Goal: Task Accomplishment & Management: Manage account settings

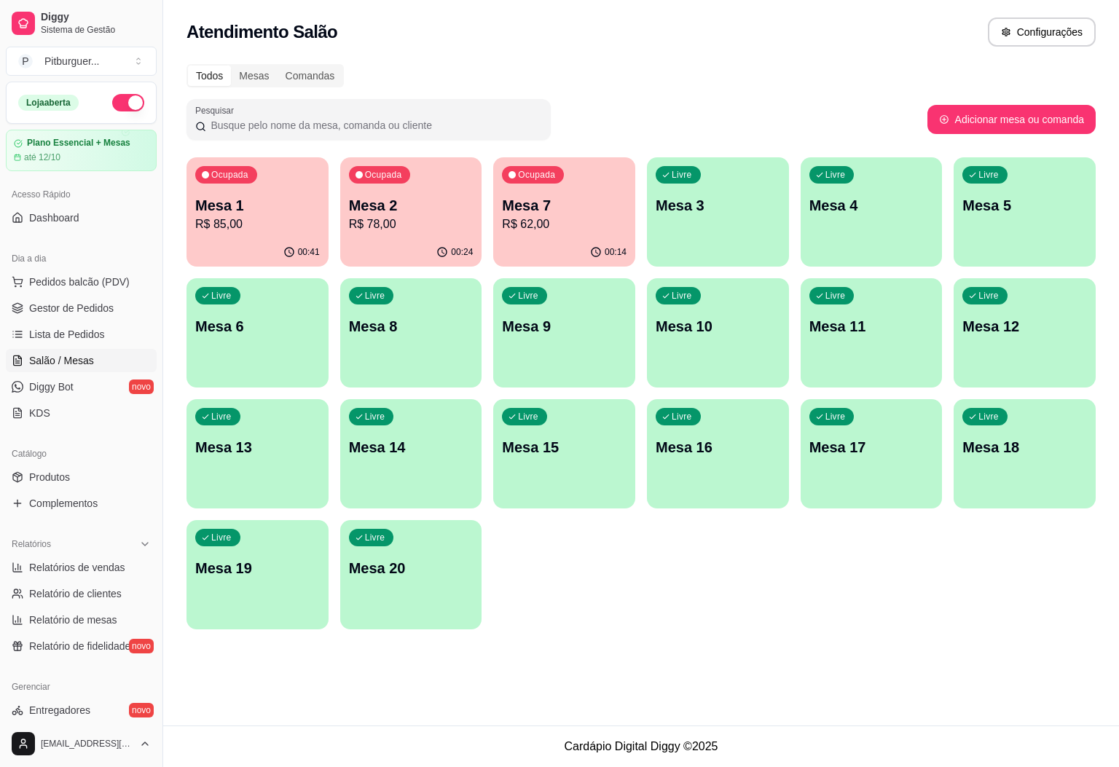
click at [571, 228] on p "R$ 62,00" at bounding box center [564, 224] width 125 height 17
click at [540, 216] on p "R$ 62,00" at bounding box center [564, 224] width 125 height 17
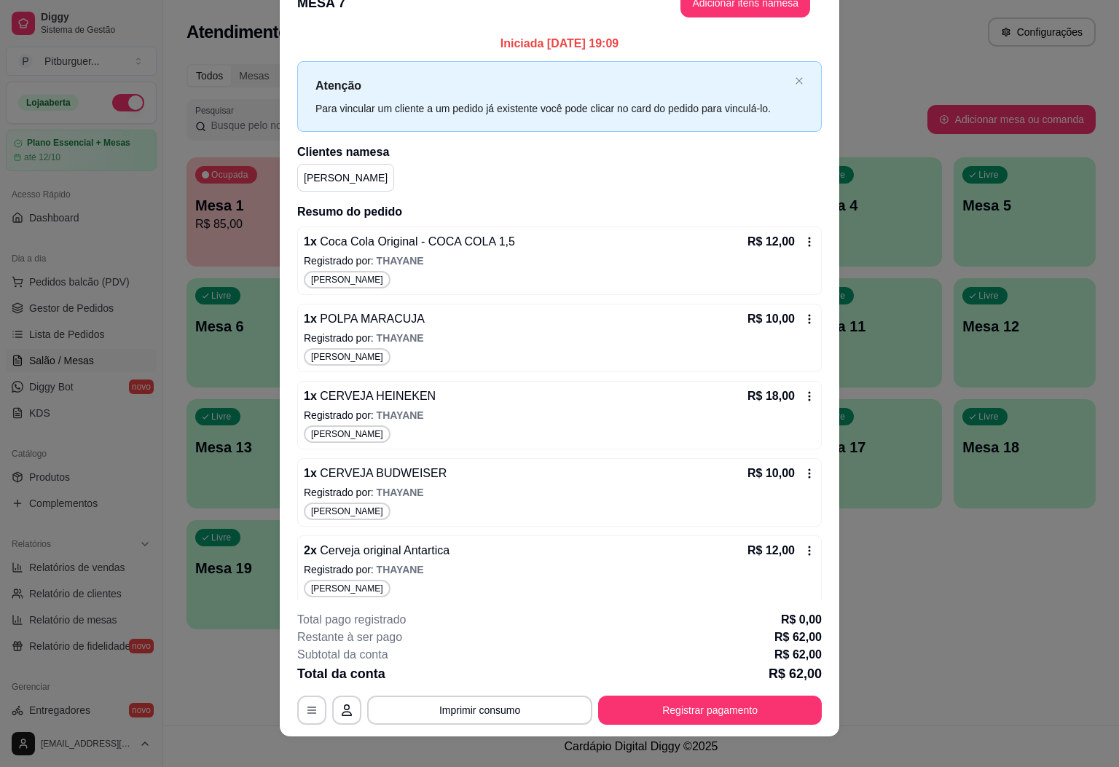
scroll to position [42, 0]
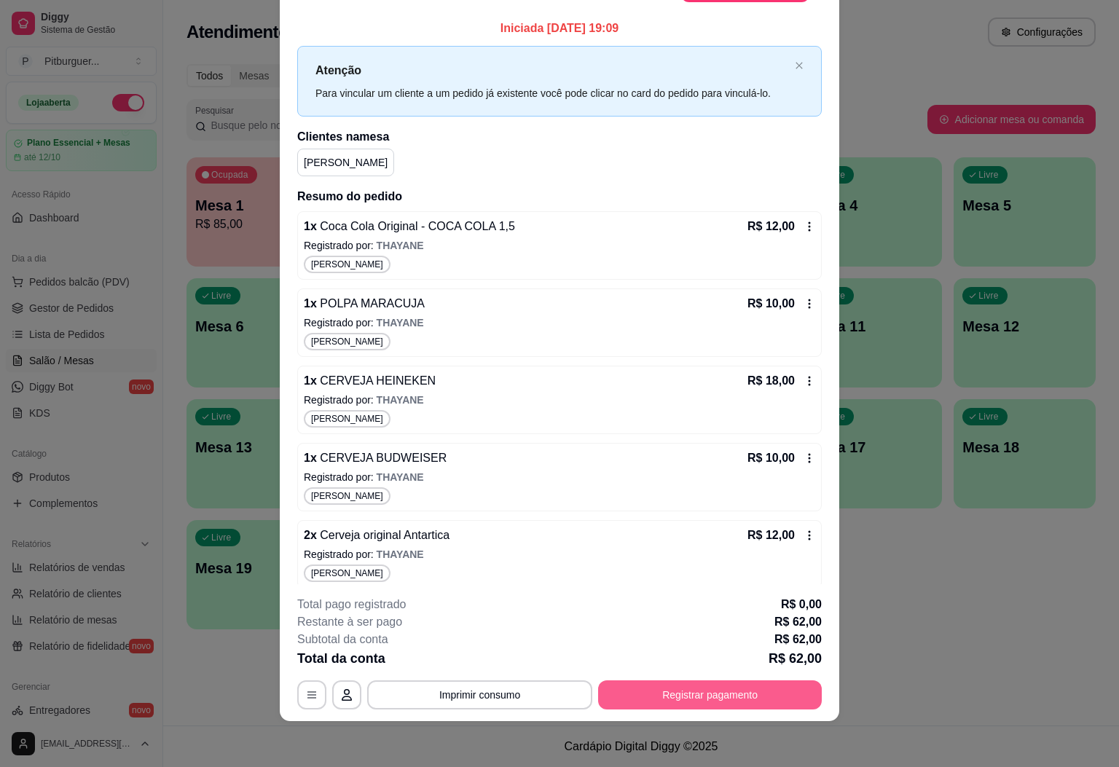
click at [732, 700] on button "Registrar pagamento" at bounding box center [710, 695] width 224 height 29
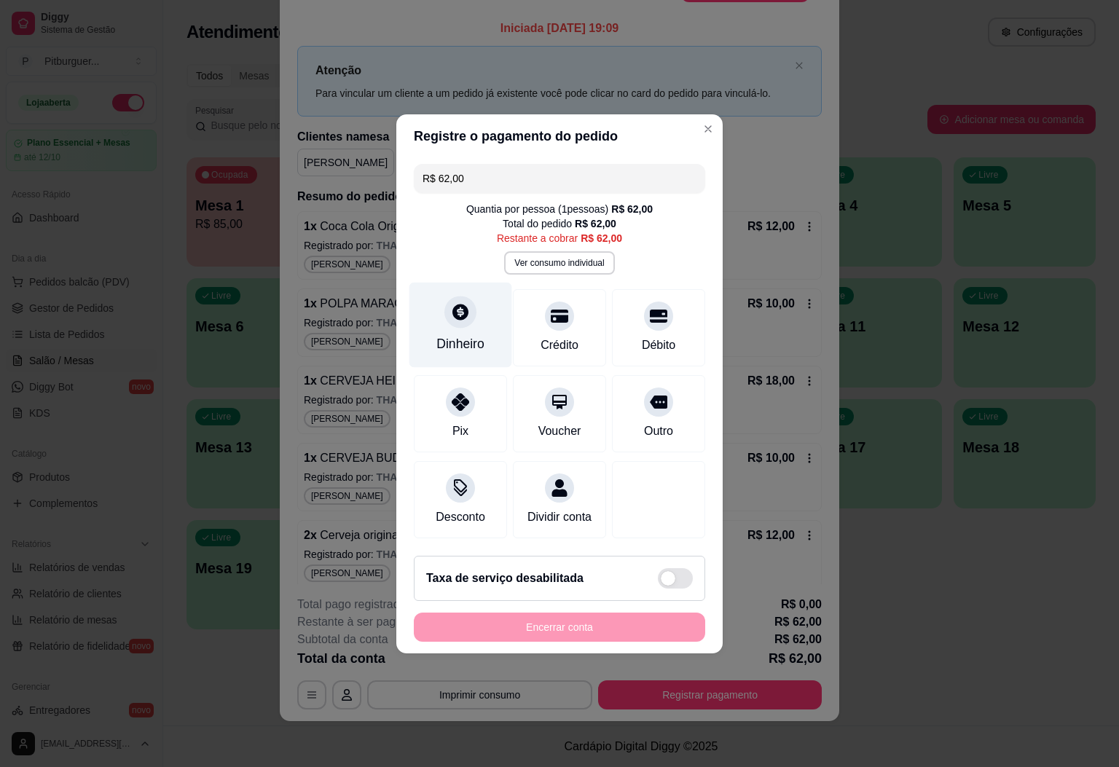
click at [453, 304] on icon at bounding box center [461, 312] width 16 height 16
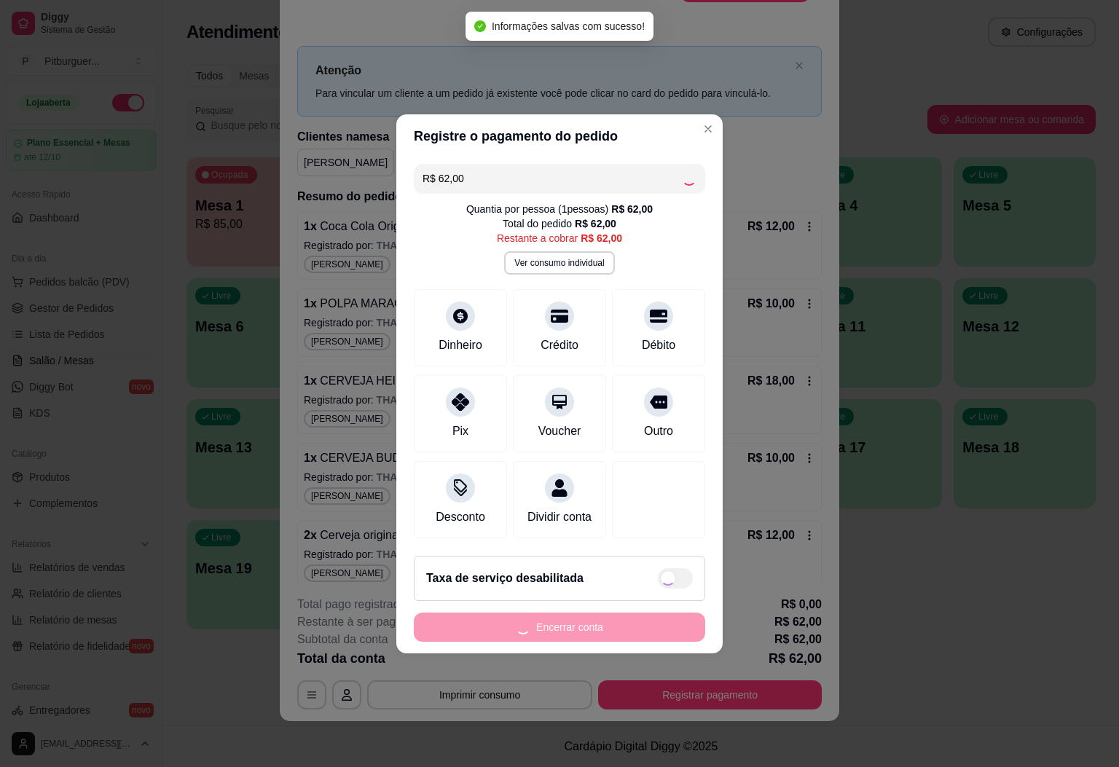
type input "R$ 0,00"
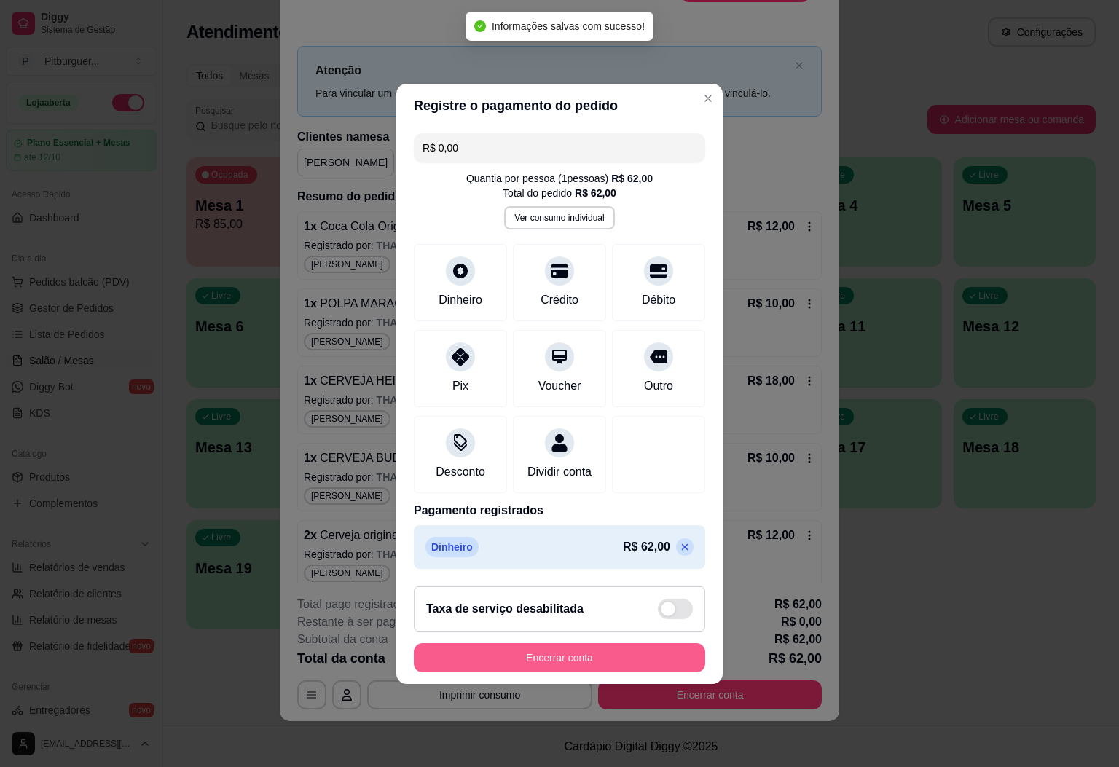
click at [560, 671] on button "Encerrar conta" at bounding box center [560, 658] width 292 height 29
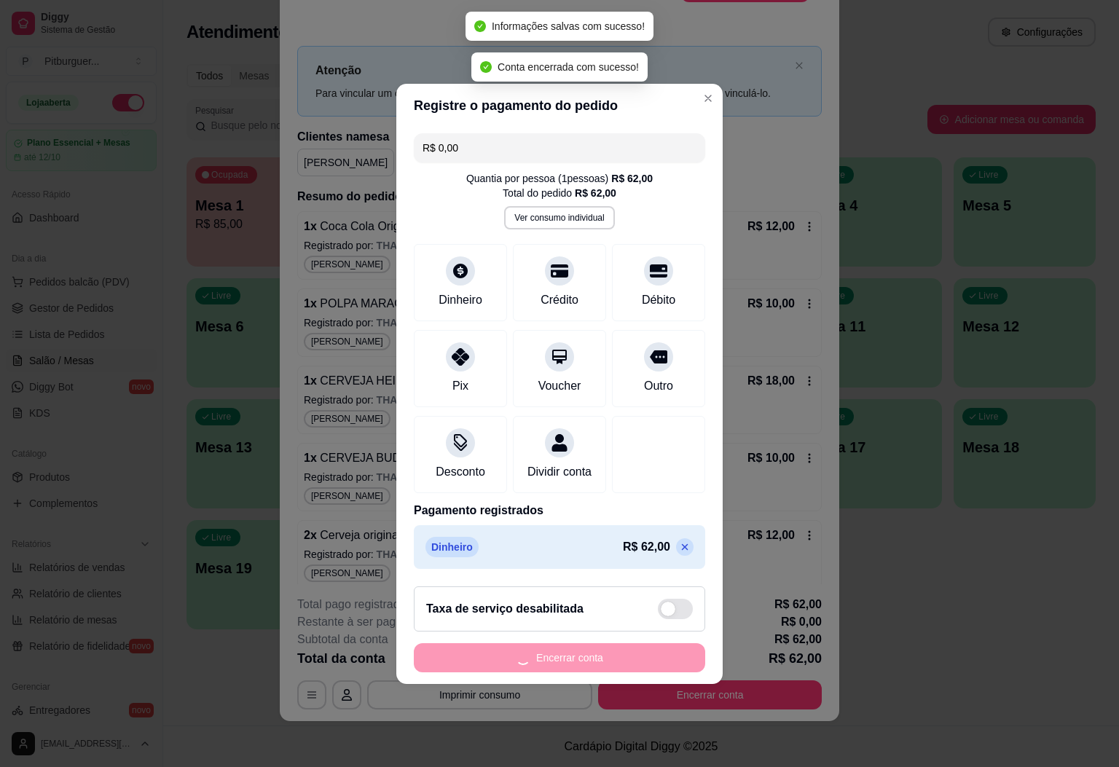
scroll to position [0, 0]
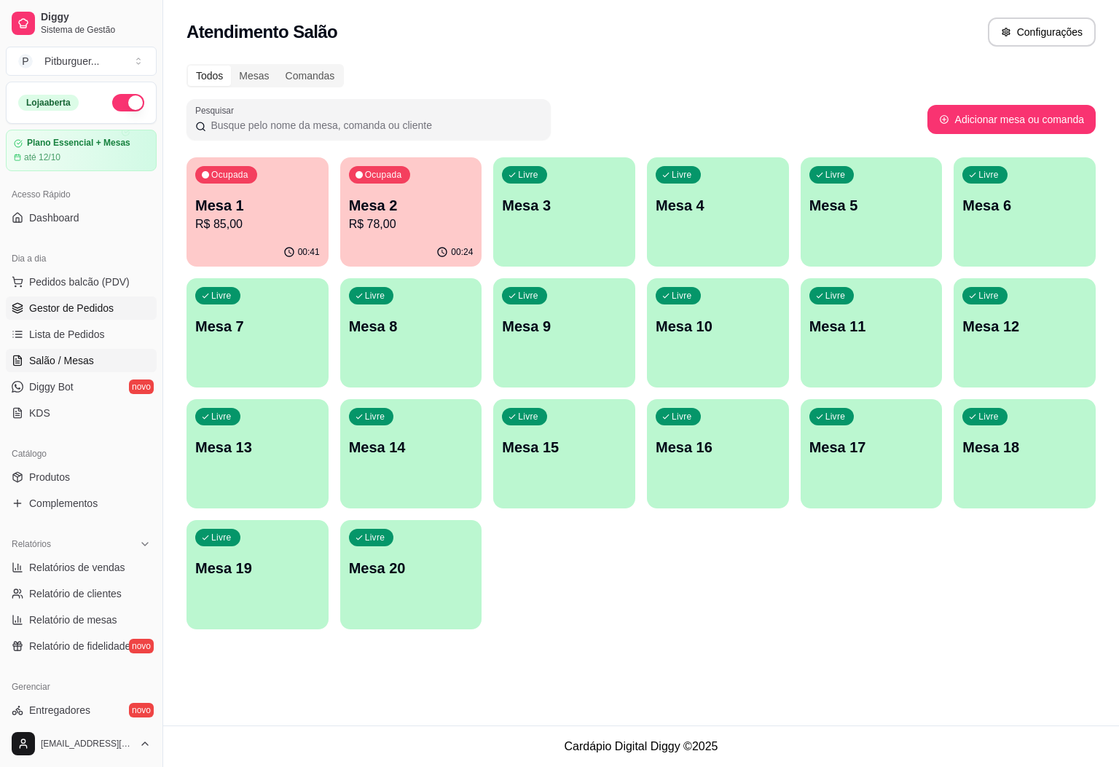
click at [83, 313] on span "Gestor de Pedidos" at bounding box center [71, 308] width 85 height 15
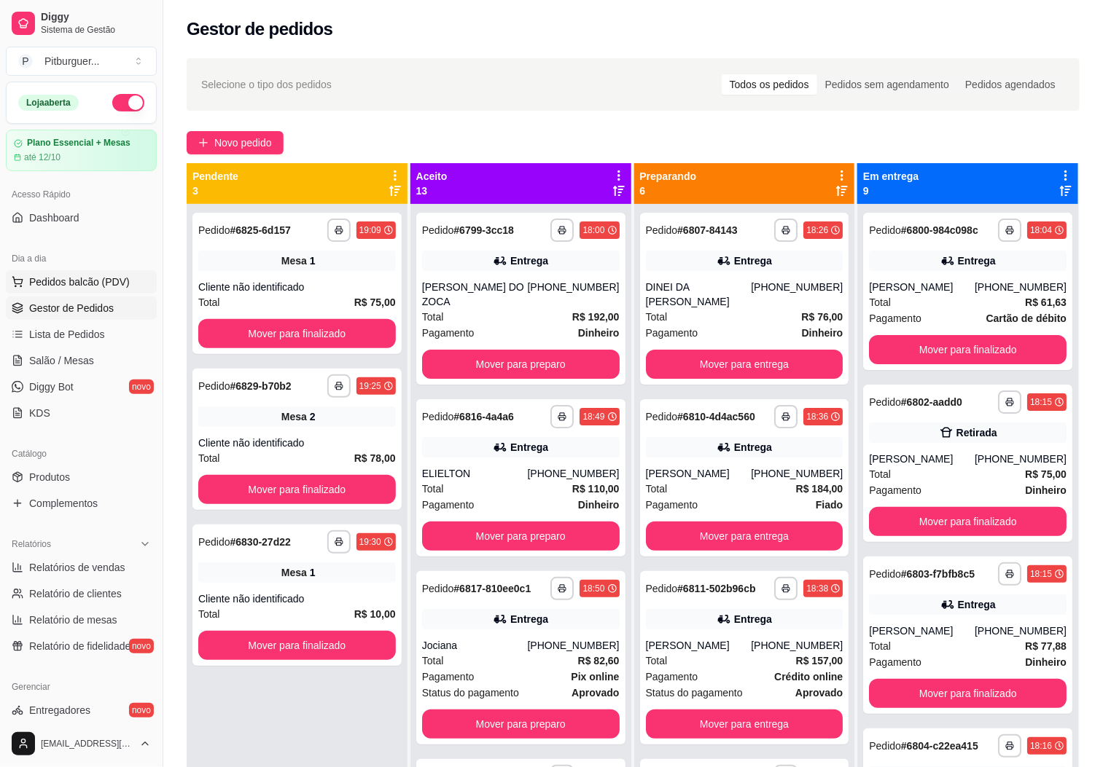
click at [55, 294] on button "Pedidos balcão (PDV)" at bounding box center [81, 281] width 151 height 23
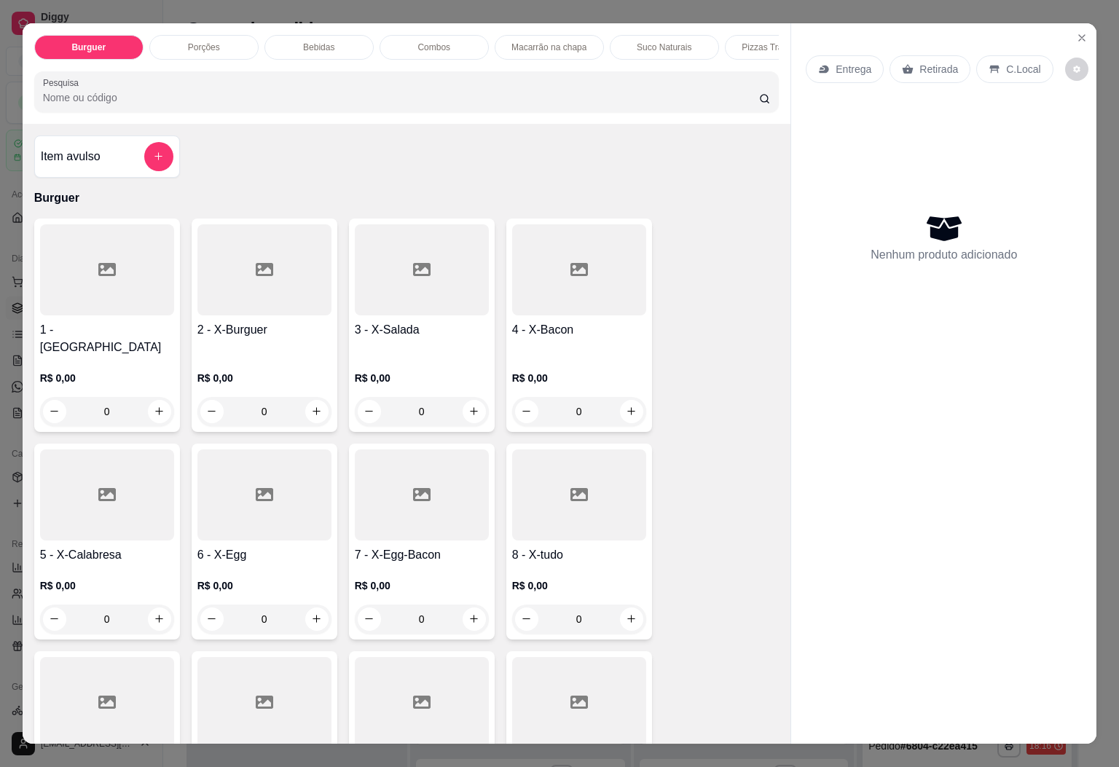
click at [424, 42] on p "Combos" at bounding box center [434, 48] width 33 height 12
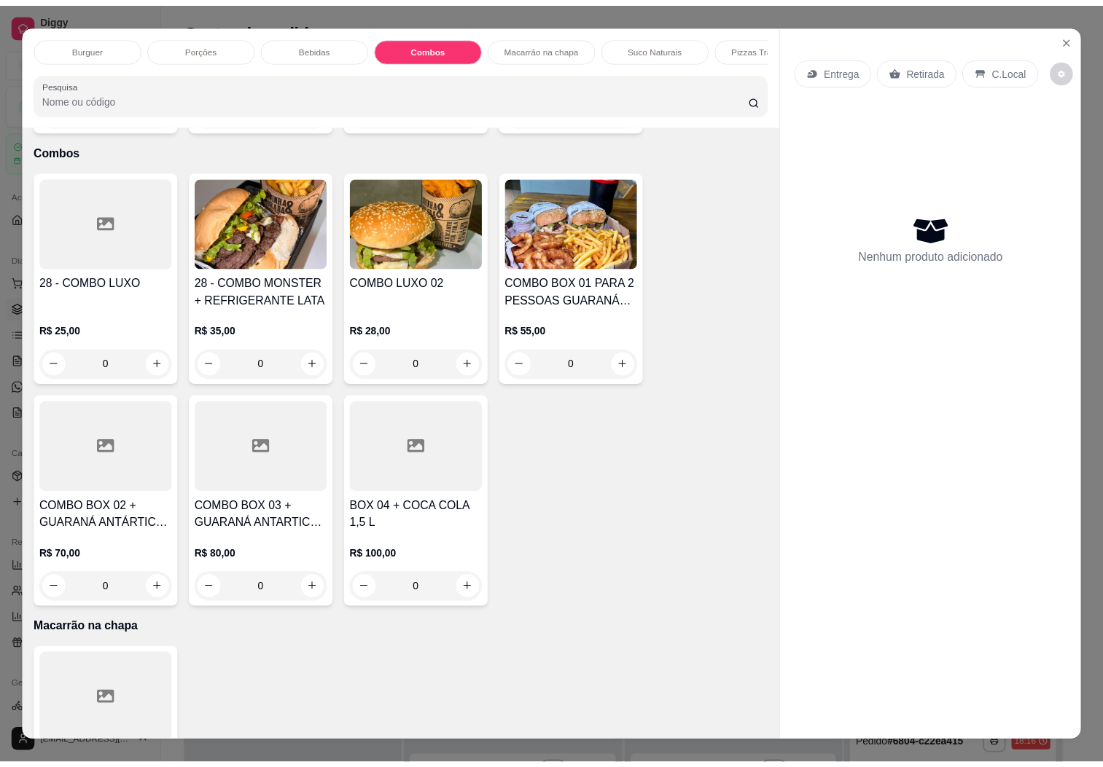
scroll to position [31, 0]
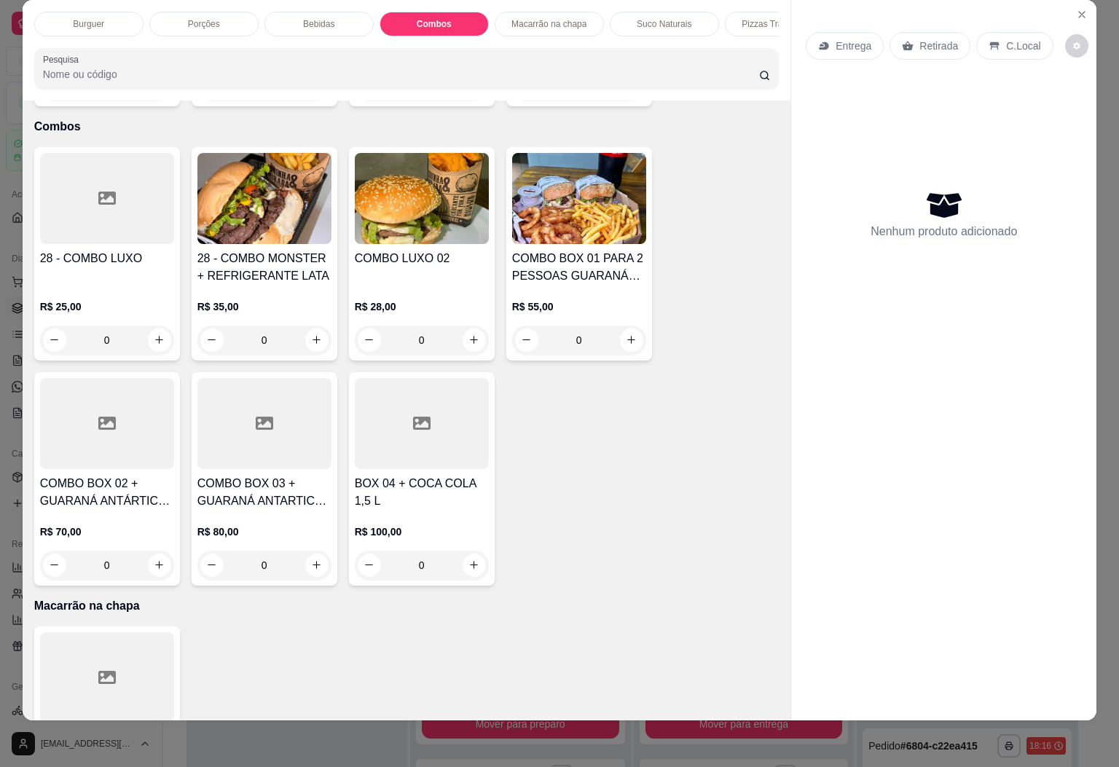
click at [613, 250] on h4 "COMBO BOX 01 PARA 2 PESSOAS GUARANÁ ANTARTICA 1L" at bounding box center [579, 267] width 134 height 35
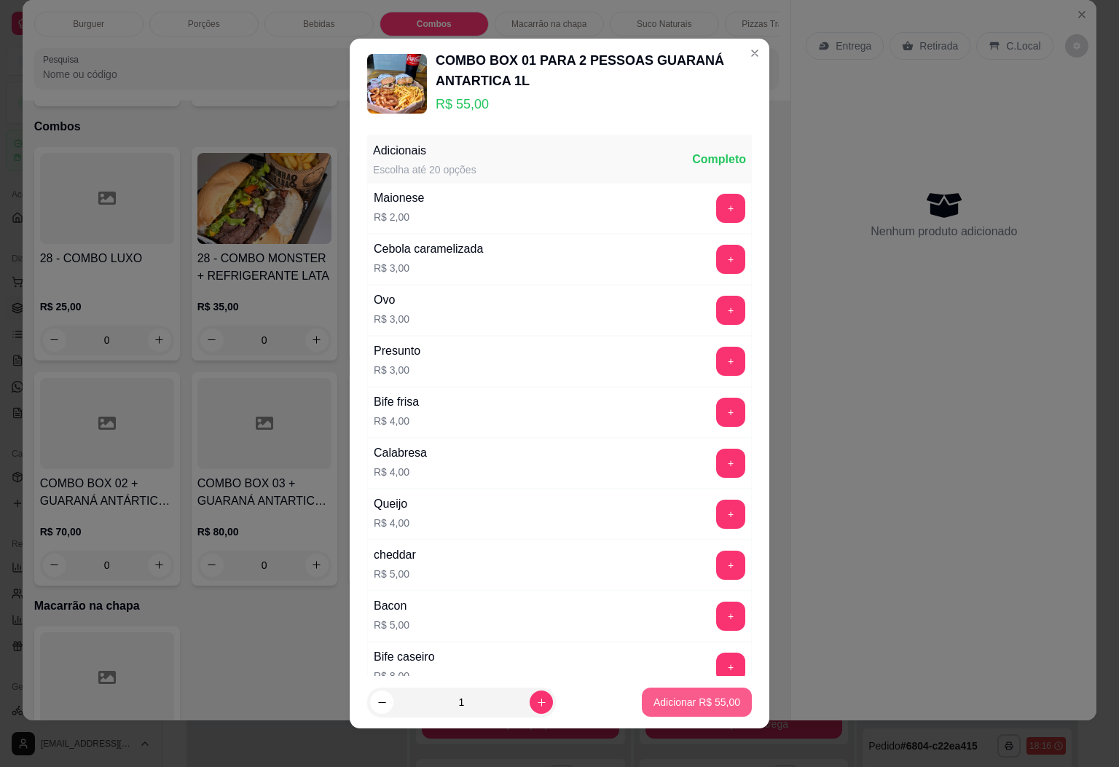
click at [678, 697] on p "Adicionar R$ 55,00" at bounding box center [697, 702] width 87 height 15
type input "1"
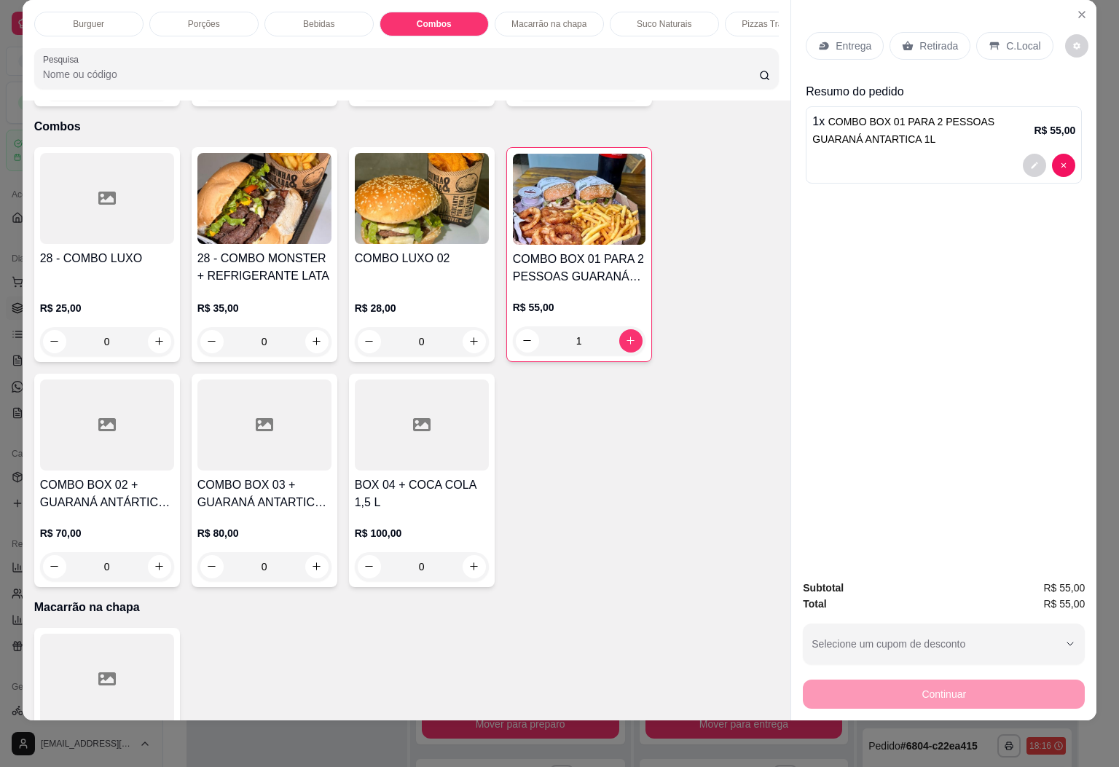
click at [836, 39] on p "Entrega" at bounding box center [854, 46] width 36 height 15
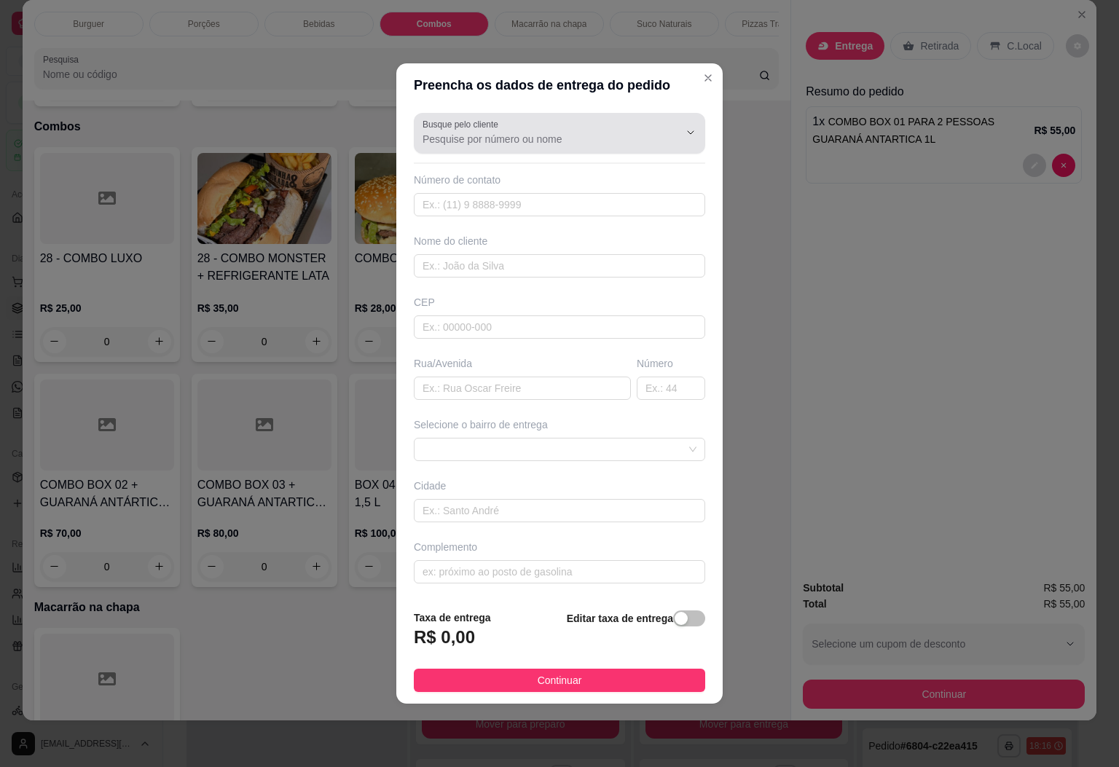
click at [523, 144] on div at bounding box center [560, 133] width 274 height 29
type input "l"
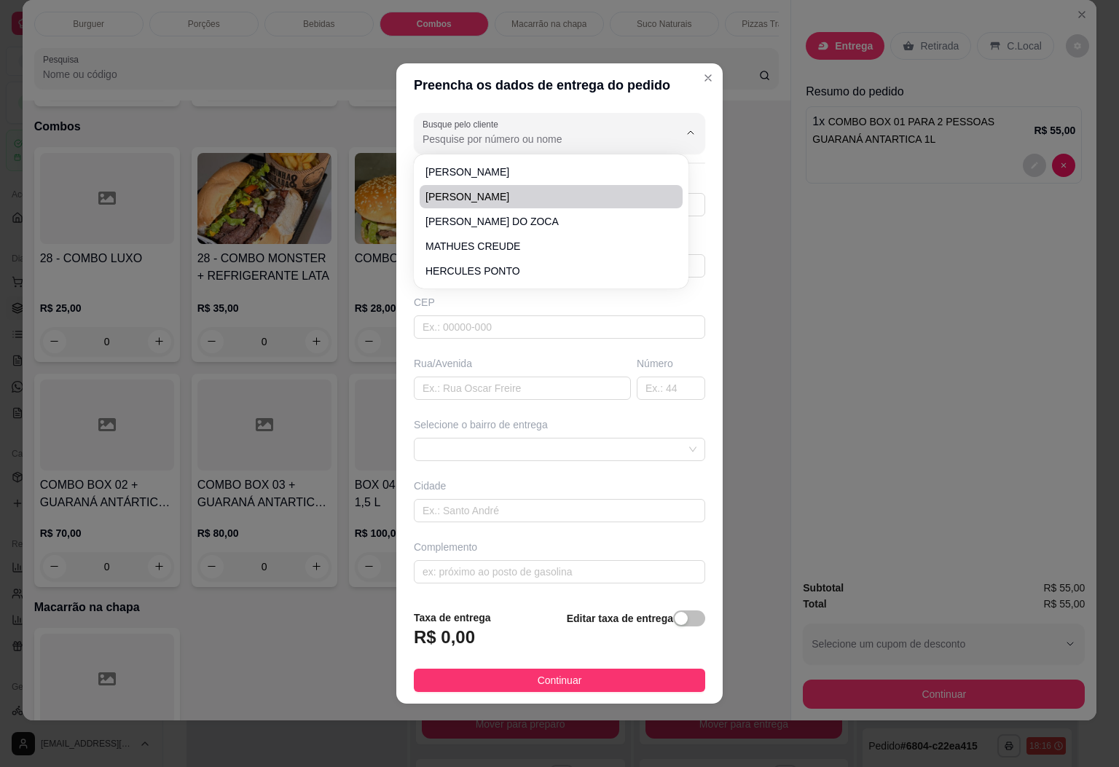
click at [503, 138] on input "Busque pelo cliente" at bounding box center [539, 139] width 233 height 15
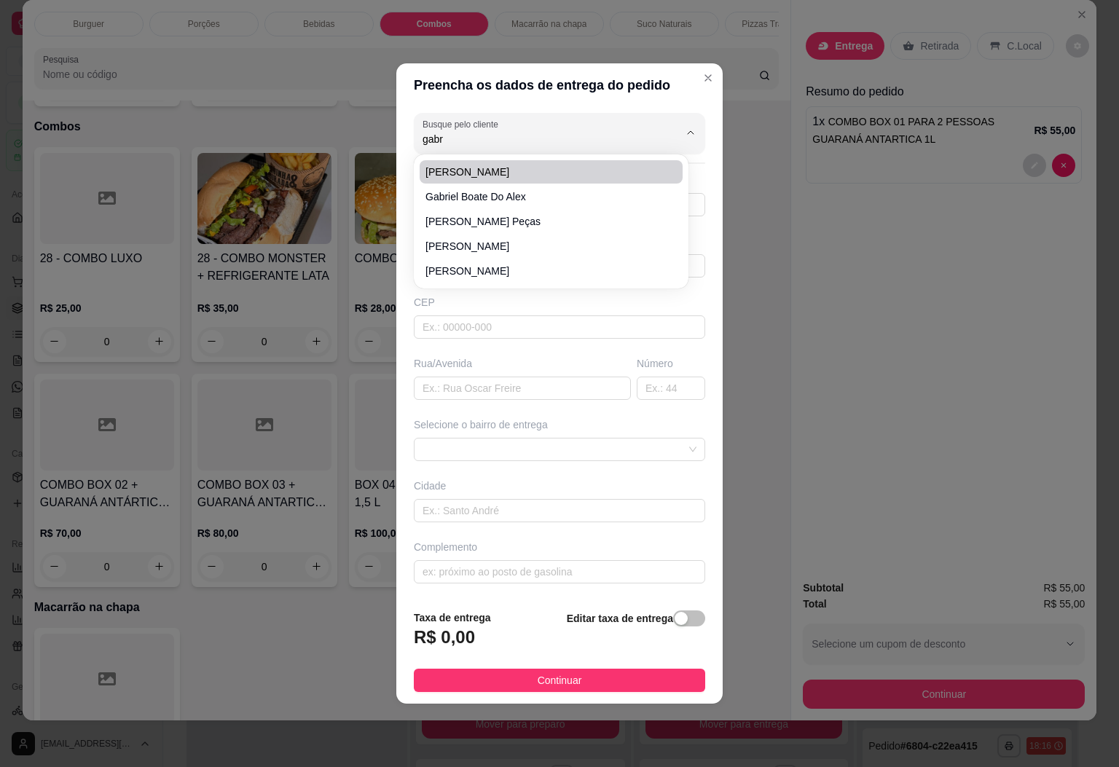
click at [503, 165] on span "[PERSON_NAME]" at bounding box center [544, 172] width 237 height 15
type input "[PERSON_NAME]"
type input "27999617614"
type input "[PERSON_NAME]"
type input "DIVINO DE SÃO LOURENÇO"
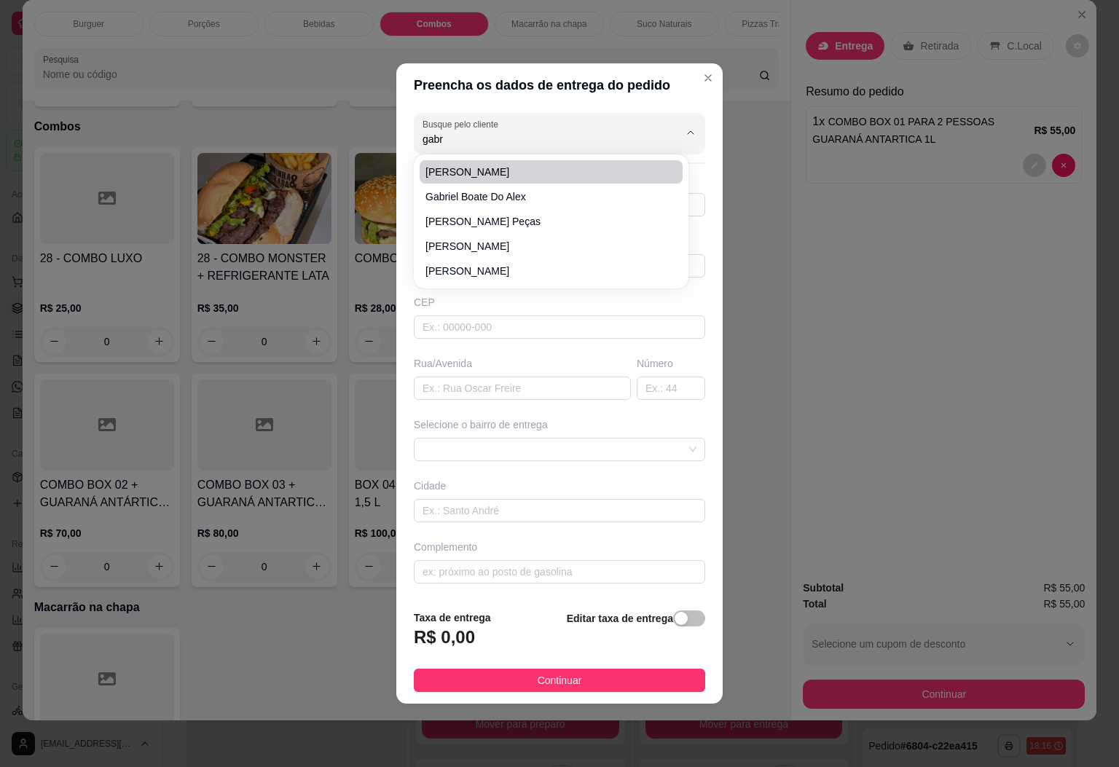
type input "subindo o sabor e prosa em frente ao bazar da Dulce"
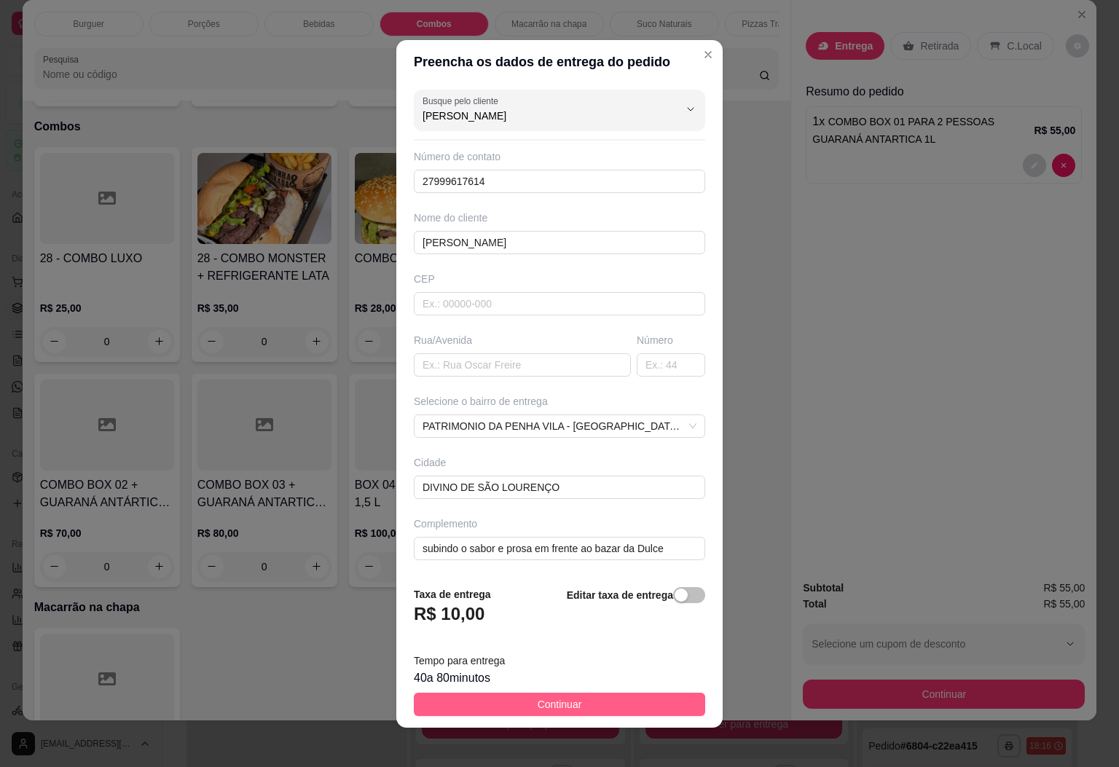
type input "[PERSON_NAME]"
click at [577, 702] on button "Continuar" at bounding box center [560, 704] width 292 height 23
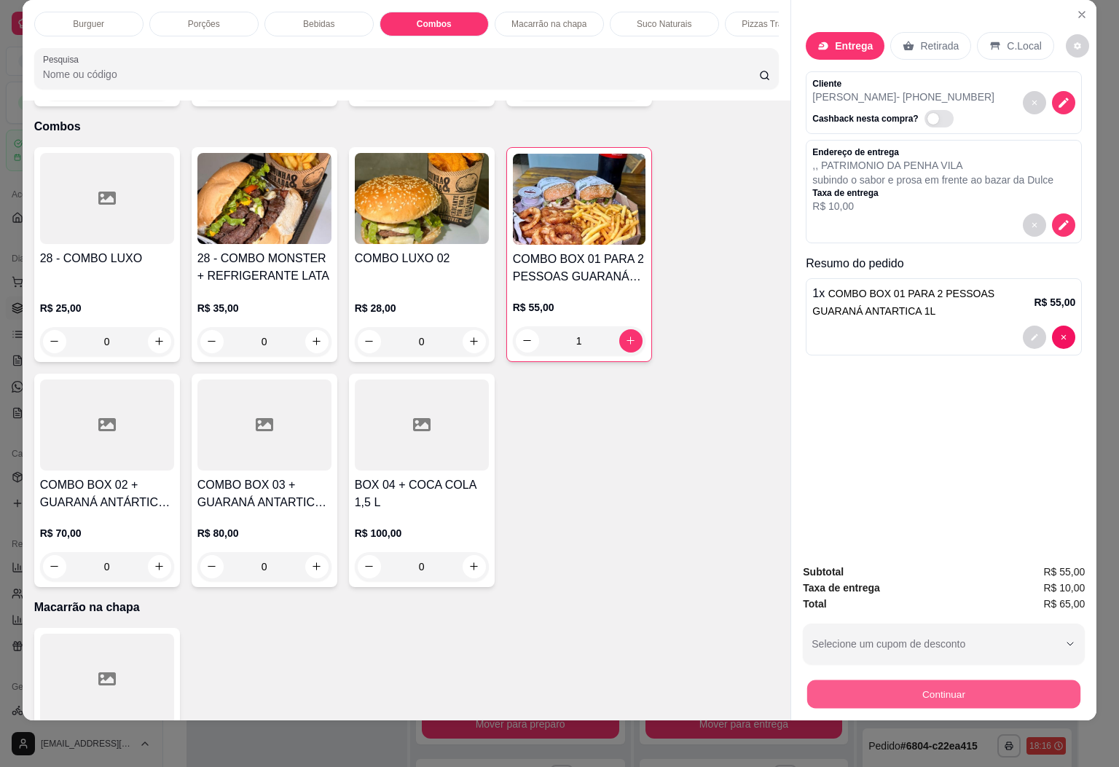
click at [859, 681] on button "Continuar" at bounding box center [944, 695] width 273 height 28
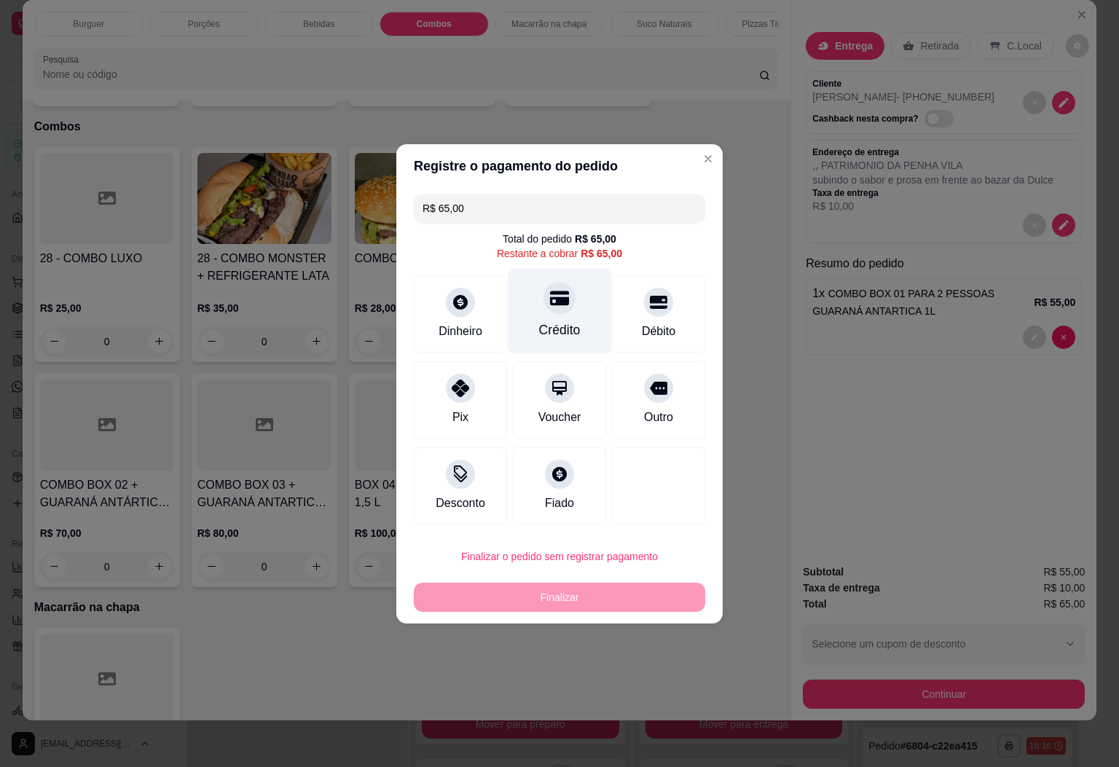
click at [554, 293] on icon at bounding box center [559, 298] width 19 height 15
type input "R$ 0,00"
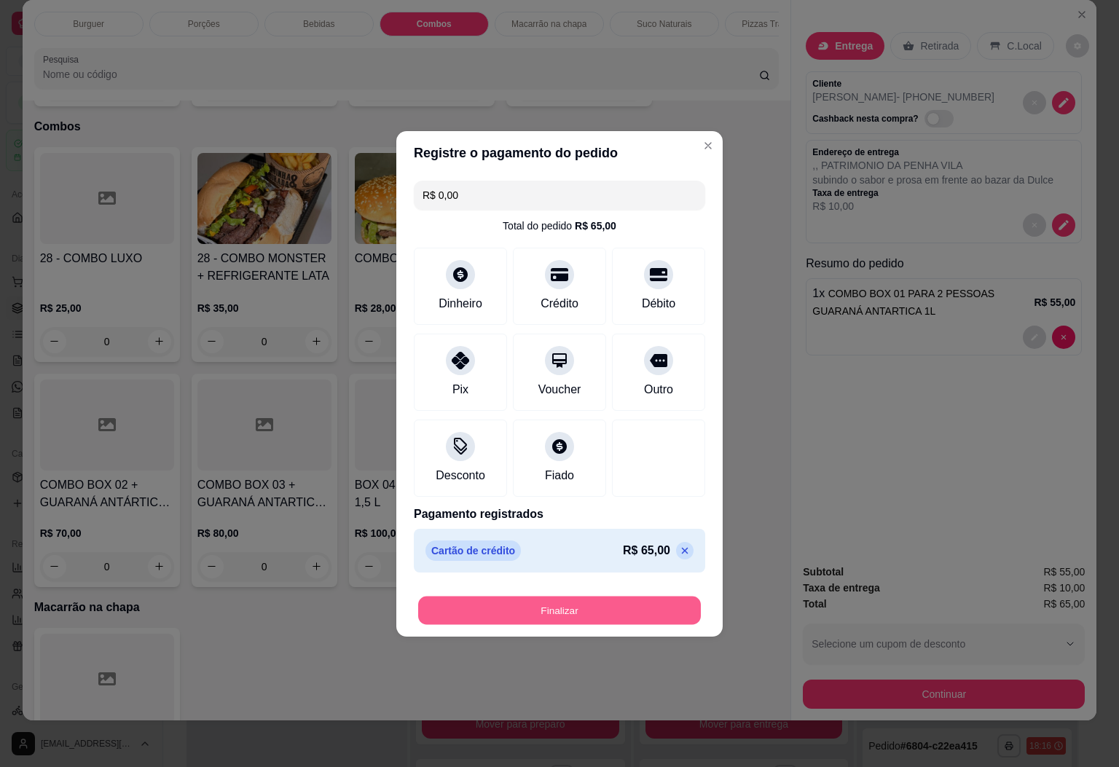
click at [601, 619] on button "Finalizar" at bounding box center [559, 610] width 283 height 28
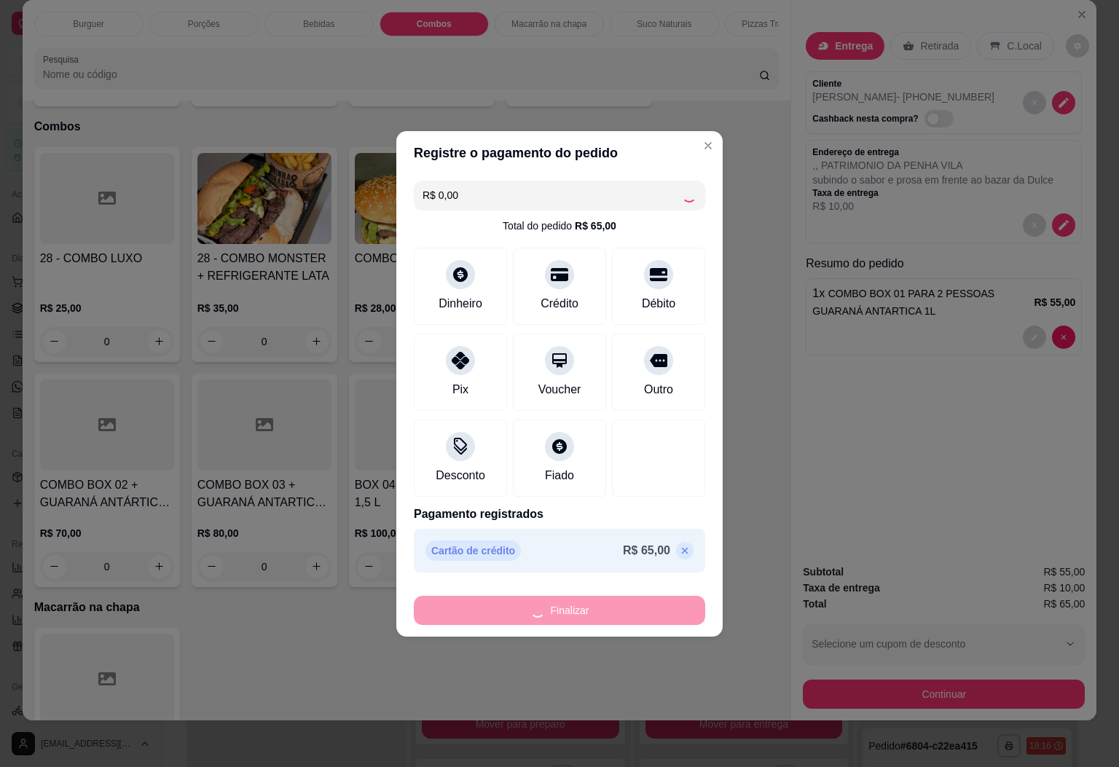
type input "0"
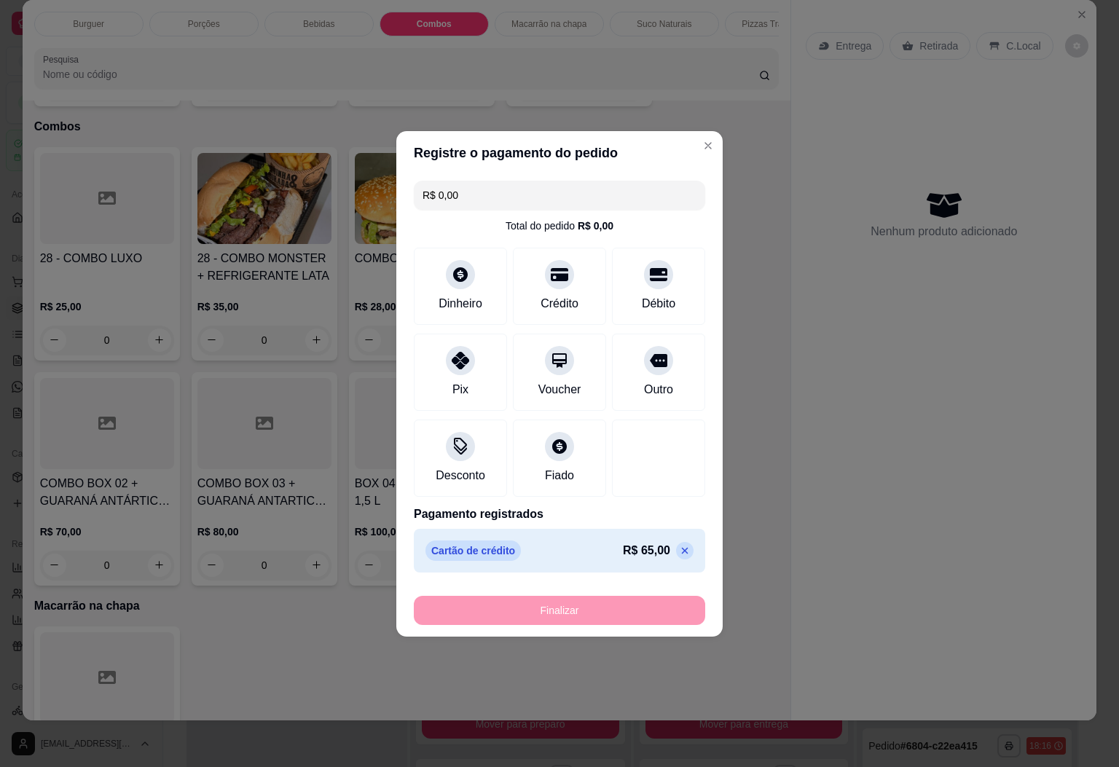
type input "-R$ 65,00"
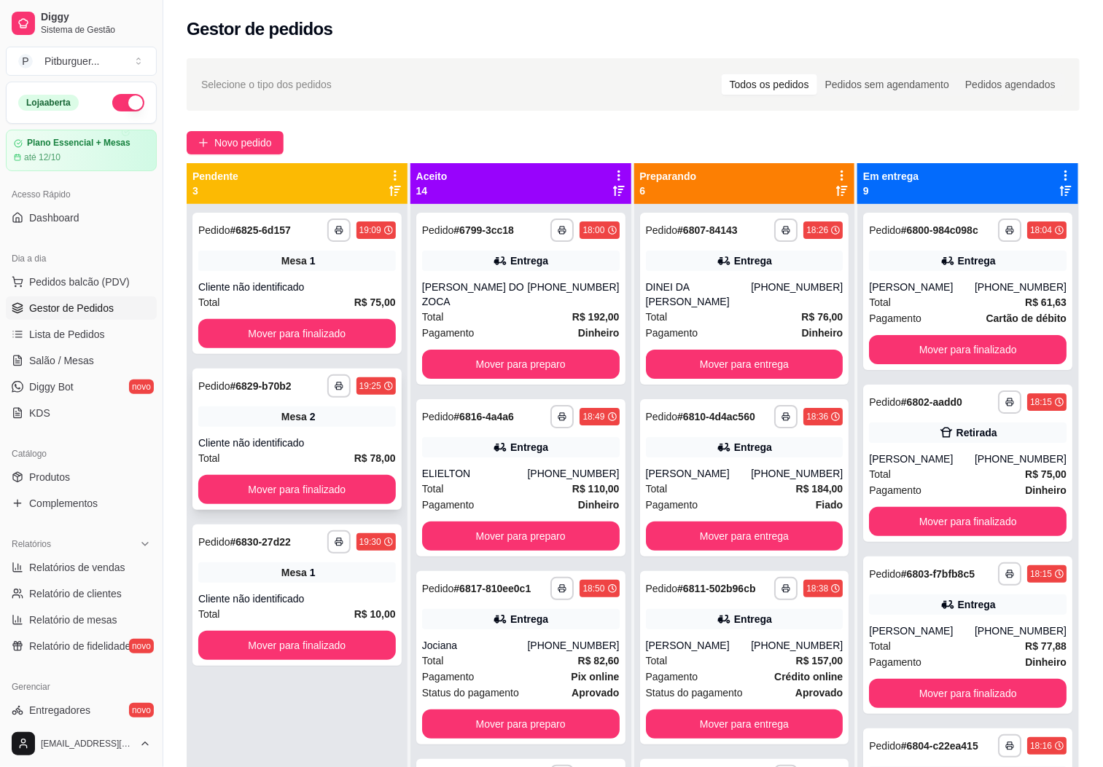
click at [281, 438] on div "Cliente não identificado" at bounding box center [297, 443] width 198 height 15
click at [260, 582] on div "Mesa 1" at bounding box center [297, 573] width 198 height 20
click at [298, 271] on div "**********" at bounding box center [296, 283] width 209 height 141
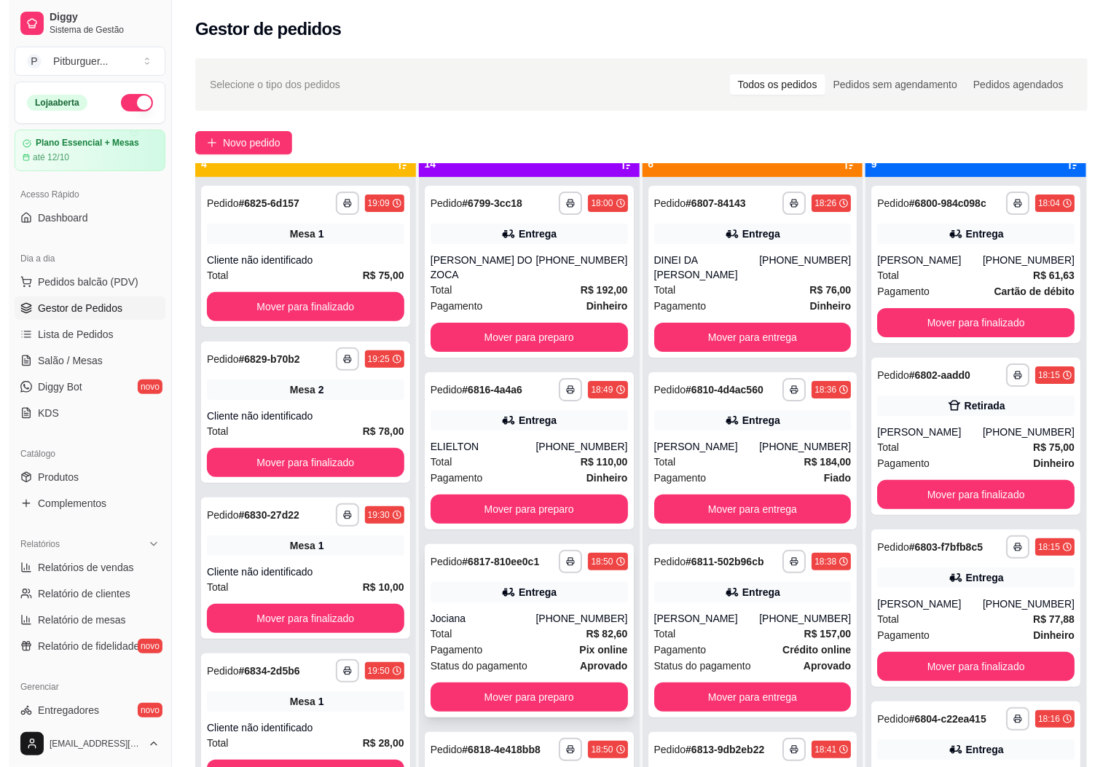
scroll to position [40, 0]
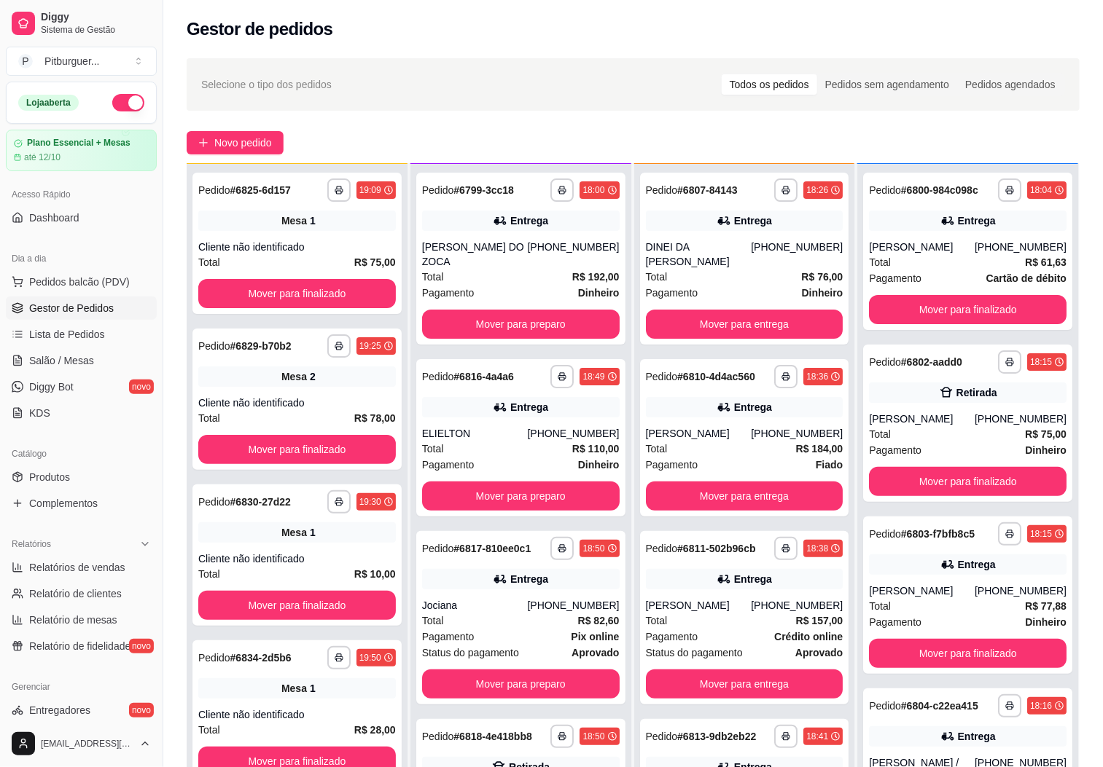
click at [96, 263] on div "Dia a dia" at bounding box center [81, 258] width 151 height 23
click at [112, 284] on span "Pedidos balcão (PDV)" at bounding box center [79, 282] width 101 height 15
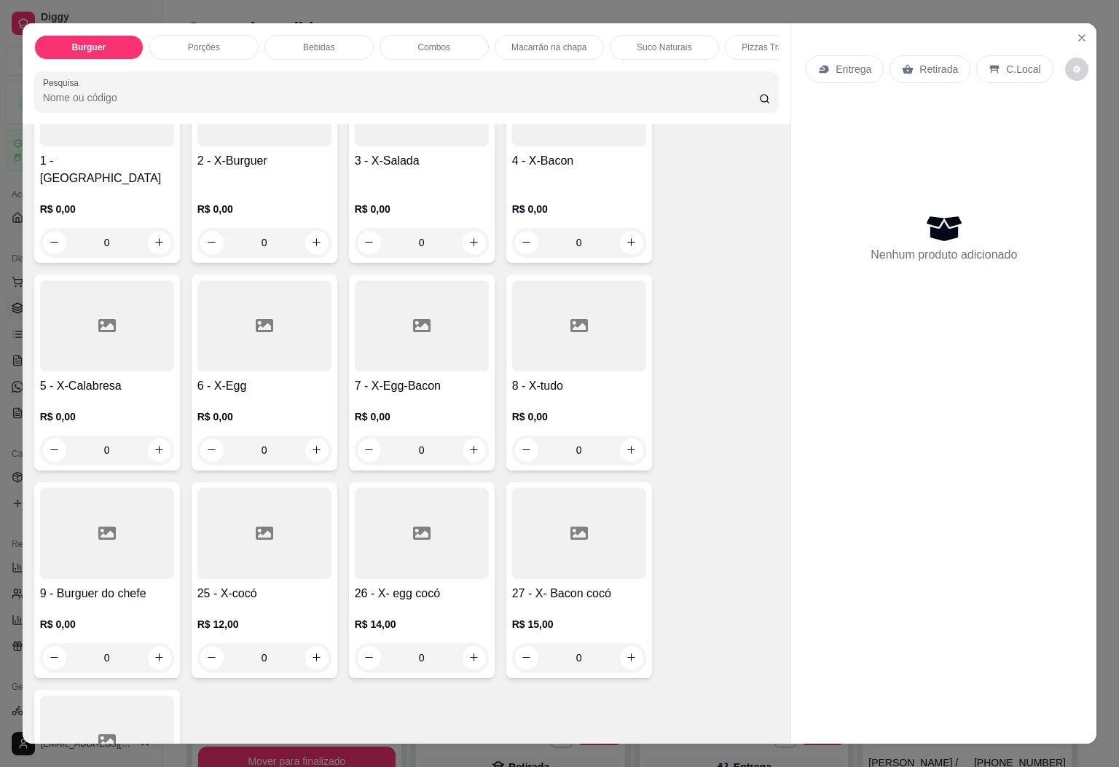
scroll to position [186, 0]
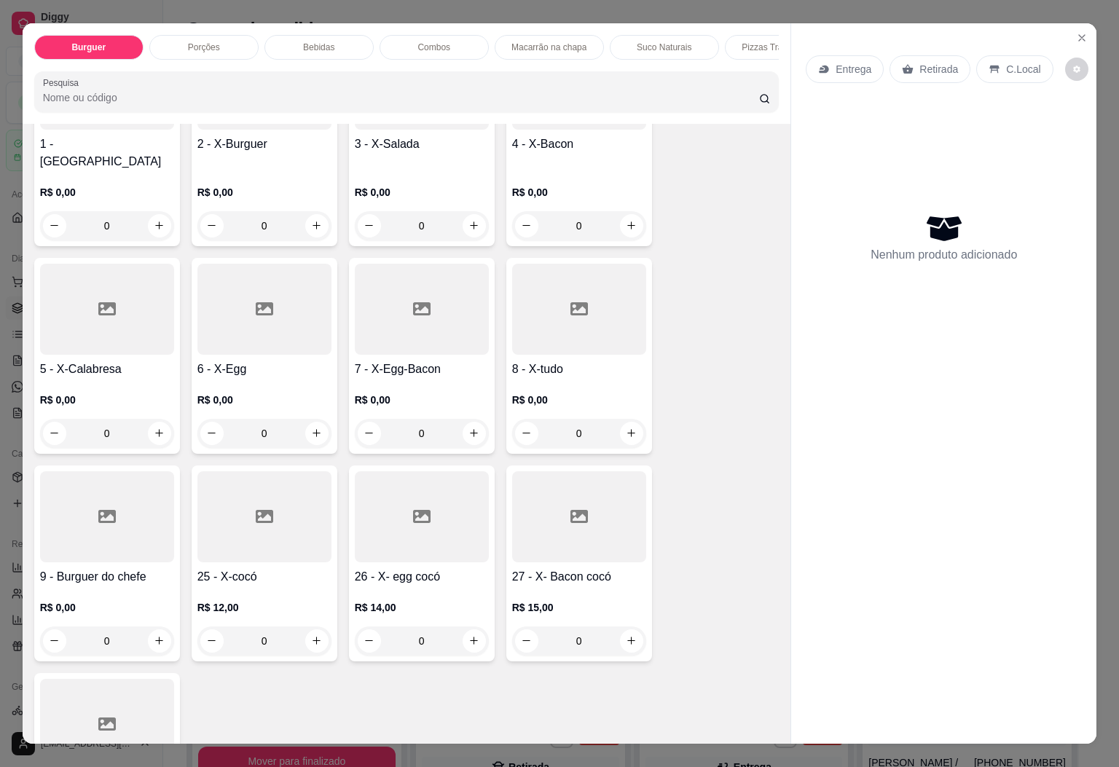
click at [160, 627] on div "0" at bounding box center [107, 641] width 134 height 29
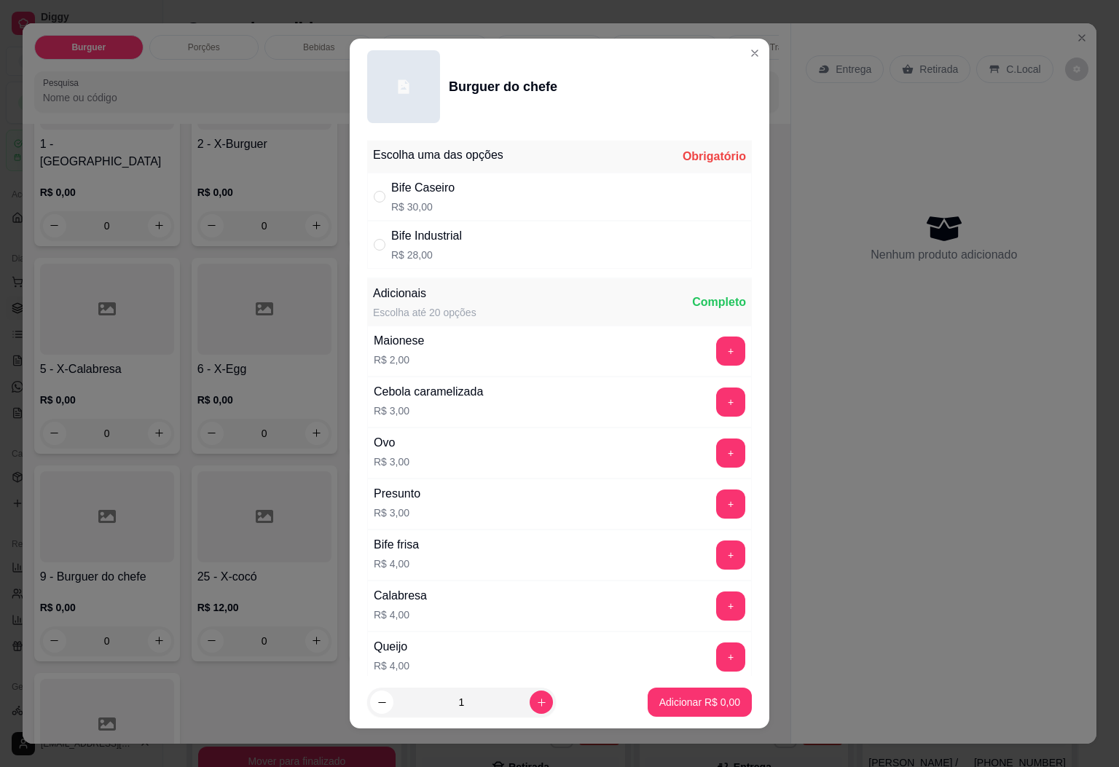
click at [391, 193] on div "Bife Caseiro" at bounding box center [422, 187] width 63 height 17
radio input "true"
click at [663, 700] on p "Adicionar R$ 30,00" at bounding box center [697, 702] width 87 height 15
type input "1"
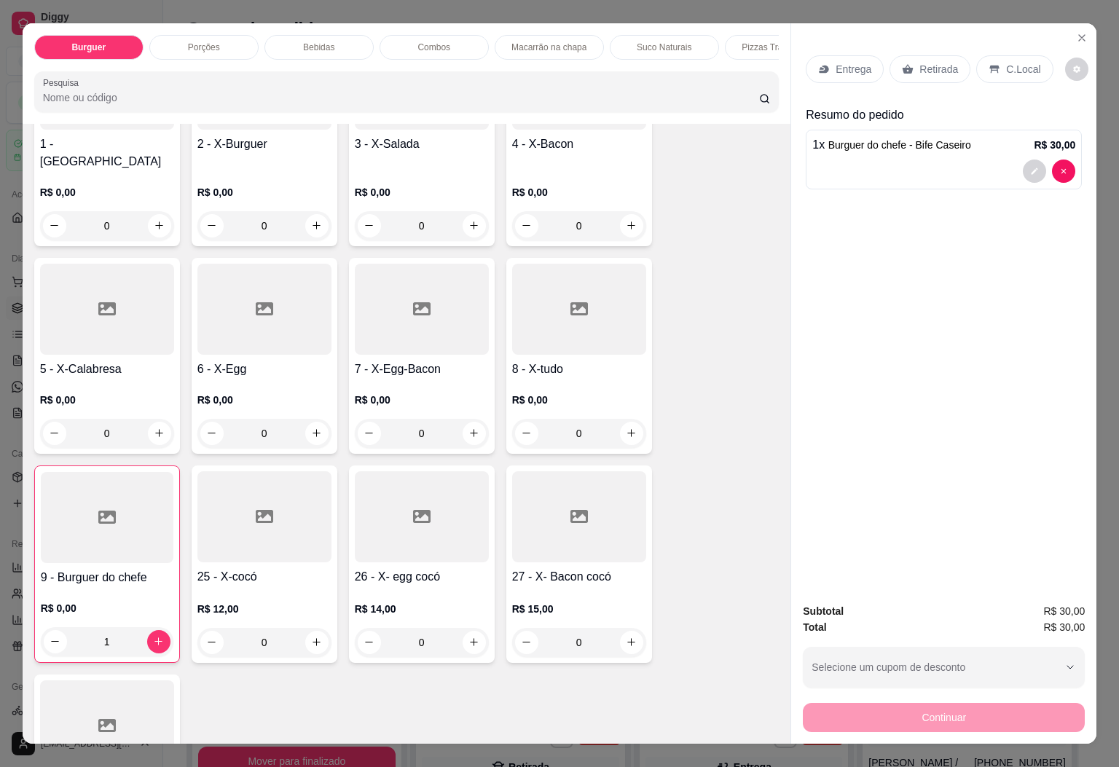
click at [191, 42] on p "Porções" at bounding box center [204, 48] width 32 height 12
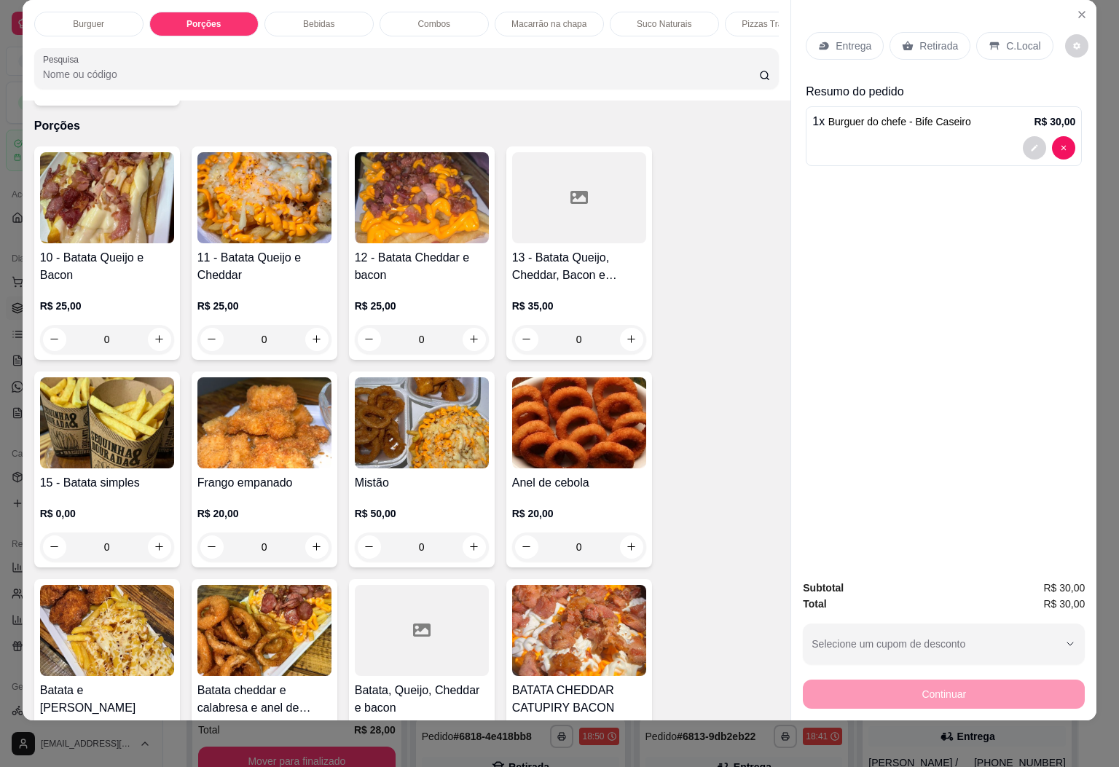
click at [313, 533] on div "0" at bounding box center [265, 547] width 134 height 29
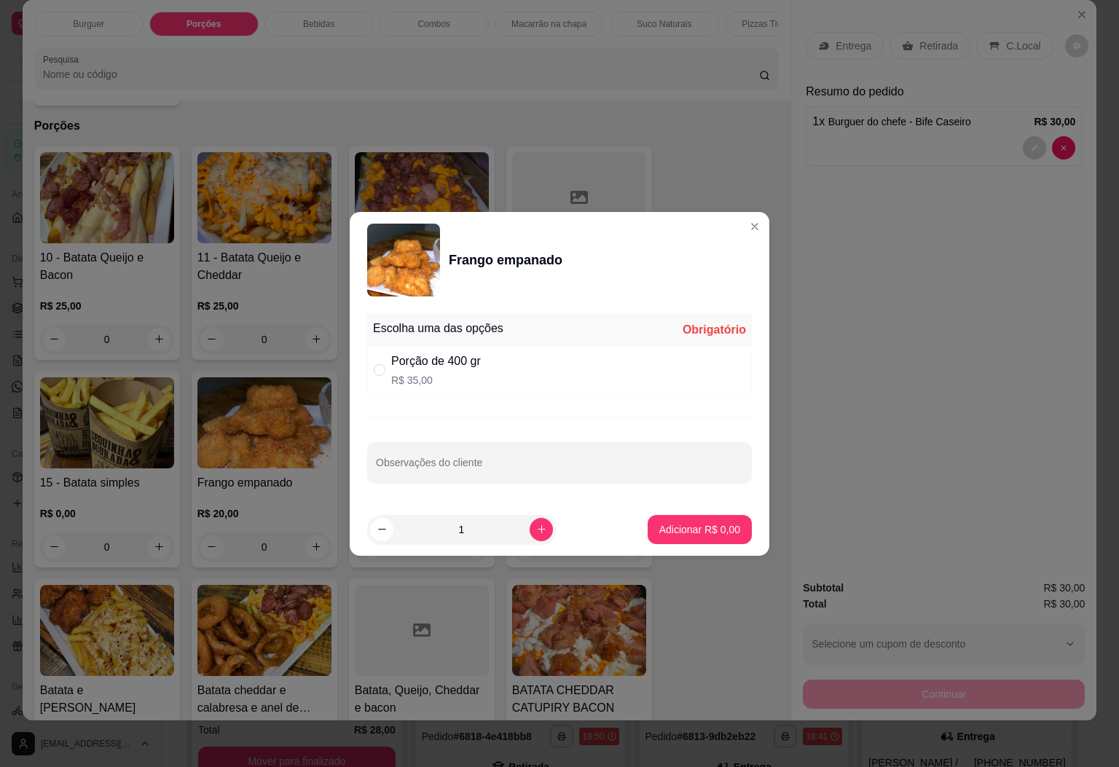
click at [404, 381] on p "R$ 35,00" at bounding box center [436, 380] width 90 height 15
radio input "true"
click at [665, 531] on p "Adicionar R$ 35,00" at bounding box center [697, 530] width 87 height 15
type input "1"
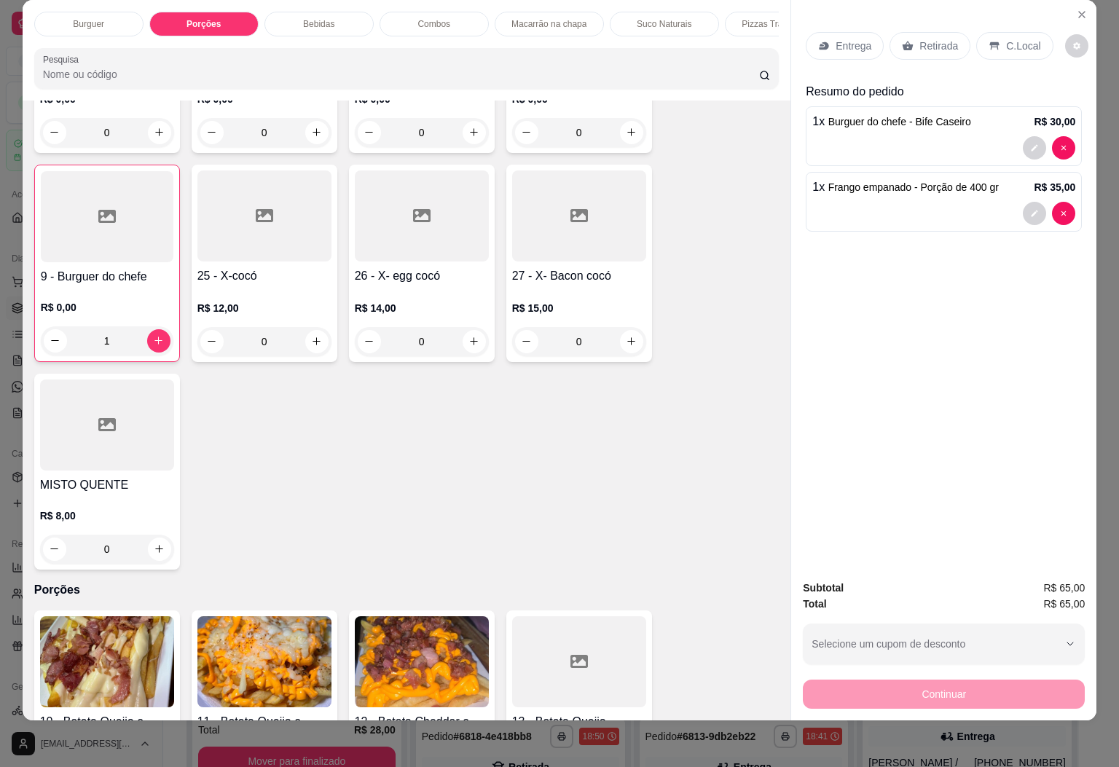
scroll to position [0, 0]
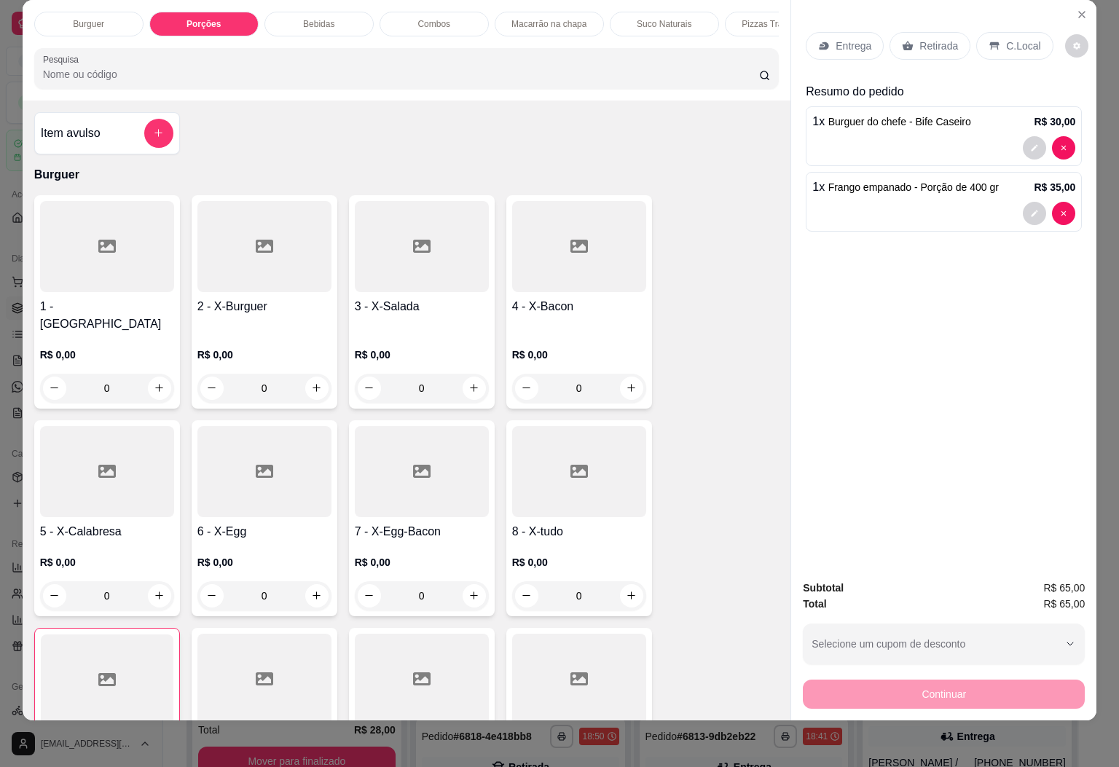
click at [305, 17] on div "Bebidas" at bounding box center [319, 24] width 109 height 25
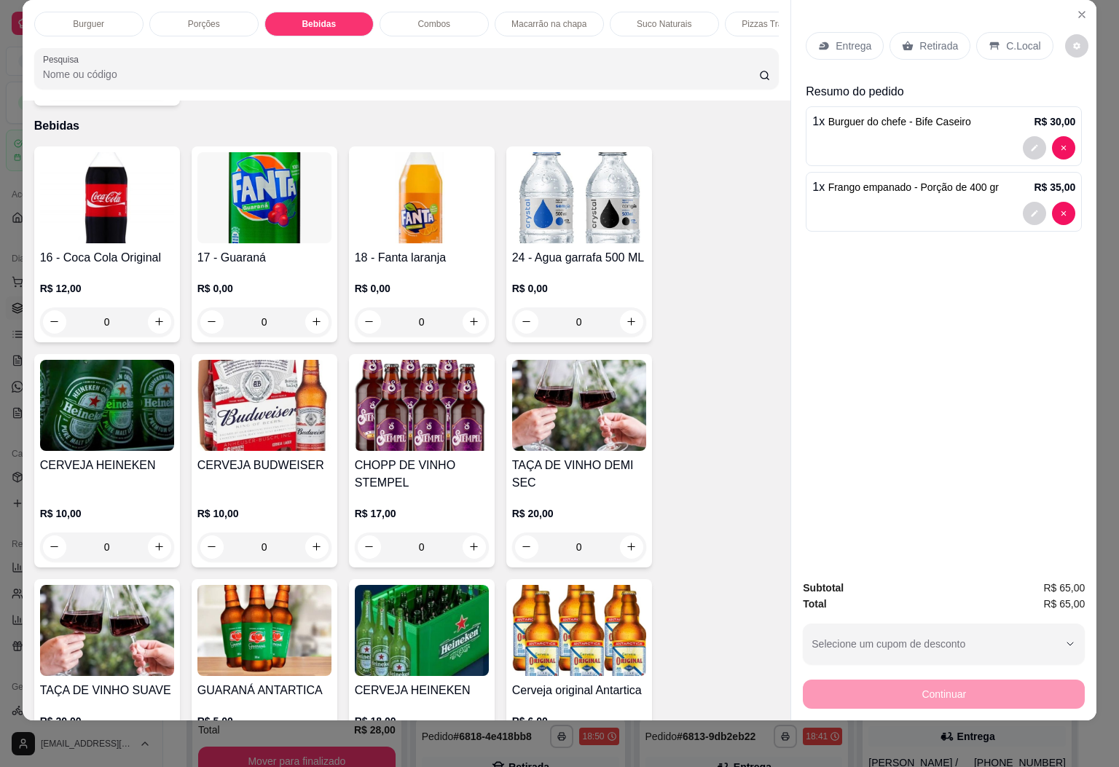
click at [149, 308] on div "0" at bounding box center [107, 322] width 134 height 29
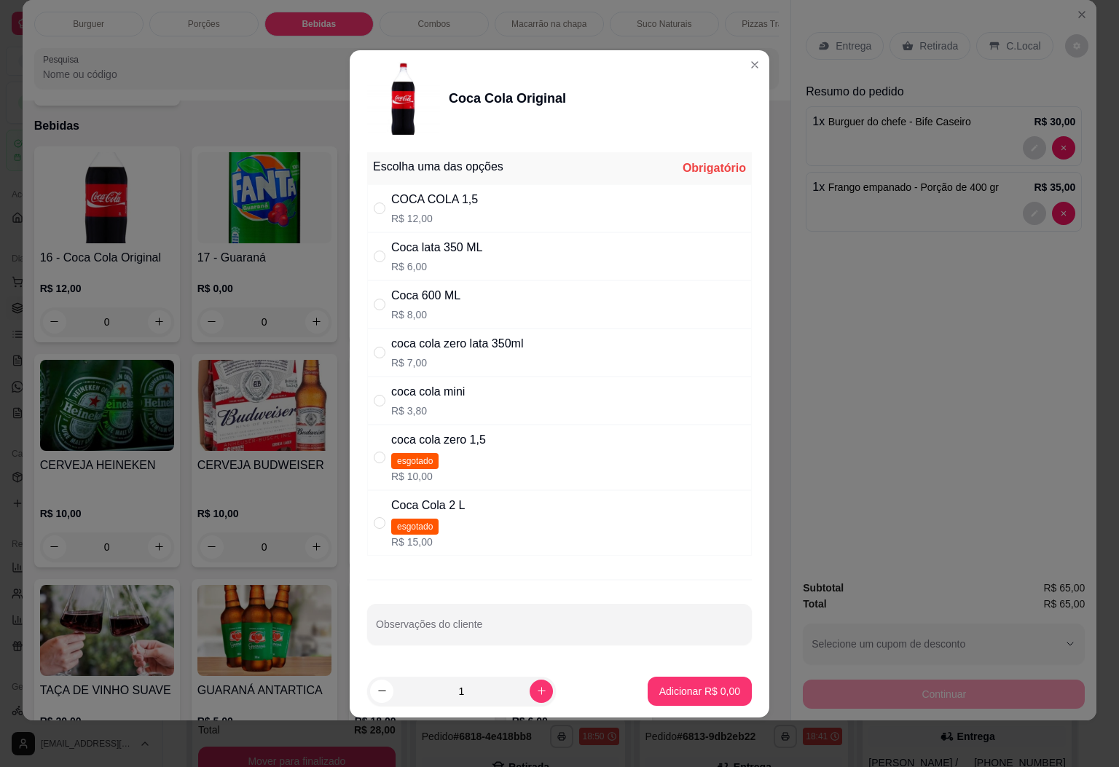
click at [462, 191] on div "COCA COLA 1,5" at bounding box center [434, 199] width 87 height 17
radio input "true"
click at [687, 691] on p "Adicionar R$ 12,00" at bounding box center [697, 691] width 85 height 14
type input "1"
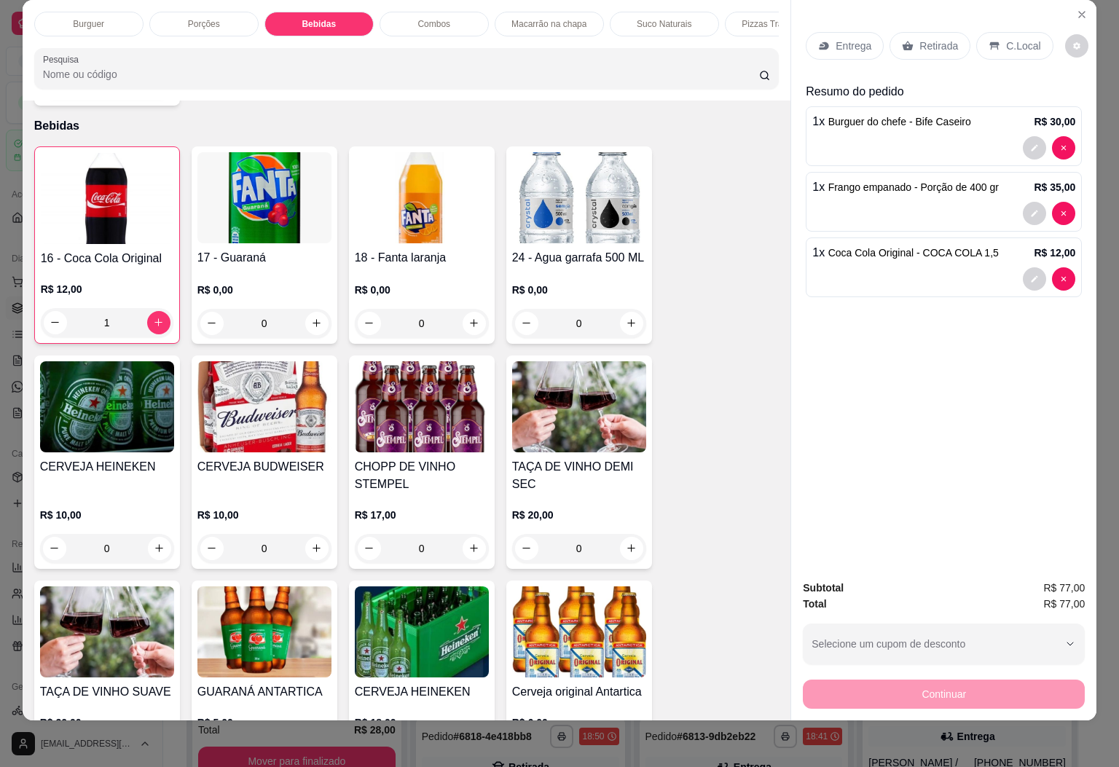
click at [927, 37] on div "Retirada" at bounding box center [930, 46] width 81 height 28
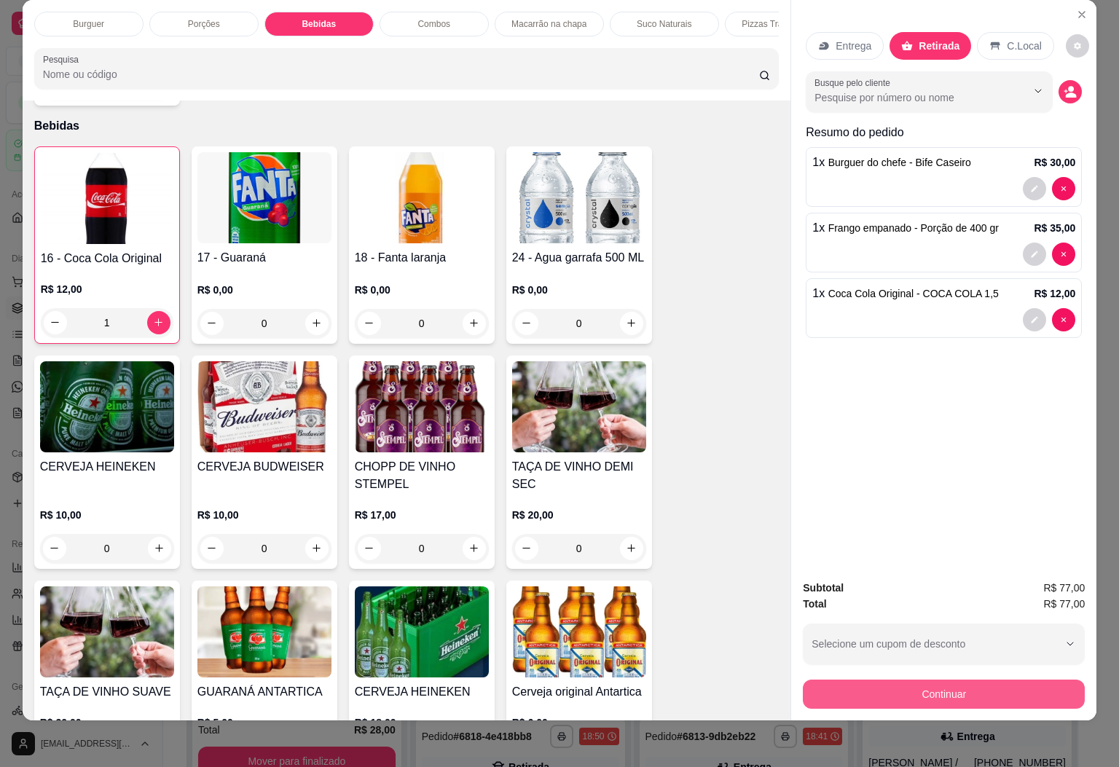
click at [921, 681] on button "Continuar" at bounding box center [944, 694] width 282 height 29
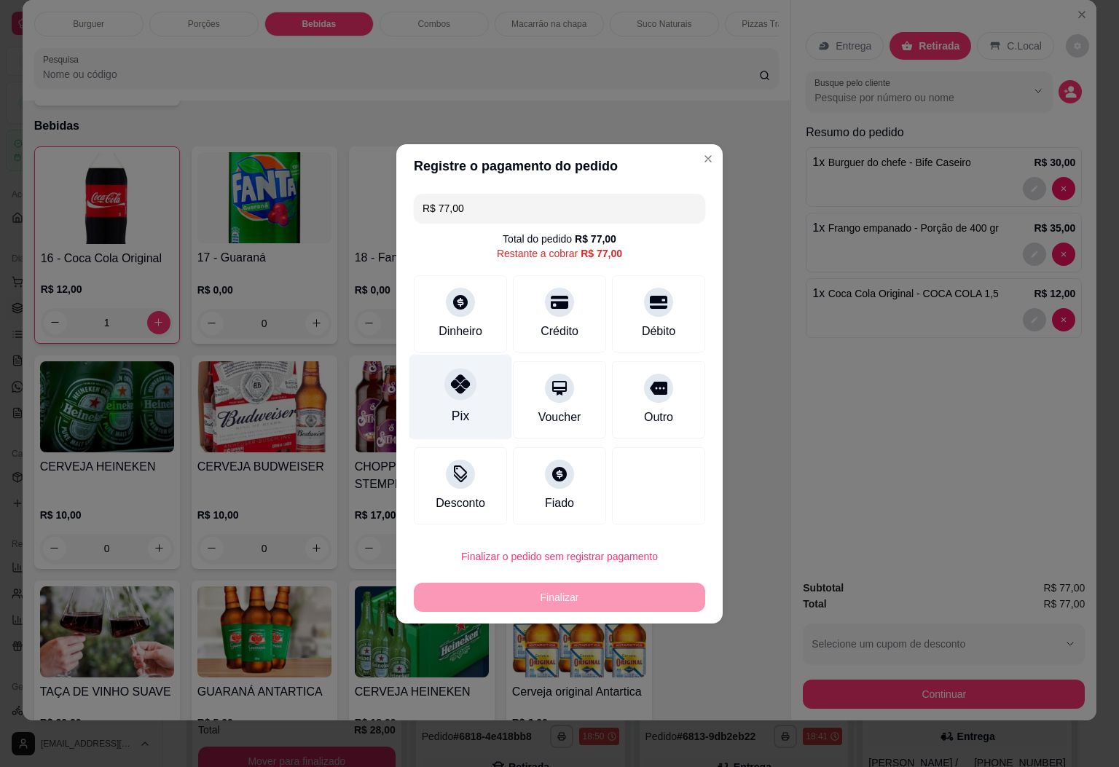
click at [474, 381] on div "Pix" at bounding box center [461, 396] width 103 height 85
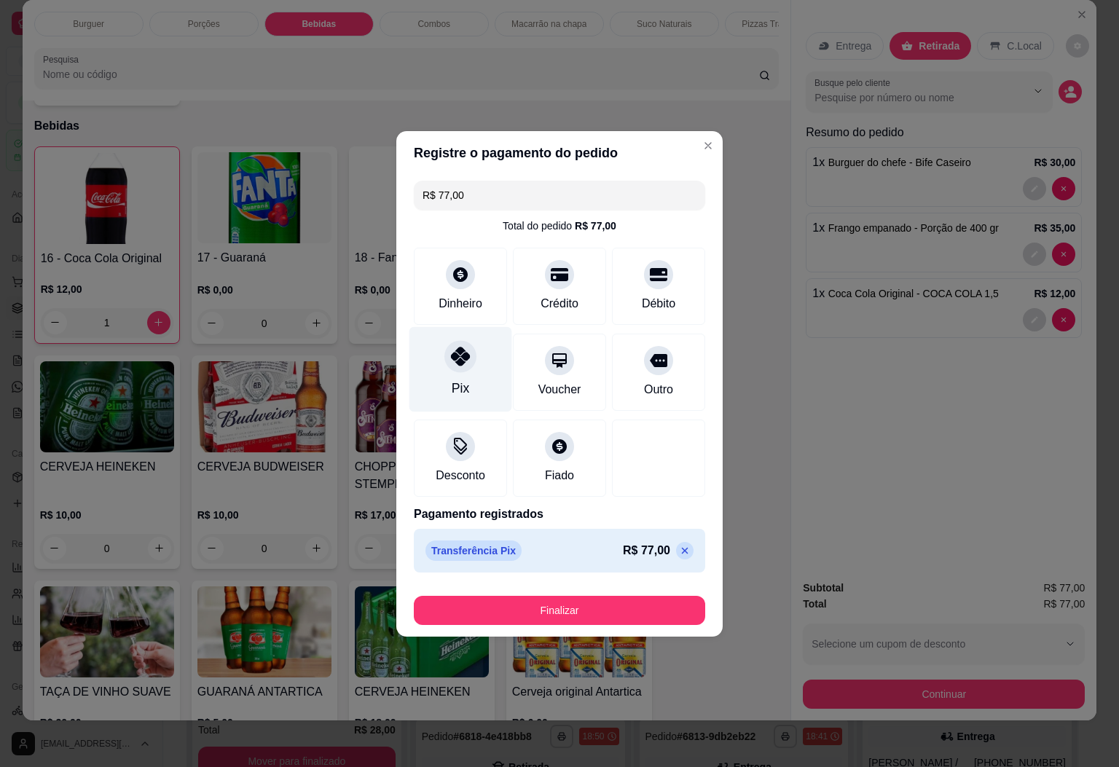
type input "R$ 0,00"
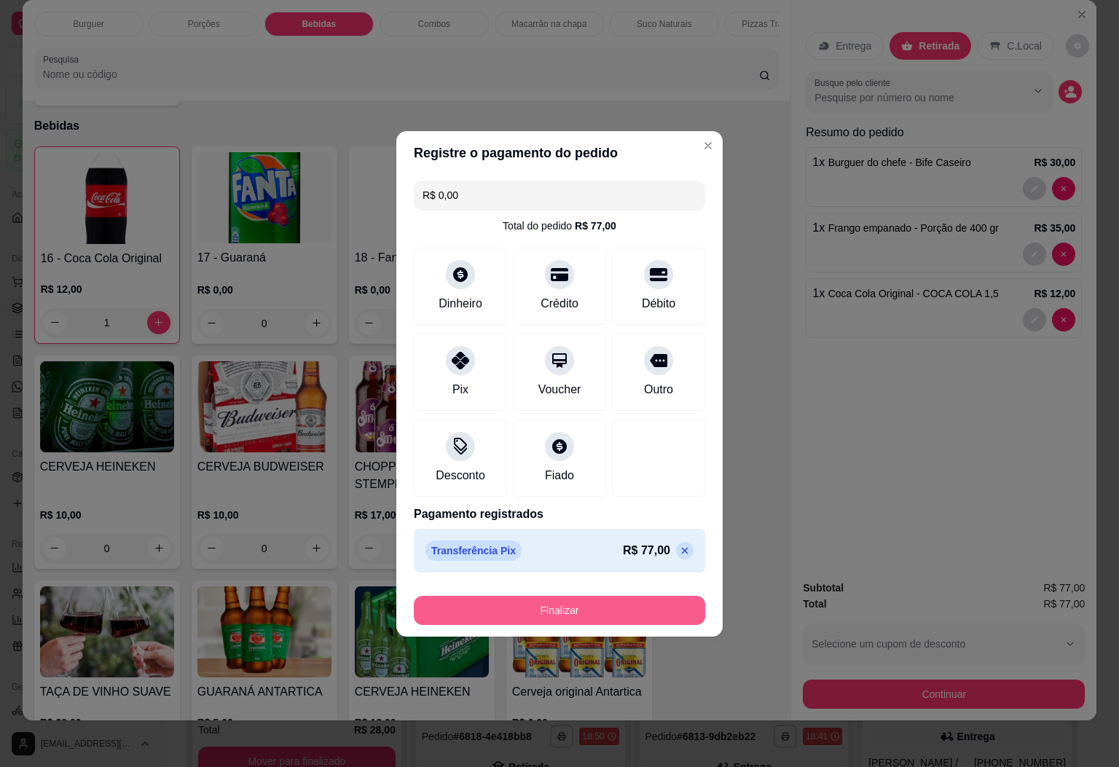
click at [600, 611] on button "Finalizar" at bounding box center [560, 610] width 292 height 29
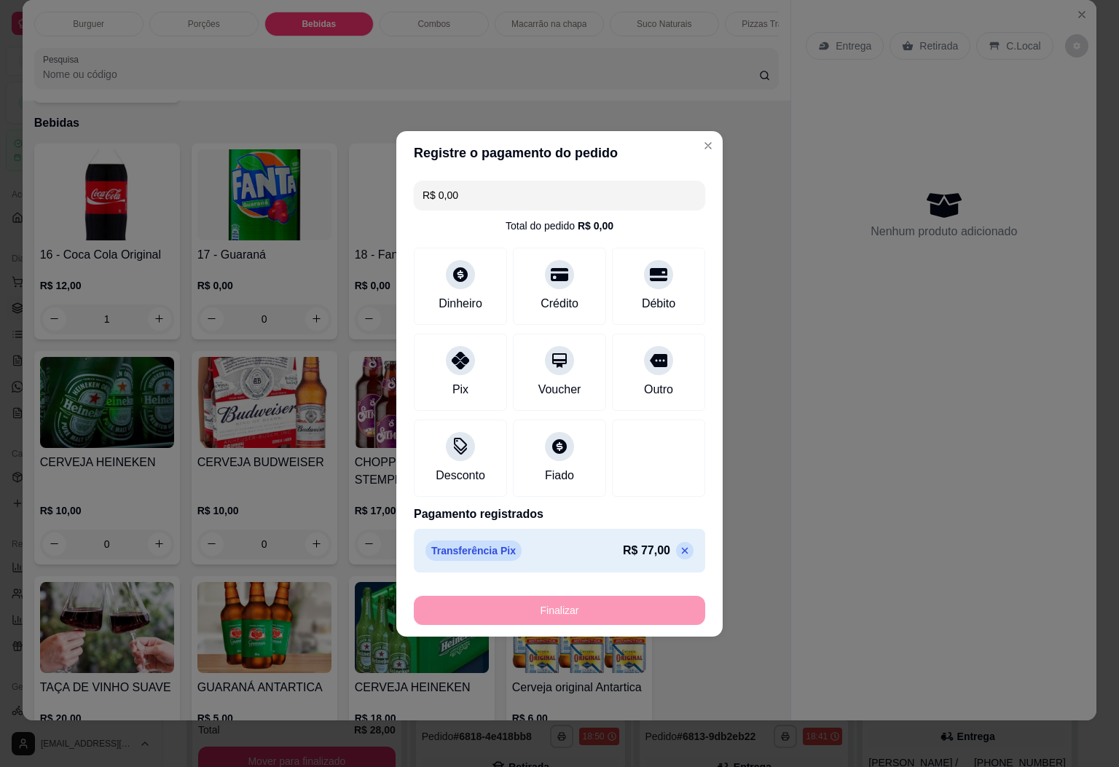
type input "0"
type input "-R$ 77,00"
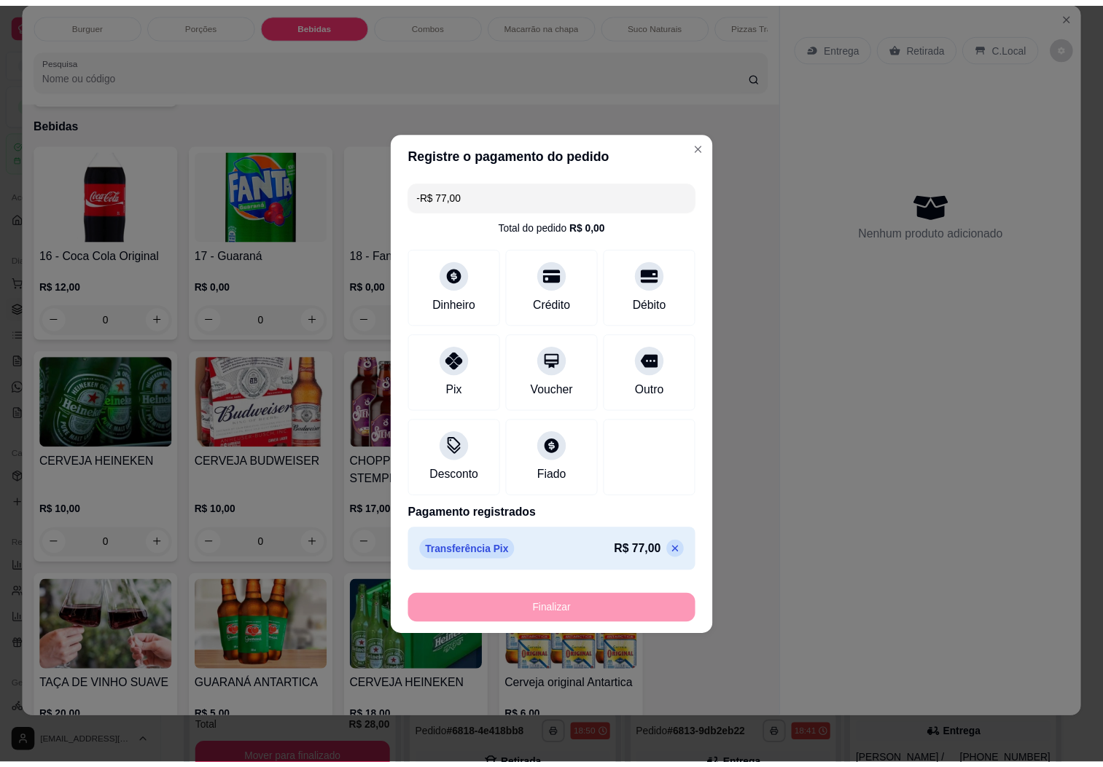
scroll to position [1820, 0]
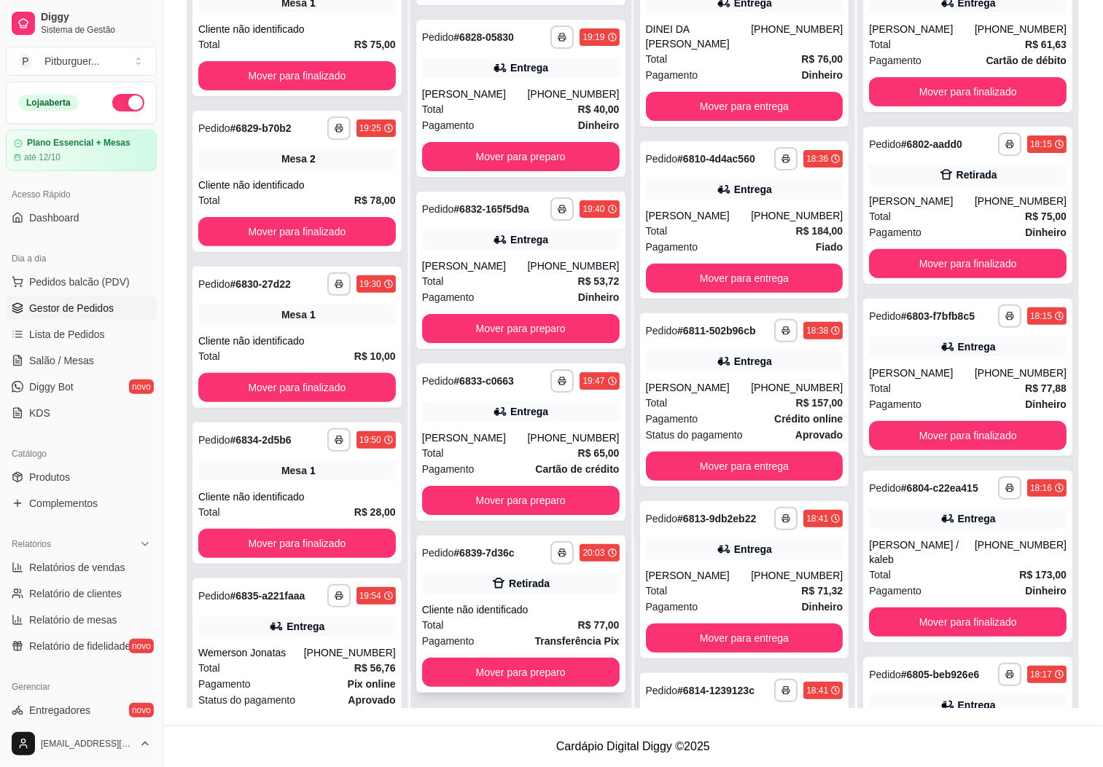
scroll to position [40, 0]
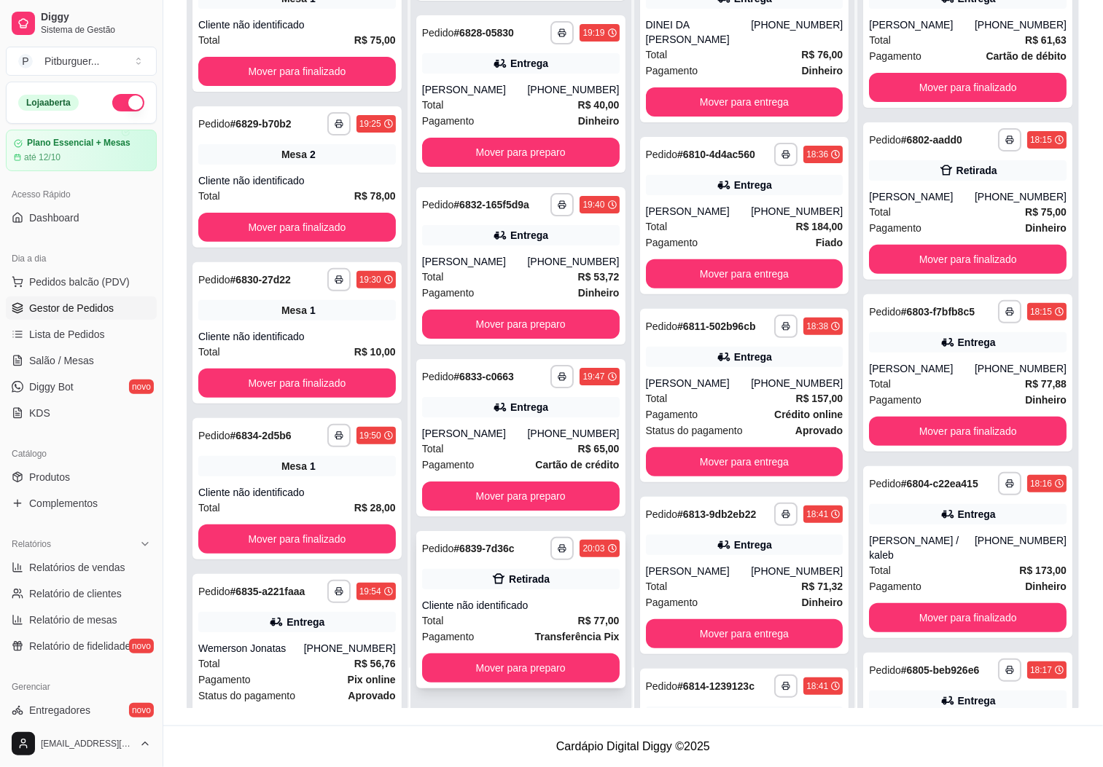
click at [477, 614] on div "Total R$ 77,00" at bounding box center [521, 621] width 198 height 16
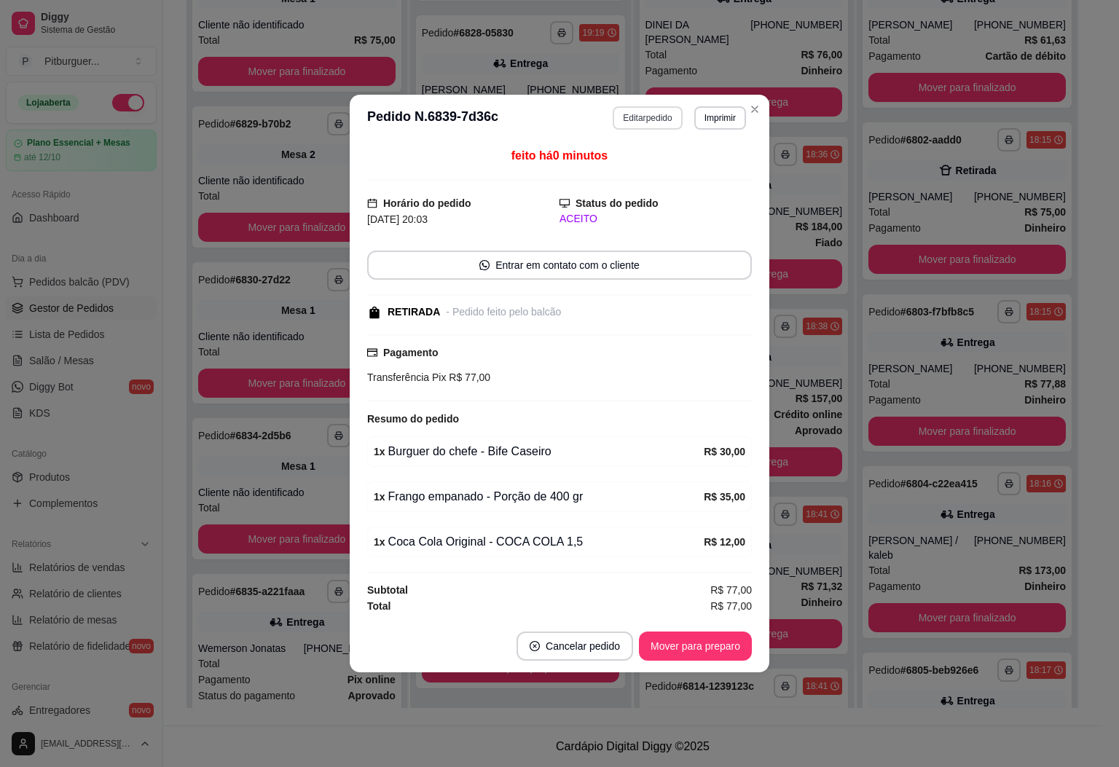
click at [652, 120] on button "Editar pedido" at bounding box center [647, 117] width 69 height 23
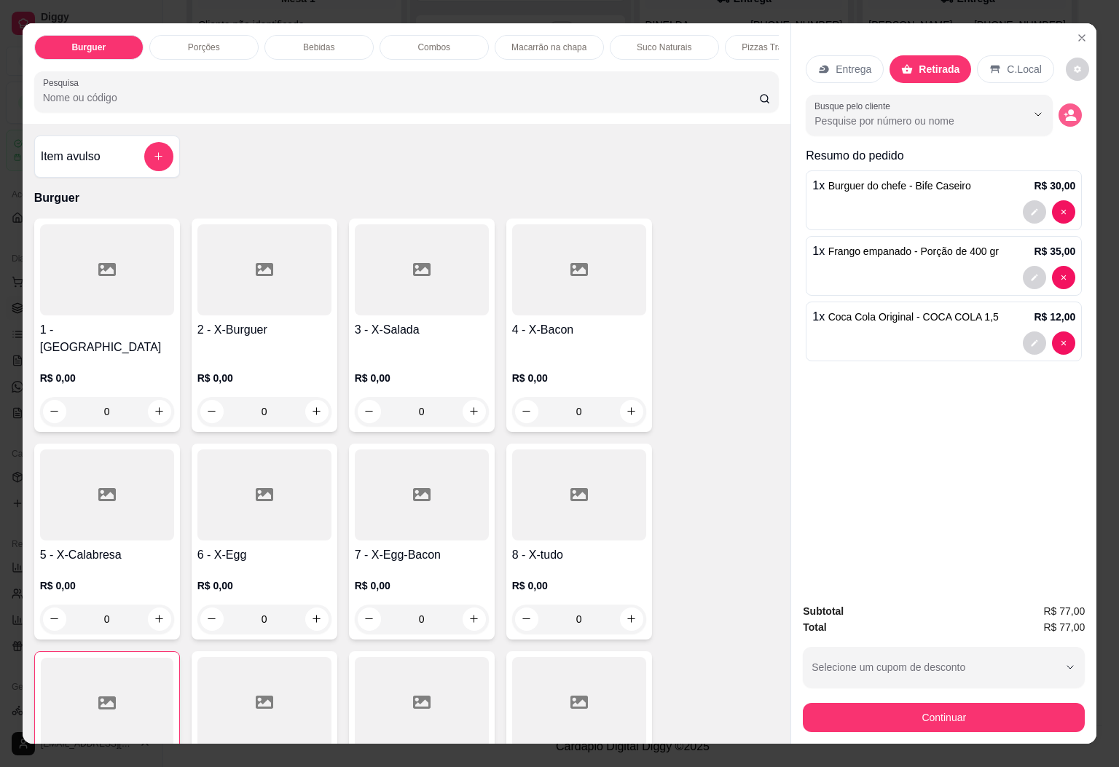
click at [1059, 103] on button "decrease-product-quantity" at bounding box center [1070, 114] width 23 height 23
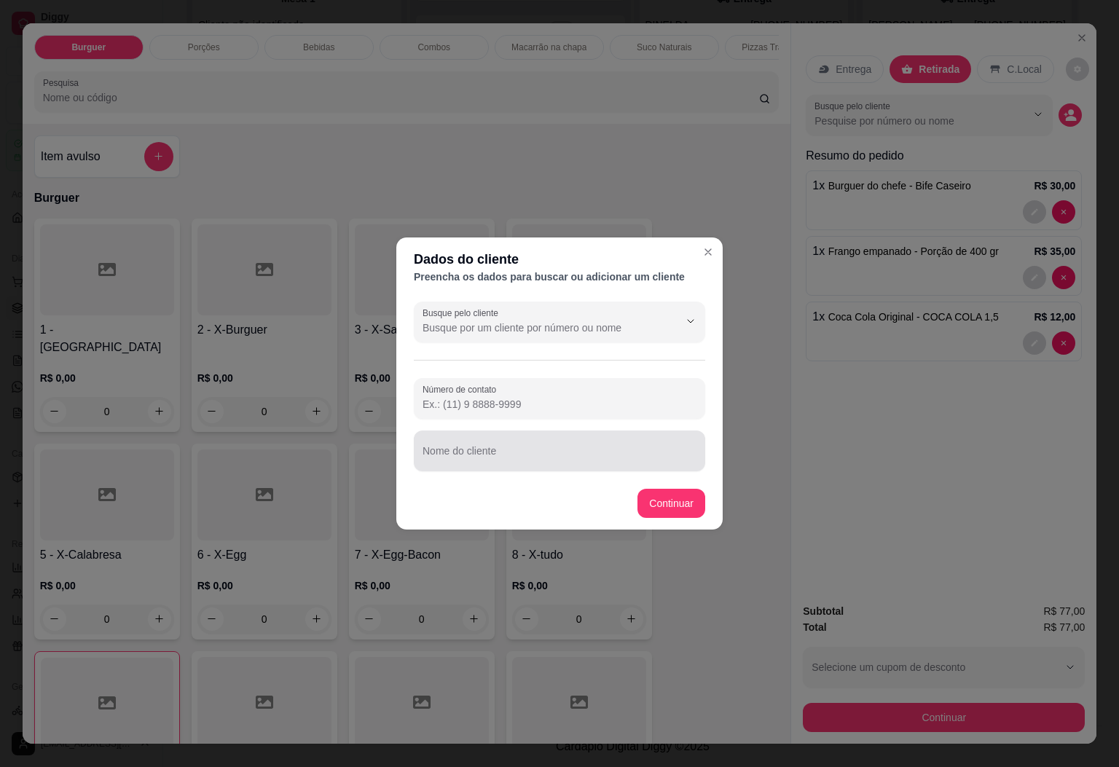
click at [464, 447] on div at bounding box center [560, 451] width 274 height 29
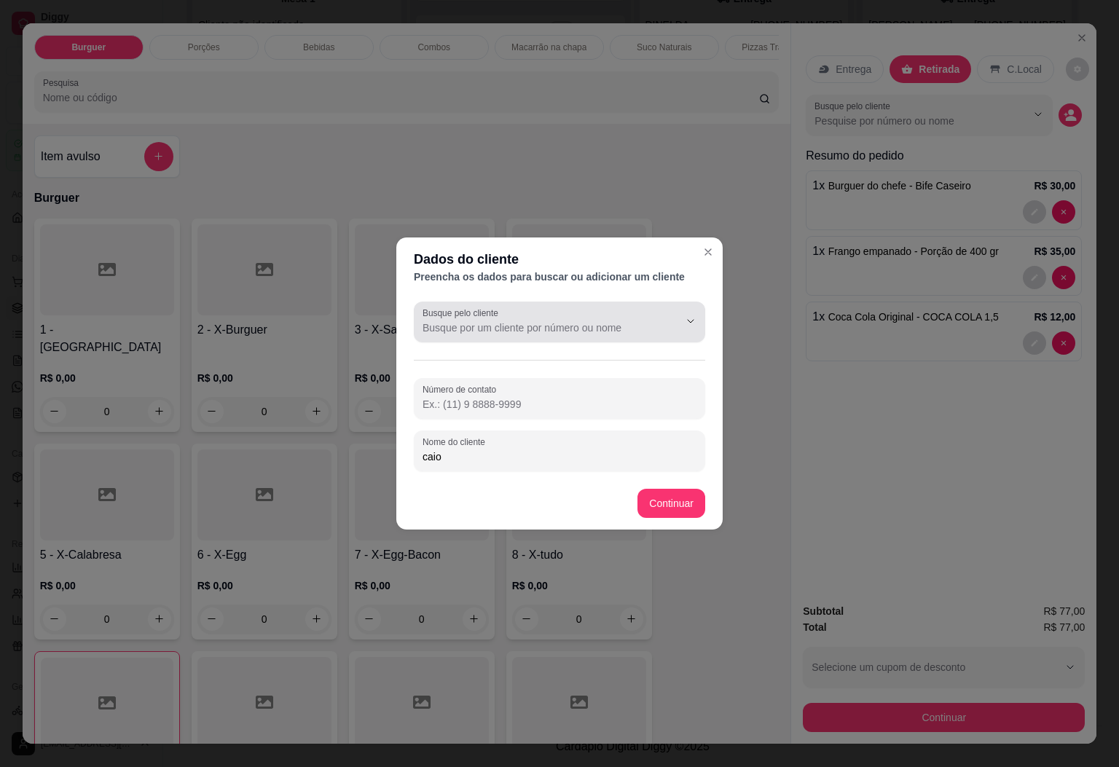
type input "caio"
click at [512, 326] on input "Busque pelo cliente" at bounding box center [539, 328] width 233 height 15
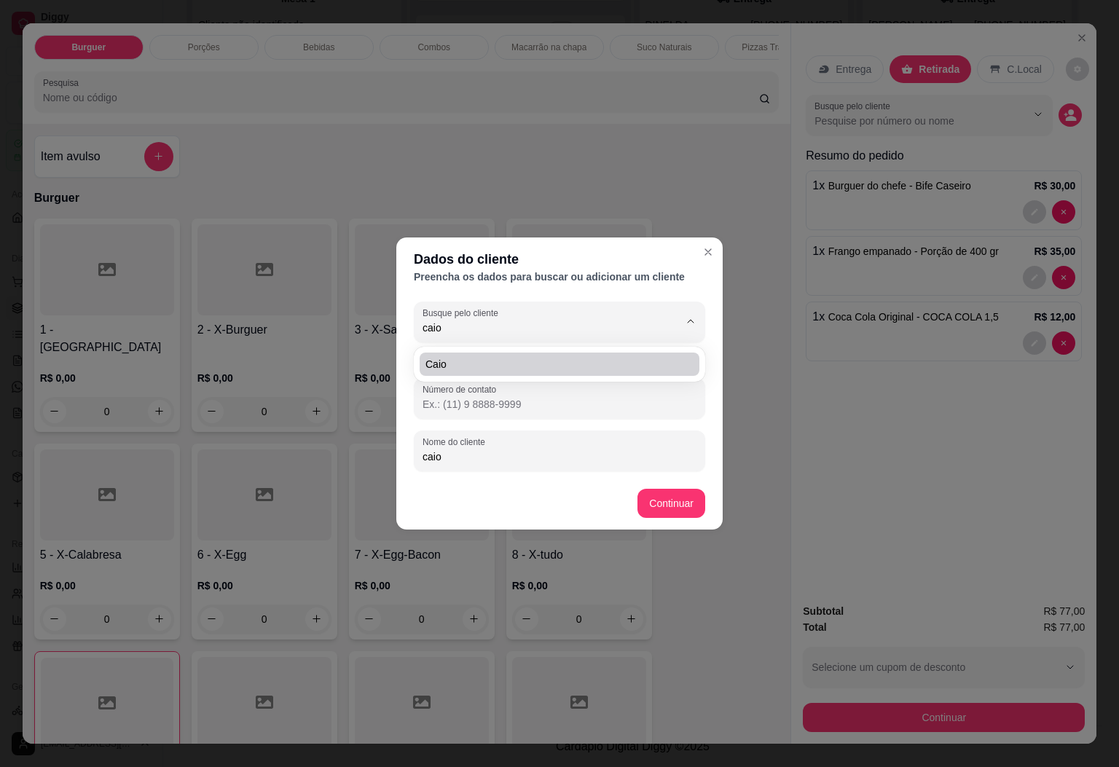
click at [453, 364] on span "Caio" at bounding box center [553, 364] width 254 height 15
type input "Caio"
type input "(28) 9 9925-6473"
type input "Caio"
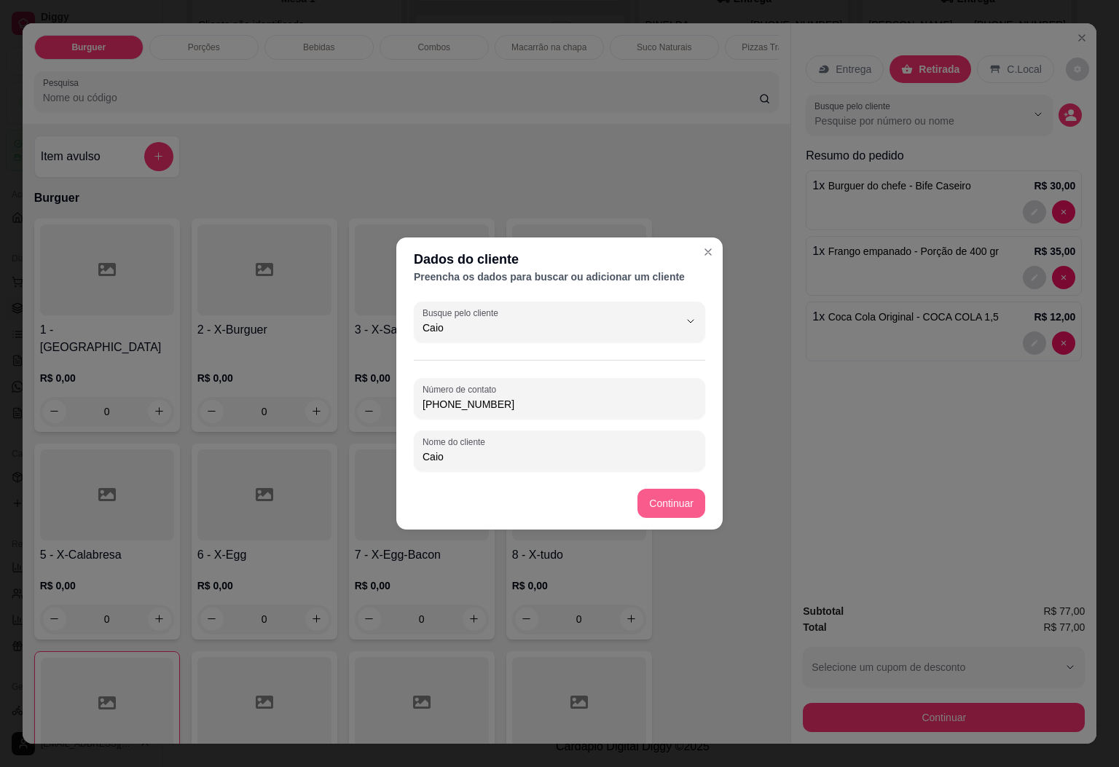
type input "Caio"
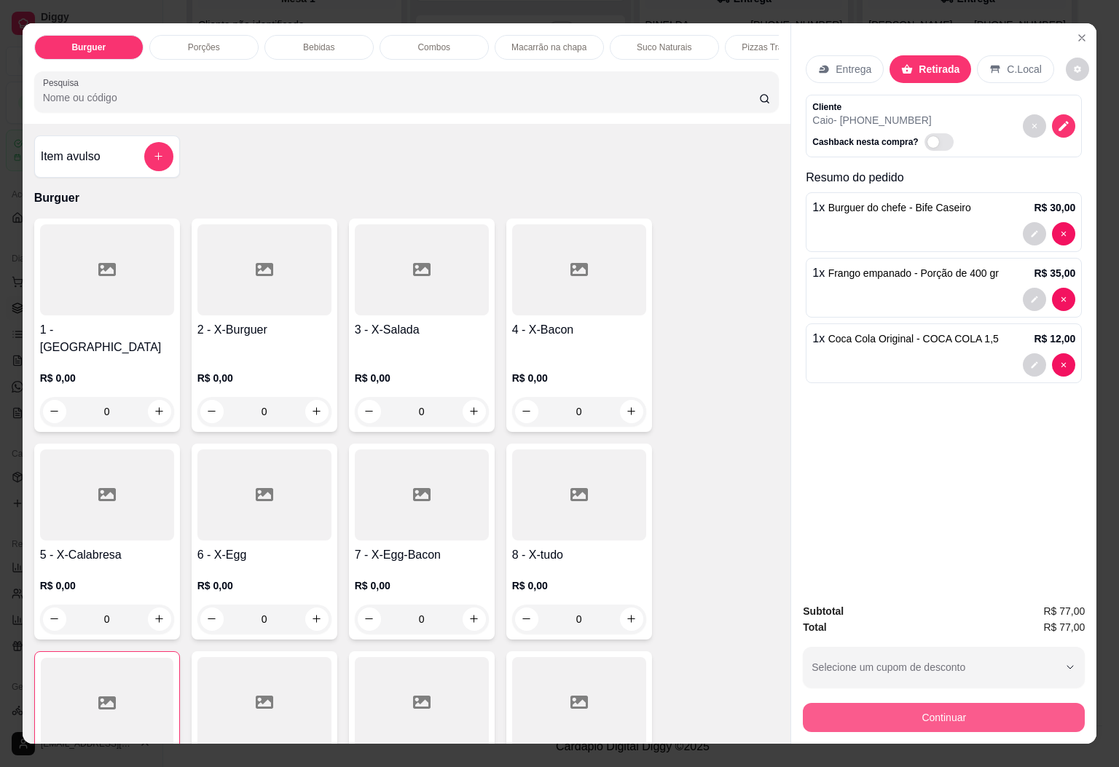
click at [917, 707] on button "Continuar" at bounding box center [944, 717] width 282 height 29
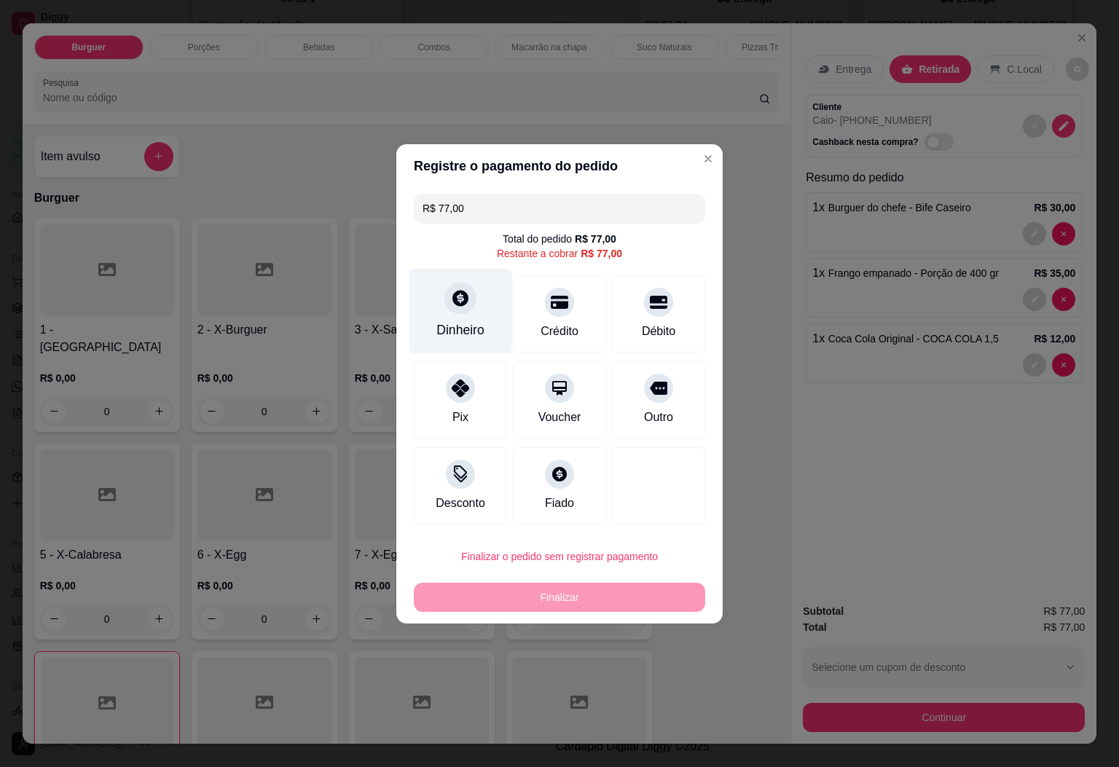
click at [471, 329] on div "Dinheiro" at bounding box center [461, 330] width 48 height 19
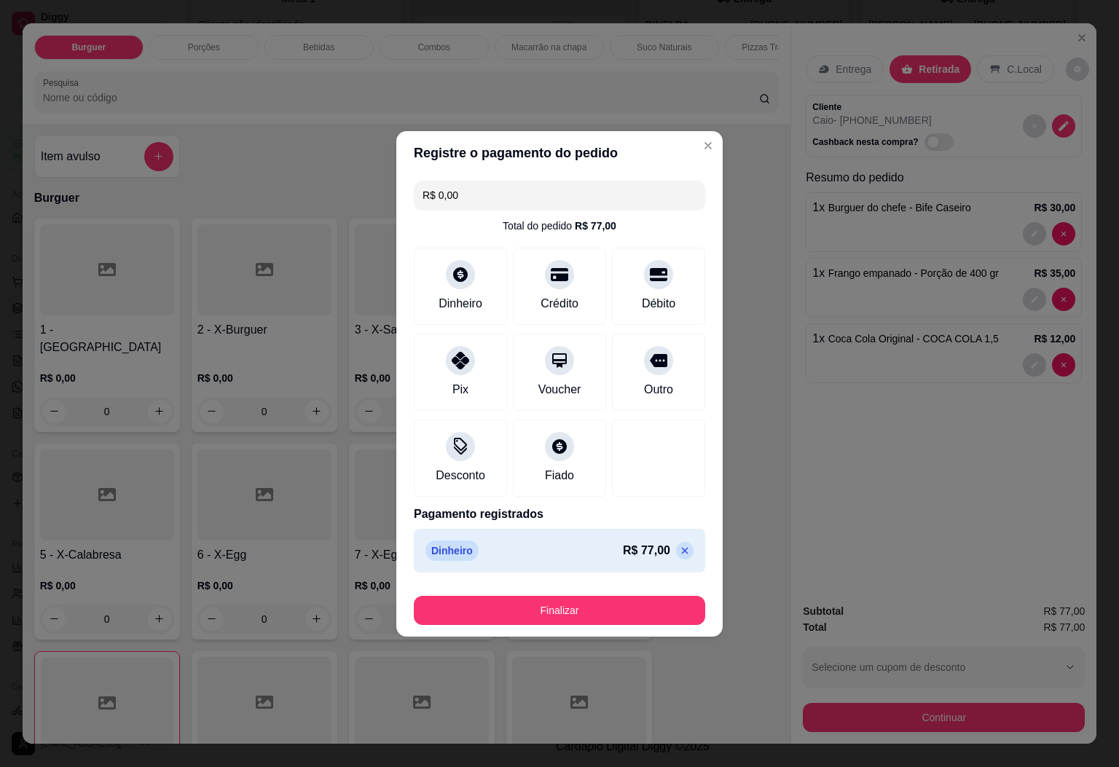
type input "R$ 0,00"
click at [611, 598] on button "Finalizar" at bounding box center [560, 610] width 292 height 29
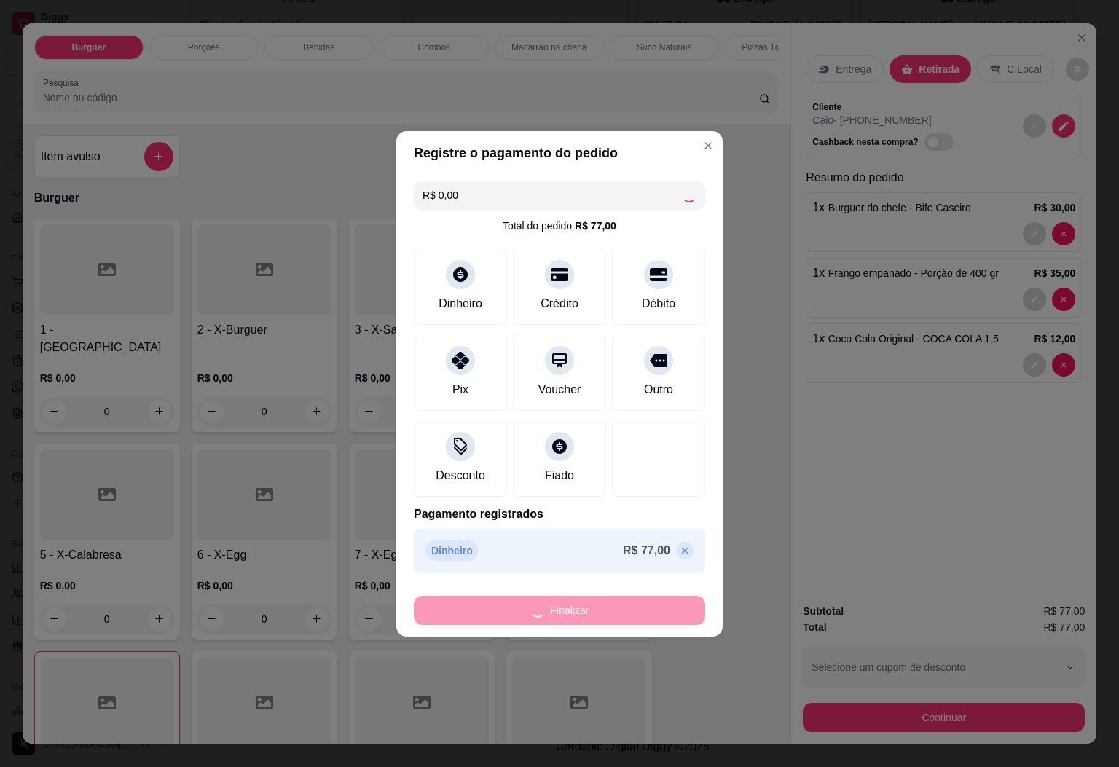
type input "0"
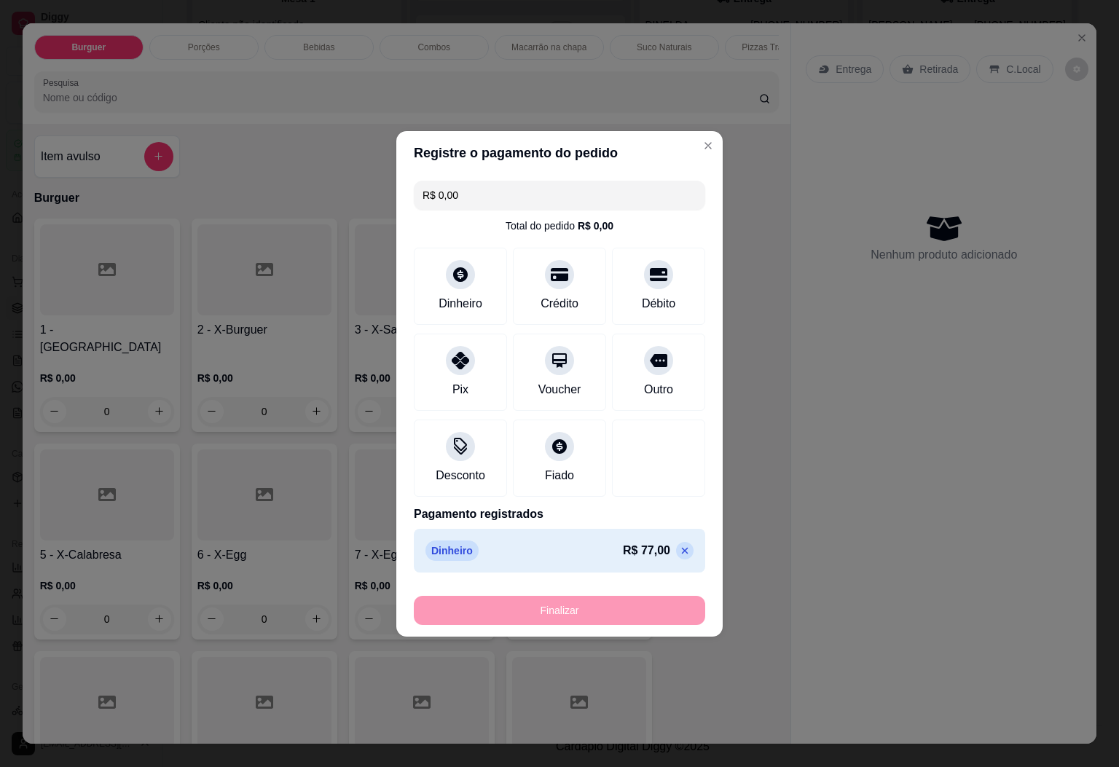
type input "-R$ 77,00"
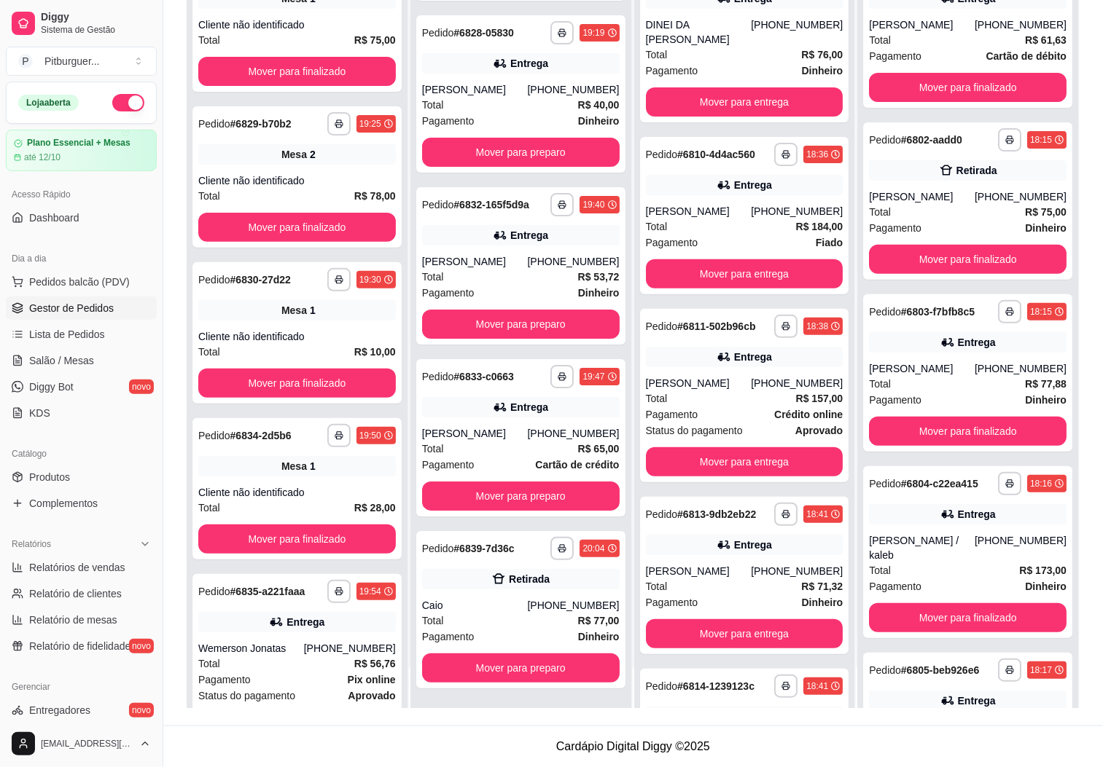
scroll to position [542, 0]
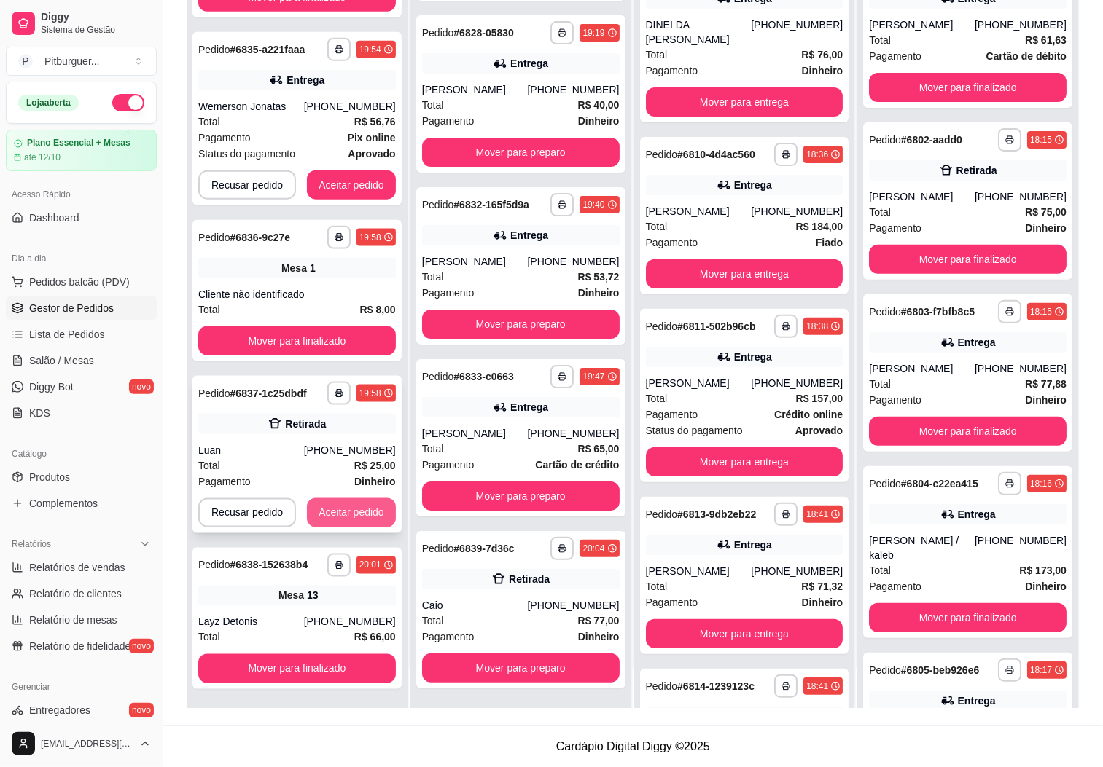
click at [331, 512] on button "Aceitar pedido" at bounding box center [351, 513] width 89 height 29
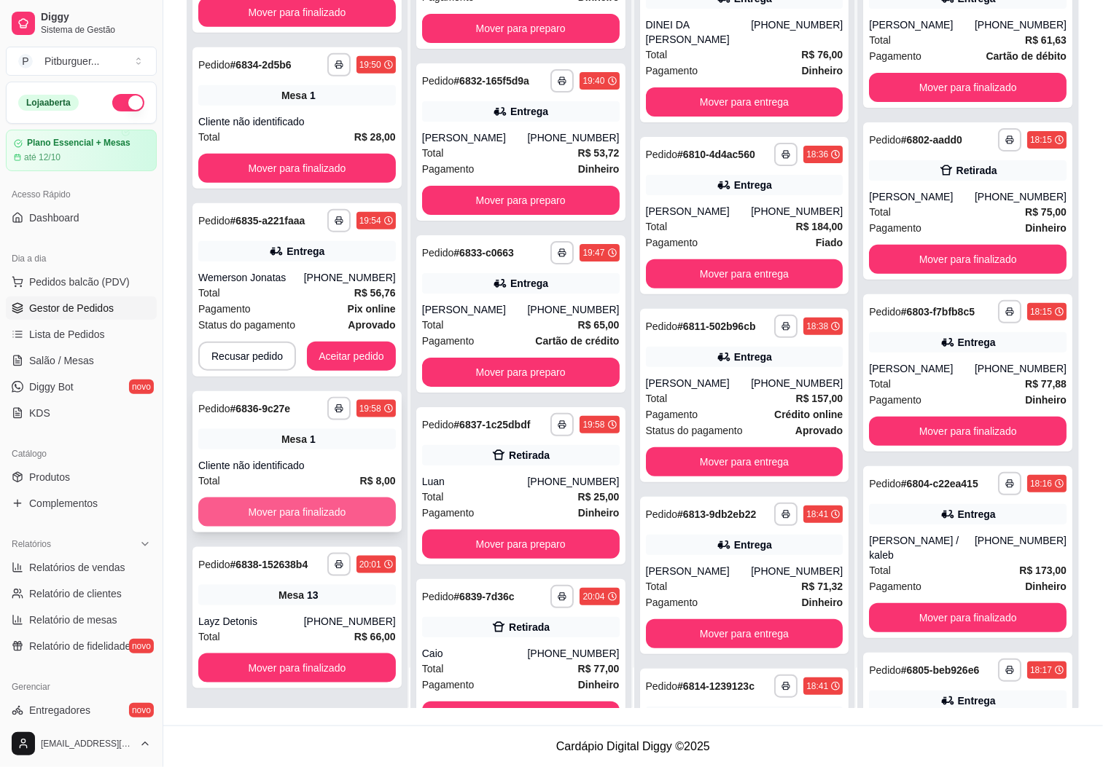
scroll to position [1966, 0]
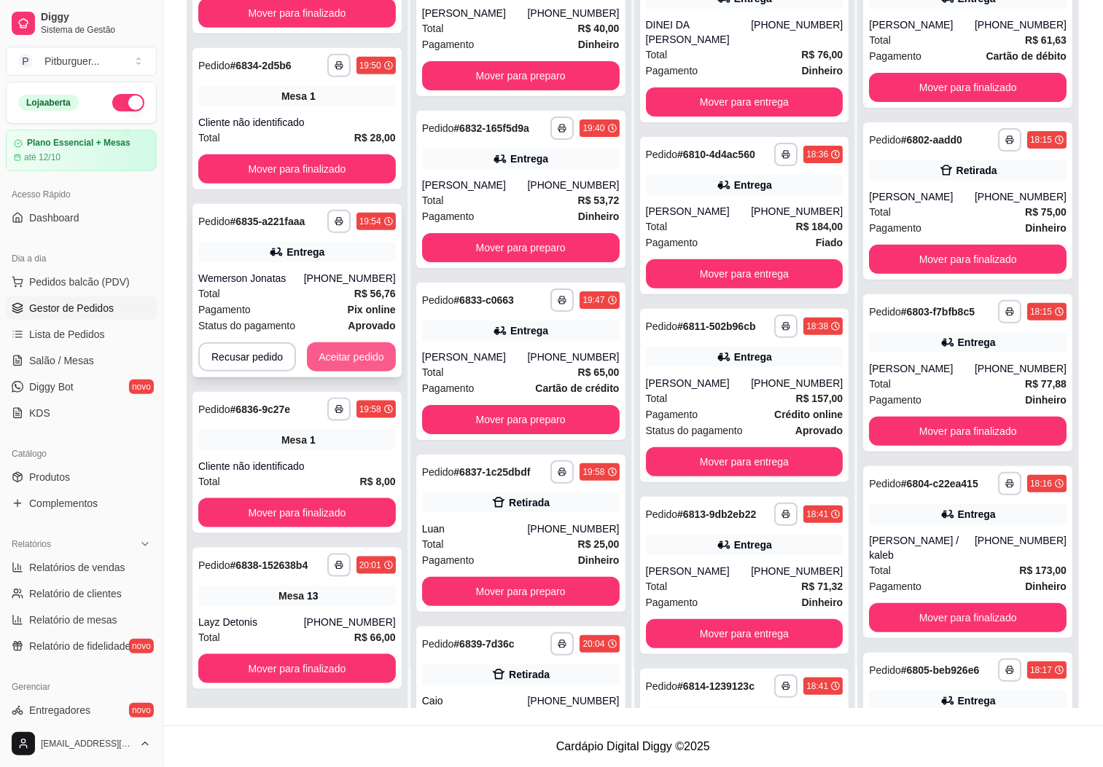
click at [343, 361] on button "Aceitar pedido" at bounding box center [351, 357] width 89 height 29
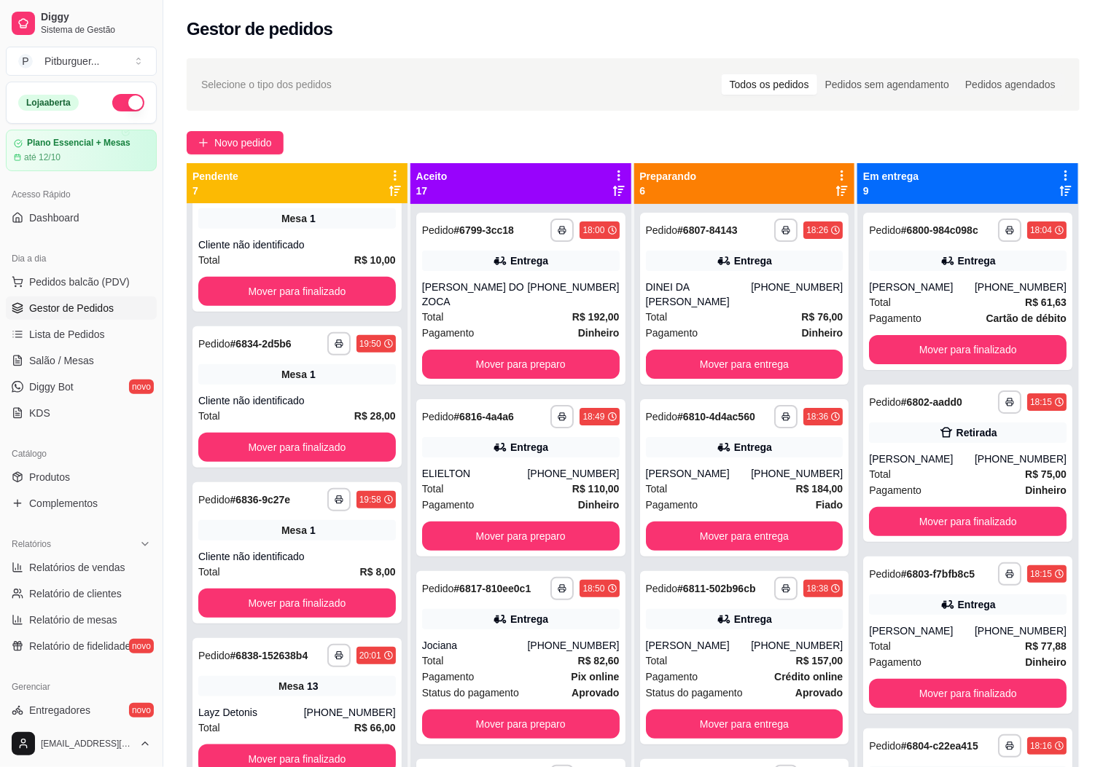
scroll to position [223, 0]
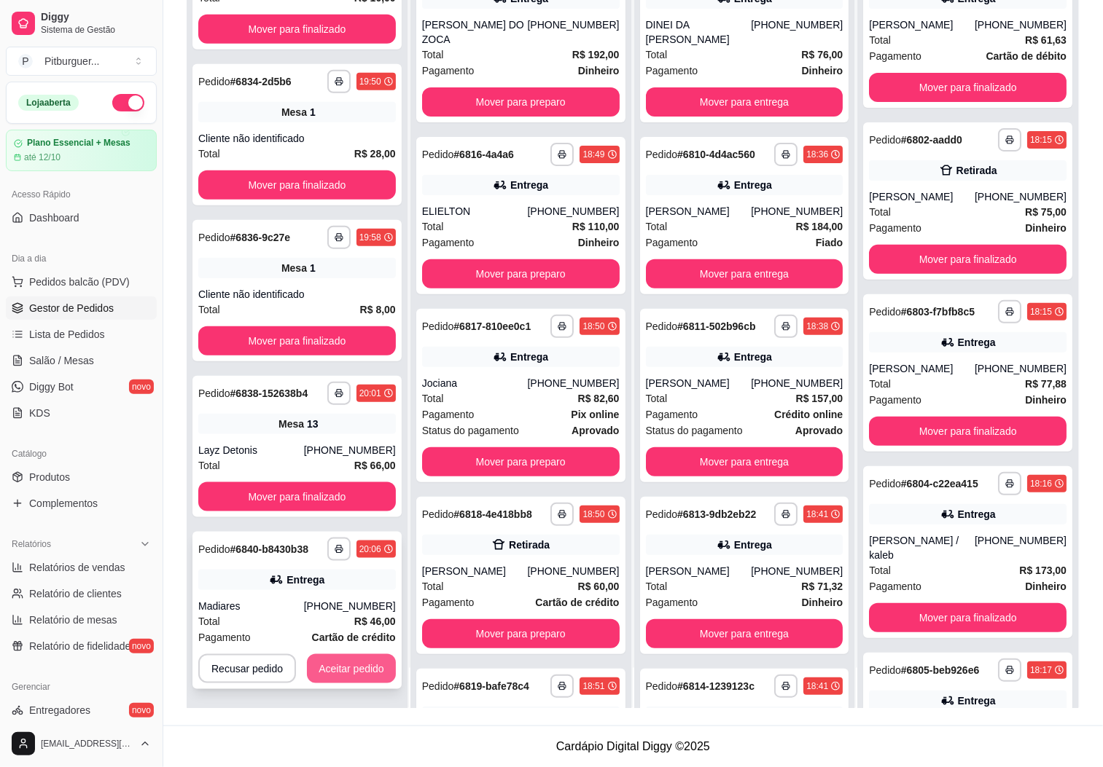
click at [342, 660] on button "Aceitar pedido" at bounding box center [351, 668] width 89 height 29
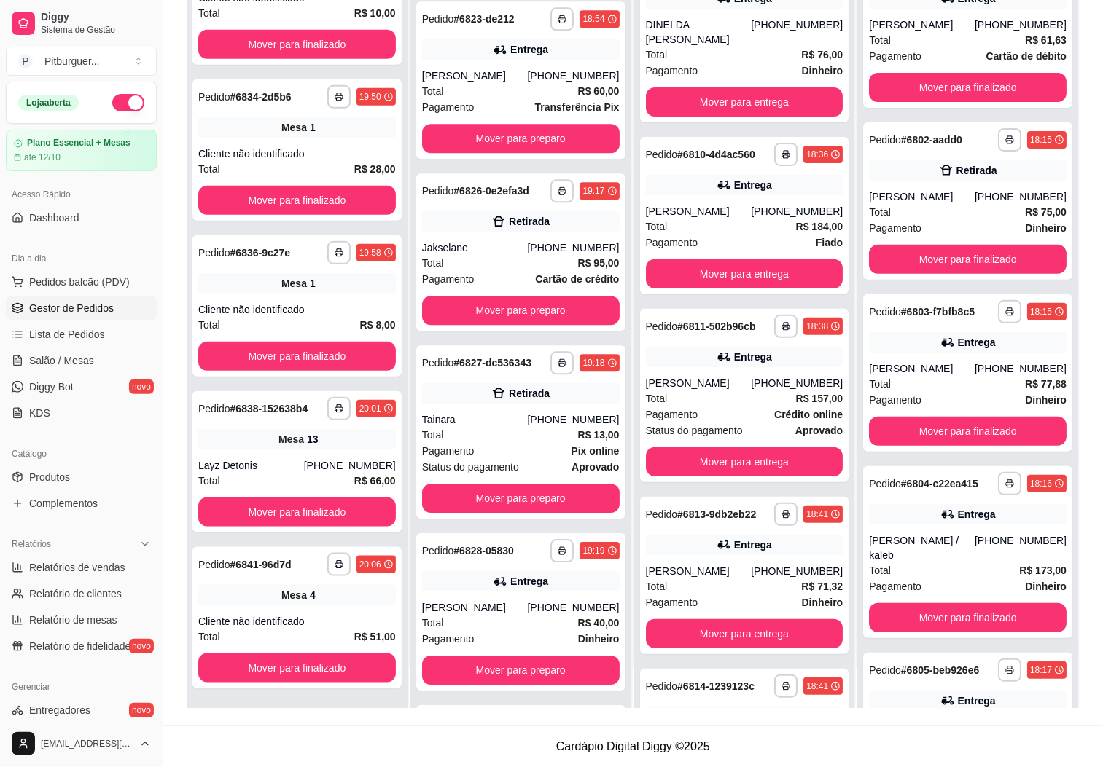
scroll to position [1280, 0]
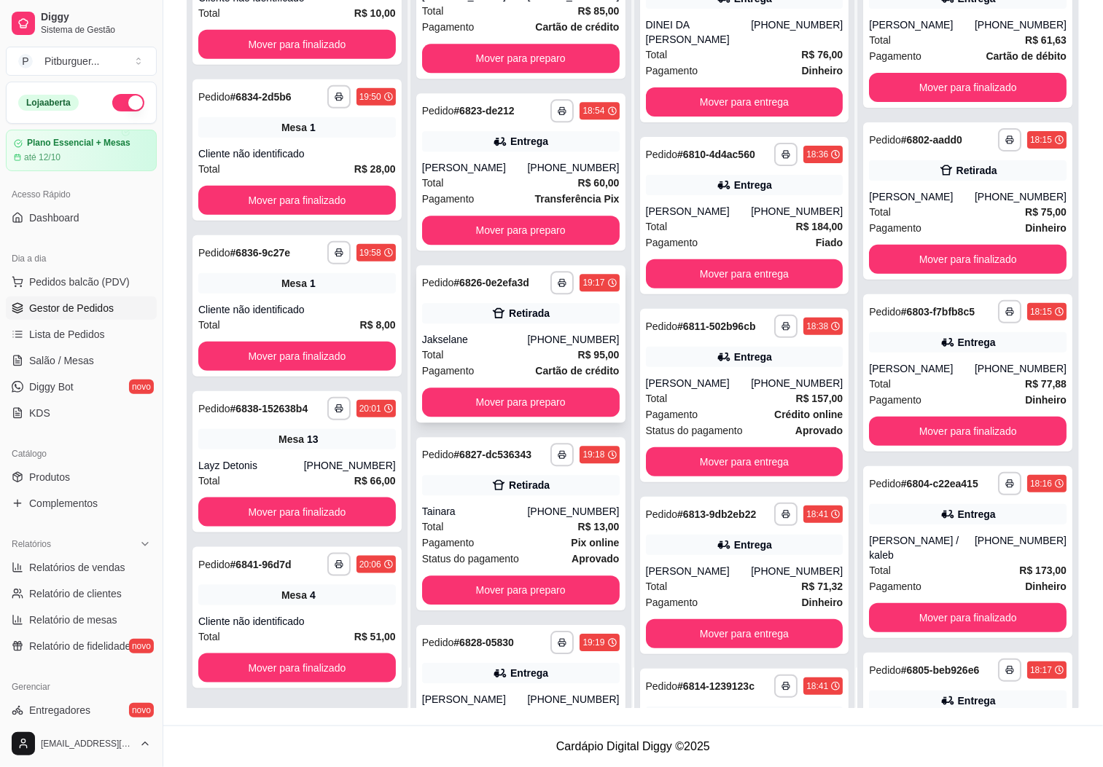
click at [504, 332] on div "Jakselane" at bounding box center [475, 339] width 106 height 15
click at [477, 396] on button "Mover para preparo" at bounding box center [521, 402] width 198 height 29
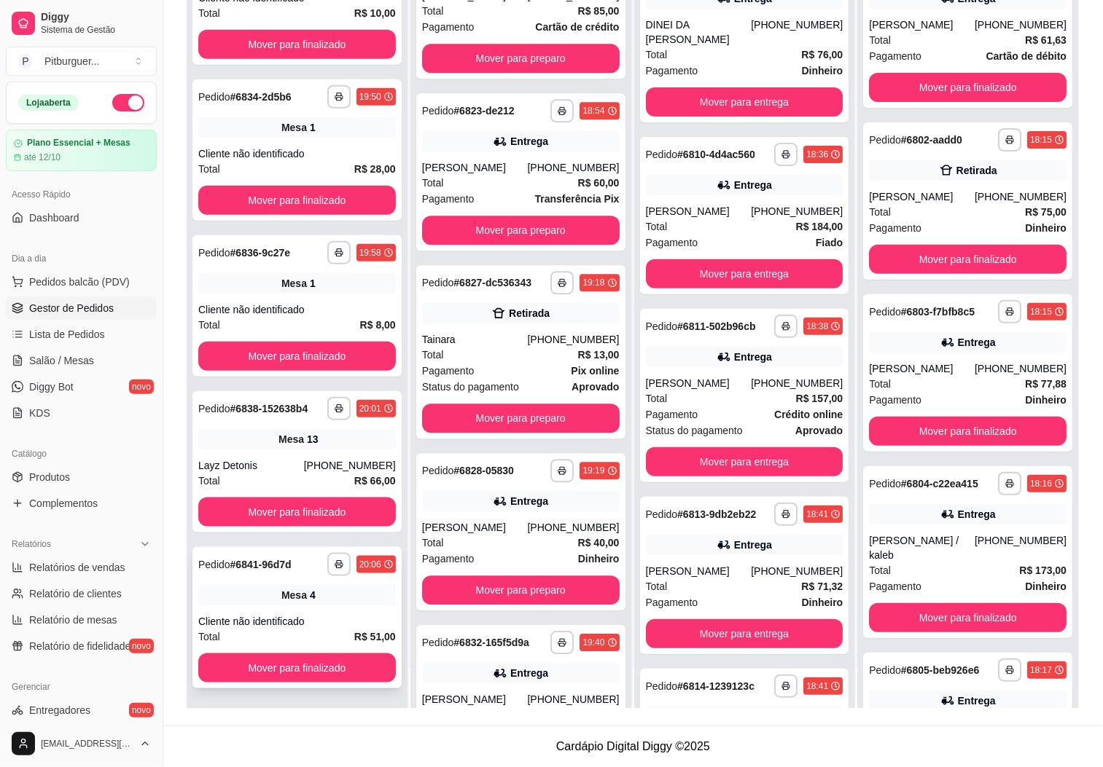
click at [281, 623] on div "Cliente não identificado" at bounding box center [297, 621] width 198 height 15
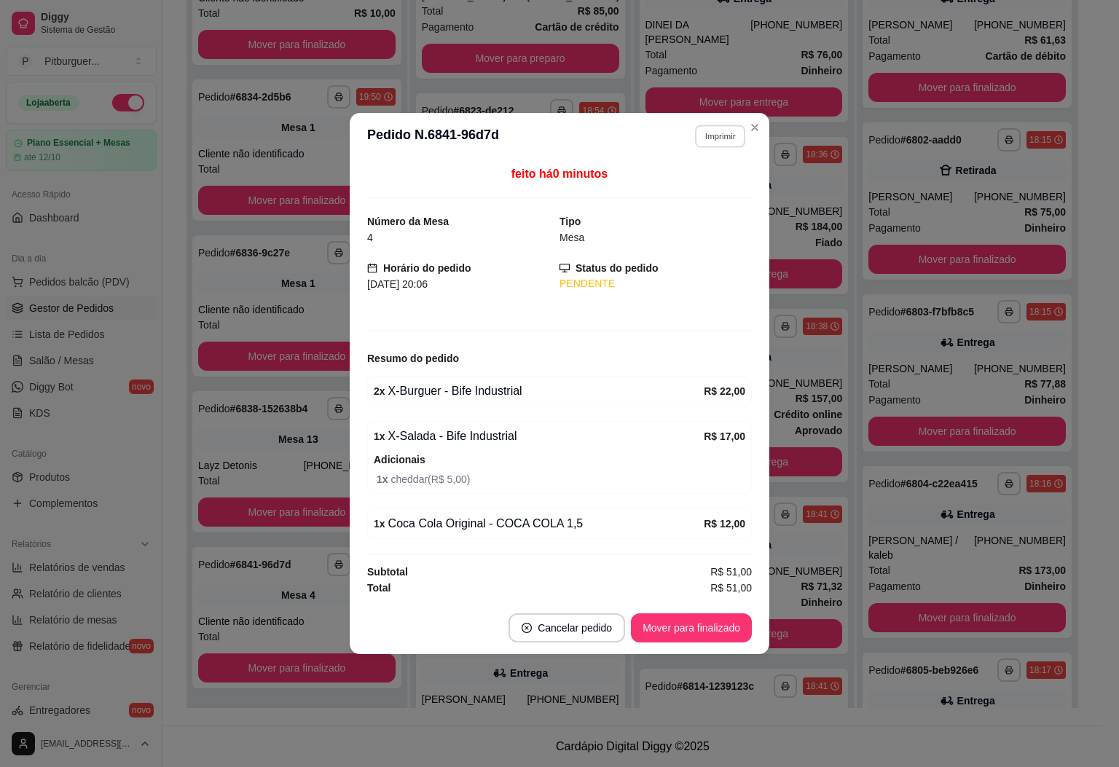
click at [714, 141] on button "Imprimir" at bounding box center [720, 136] width 50 height 23
click at [708, 178] on button "IMPRESSORA" at bounding box center [695, 185] width 106 height 23
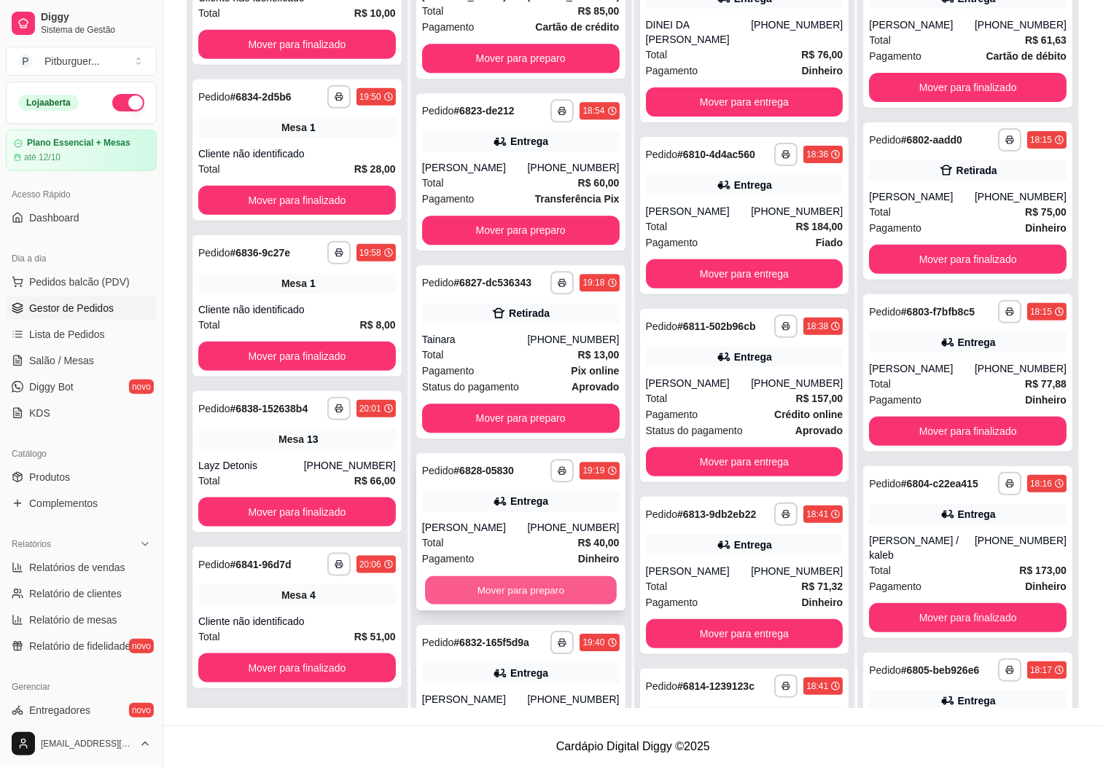
click at [456, 589] on button "Mover para preparo" at bounding box center [521, 590] width 192 height 28
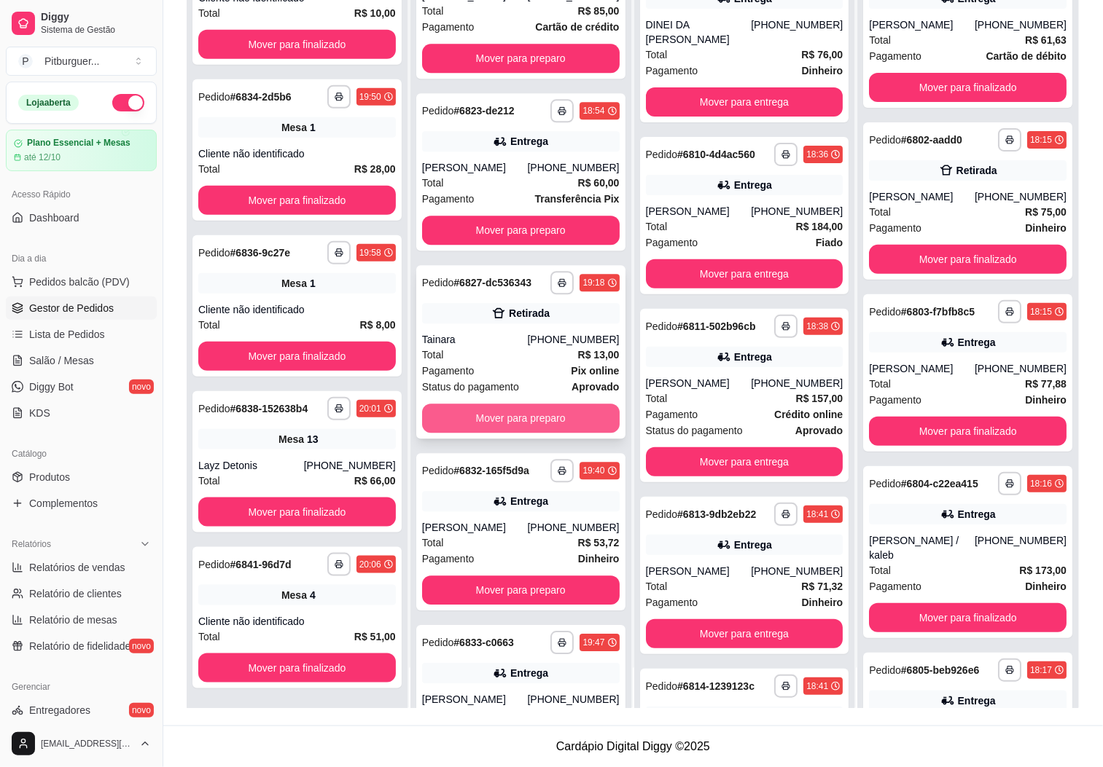
click at [488, 423] on button "Mover para preparo" at bounding box center [521, 418] width 198 height 29
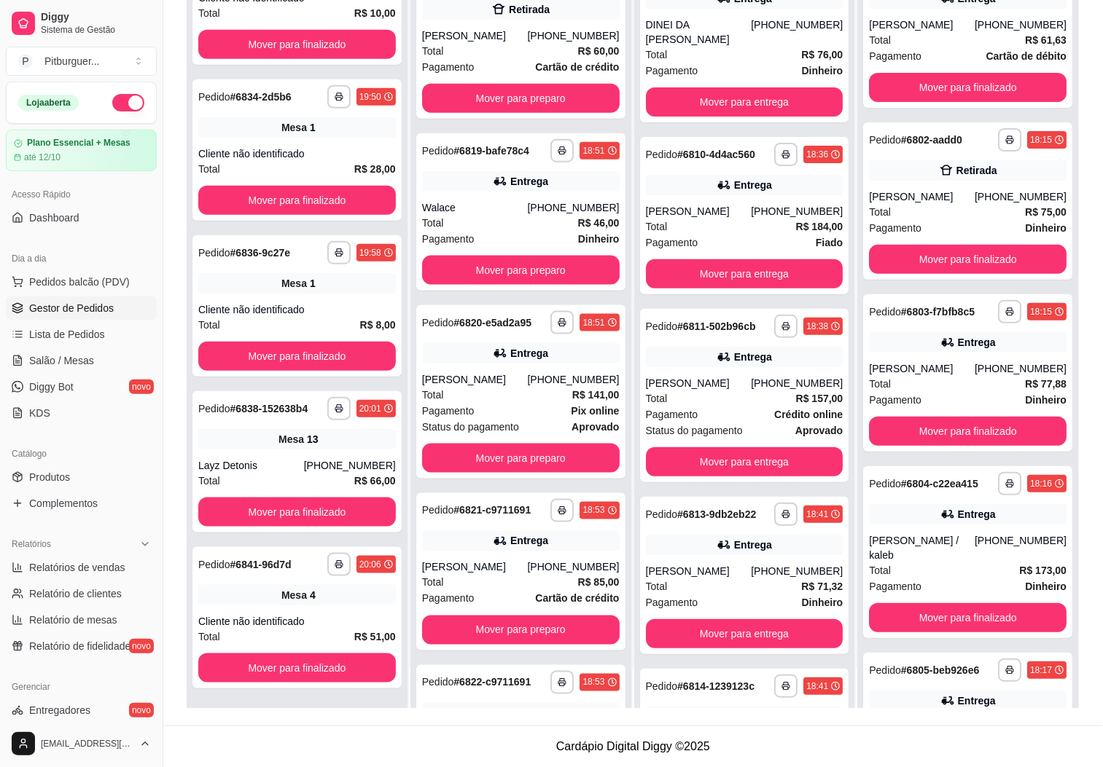
scroll to position [512, 0]
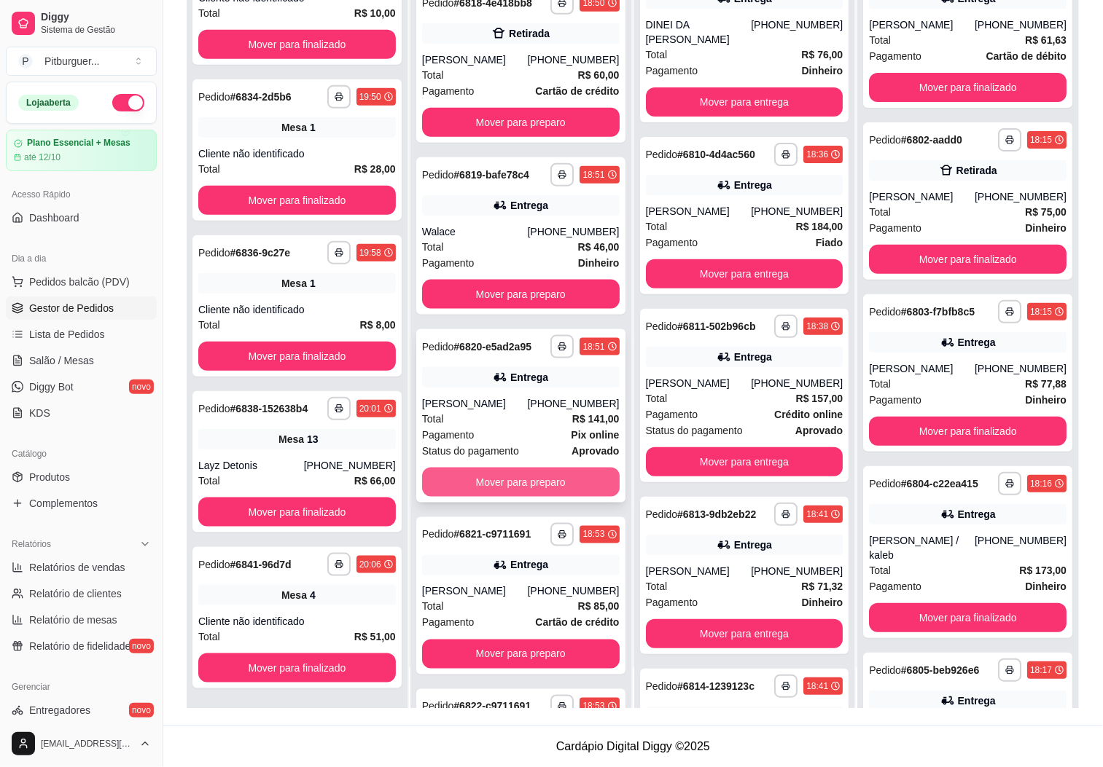
click at [468, 485] on button "Mover para preparo" at bounding box center [521, 482] width 198 height 29
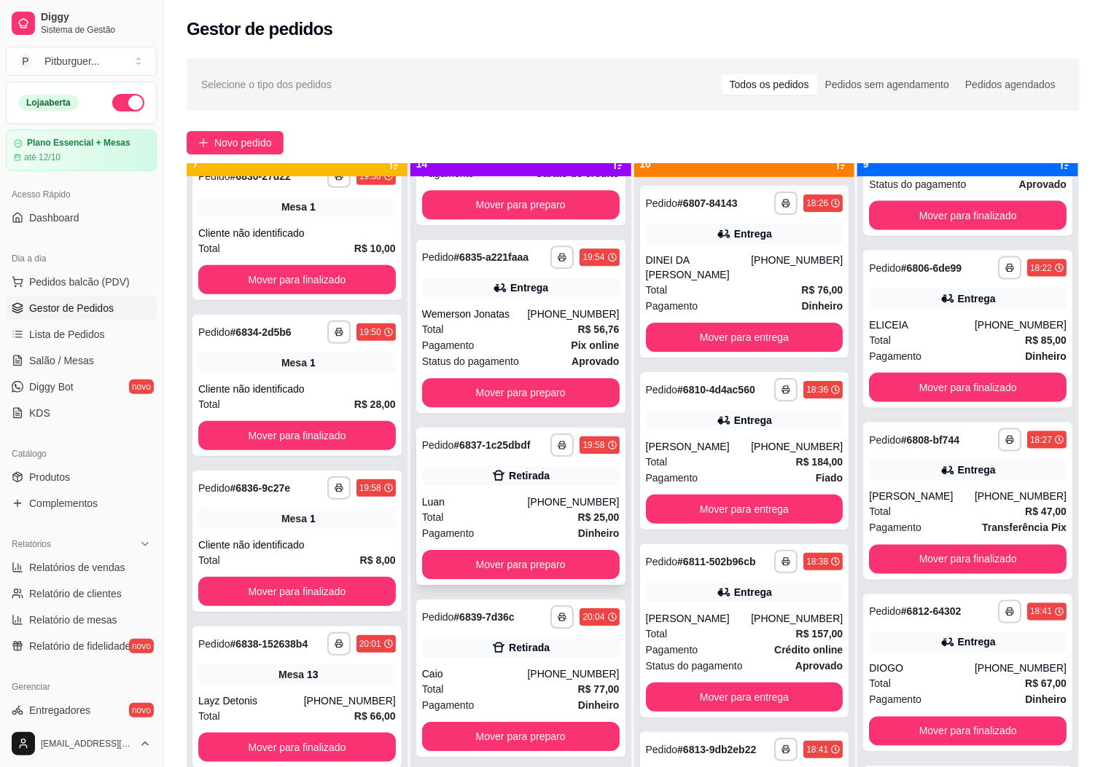
scroll to position [40, 0]
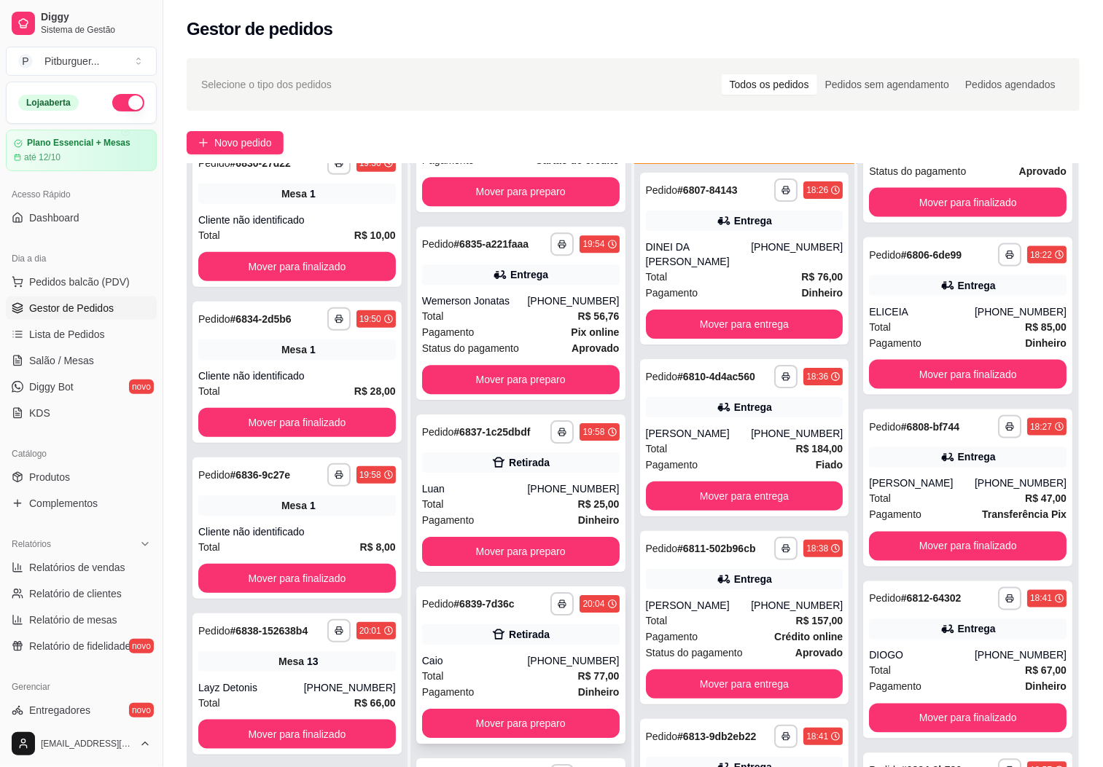
click at [516, 654] on div "Caio" at bounding box center [475, 661] width 106 height 15
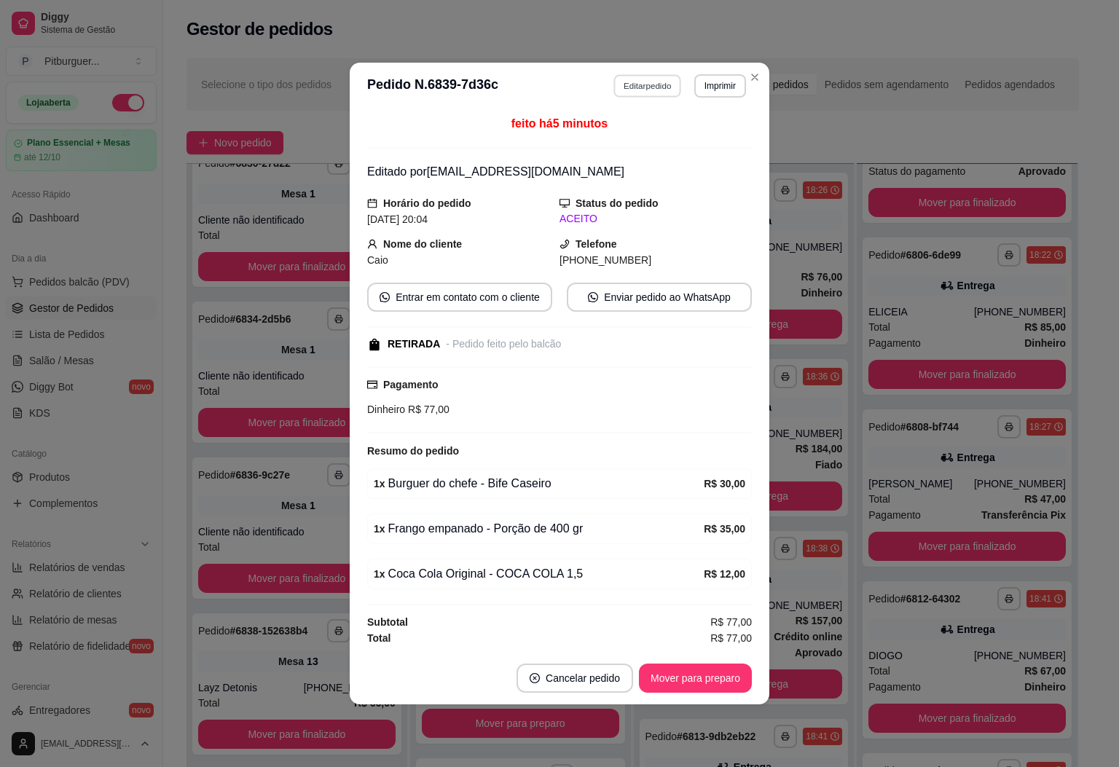
click at [644, 84] on button "Editar pedido" at bounding box center [648, 85] width 68 height 23
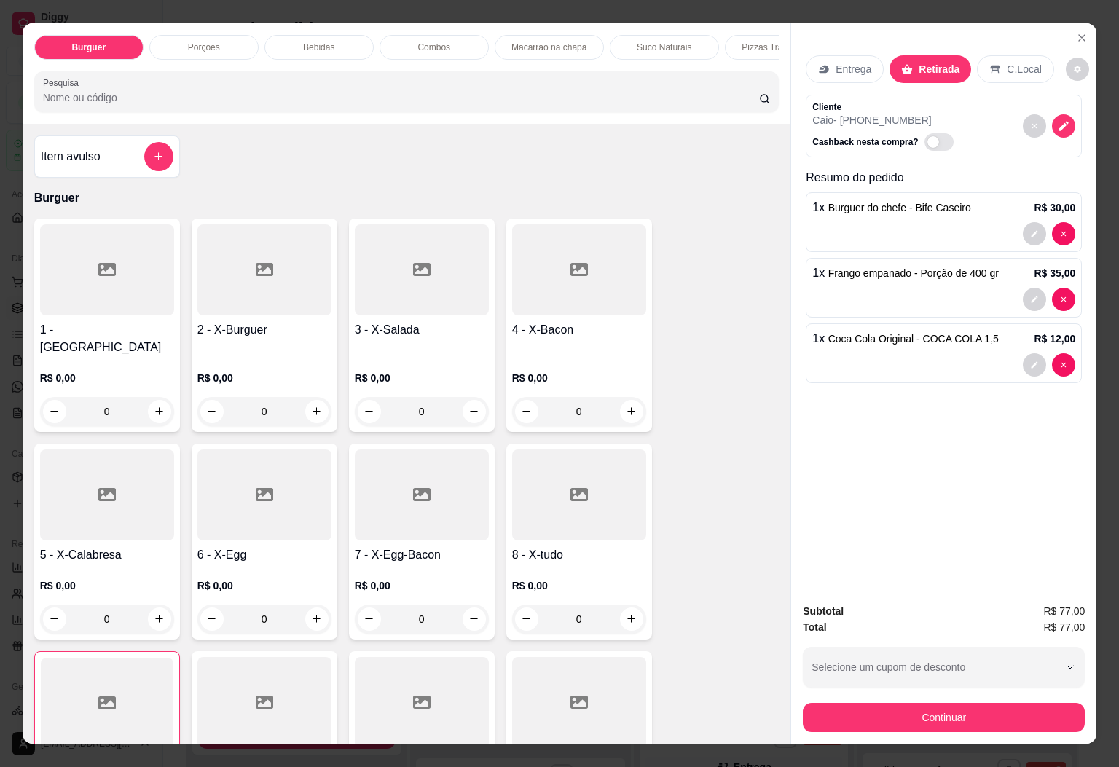
click at [628, 610] on div "0" at bounding box center [579, 619] width 134 height 29
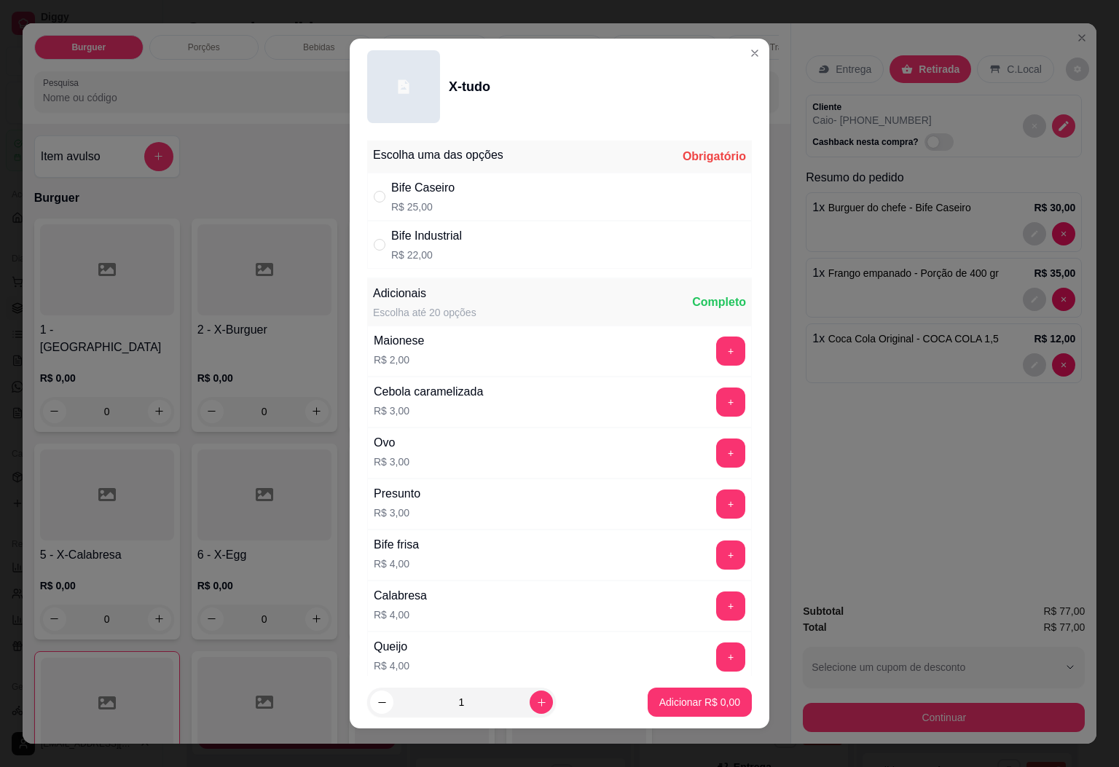
click at [446, 197] on div "Bife Caseiro R$ 25,00" at bounding box center [559, 197] width 385 height 48
radio input "true"
click at [662, 703] on p "Adicionar R$ 25,00" at bounding box center [697, 702] width 87 height 15
type input "1"
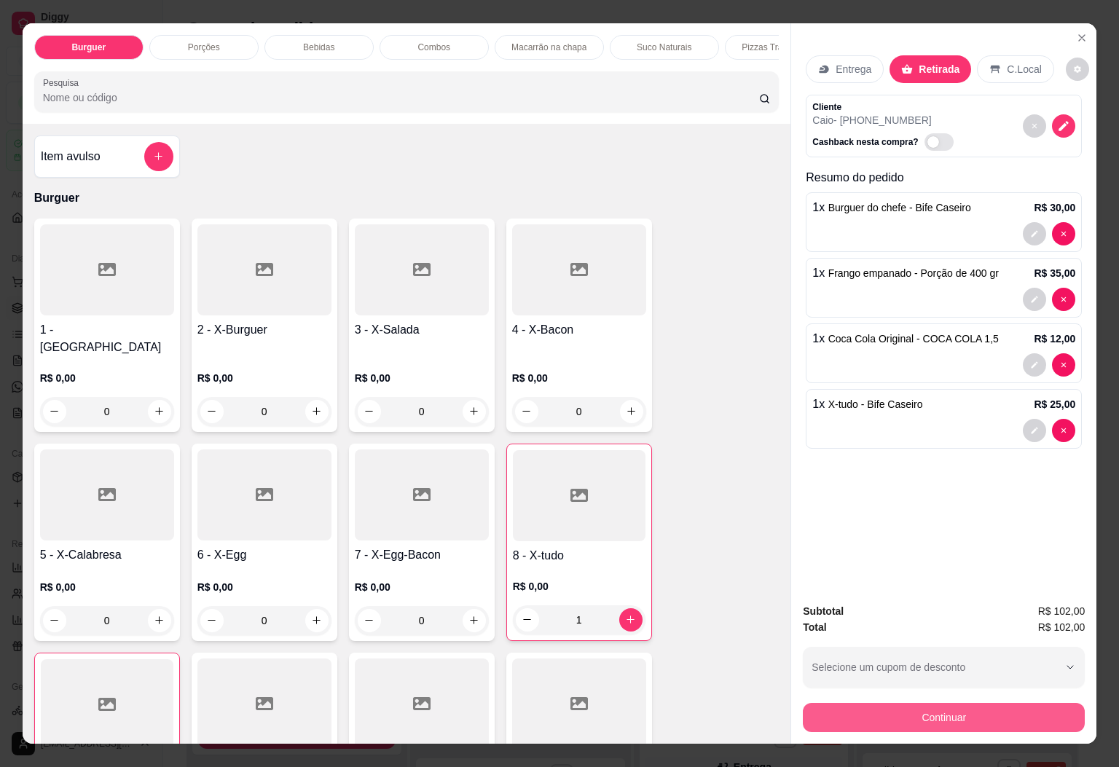
click at [912, 711] on button "Continuar" at bounding box center [944, 717] width 282 height 29
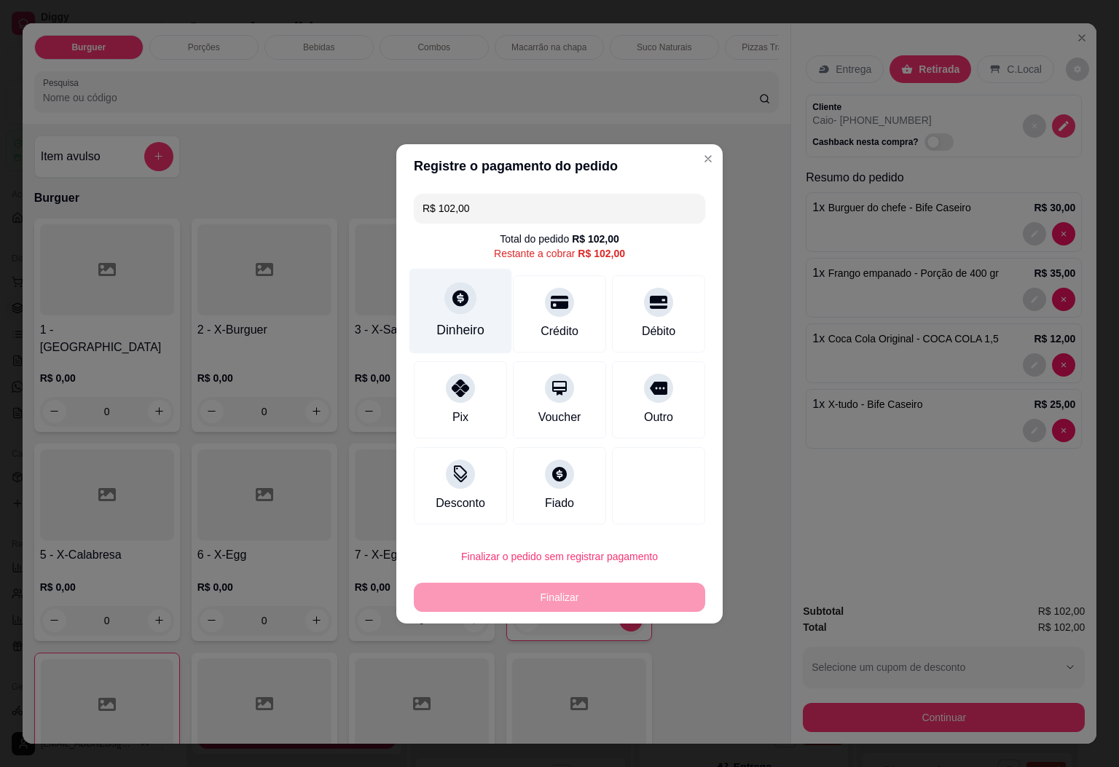
click at [450, 308] on div at bounding box center [461, 298] width 32 height 32
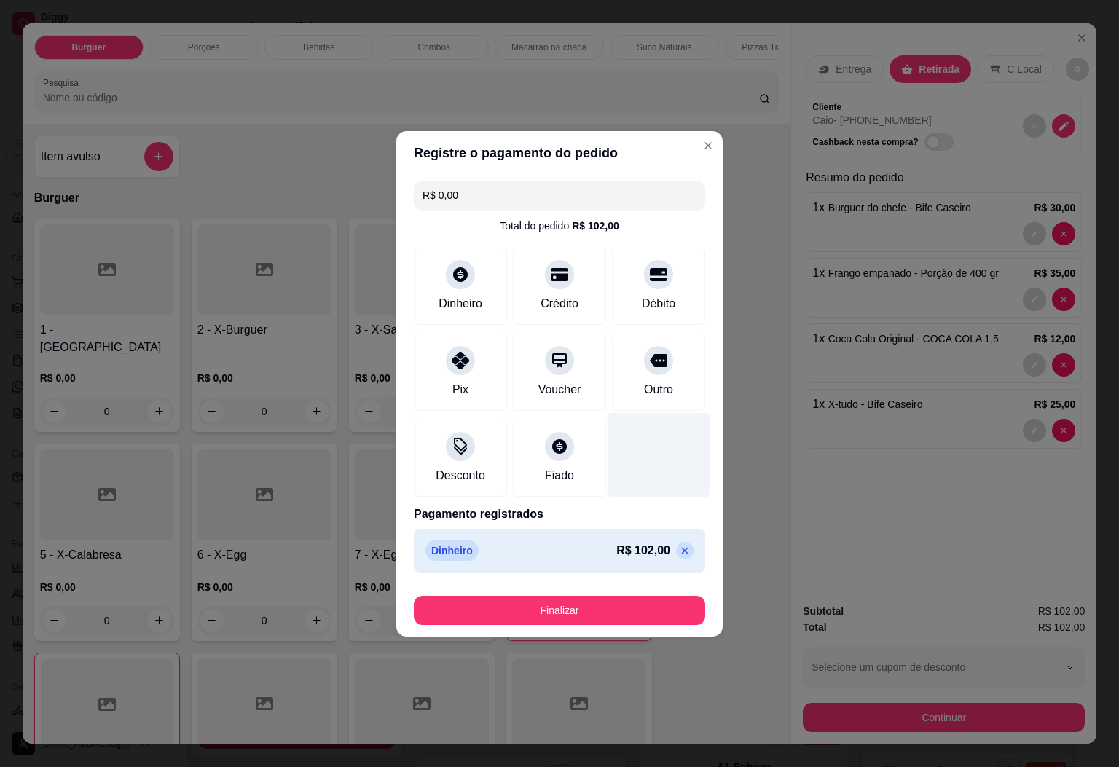
type input "R$ 0,00"
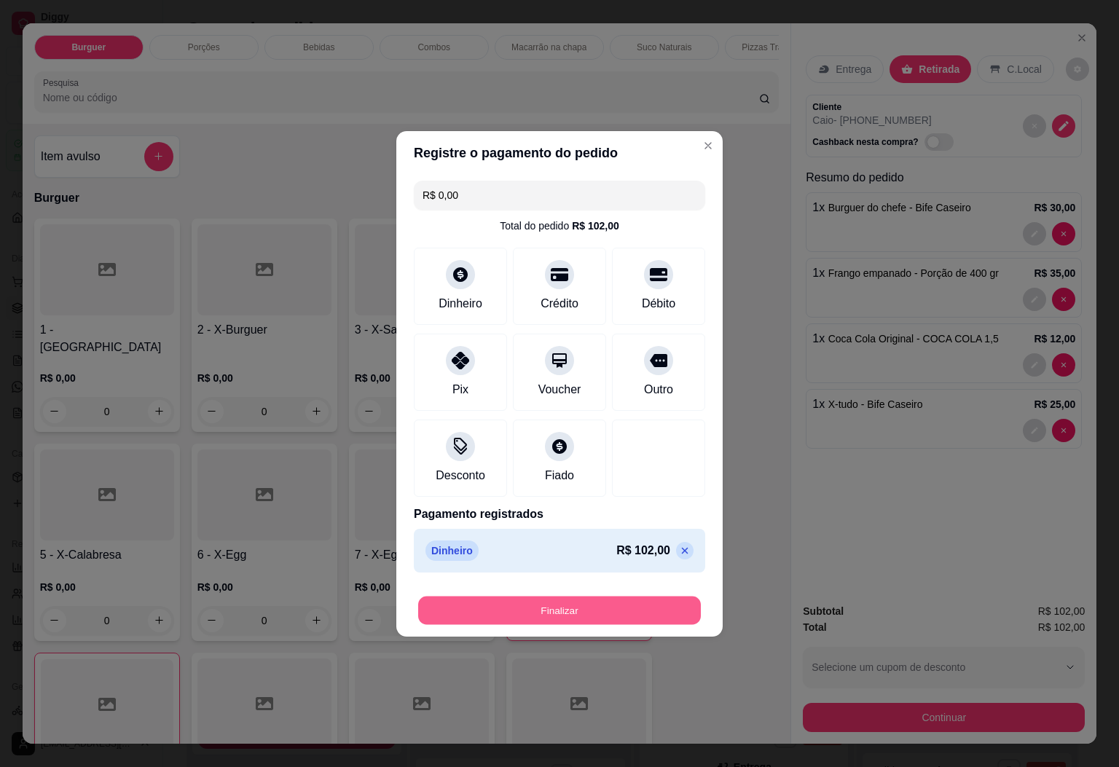
click at [588, 600] on button "Finalizar" at bounding box center [559, 610] width 283 height 28
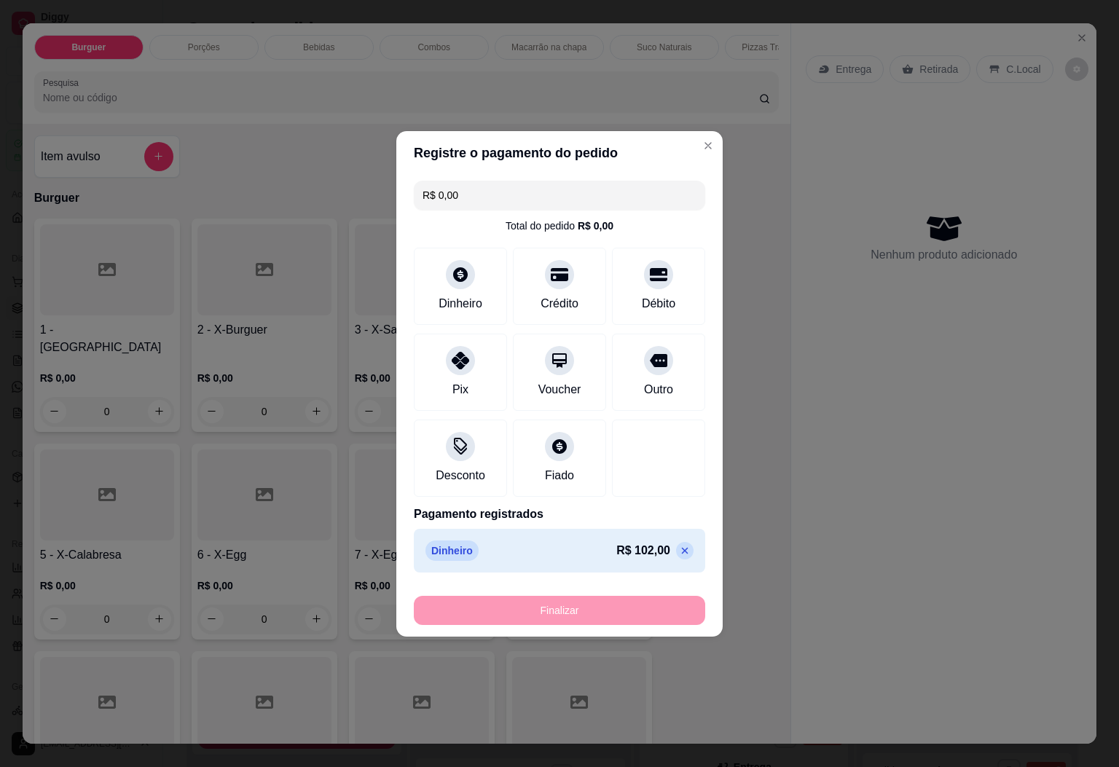
type input "0"
type input "-R$ 102,00"
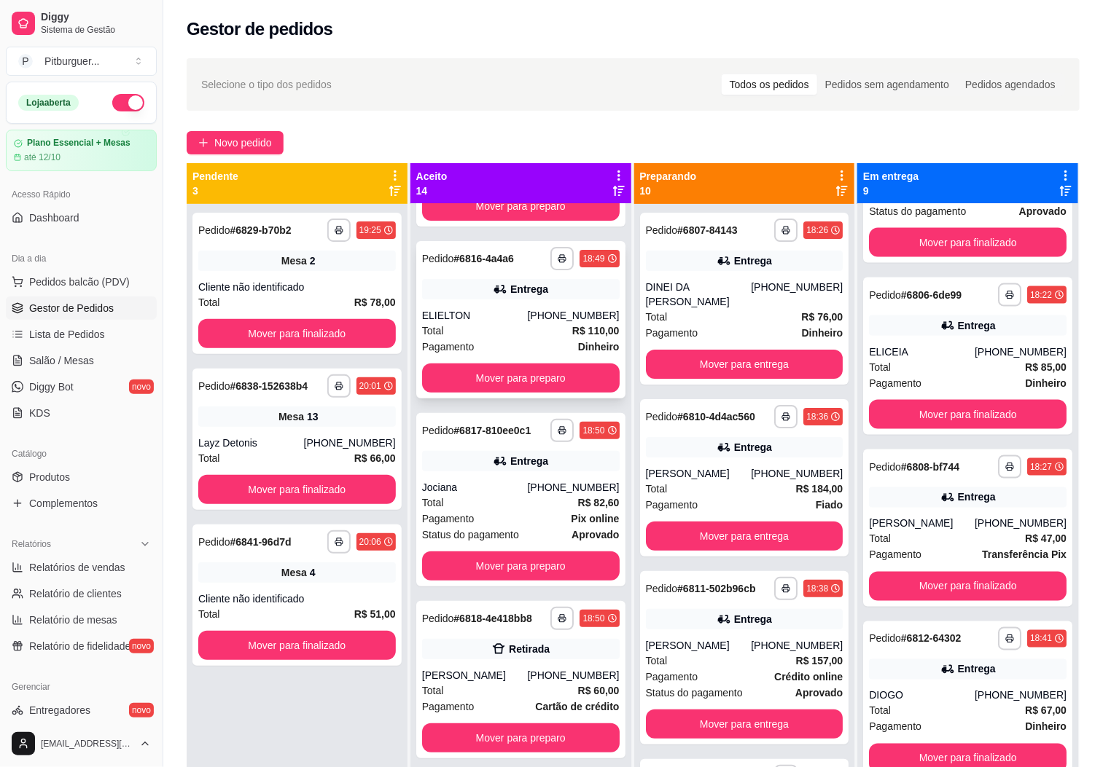
scroll to position [0, 0]
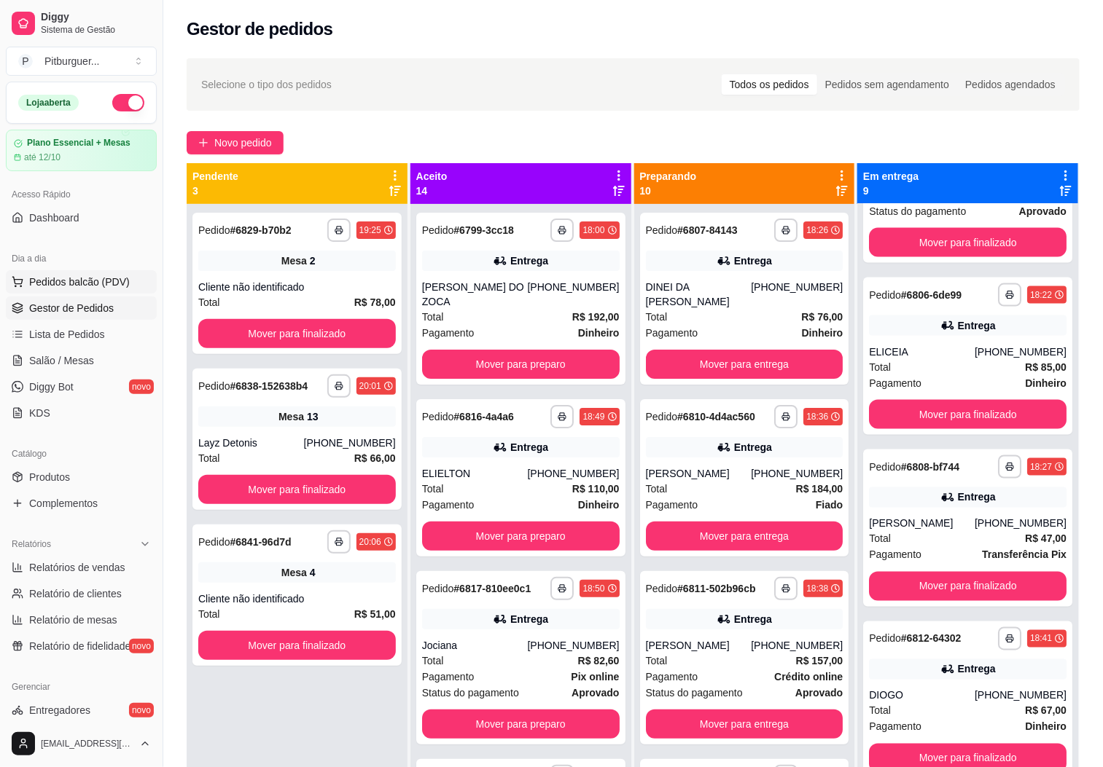
click at [85, 275] on span "Pedidos balcão (PDV)" at bounding box center [79, 282] width 101 height 15
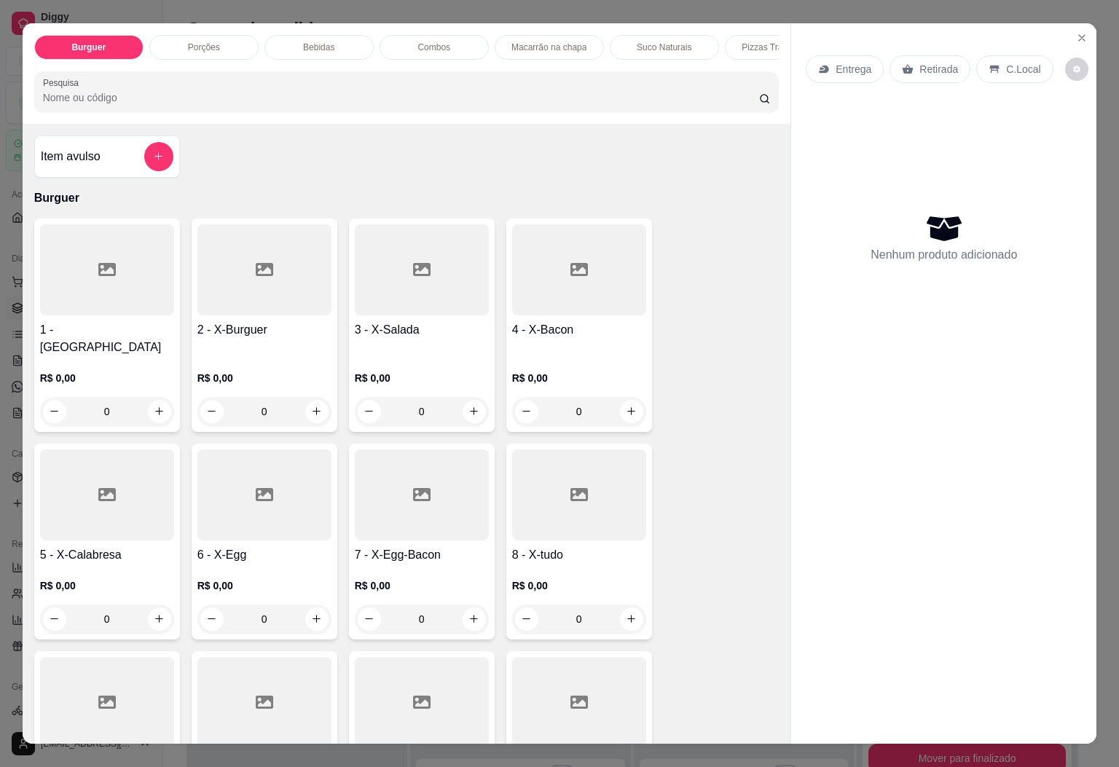
click at [531, 529] on div at bounding box center [579, 495] width 134 height 91
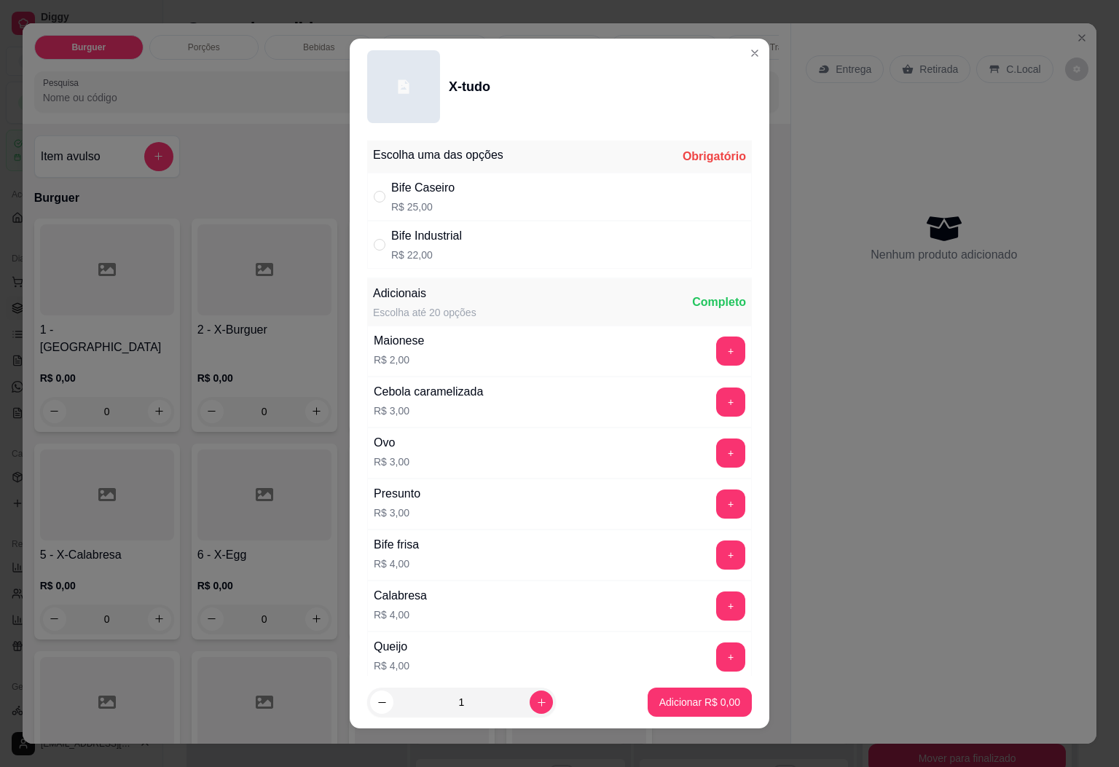
click at [429, 263] on div "Bife Industrial R$ 22,00" at bounding box center [559, 245] width 385 height 48
radio input "true"
click at [536, 707] on icon "increase-product-quantity" at bounding box center [541, 702] width 11 height 11
type input "2"
click at [678, 704] on p "Adicionar R$ 44,00" at bounding box center [697, 702] width 87 height 15
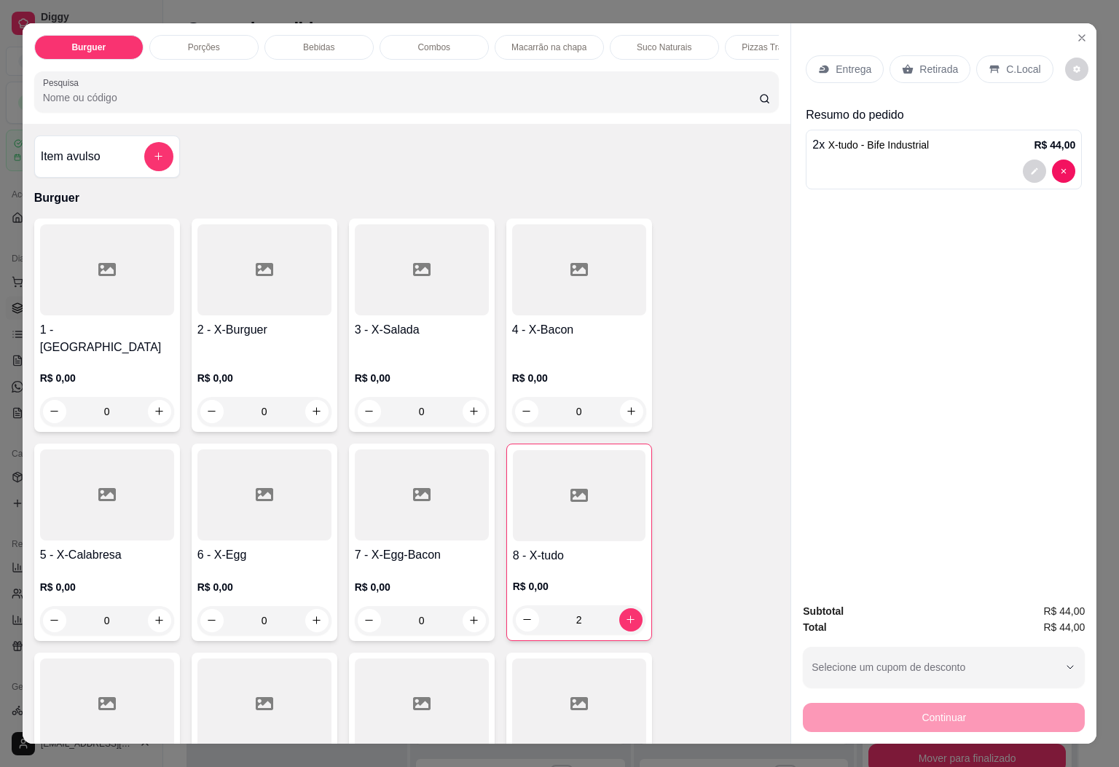
type input "2"
click at [842, 62] on p "Entrega" at bounding box center [854, 69] width 36 height 15
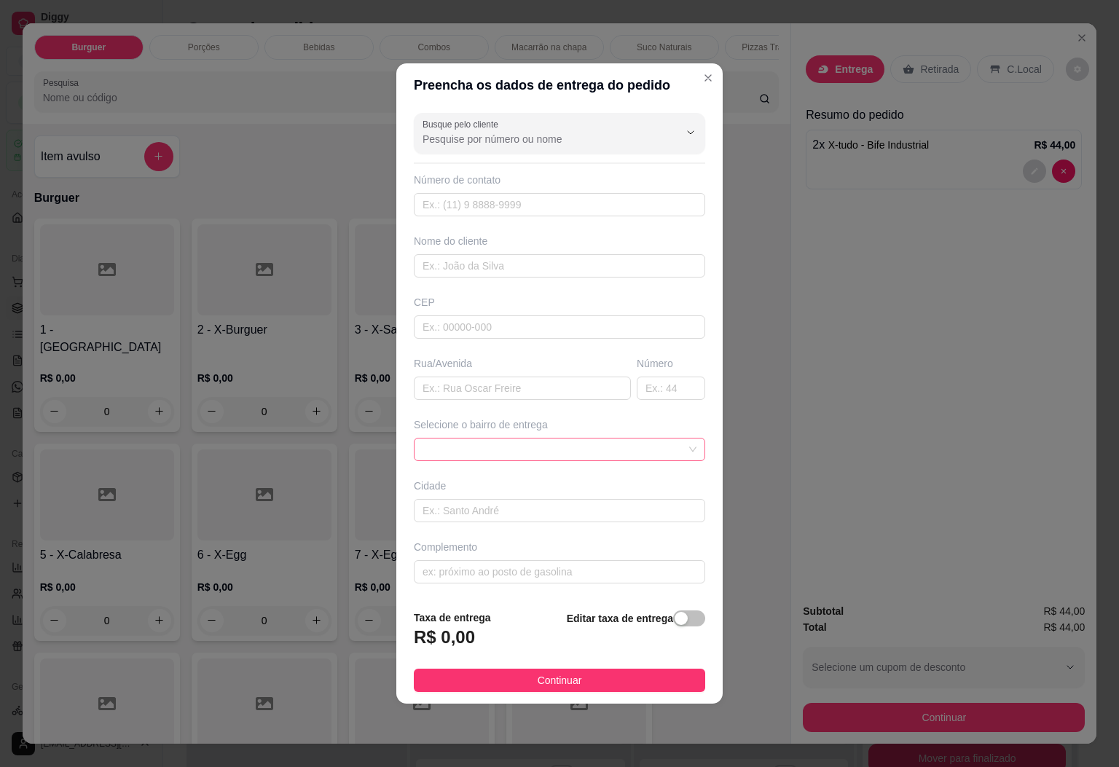
click at [558, 456] on span at bounding box center [560, 450] width 274 height 22
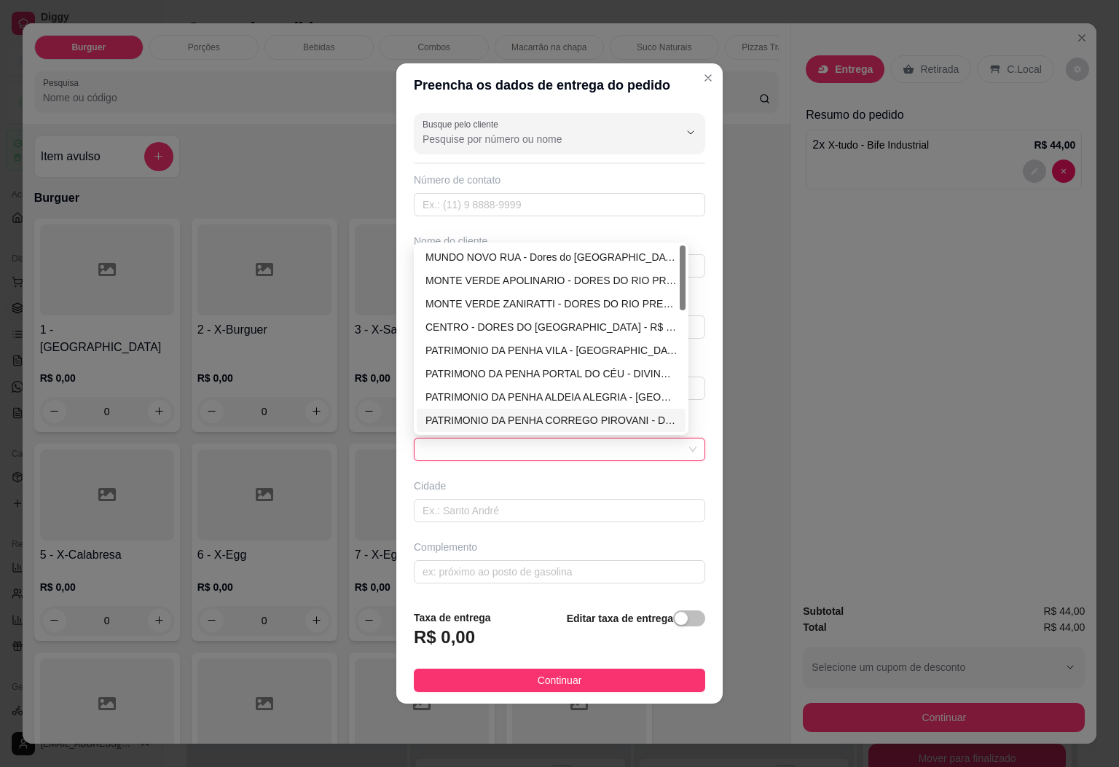
click at [673, 614] on span "button" at bounding box center [689, 619] width 32 height 16
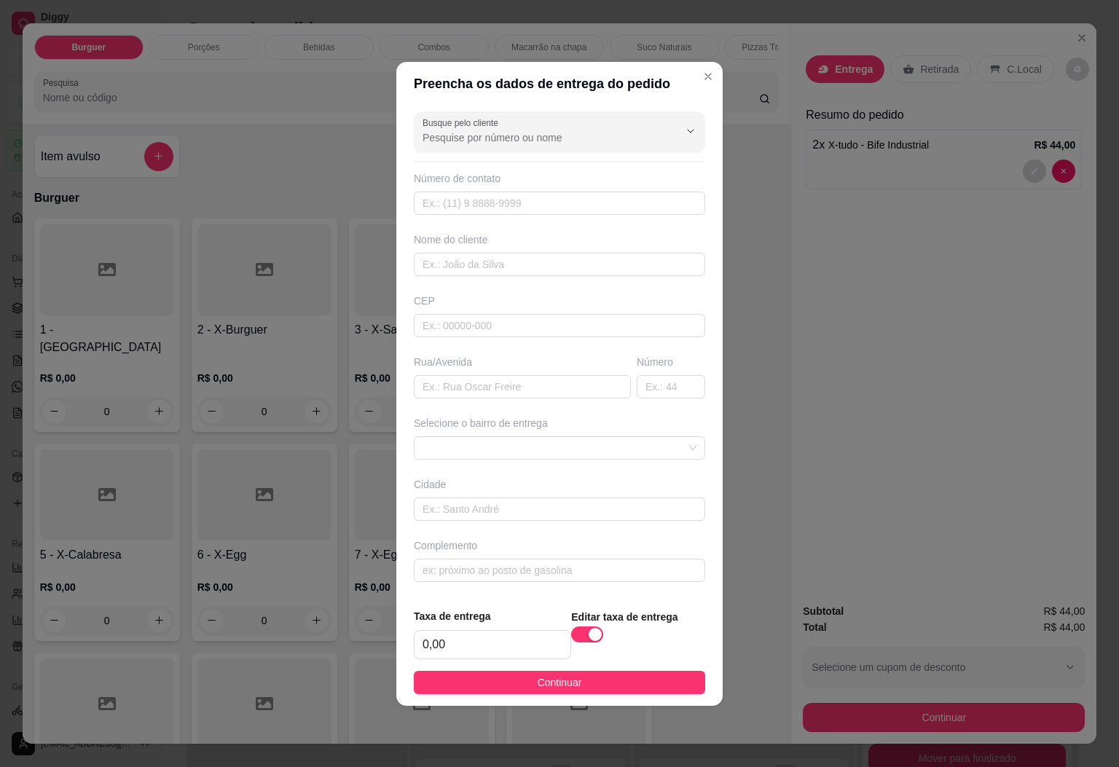
click at [470, 630] on div "Taxa de entrega 0,00" at bounding box center [492, 634] width 157 height 51
click at [466, 643] on input "0,00" at bounding box center [493, 645] width 156 height 28
type input "15,00"
click at [481, 254] on input "text" at bounding box center [560, 264] width 292 height 23
click at [550, 569] on input "text" at bounding box center [560, 570] width 292 height 23
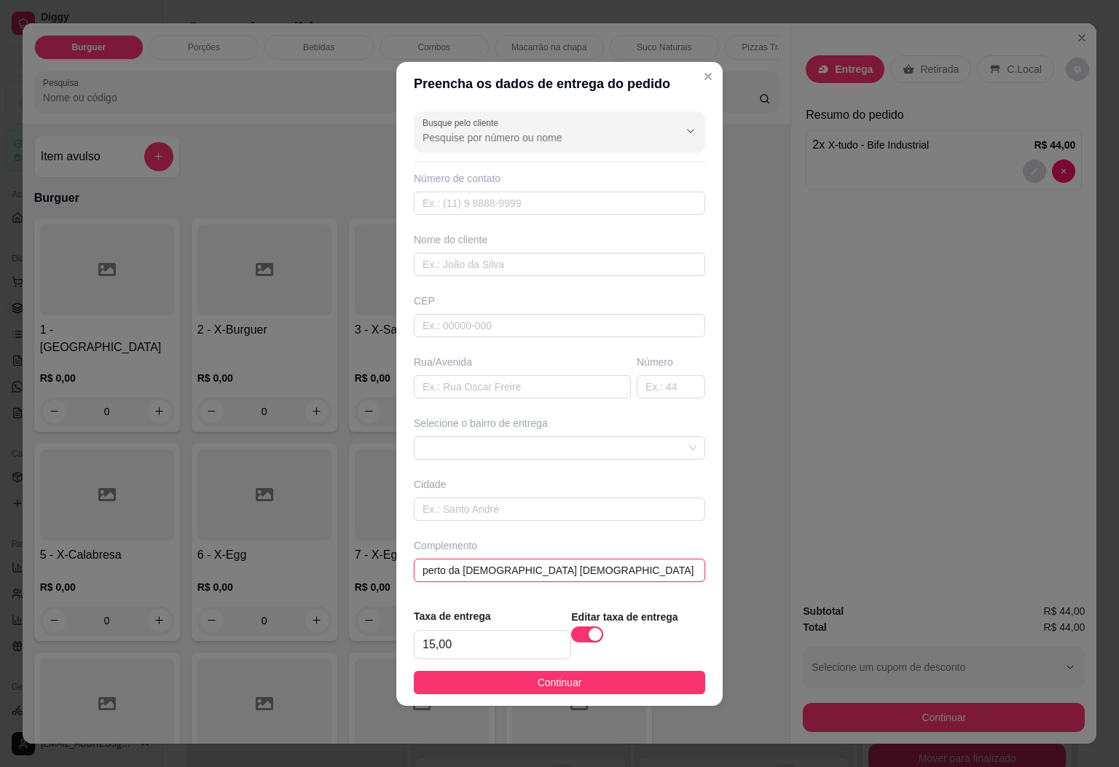
drag, startPoint x: 611, startPoint y: 568, endPoint x: 540, endPoint y: 573, distance: 70.8
click at [540, 573] on input "perto da [DEMOGRAPHIC_DATA] [DEMOGRAPHIC_DATA] são mouricios" at bounding box center [560, 570] width 292 height 23
click at [600, 571] on input "perto da [DEMOGRAPHIC_DATA] [DEMOGRAPHIC_DATA] são mouricios" at bounding box center [560, 570] width 292 height 23
type input "perto da [DEMOGRAPHIC_DATA] [DEMOGRAPHIC_DATA] são mouricios"
click at [481, 206] on input "text" at bounding box center [560, 203] width 292 height 23
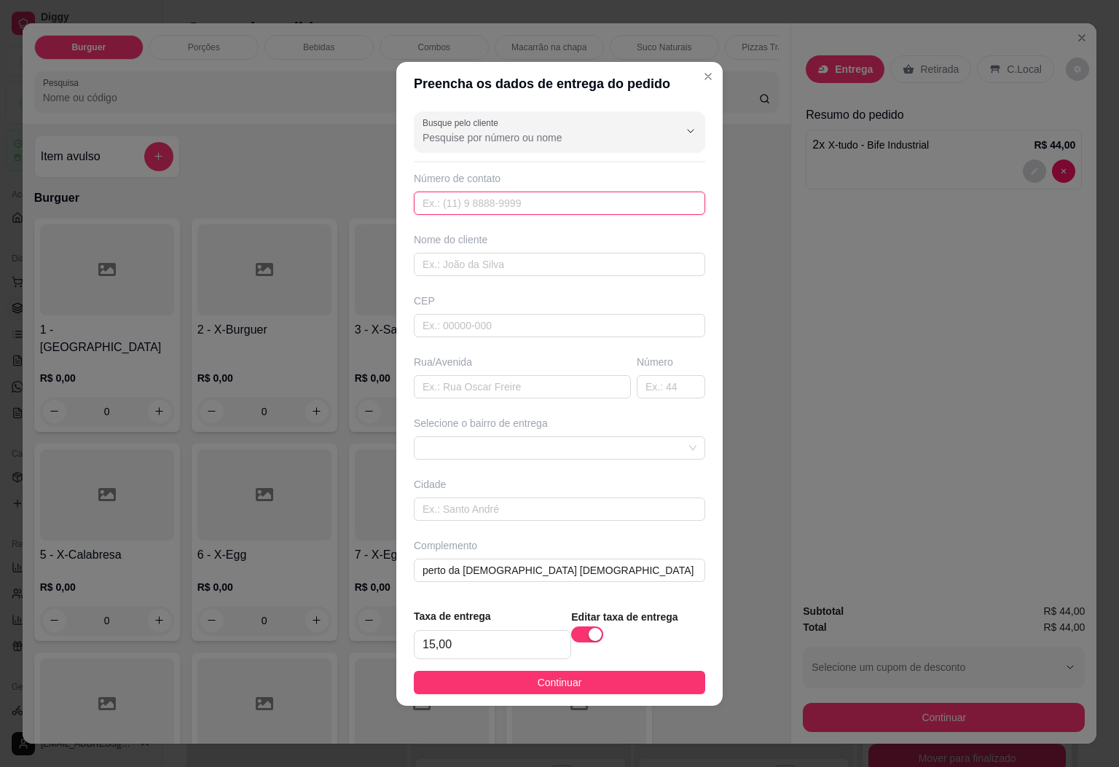
paste input "[PHONE_NUMBER]"
type input "[PHONE_NUMBER]"
click at [471, 253] on input "text" at bounding box center [560, 264] width 292 height 23
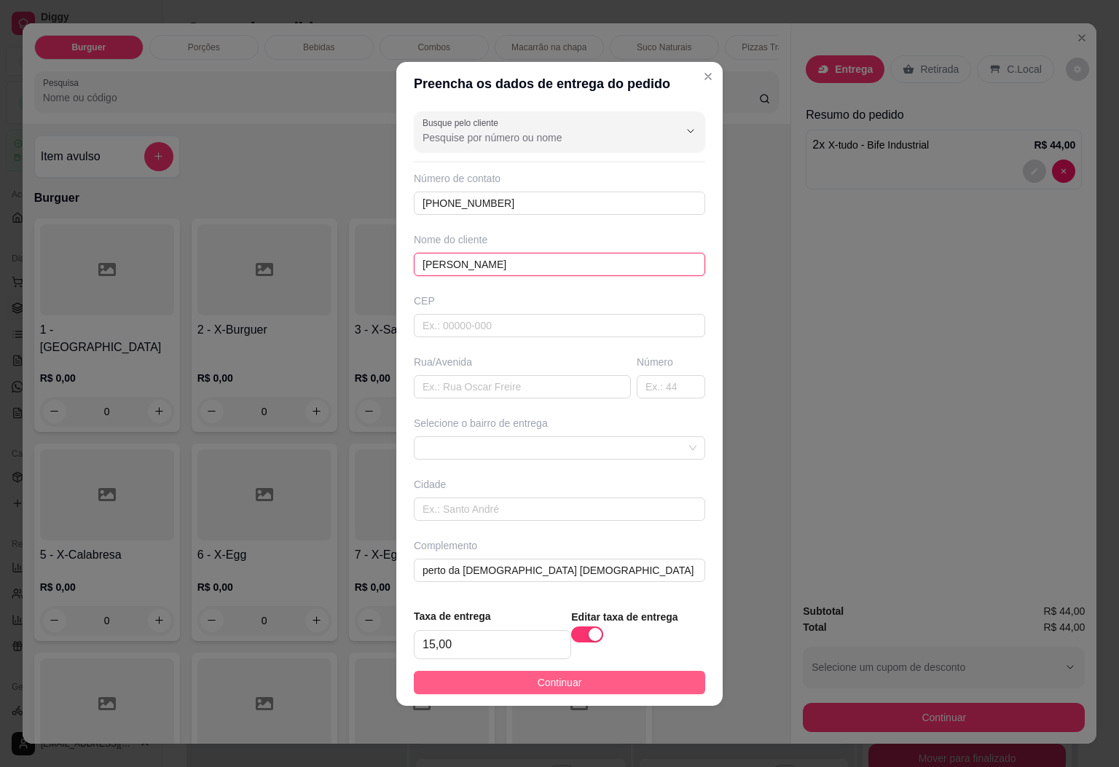
type input "[PERSON_NAME]"
click at [560, 694] on button "Continuar" at bounding box center [560, 682] width 292 height 23
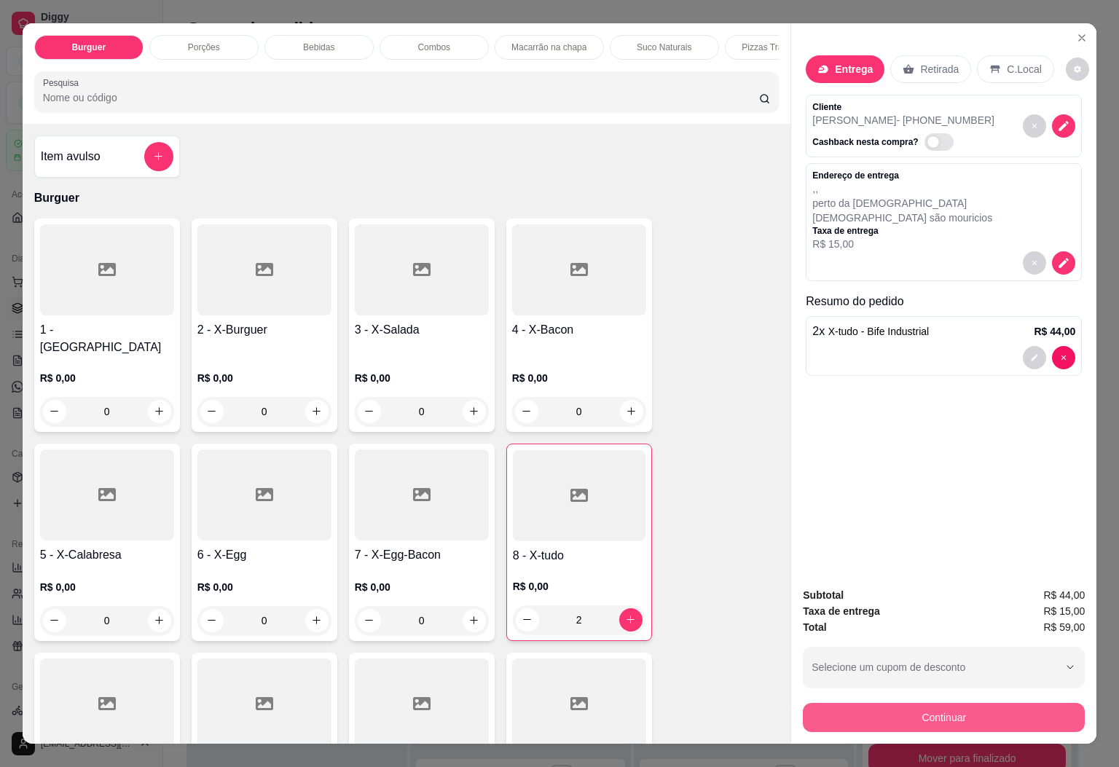
click at [843, 708] on button "Continuar" at bounding box center [944, 717] width 282 height 29
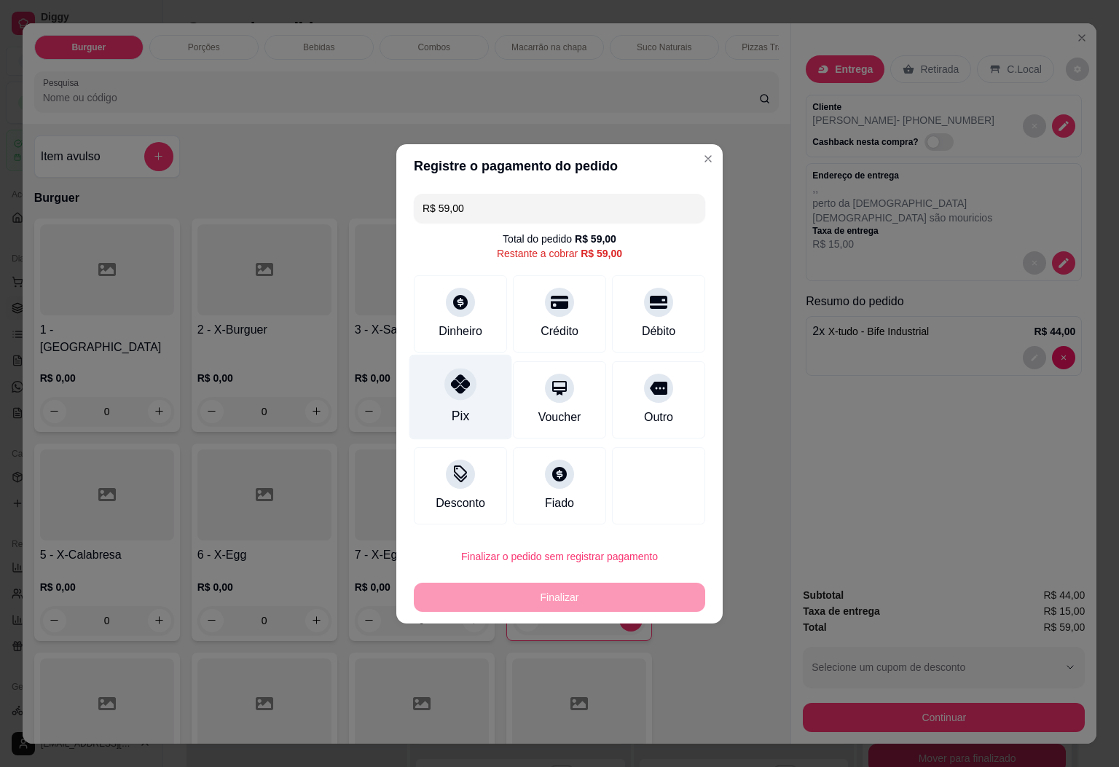
click at [490, 427] on div "Pix" at bounding box center [461, 396] width 103 height 85
type input "R$ 0,00"
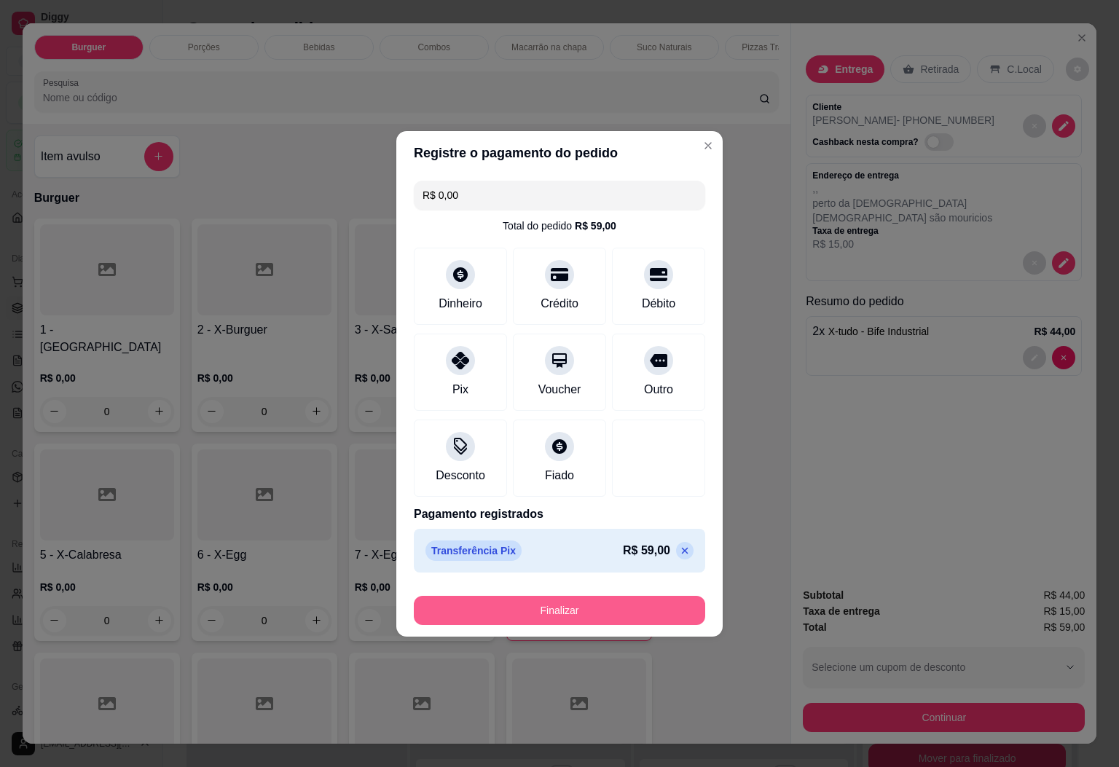
click at [633, 626] on footer "Finalizar" at bounding box center [559, 608] width 327 height 58
click at [645, 610] on button "Finalizar" at bounding box center [559, 610] width 283 height 28
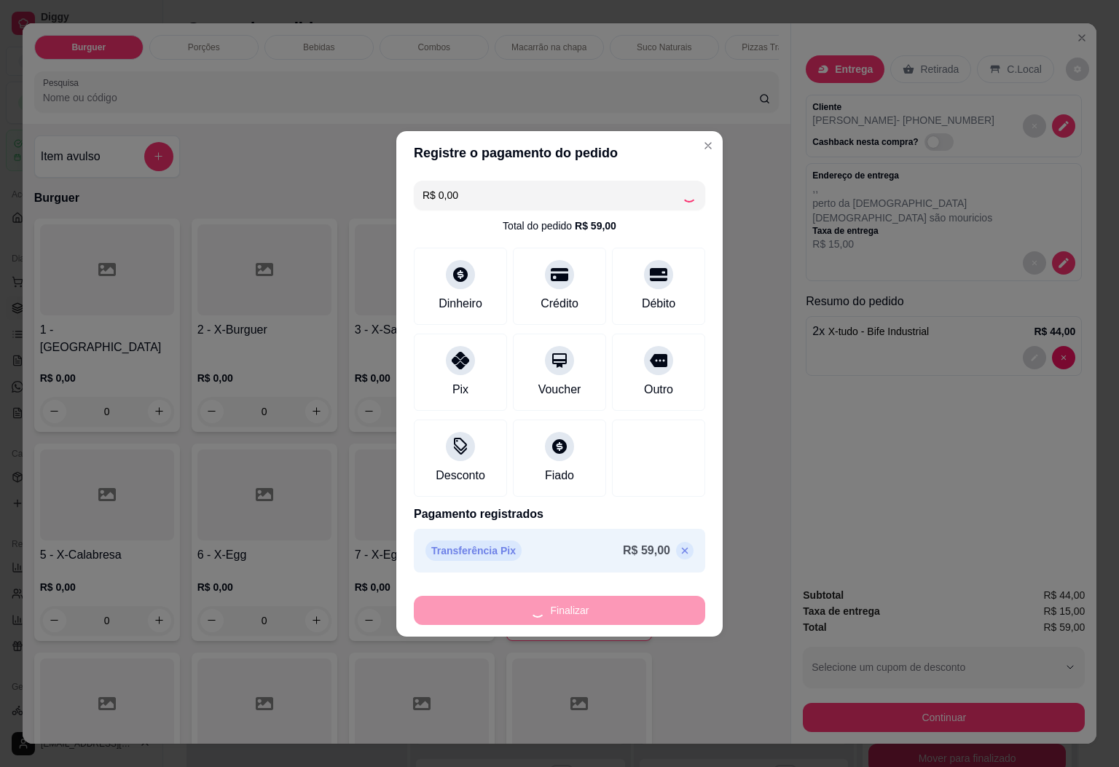
type input "0"
type input "-R$ 59,00"
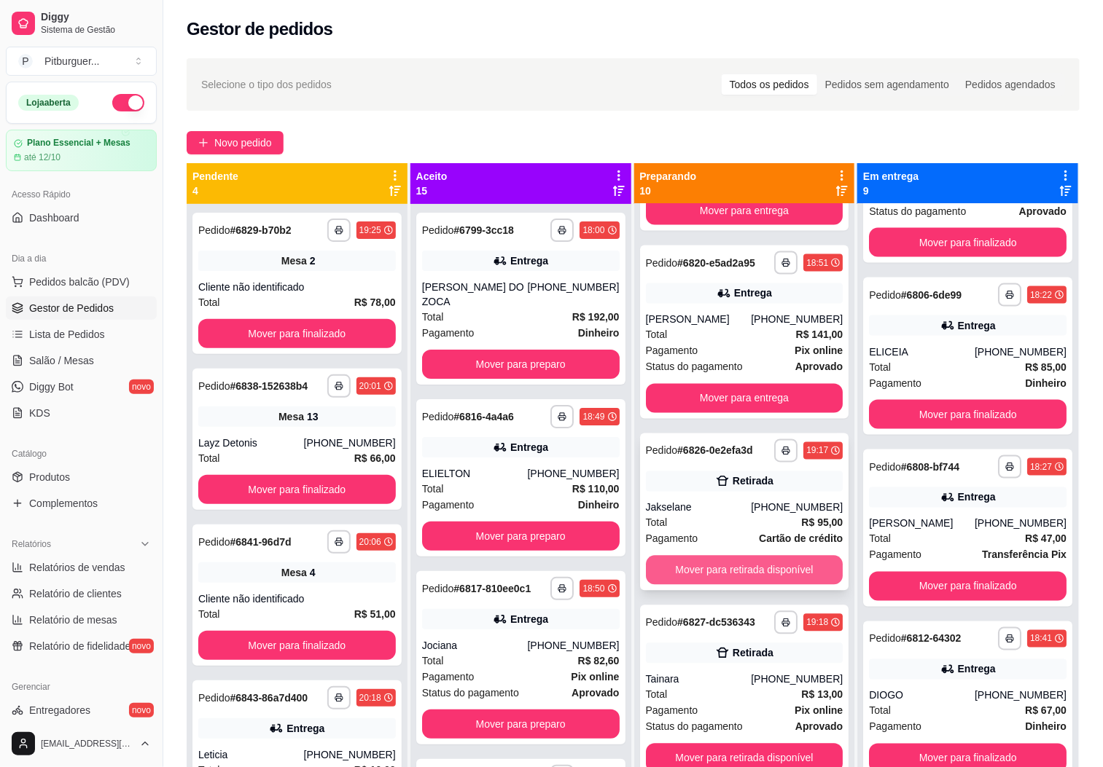
click at [730, 564] on button "Mover para retirada disponível" at bounding box center [745, 570] width 198 height 29
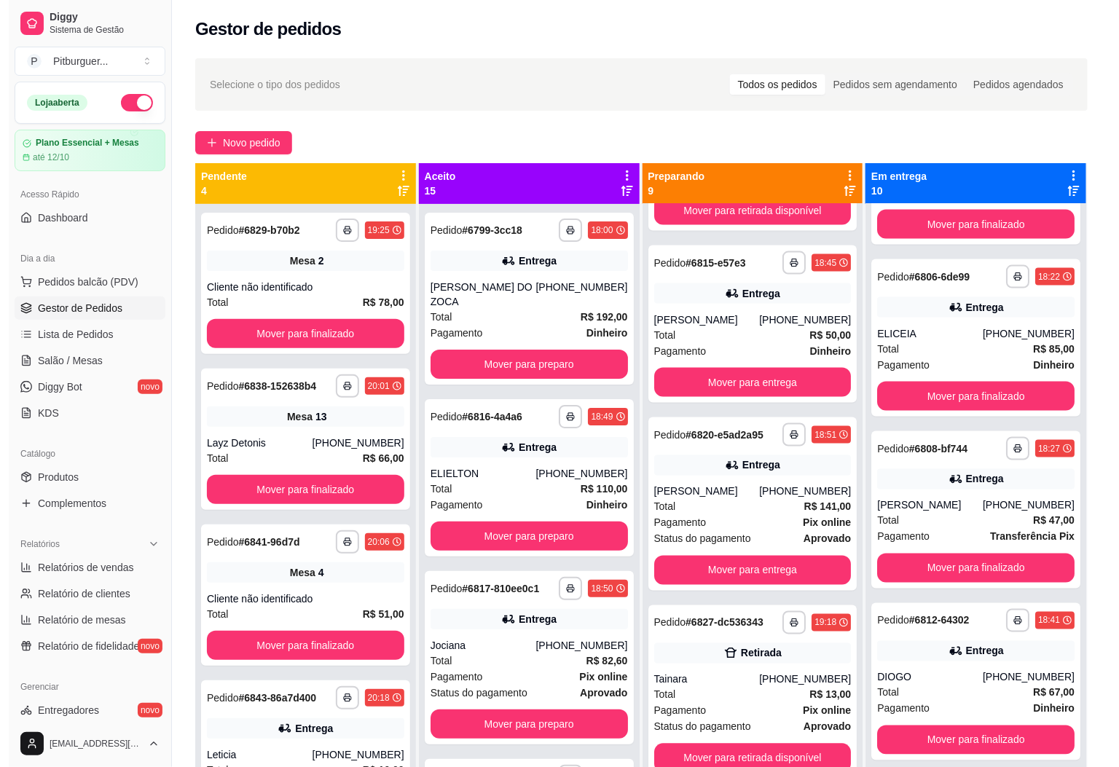
scroll to position [833, 0]
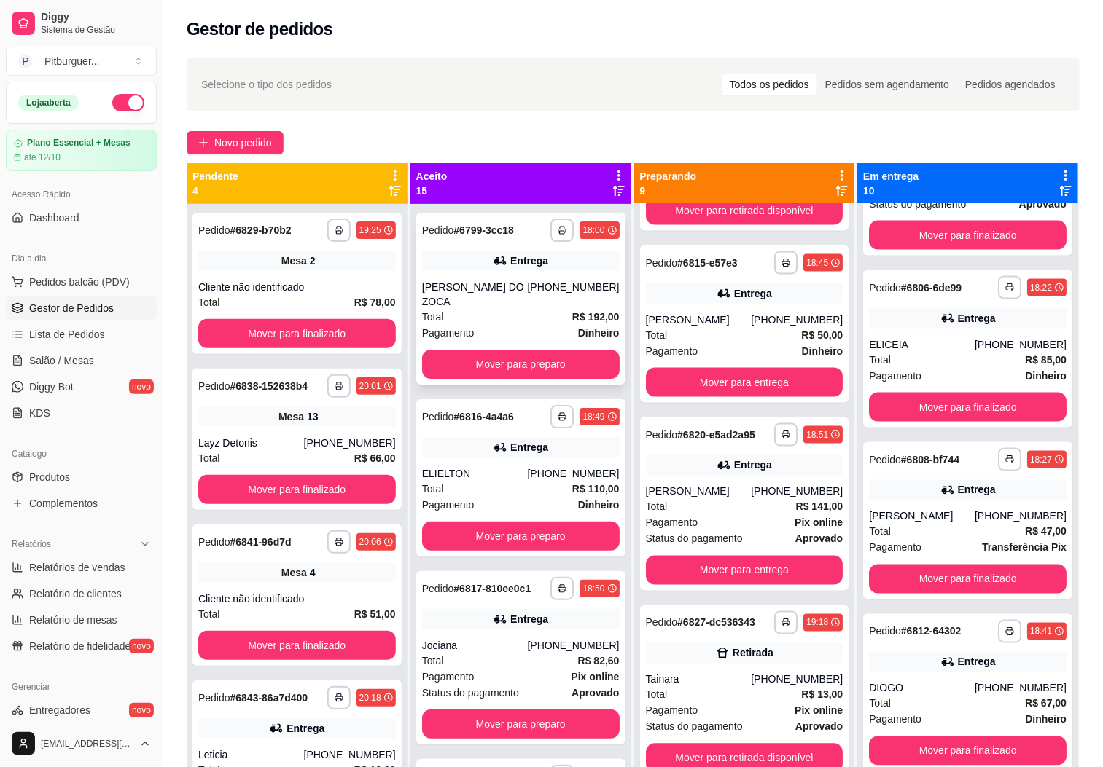
click at [504, 292] on div "[PERSON_NAME] DO ZOCA" at bounding box center [475, 294] width 106 height 29
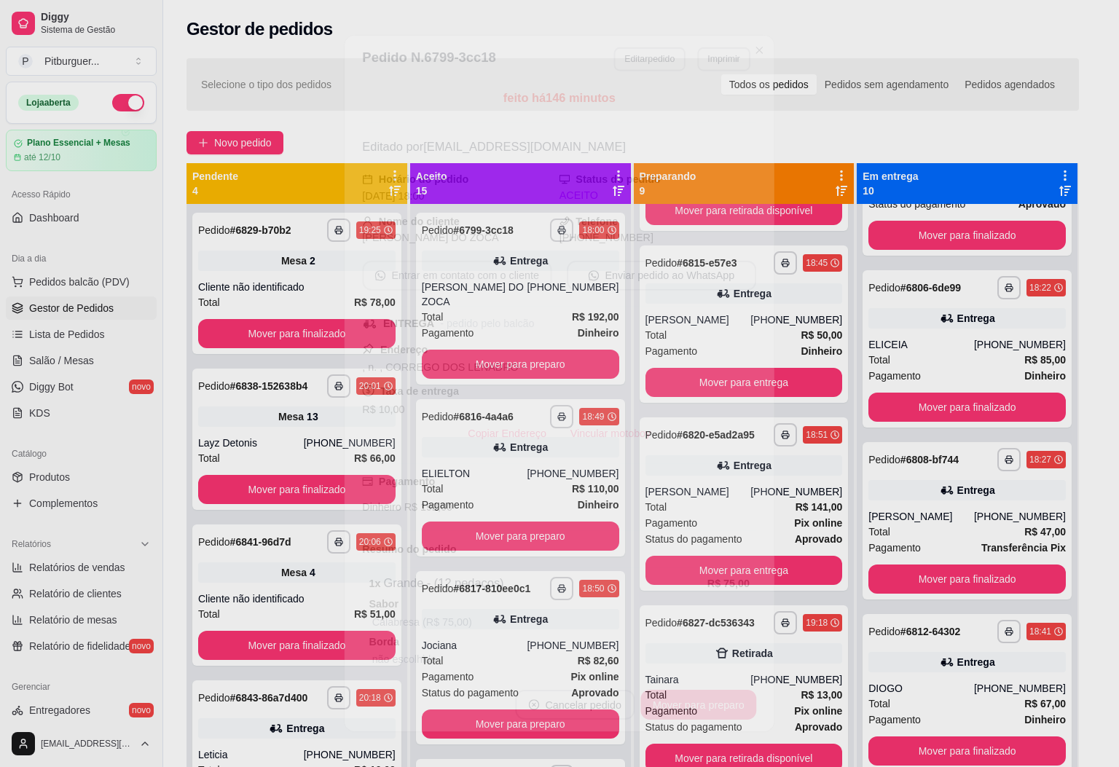
scroll to position [888, 0]
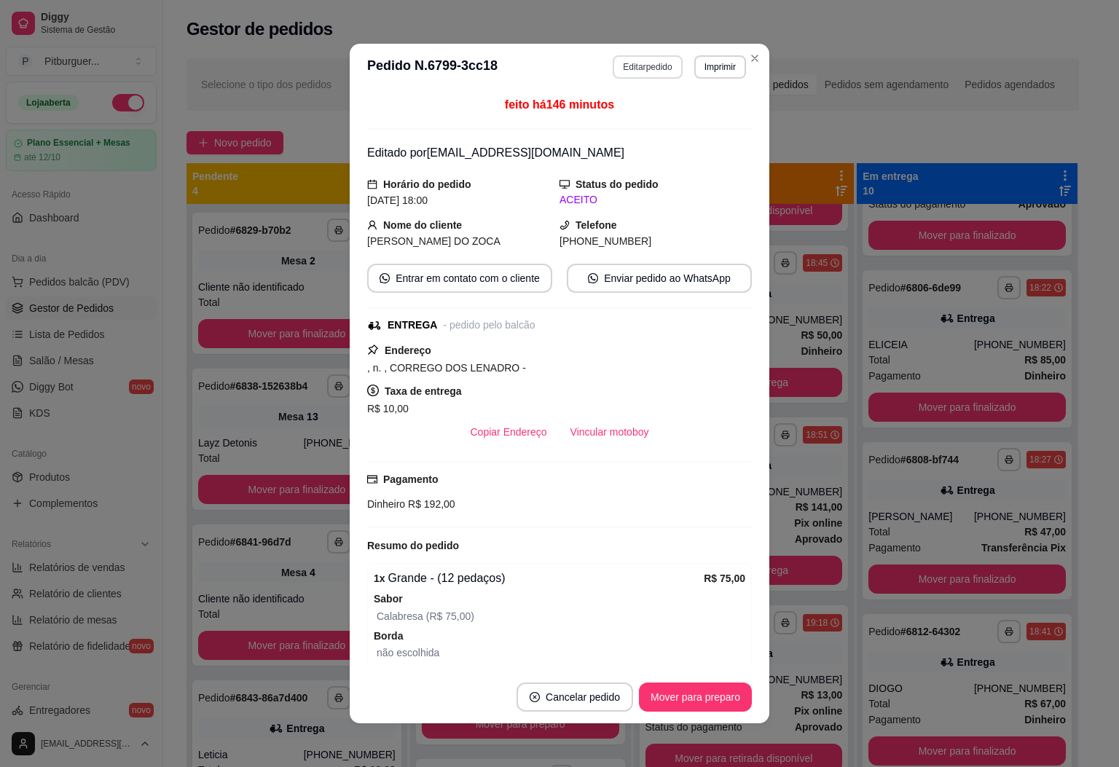
click at [636, 57] on button "Editar pedido" at bounding box center [647, 66] width 69 height 23
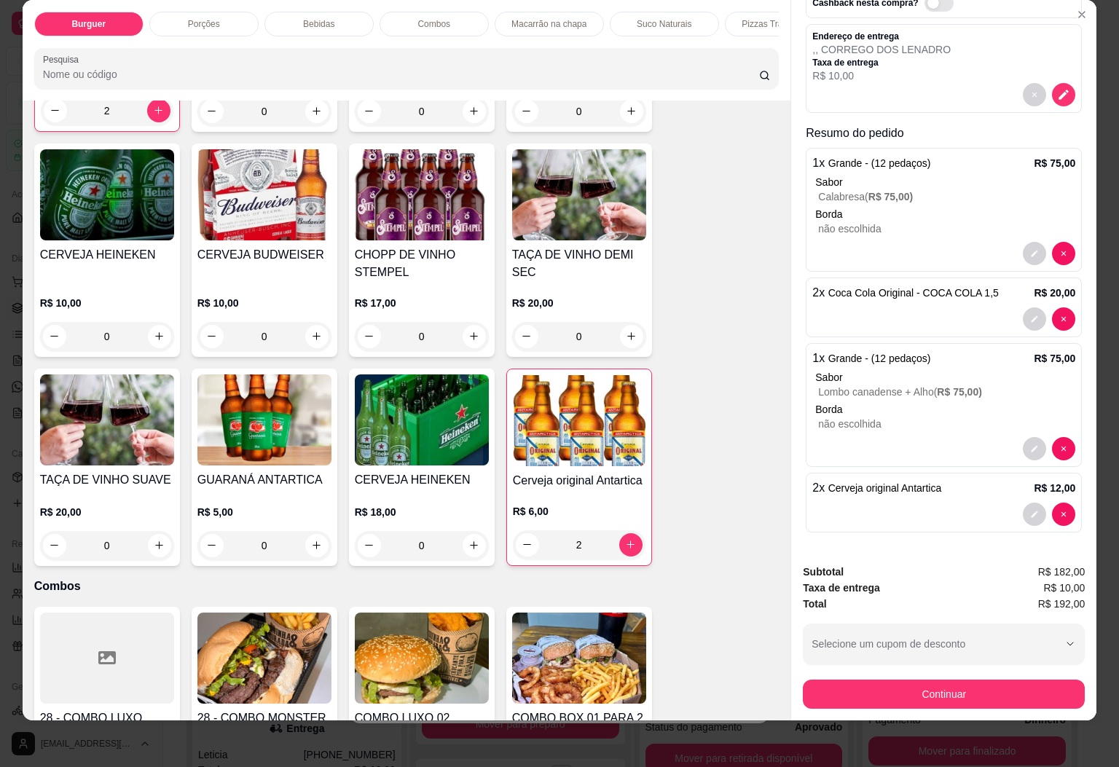
scroll to position [2116, 0]
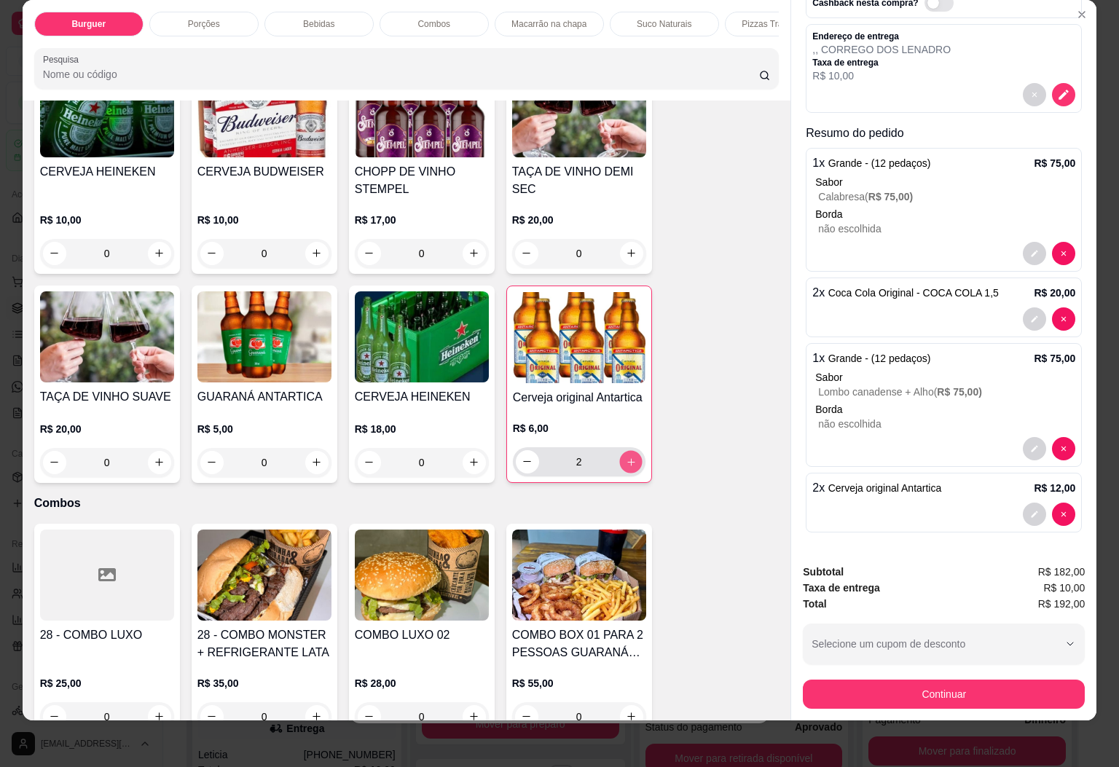
click at [619, 450] on button "increase-product-quantity" at bounding box center [630, 461] width 23 height 23
click at [625, 456] on icon "increase-product-quantity" at bounding box center [630, 461] width 11 height 11
type input "4"
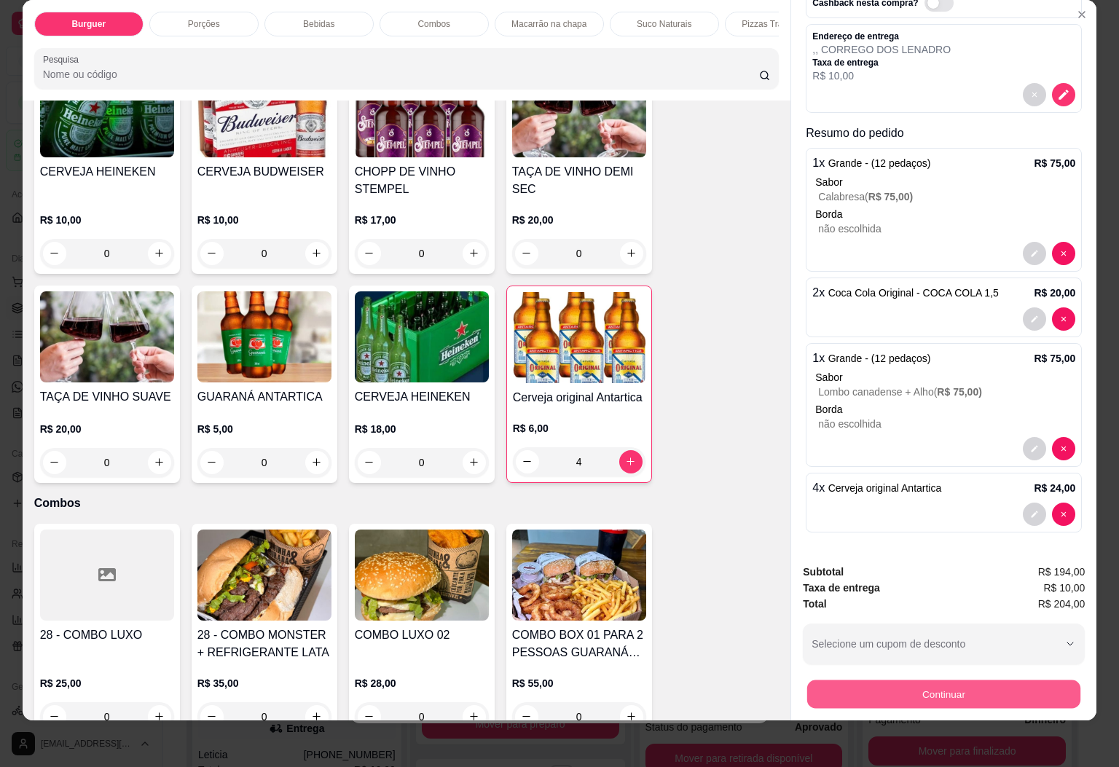
click at [917, 681] on button "Continuar" at bounding box center [944, 695] width 273 height 28
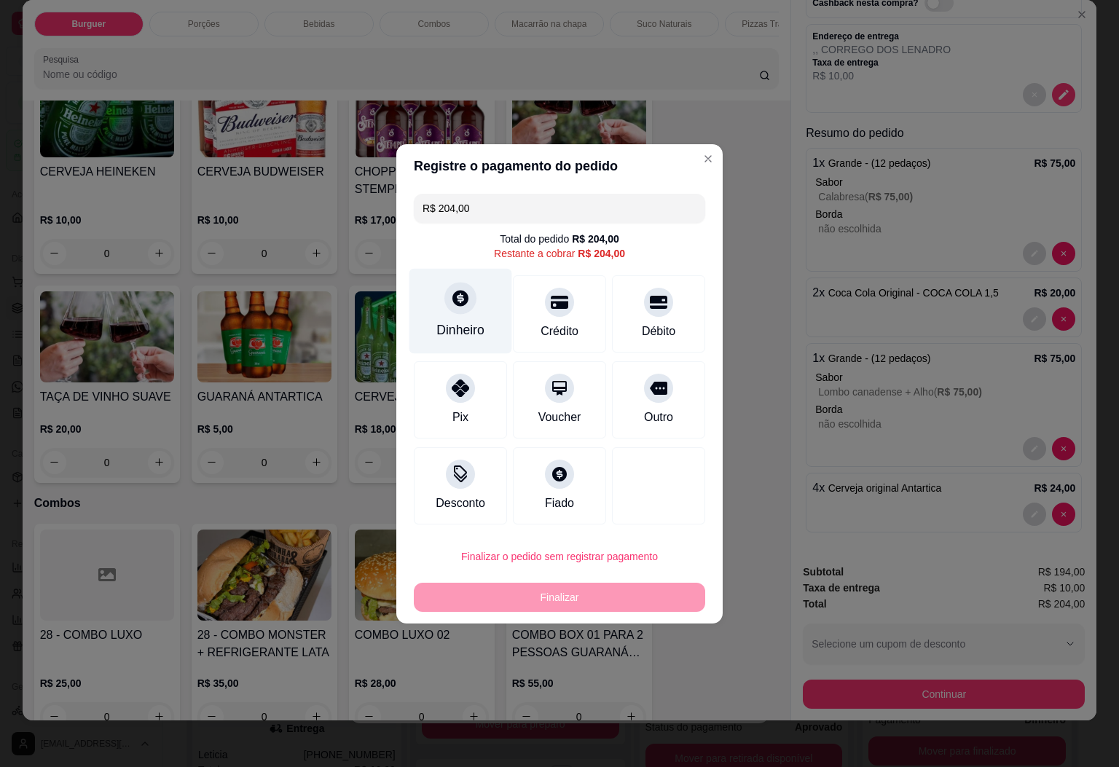
click at [444, 324] on div "Dinheiro" at bounding box center [461, 330] width 48 height 19
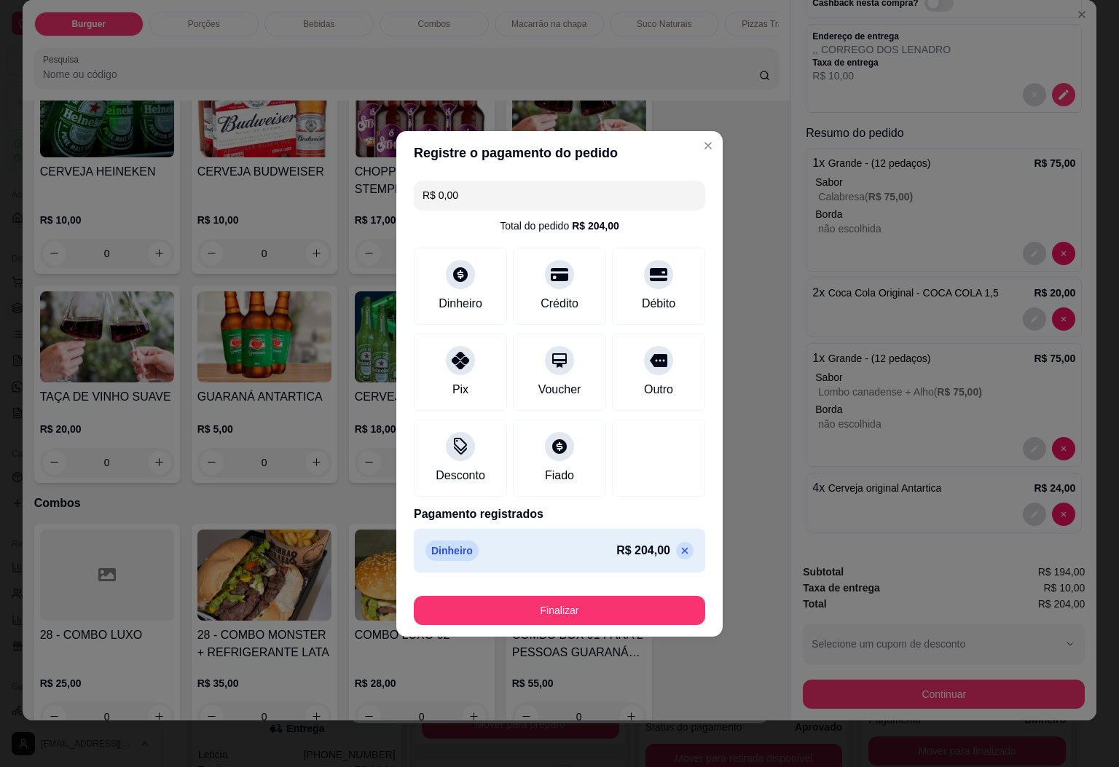
type input "R$ 0,00"
click at [593, 612] on button "Finalizar" at bounding box center [560, 610] width 292 height 29
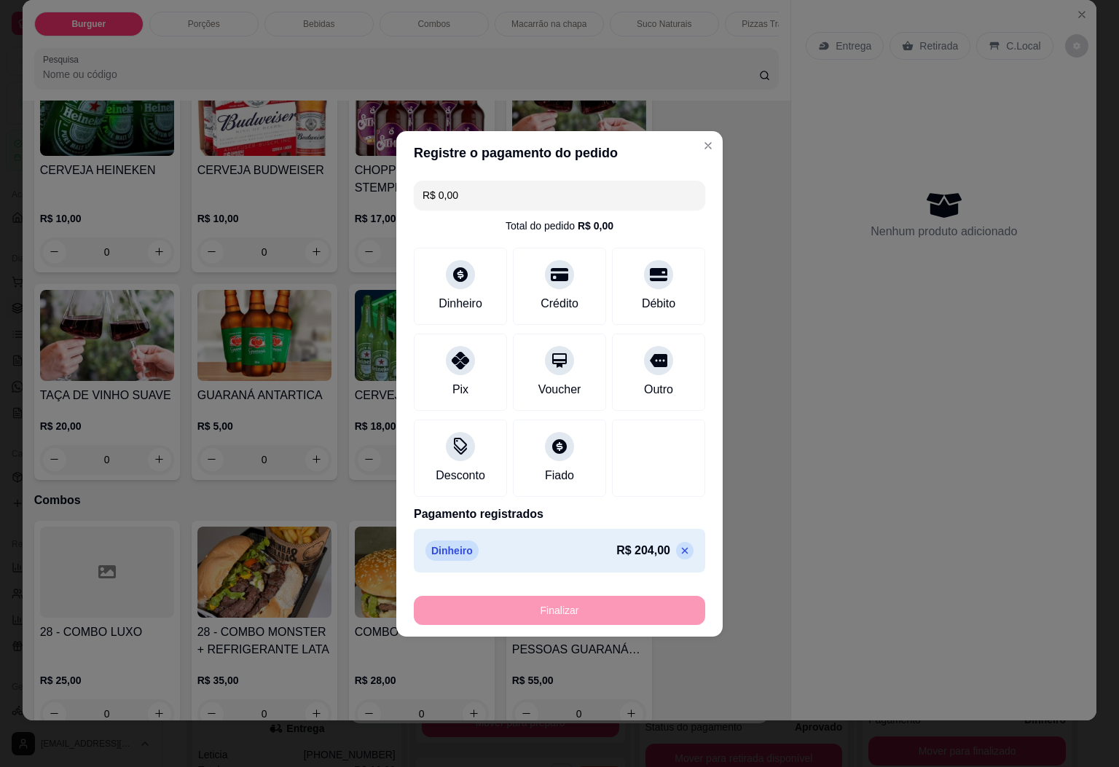
type input "0"
type input "-R$ 204,00"
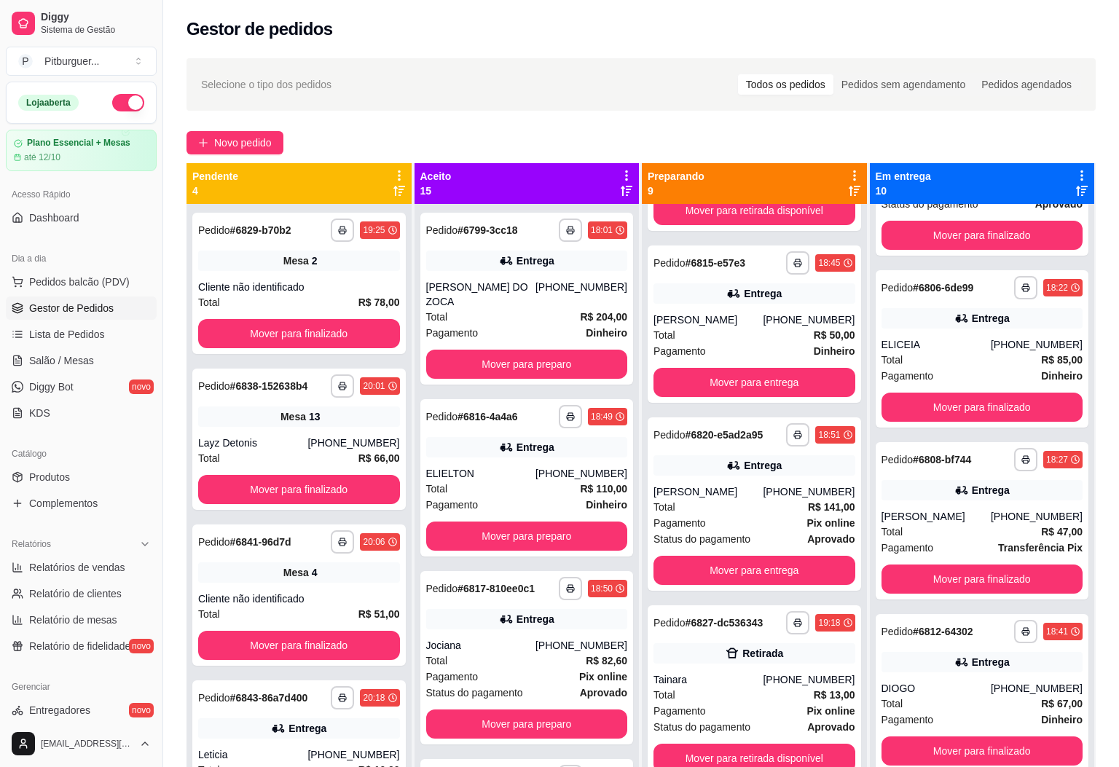
scroll to position [877, 0]
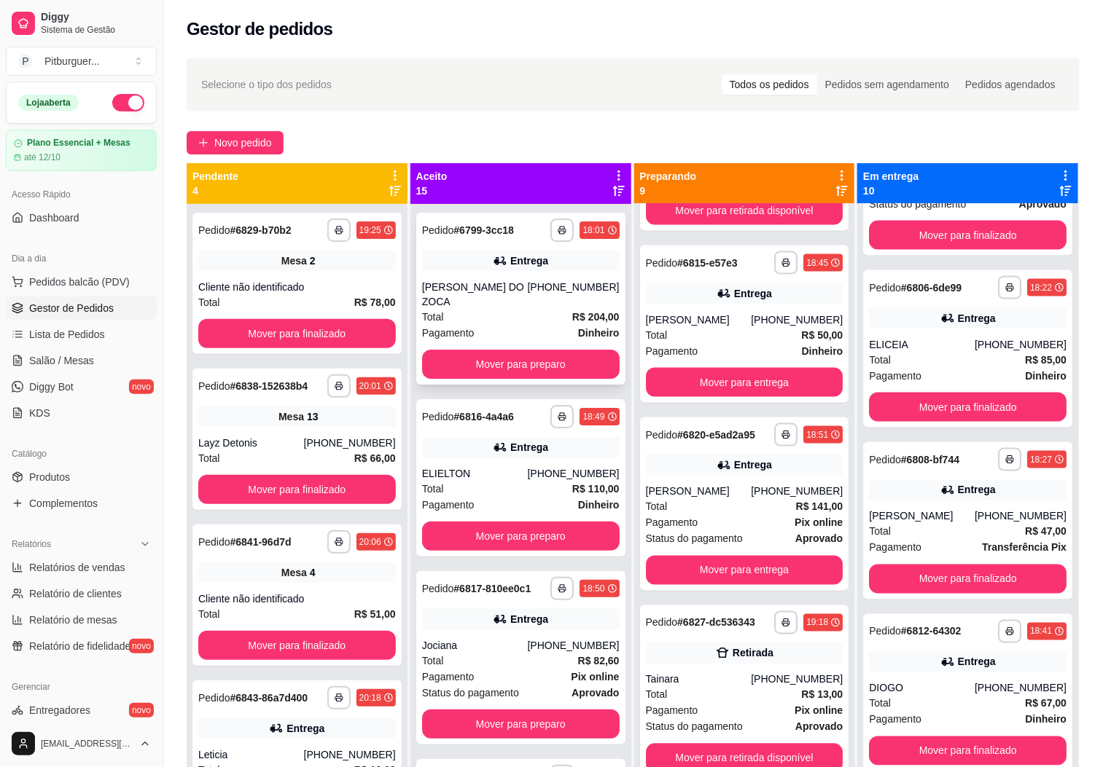
click at [483, 287] on div "[PERSON_NAME] DO ZOCA" at bounding box center [475, 294] width 106 height 29
click at [72, 337] on span "Lista de Pedidos" at bounding box center [67, 334] width 76 height 15
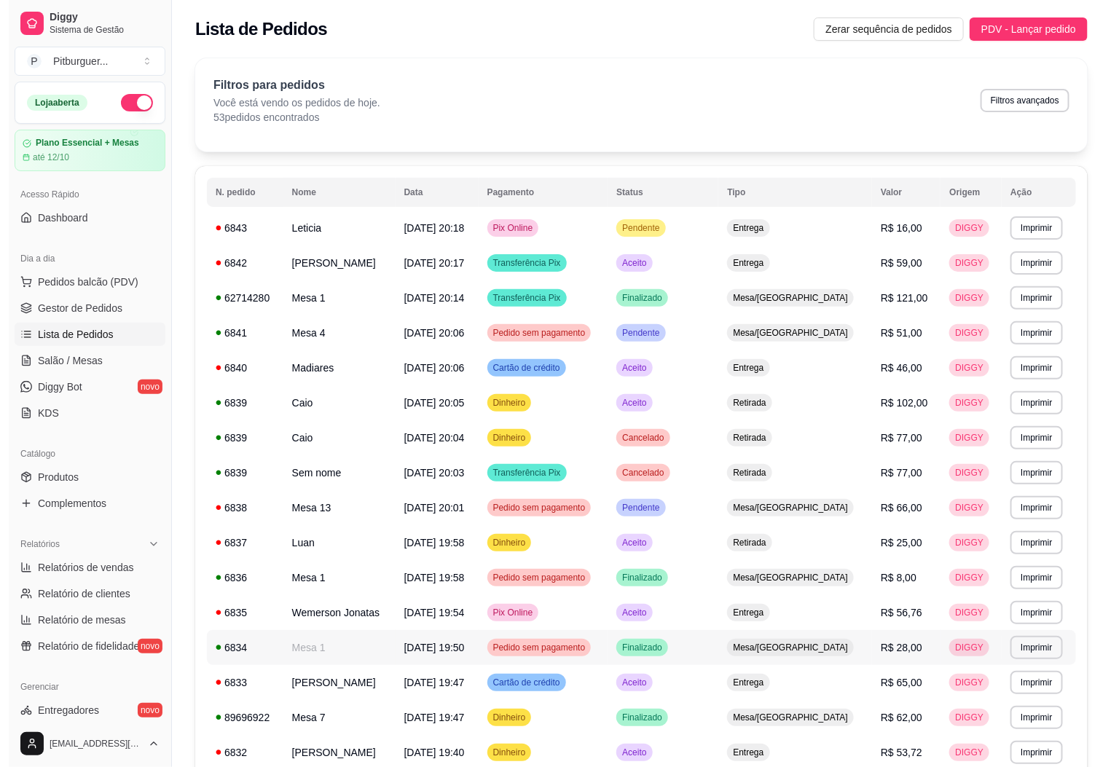
scroll to position [599, 0]
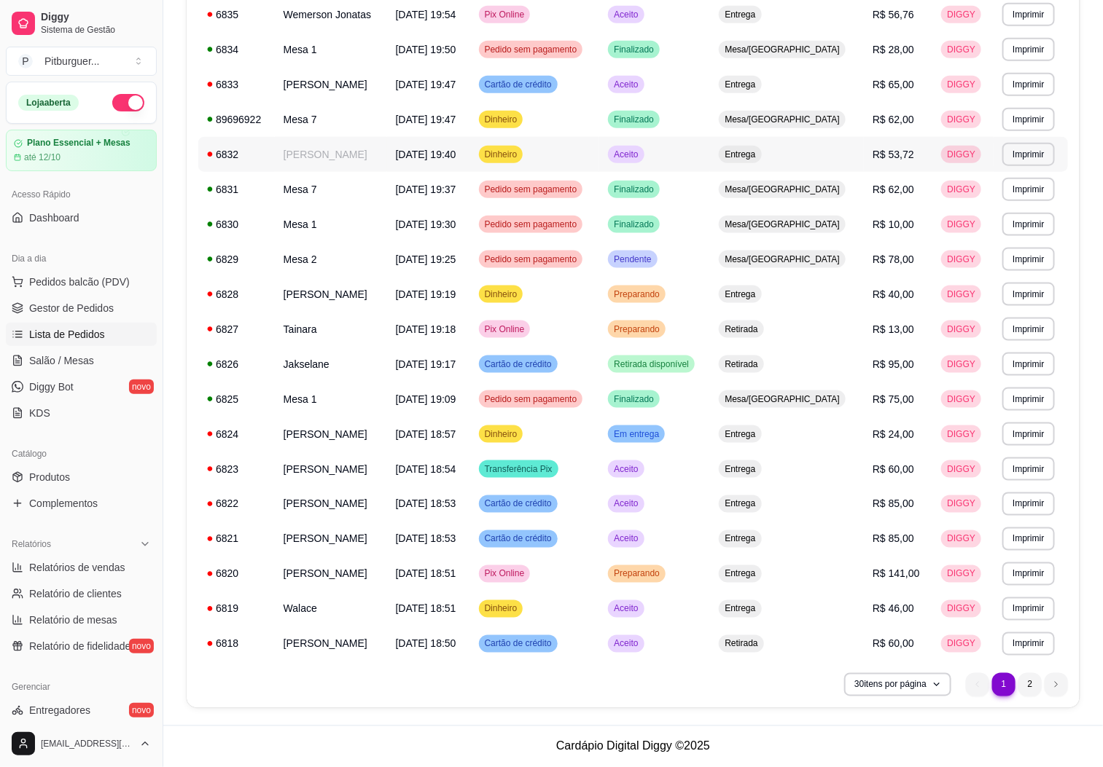
click at [328, 153] on td "[PERSON_NAME]" at bounding box center [331, 154] width 112 height 35
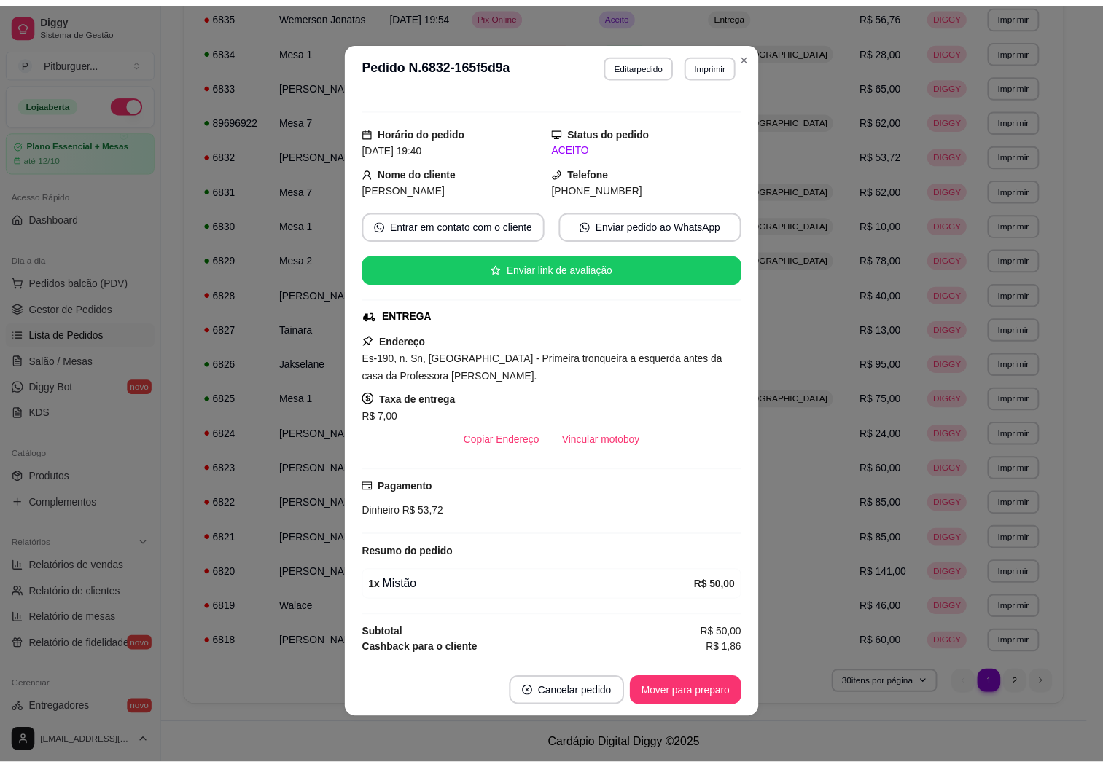
scroll to position [0, 0]
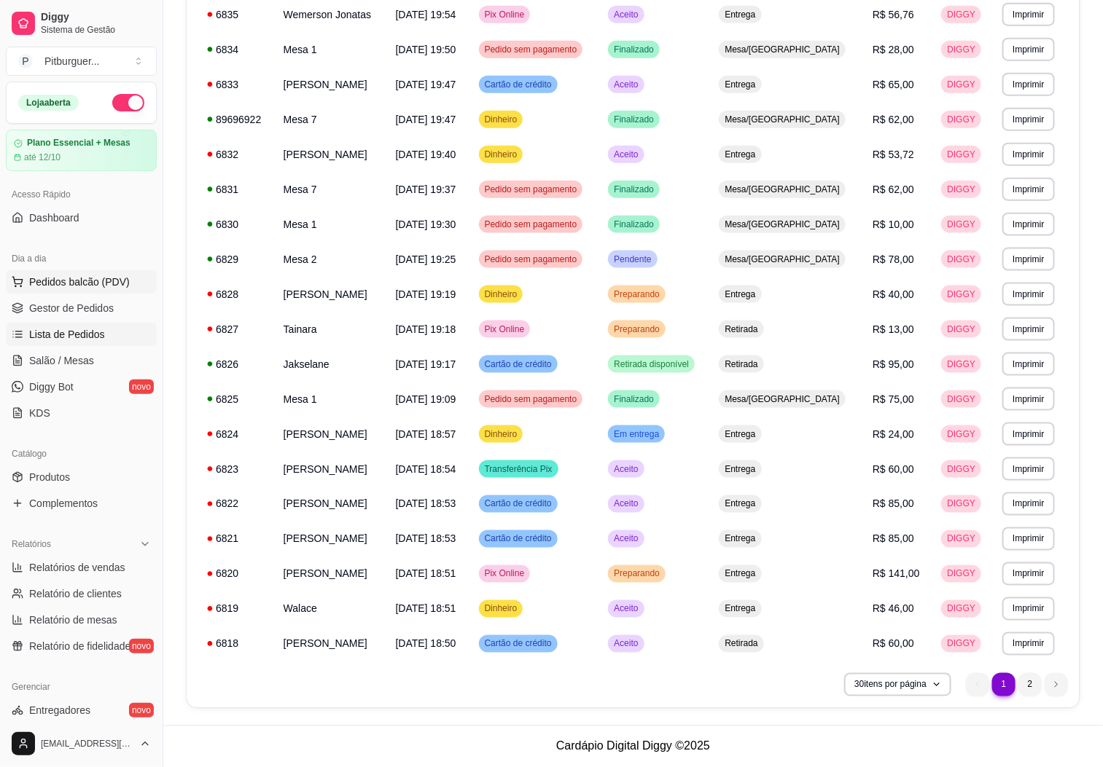
click at [97, 291] on button "Pedidos balcão (PDV)" at bounding box center [81, 281] width 151 height 23
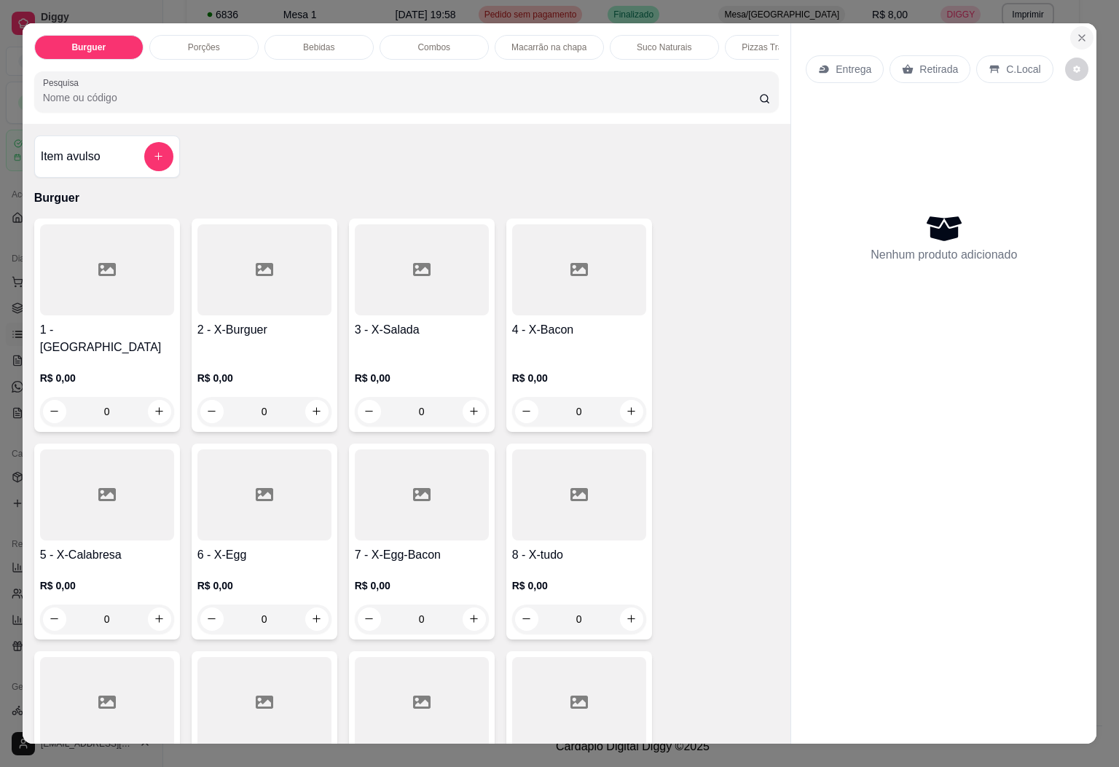
click at [1076, 32] on icon "Close" at bounding box center [1082, 38] width 12 height 12
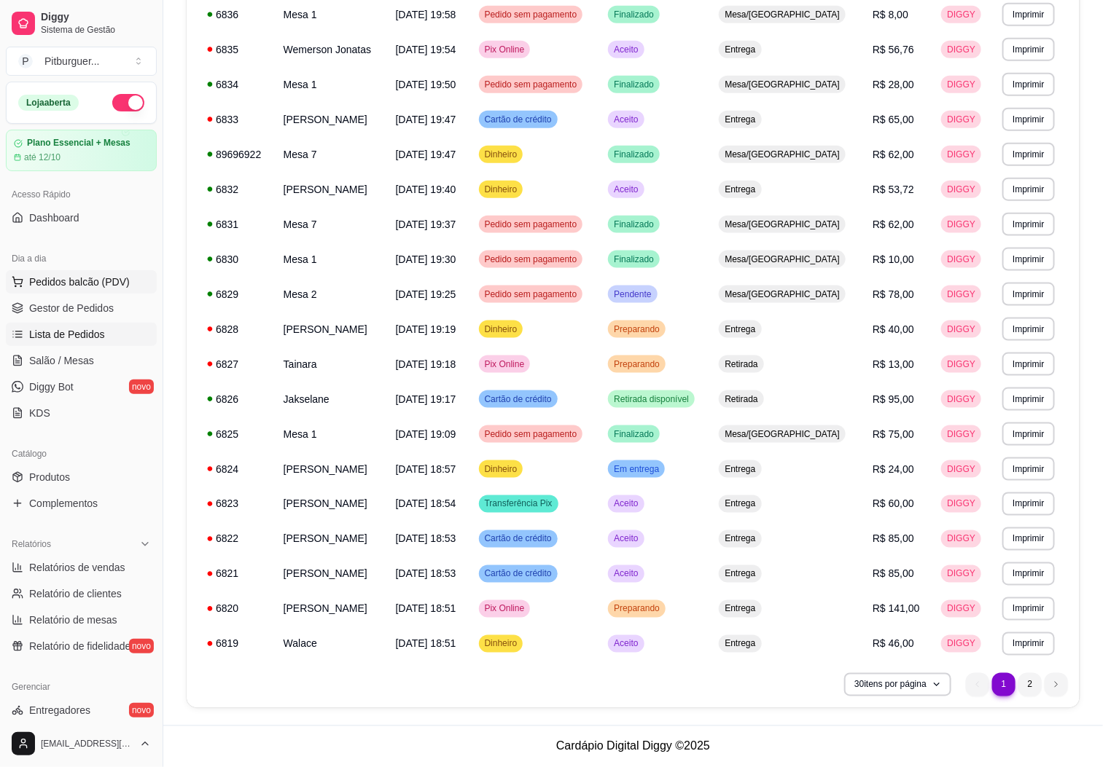
click at [101, 281] on span "Pedidos balcão (PDV)" at bounding box center [79, 282] width 101 height 15
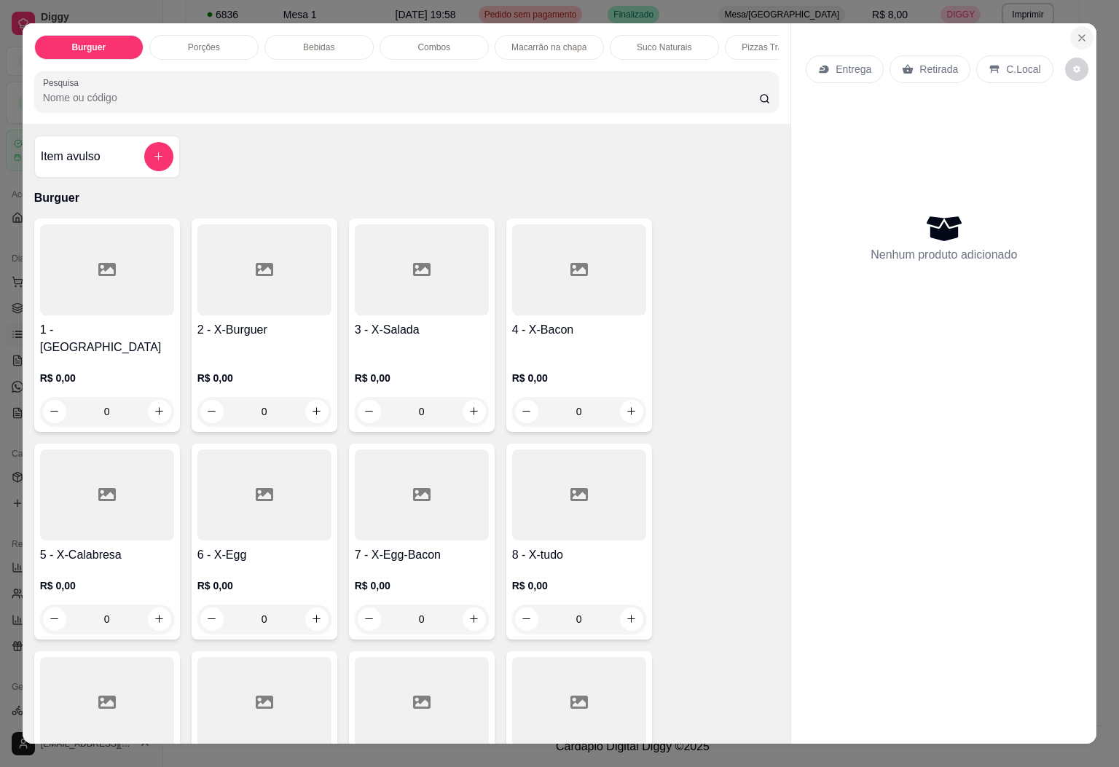
click at [1083, 28] on button "Close" at bounding box center [1082, 37] width 23 height 23
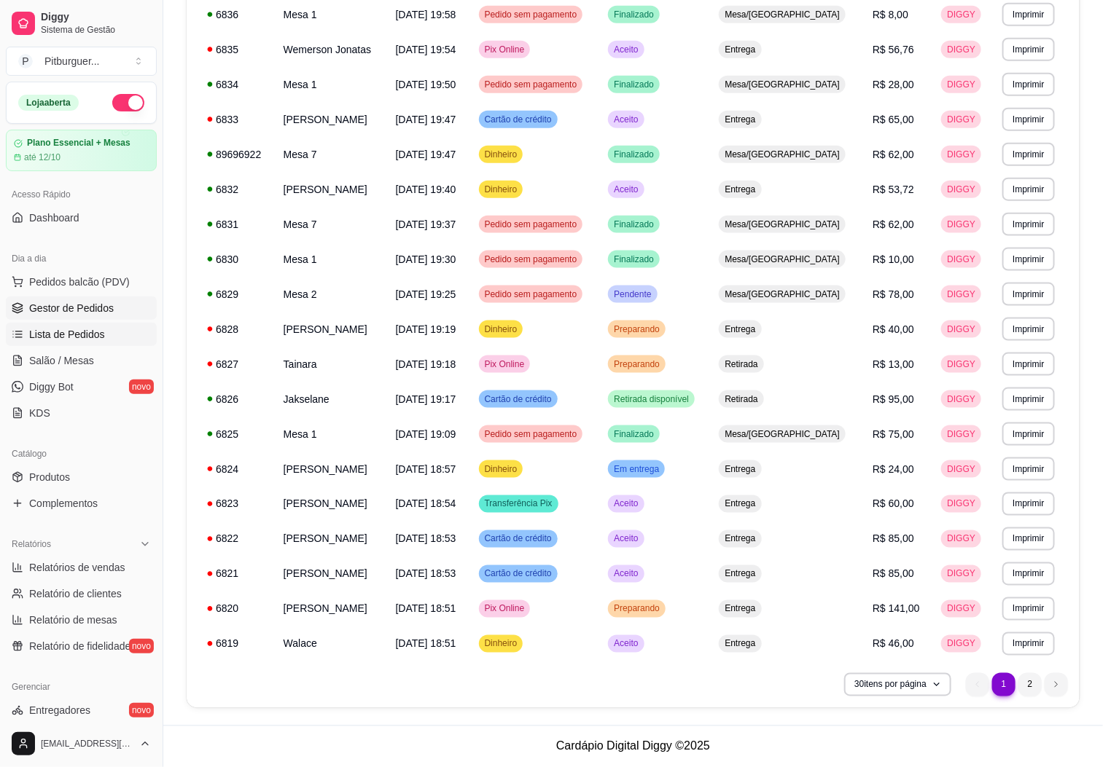
click at [93, 308] on span "Gestor de Pedidos" at bounding box center [71, 308] width 85 height 15
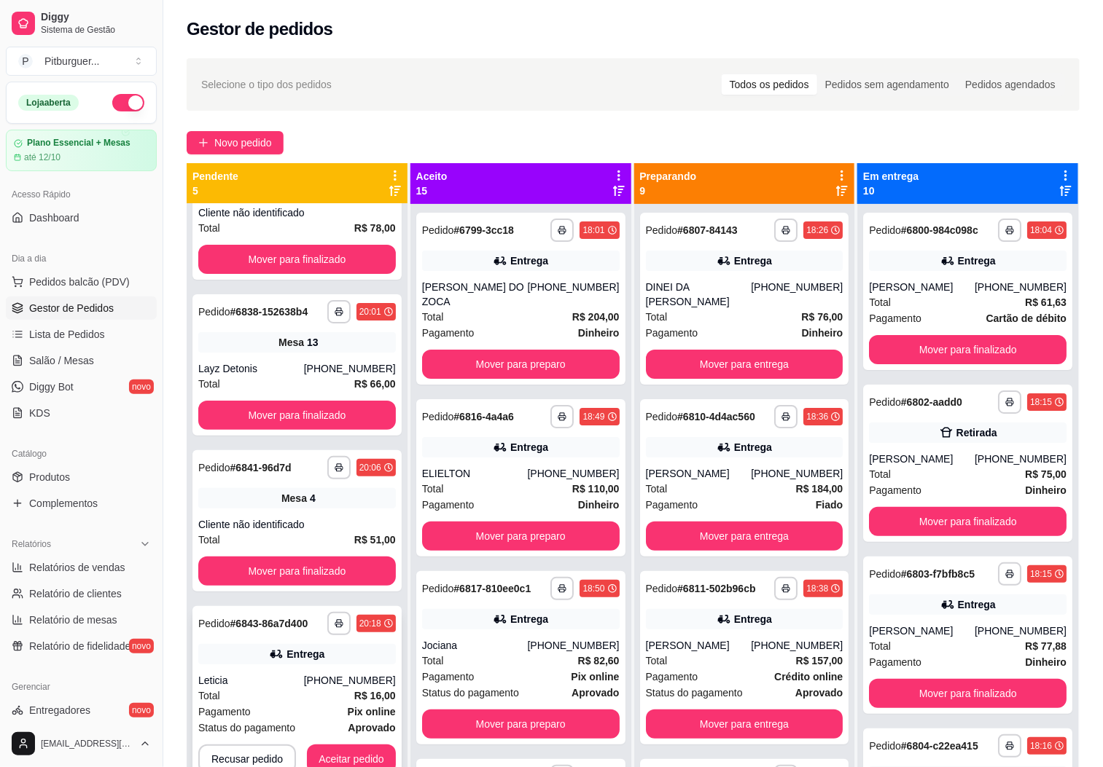
scroll to position [40, 0]
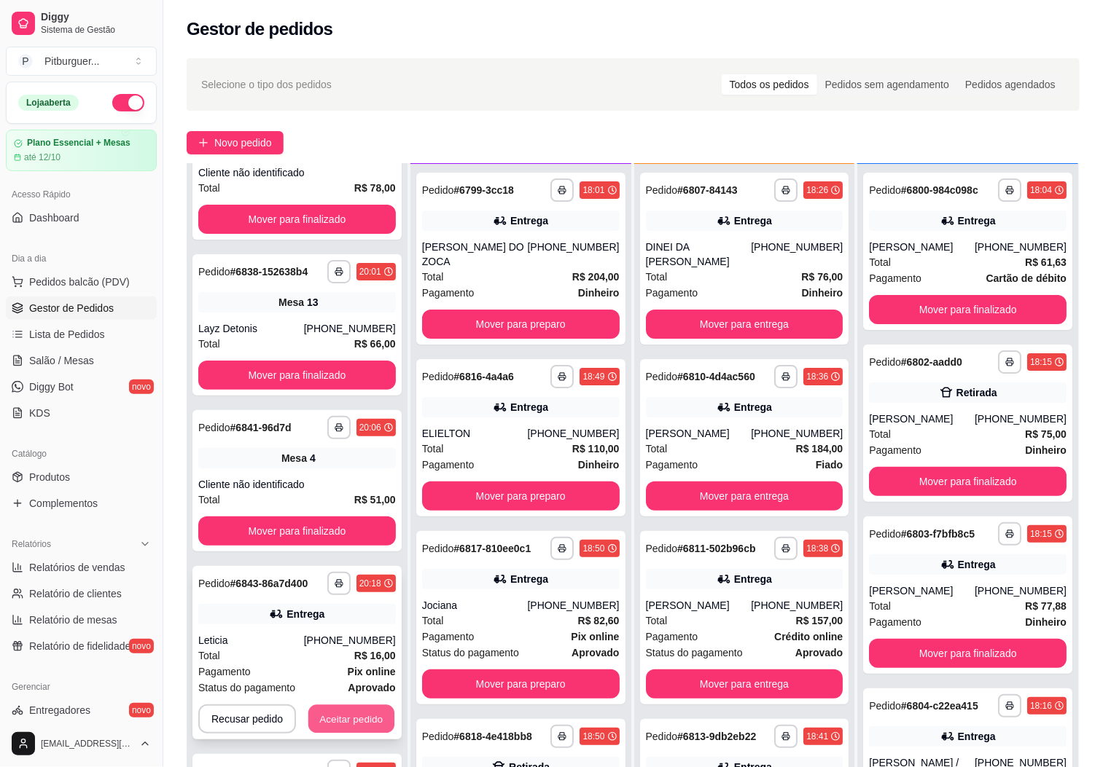
click at [361, 718] on button "Aceitar pedido" at bounding box center [351, 719] width 86 height 28
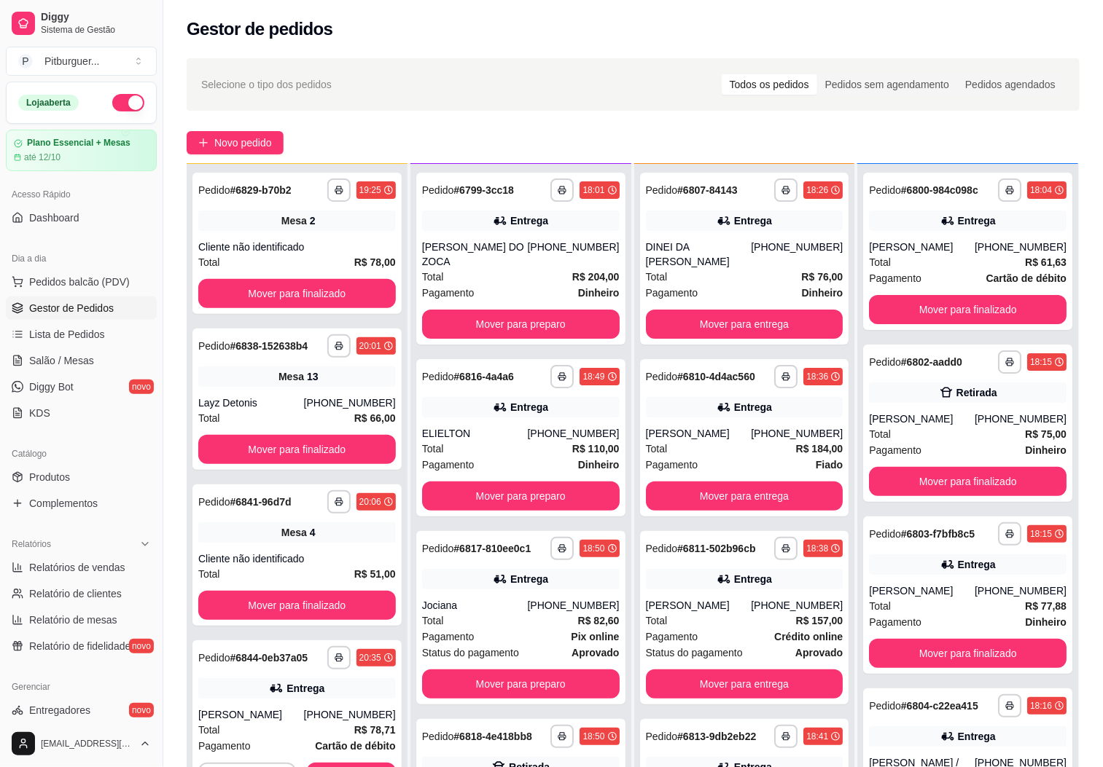
click at [1041, 370] on div "**********" at bounding box center [967, 547] width 221 height 767
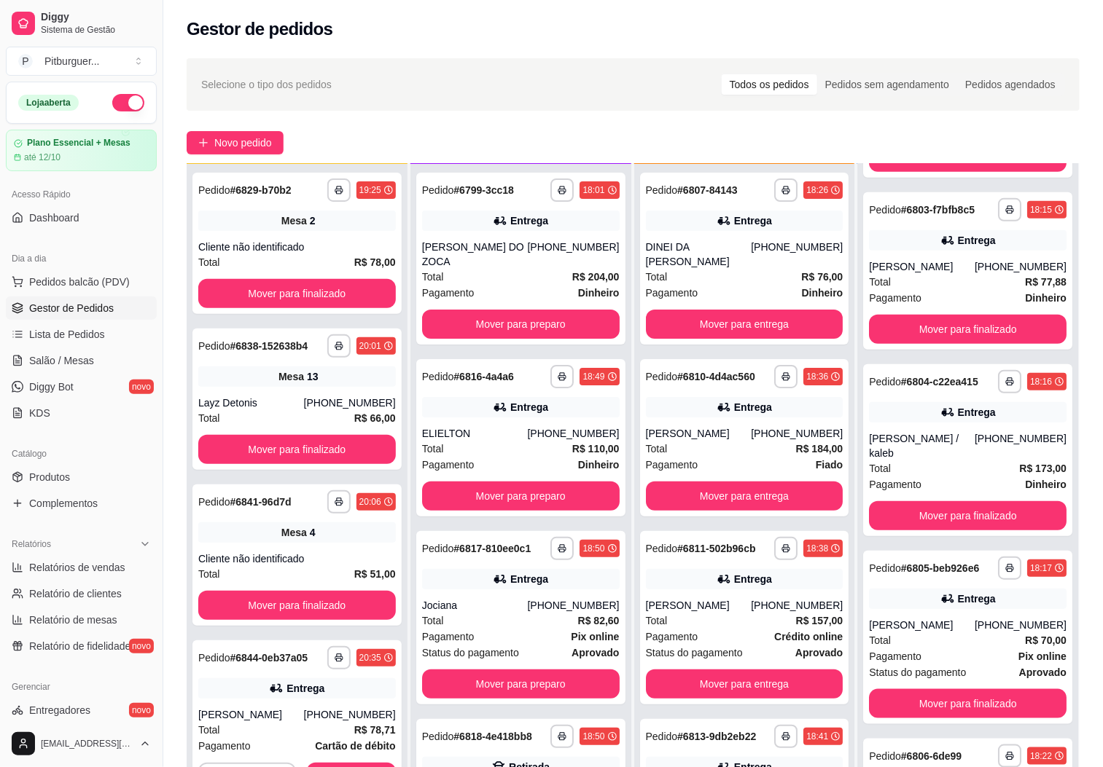
scroll to position [223, 0]
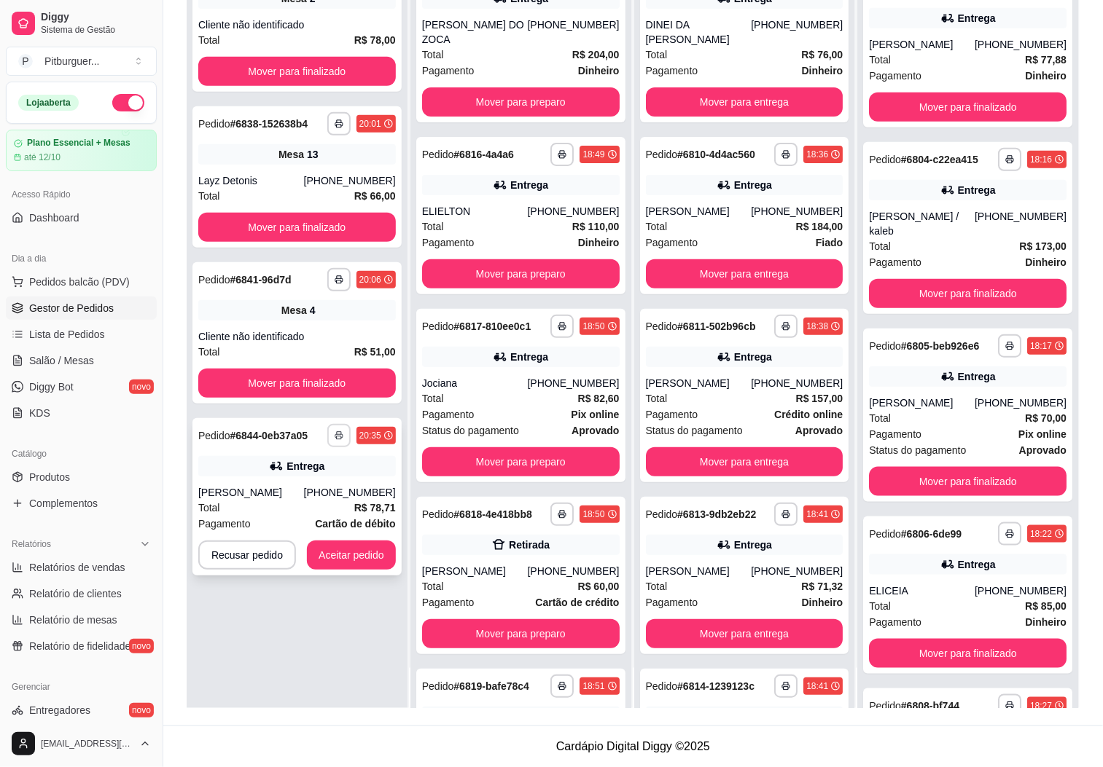
click at [335, 438] on icon "button" at bounding box center [339, 435] width 9 height 9
click at [297, 483] on button "IMPRESSORA" at bounding box center [297, 485] width 102 height 23
click at [292, 486] on div "[PERSON_NAME]" at bounding box center [251, 492] width 106 height 15
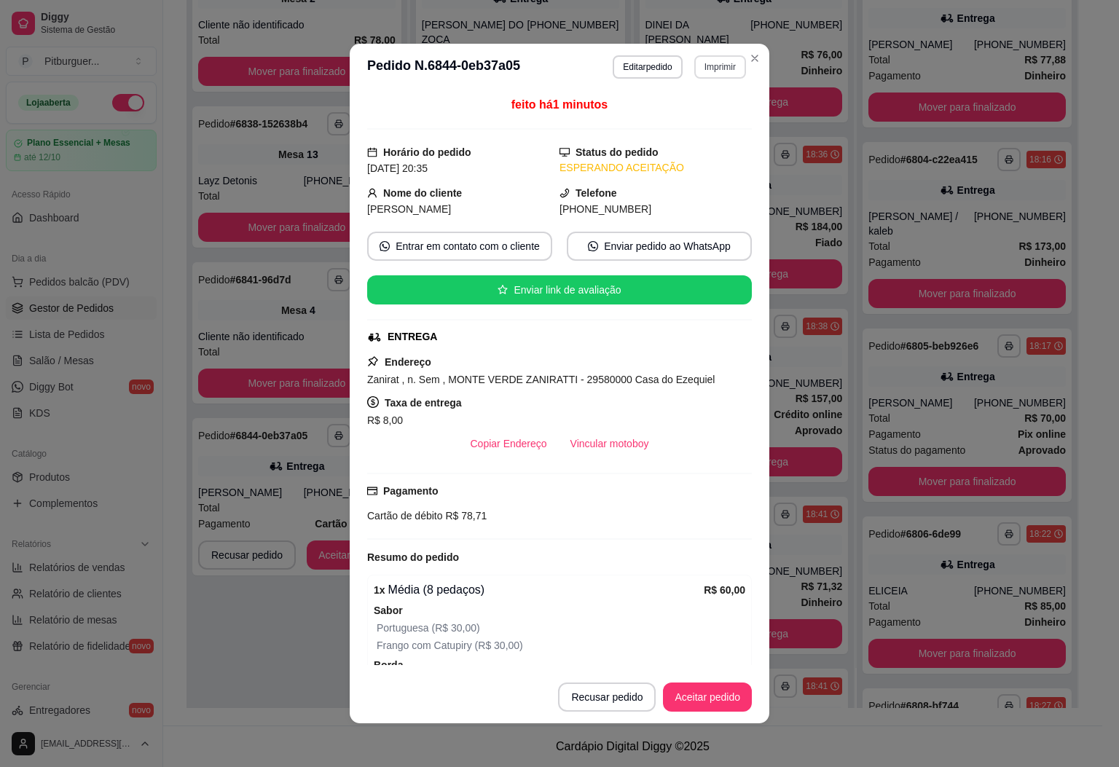
click at [703, 68] on button "Imprimir" at bounding box center [721, 66] width 52 height 23
click at [678, 112] on button "IMPRESSORA" at bounding box center [687, 119] width 106 height 23
click at [713, 71] on button "Imprimir" at bounding box center [720, 66] width 50 height 23
click at [716, 117] on button "IMPRESSORA" at bounding box center [687, 119] width 106 height 23
click at [709, 687] on button "Aceitar pedido" at bounding box center [707, 697] width 89 height 29
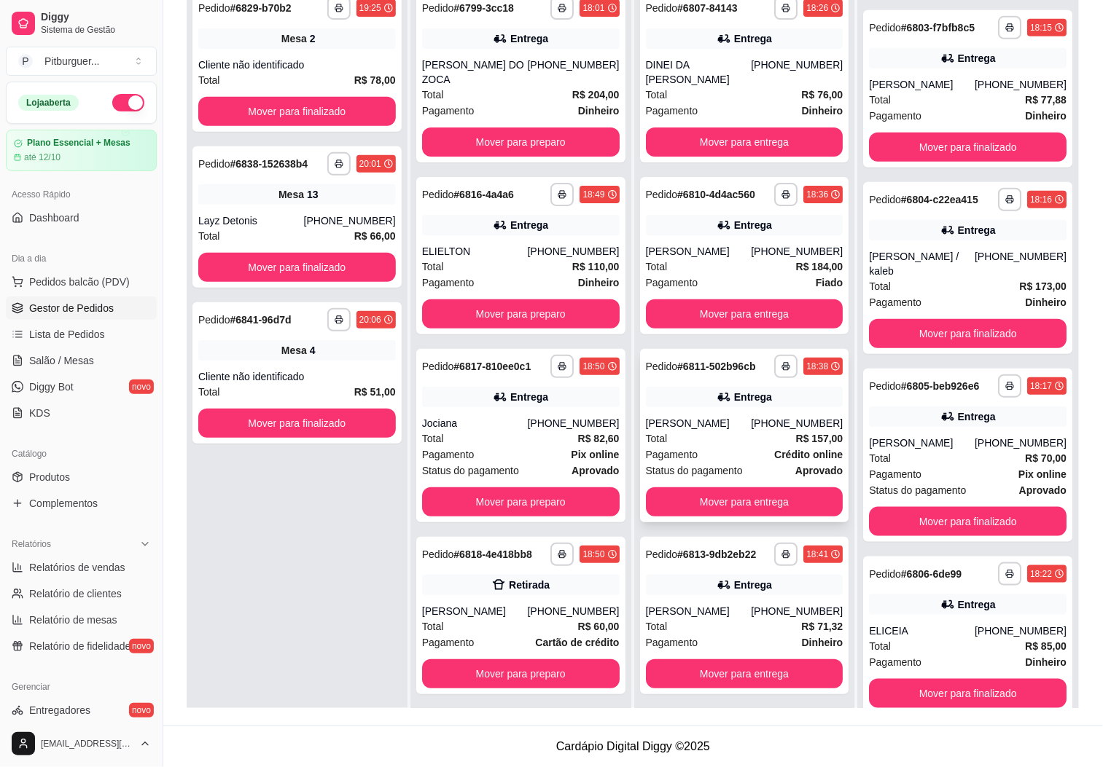
scroll to position [0, 0]
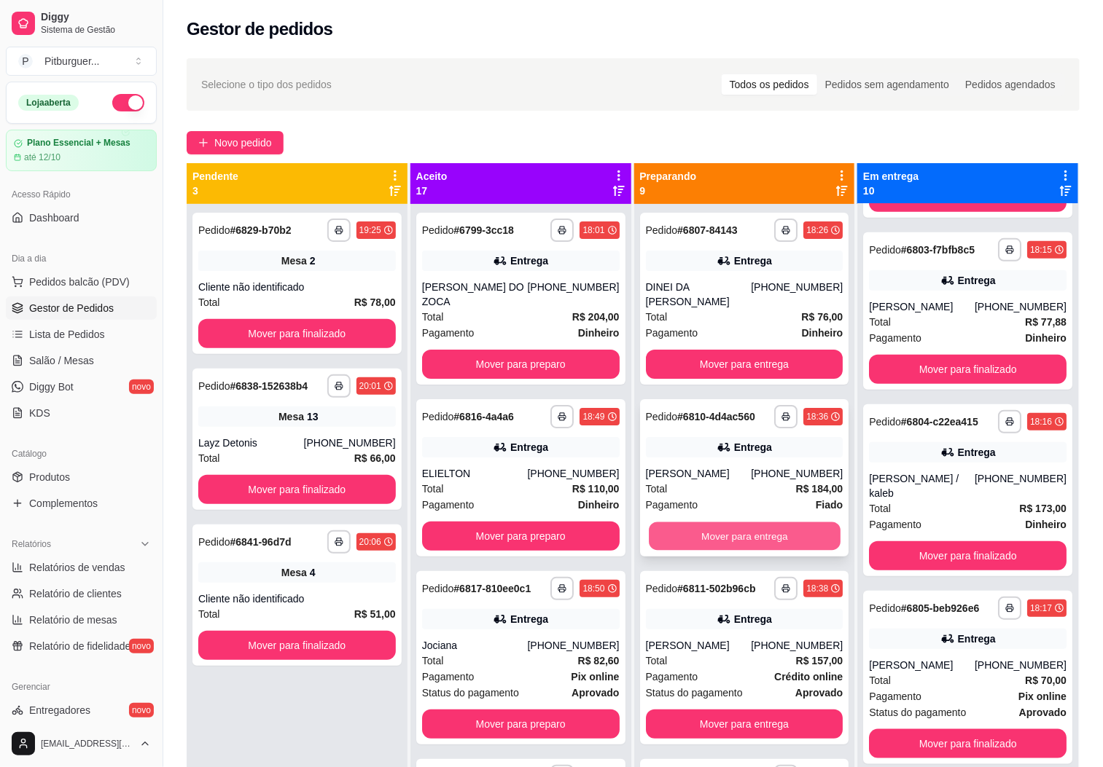
click at [713, 523] on button "Mover para entrega" at bounding box center [745, 537] width 192 height 28
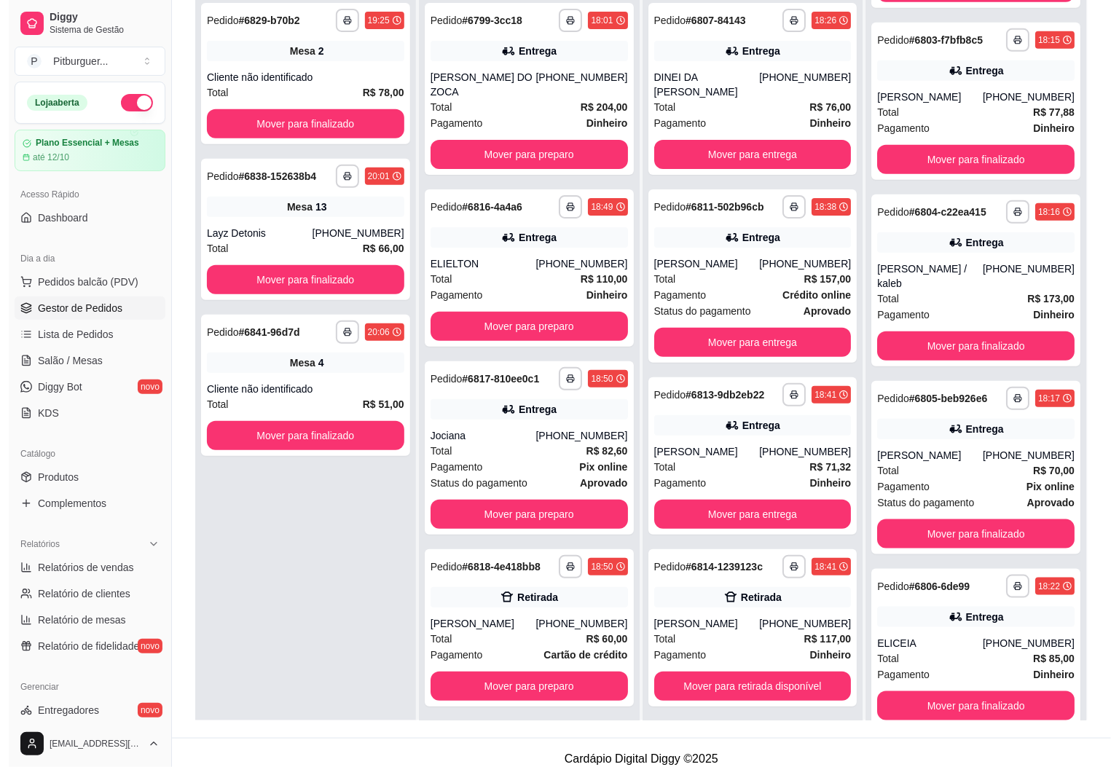
scroll to position [223, 0]
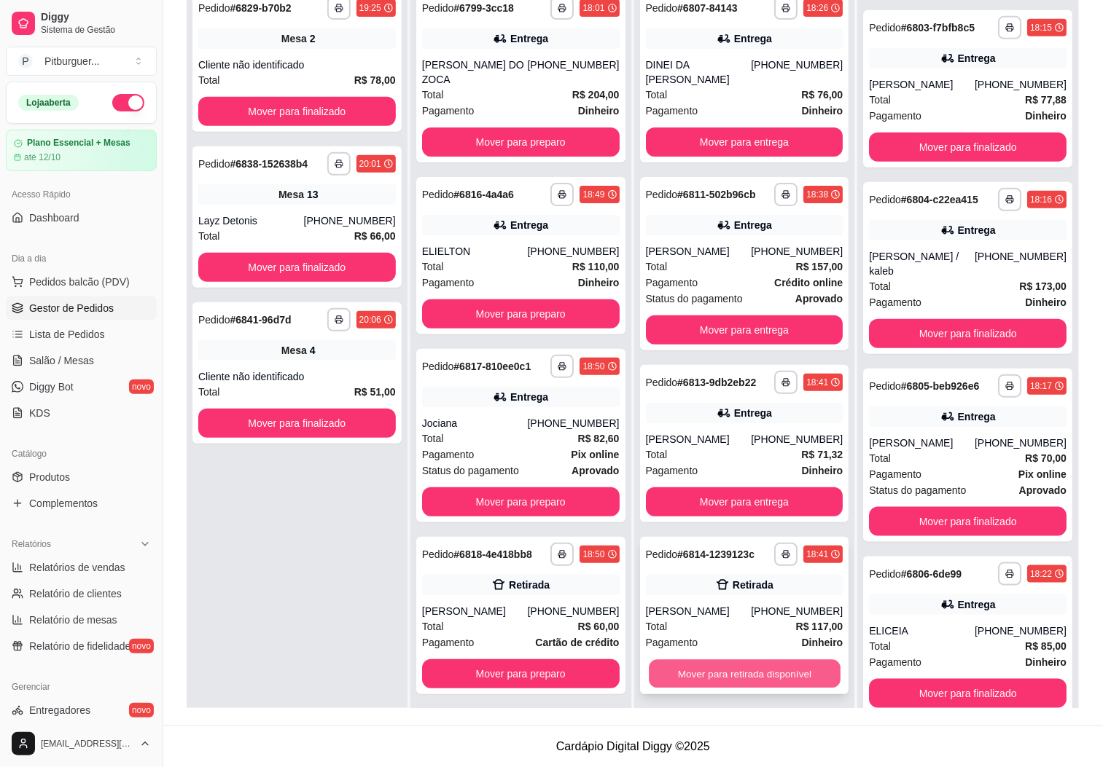
click at [704, 672] on button "Mover para retirada disponível" at bounding box center [745, 674] width 192 height 28
click at [114, 272] on button "Pedidos balcão (PDV)" at bounding box center [81, 281] width 151 height 23
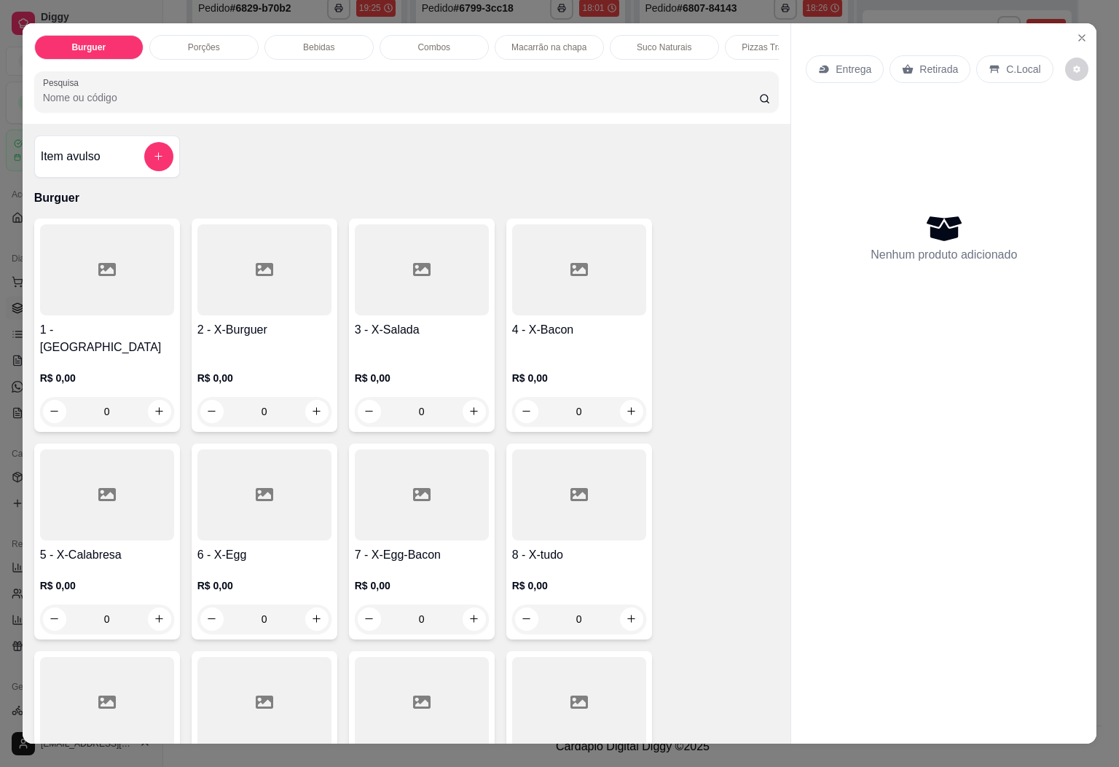
click at [628, 397] on div "0" at bounding box center [579, 411] width 134 height 29
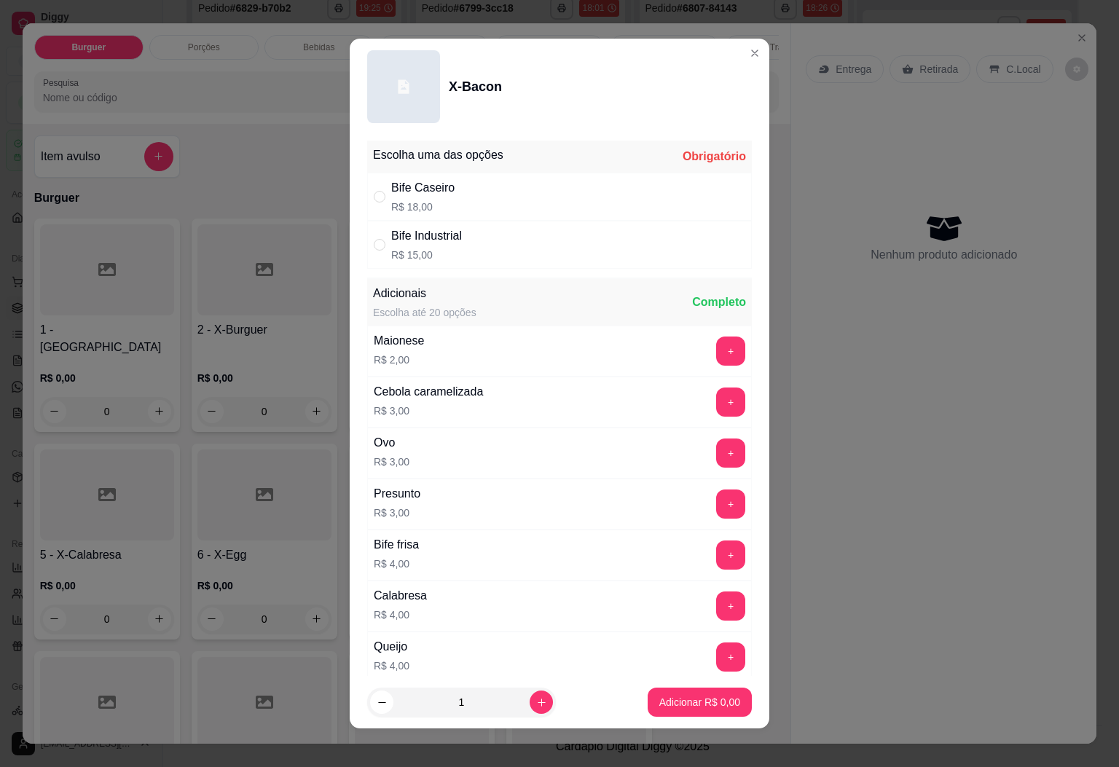
click at [391, 198] on div "Bife Caseiro R$ 18,00" at bounding box center [422, 196] width 63 height 35
radio input "true"
click at [676, 694] on button "Adicionar R$ 18,00" at bounding box center [697, 702] width 110 height 29
type input "1"
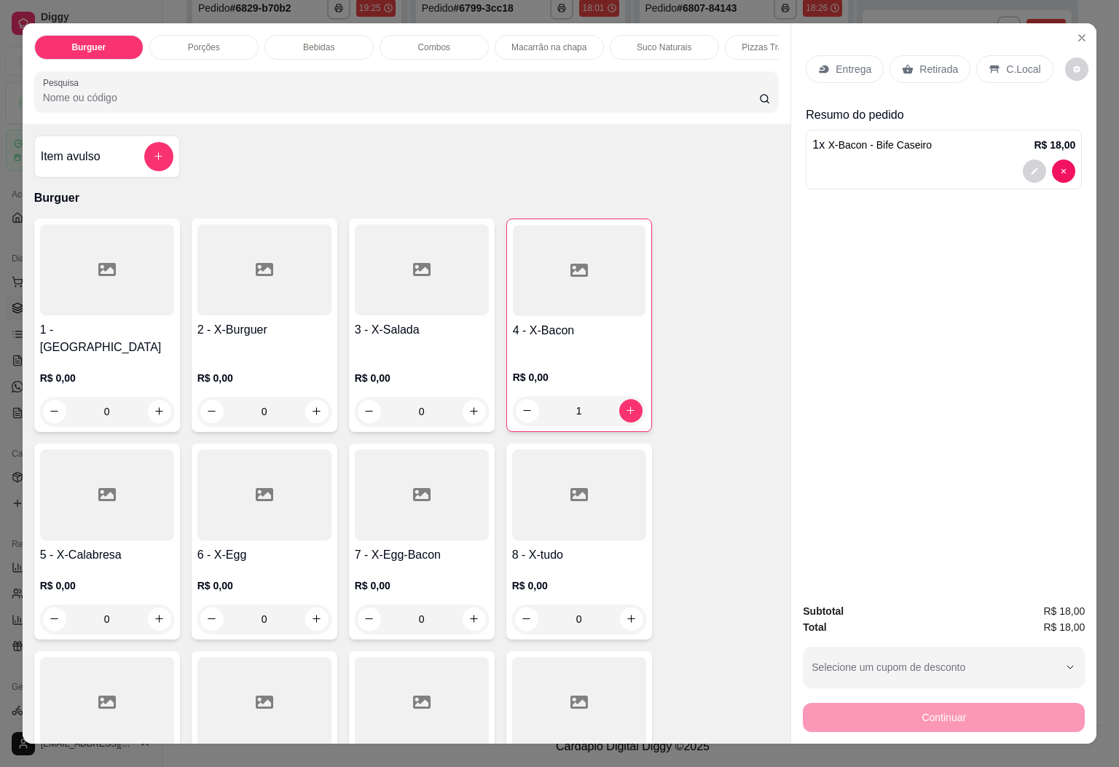
click at [210, 44] on p "Porções" at bounding box center [204, 48] width 32 height 12
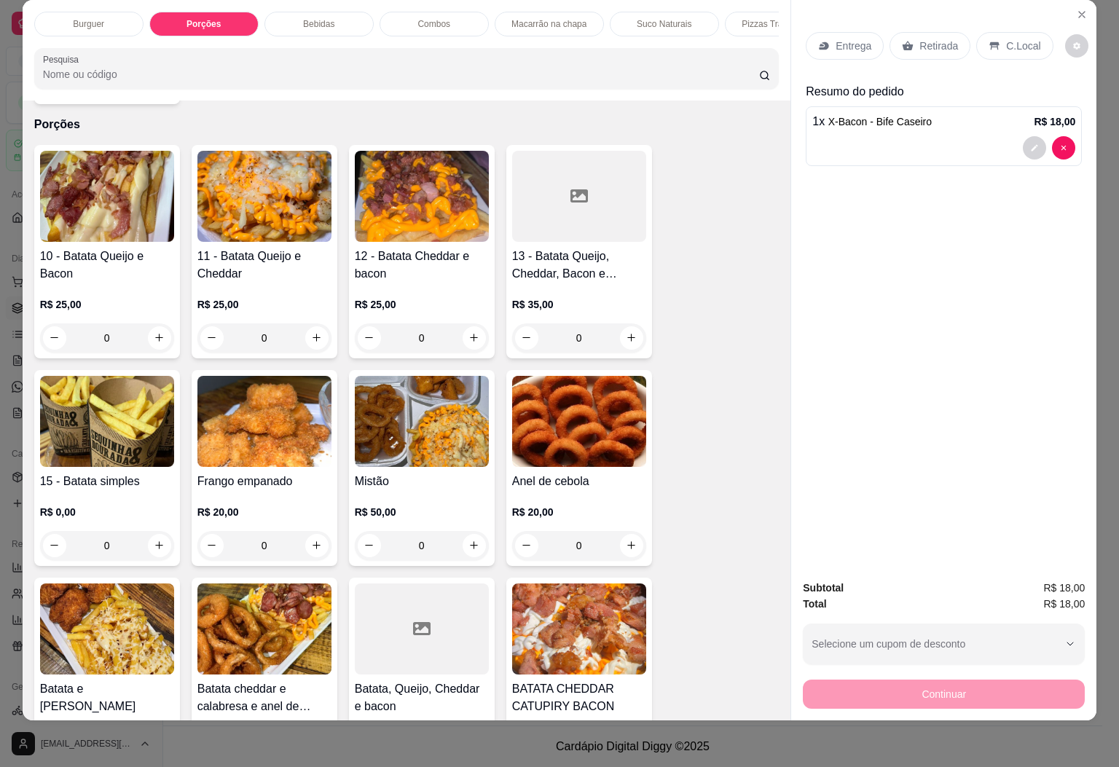
click at [566, 257] on h4 "13 - Batata Queijo, Cheddar, Bacon e Calabresa" at bounding box center [579, 265] width 134 height 35
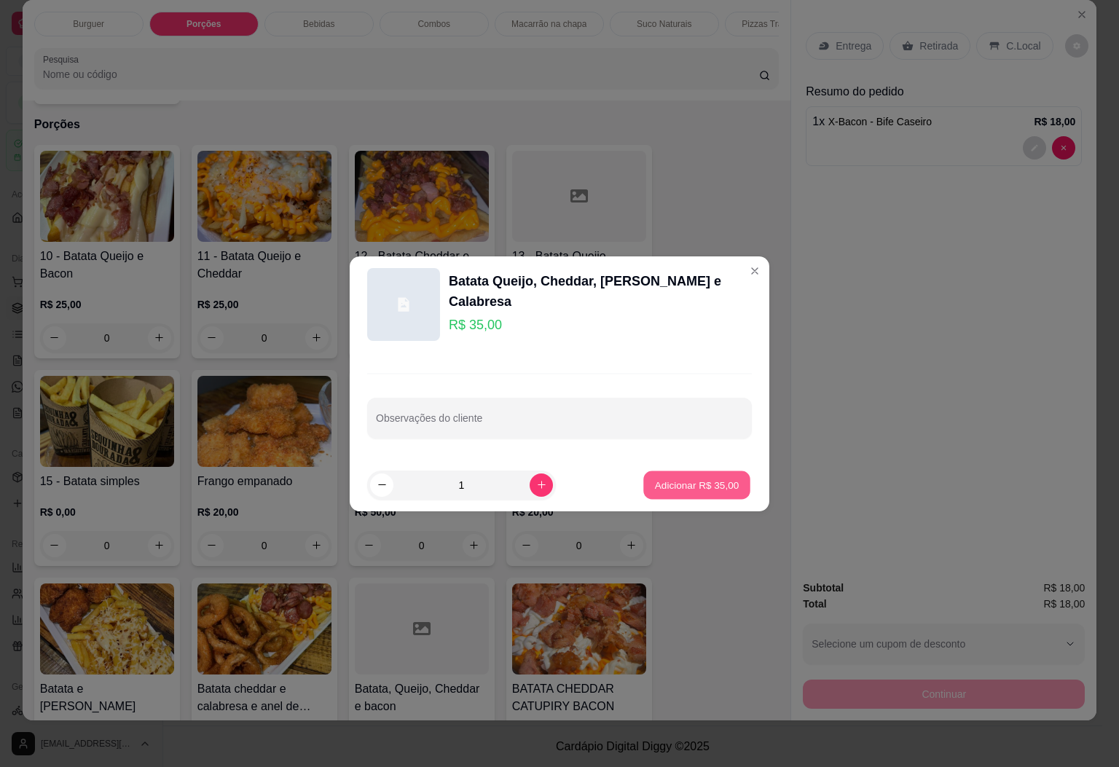
click at [661, 488] on p "Adicionar R$ 35,00" at bounding box center [697, 485] width 85 height 14
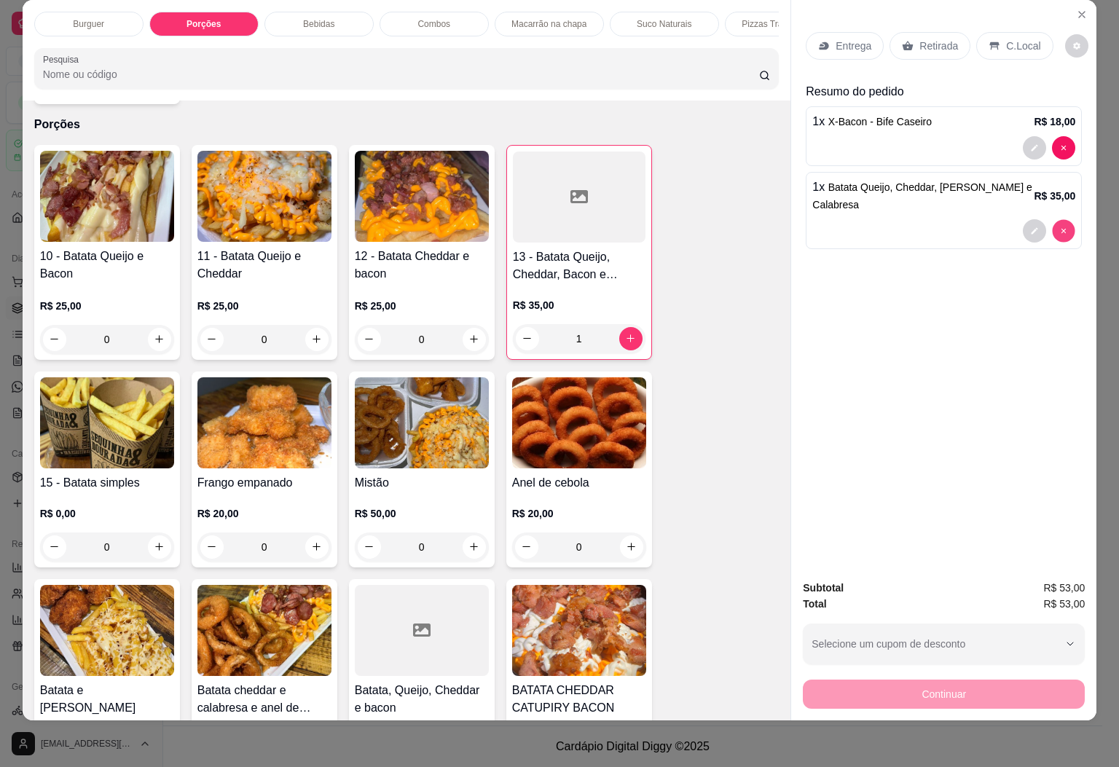
type input "0"
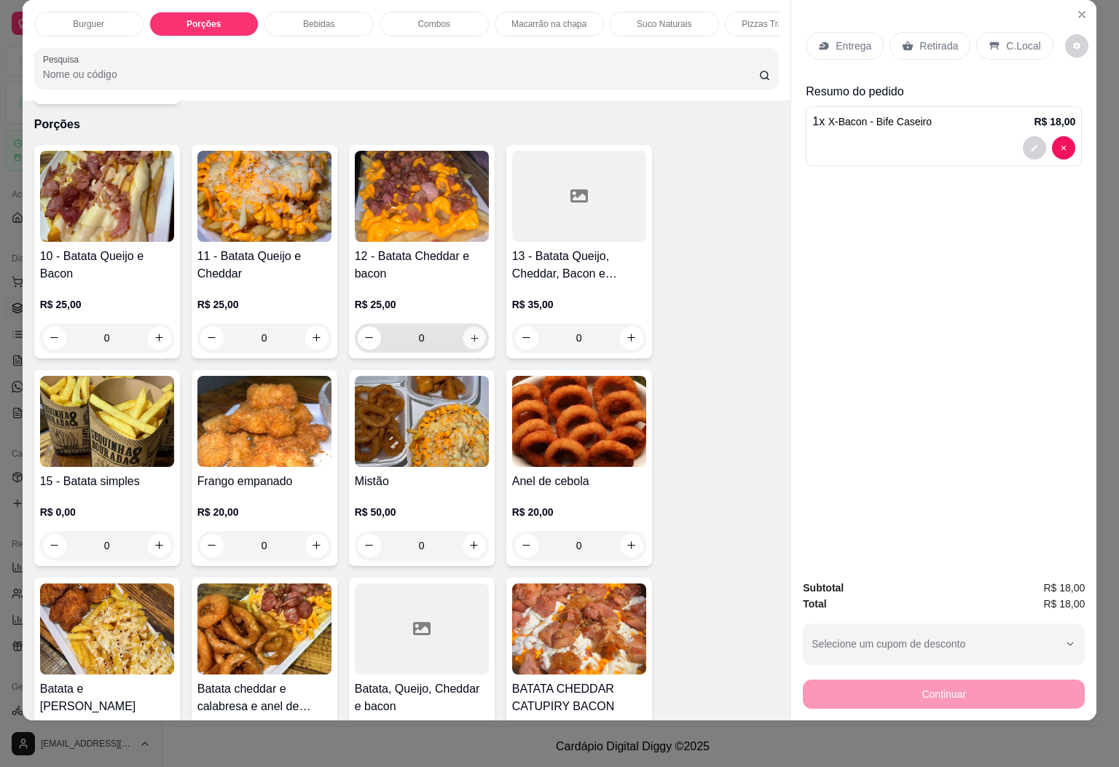
click at [469, 332] on icon "increase-product-quantity" at bounding box center [474, 337] width 11 height 11
type input "1"
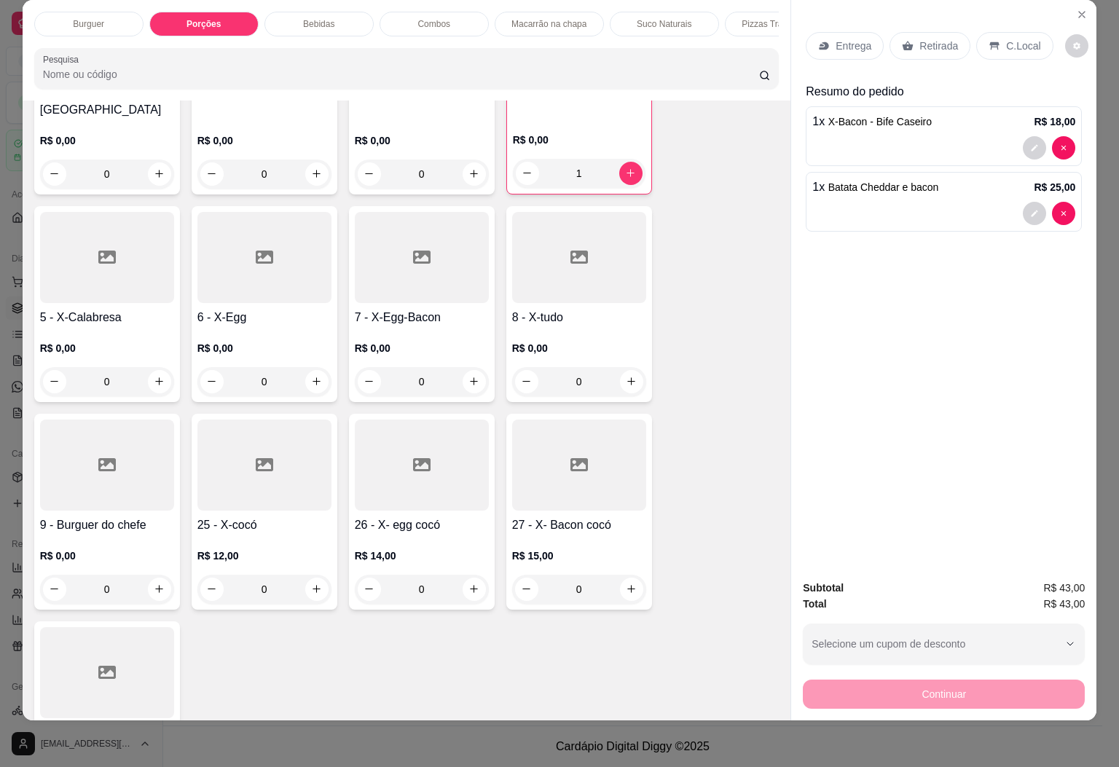
scroll to position [1307, 0]
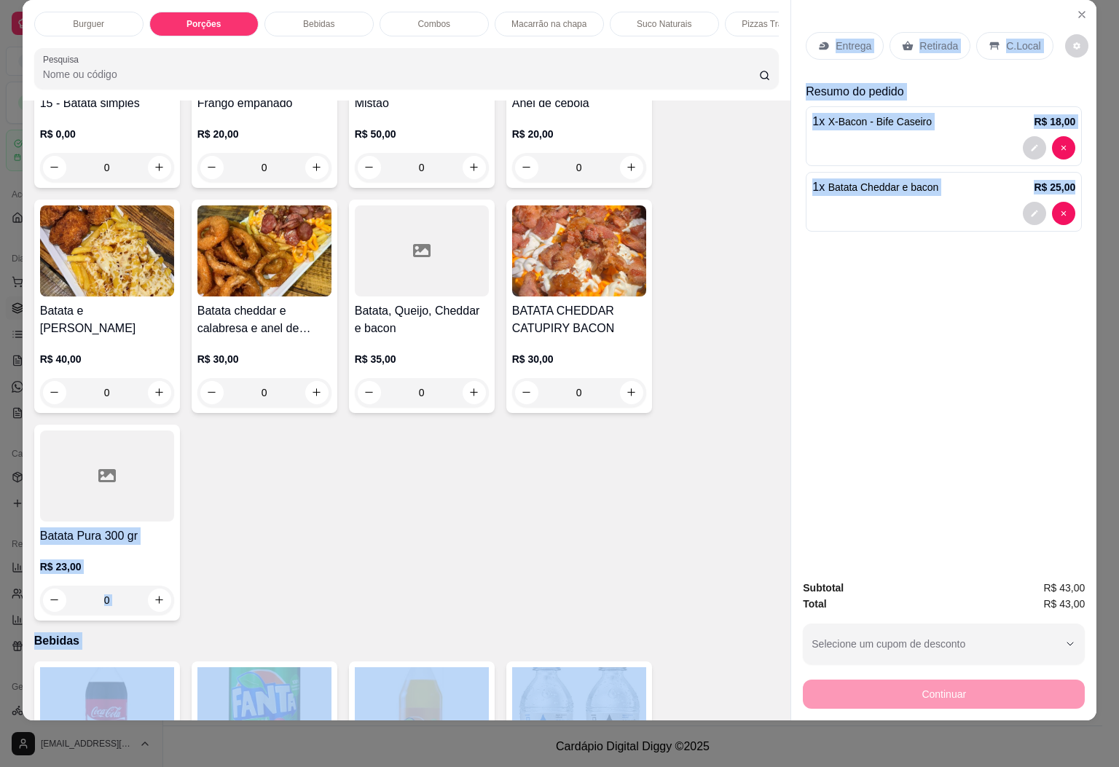
drag, startPoint x: 783, startPoint y: 352, endPoint x: 772, endPoint y: 399, distance: 47.9
click at [772, 399] on div "Burguer Porções Bebidas Combos Macarrão na chapa Suco Naturais Pizzas Tradicion…" at bounding box center [560, 361] width 1075 height 722
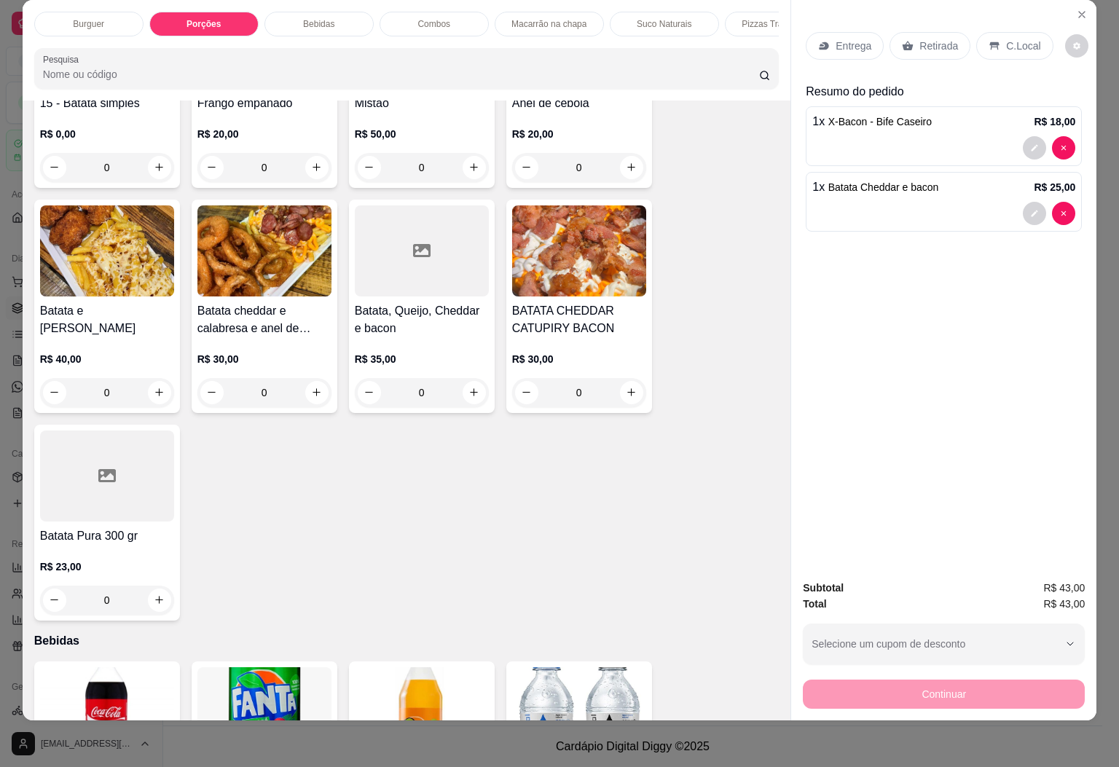
click at [711, 388] on div "10 - Batata Queijo e Bacon R$ 25,00 0 11 - Batata Queijo e Cheddar R$ 25,00 0 1…" at bounding box center [407, 193] width 746 height 856
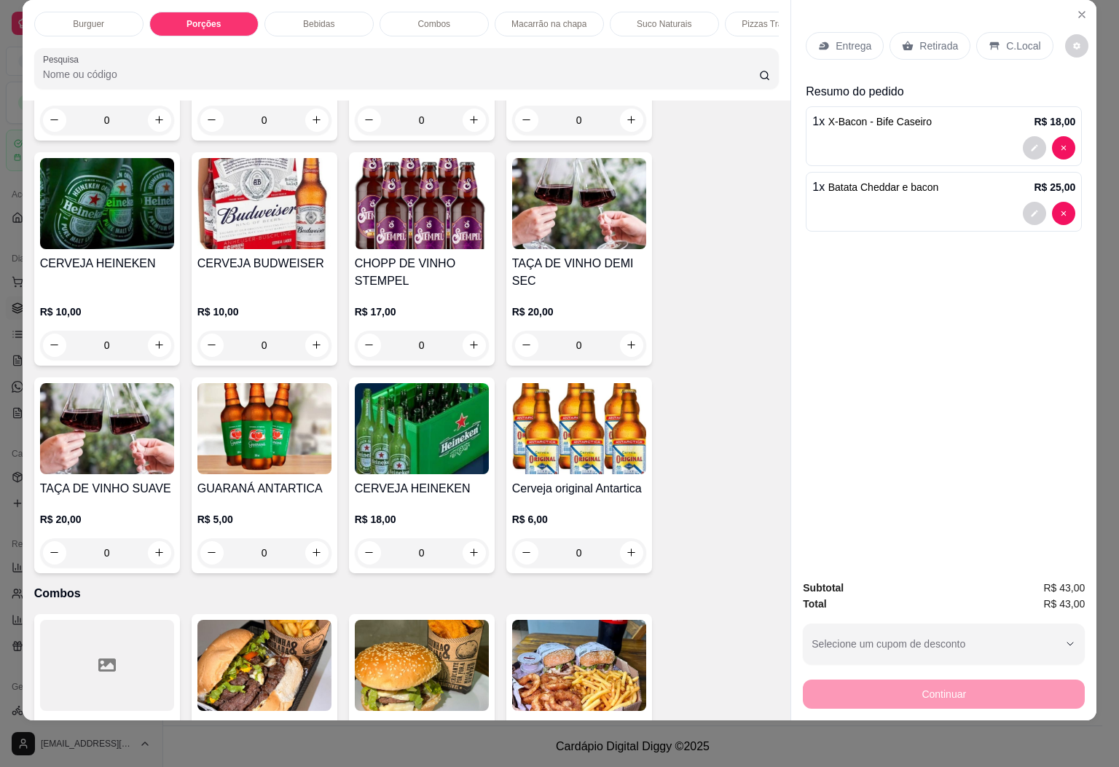
scroll to position [1821, 0]
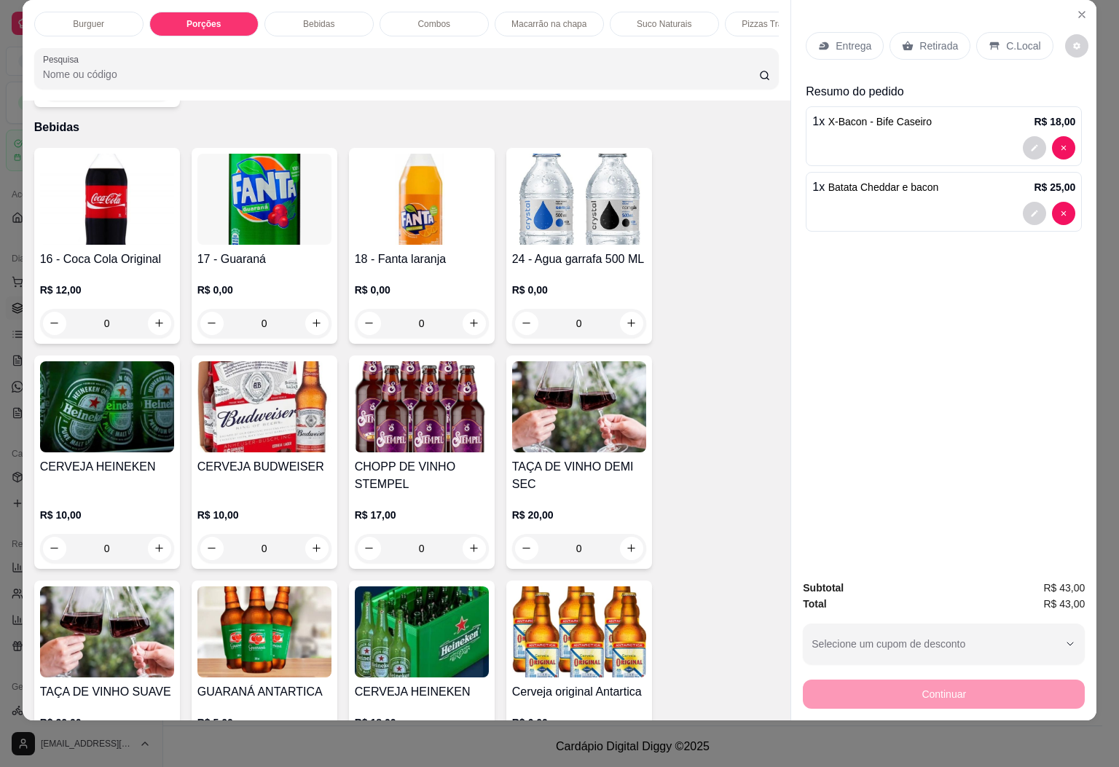
click at [461, 309] on div "0" at bounding box center [422, 323] width 134 height 29
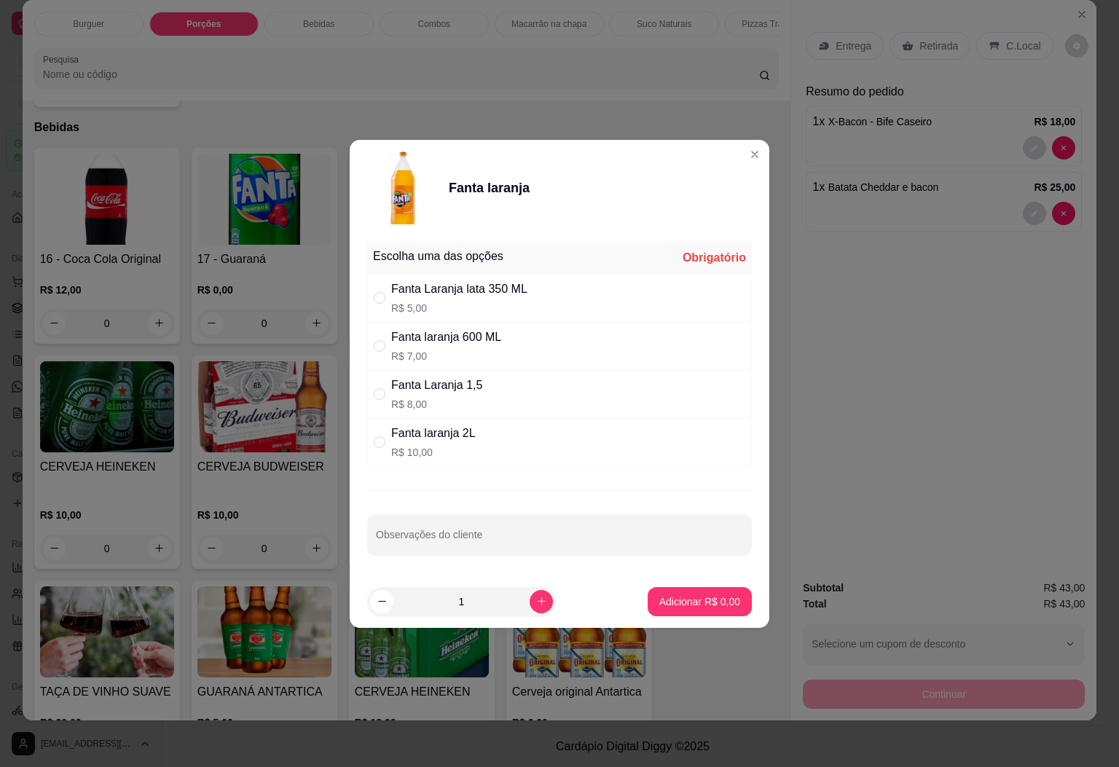
click at [448, 340] on div "Fanta laranja 600 ML" at bounding box center [446, 337] width 110 height 17
radio input "true"
click at [706, 599] on p "Adicionar R$ 7,00" at bounding box center [699, 602] width 79 height 14
type input "1"
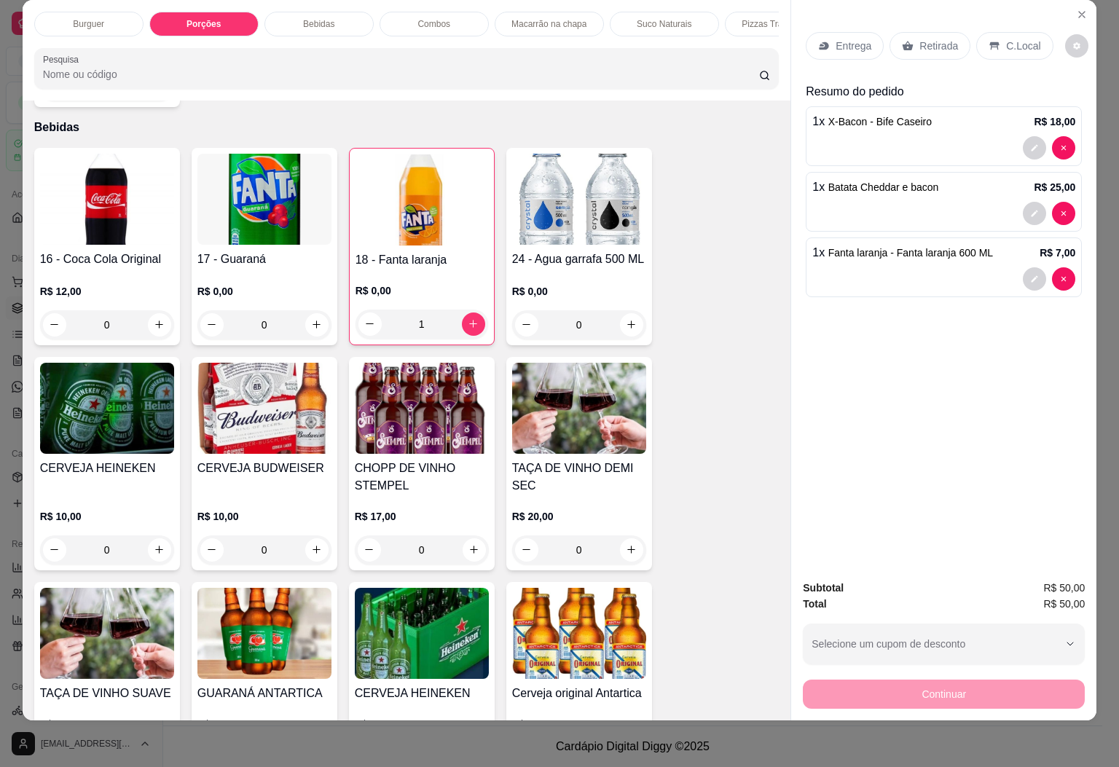
click at [861, 39] on p "Entrega" at bounding box center [854, 46] width 36 height 15
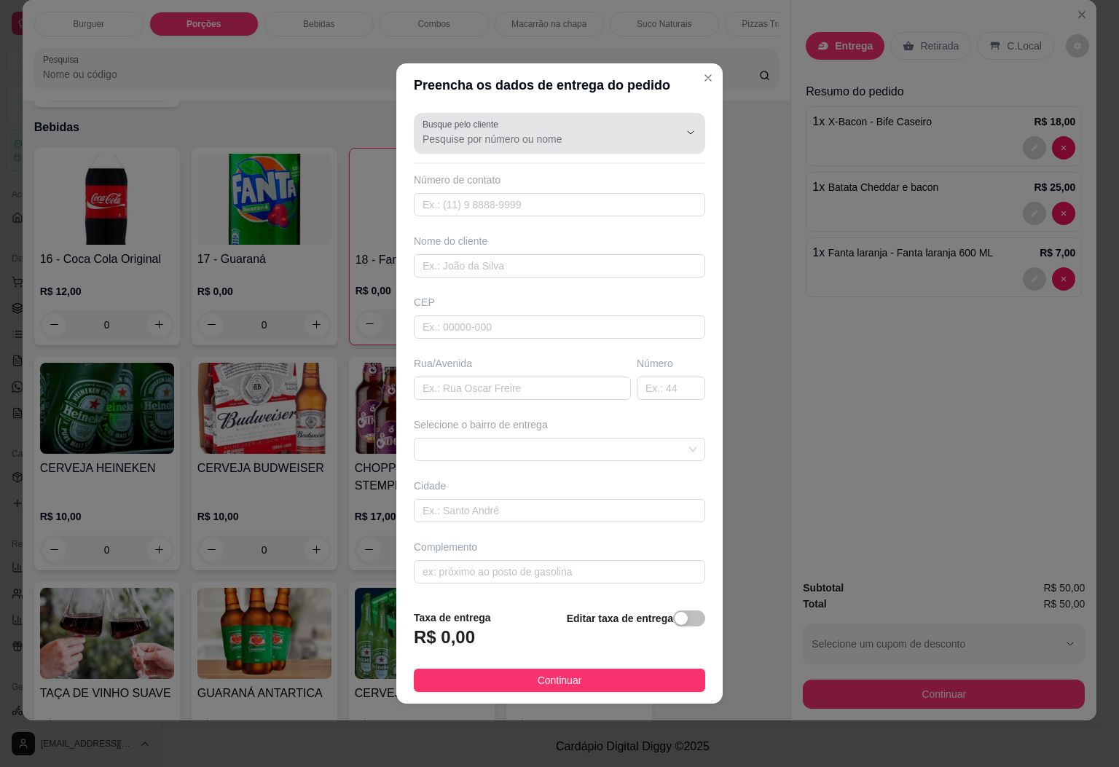
click at [499, 132] on input "Busque pelo cliente" at bounding box center [539, 139] width 233 height 15
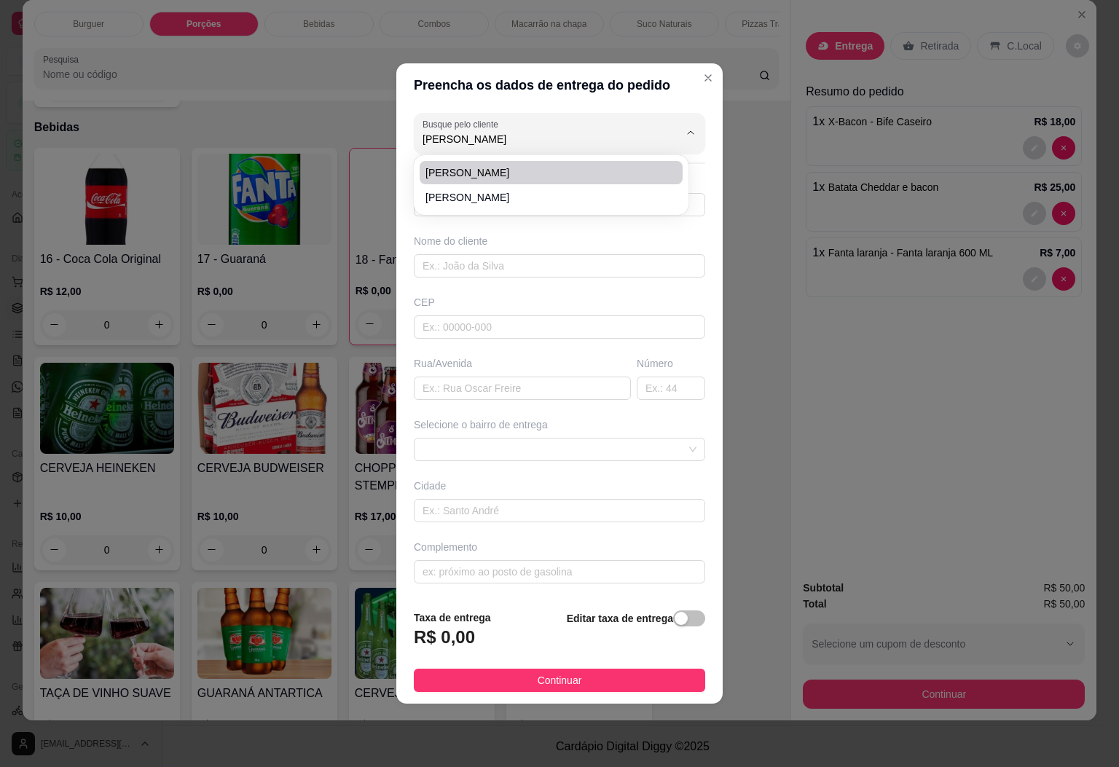
click at [517, 175] on span "Natalia" at bounding box center [544, 172] width 237 height 15
type input "Natalia"
type input "28999074630"
type input "Natalia"
type input "29580000"
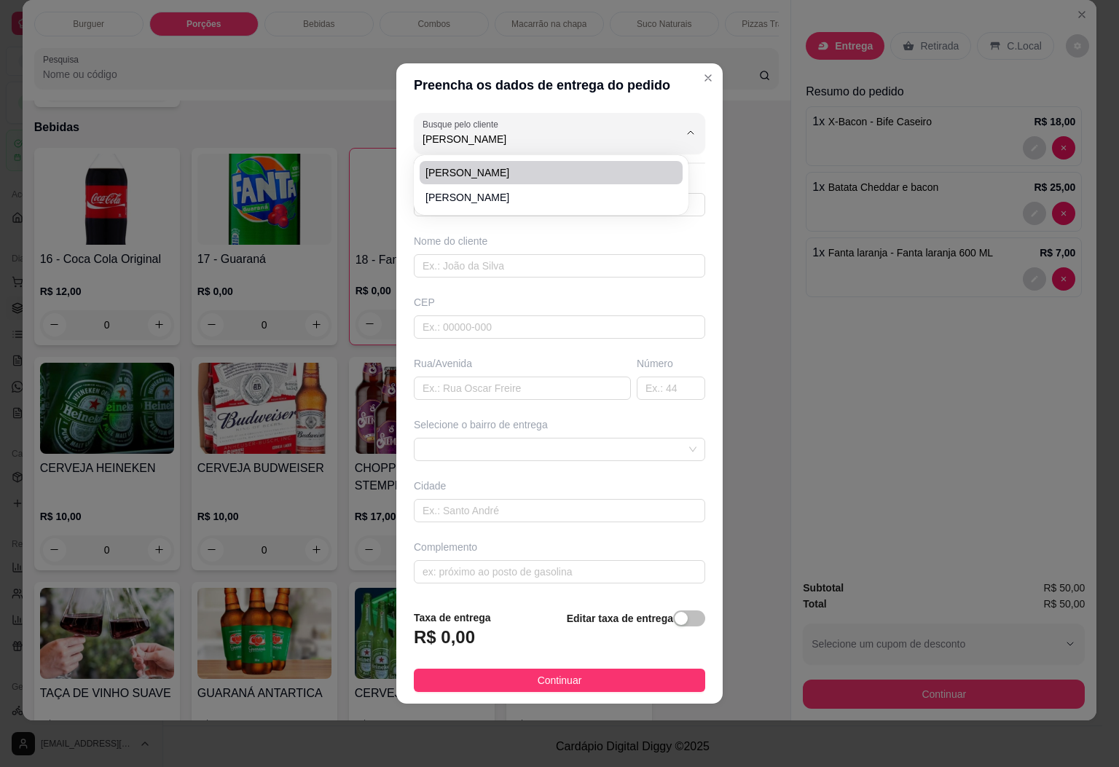
type input "Rua Alcenor faria salgadl"
type input "27"
type input "Casa da Rosa Reffe"
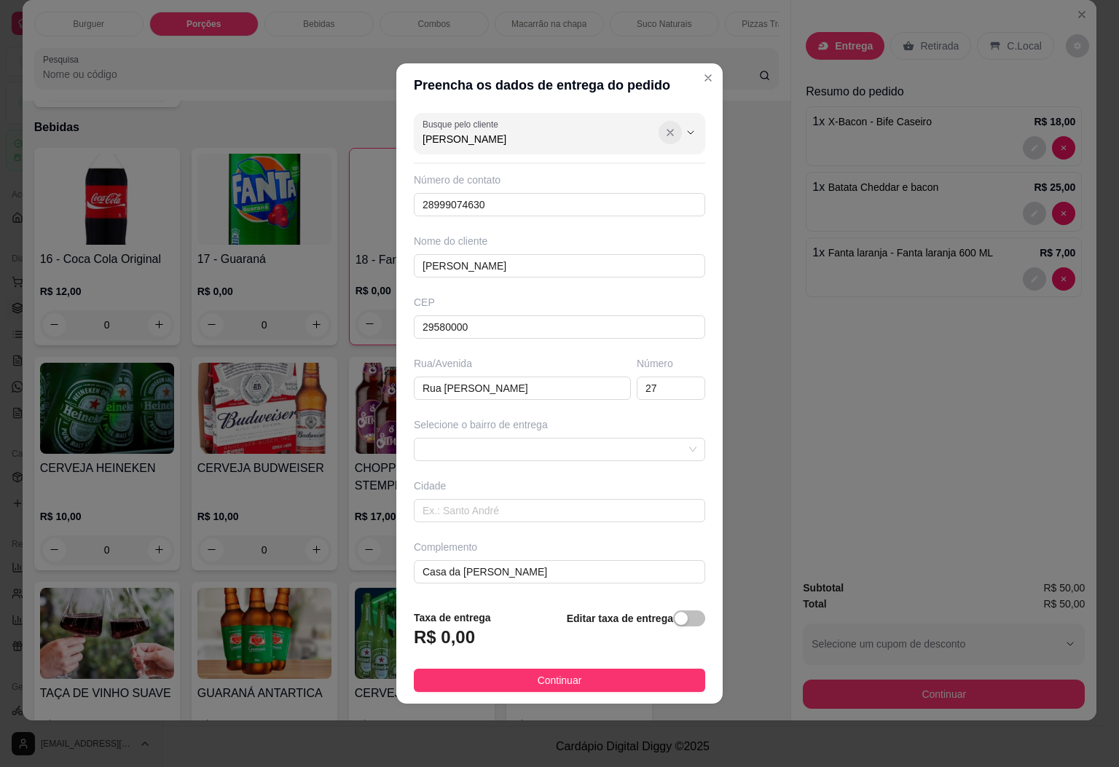
type input "Natalia"
click at [660, 122] on button "Show suggestions" at bounding box center [670, 132] width 23 height 23
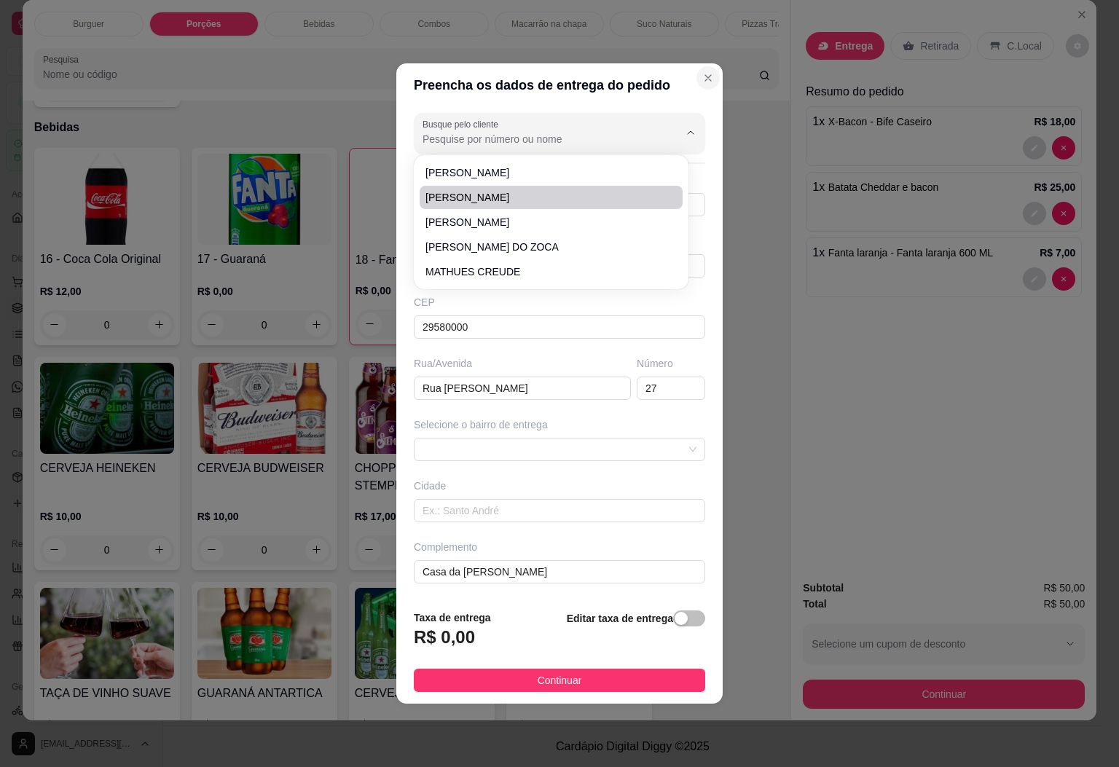
click at [700, 79] on button "Close" at bounding box center [708, 77] width 23 height 23
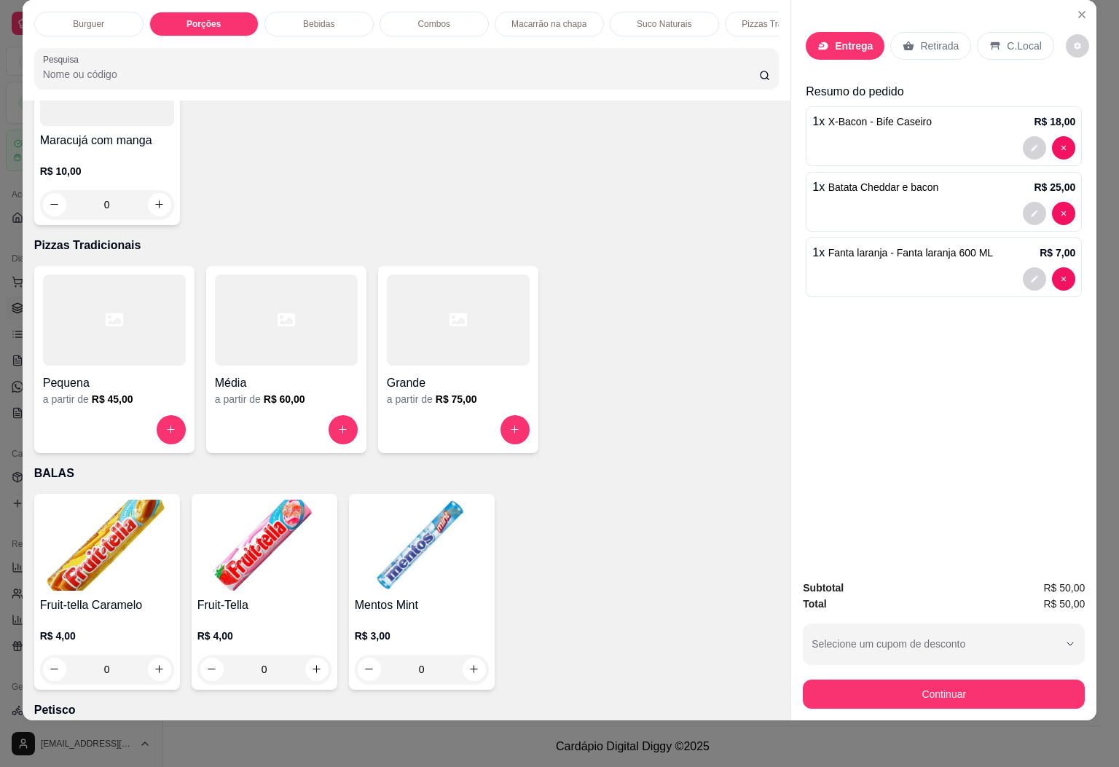
scroll to position [3595, 0]
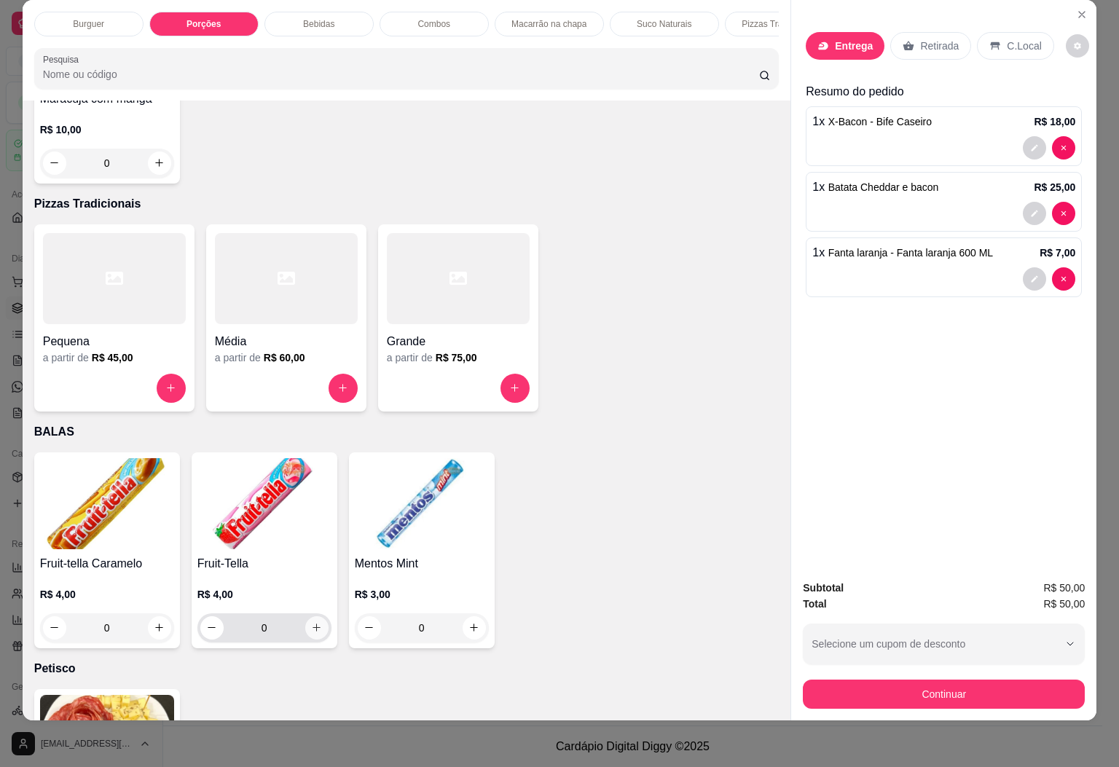
click at [315, 617] on button "increase-product-quantity" at bounding box center [316, 628] width 23 height 23
type input "1"
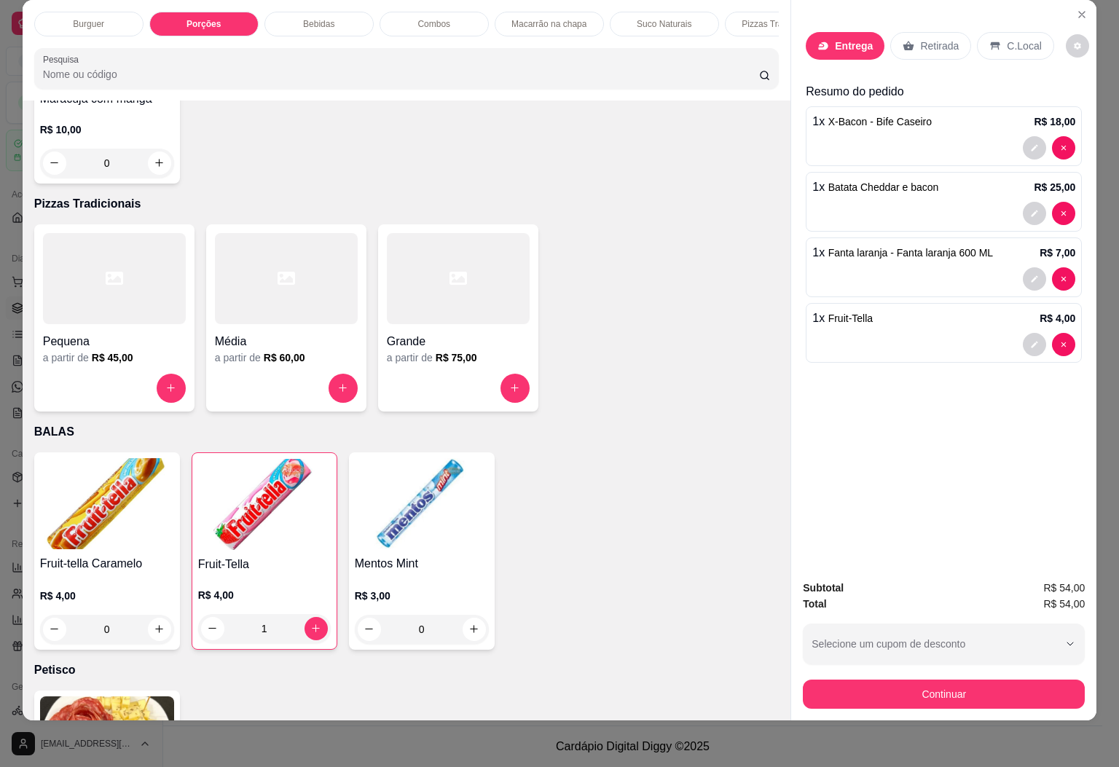
scroll to position [0, 0]
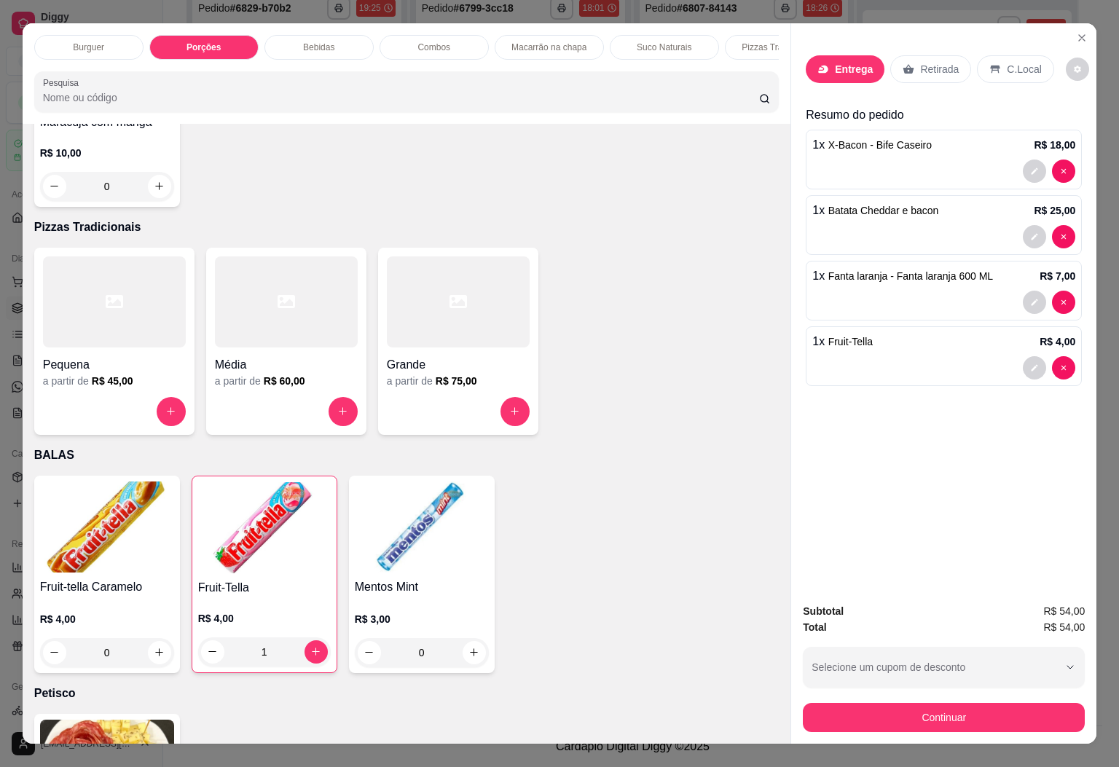
click at [1050, 87] on div "Entrega Retirada C.Local Resumo do pedido 1 x X-Bacon - Bife Caseiro R$ 18,00 1…" at bounding box center [944, 218] width 276 height 348
click at [1066, 68] on button "decrease-product-quantity" at bounding box center [1077, 69] width 23 height 23
click at [881, 356] on div at bounding box center [944, 367] width 263 height 23
click at [917, 55] on div "Retirada" at bounding box center [931, 69] width 81 height 28
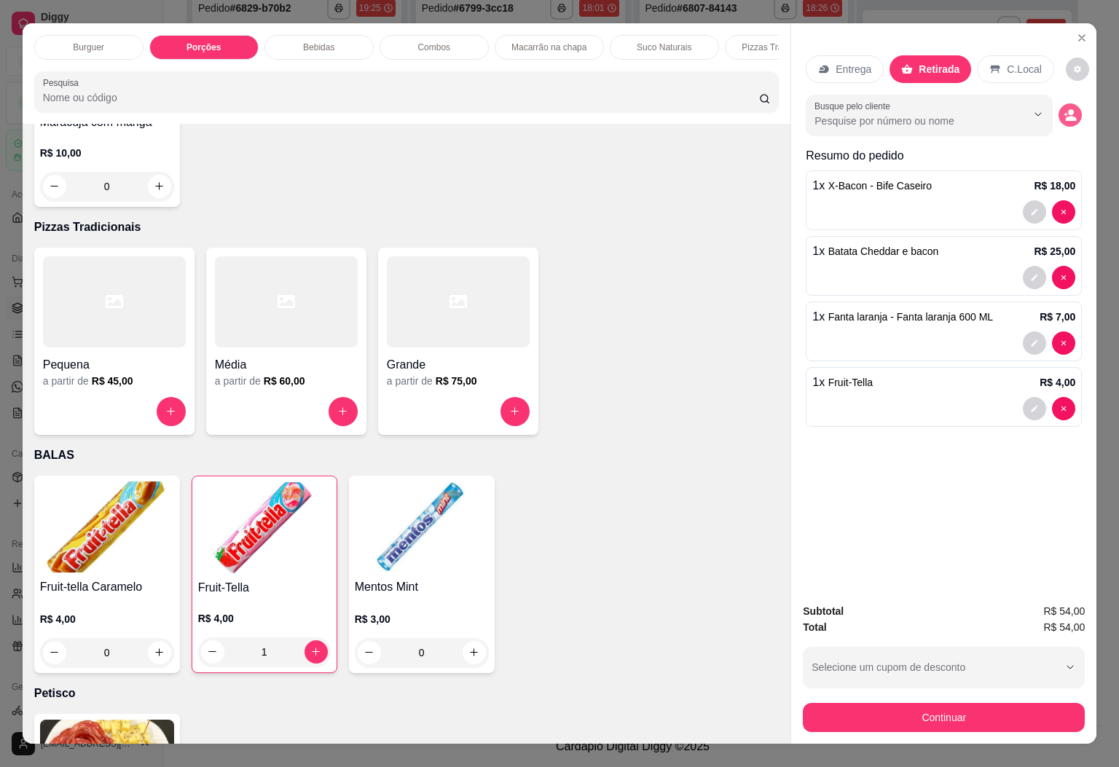
click at [1066, 116] on icon "decrease-product-quantity" at bounding box center [1071, 118] width 11 height 5
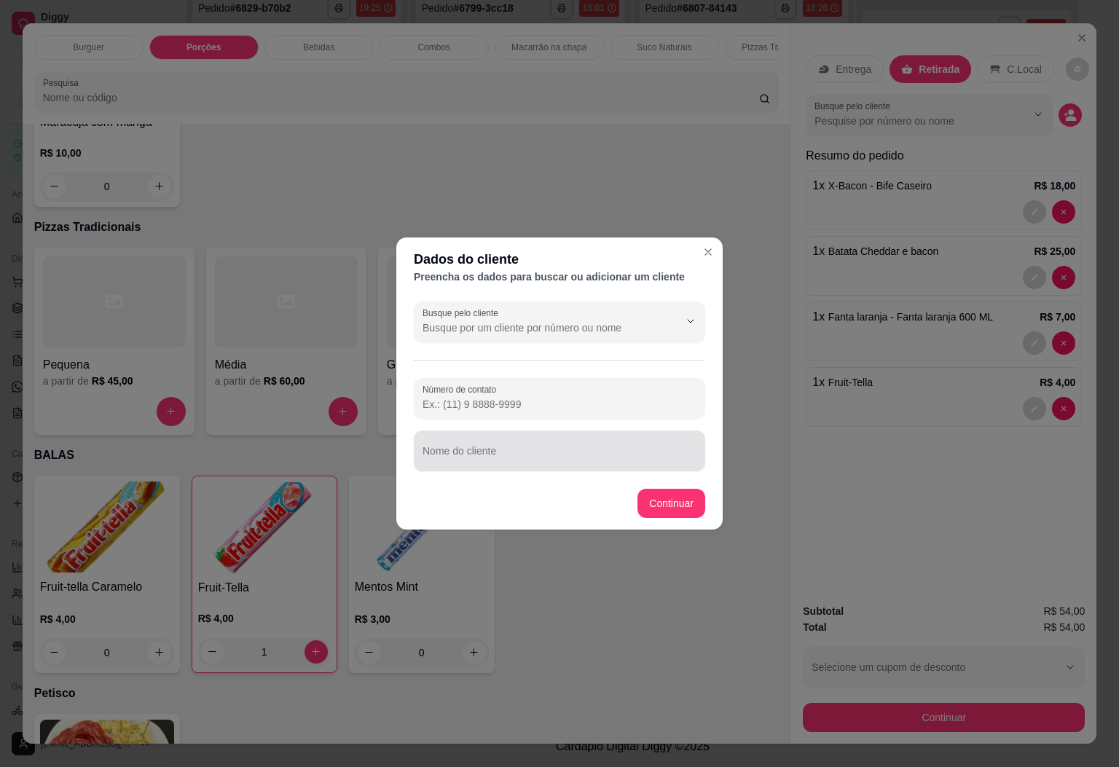
click at [539, 461] on input "Nome do cliente" at bounding box center [560, 457] width 274 height 15
type input "NATHALIA"
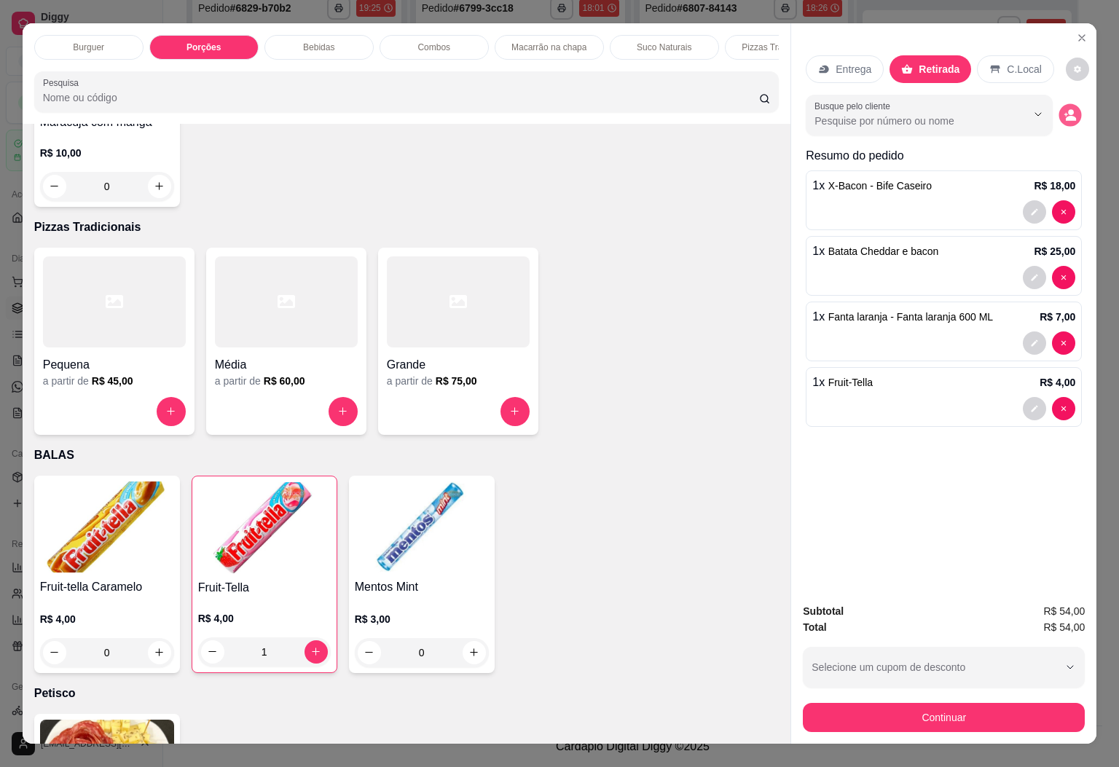
click at [1065, 109] on icon "decrease-product-quantity" at bounding box center [1071, 115] width 12 height 12
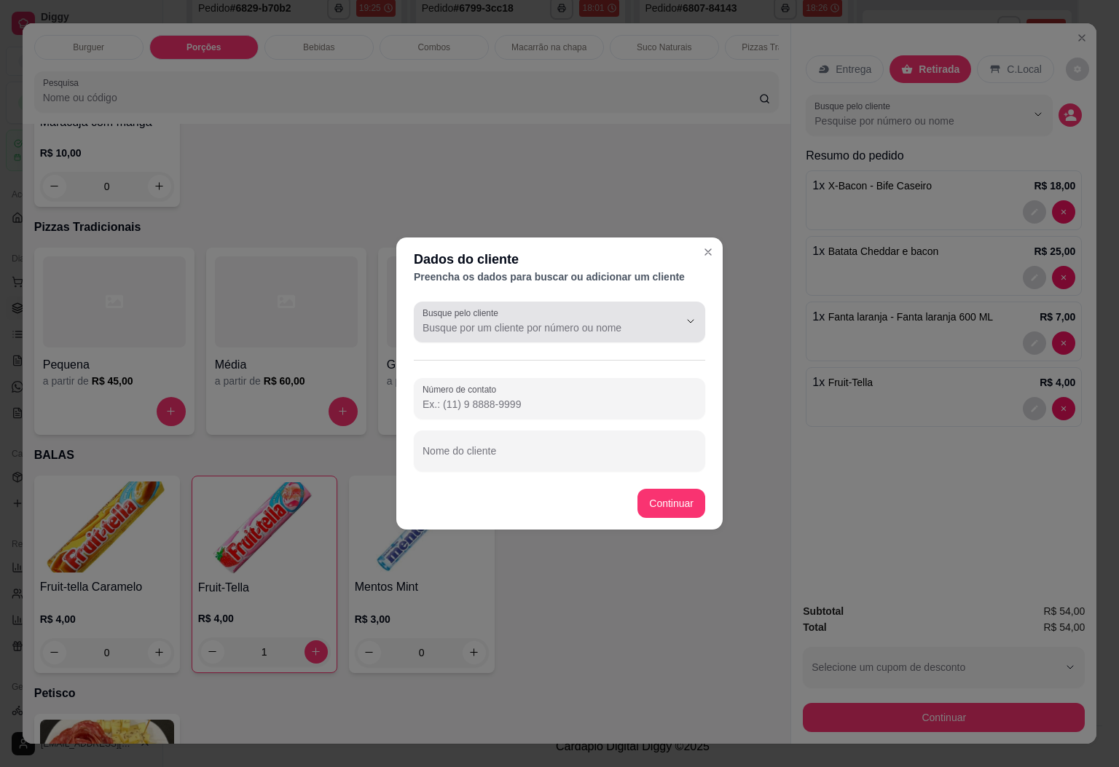
click at [490, 340] on div "Busque pelo cliente" at bounding box center [560, 322] width 292 height 41
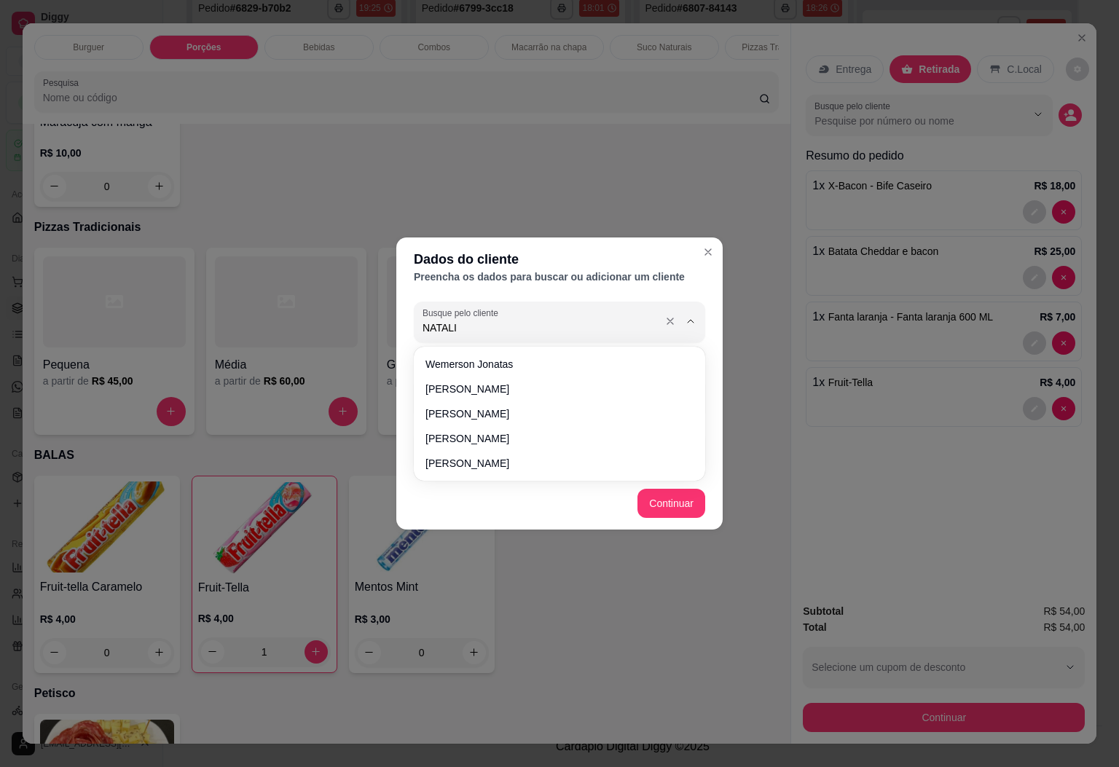
type input "NATALIA"
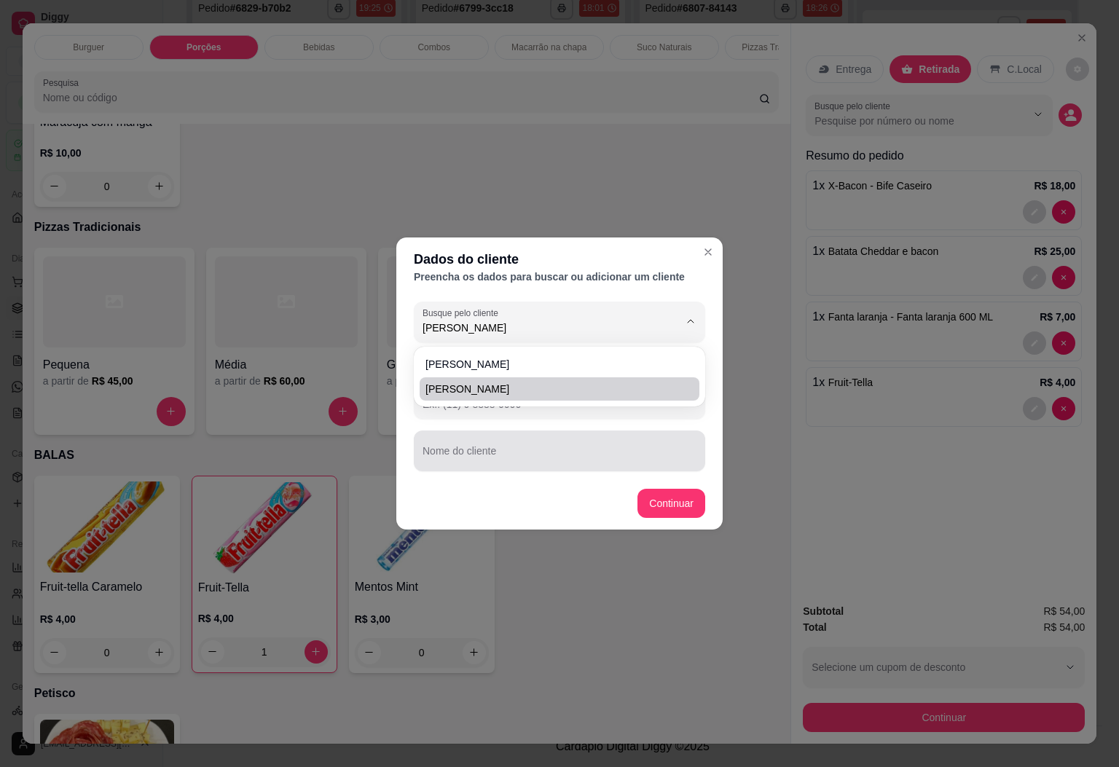
click at [484, 447] on div at bounding box center [560, 451] width 274 height 29
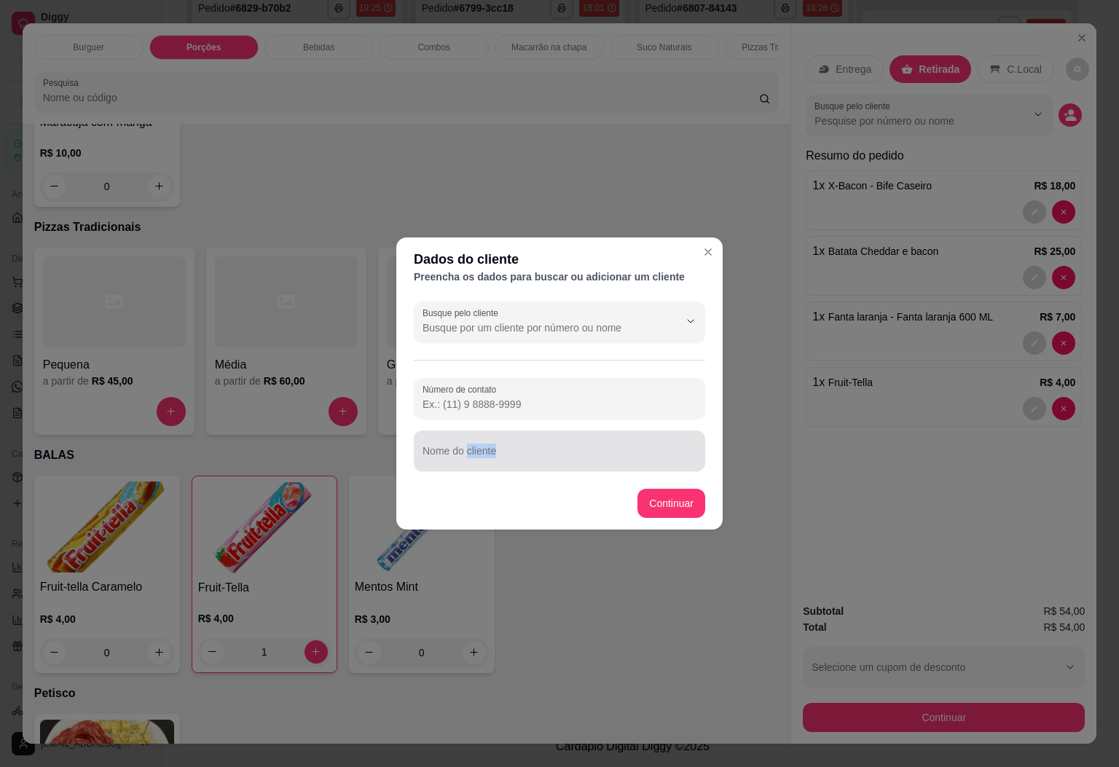
click at [484, 447] on div "Nome do cliente" at bounding box center [560, 451] width 292 height 41
type input "NATHALIA"
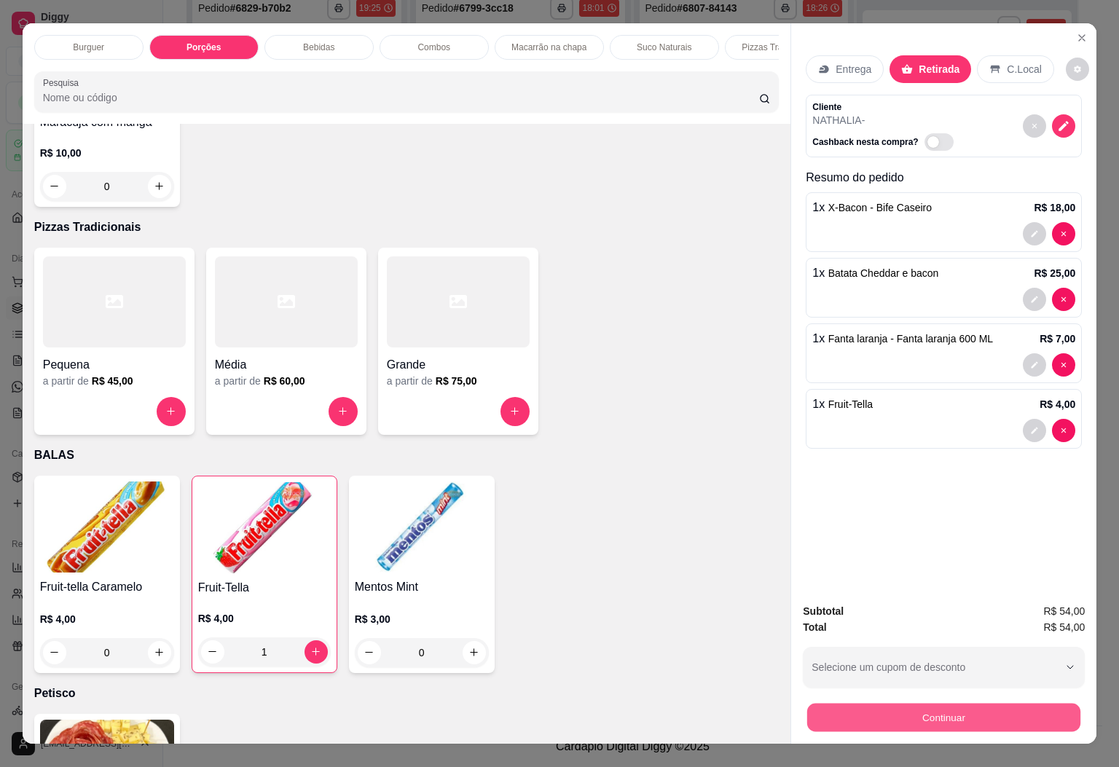
click at [864, 706] on button "Continuar" at bounding box center [944, 718] width 273 height 28
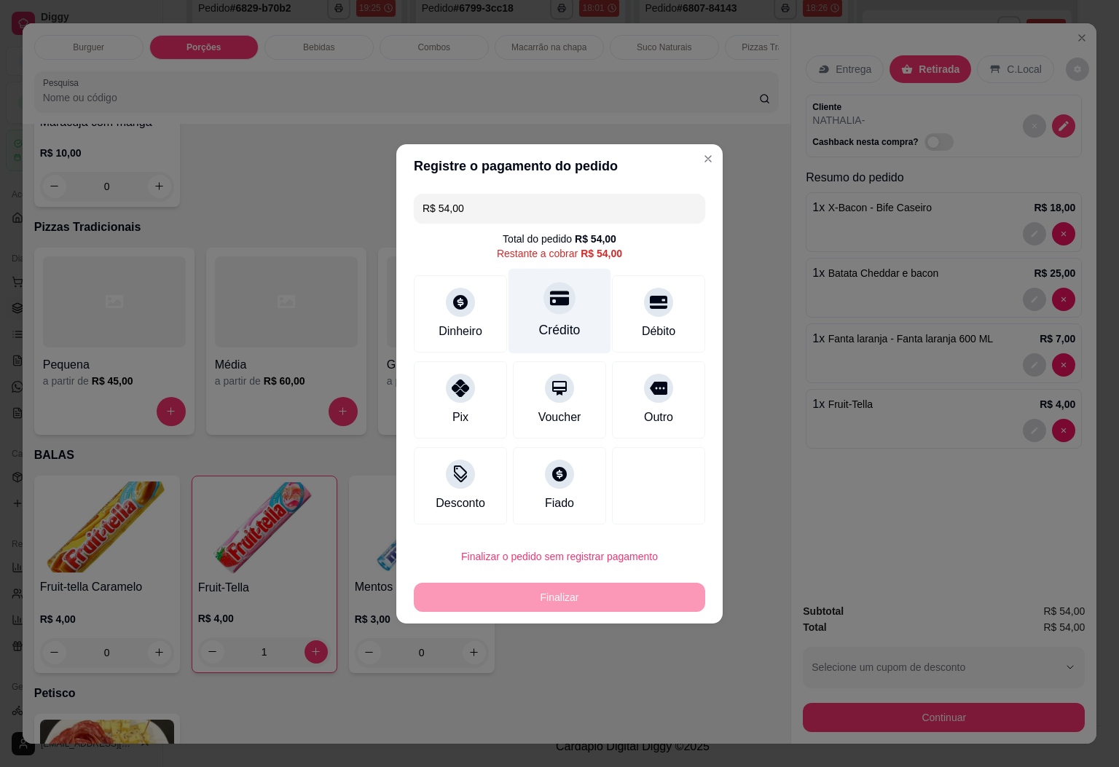
click at [582, 319] on div "Crédito" at bounding box center [560, 310] width 103 height 85
type input "R$ 0,00"
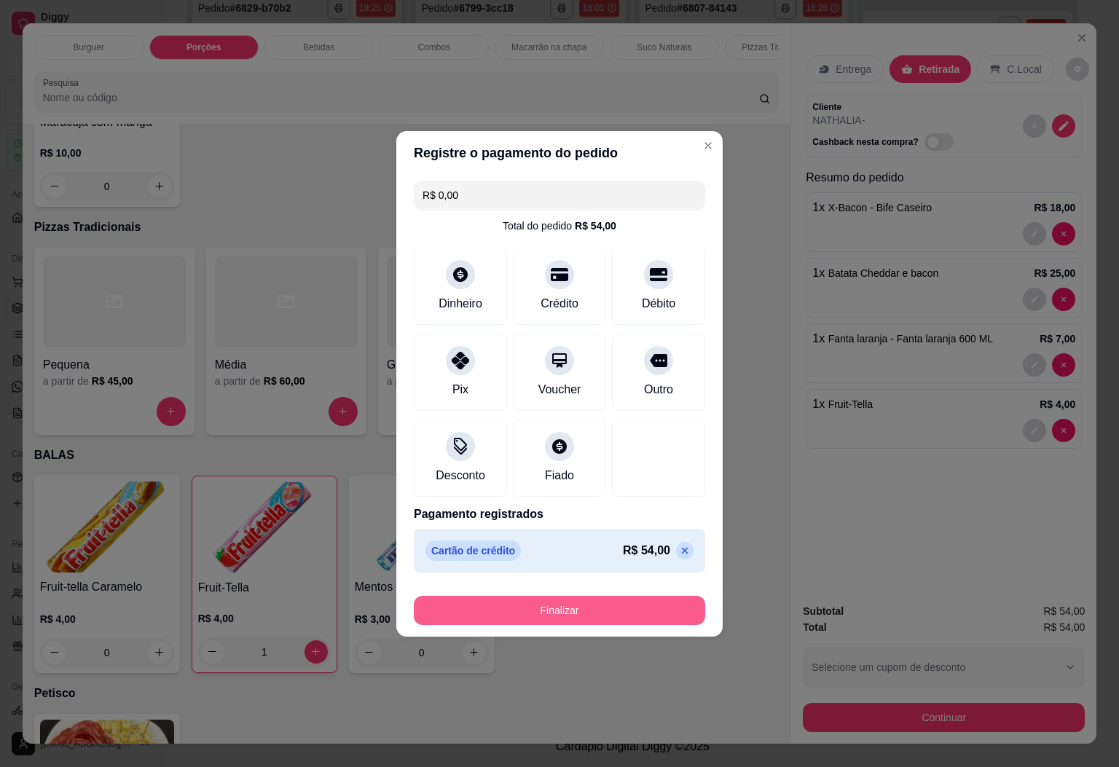
click at [554, 613] on button "Finalizar" at bounding box center [560, 610] width 292 height 29
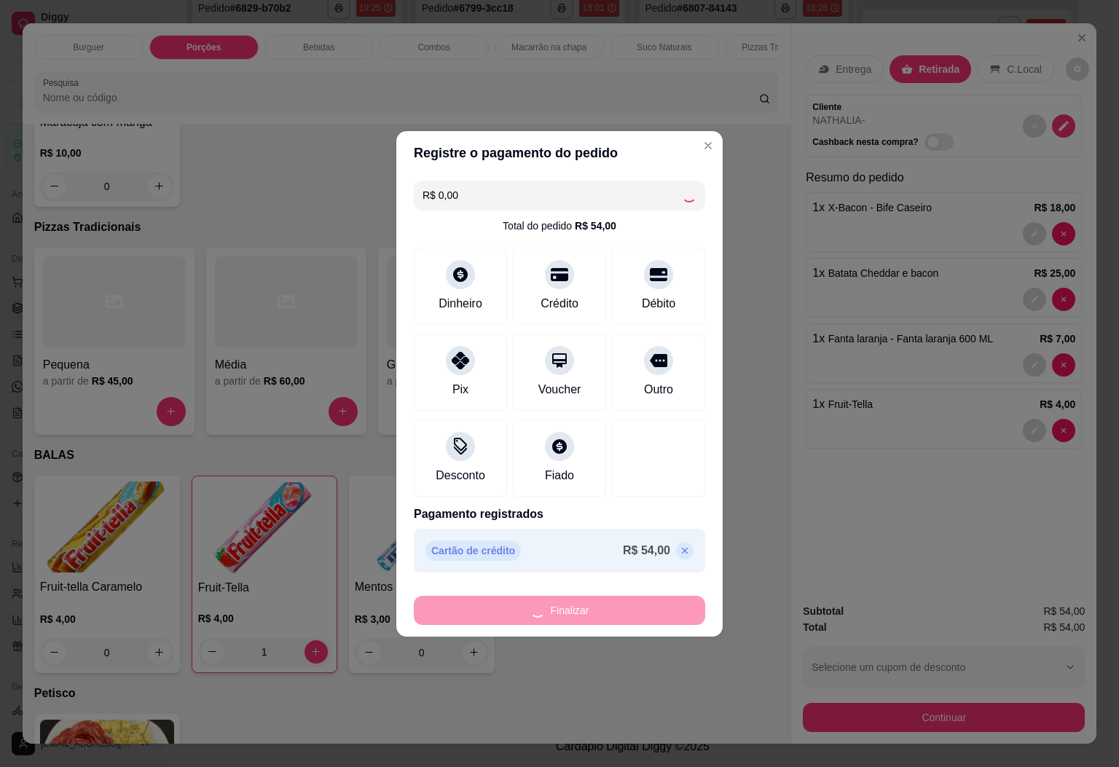
type input "0"
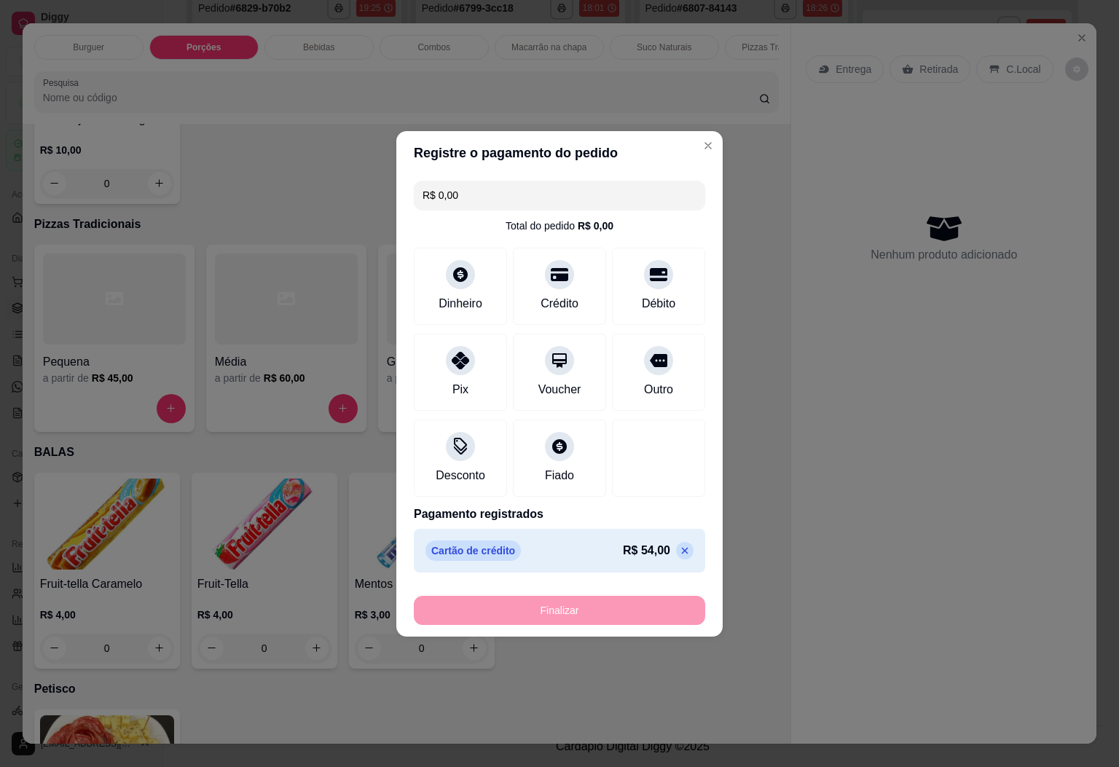
type input "-R$ 54,00"
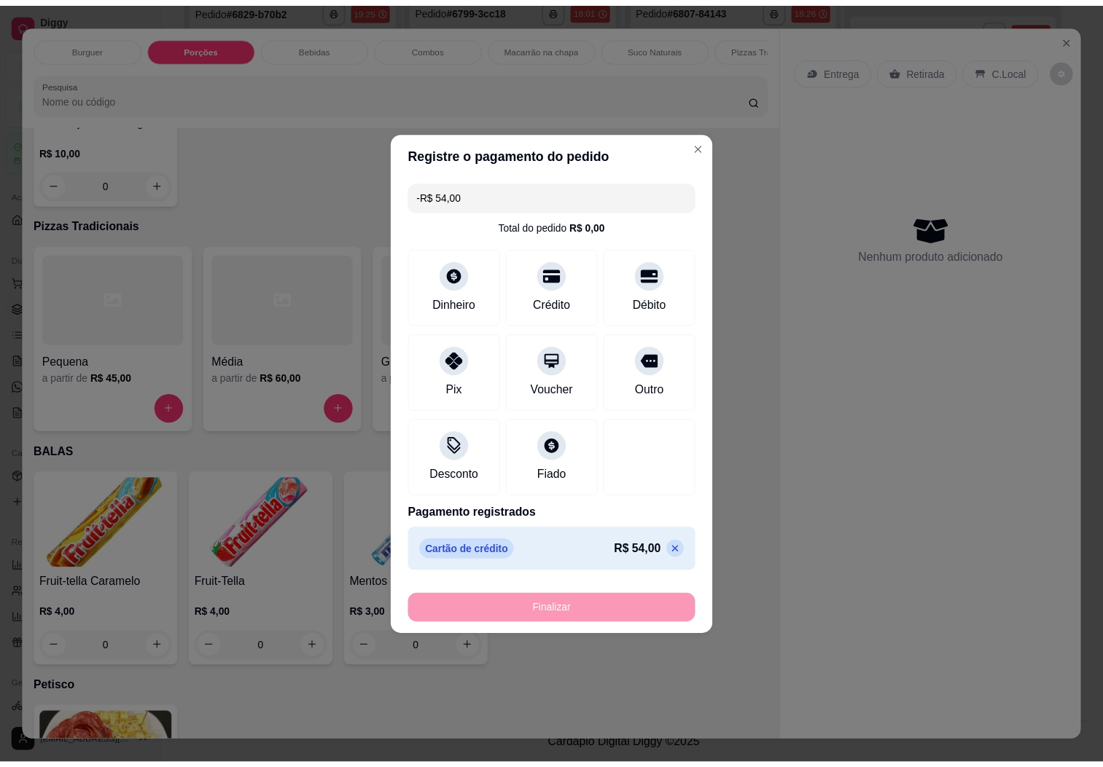
scroll to position [3588, 0]
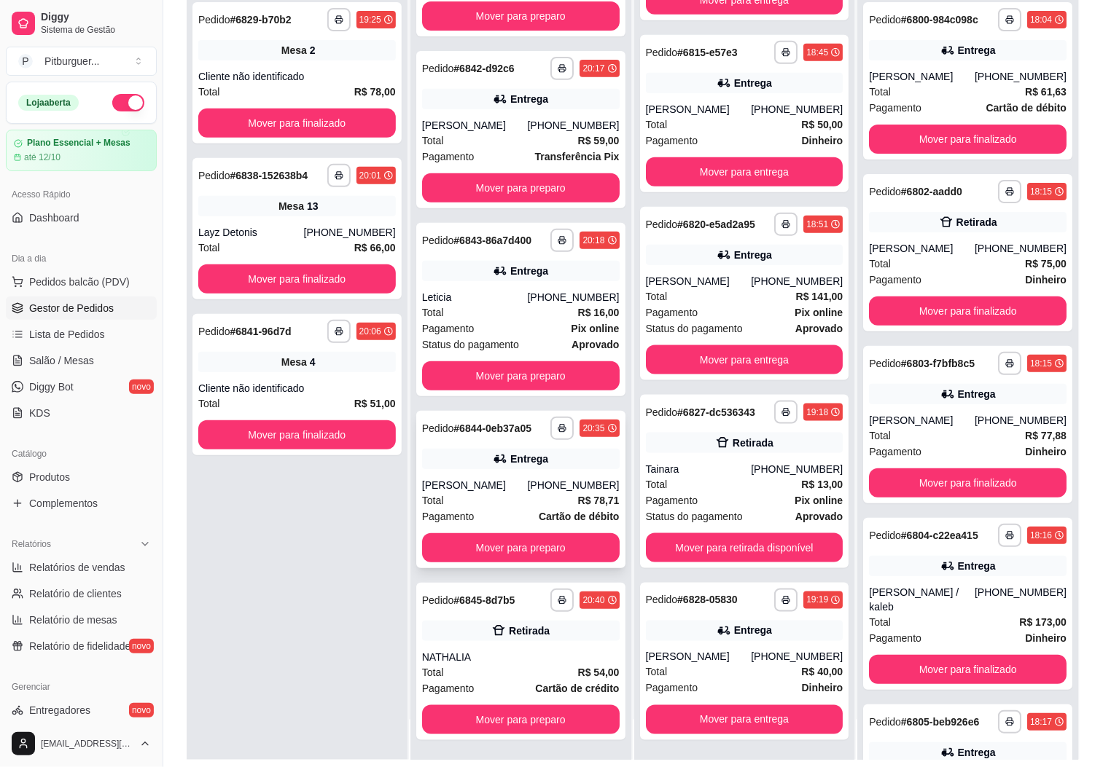
scroll to position [223, 0]
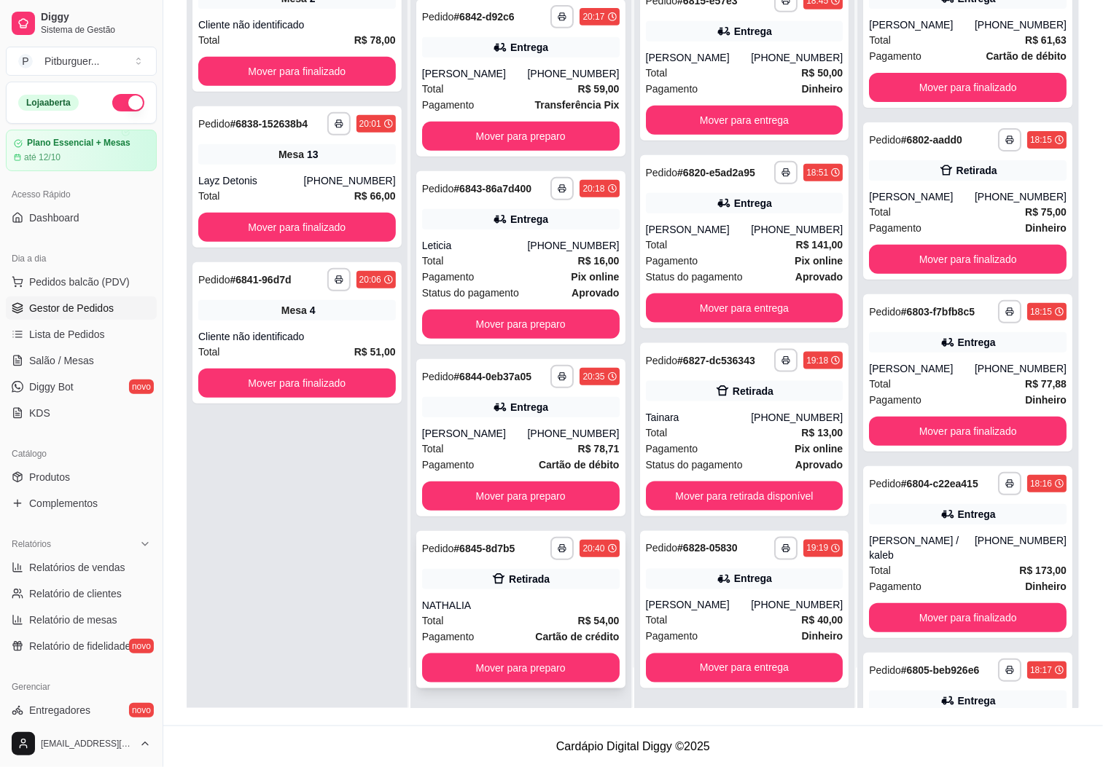
click at [547, 595] on div "**********" at bounding box center [520, 609] width 209 height 157
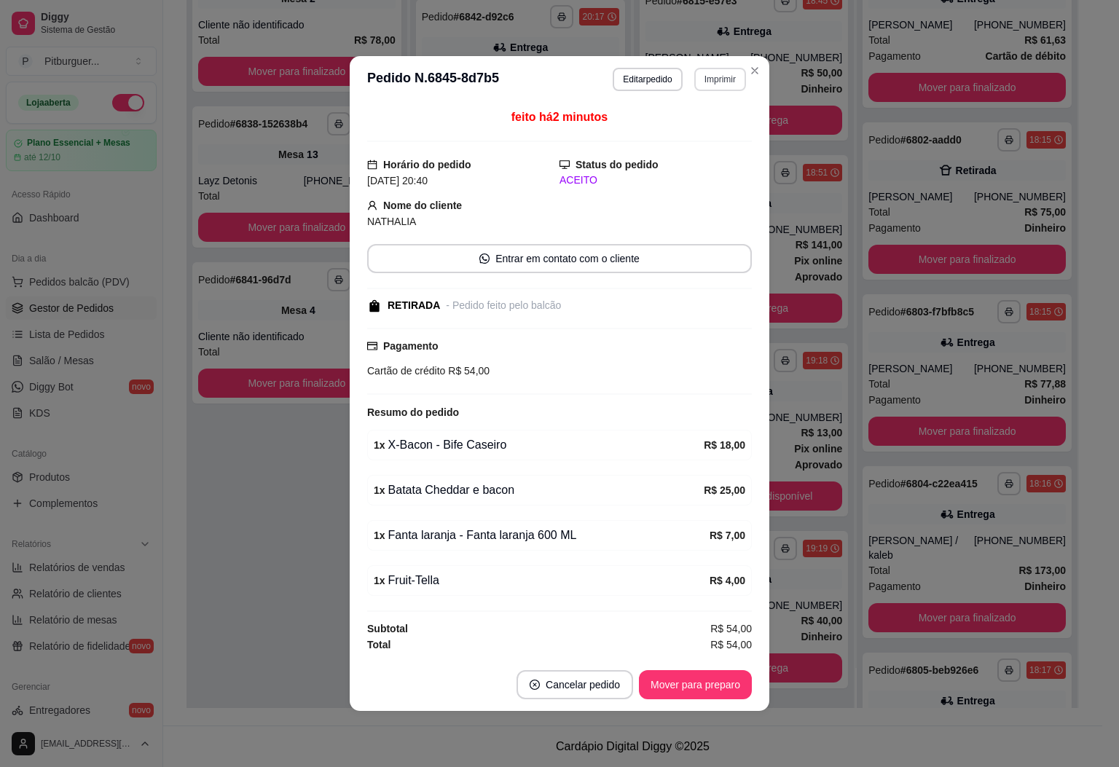
click at [716, 68] on button "Imprimir" at bounding box center [721, 79] width 52 height 23
click at [714, 127] on button "IMPRESSORA" at bounding box center [695, 127] width 106 height 23
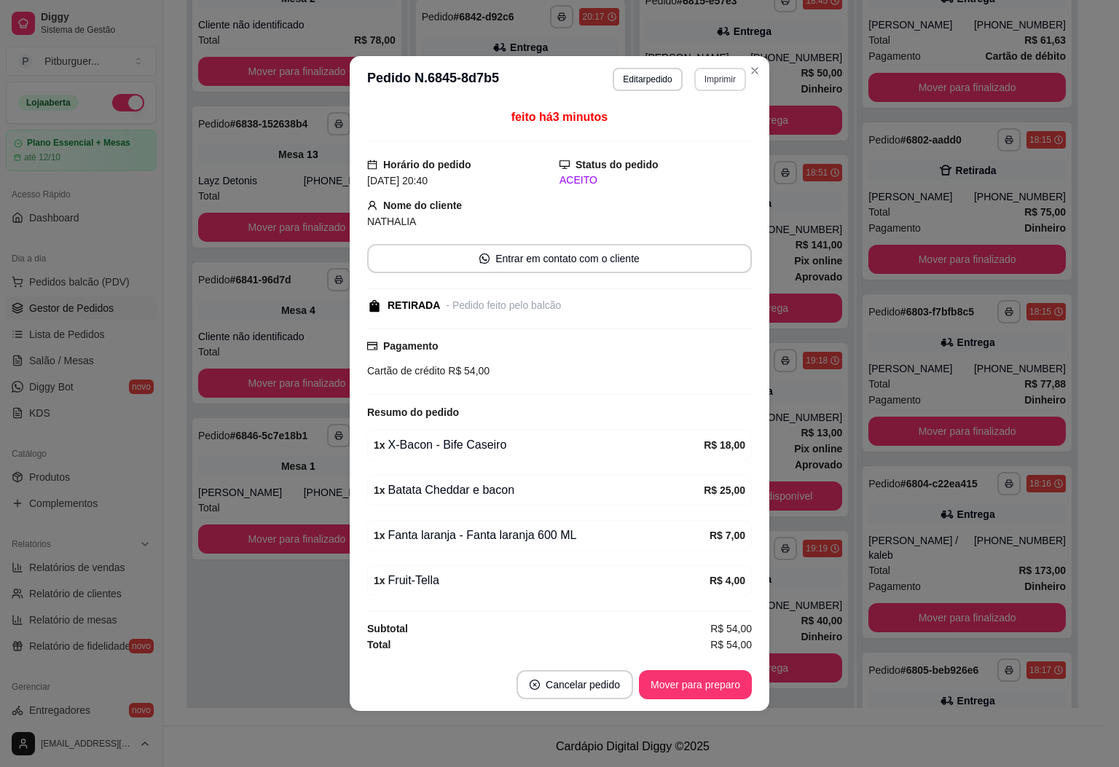
click at [720, 73] on button "Imprimir" at bounding box center [721, 79] width 52 height 23
click at [718, 117] on button "IMPRESSORA" at bounding box center [695, 127] width 102 height 23
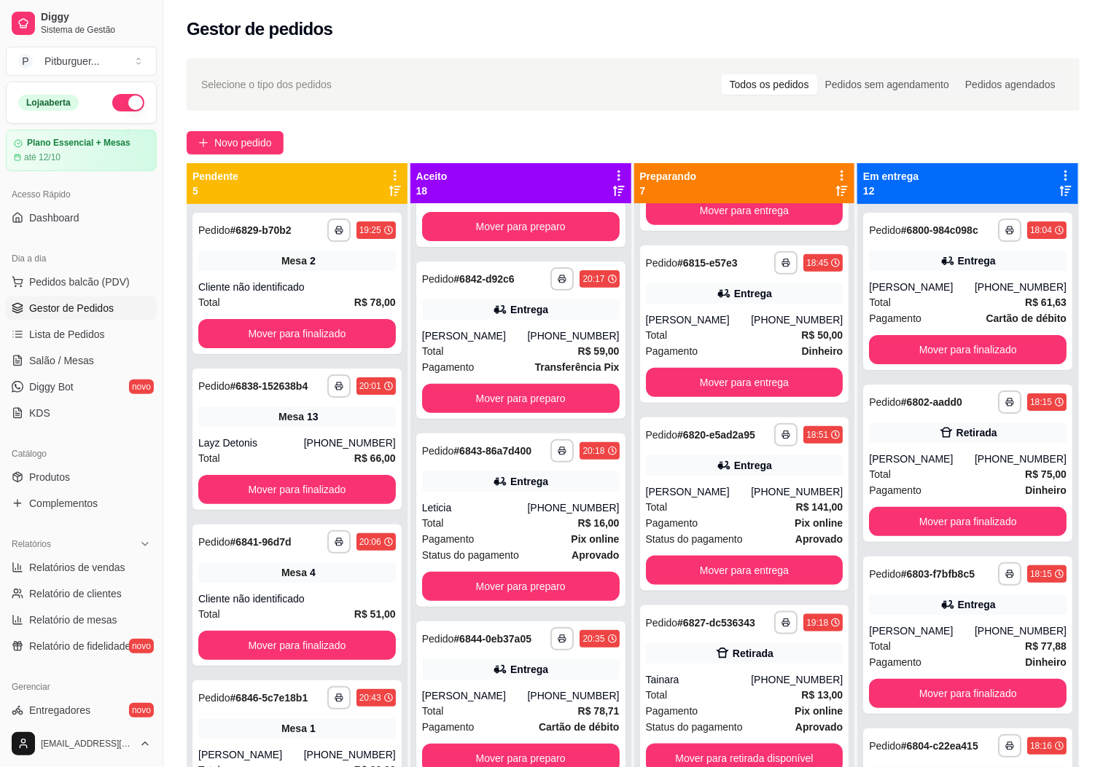
scroll to position [0, 0]
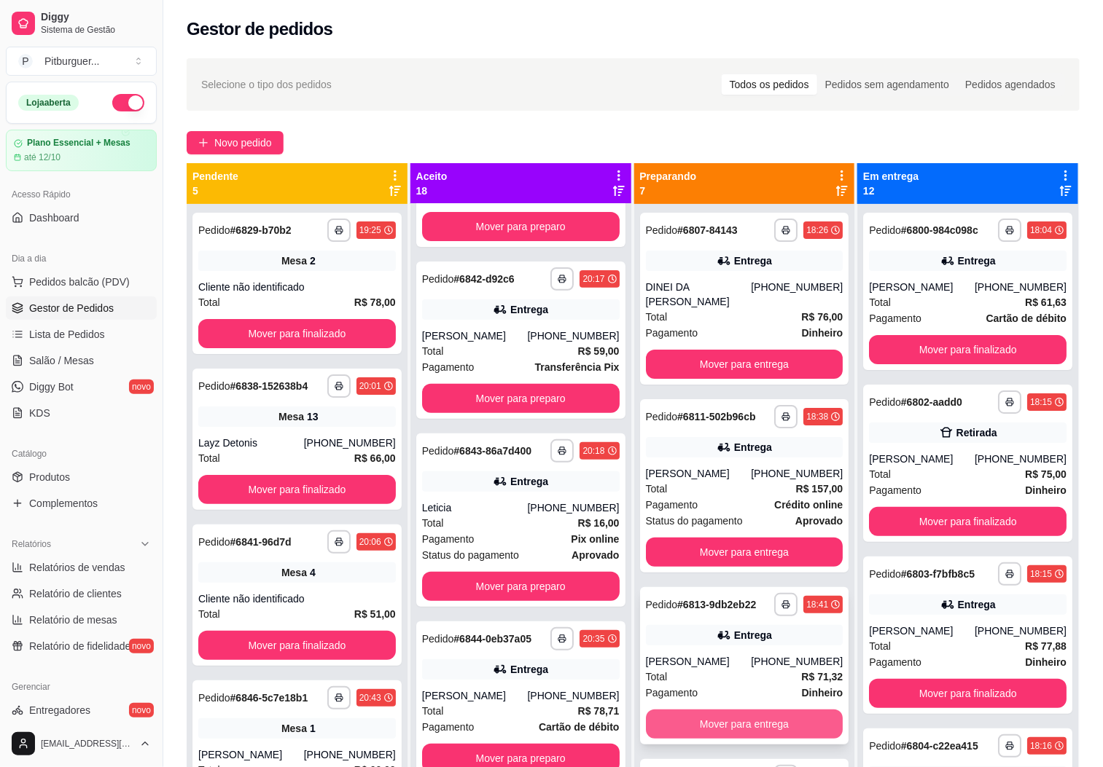
click at [741, 720] on button "Mover para entrega" at bounding box center [745, 724] width 198 height 29
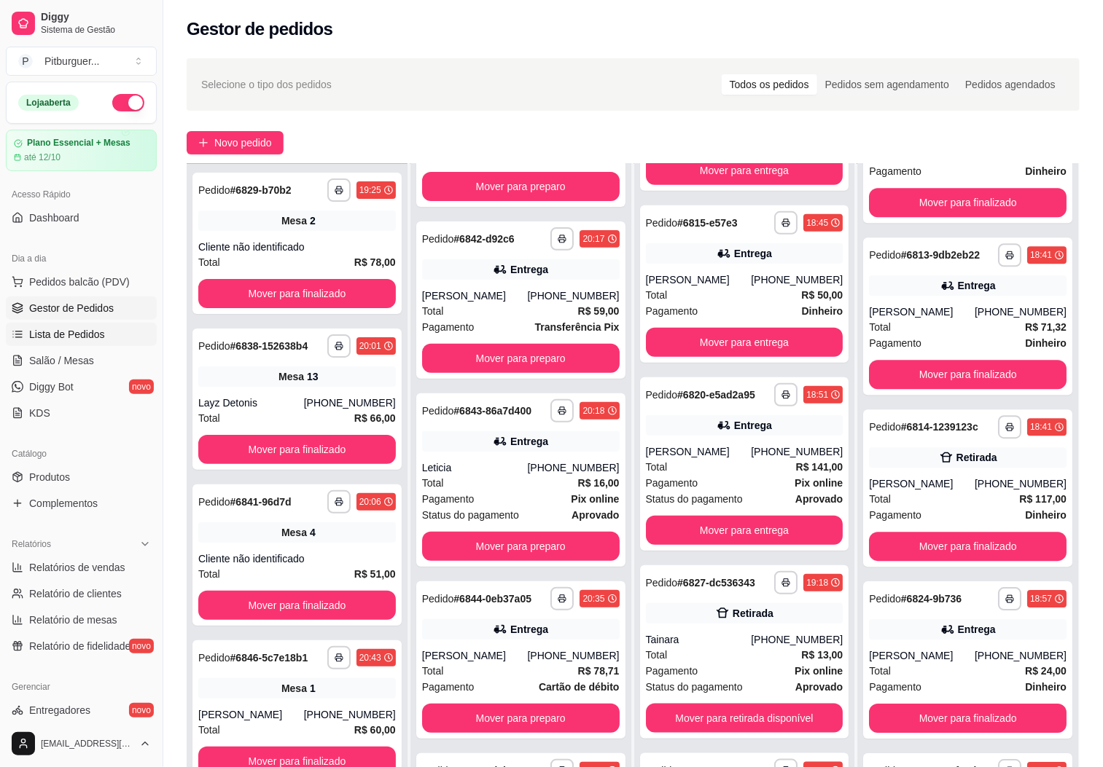
click at [55, 333] on span "Lista de Pedidos" at bounding box center [67, 334] width 76 height 15
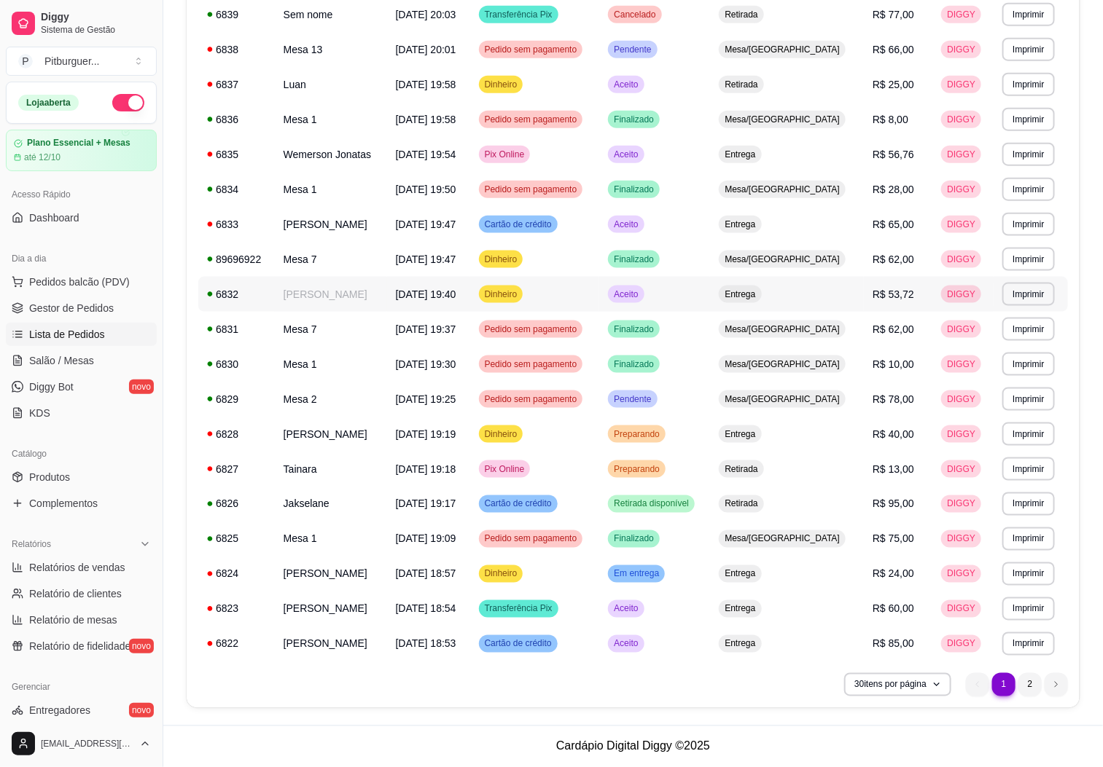
click at [333, 295] on td "[PERSON_NAME]" at bounding box center [331, 294] width 112 height 35
click at [79, 297] on link "Gestor de Pedidos" at bounding box center [81, 308] width 151 height 23
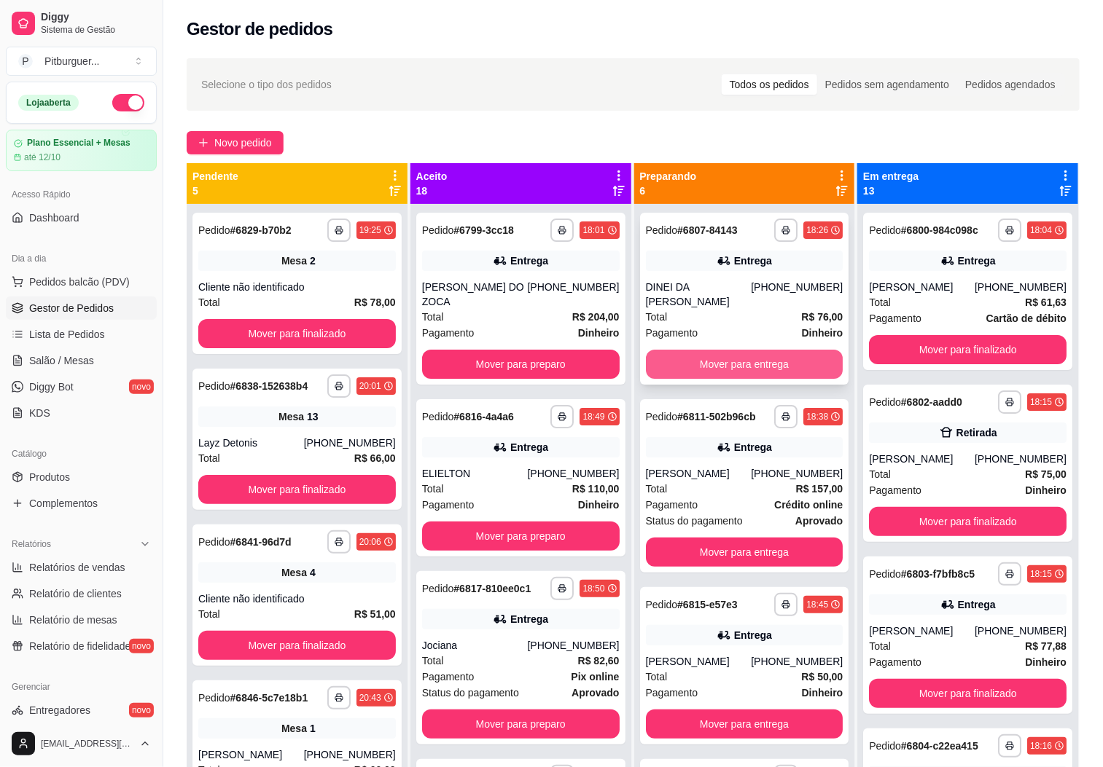
click at [676, 361] on button "Mover para entrega" at bounding box center [745, 364] width 198 height 29
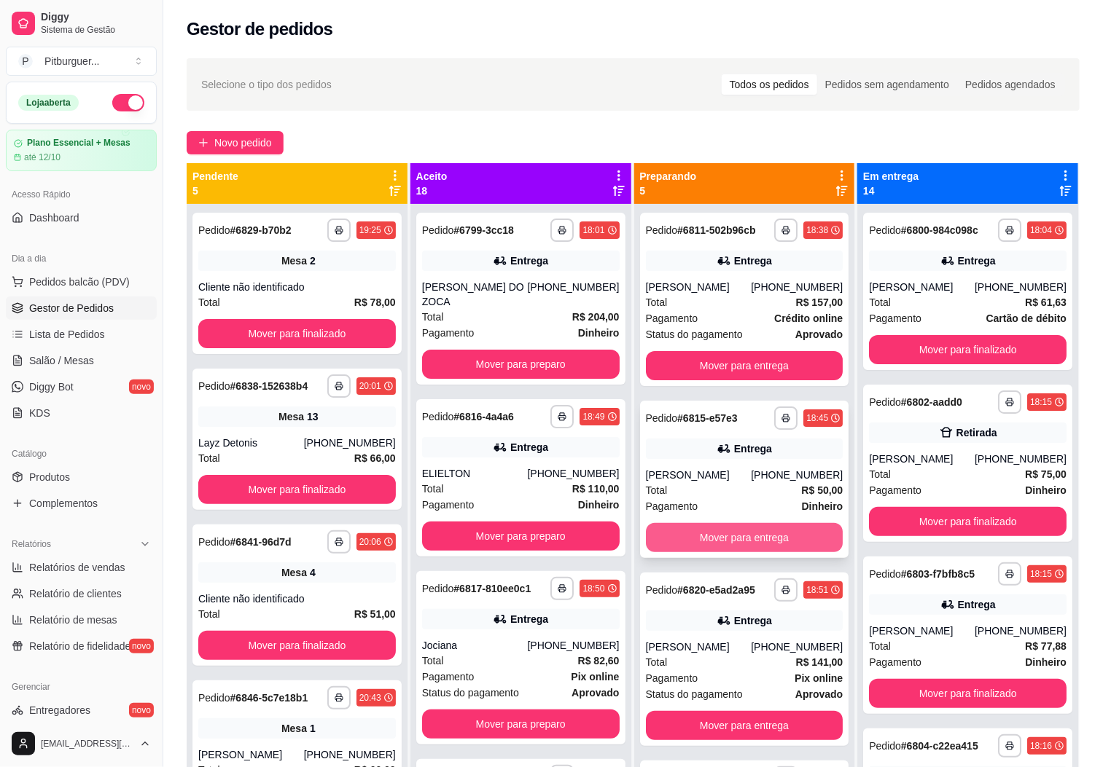
click at [698, 525] on button "Mover para entrega" at bounding box center [745, 537] width 198 height 29
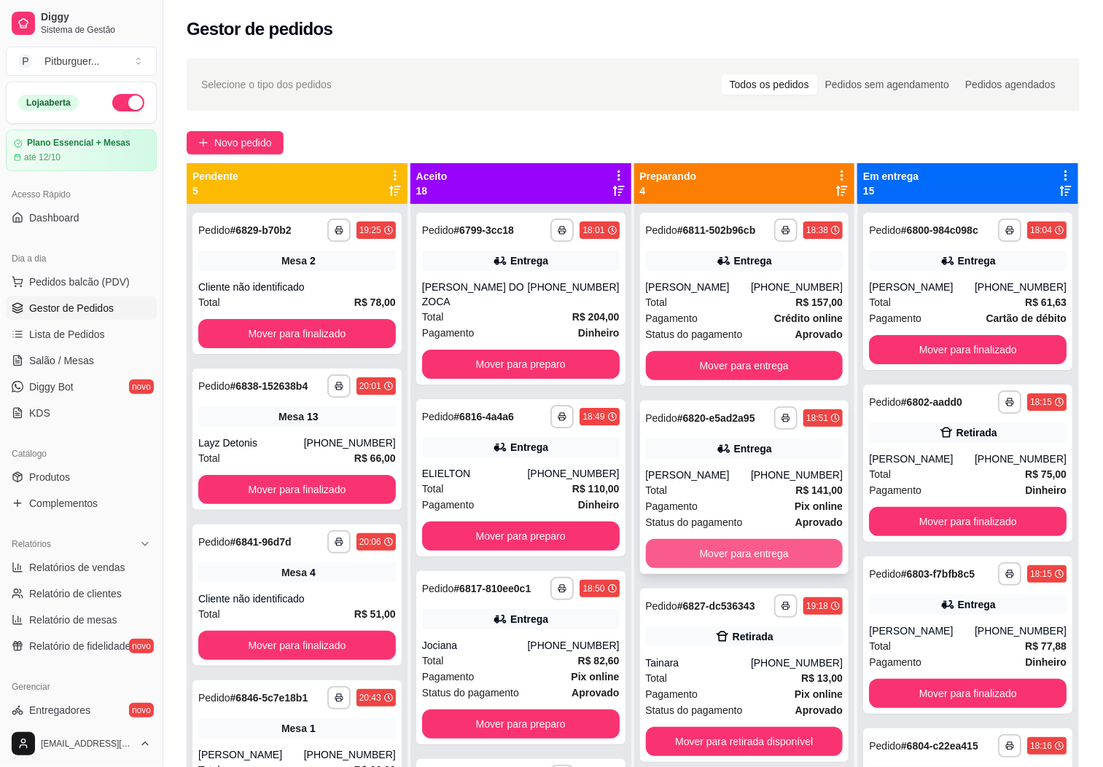
click at [720, 560] on button "Mover para entrega" at bounding box center [745, 553] width 198 height 29
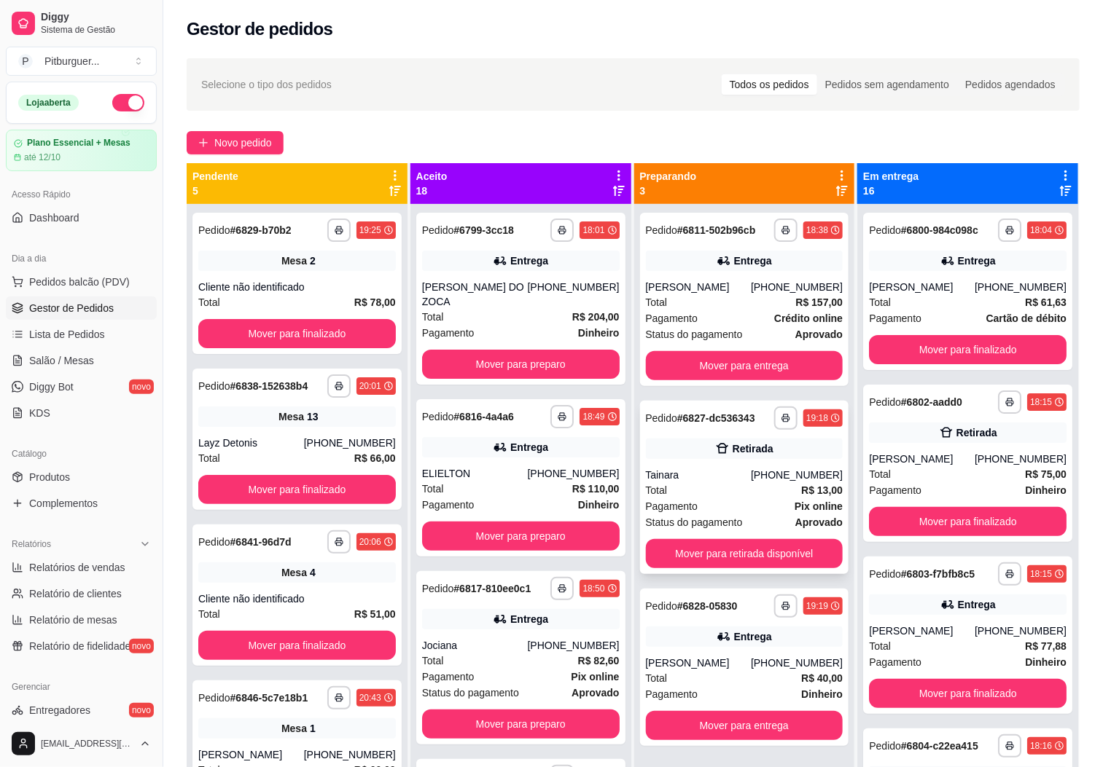
click at [730, 534] on div "**********" at bounding box center [744, 487] width 209 height 173
click at [791, 563] on button "Mover para retirada disponível" at bounding box center [745, 554] width 192 height 28
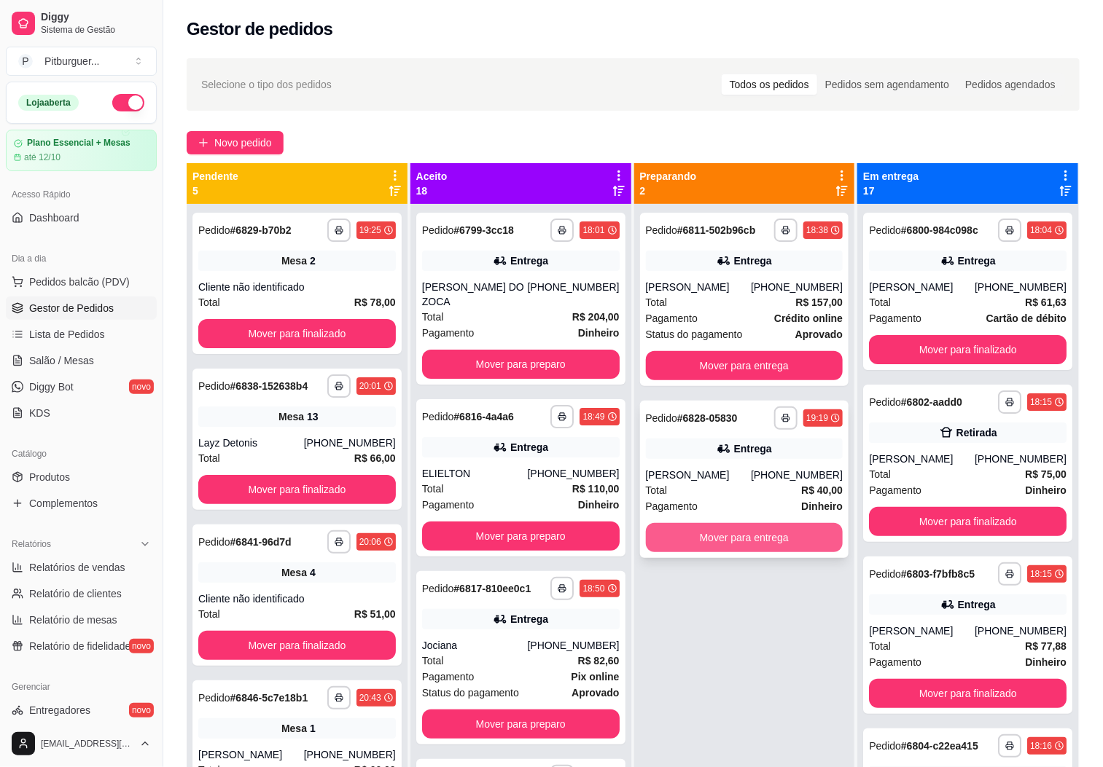
click at [786, 527] on button "Mover para entrega" at bounding box center [745, 537] width 198 height 29
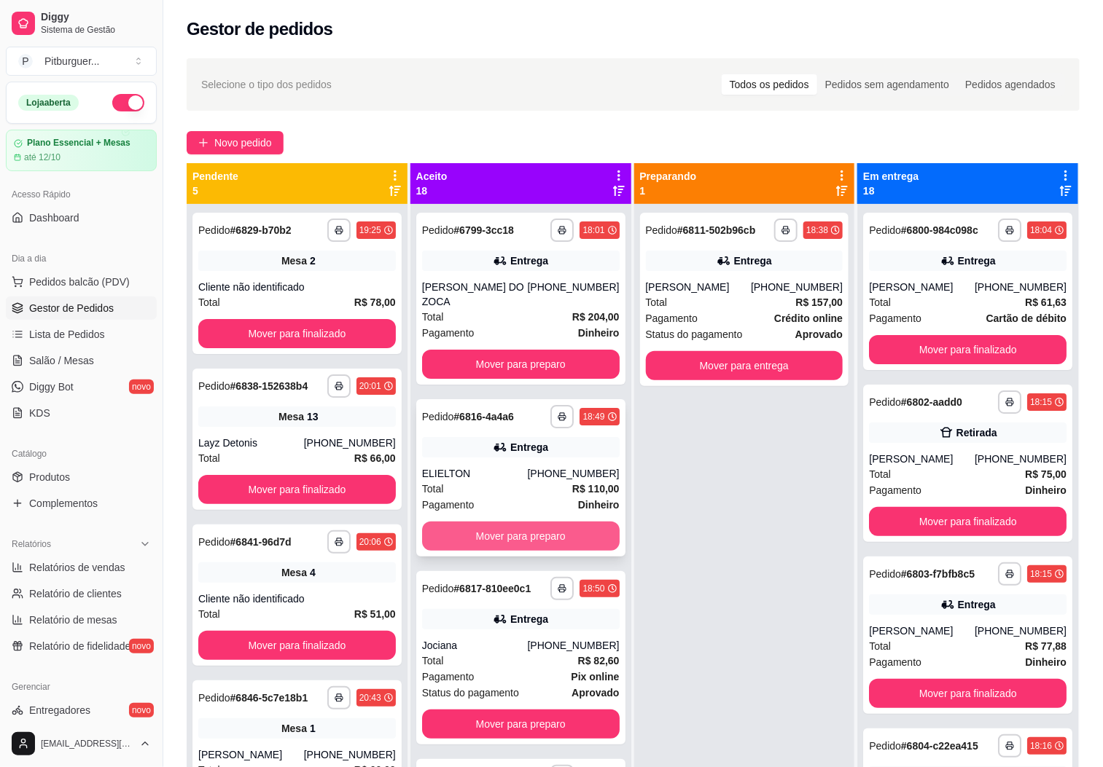
click at [542, 527] on button "Mover para preparo" at bounding box center [521, 536] width 198 height 29
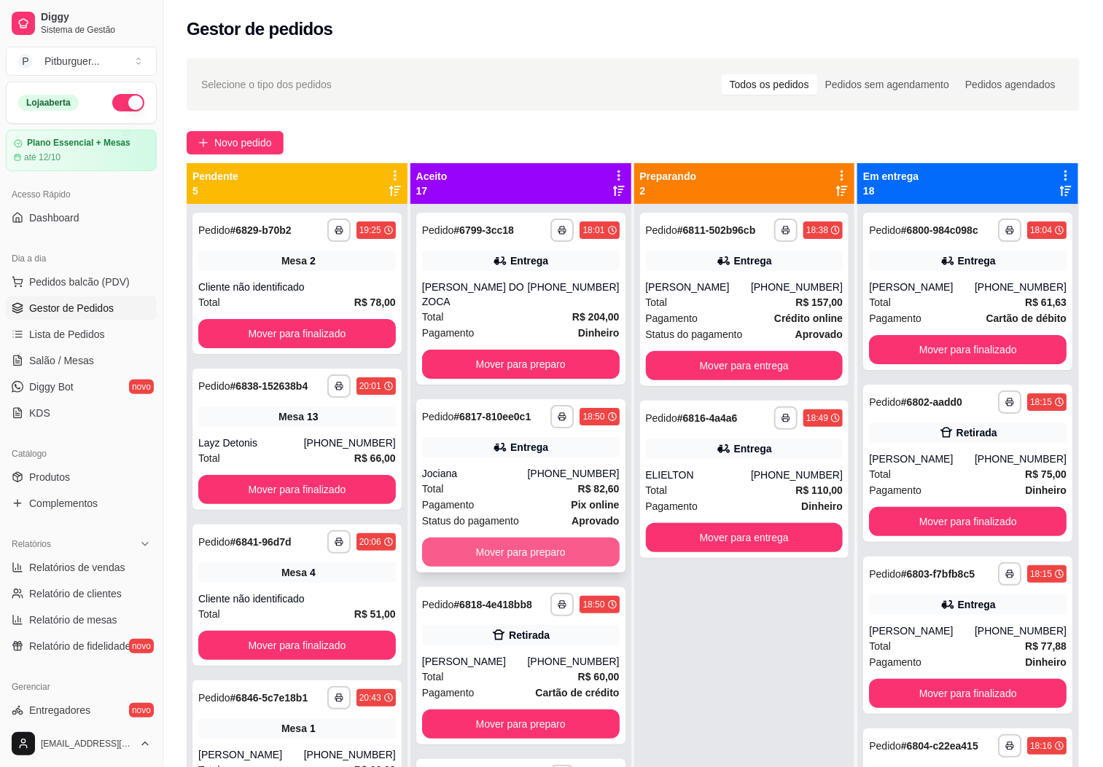
click at [541, 538] on button "Mover para preparo" at bounding box center [521, 552] width 198 height 29
click at [539, 538] on button "Mover para preparo" at bounding box center [521, 552] width 198 height 29
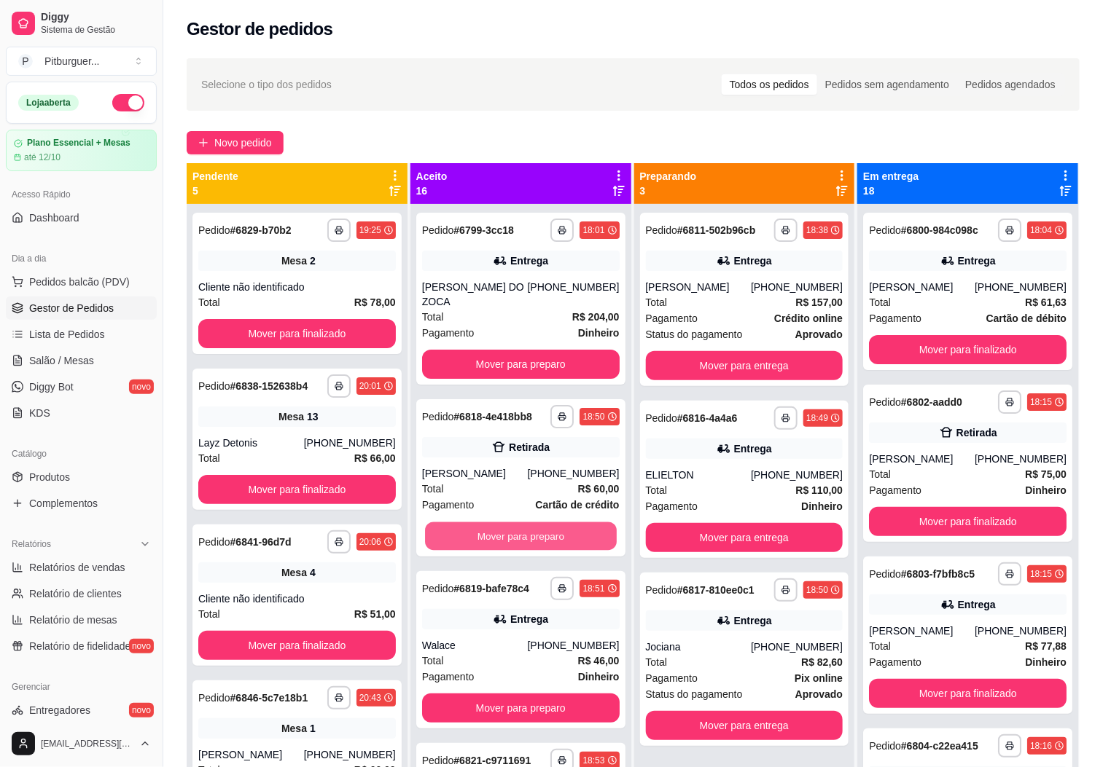
click at [539, 530] on button "Mover para preparo" at bounding box center [521, 537] width 192 height 28
click at [539, 525] on button "Mover para preparo" at bounding box center [521, 536] width 198 height 29
click at [539, 522] on button "Mover para preparo" at bounding box center [521, 536] width 198 height 29
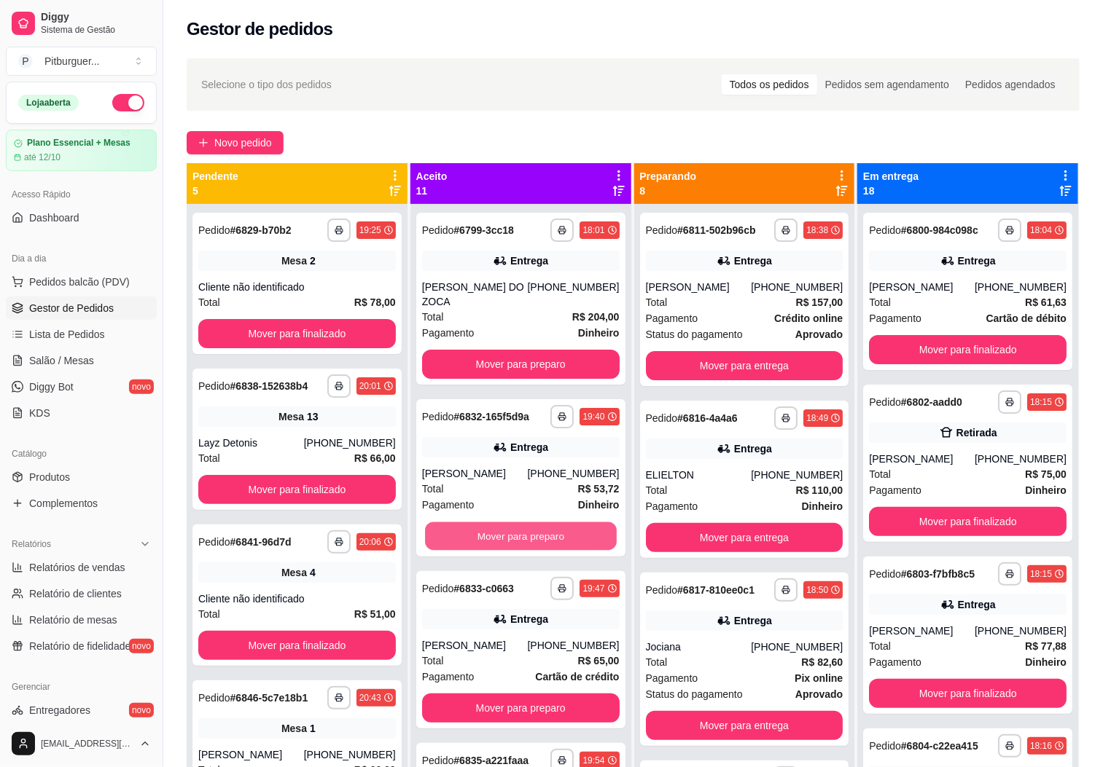
click at [539, 523] on button "Mover para preparo" at bounding box center [521, 537] width 192 height 28
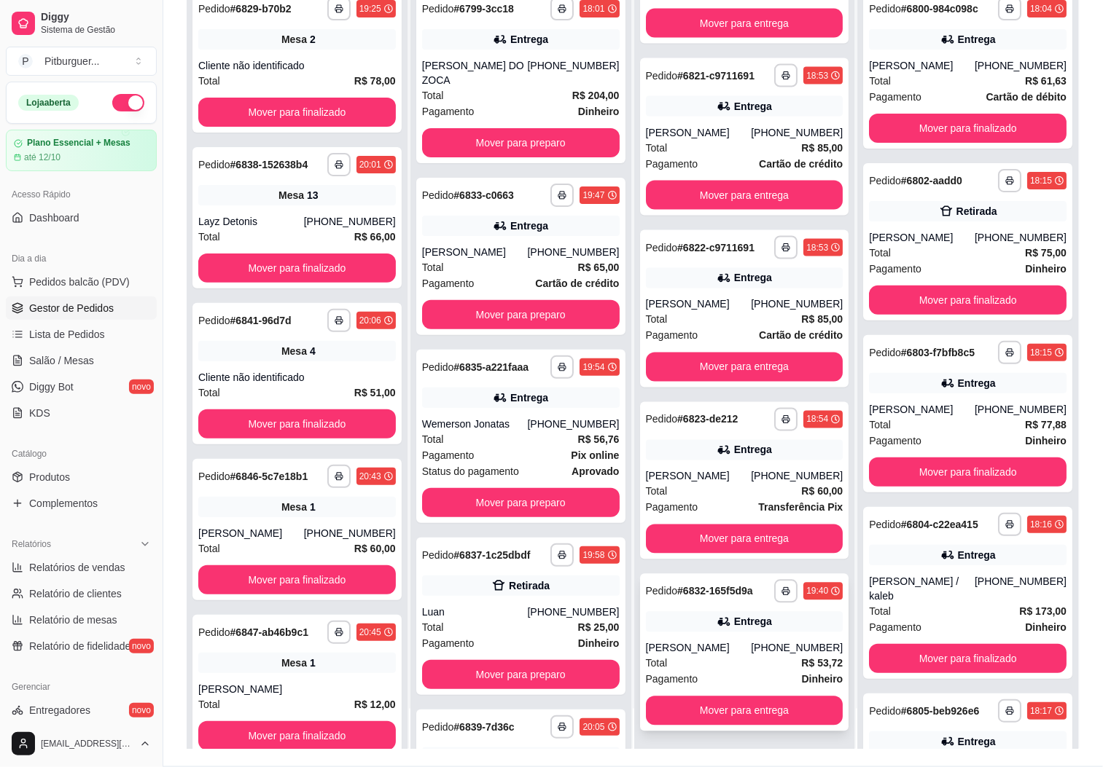
scroll to position [223, 0]
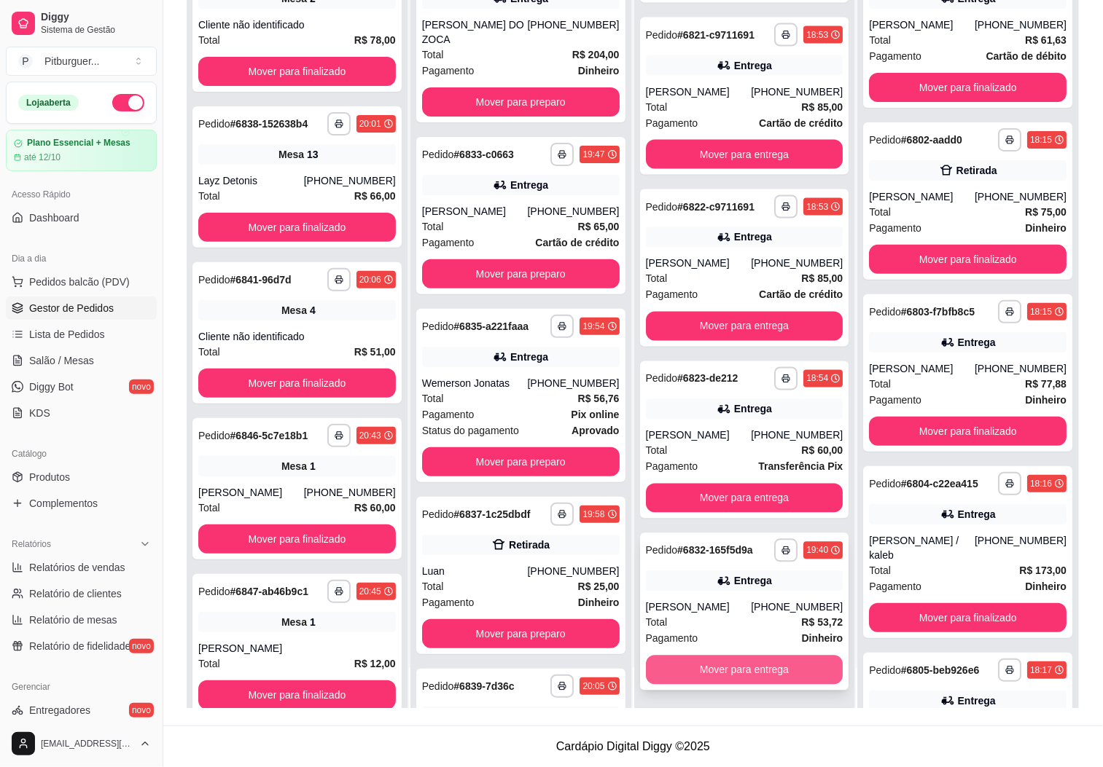
click at [660, 660] on button "Mover para entrega" at bounding box center [745, 670] width 198 height 29
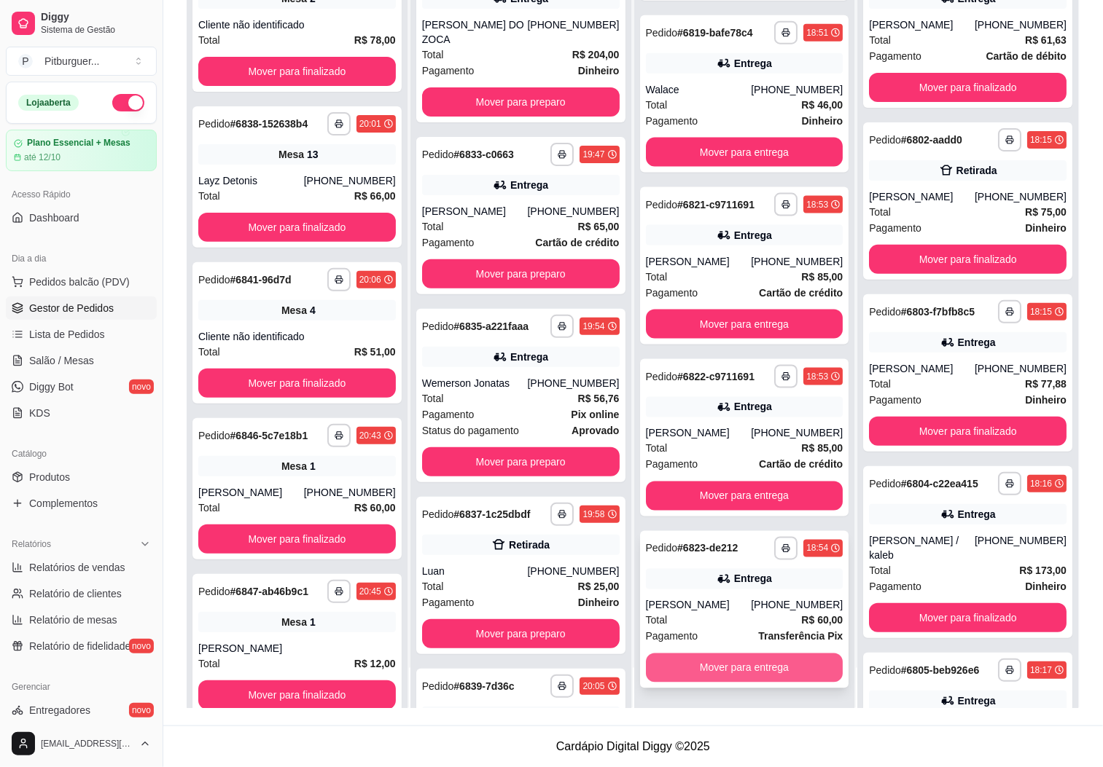
scroll to position [654, 0]
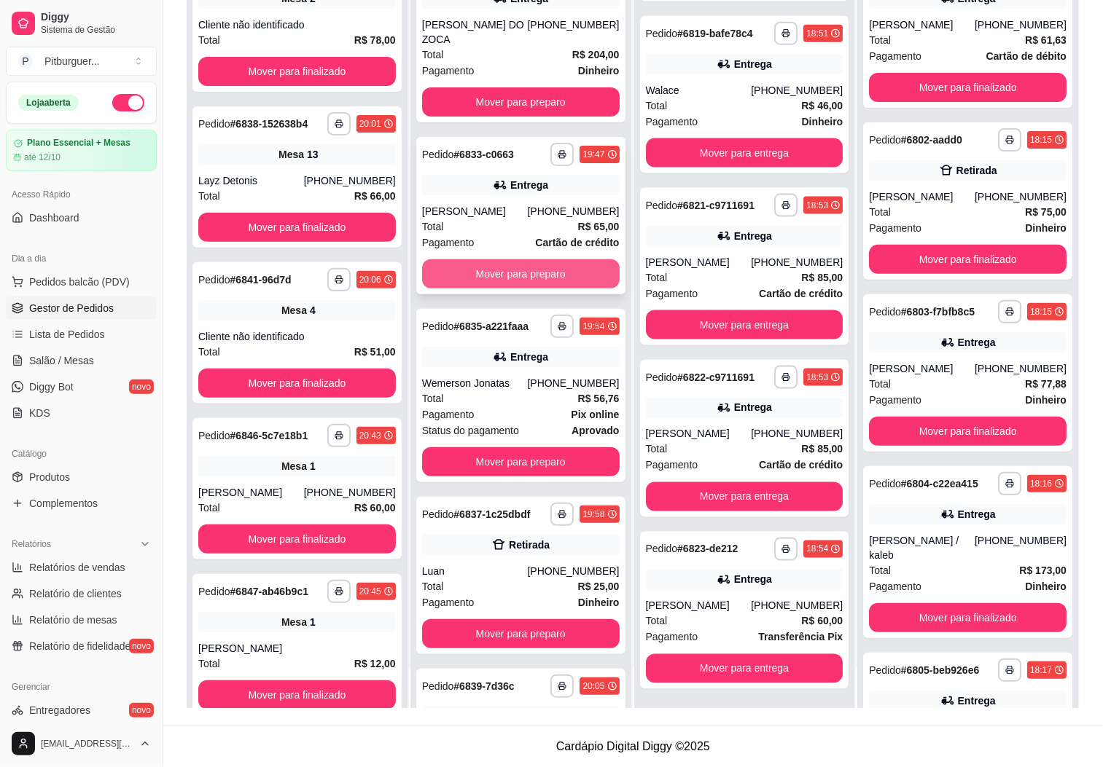
click at [484, 259] on button "Mover para preparo" at bounding box center [521, 273] width 198 height 29
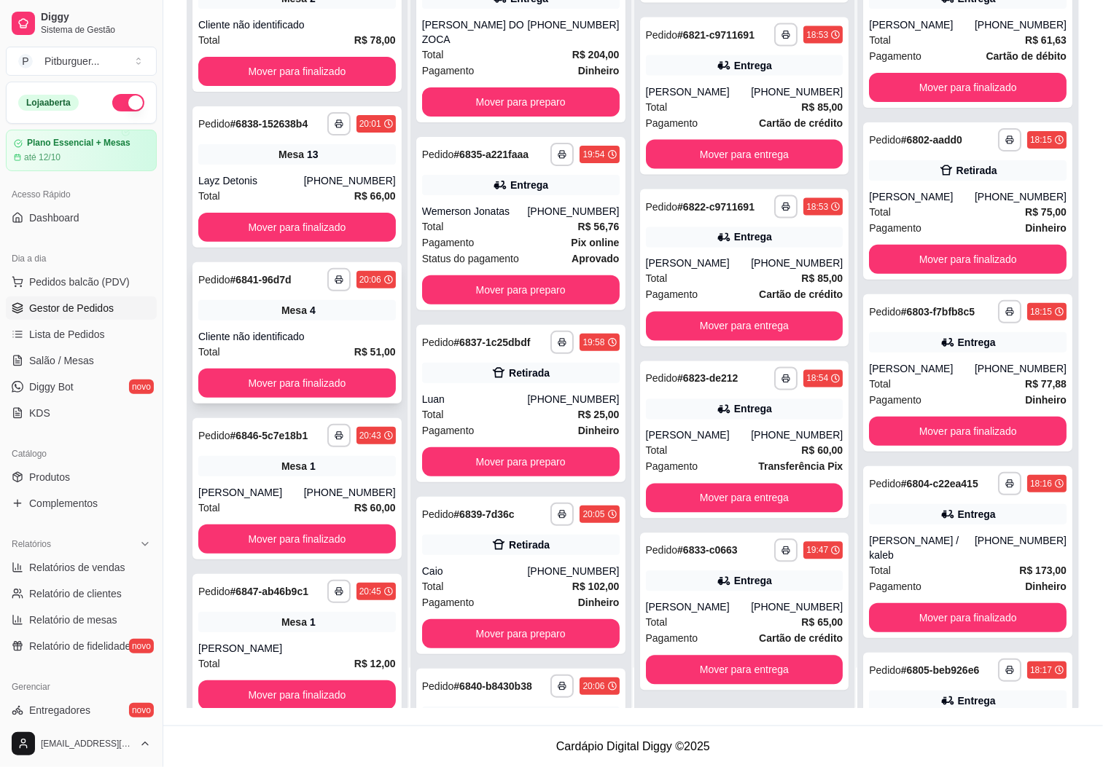
scroll to position [49, 0]
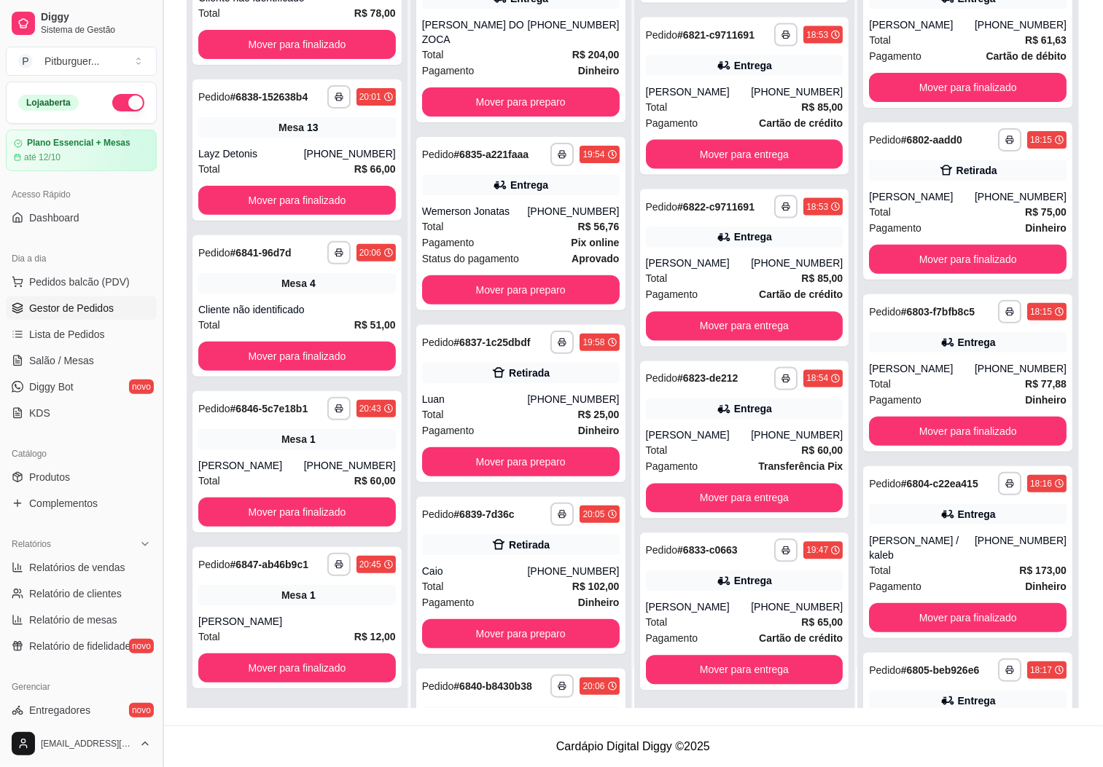
drag, startPoint x: 322, startPoint y: 453, endPoint x: 158, endPoint y: 584, distance: 210.0
click at [158, 584] on button "Toggle Sidebar" at bounding box center [163, 383] width 12 height 767
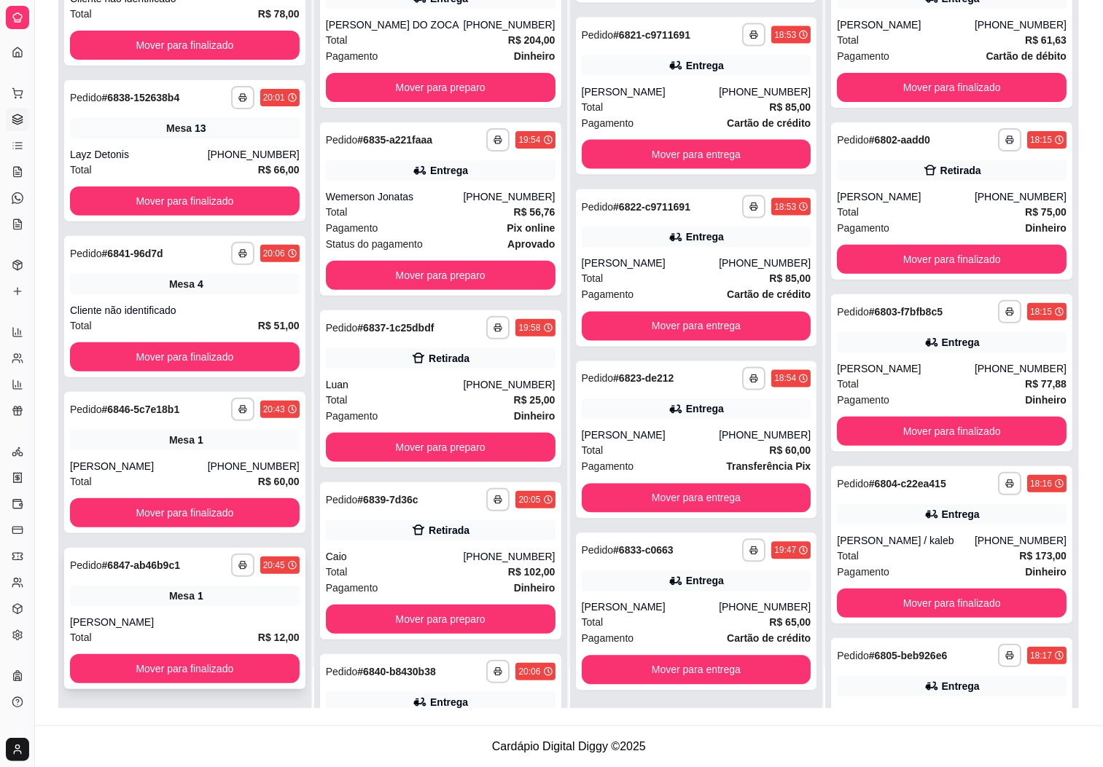
click at [234, 591] on div "Mesa 1" at bounding box center [185, 596] width 230 height 20
click at [203, 445] on div "Mesa 1" at bounding box center [185, 440] width 230 height 20
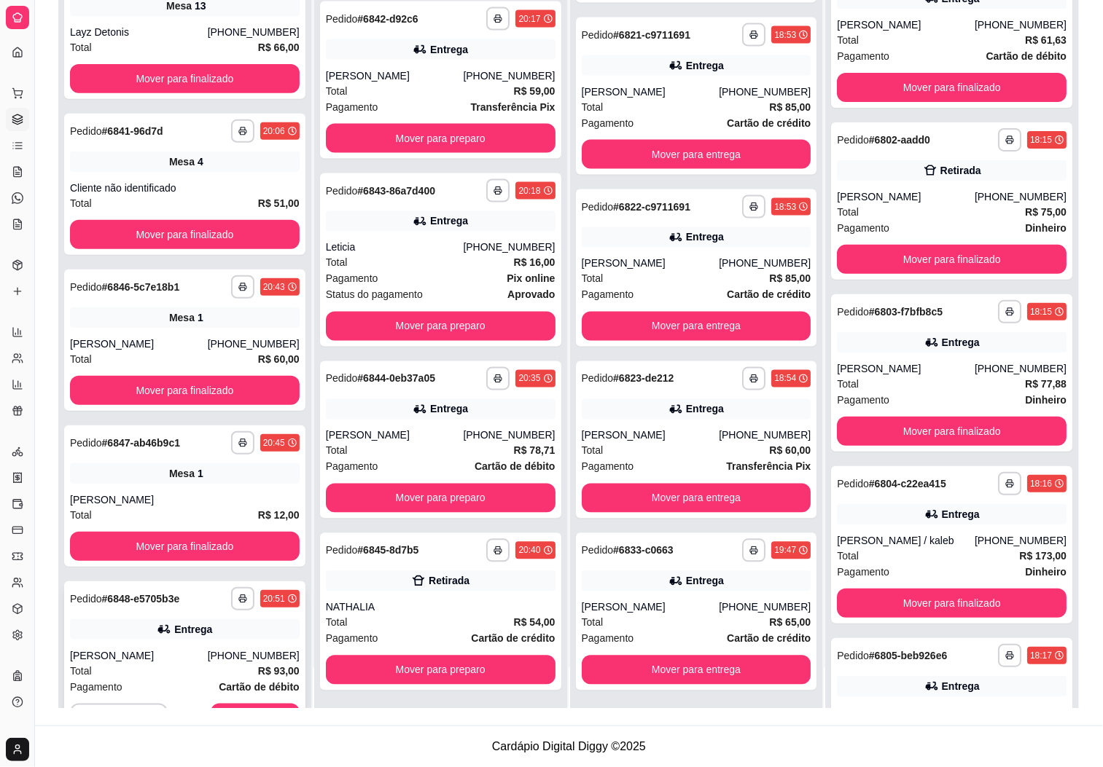
scroll to position [198, 0]
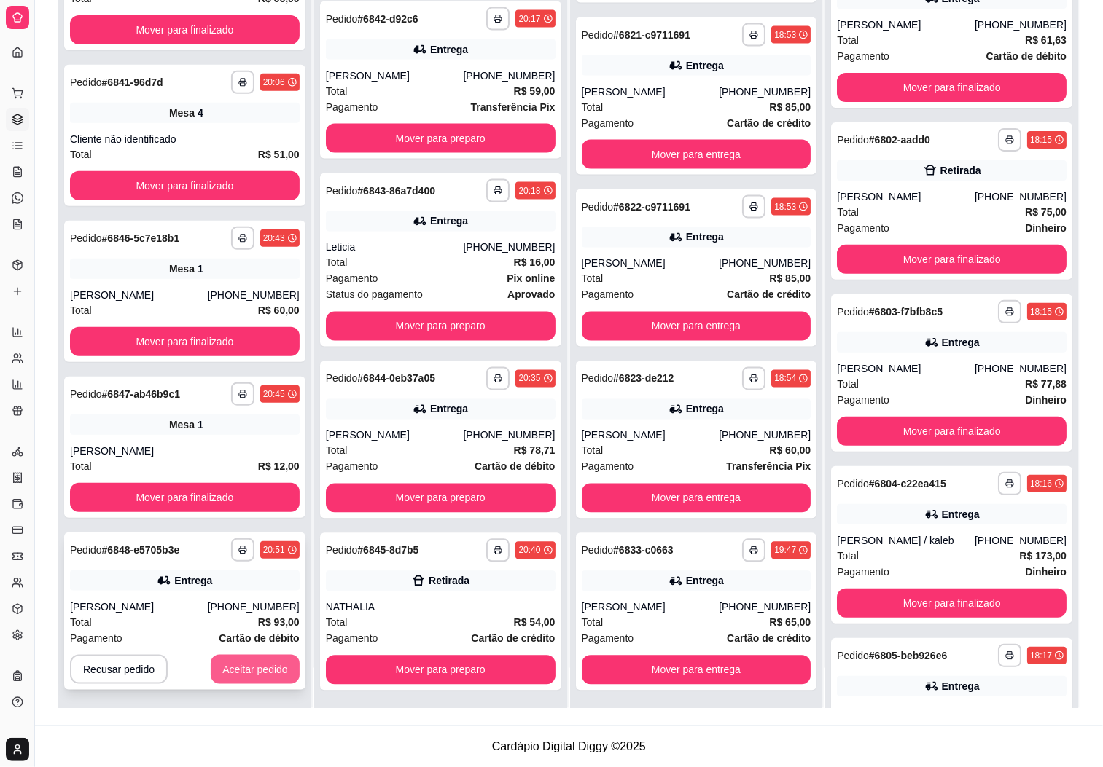
click at [237, 676] on button "Aceitar pedido" at bounding box center [255, 669] width 89 height 29
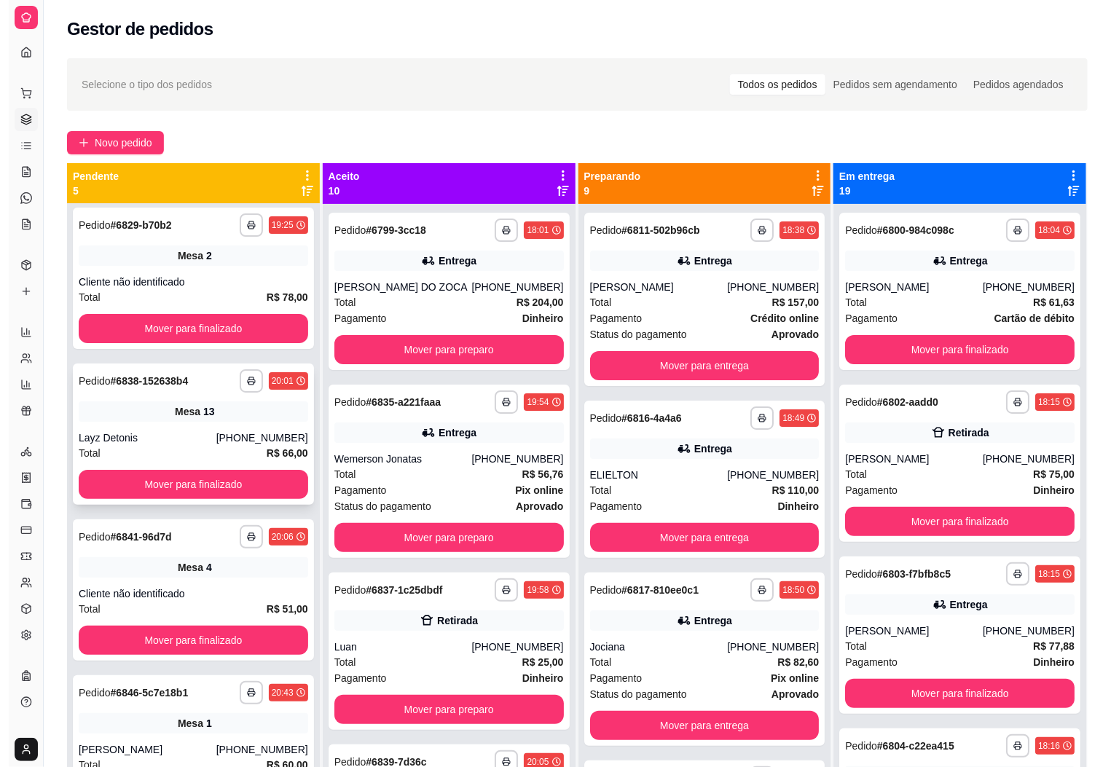
scroll to position [0, 0]
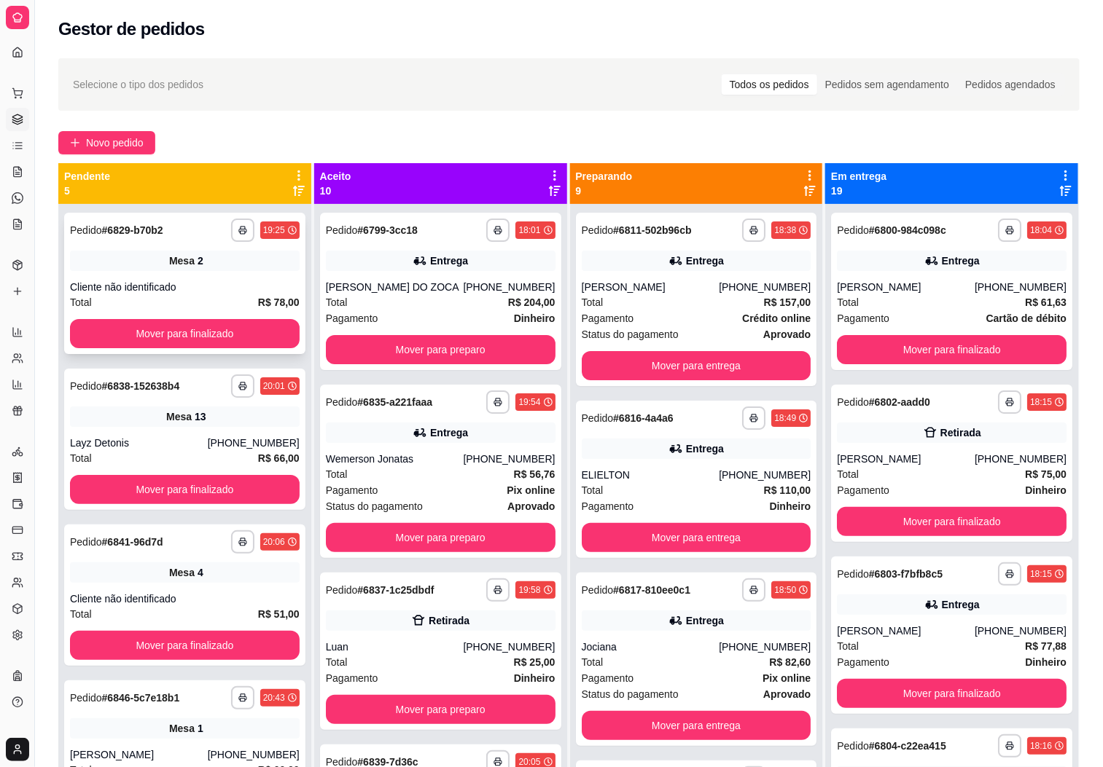
click at [203, 289] on div "Cliente não identificado" at bounding box center [185, 287] width 230 height 15
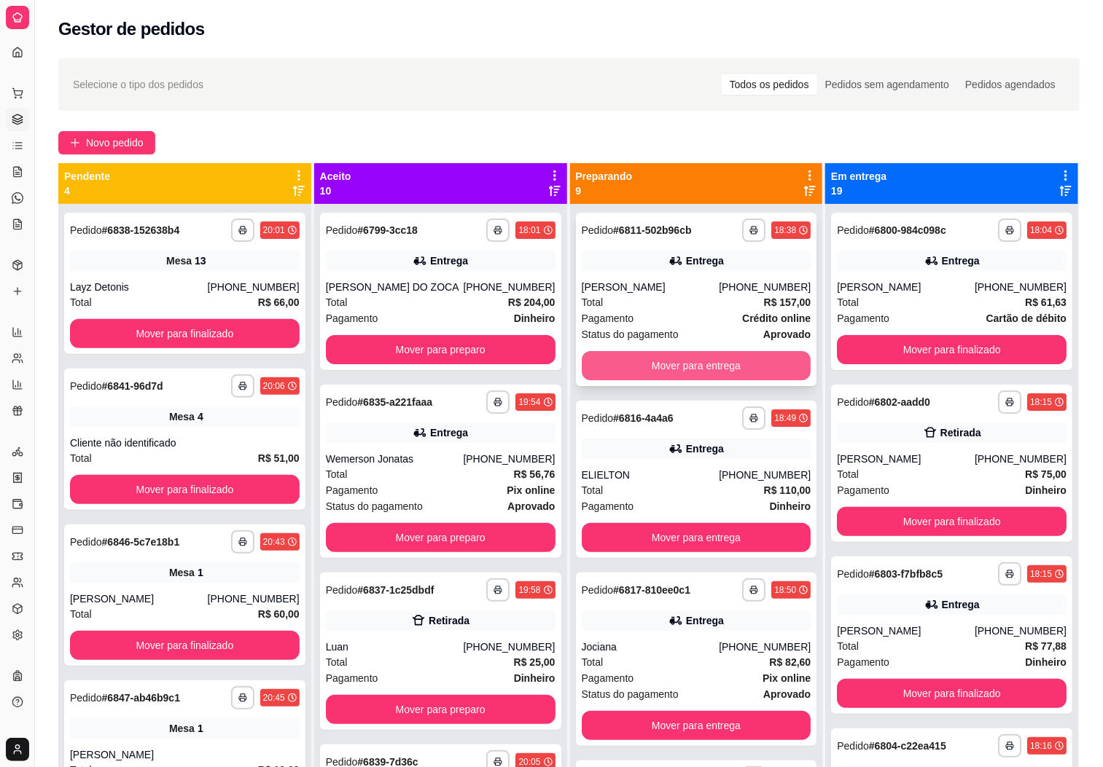
click at [652, 359] on button "Mover para entrega" at bounding box center [697, 365] width 230 height 29
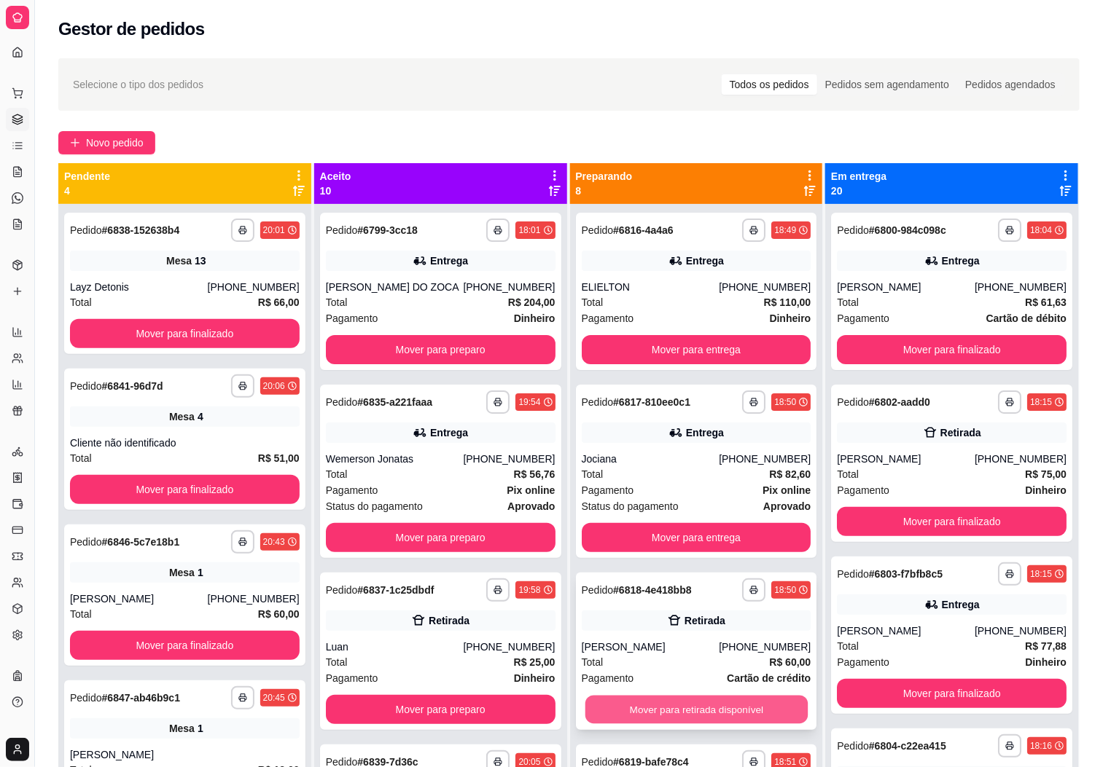
click at [669, 714] on button "Mover para retirada disponível" at bounding box center [696, 710] width 222 height 28
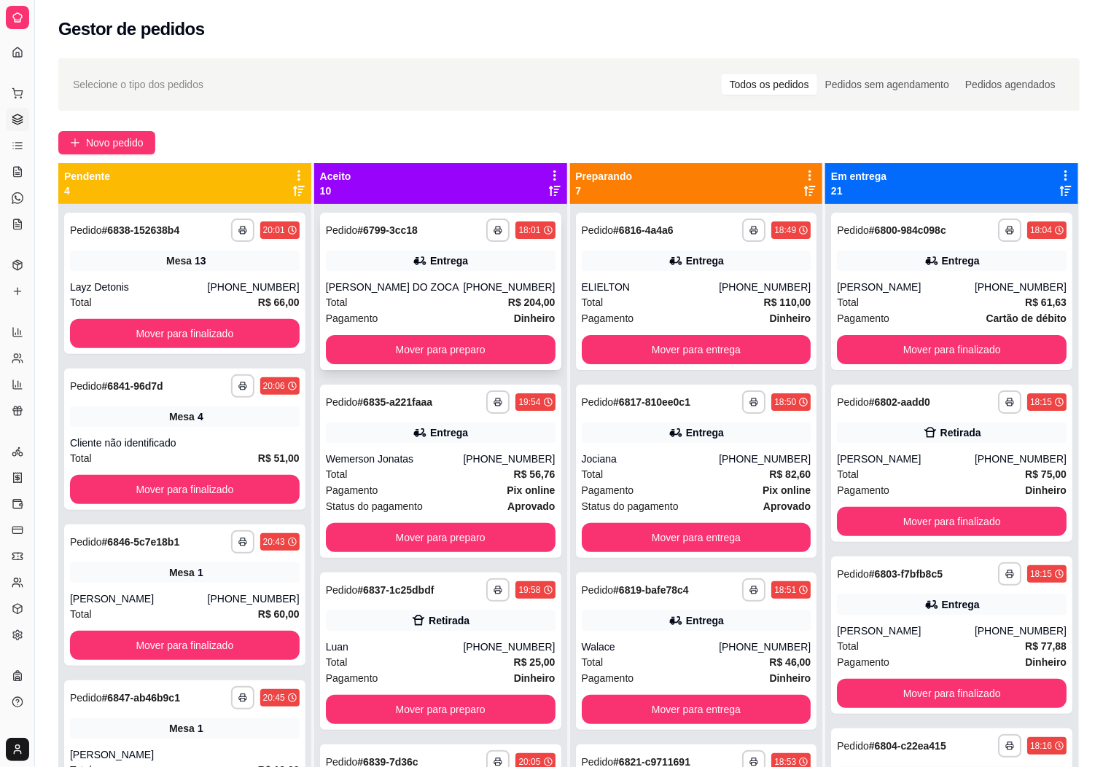
click at [422, 269] on div "Entrega" at bounding box center [441, 261] width 230 height 20
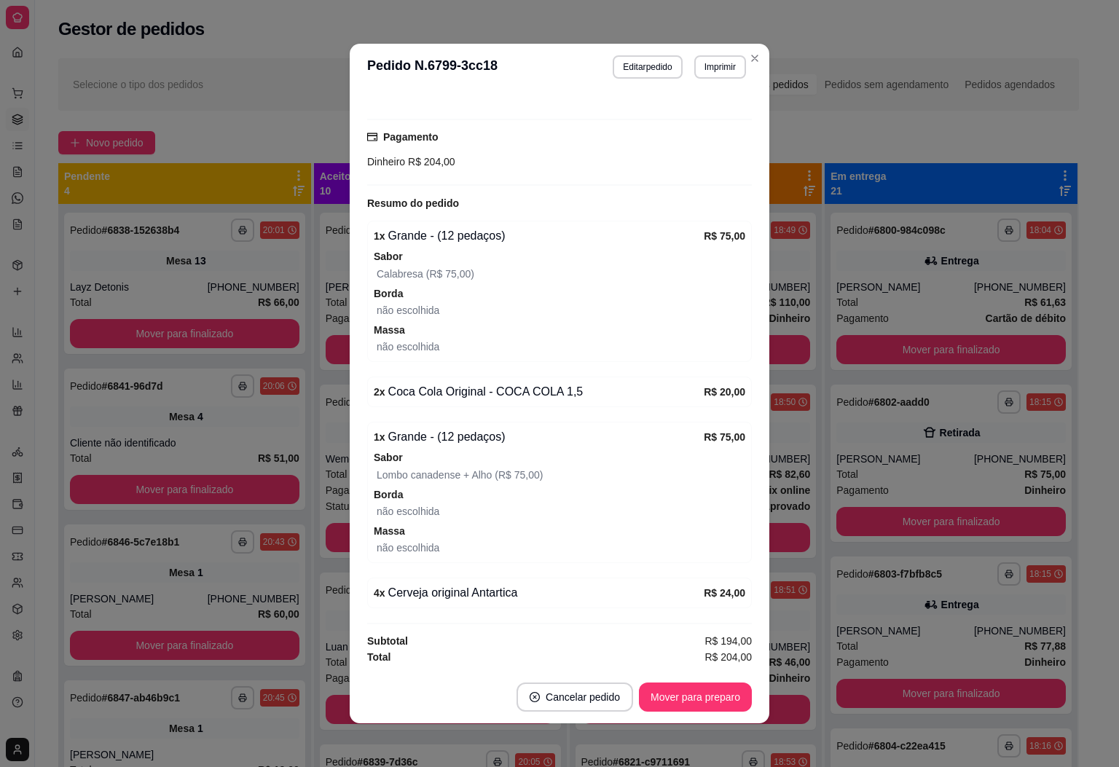
scroll to position [3, 0]
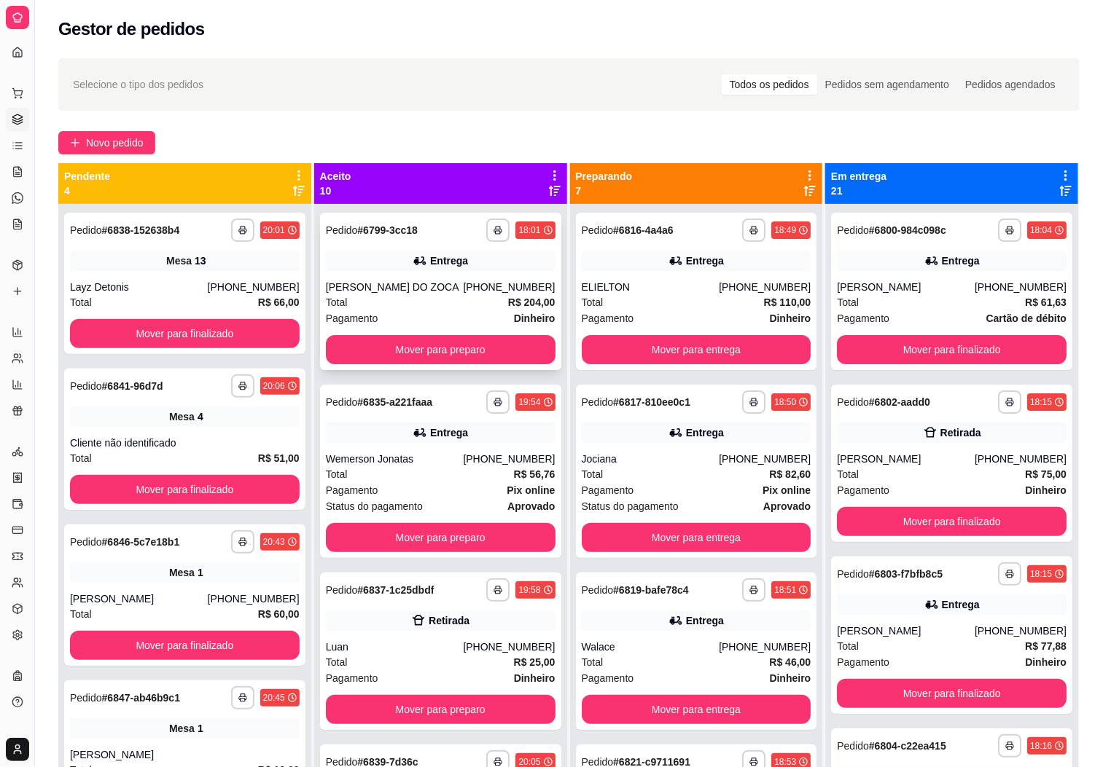
click at [404, 284] on div "[PERSON_NAME] DO ZOCA" at bounding box center [395, 287] width 138 height 15
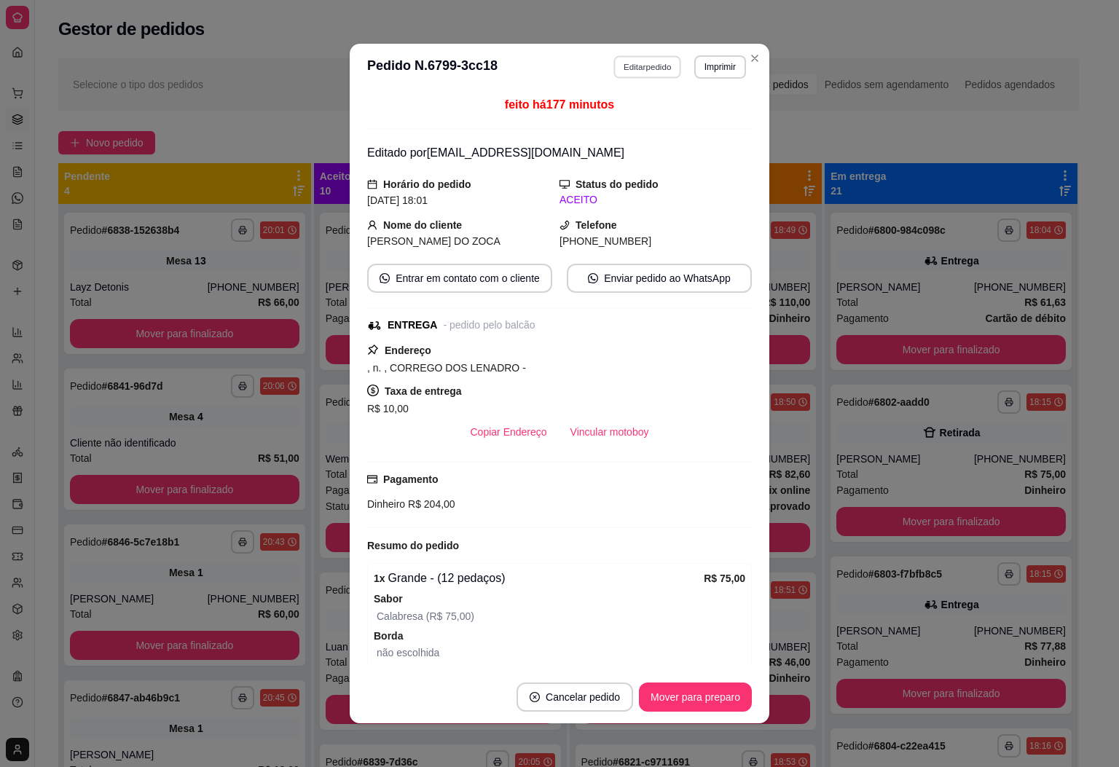
click at [641, 69] on button "Editar pedido" at bounding box center [648, 66] width 68 height 23
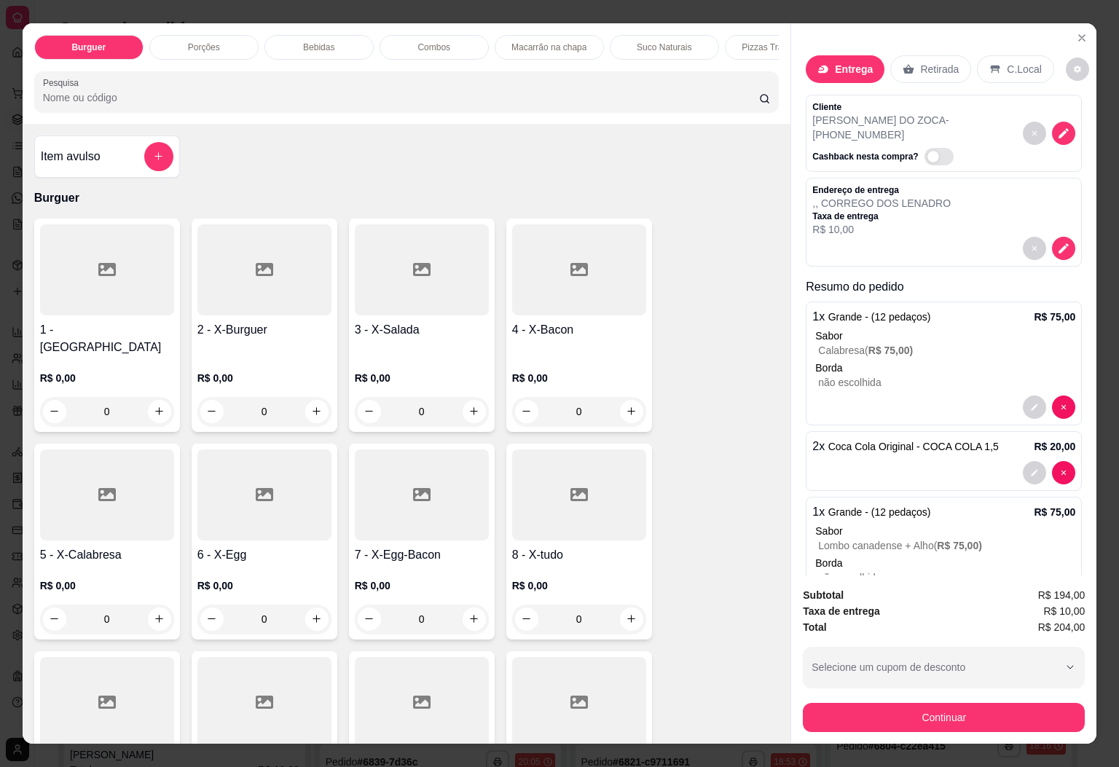
click at [278, 35] on div "Bebidas" at bounding box center [319, 47] width 109 height 25
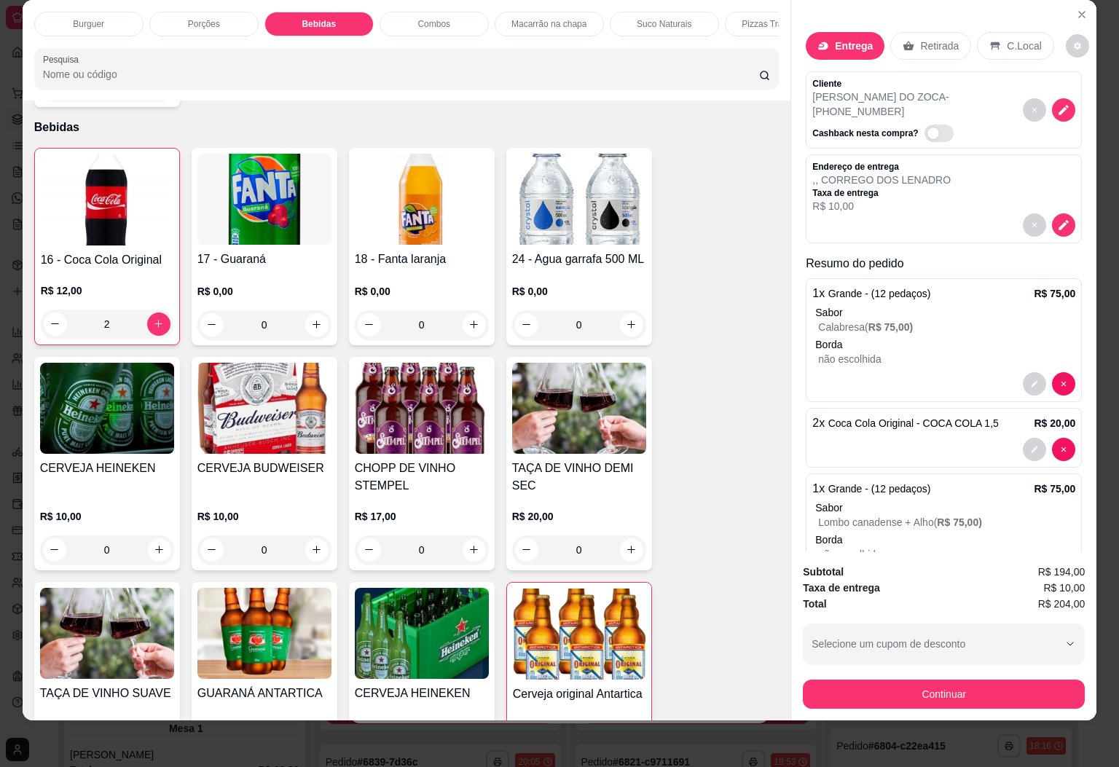
click at [611, 637] on img at bounding box center [579, 634] width 133 height 91
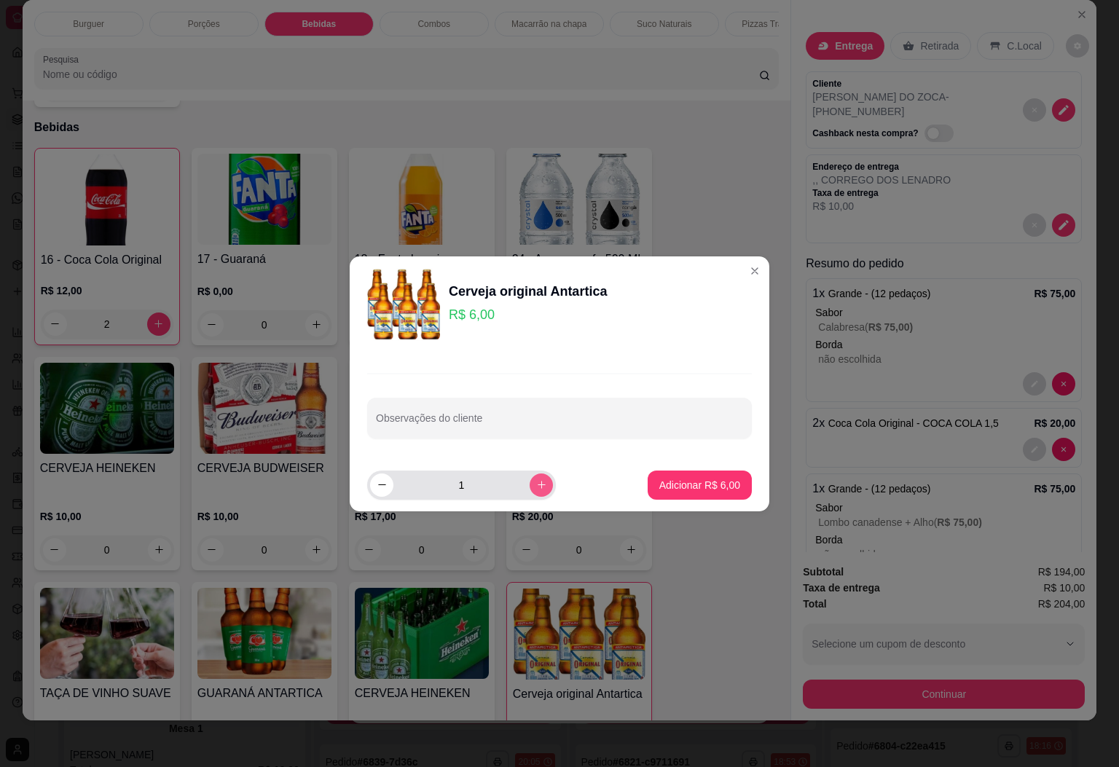
click at [536, 488] on icon "increase-product-quantity" at bounding box center [541, 485] width 11 height 11
type input "2"
click at [689, 483] on p "Adicionar R$ 12,00" at bounding box center [697, 485] width 87 height 15
type input "6"
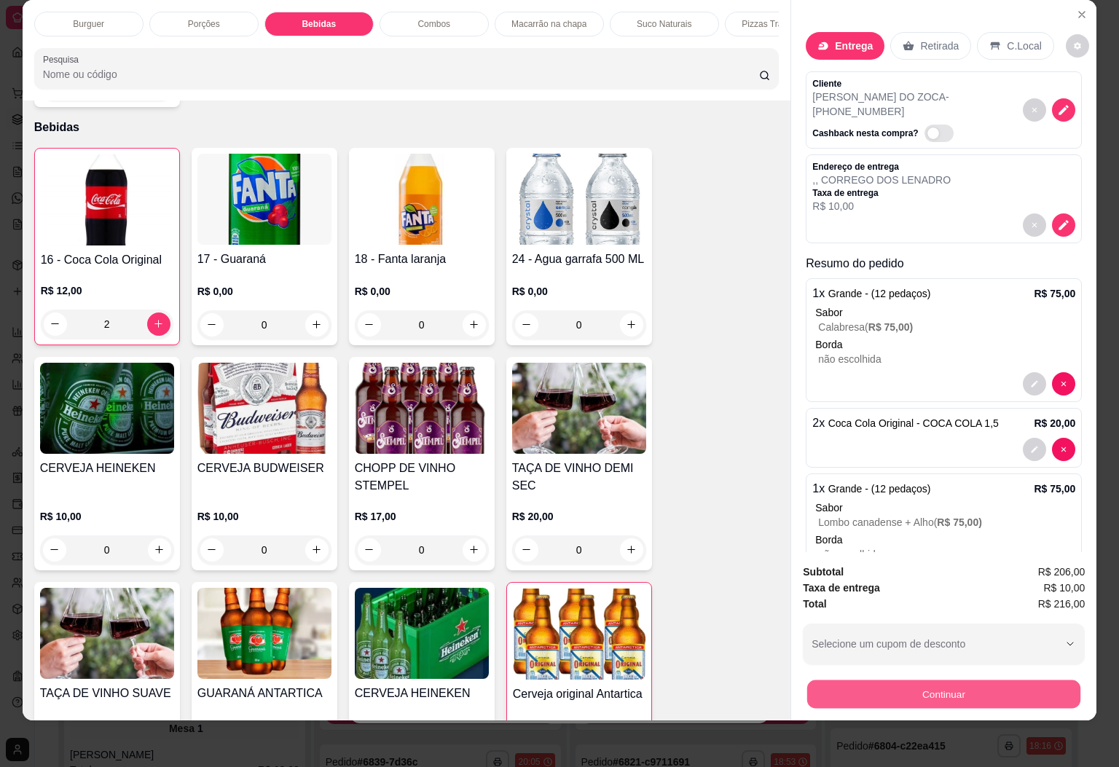
click at [891, 681] on button "Continuar" at bounding box center [944, 695] width 273 height 28
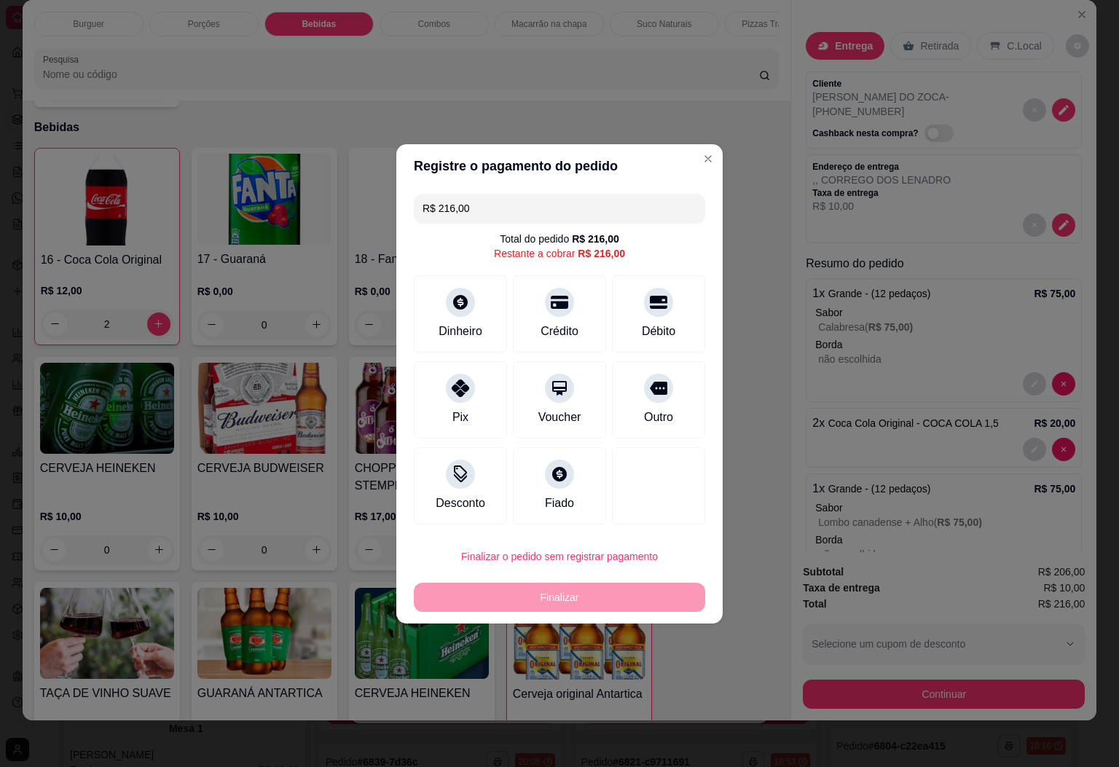
click at [571, 598] on div "Finalizar" at bounding box center [560, 597] width 292 height 29
click at [458, 289] on div at bounding box center [461, 298] width 32 height 32
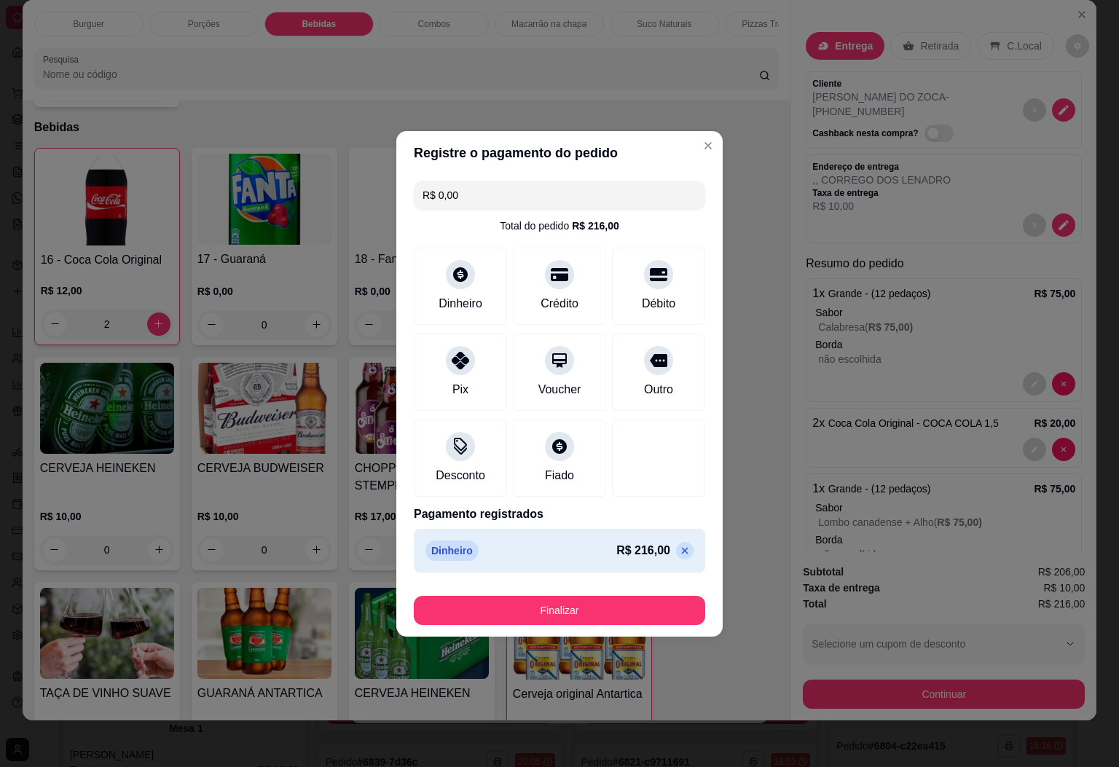
type input "R$ 0,00"
click at [593, 621] on button "Finalizar" at bounding box center [560, 610] width 292 height 29
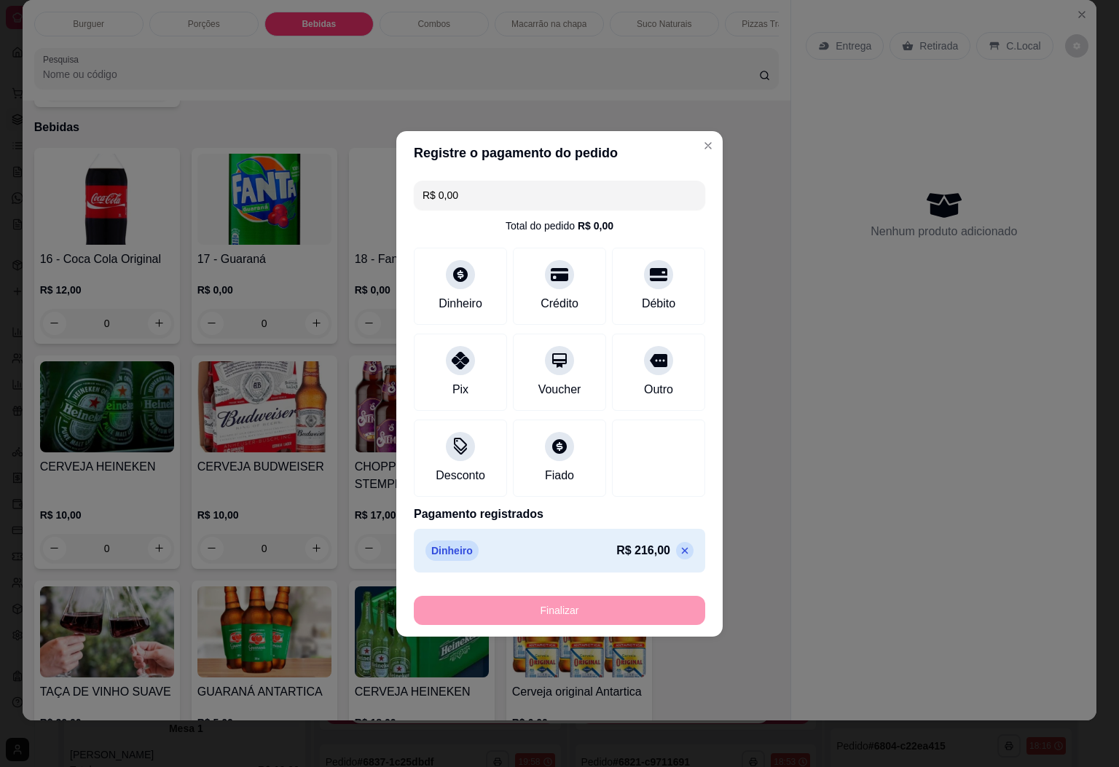
type input "0"
type input "-R$ 216,00"
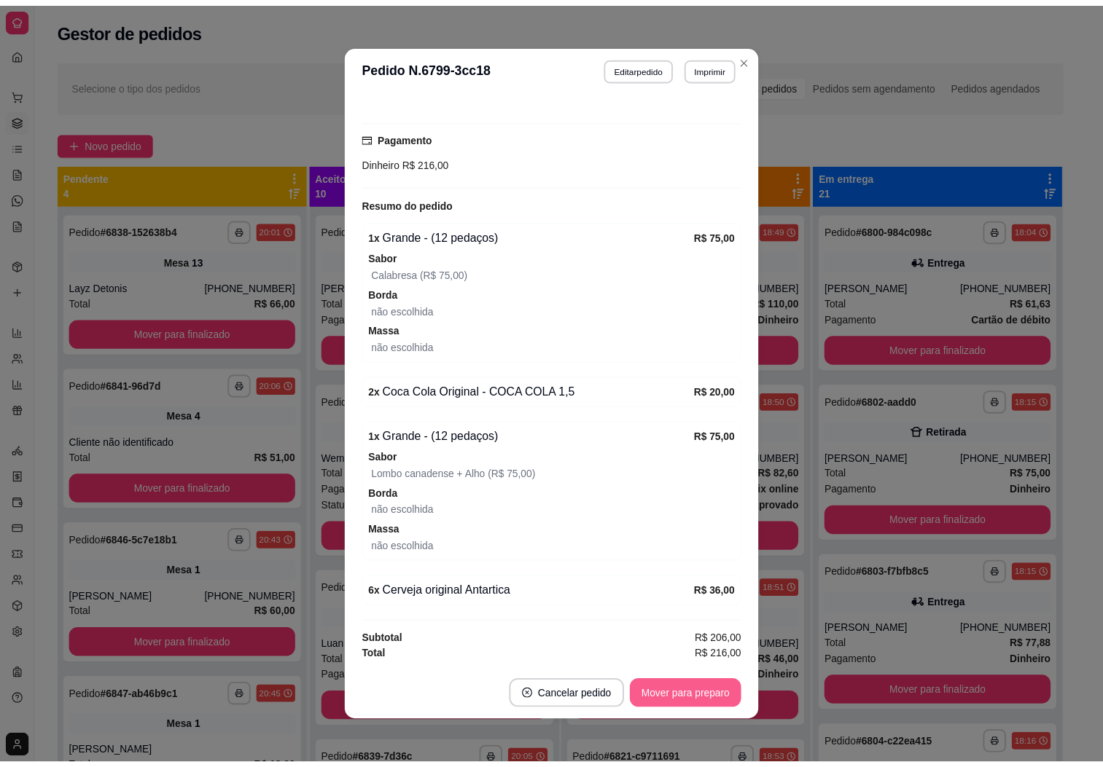
scroll to position [3, 0]
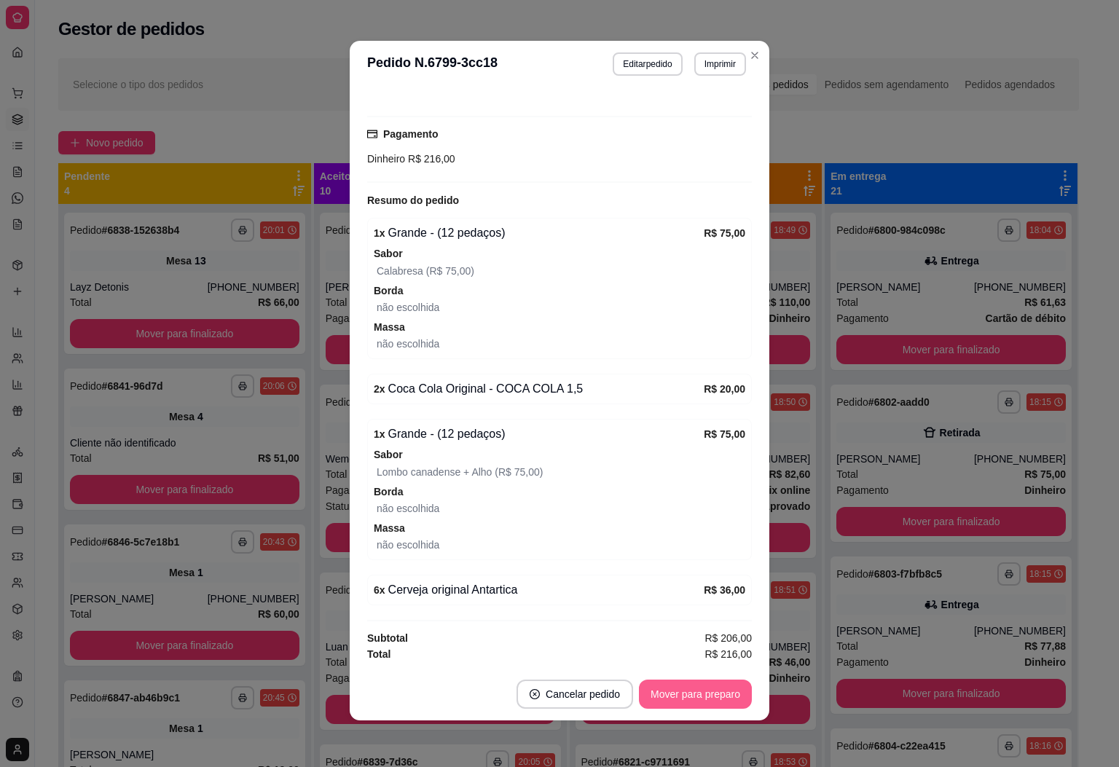
click at [730, 694] on button "Mover para preparo" at bounding box center [695, 694] width 113 height 29
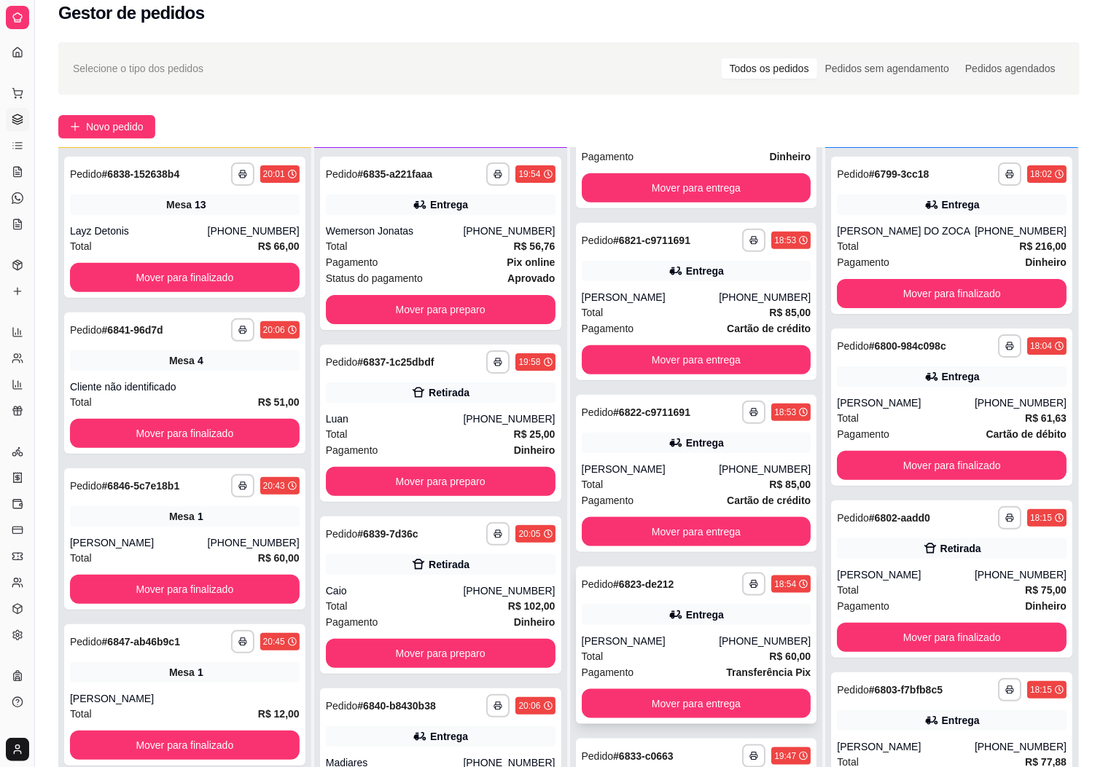
scroll to position [223, 0]
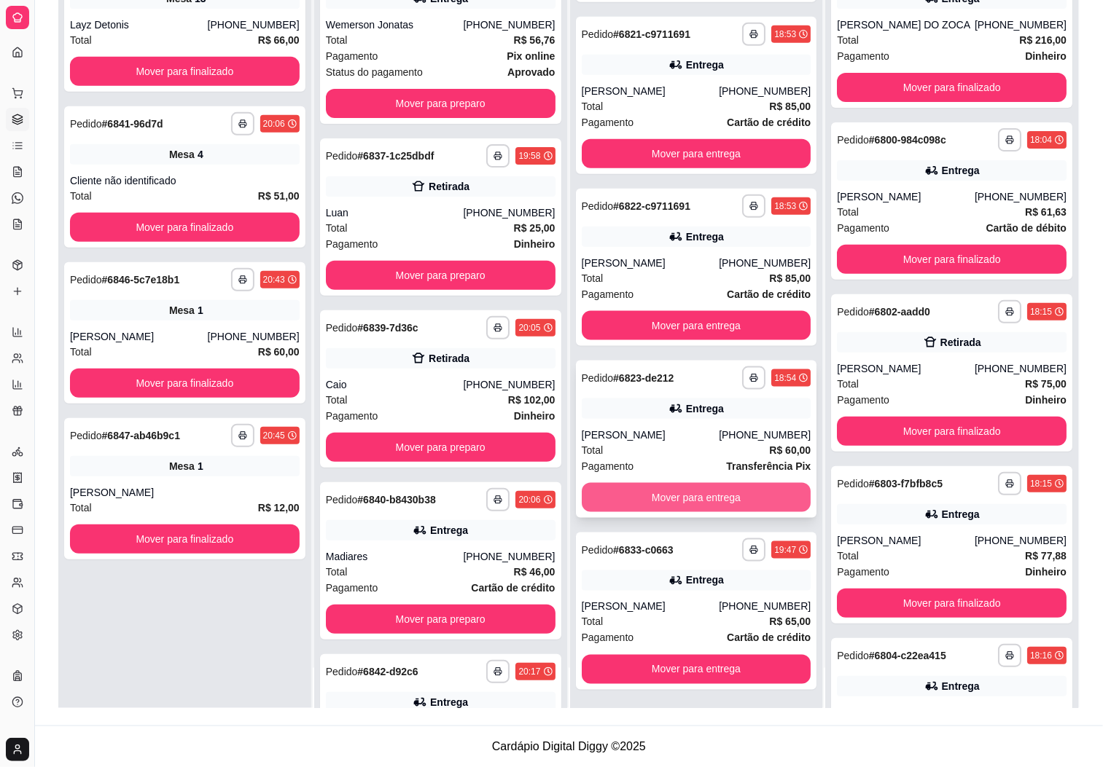
click at [652, 488] on button "Mover para entrega" at bounding box center [697, 497] width 230 height 29
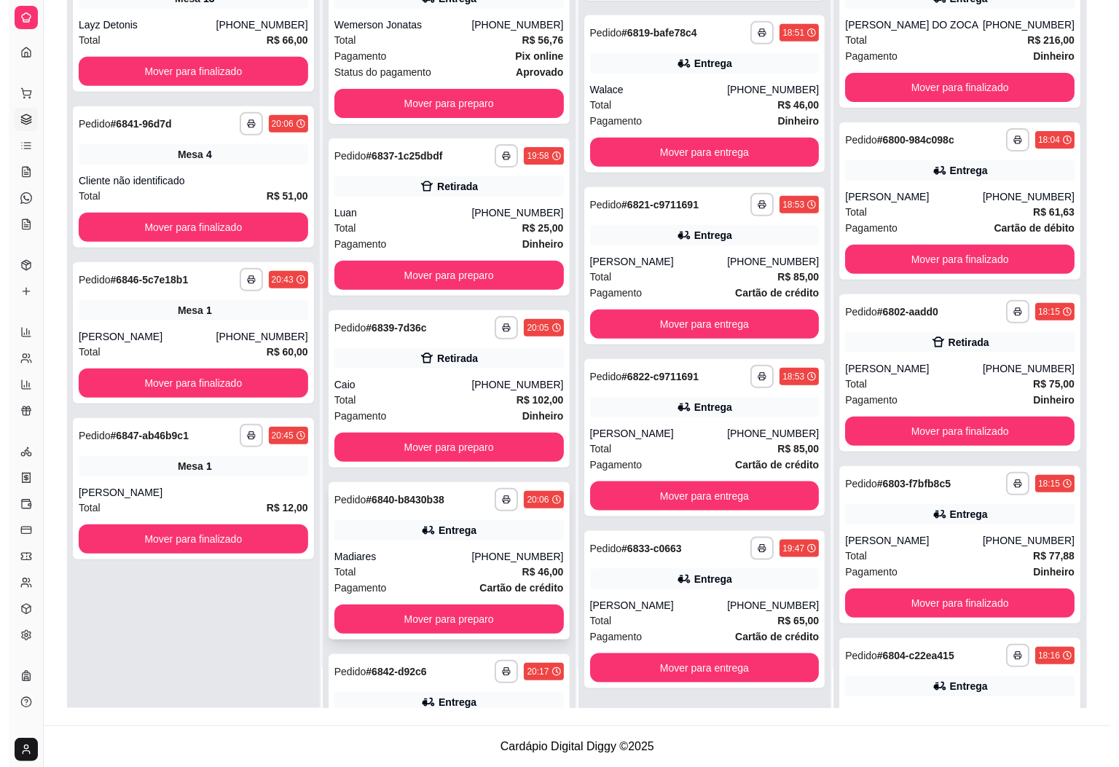
scroll to position [294, 0]
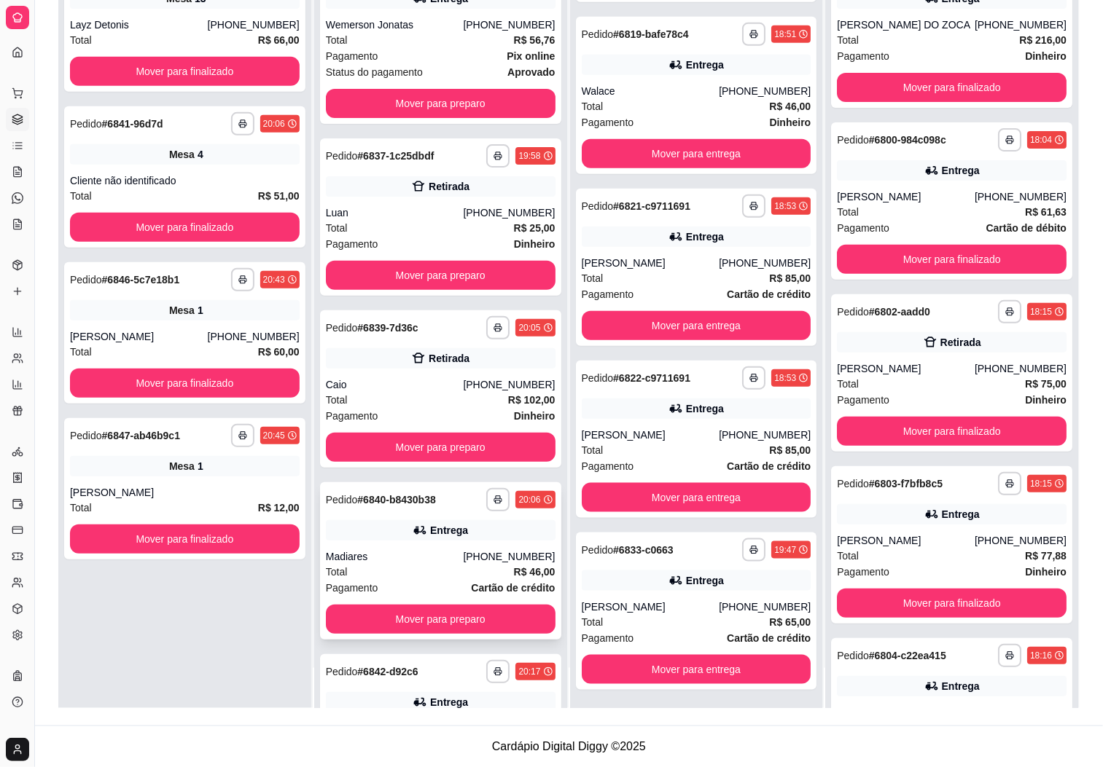
click at [416, 562] on div "Madiares" at bounding box center [395, 557] width 138 height 15
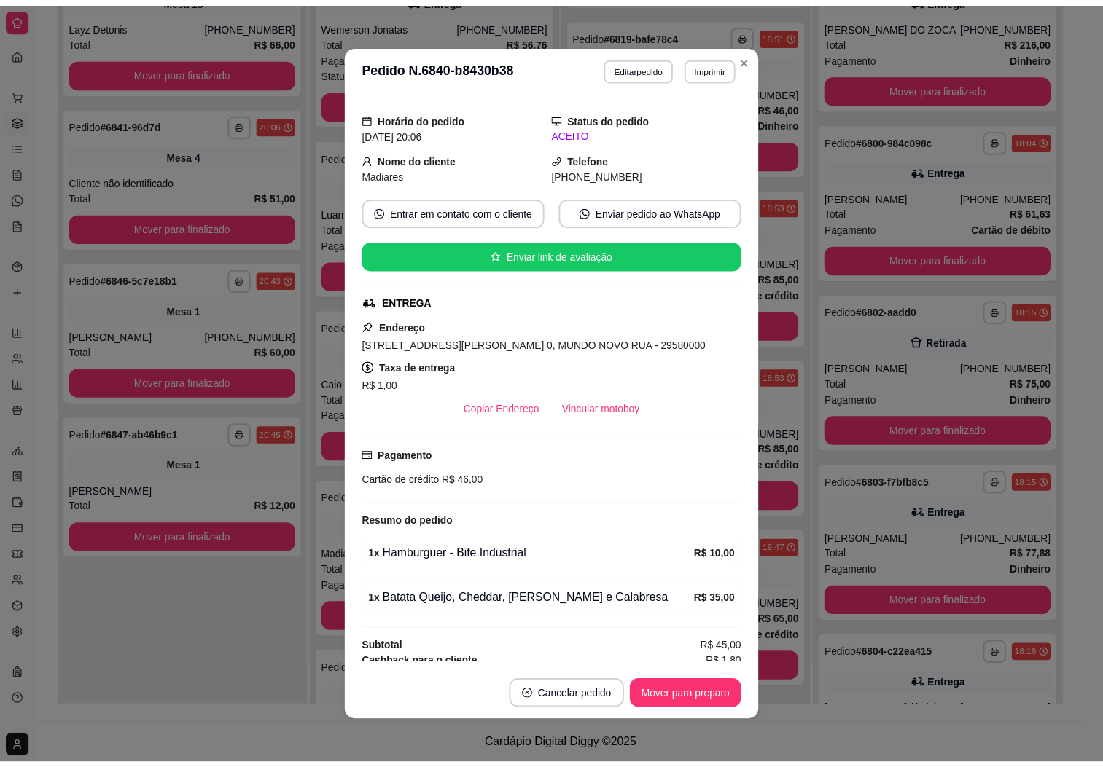
scroll to position [66, 0]
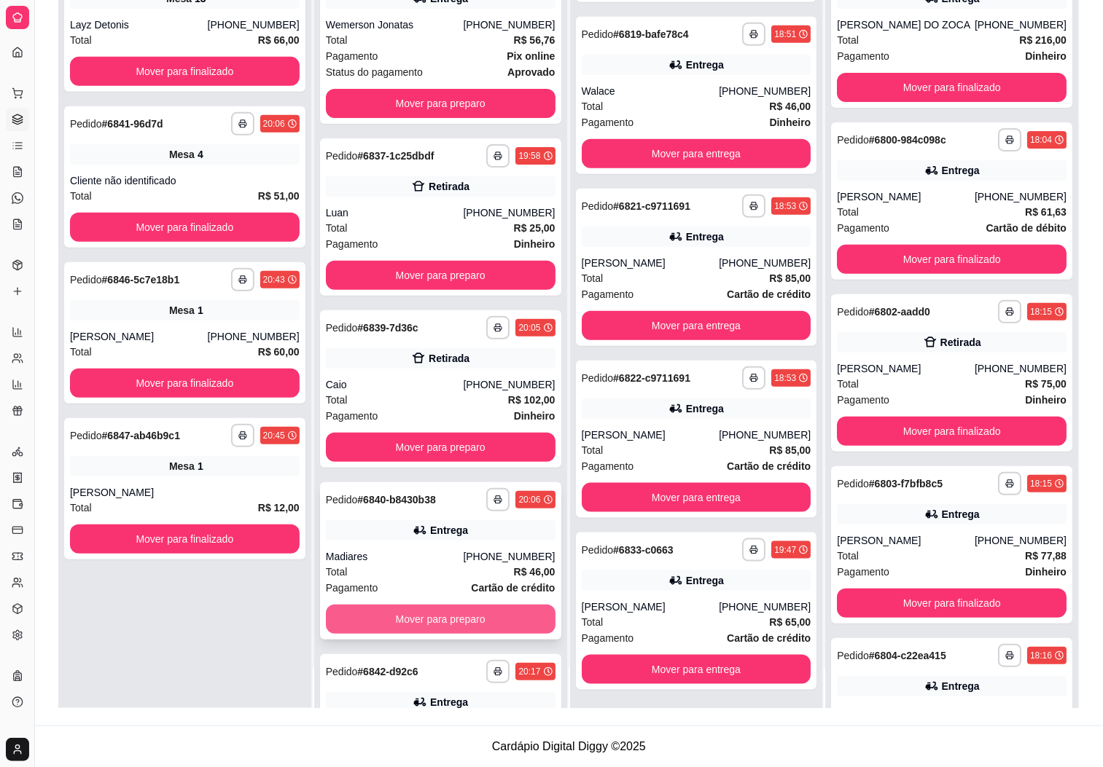
click at [370, 619] on button "Mover para preparo" at bounding box center [441, 619] width 230 height 29
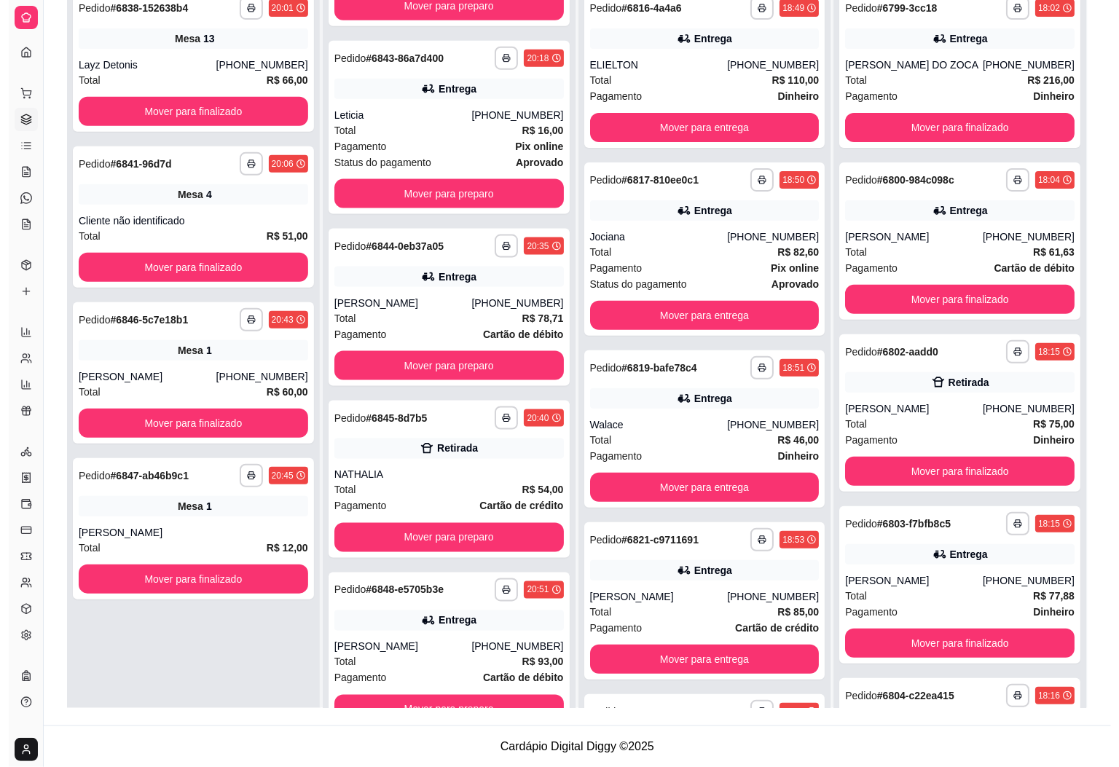
scroll to position [0, 0]
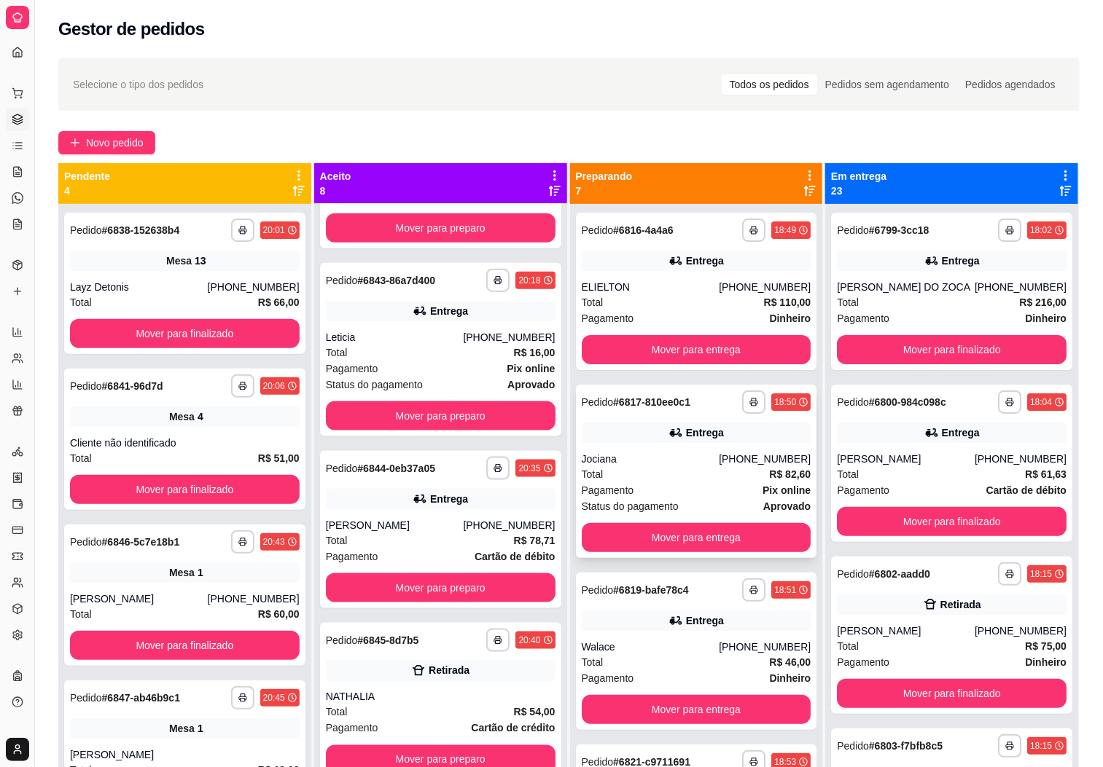
click at [591, 475] on span "Total" at bounding box center [593, 474] width 22 height 16
click at [641, 495] on div "Pagamento Pix online" at bounding box center [697, 490] width 230 height 16
click at [601, 122] on div "**********" at bounding box center [569, 499] width 1068 height 899
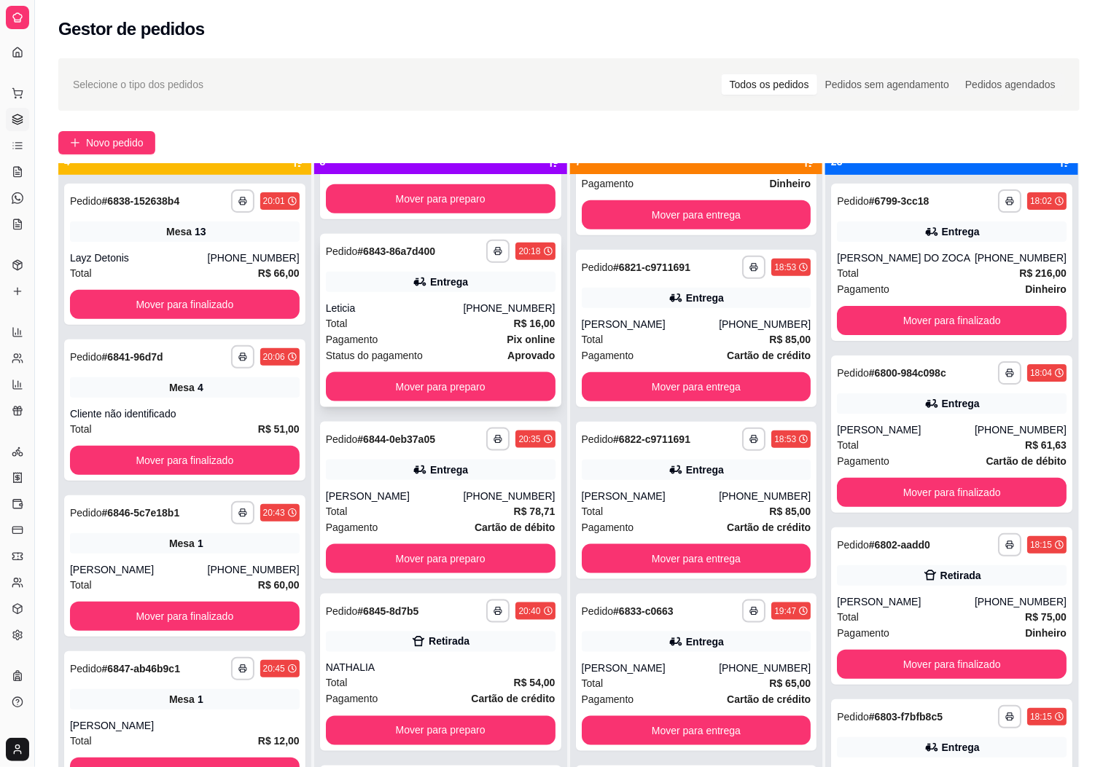
scroll to position [40, 0]
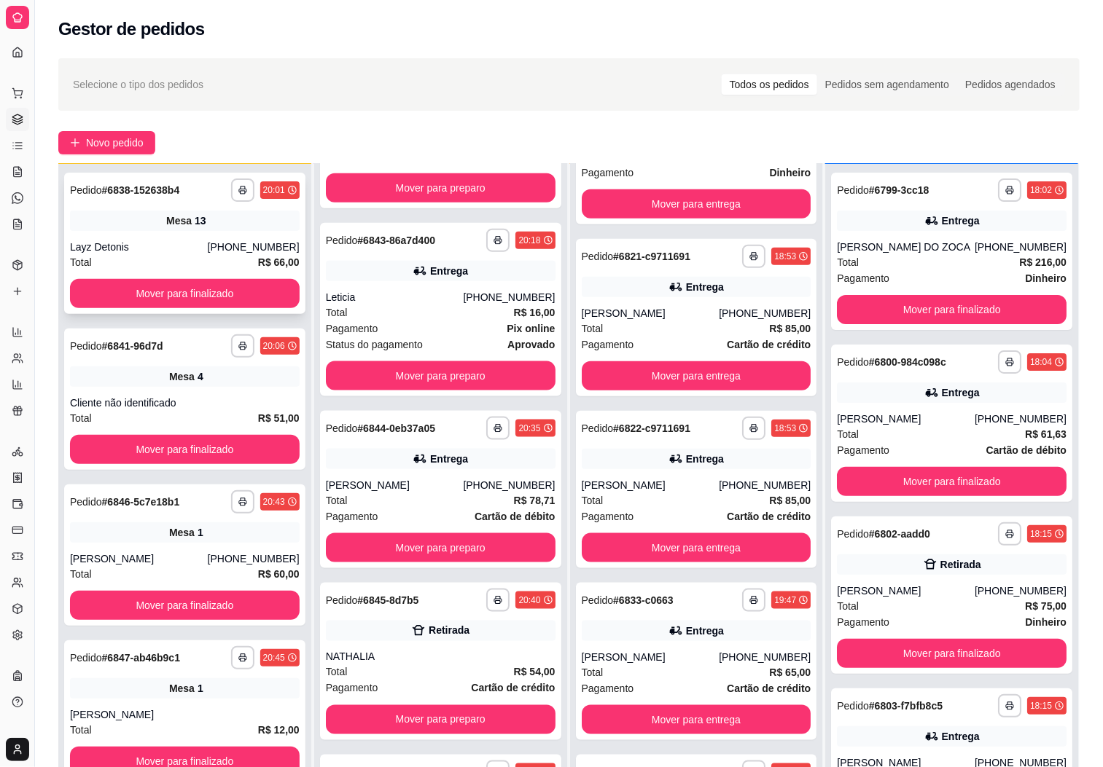
click at [127, 236] on div "**********" at bounding box center [184, 243] width 241 height 141
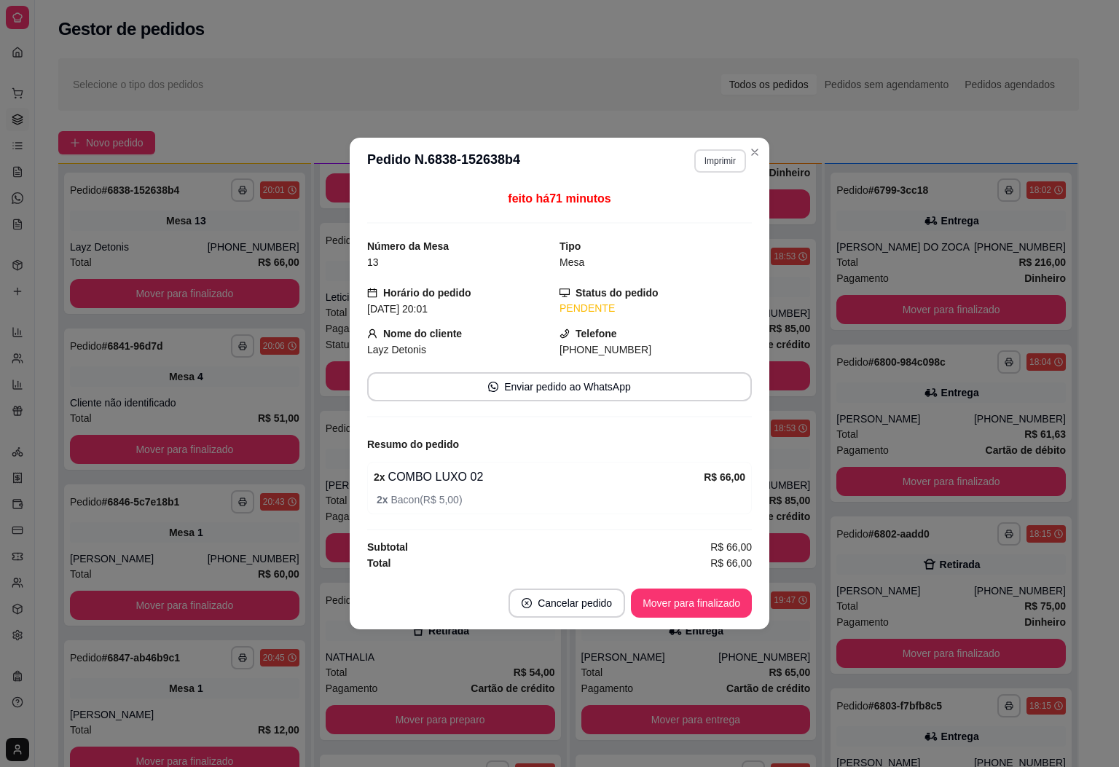
click at [722, 151] on button "Imprimir" at bounding box center [721, 160] width 52 height 23
click at [685, 215] on button "IMPRESSORA" at bounding box center [695, 209] width 102 height 23
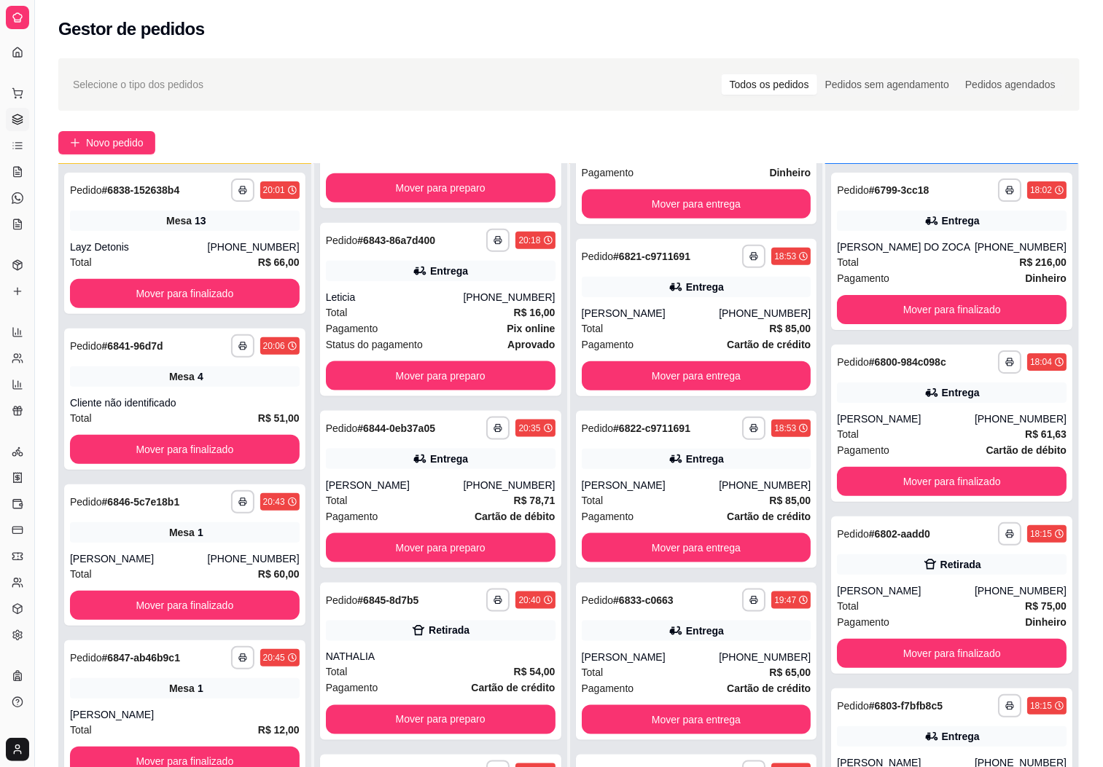
drag, startPoint x: 31, startPoint y: 57, endPoint x: 77, endPoint y: 69, distance: 47.4
click at [79, 69] on div "**********" at bounding box center [551, 495] width 1103 height 990
drag, startPoint x: 39, startPoint y: 68, endPoint x: 52, endPoint y: 71, distance: 13.4
click at [58, 71] on div "**********" at bounding box center [551, 495] width 1103 height 990
drag, startPoint x: 31, startPoint y: 68, endPoint x: 53, endPoint y: 64, distance: 22.9
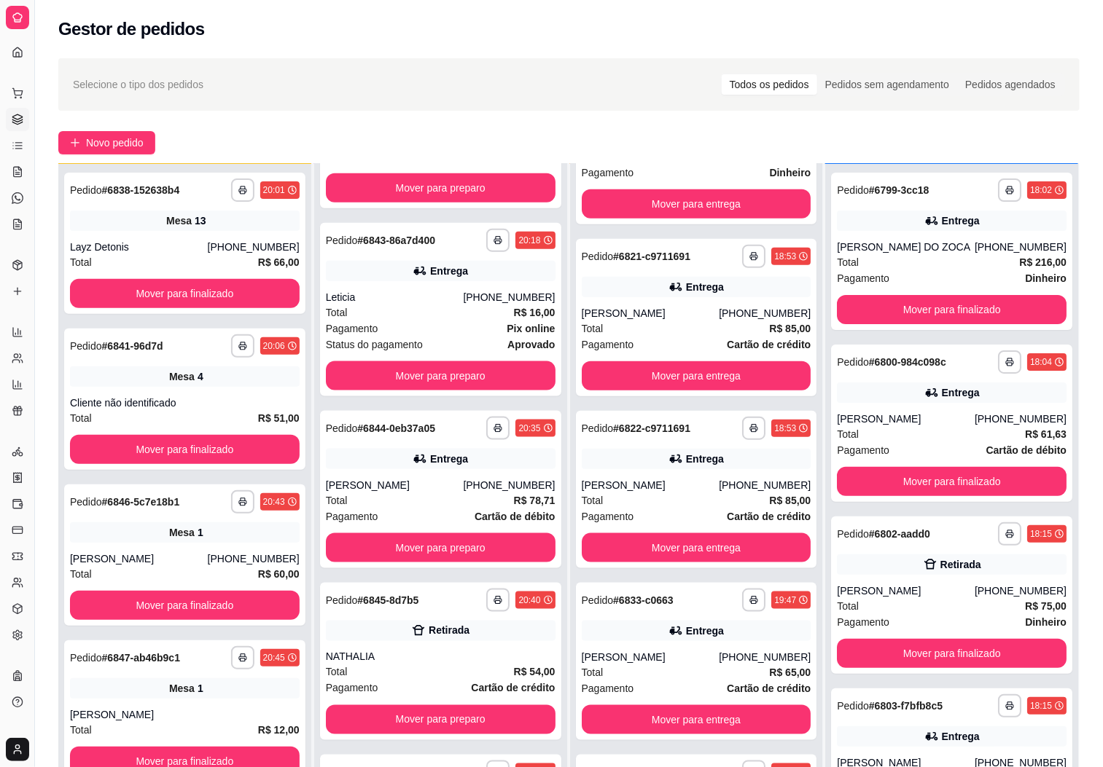
click at [53, 64] on div "**********" at bounding box center [551, 495] width 1103 height 990
click at [25, 286] on link "Complementos" at bounding box center [17, 291] width 23 height 23
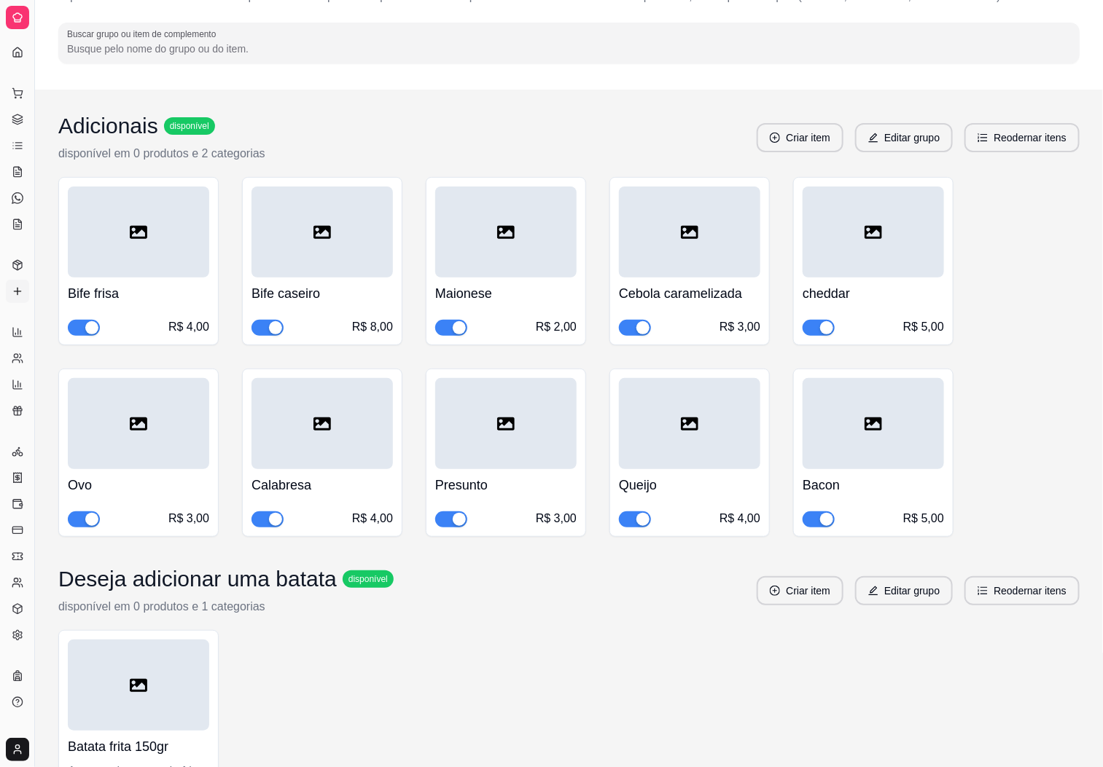
scroll to position [84, 0]
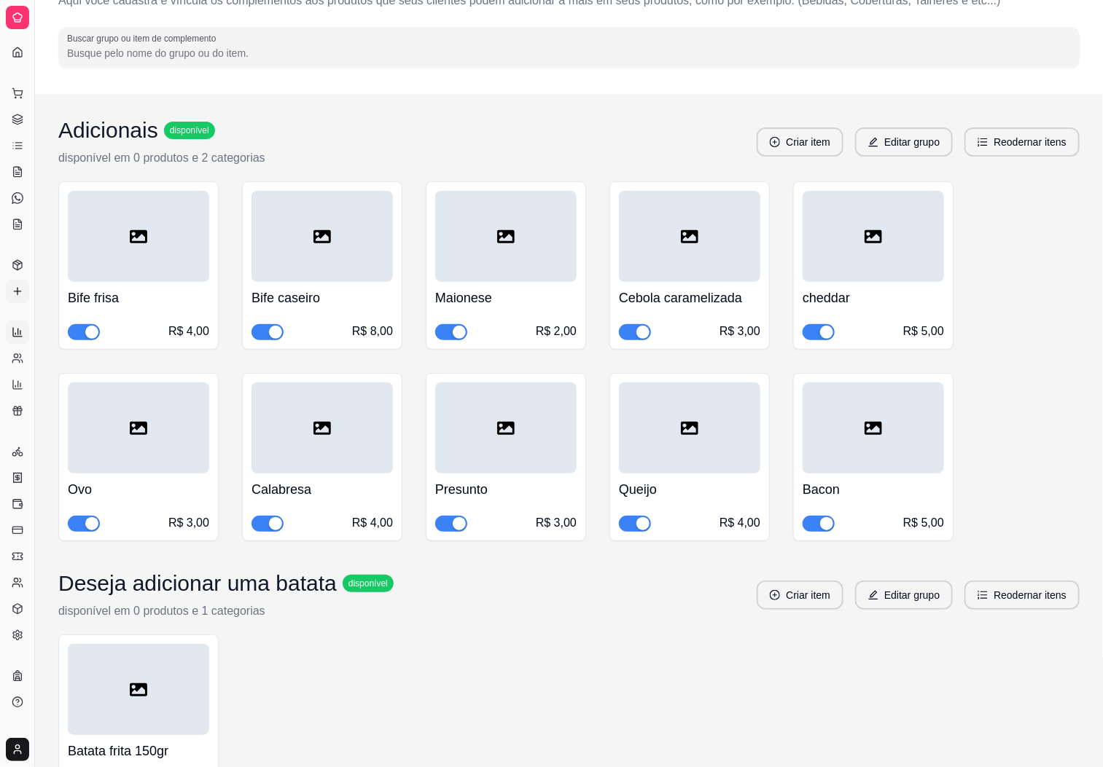
click at [20, 337] on icon at bounding box center [18, 333] width 12 height 12
select select "ALL"
select select "0"
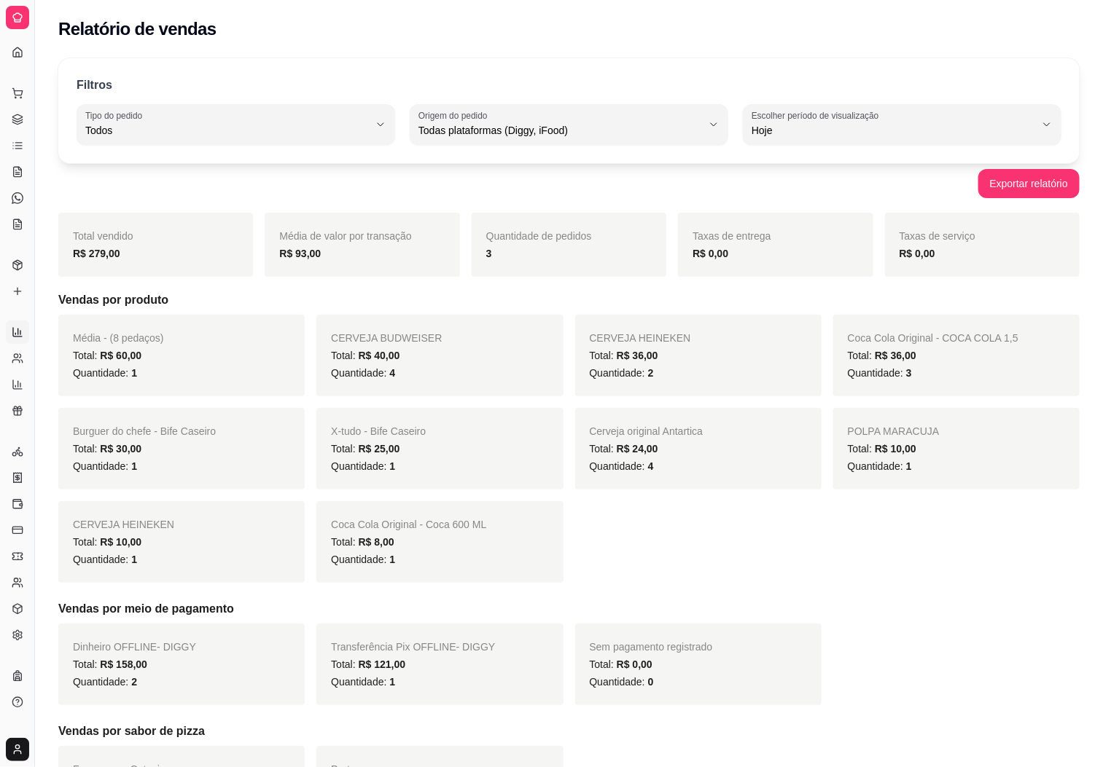
click at [12, 330] on icon at bounding box center [18, 333] width 12 height 12
drag, startPoint x: 31, startPoint y: 44, endPoint x: 71, endPoint y: 57, distance: 41.5
click at [71, 51] on div "Diggy Sistema de Gestão P Pitburguer ... Loja aberta Plano Essencial + Mesas at…" at bounding box center [551, 541] width 1103 height 1083
drag, startPoint x: 35, startPoint y: 75, endPoint x: 74, endPoint y: 87, distance: 41.3
click at [72, 86] on div "Diggy Sistema de Gestão P Pitburguer ... Loja aberta Plano Essencial + Mesas at…" at bounding box center [551, 541] width 1103 height 1083
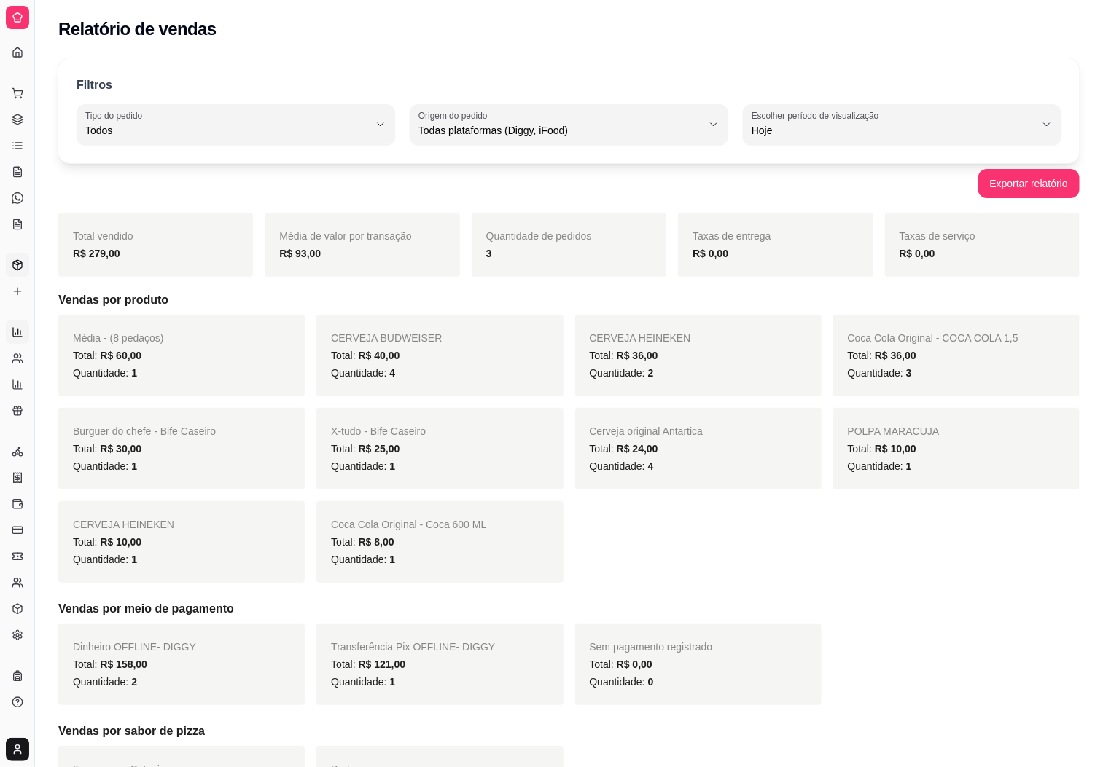
click at [17, 257] on link "Produtos" at bounding box center [17, 265] width 23 height 23
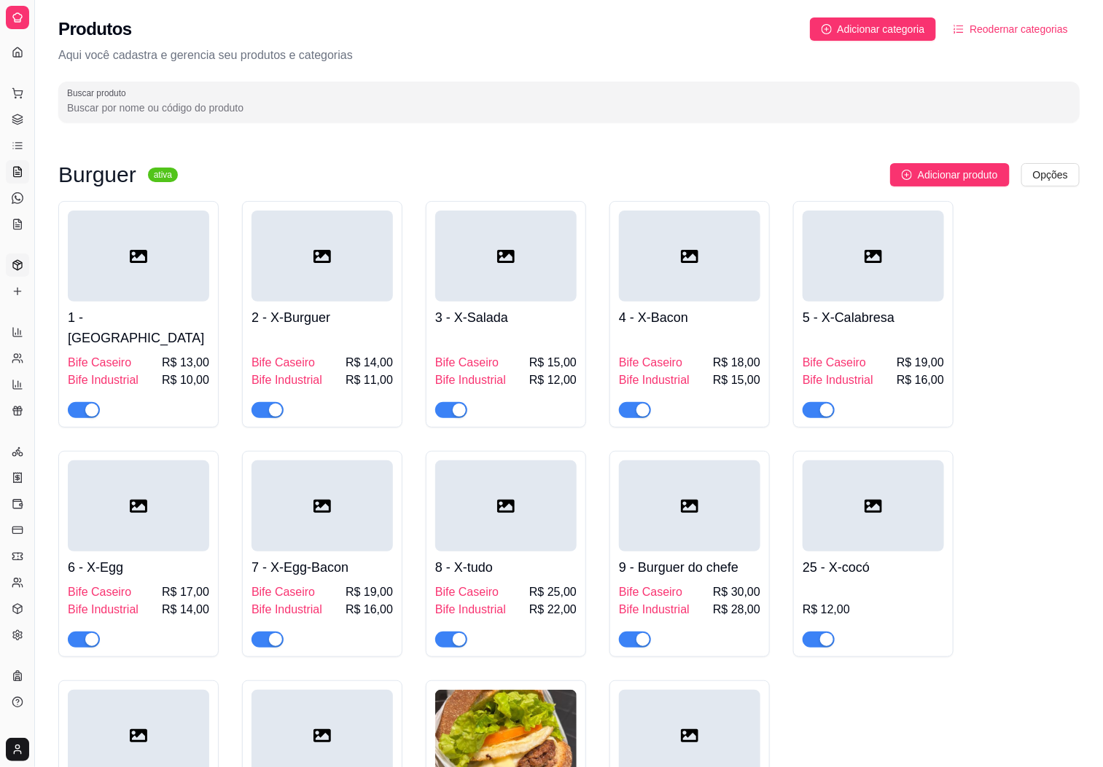
click at [22, 180] on link "Salão / Mesas" at bounding box center [17, 171] width 23 height 23
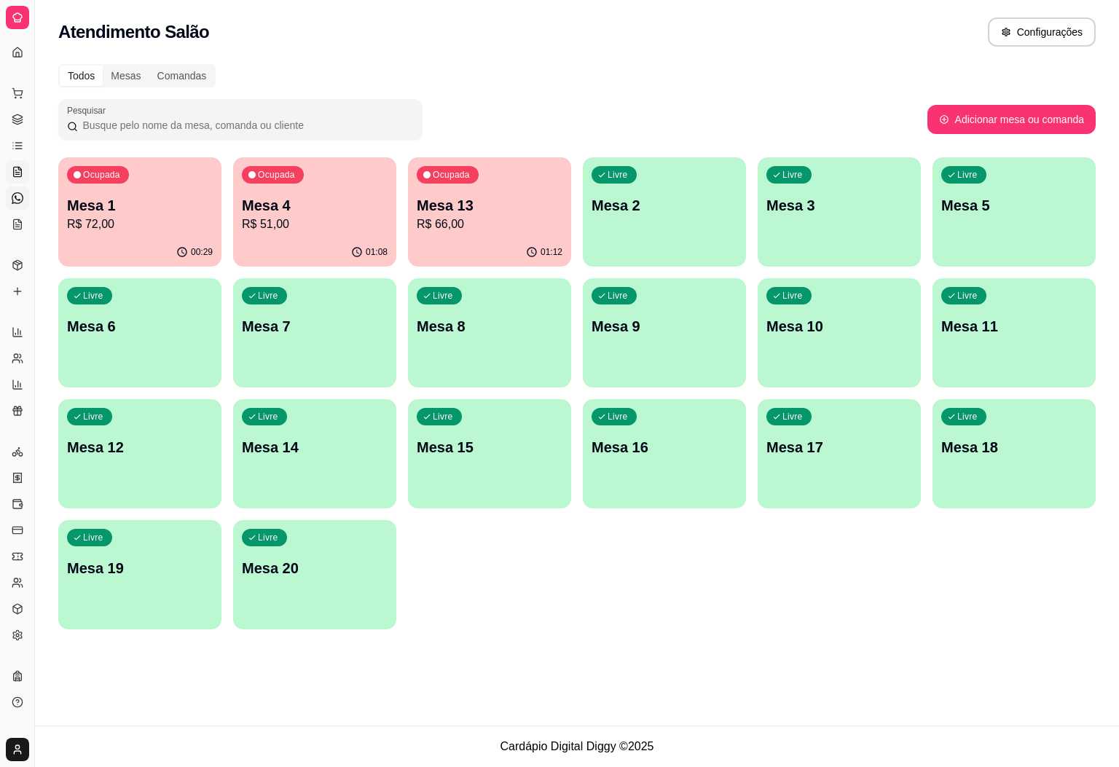
click at [17, 198] on icon at bounding box center [18, 198] width 12 height 12
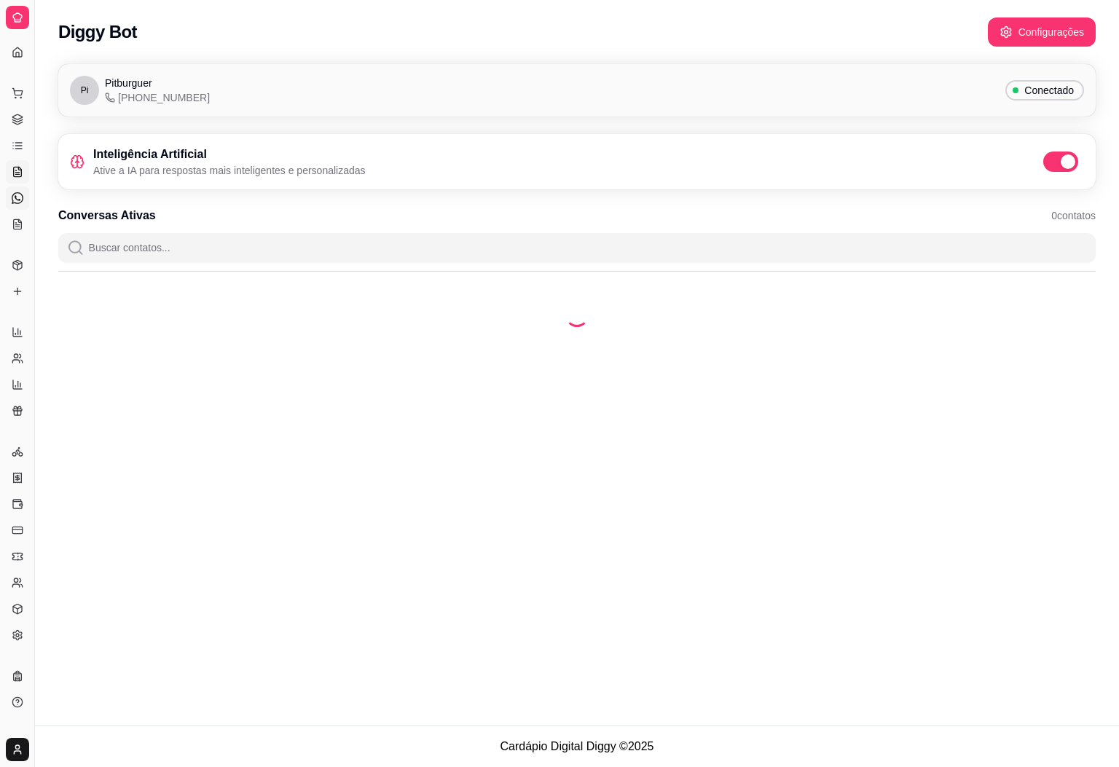
click at [12, 169] on icon at bounding box center [18, 172] width 12 height 12
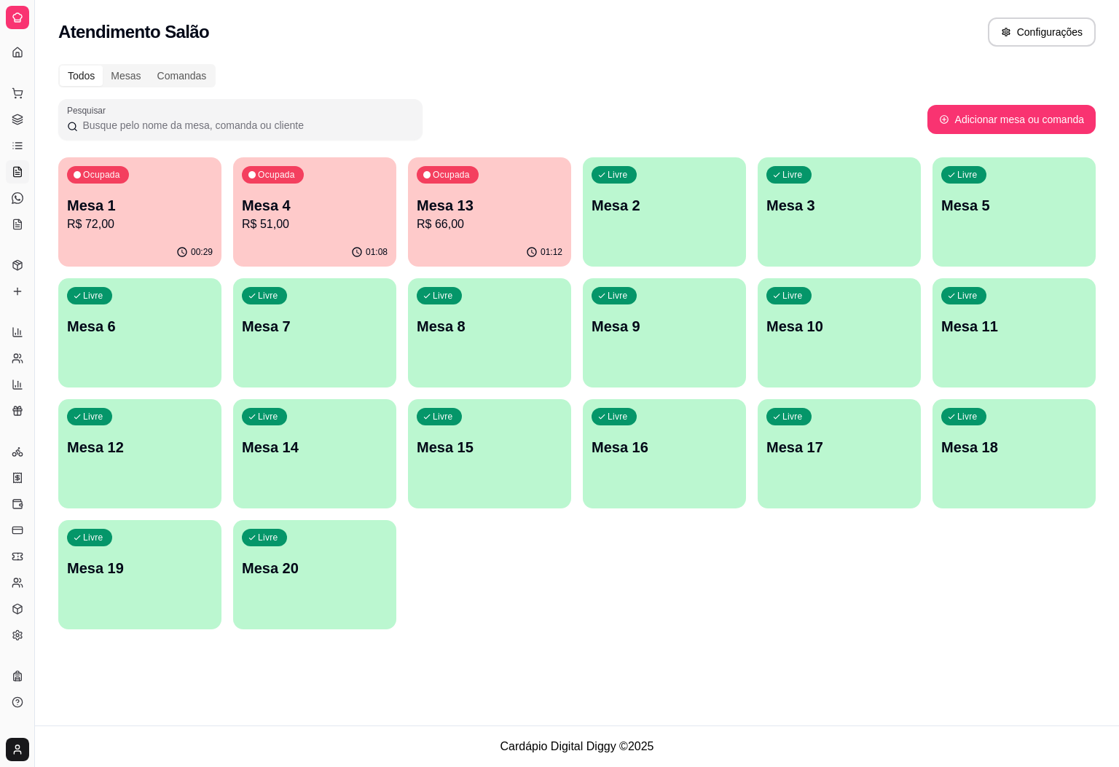
click at [15, 175] on icon at bounding box center [18, 172] width 12 height 12
click at [23, 155] on link "Lista de Pedidos" at bounding box center [17, 145] width 23 height 23
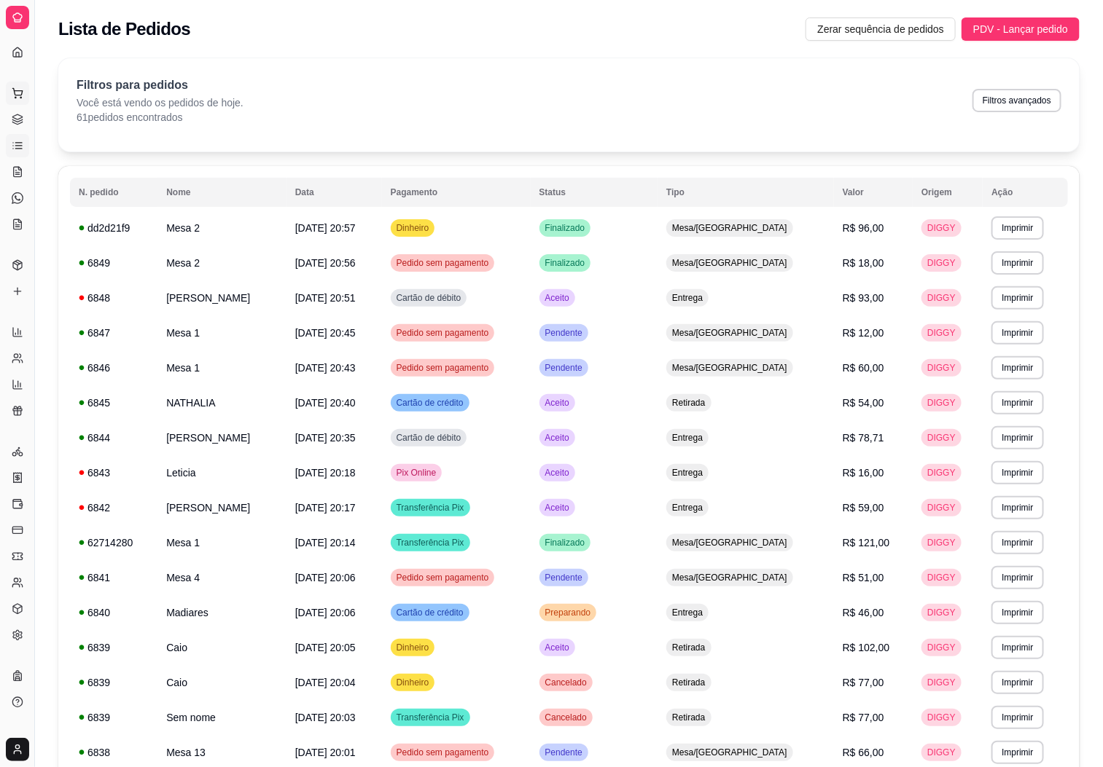
click at [20, 83] on button "Pedidos balcão (PDV)" at bounding box center [17, 93] width 23 height 23
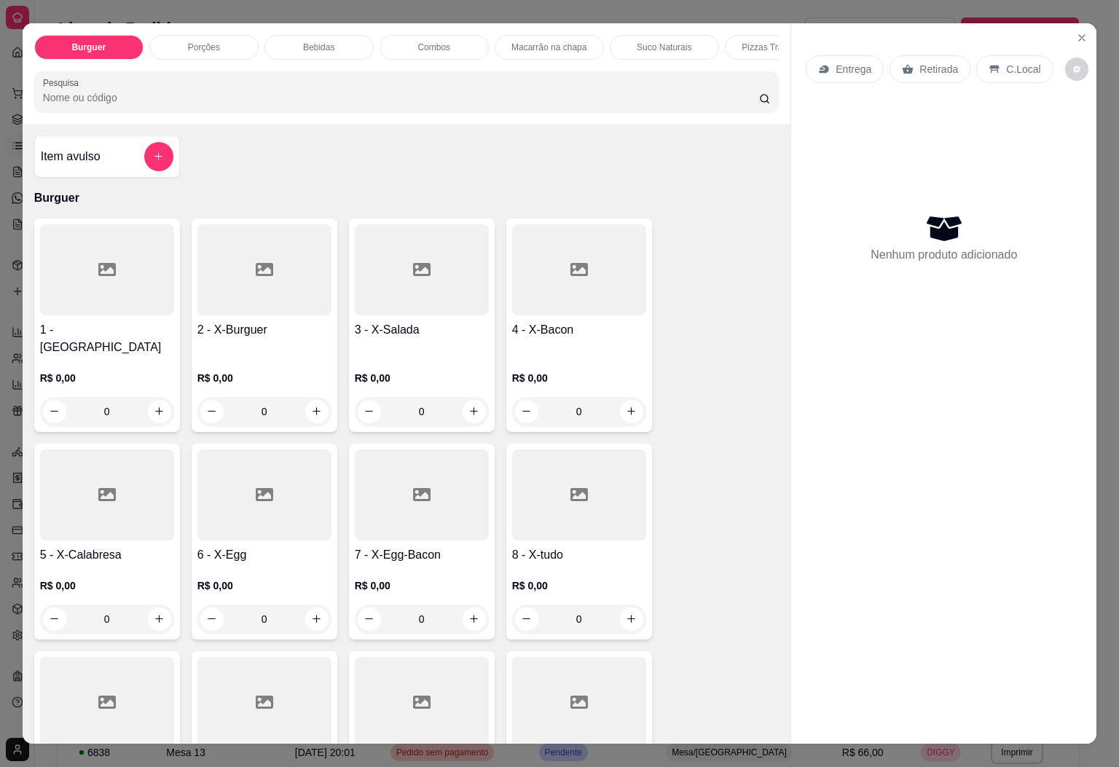
click at [300, 35] on div "Bebidas" at bounding box center [319, 47] width 109 height 25
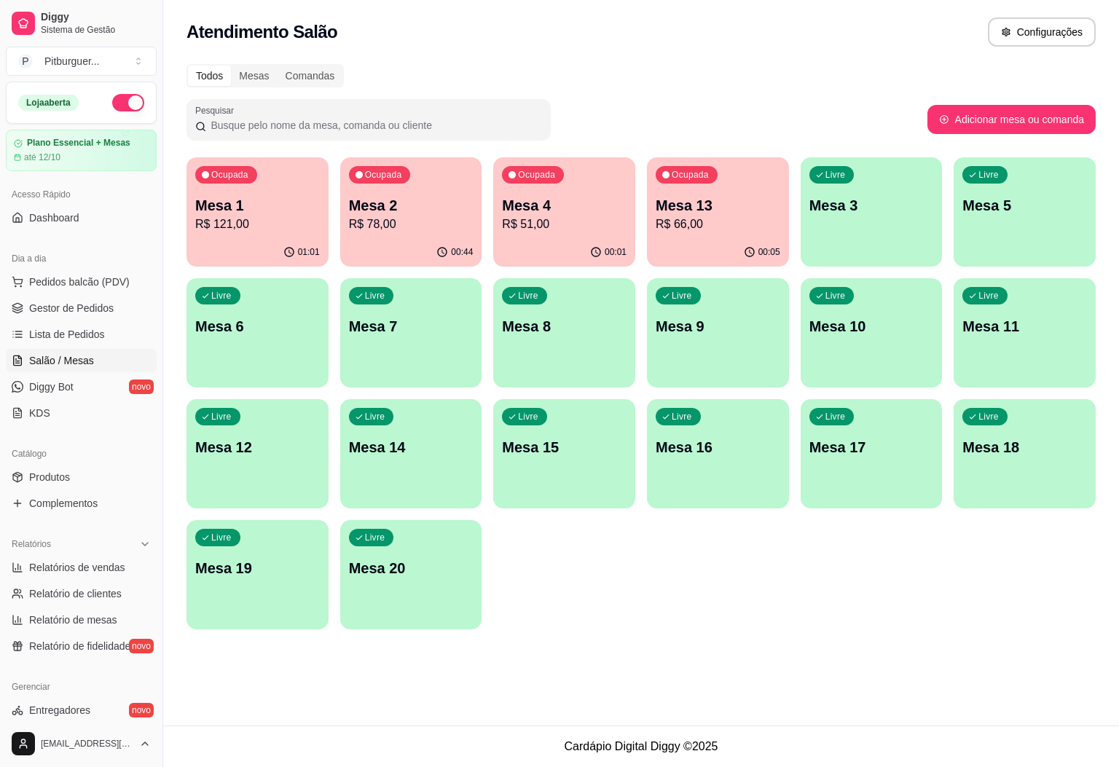
click at [239, 195] on p "Mesa 1" at bounding box center [257, 205] width 125 height 20
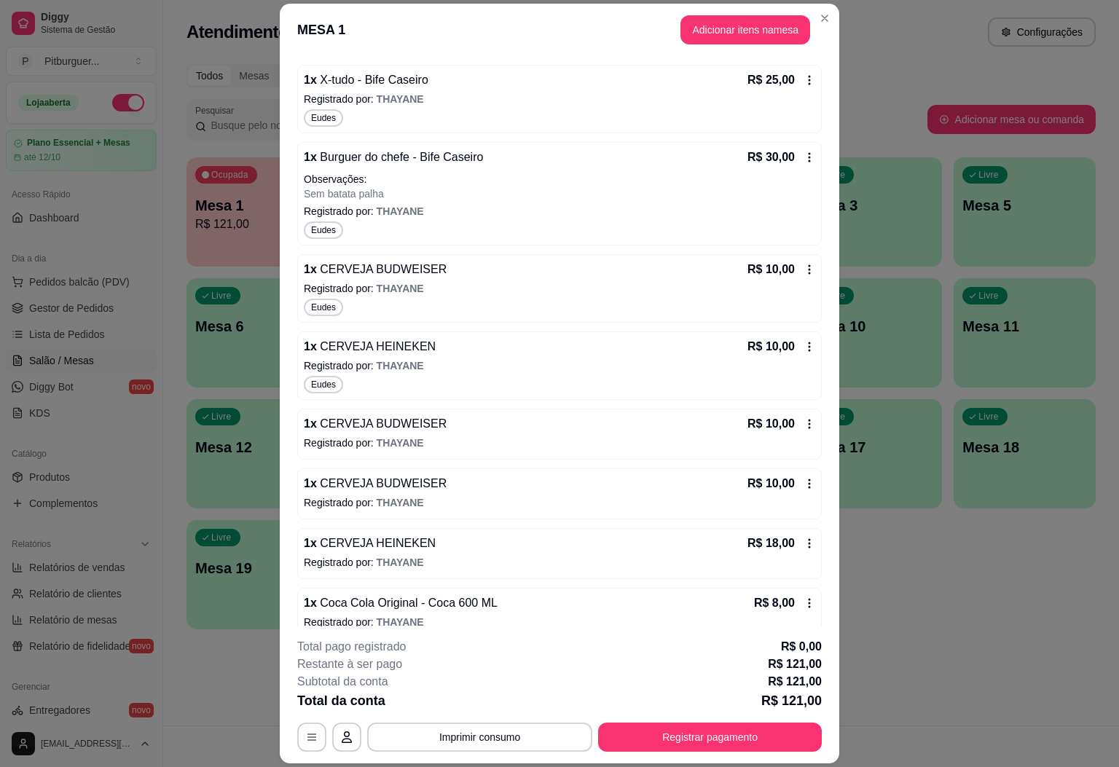
scroll to position [214, 0]
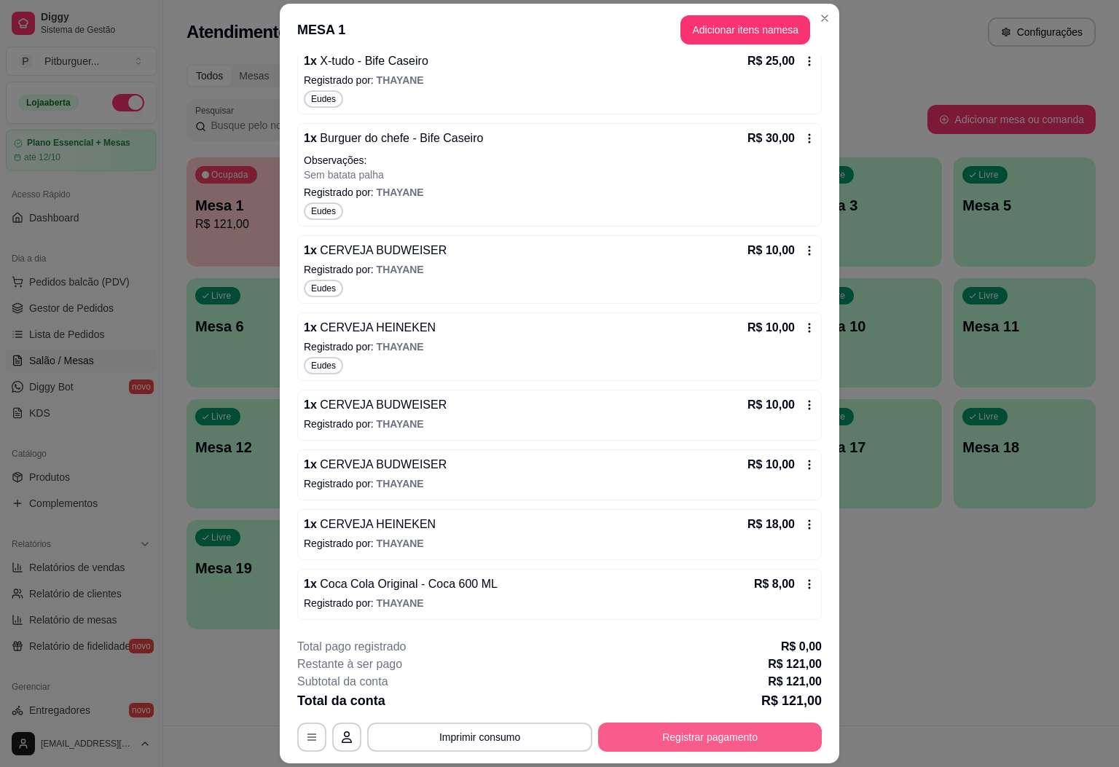
click at [727, 738] on button "Registrar pagamento" at bounding box center [710, 737] width 224 height 29
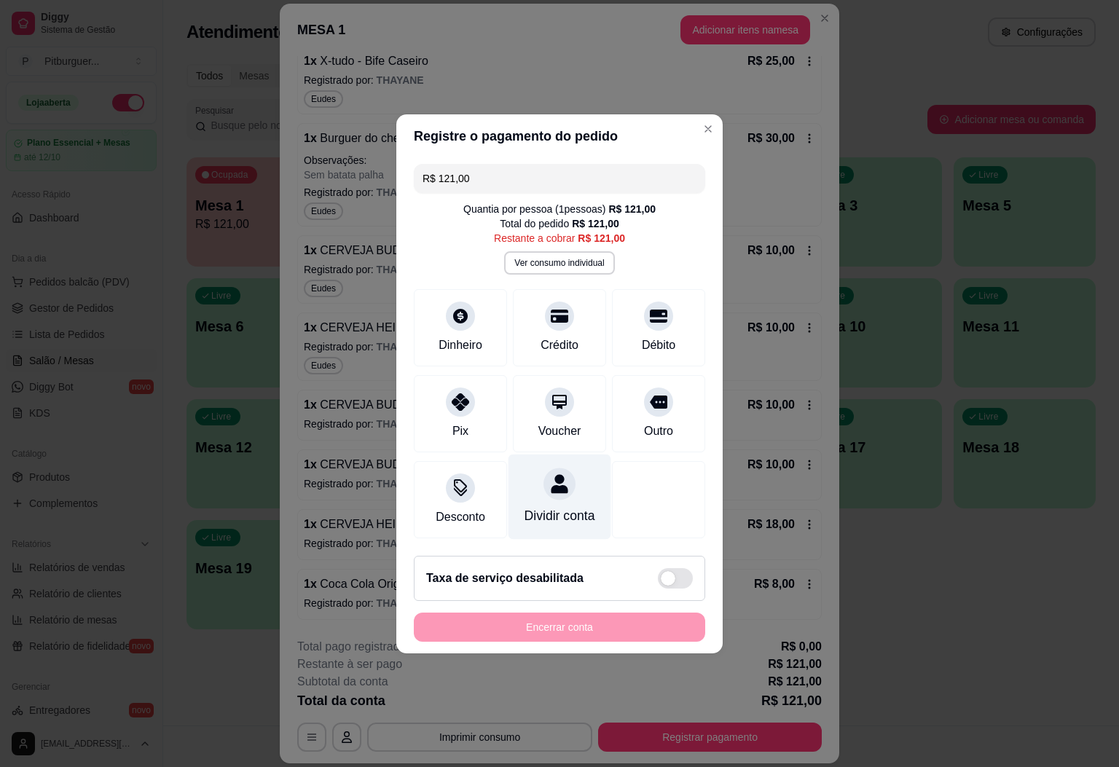
click at [566, 486] on div "Dividir conta" at bounding box center [560, 496] width 103 height 85
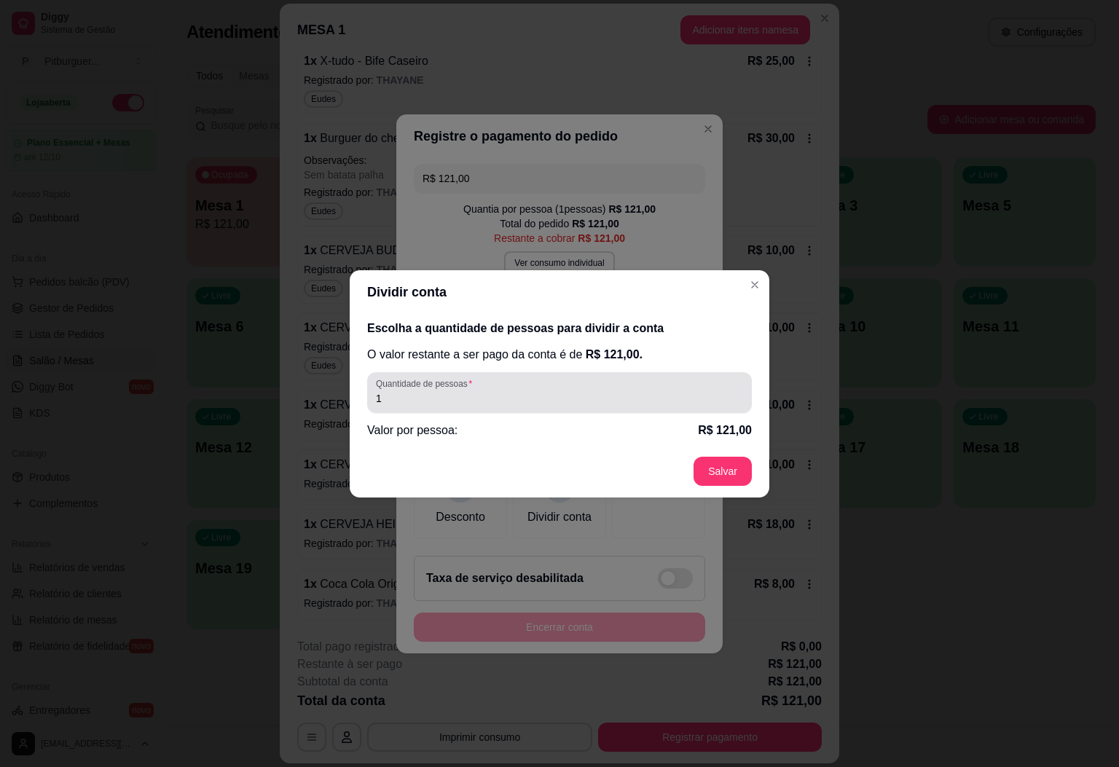
click at [440, 394] on input "1" at bounding box center [559, 398] width 367 height 15
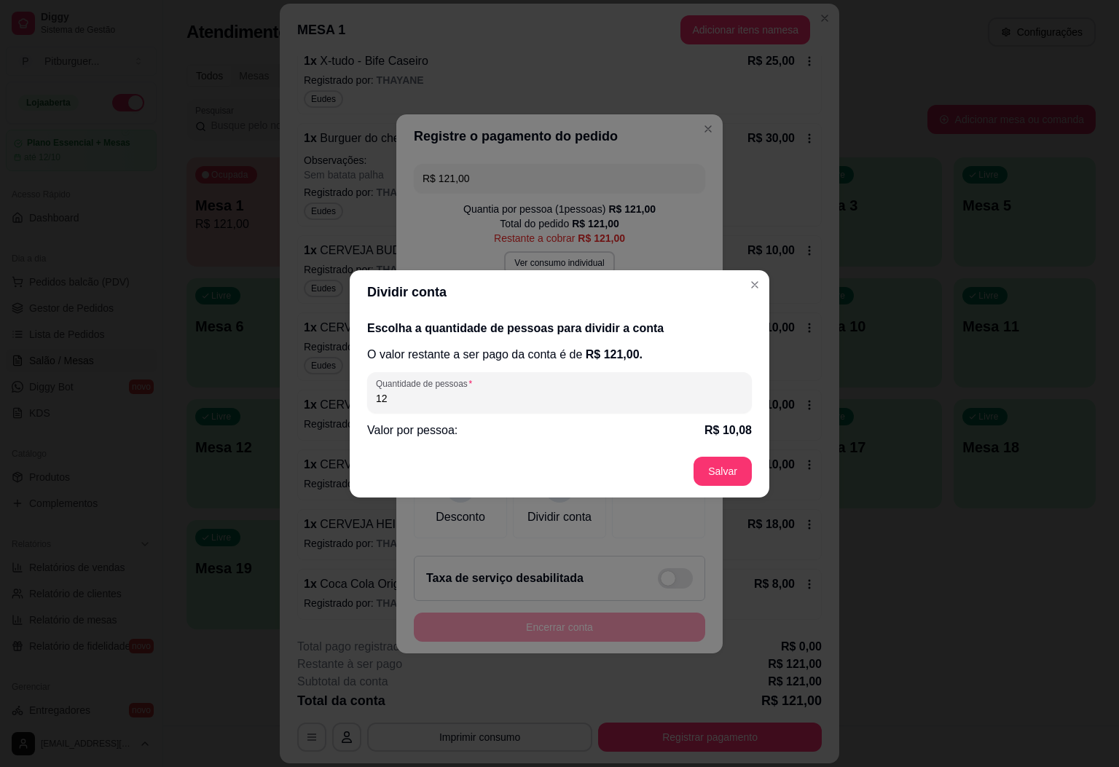
drag, startPoint x: 439, startPoint y: 394, endPoint x: 326, endPoint y: 398, distance: 113.8
click at [326, 398] on div "Dividir conta Escolha a quantidade de pessoas para dividir a conta O valor rest…" at bounding box center [559, 383] width 1119 height 767
type input "2"
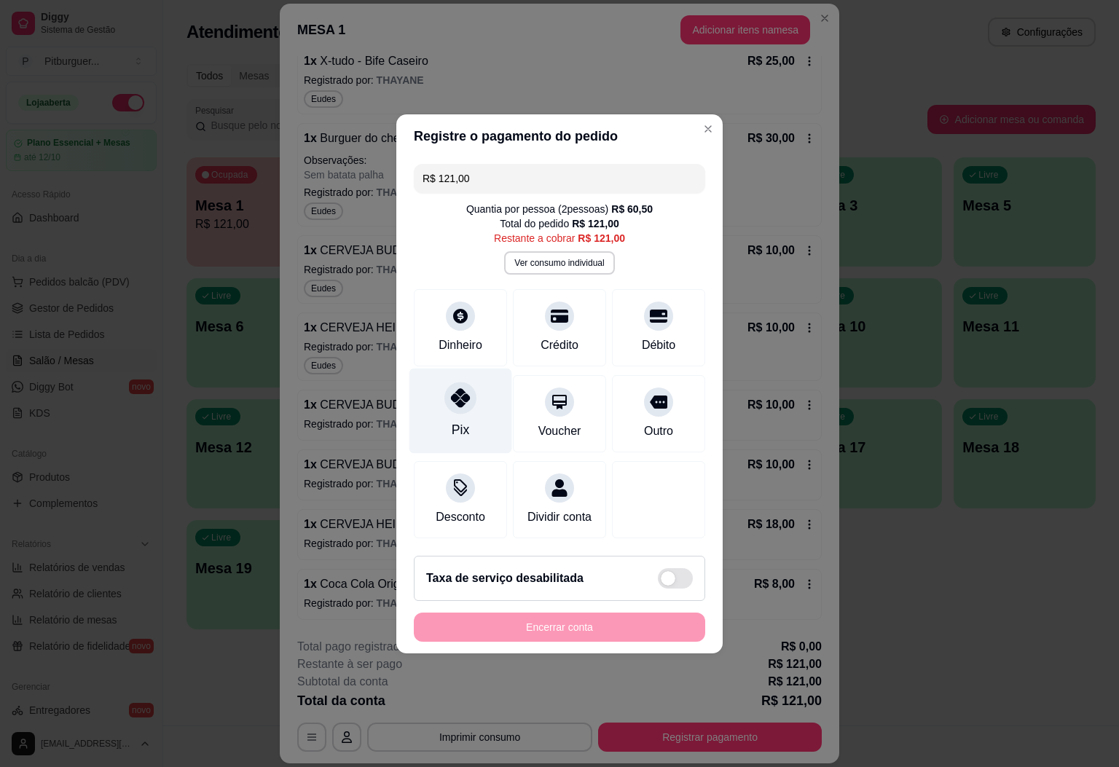
click at [464, 398] on icon at bounding box center [460, 397] width 19 height 19
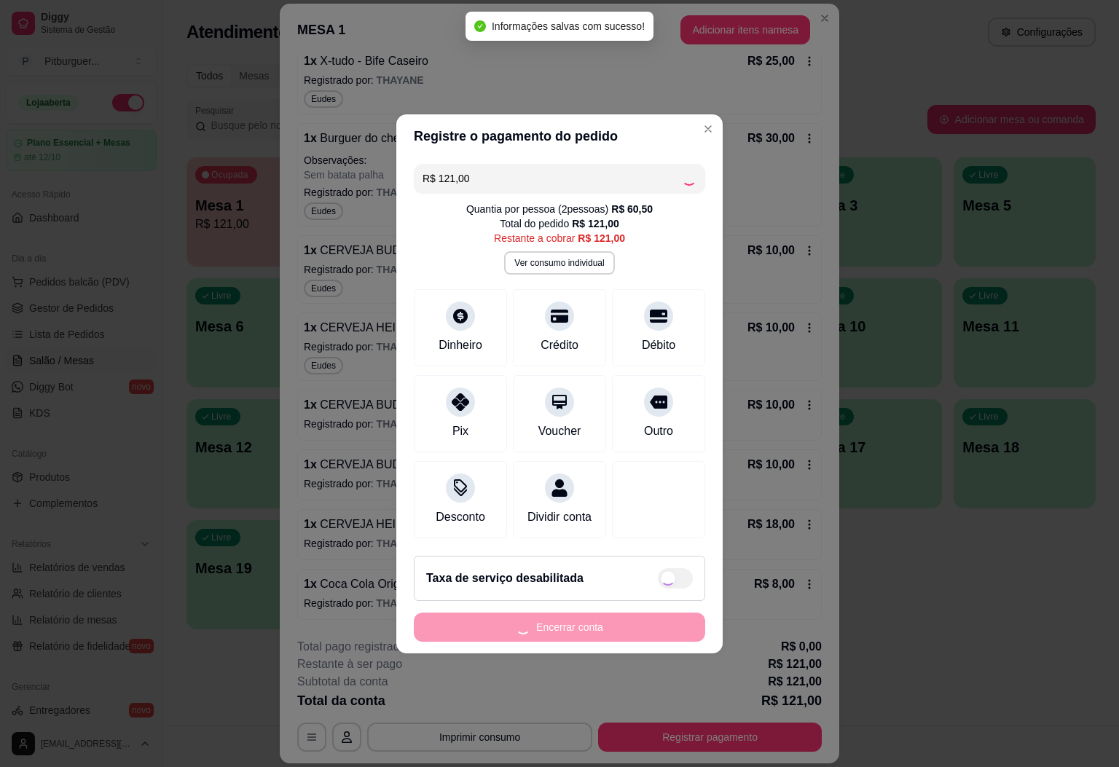
type input "R$ 0,00"
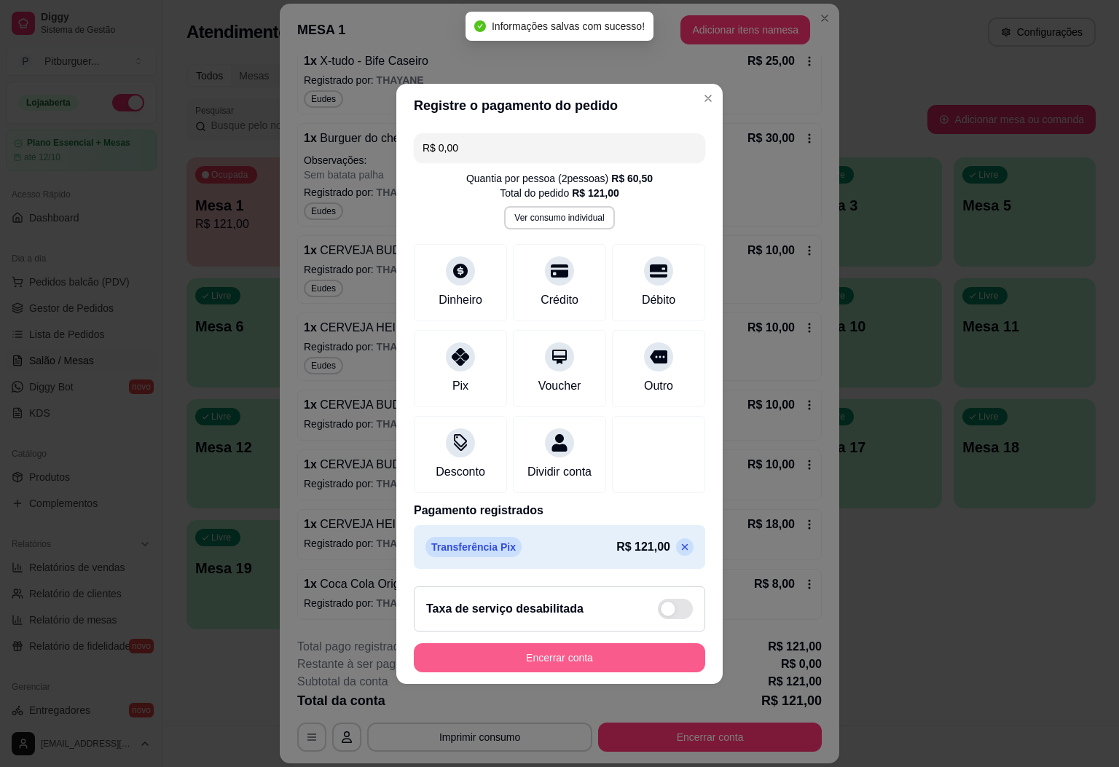
click at [573, 673] on button "Encerrar conta" at bounding box center [560, 658] width 292 height 29
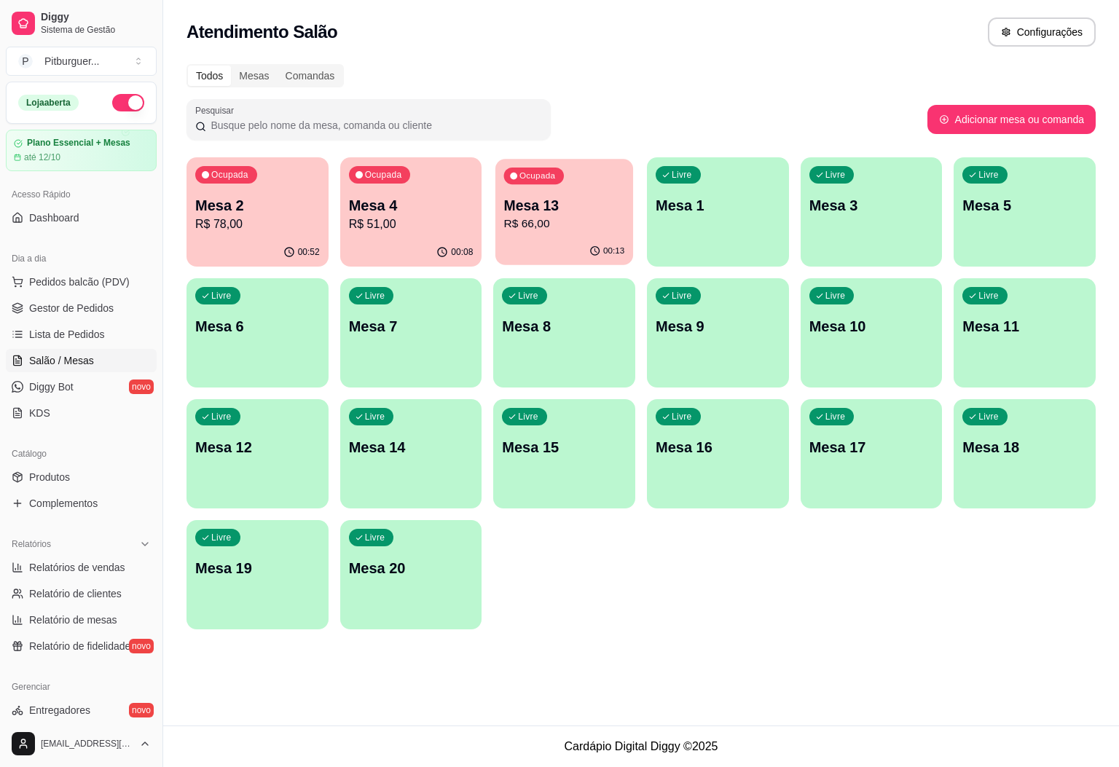
click at [532, 224] on p "R$ 66,00" at bounding box center [564, 224] width 121 height 17
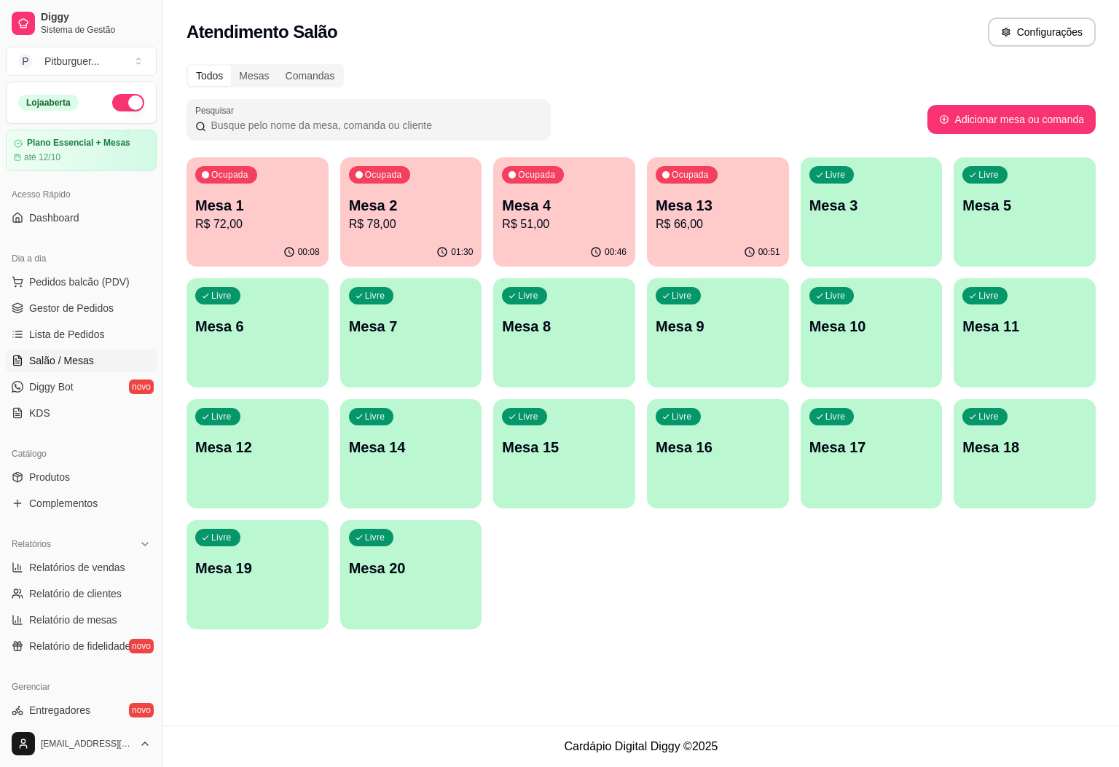
click at [380, 199] on p "Mesa 2" at bounding box center [411, 205] width 125 height 20
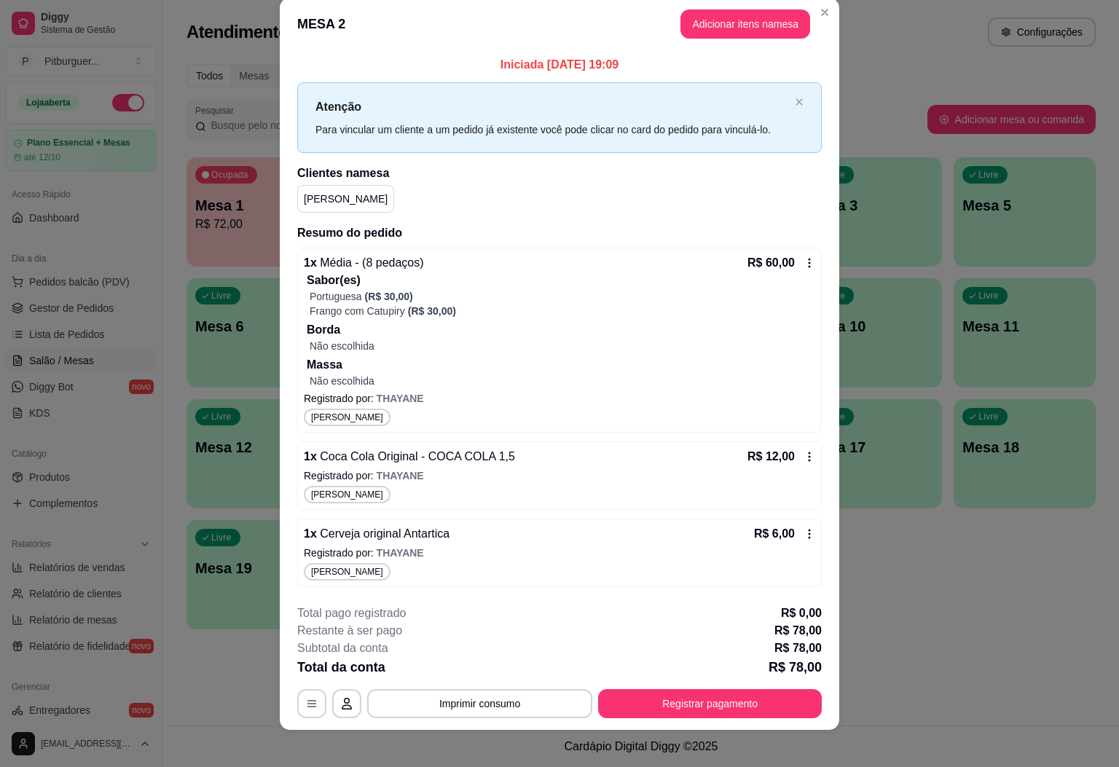
scroll to position [31, 0]
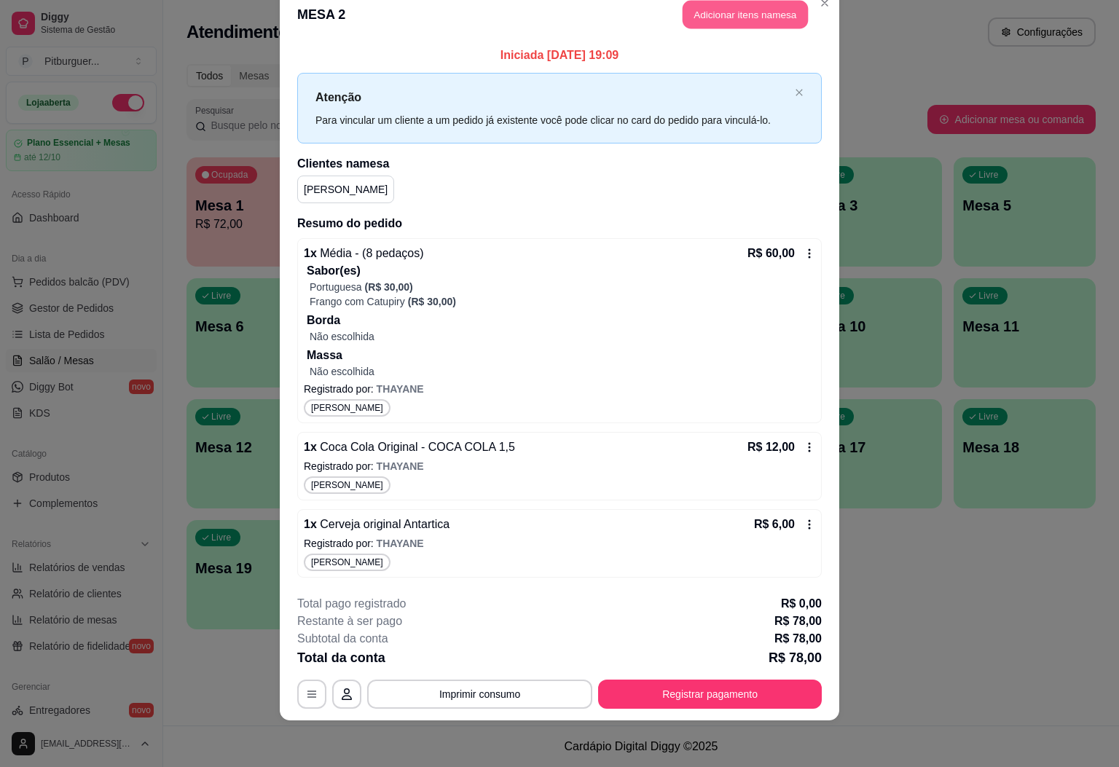
click at [711, 14] on button "Adicionar itens na mesa" at bounding box center [745, 15] width 125 height 28
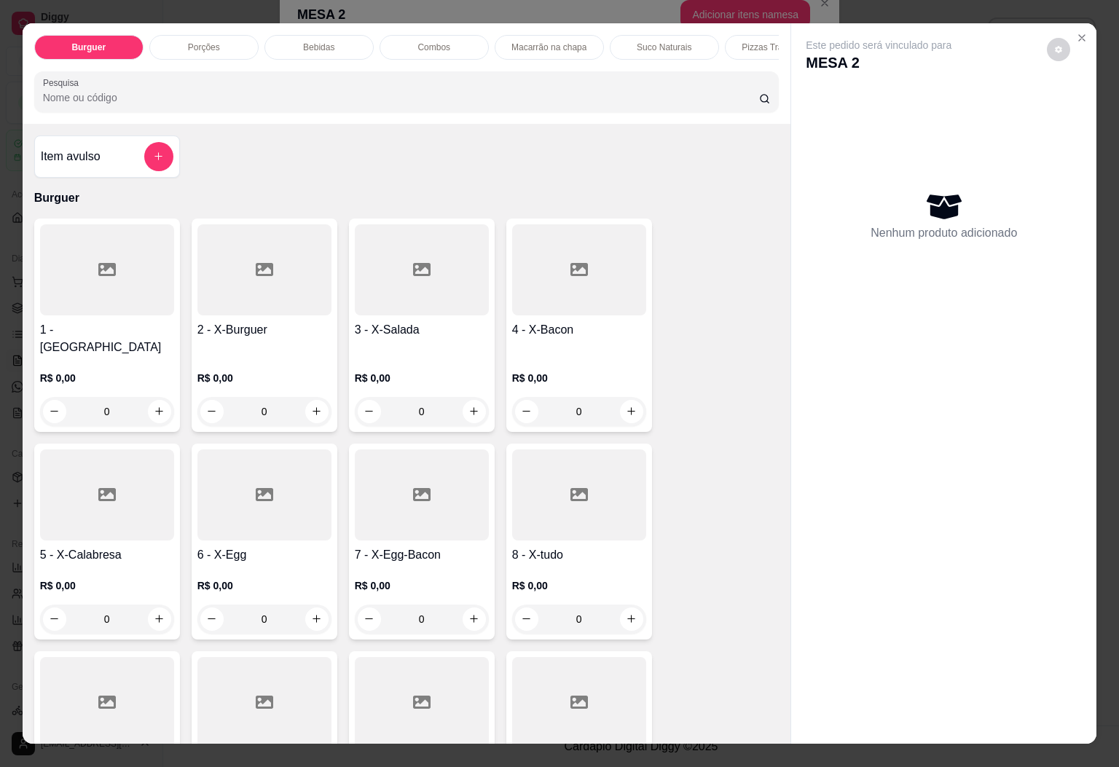
click at [212, 40] on div "Porções" at bounding box center [203, 47] width 109 height 25
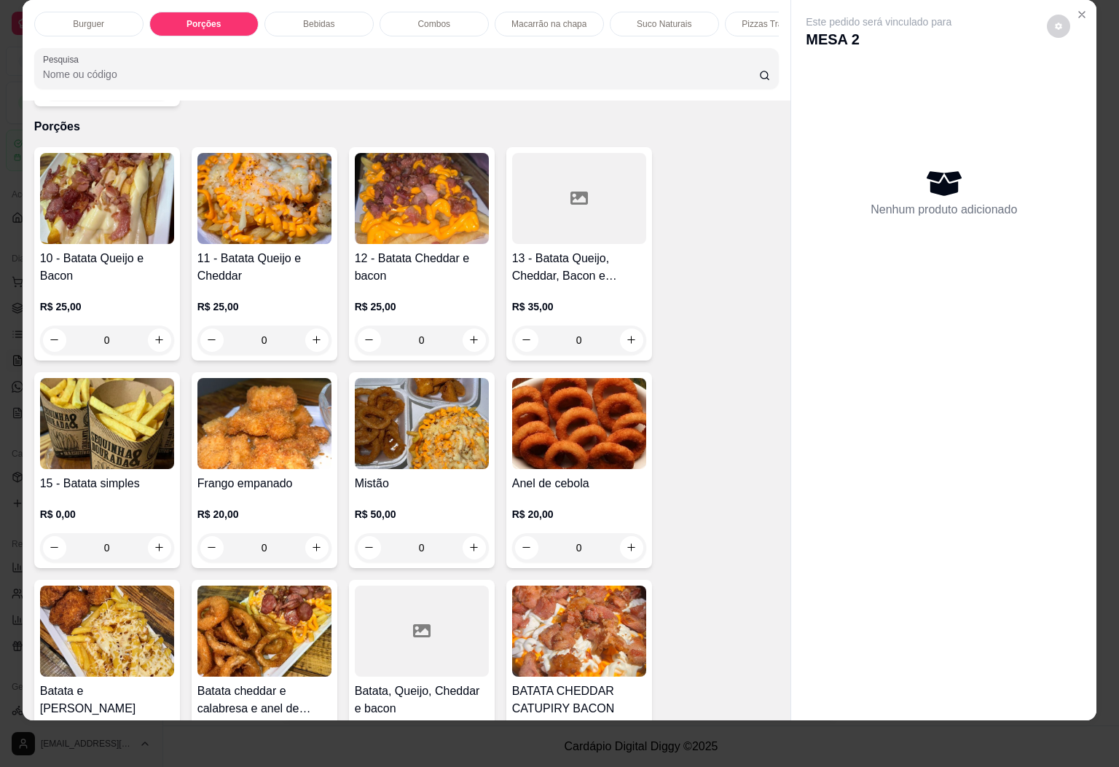
click at [316, 18] on p "Bebidas" at bounding box center [318, 24] width 31 height 12
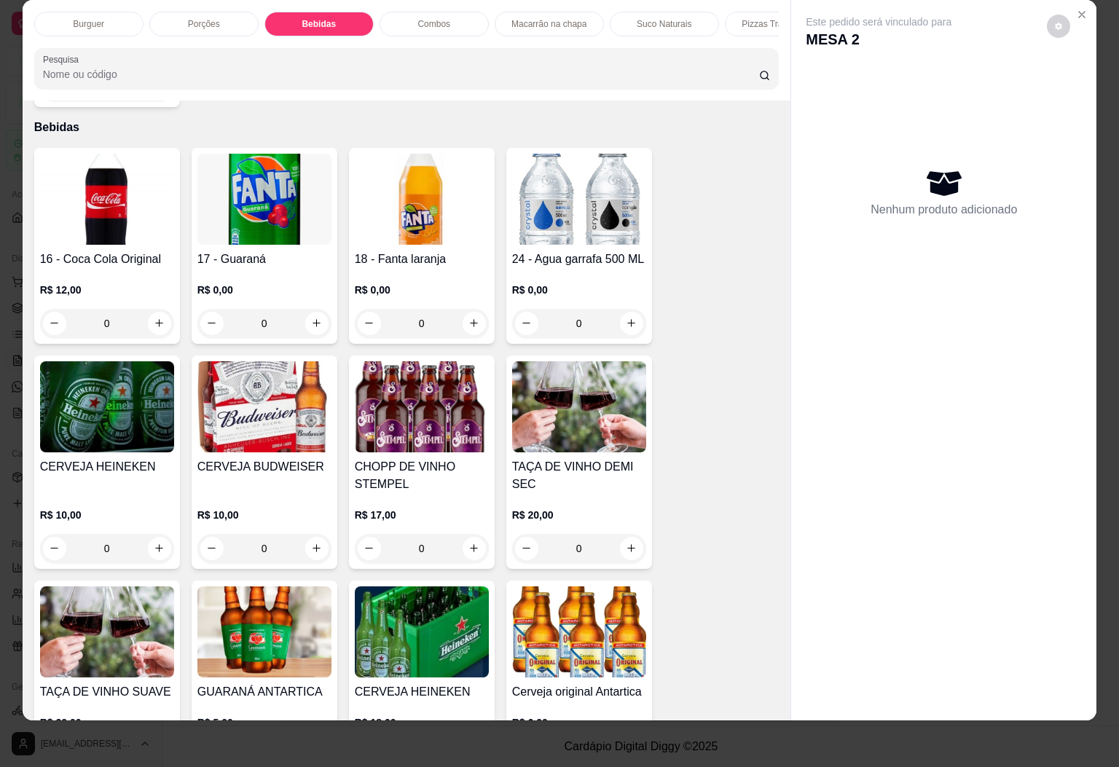
click at [85, 204] on img at bounding box center [107, 199] width 134 height 91
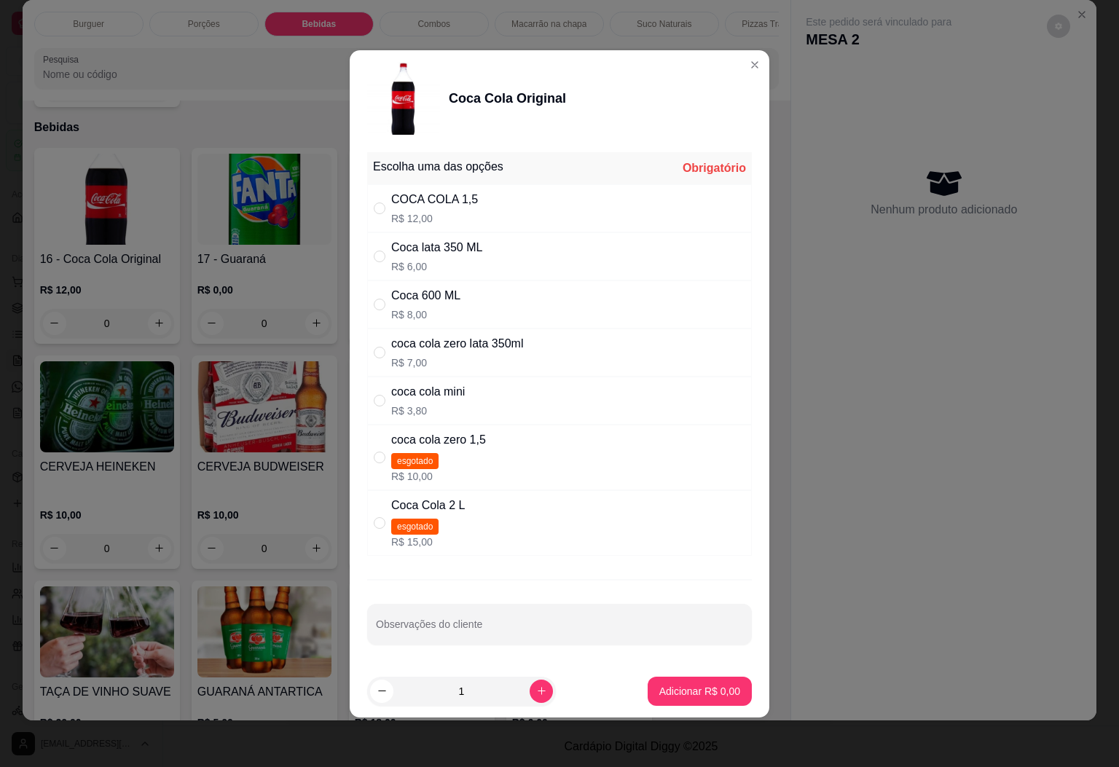
click at [493, 208] on div "COCA COLA 1,5 R$ 12,00" at bounding box center [559, 208] width 385 height 48
radio input "true"
click at [683, 706] on button "Adicionar R$ 12,00" at bounding box center [697, 691] width 110 height 29
type input "1"
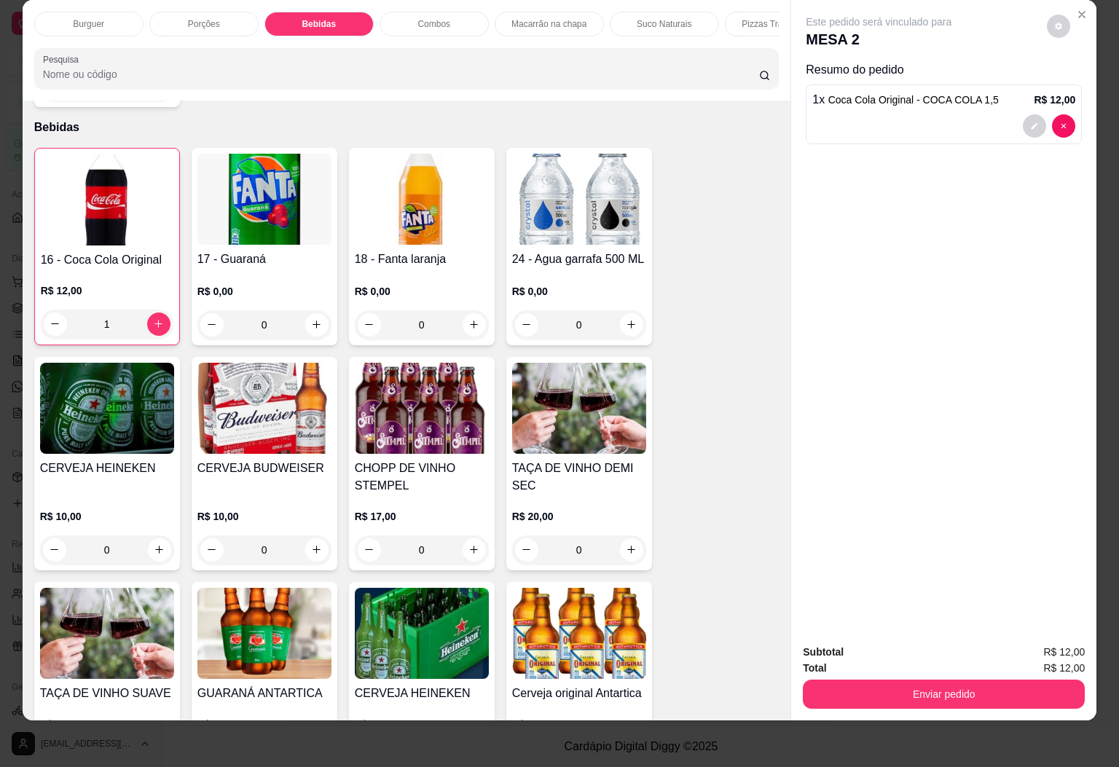
click at [529, 606] on img at bounding box center [579, 633] width 134 height 91
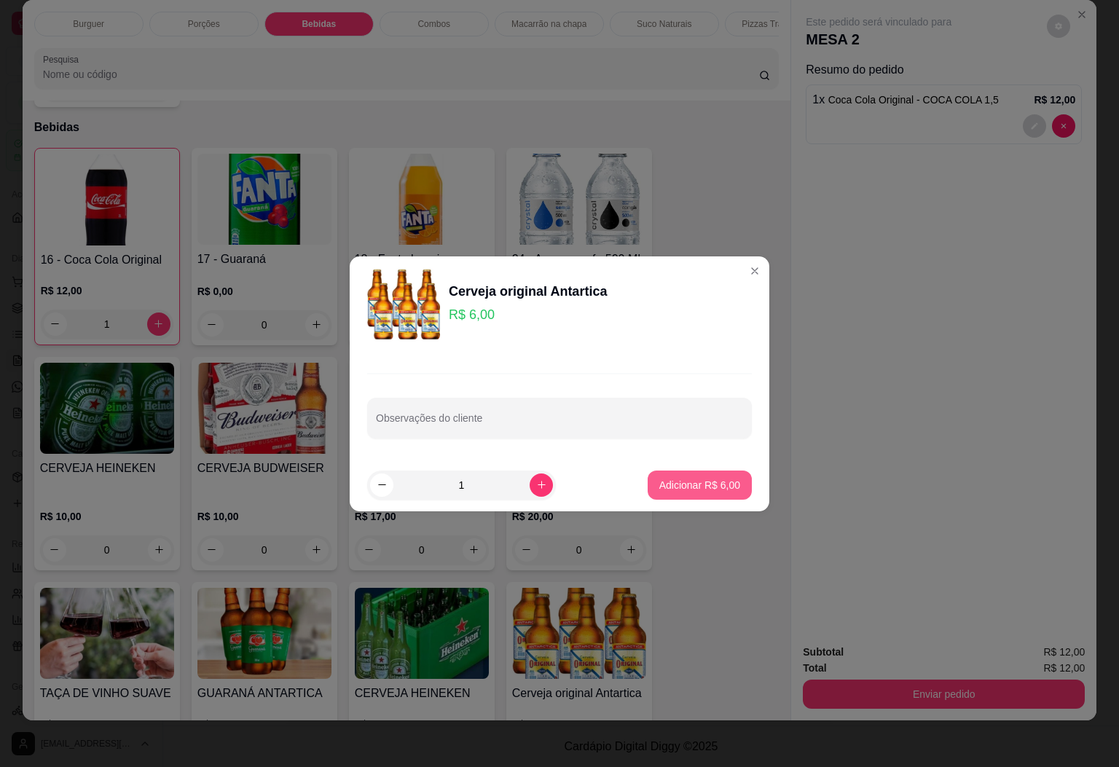
click at [691, 485] on p "Adicionar R$ 6,00" at bounding box center [700, 485] width 81 height 15
type input "1"
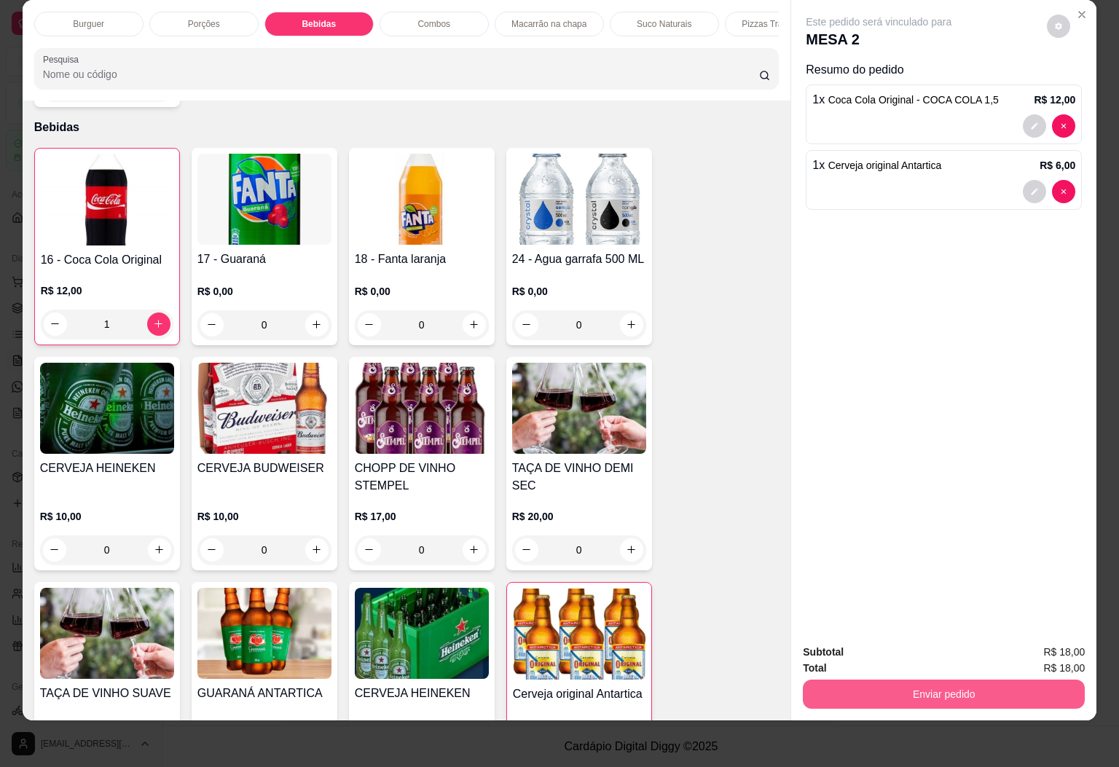
click at [893, 680] on button "Enviar pedido" at bounding box center [944, 694] width 282 height 29
click at [1035, 645] on button "Sim, quero registrar" at bounding box center [1031, 643] width 109 height 28
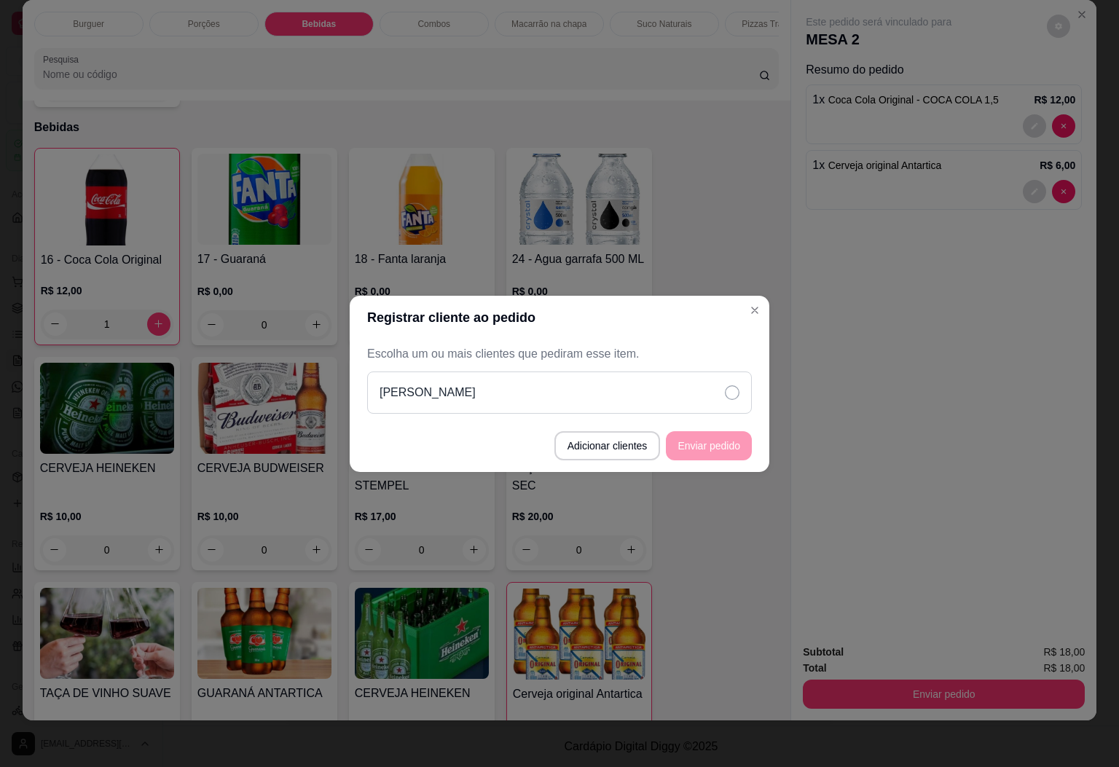
click at [726, 387] on icon at bounding box center [732, 393] width 15 height 15
click at [716, 444] on button "Enviar pedido" at bounding box center [709, 445] width 86 height 29
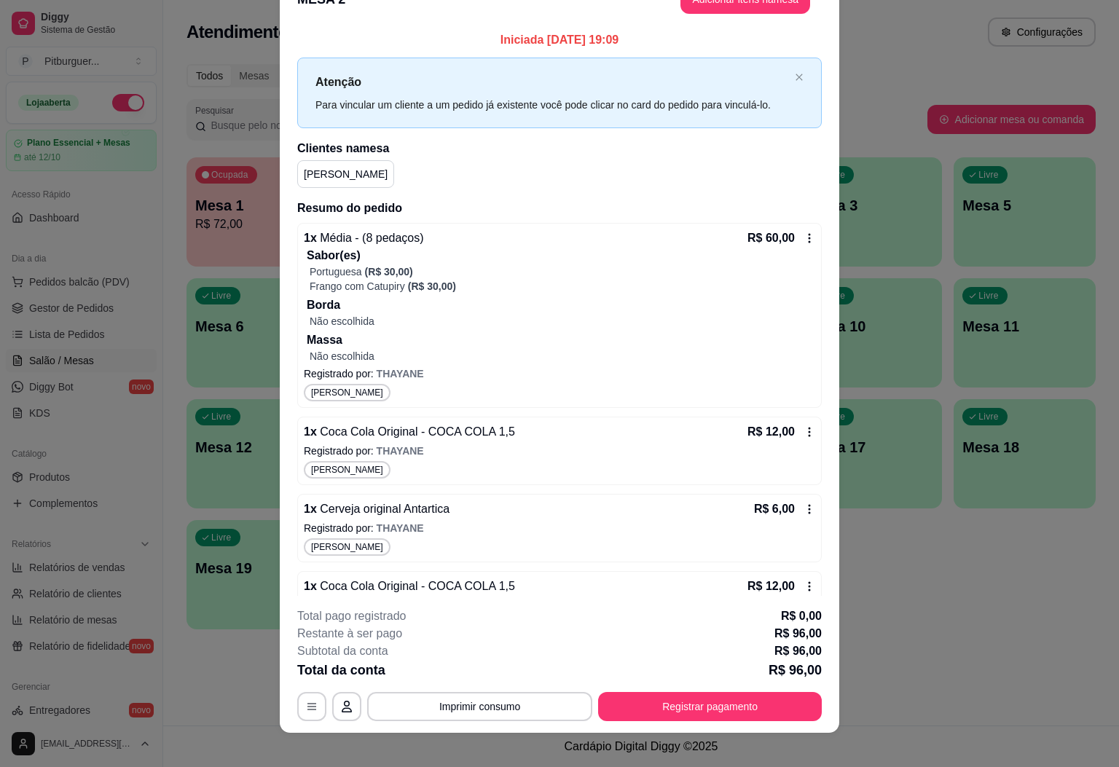
scroll to position [20, 0]
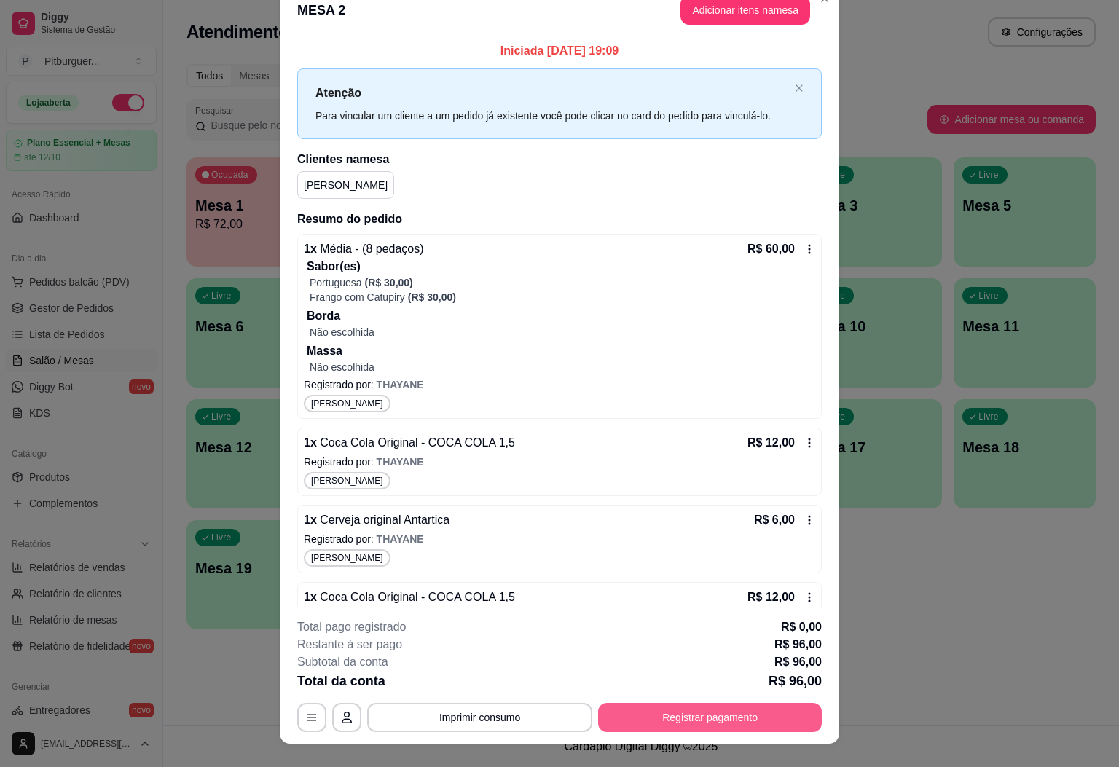
click at [774, 728] on button "Registrar pagamento" at bounding box center [710, 717] width 224 height 29
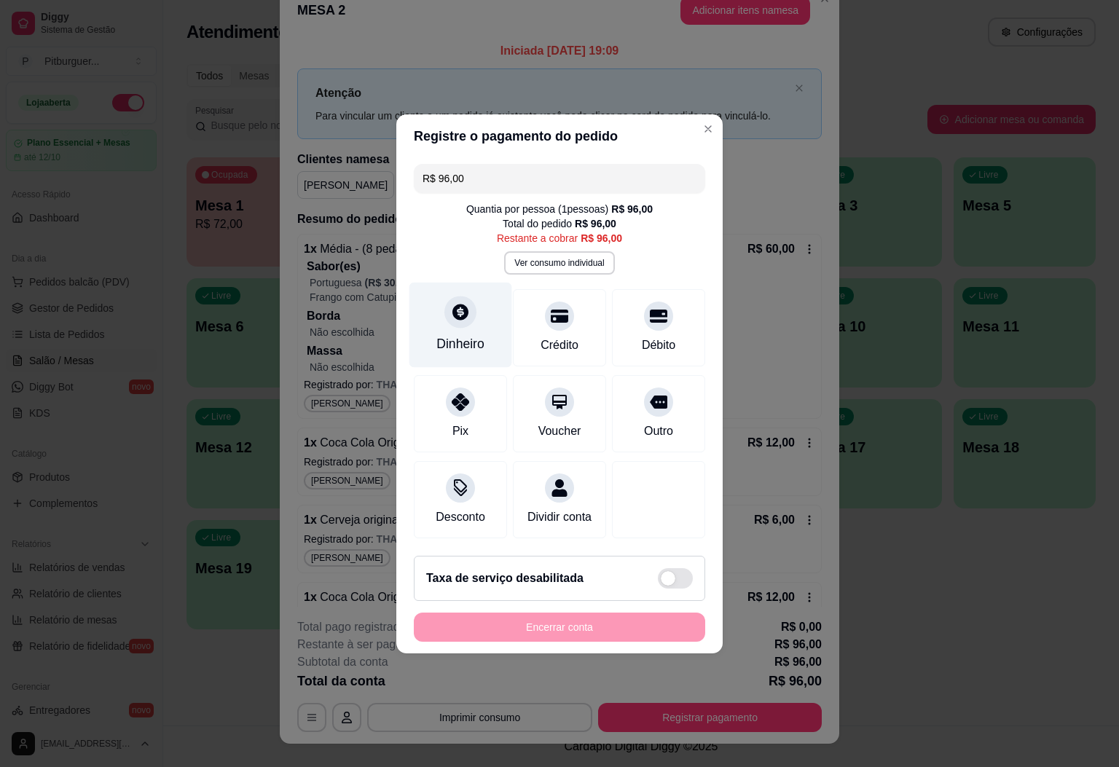
click at [429, 311] on div "Dinheiro" at bounding box center [461, 324] width 103 height 85
type input "R$ 0,00"
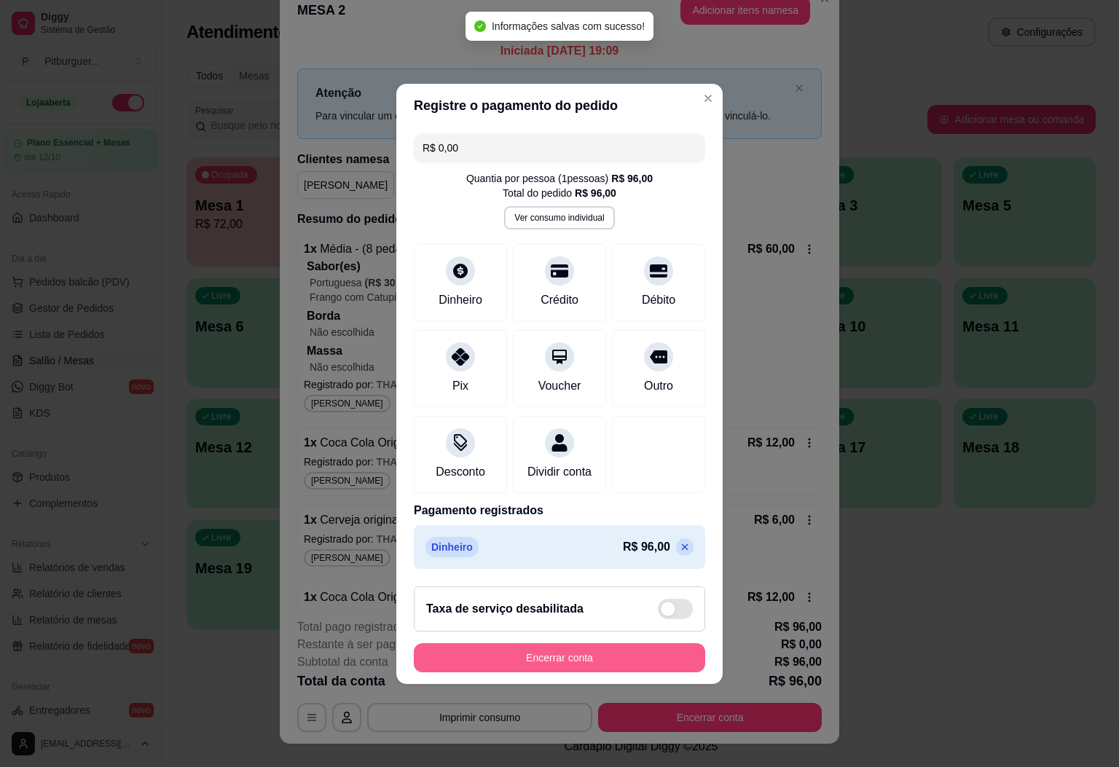
click at [603, 669] on button "Encerrar conta" at bounding box center [560, 658] width 292 height 29
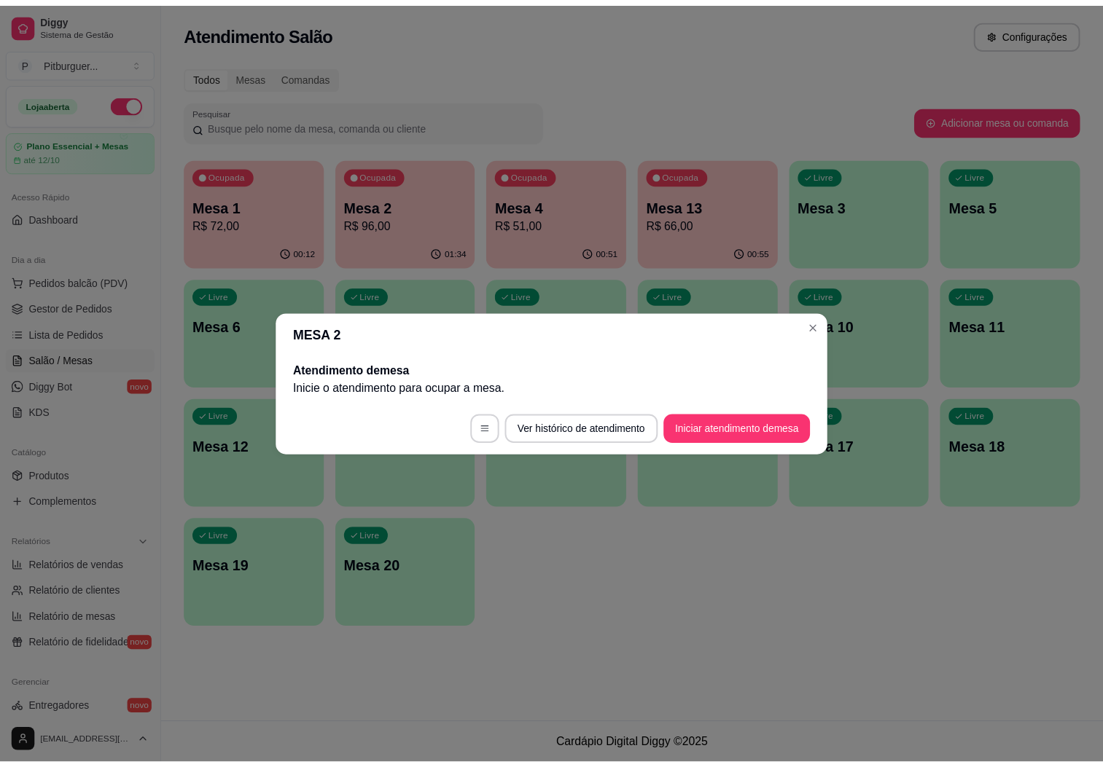
scroll to position [0, 0]
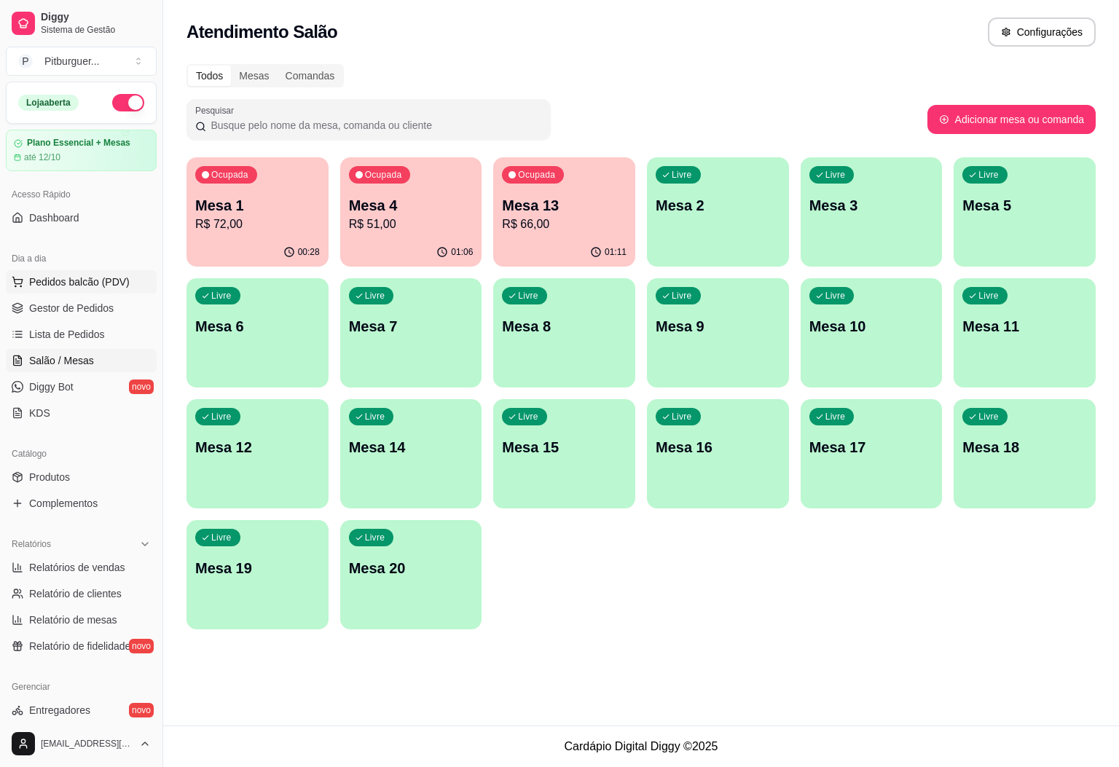
click at [79, 282] on span "Pedidos balcão (PDV)" at bounding box center [79, 282] width 101 height 15
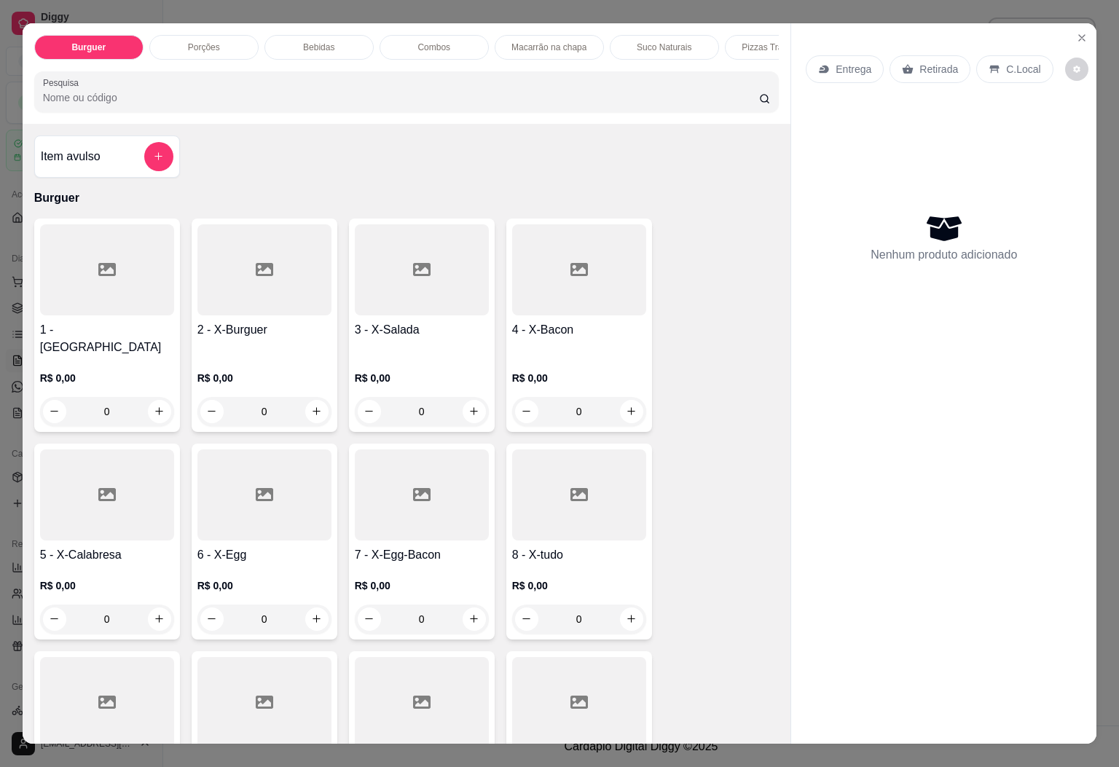
click at [1061, 28] on div "Entrega Retirada C.Local Nenhum produto adicionado" at bounding box center [943, 372] width 305 height 698
click at [1079, 35] on icon "Close" at bounding box center [1082, 38] width 6 height 6
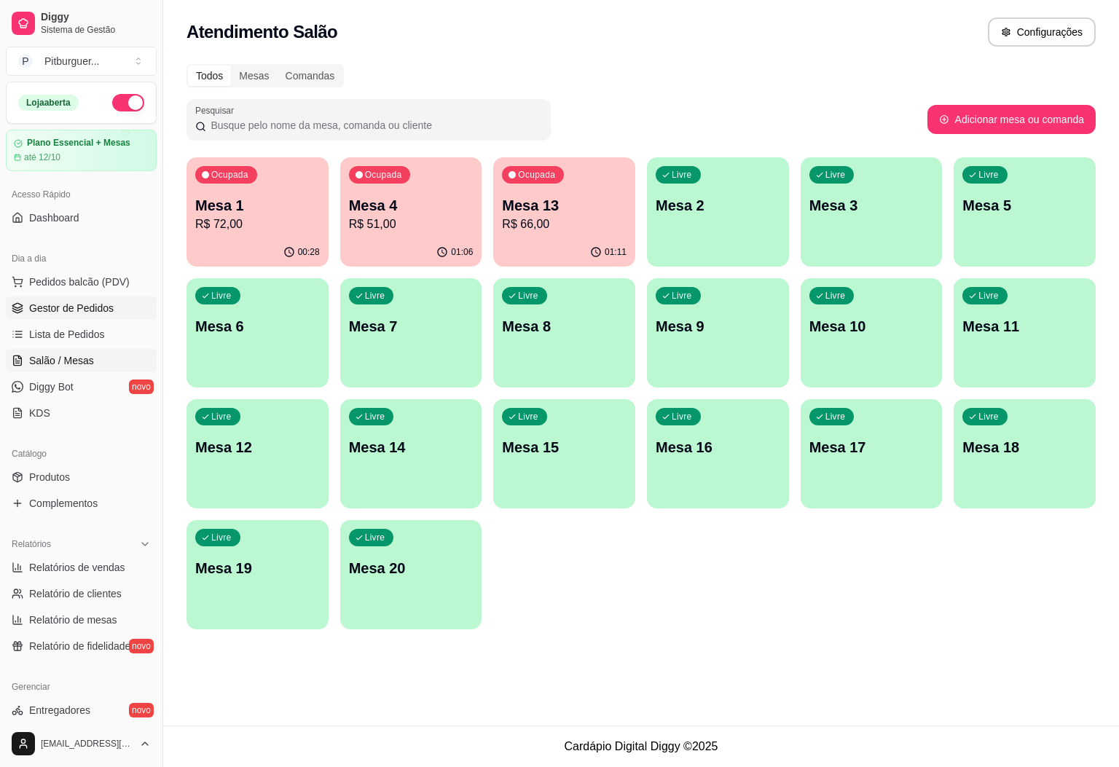
click at [74, 308] on span "Gestor de Pedidos" at bounding box center [71, 308] width 85 height 15
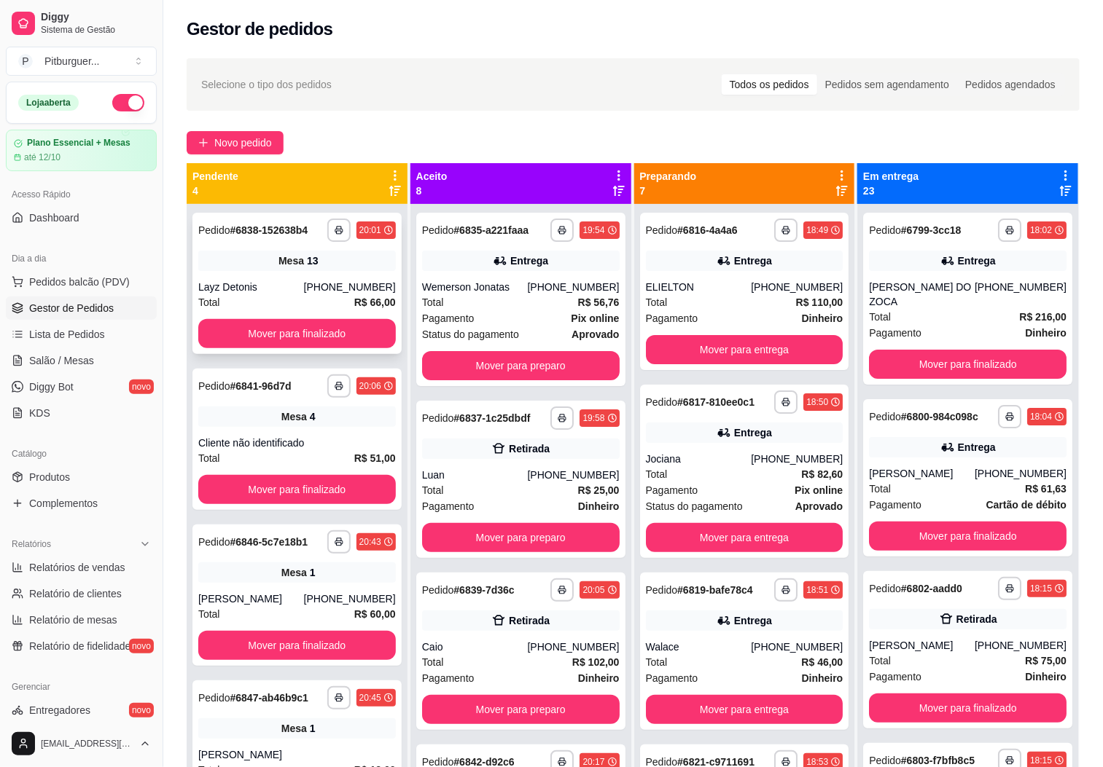
click at [331, 265] on div "Mesa 13" at bounding box center [297, 261] width 198 height 20
click at [389, 173] on icon at bounding box center [394, 175] width 13 height 13
click at [383, 136] on div "Novo pedido" at bounding box center [633, 142] width 893 height 23
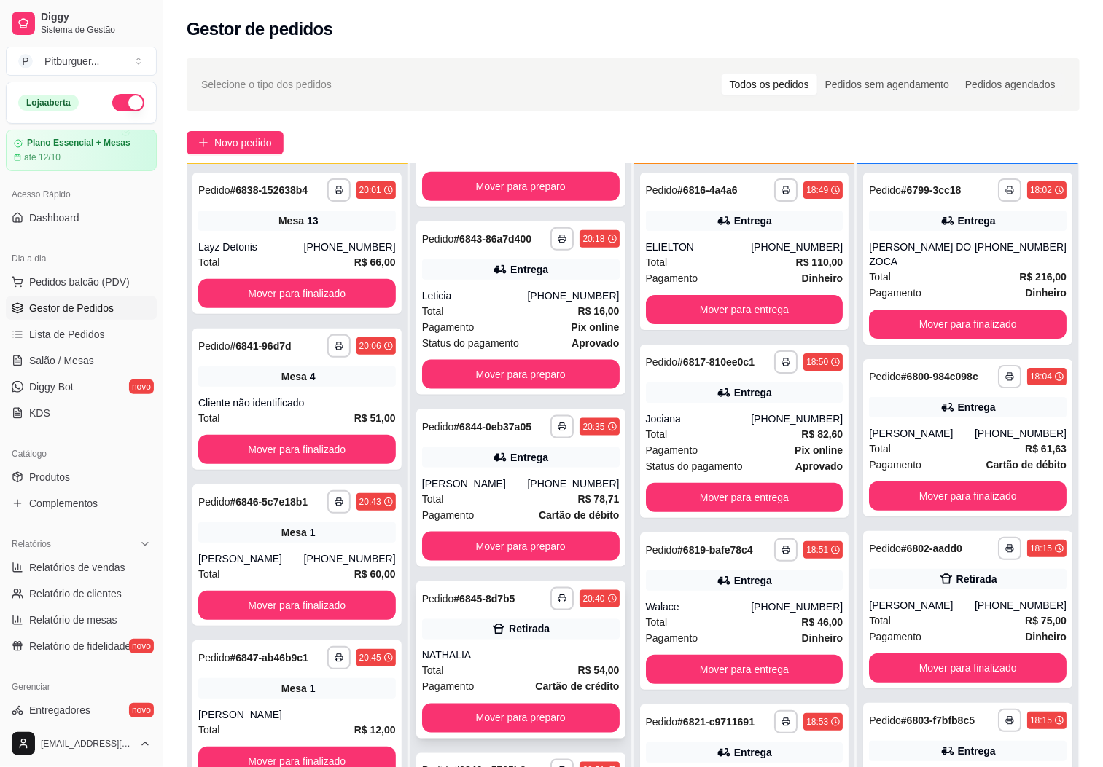
click at [518, 649] on div "NATHALIA" at bounding box center [521, 656] width 198 height 15
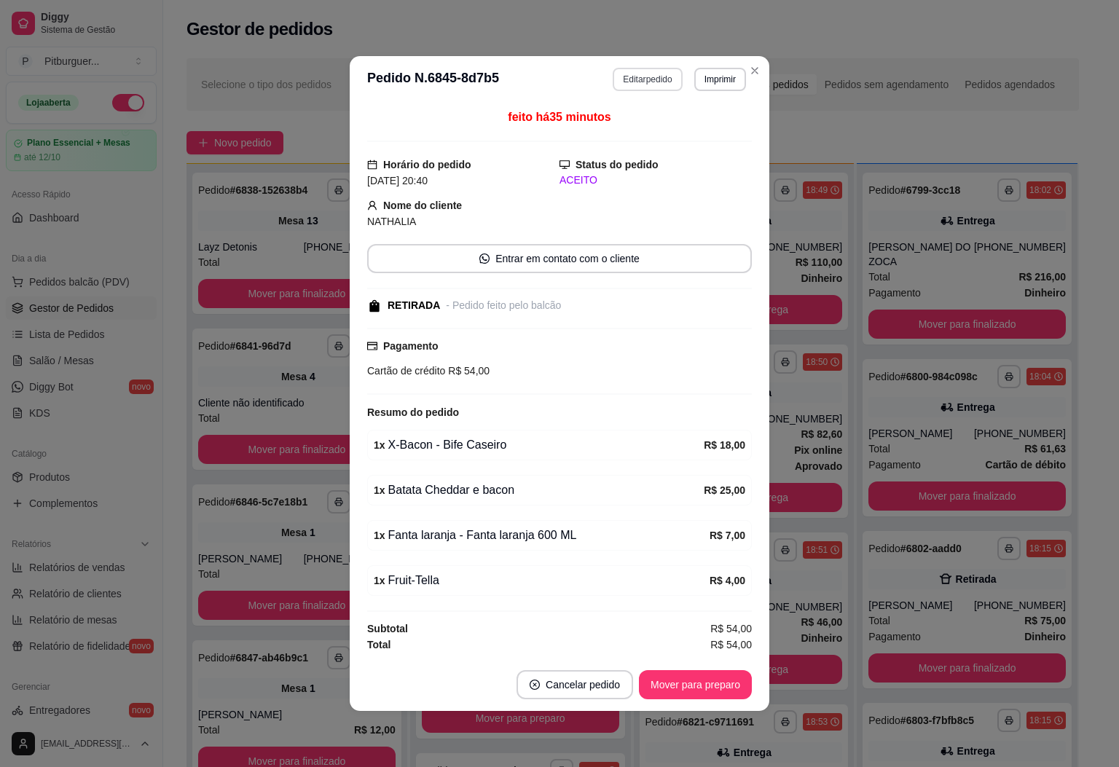
click at [648, 75] on button "Editar pedido" at bounding box center [647, 79] width 69 height 23
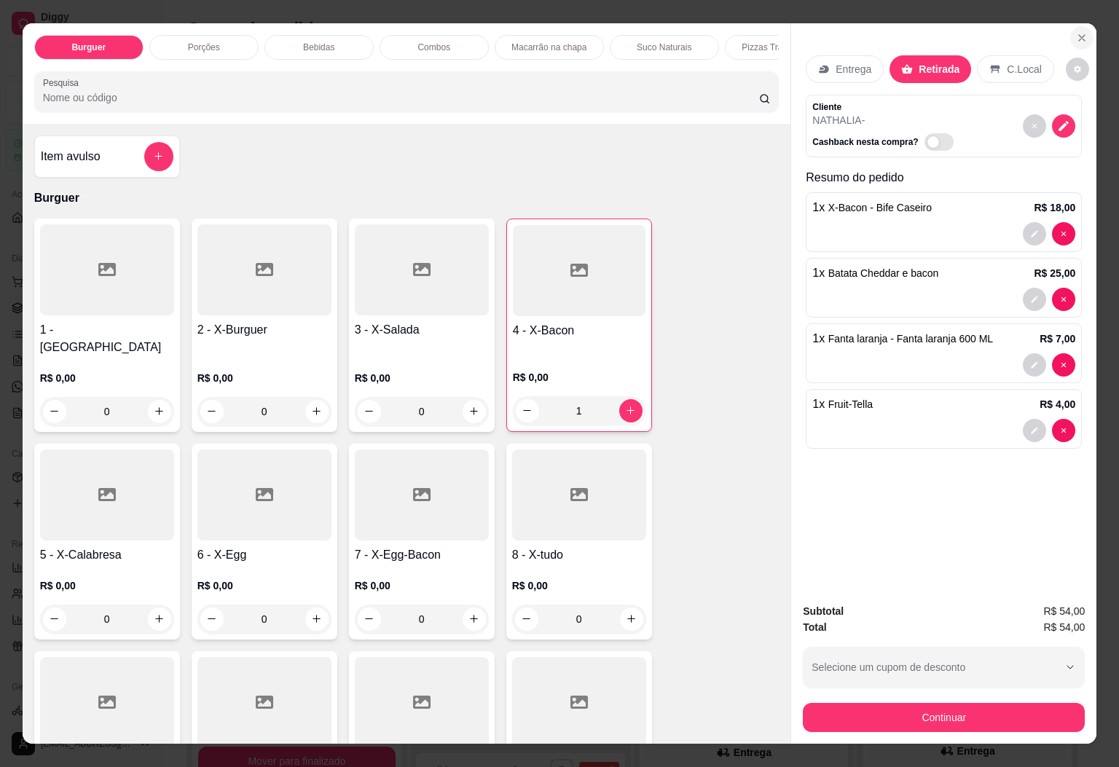
click at [1076, 32] on icon "Close" at bounding box center [1082, 38] width 12 height 12
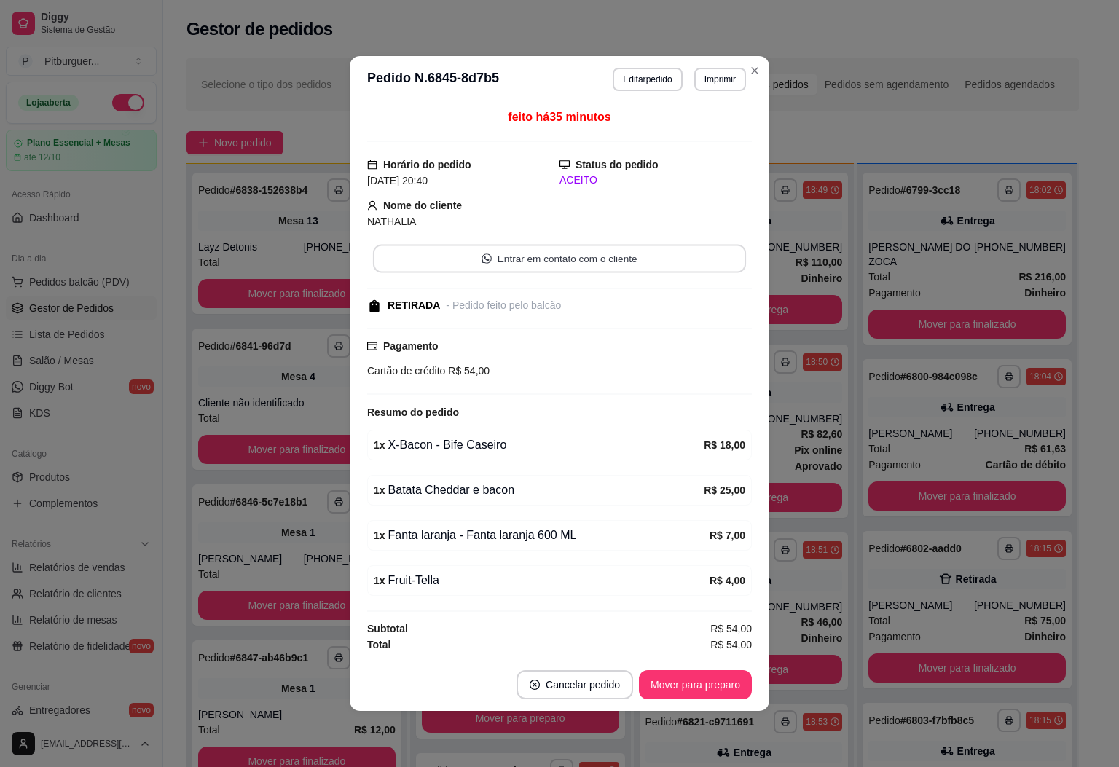
click at [488, 265] on button "Entrar em contato com o cliente" at bounding box center [559, 259] width 373 height 28
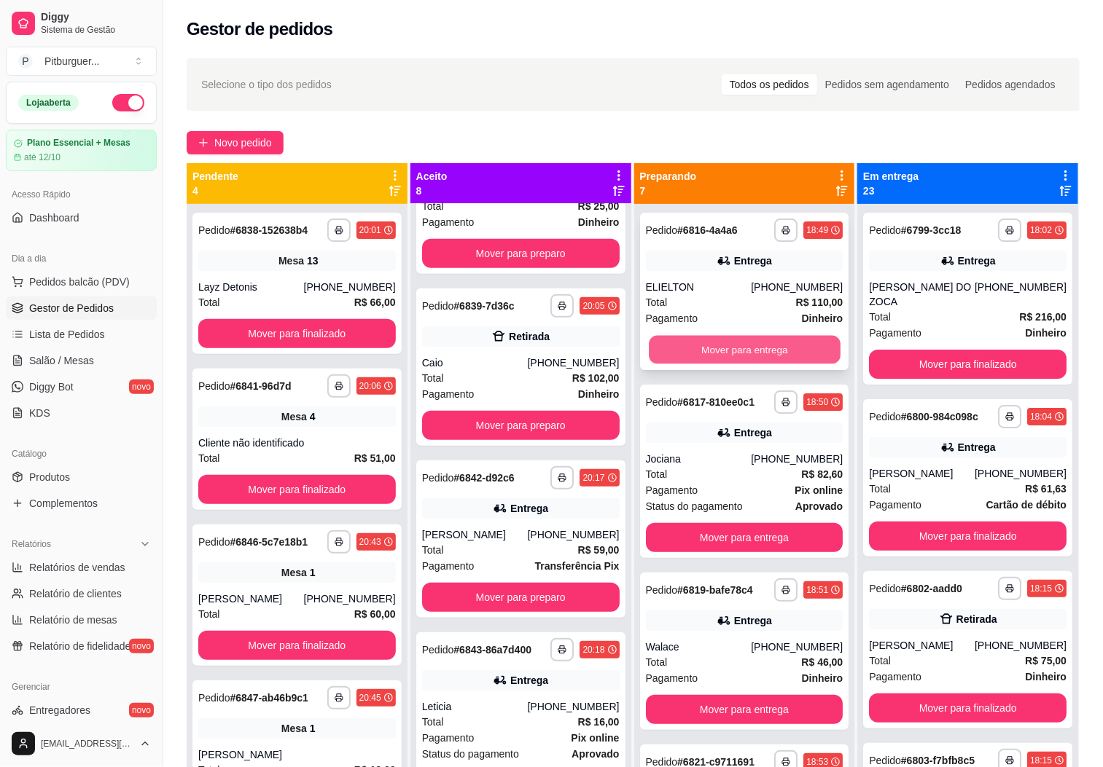
click at [727, 355] on button "Mover para entrega" at bounding box center [745, 350] width 192 height 28
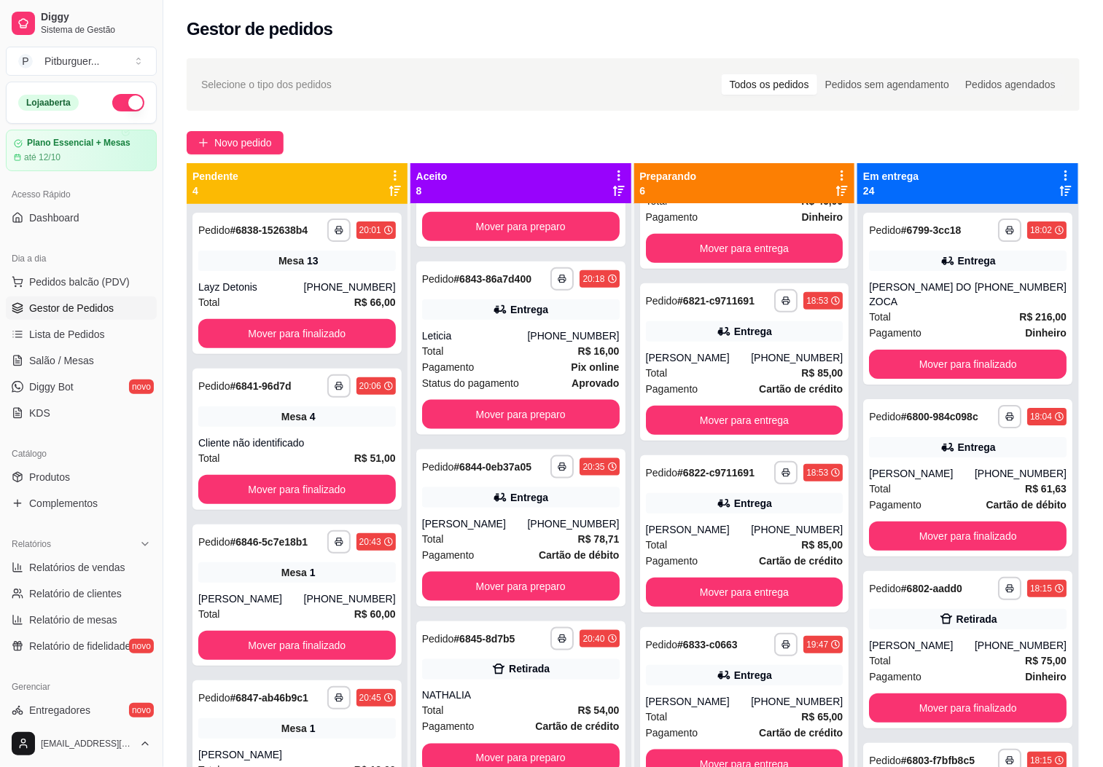
scroll to position [306, 0]
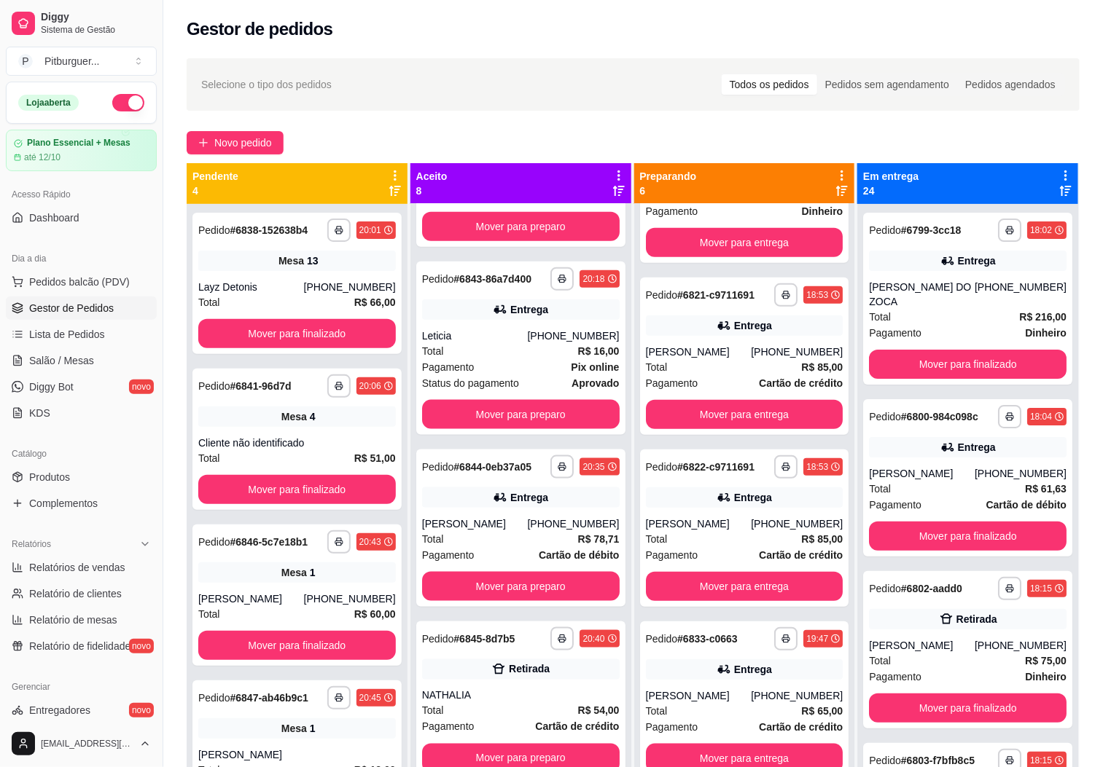
click at [960, 129] on div "**********" at bounding box center [632, 499] width 939 height 899
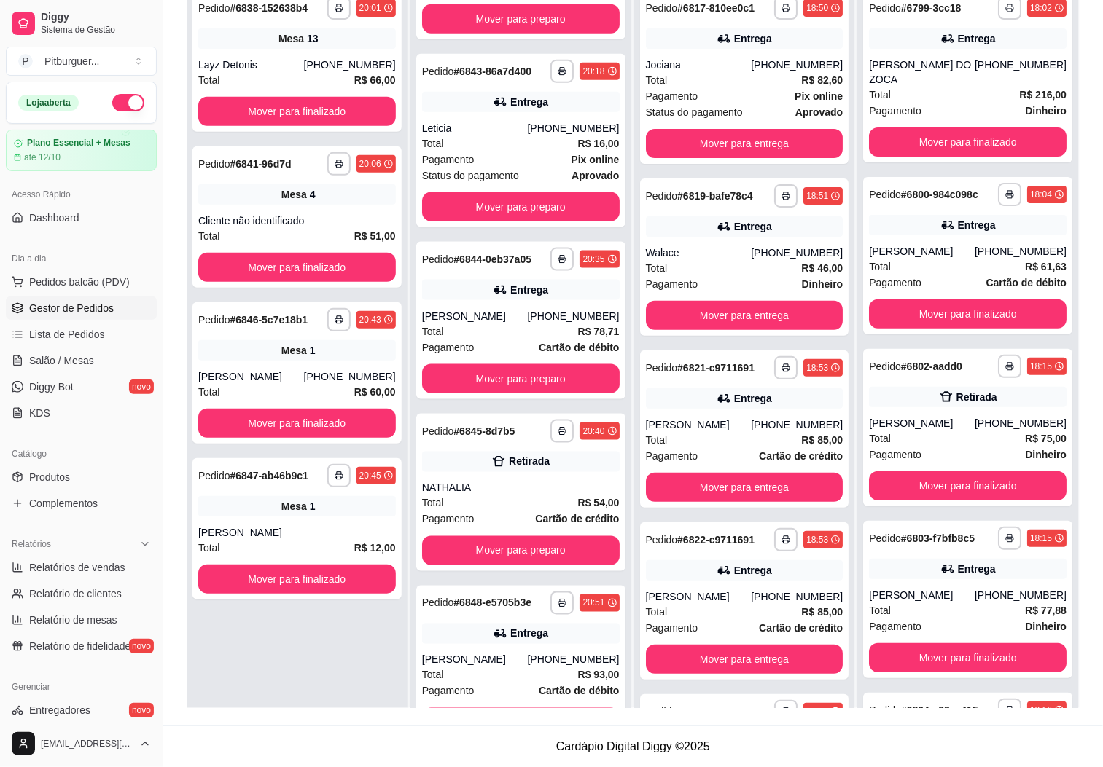
scroll to position [643, 0]
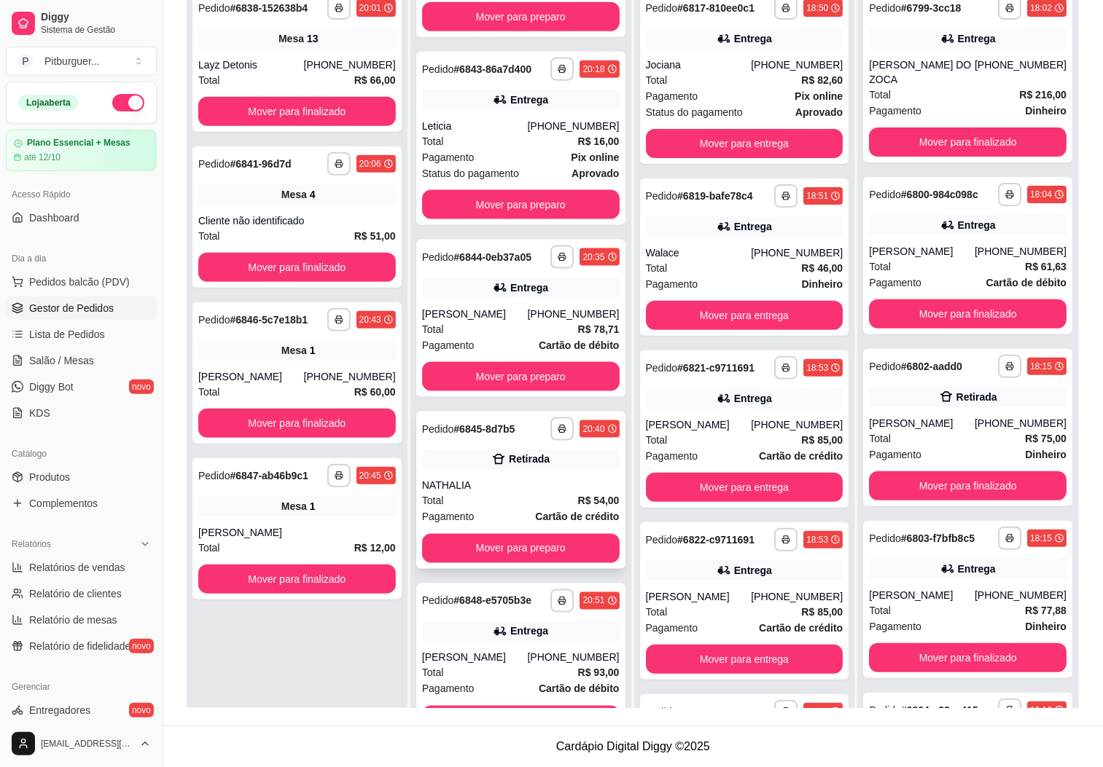
click at [473, 497] on div "**********" at bounding box center [520, 490] width 209 height 157
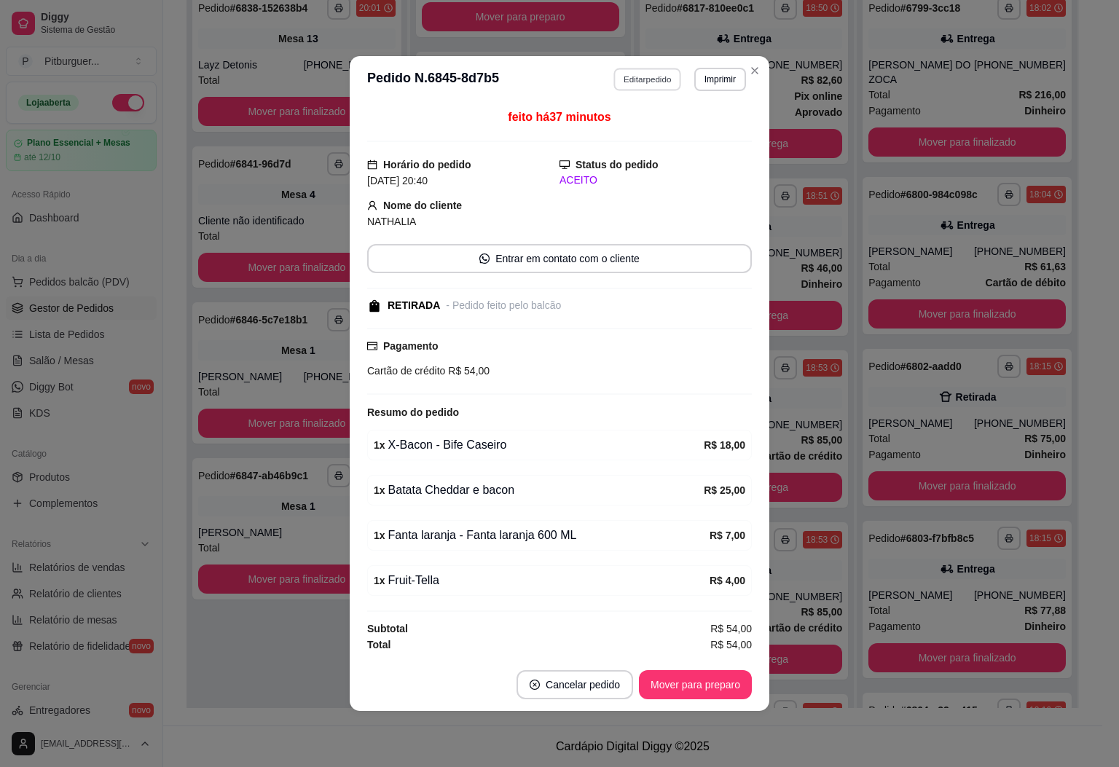
click at [672, 73] on button "Editar pedido" at bounding box center [648, 79] width 68 height 23
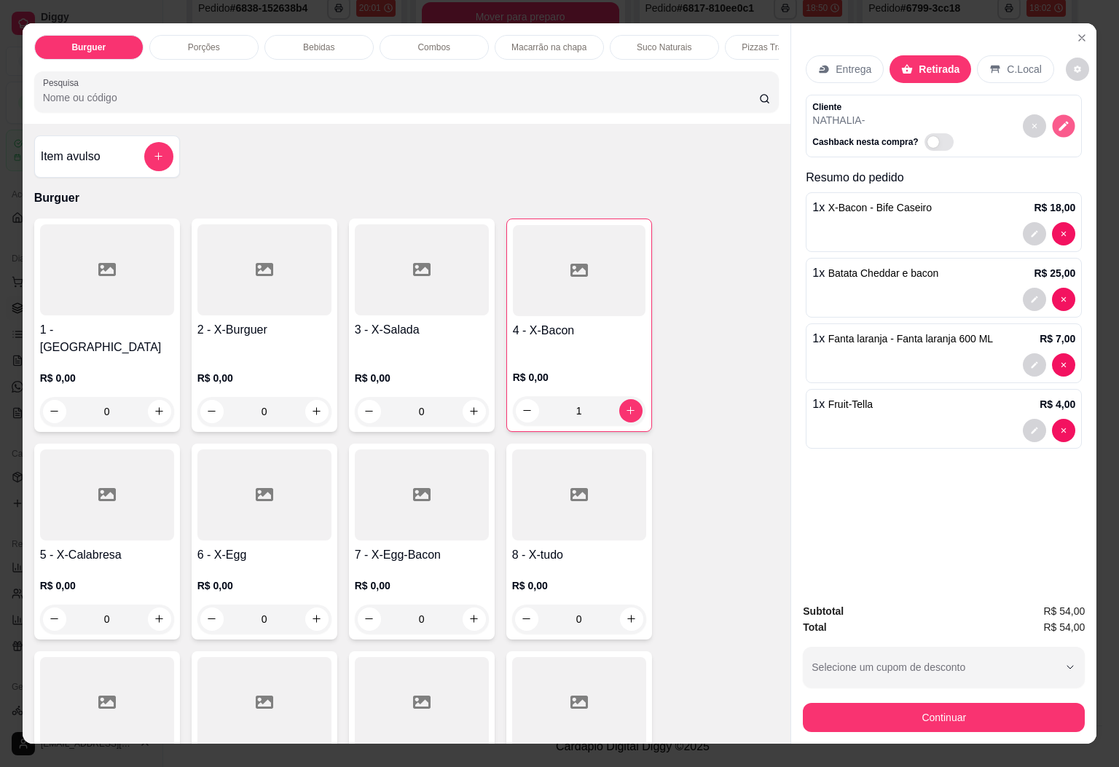
click at [1060, 121] on icon "decrease-product-quantity" at bounding box center [1064, 125] width 9 height 9
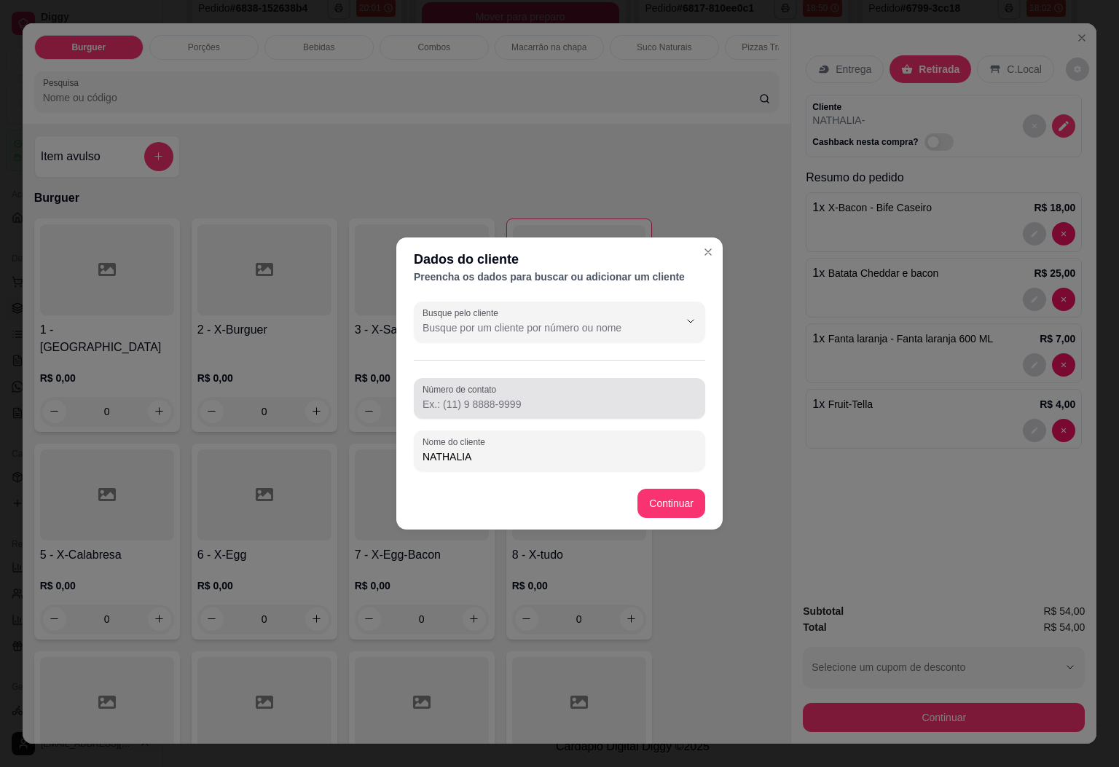
click at [530, 402] on input "Número de contato" at bounding box center [560, 404] width 274 height 15
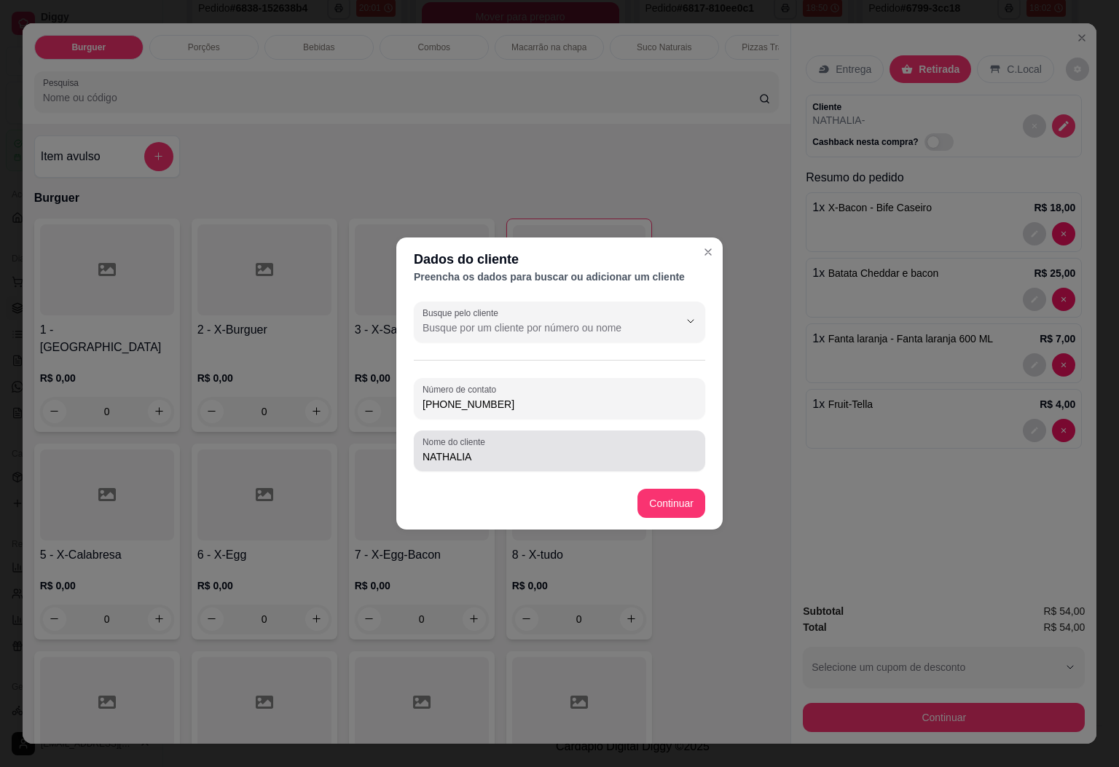
type input "[PHONE_NUMBER]"
click at [518, 450] on input "NATHALIA" at bounding box center [560, 457] width 274 height 15
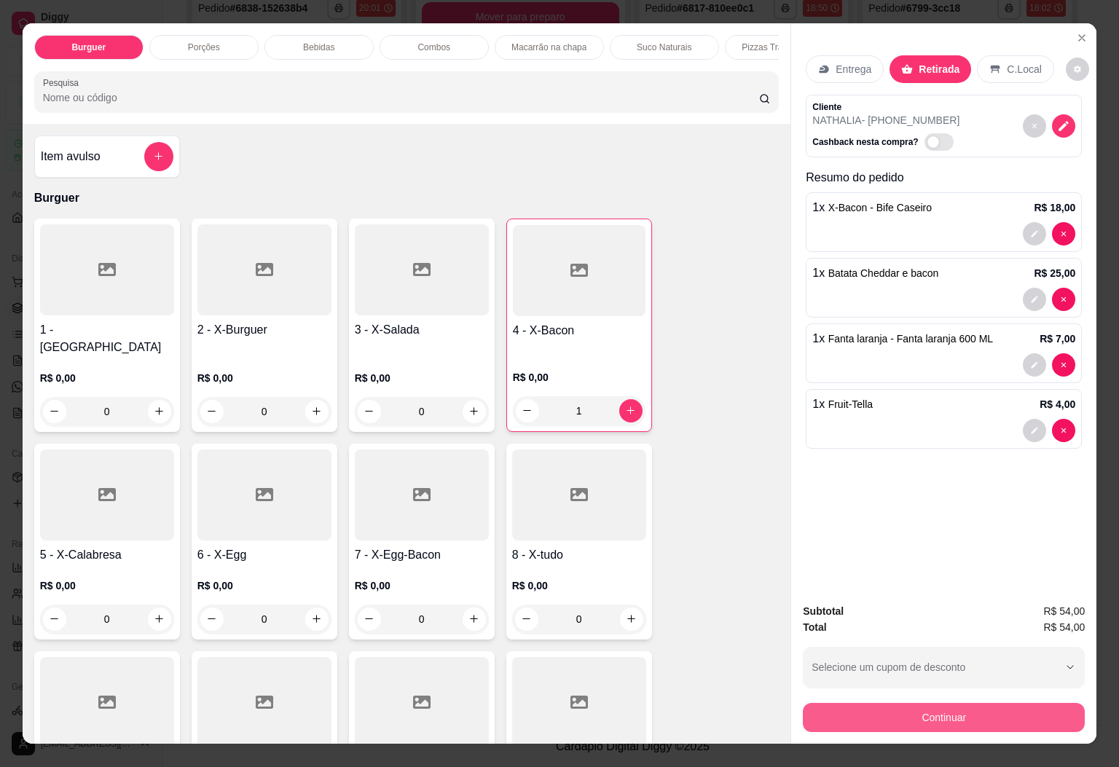
click at [897, 711] on button "Continuar" at bounding box center [944, 717] width 282 height 29
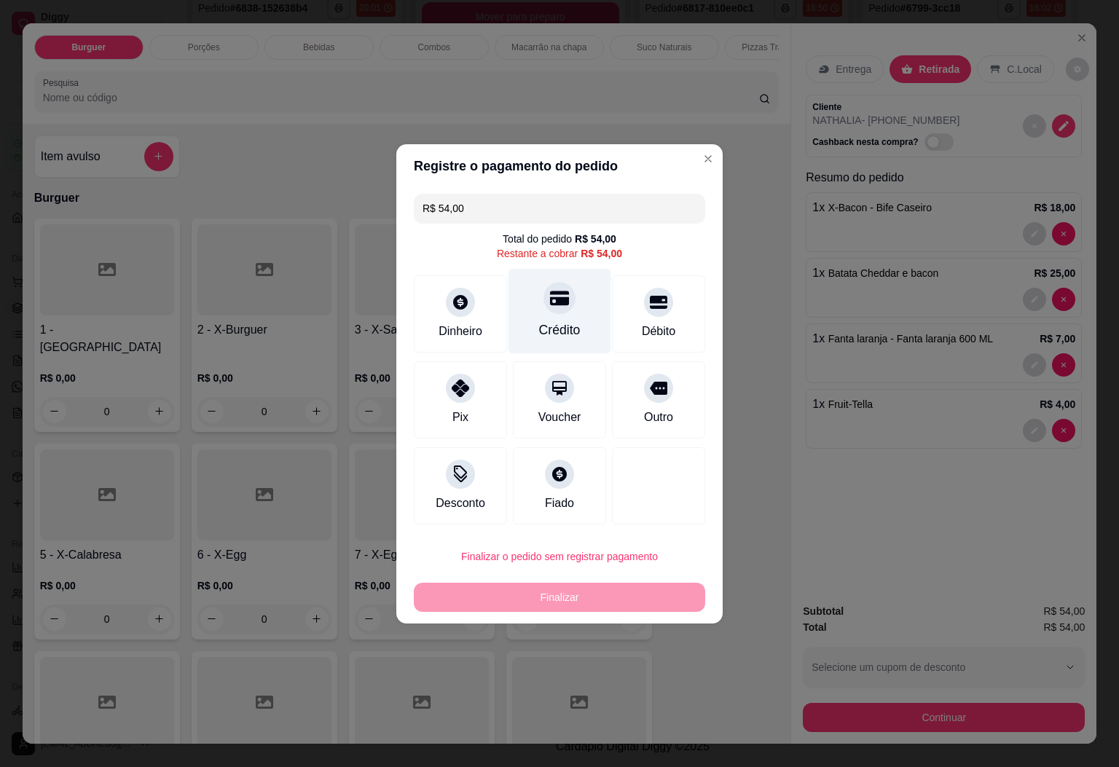
click at [569, 294] on div "Crédito" at bounding box center [560, 310] width 103 height 85
type input "R$ 0,00"
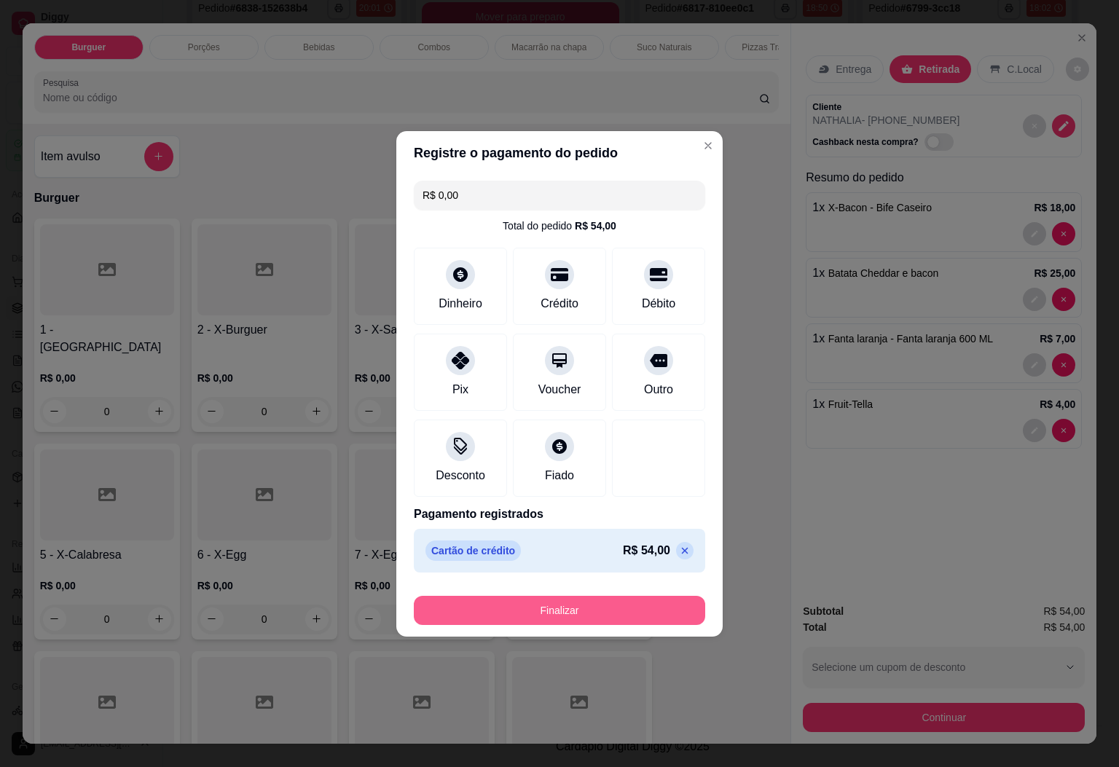
click at [497, 610] on button "Finalizar" at bounding box center [560, 610] width 292 height 29
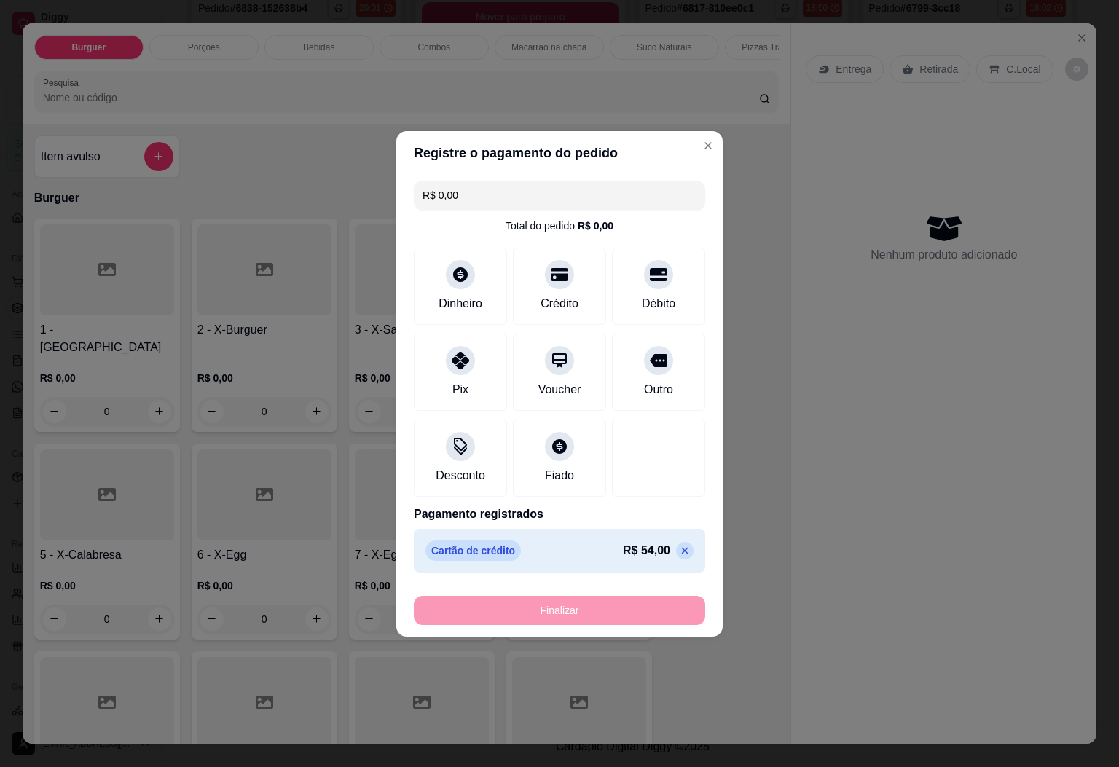
type input "0"
type input "-R$ 54,00"
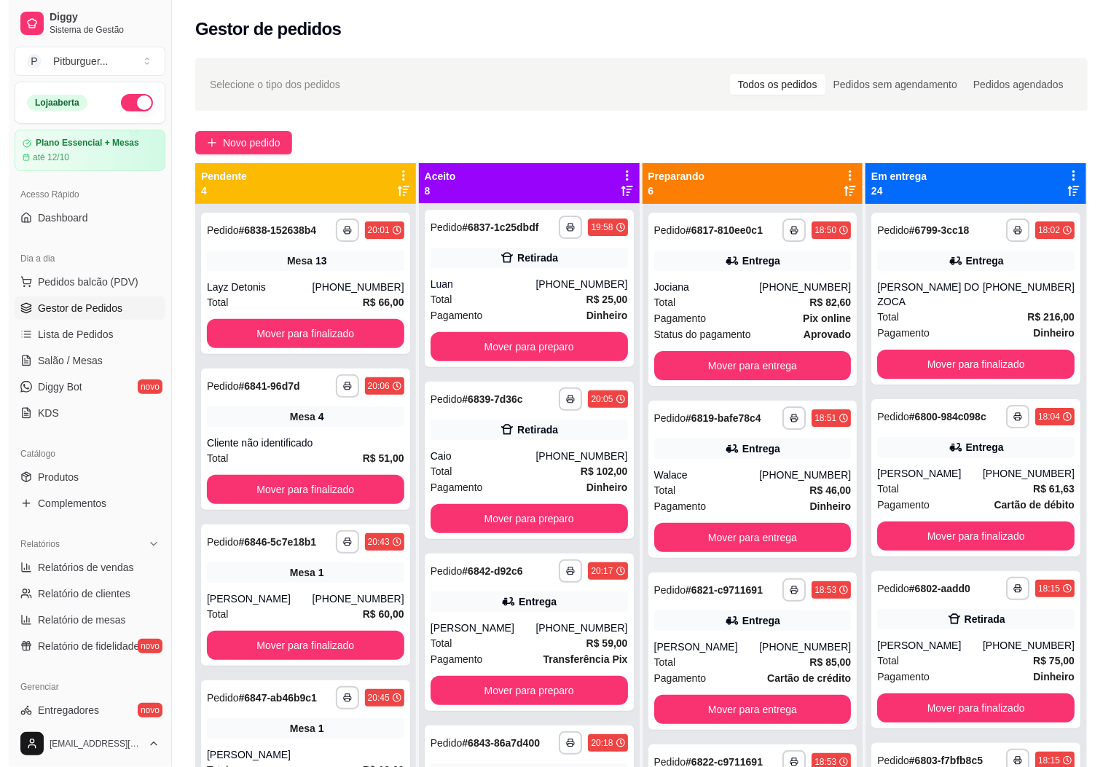
scroll to position [689, 0]
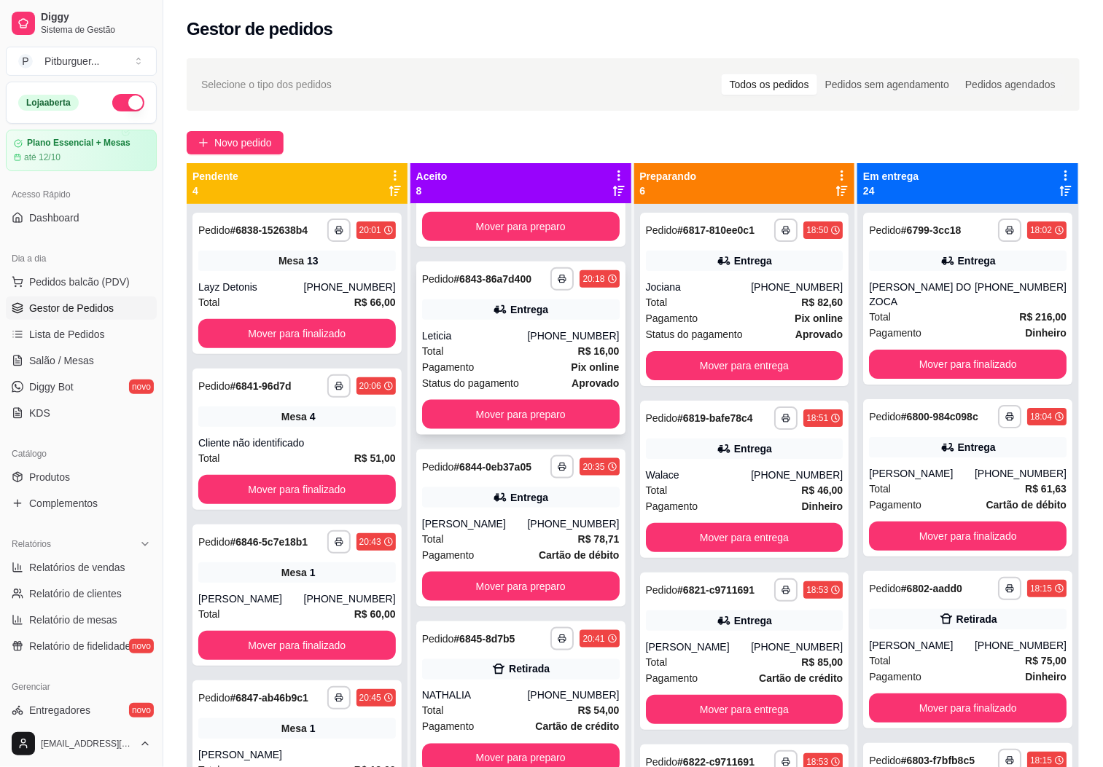
click at [569, 329] on div "[PHONE_NUMBER]" at bounding box center [573, 336] width 92 height 15
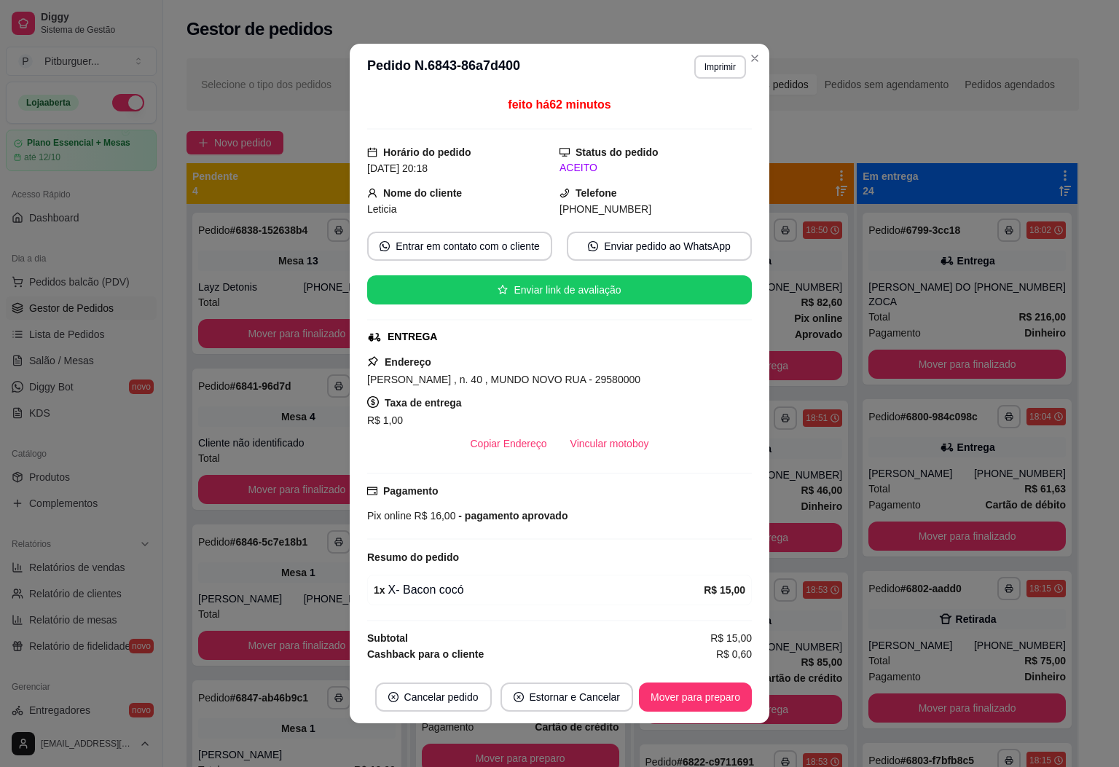
scroll to position [20, 0]
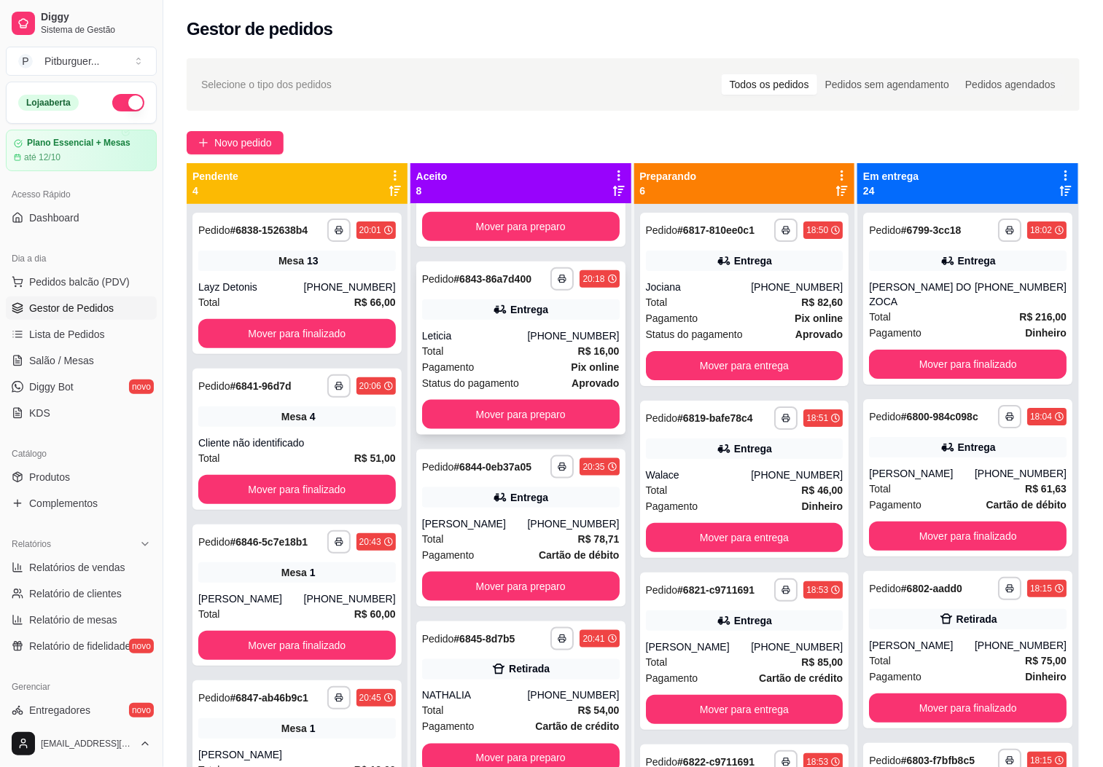
click at [466, 343] on div "Total R$ 16,00" at bounding box center [521, 351] width 198 height 16
click at [276, 289] on div "Layz Detonis" at bounding box center [251, 287] width 106 height 15
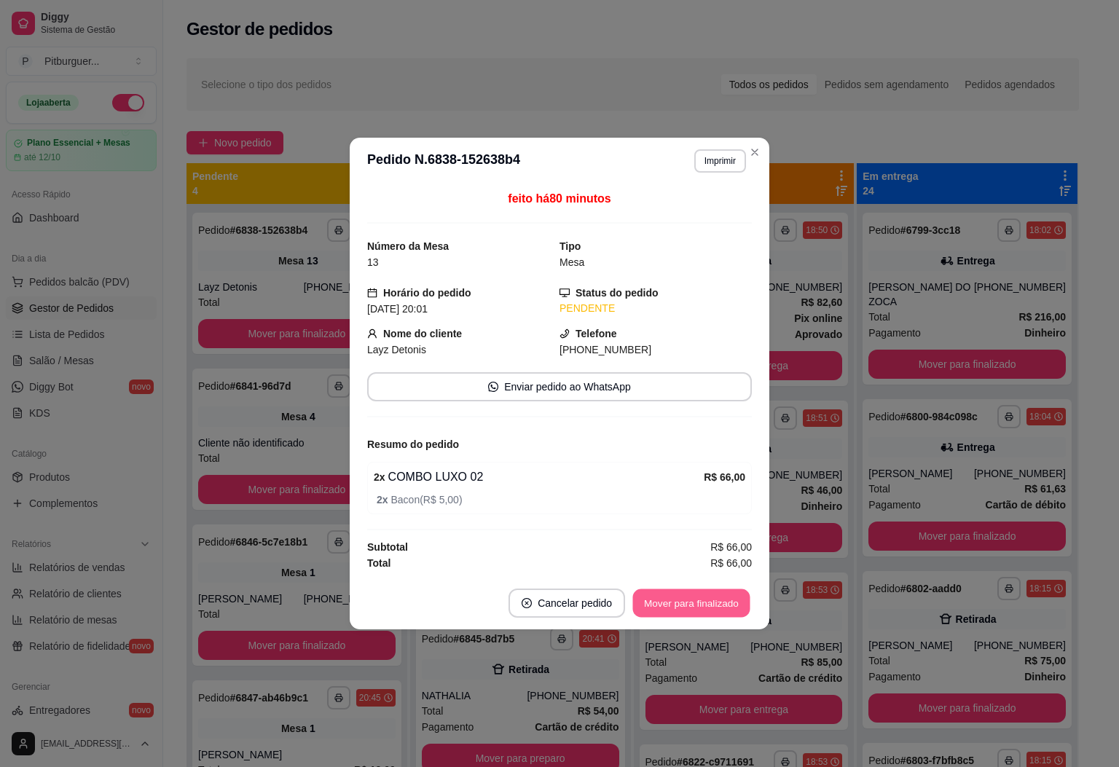
click at [673, 604] on button "Mover para finalizado" at bounding box center [691, 604] width 117 height 28
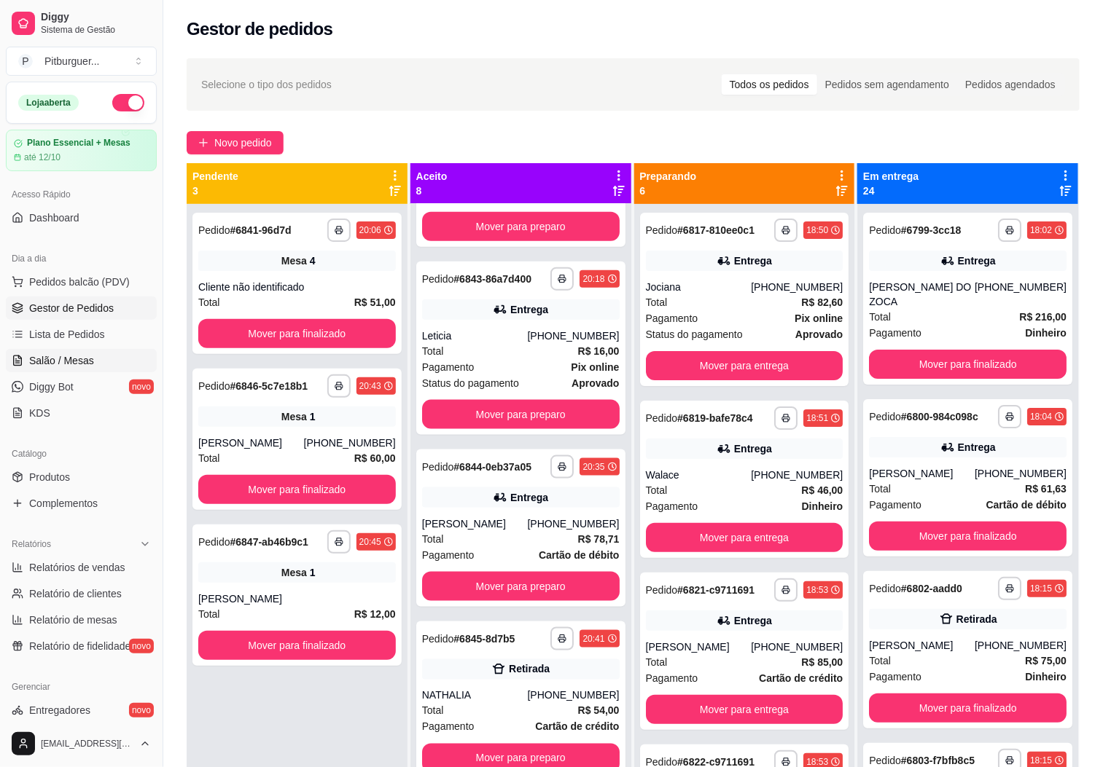
click at [64, 364] on span "Salão / Mesas" at bounding box center [61, 360] width 65 height 15
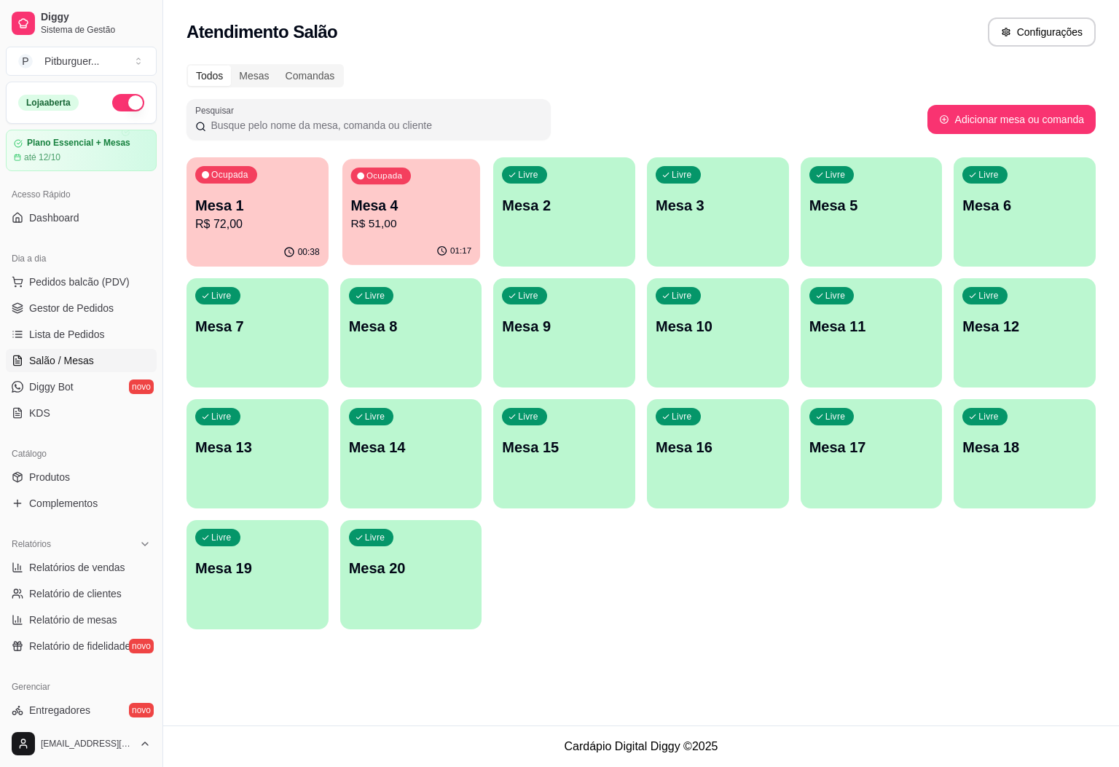
click at [385, 206] on p "Mesa 4" at bounding box center [411, 206] width 121 height 20
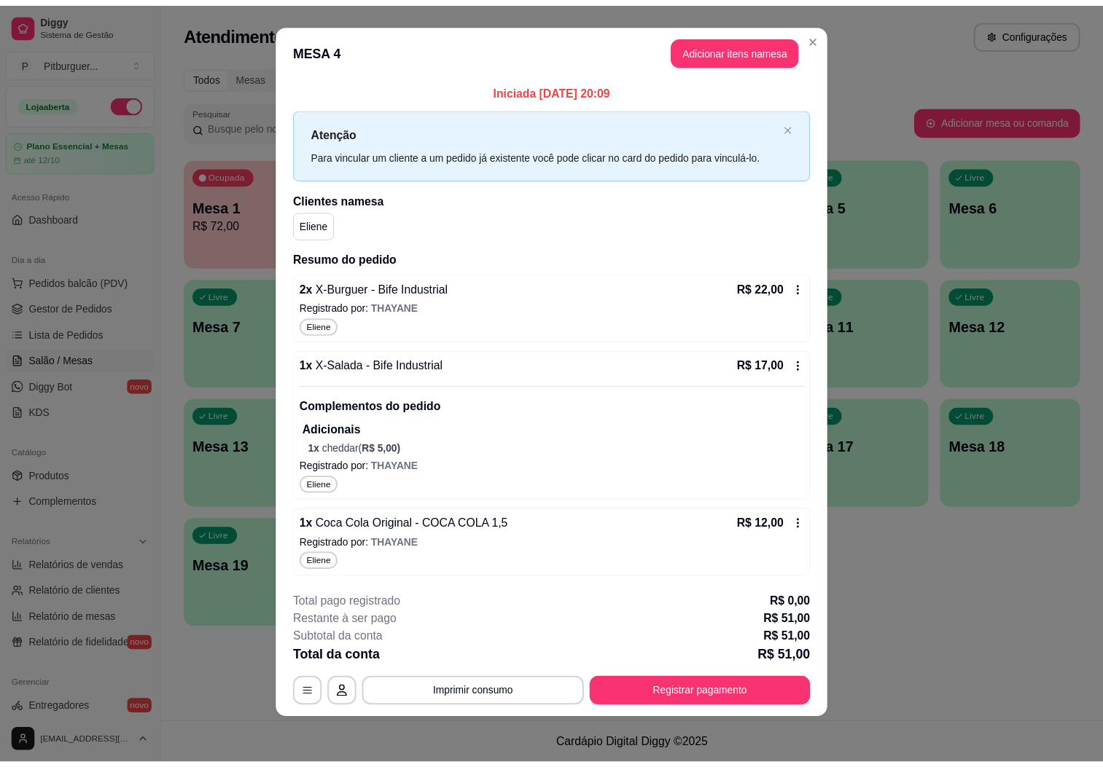
scroll to position [14, 0]
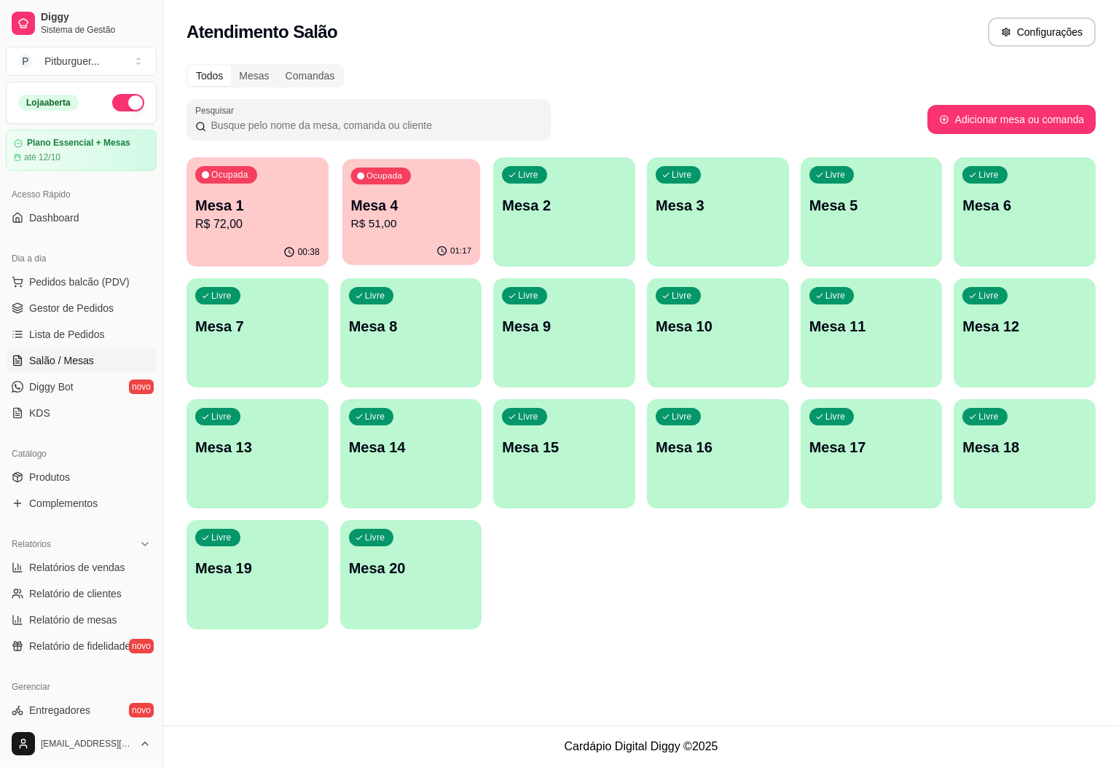
click at [431, 192] on div "Ocupada Mesa 4 R$ 51,00" at bounding box center [412, 198] width 138 height 79
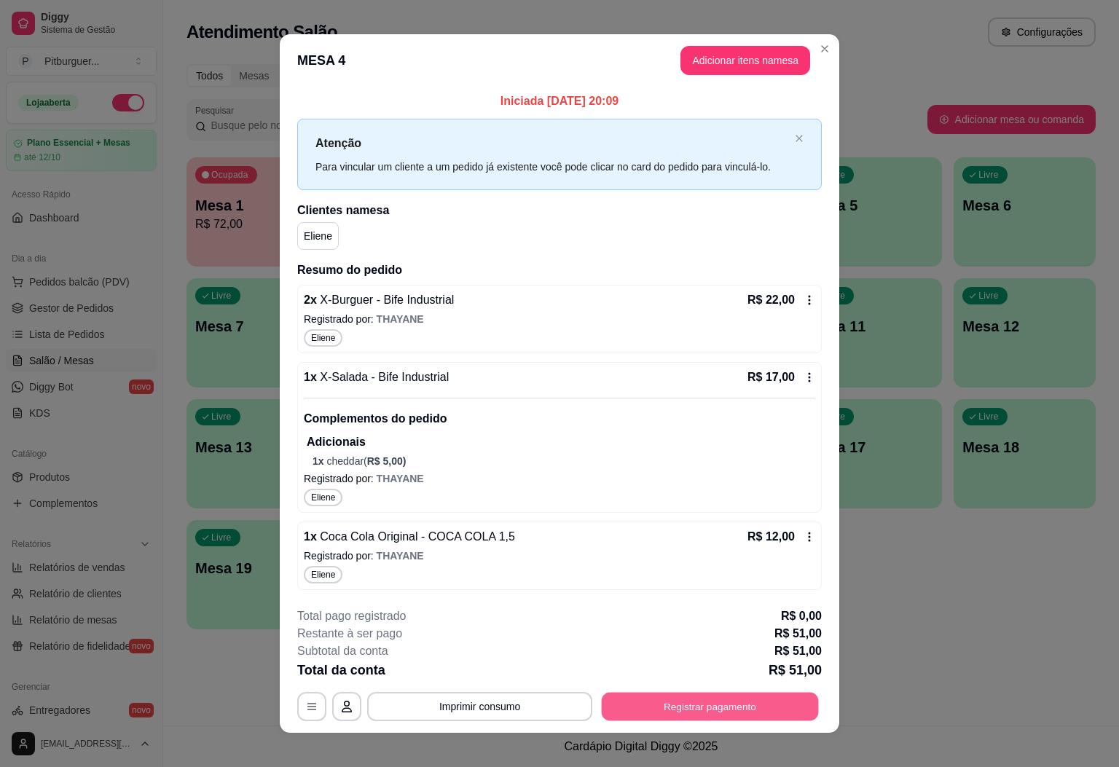
click at [695, 720] on button "Registrar pagamento" at bounding box center [710, 706] width 217 height 28
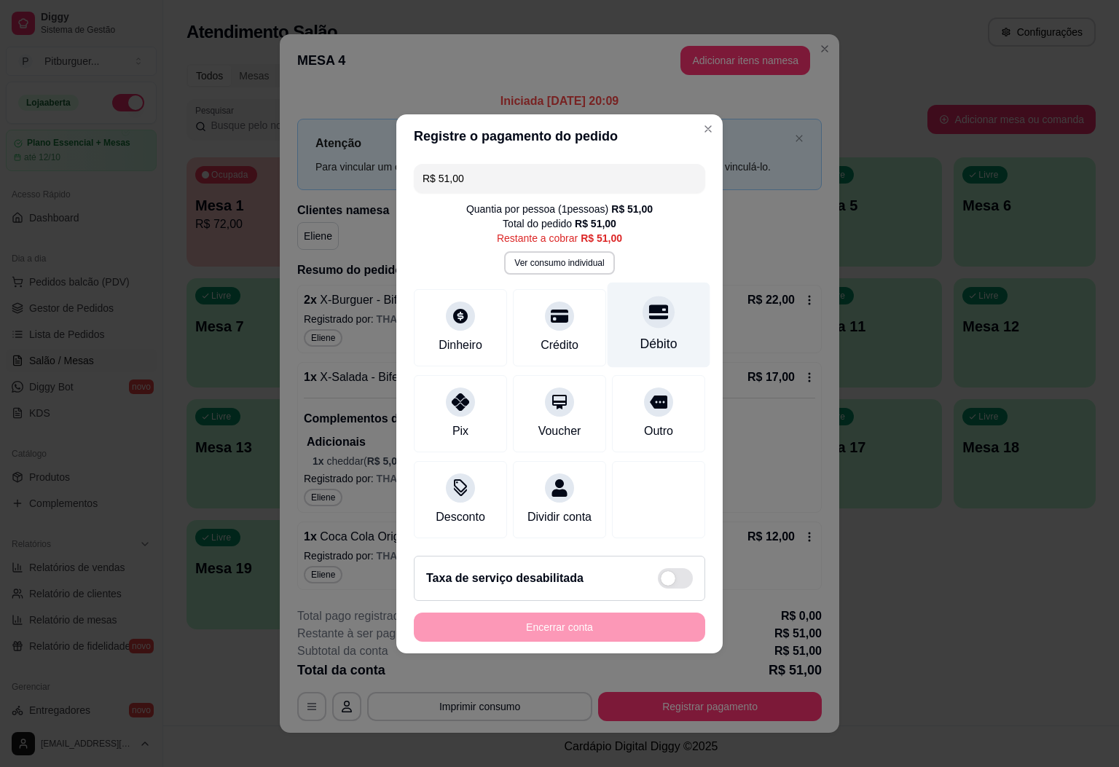
click at [679, 337] on div "Débito" at bounding box center [659, 324] width 103 height 85
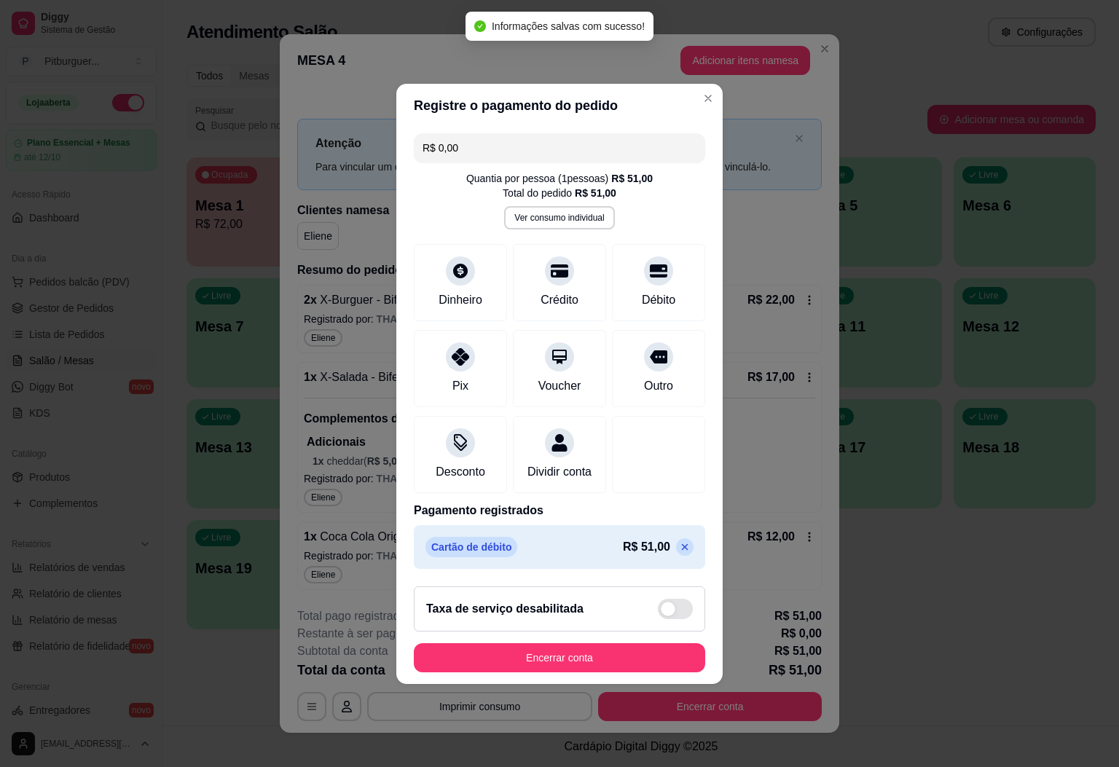
type input "R$ 0,00"
click at [523, 670] on button "Encerrar conta" at bounding box center [560, 658] width 292 height 29
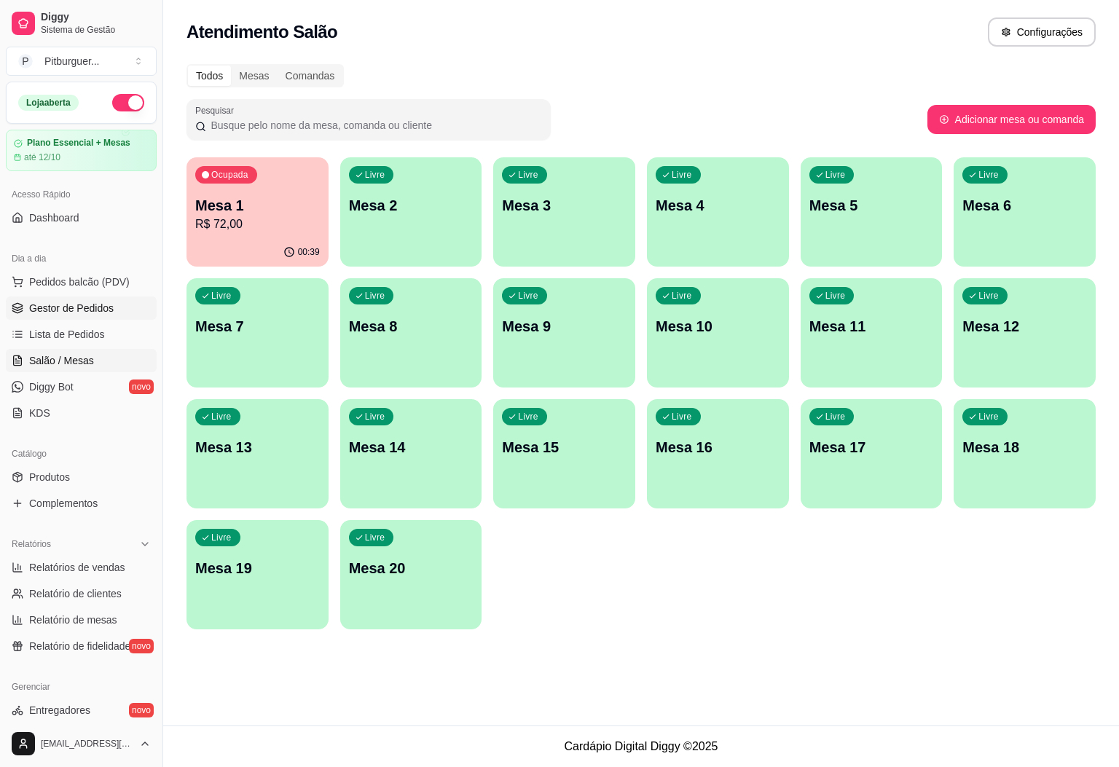
click at [57, 313] on span "Gestor de Pedidos" at bounding box center [71, 308] width 85 height 15
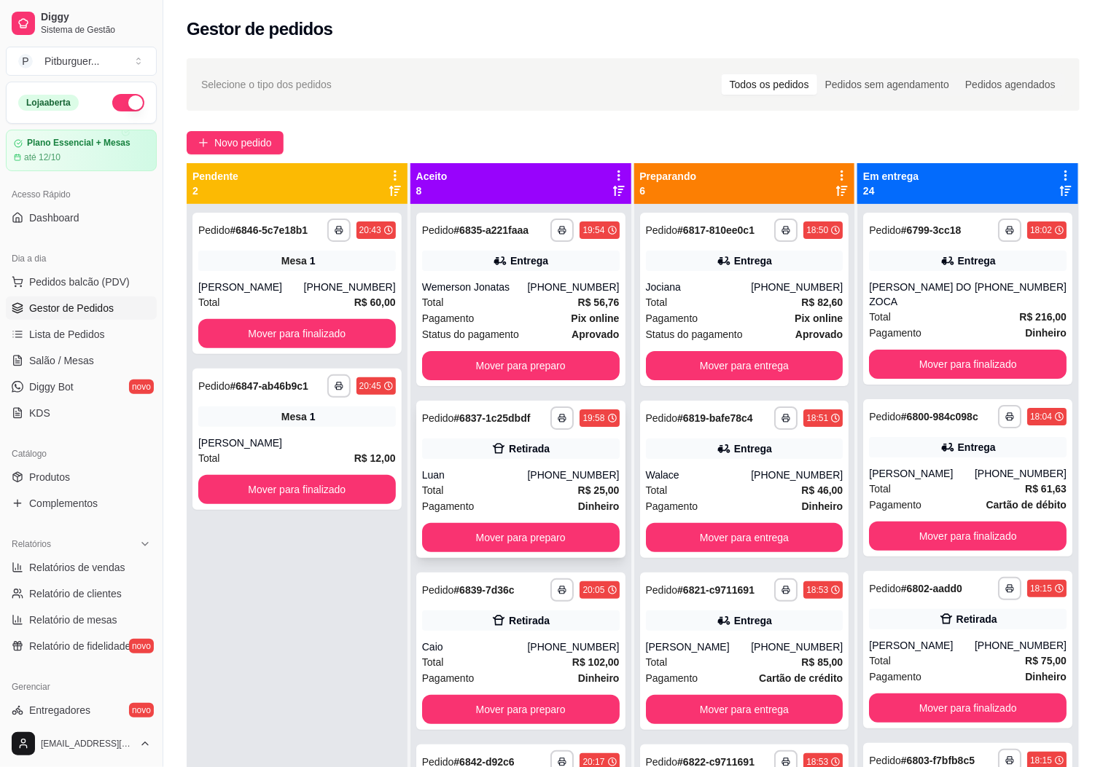
click at [554, 472] on div "[PHONE_NUMBER]" at bounding box center [573, 475] width 92 height 15
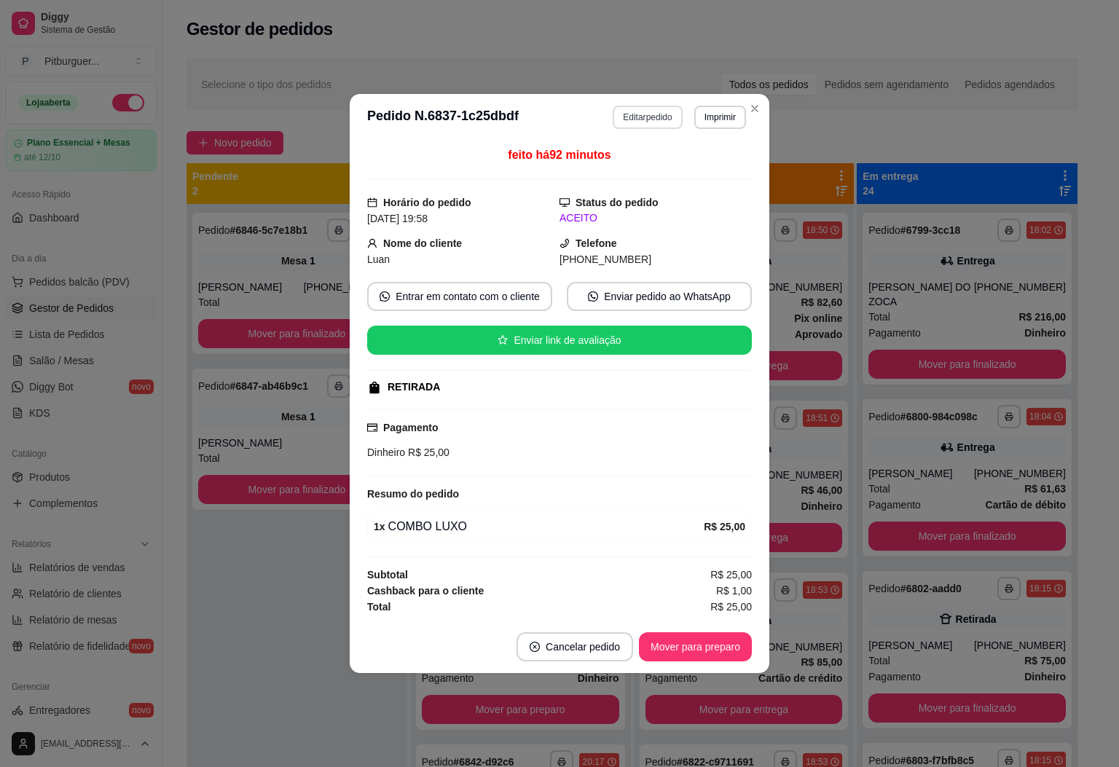
click at [658, 109] on button "Editar pedido" at bounding box center [647, 117] width 69 height 23
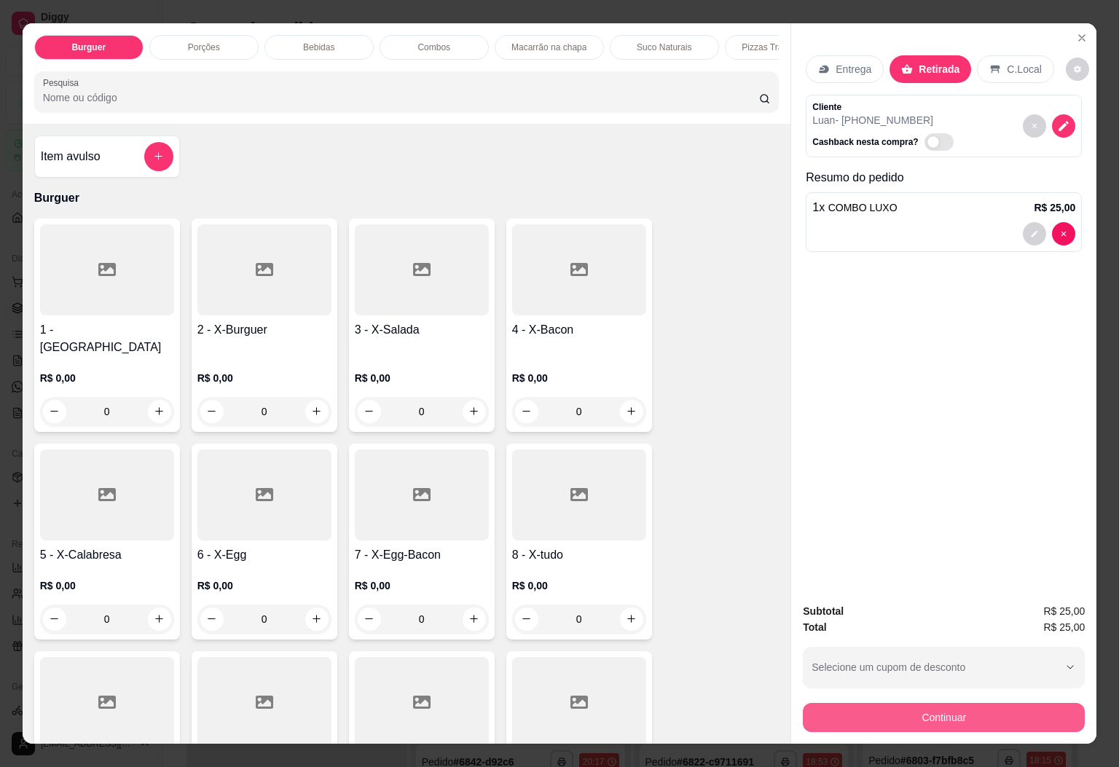
click at [953, 717] on button "Continuar" at bounding box center [944, 717] width 282 height 29
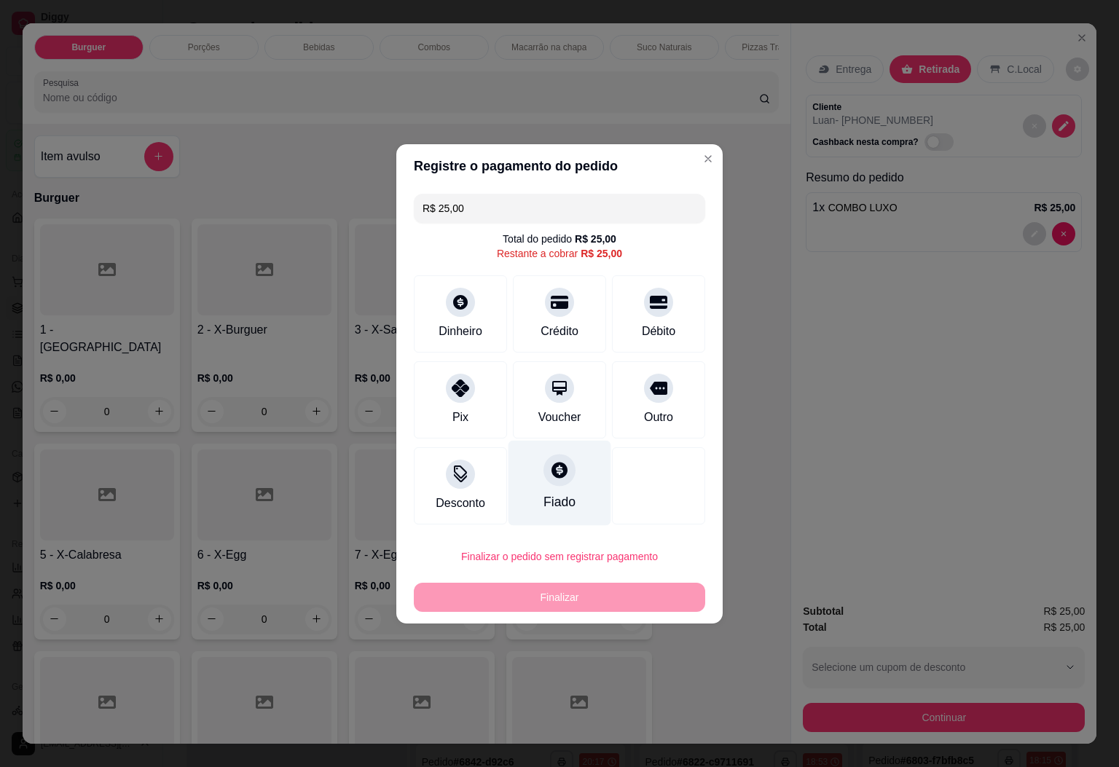
click at [582, 475] on div "Fiado" at bounding box center [560, 482] width 103 height 85
type input "R$ 0,00"
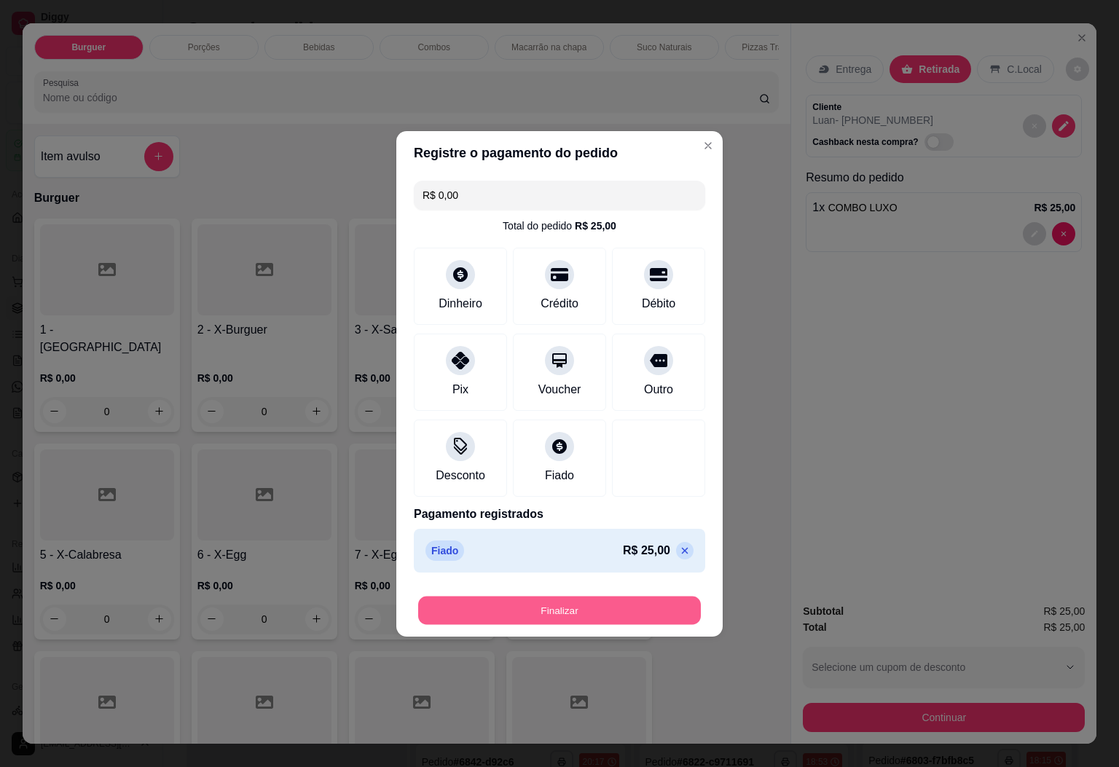
click at [554, 615] on button "Finalizar" at bounding box center [559, 610] width 283 height 28
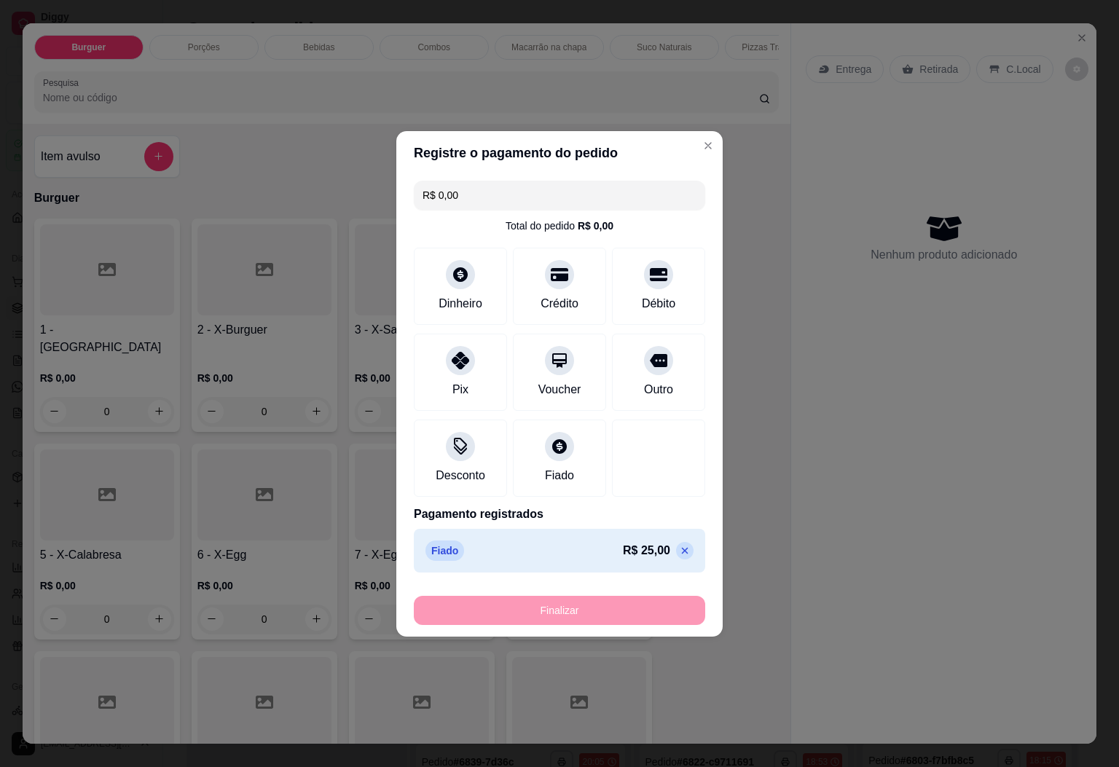
type input "0"
type input "-R$ 25,00"
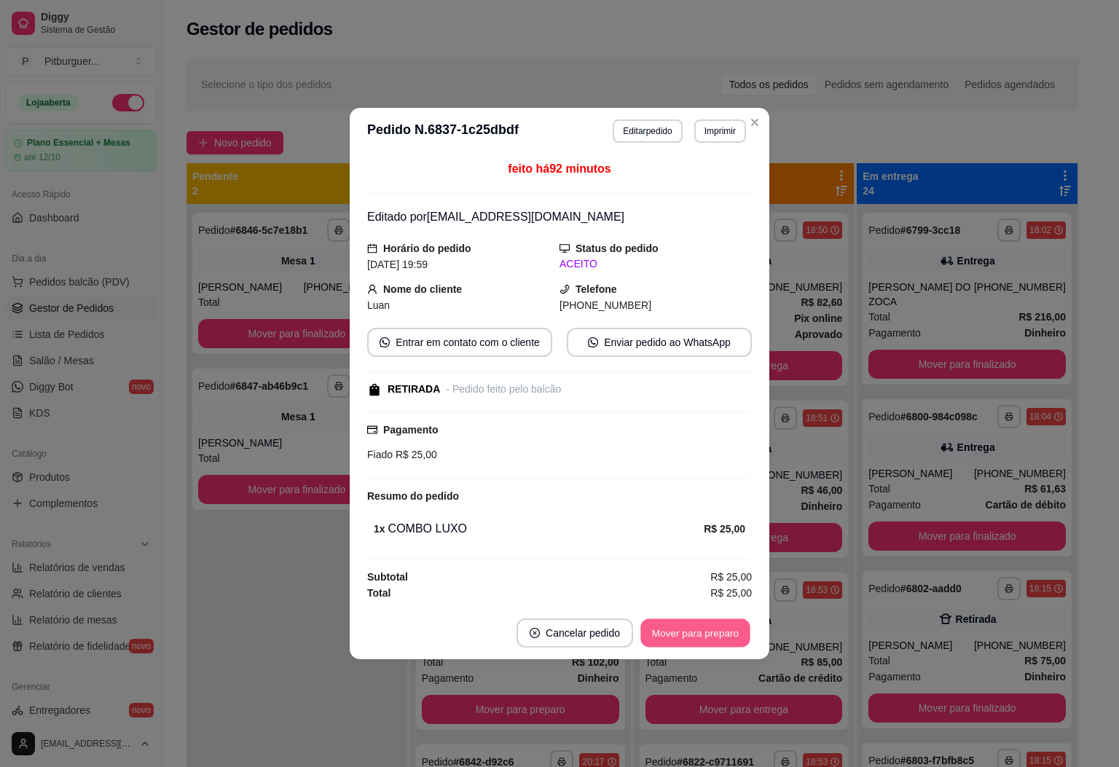
click at [669, 628] on button "Mover para preparo" at bounding box center [695, 633] width 109 height 28
click at [659, 633] on button "Mover para retirada disponível" at bounding box center [671, 633] width 156 height 28
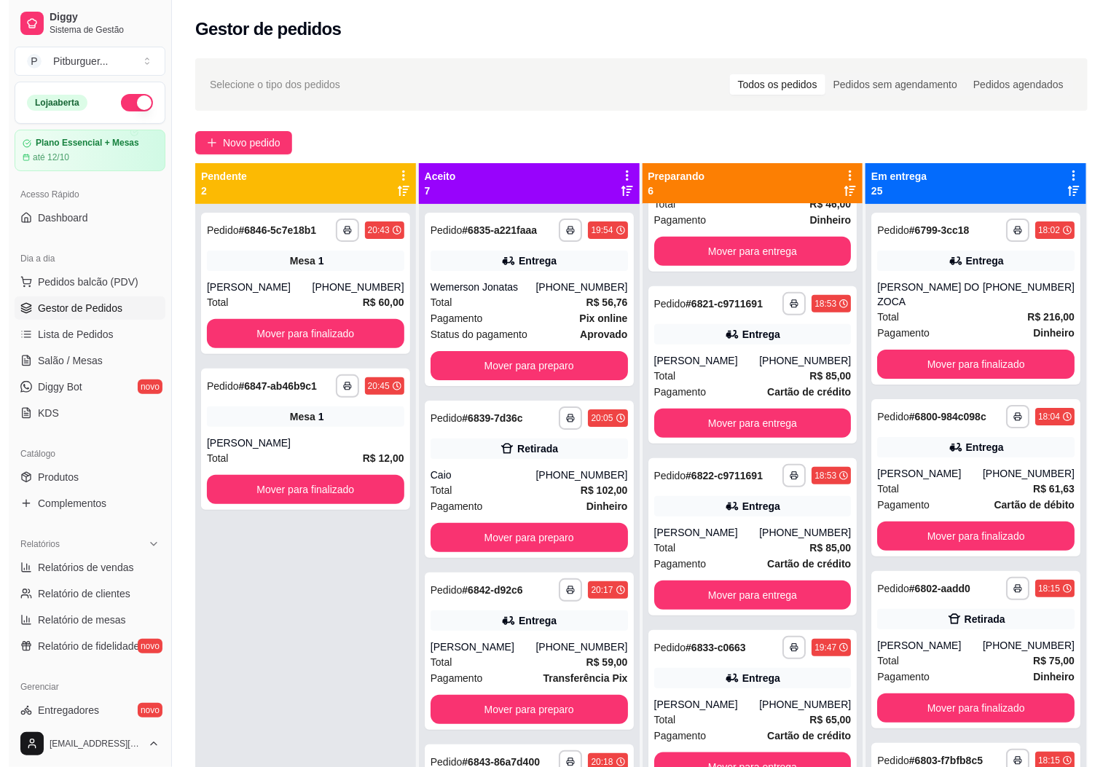
scroll to position [306, 0]
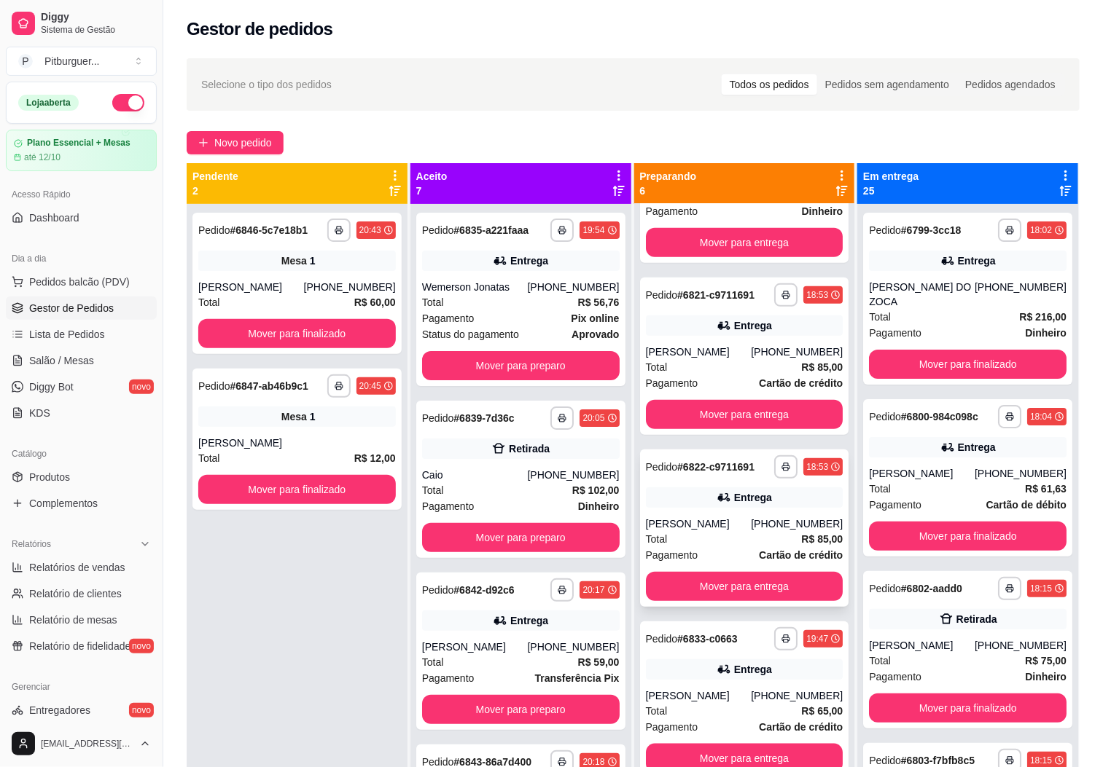
click at [755, 517] on div "[PHONE_NUMBER]" at bounding box center [797, 524] width 92 height 15
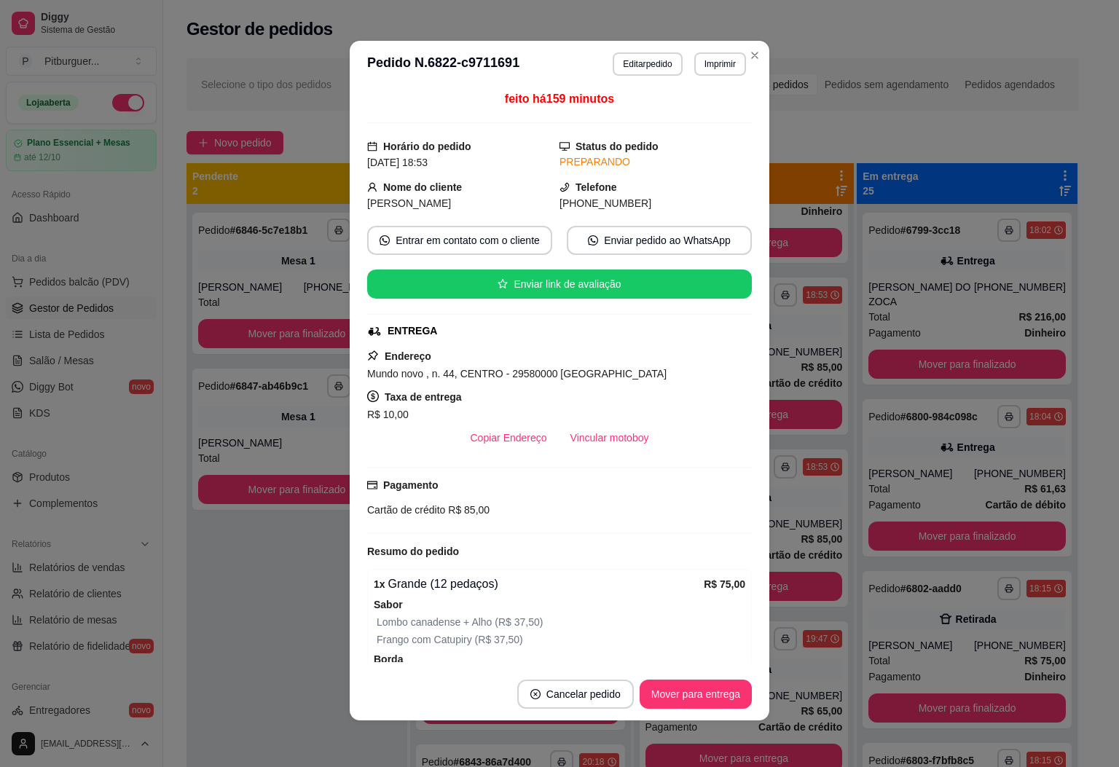
scroll to position [0, 0]
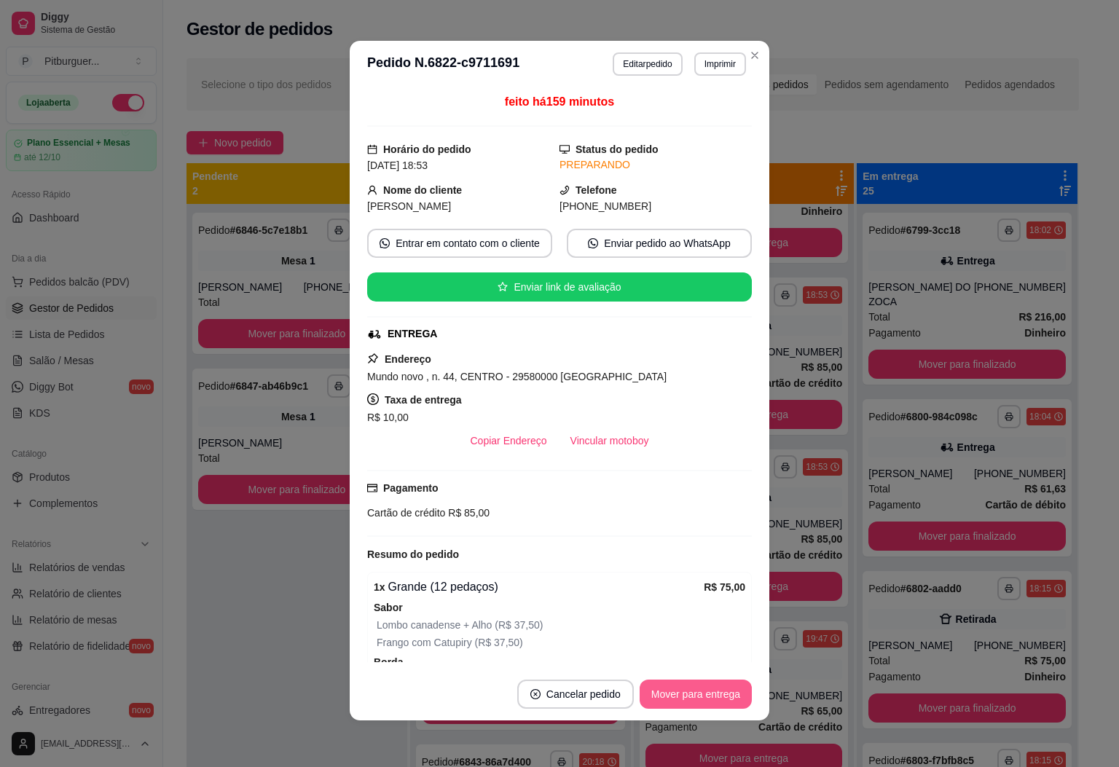
click at [707, 680] on button "Mover para entrega" at bounding box center [696, 694] width 112 height 29
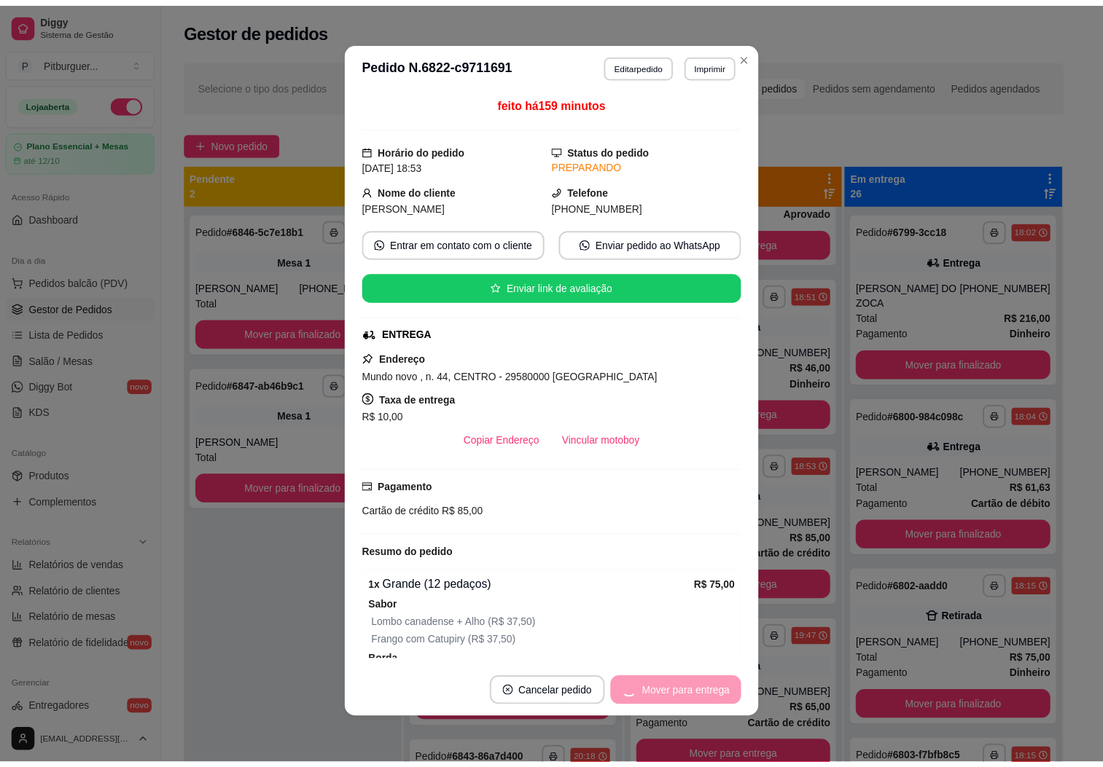
scroll to position [134, 0]
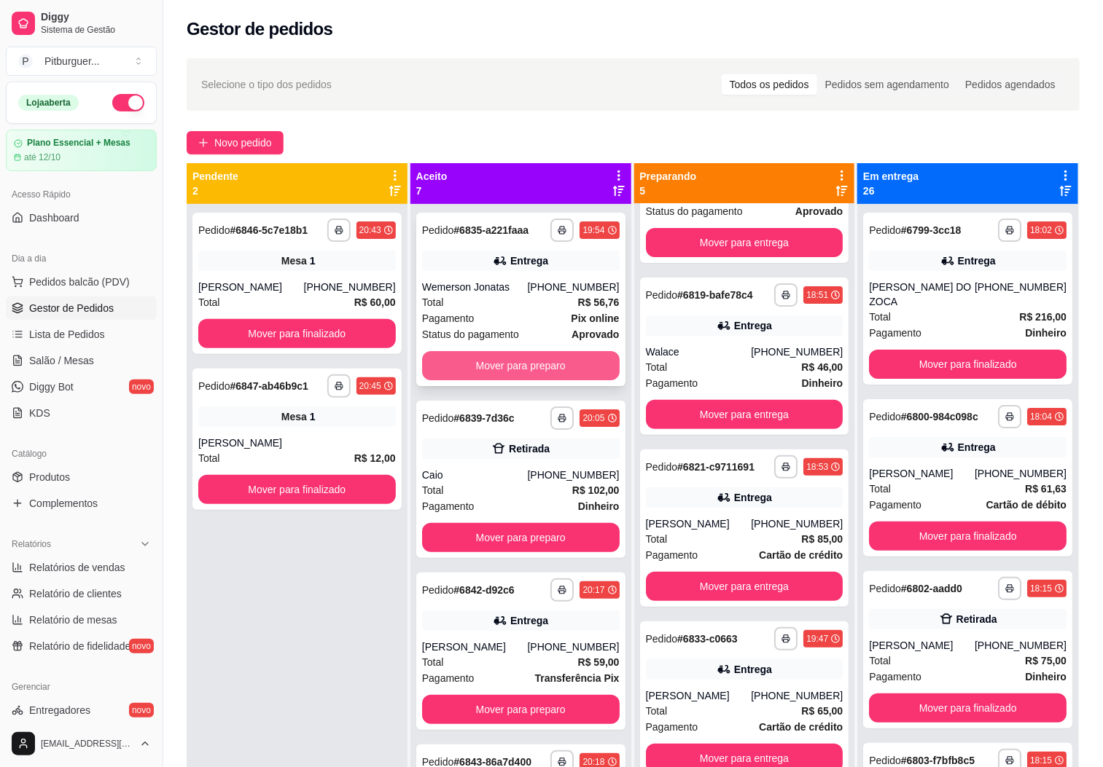
click at [525, 359] on button "Mover para preparo" at bounding box center [521, 365] width 198 height 29
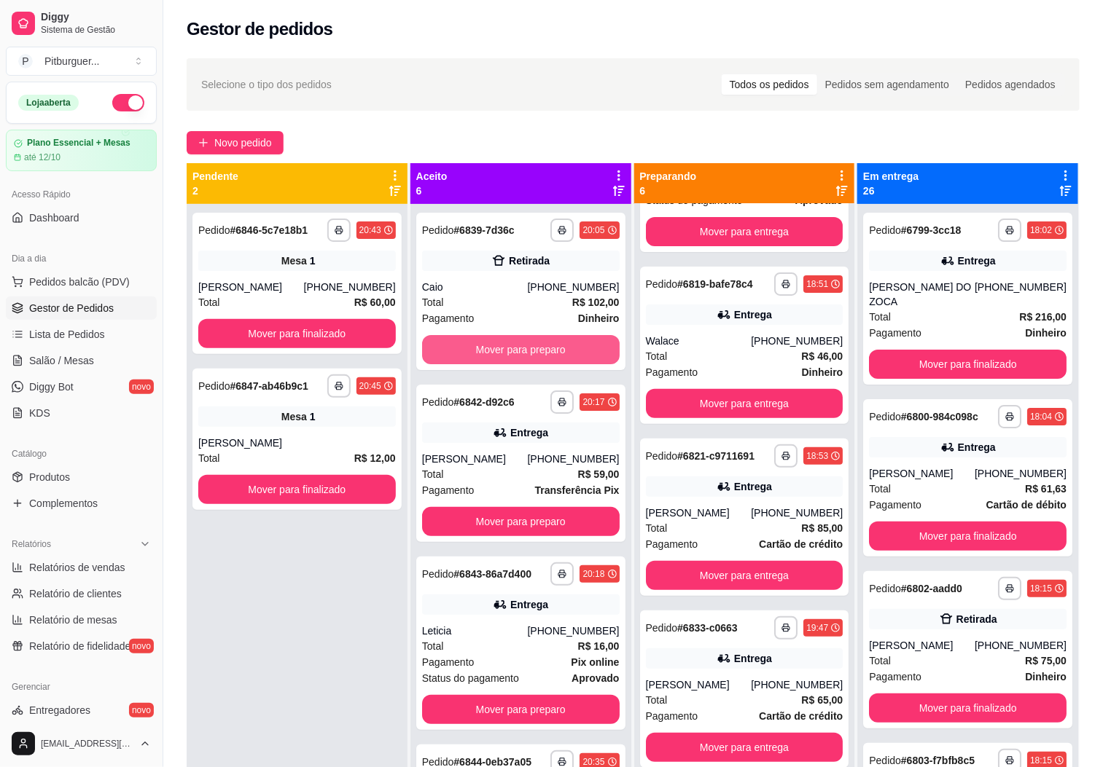
scroll to position [306, 0]
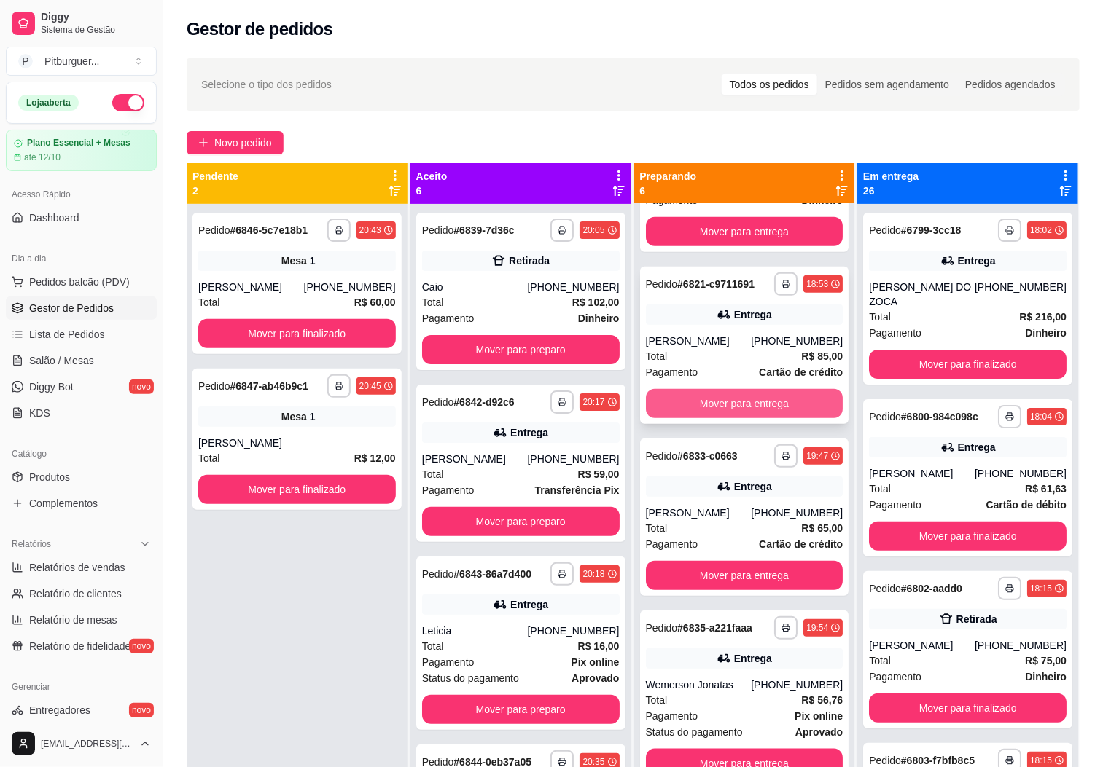
click at [676, 403] on button "Mover para entrega" at bounding box center [745, 403] width 198 height 29
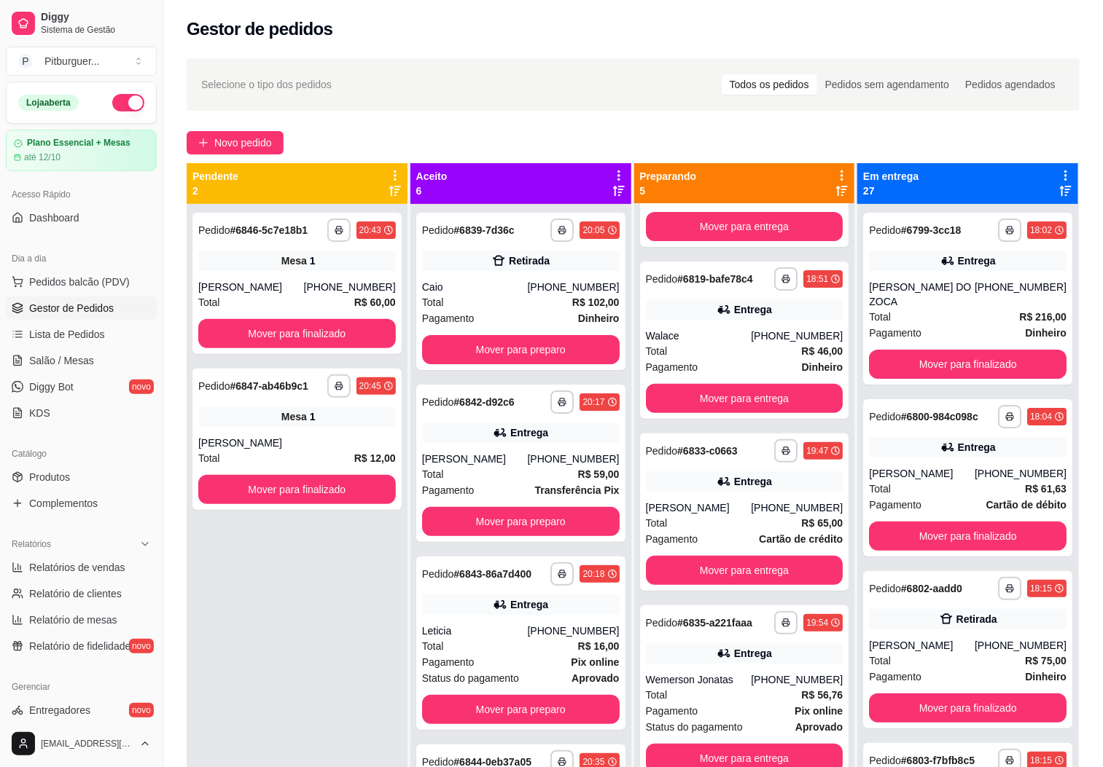
scroll to position [151, 0]
click at [676, 400] on button "Mover para entrega" at bounding box center [745, 399] width 192 height 28
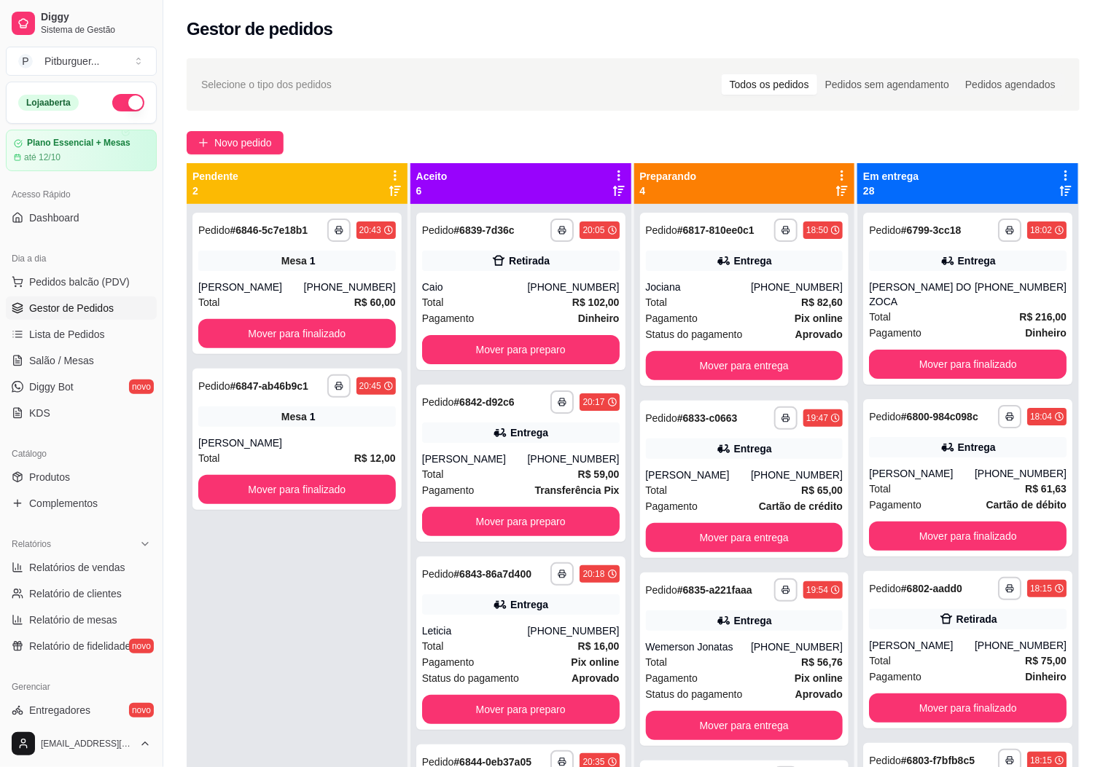
scroll to position [0, 0]
click at [687, 719] on button "Mover para entrega" at bounding box center [745, 725] width 198 height 29
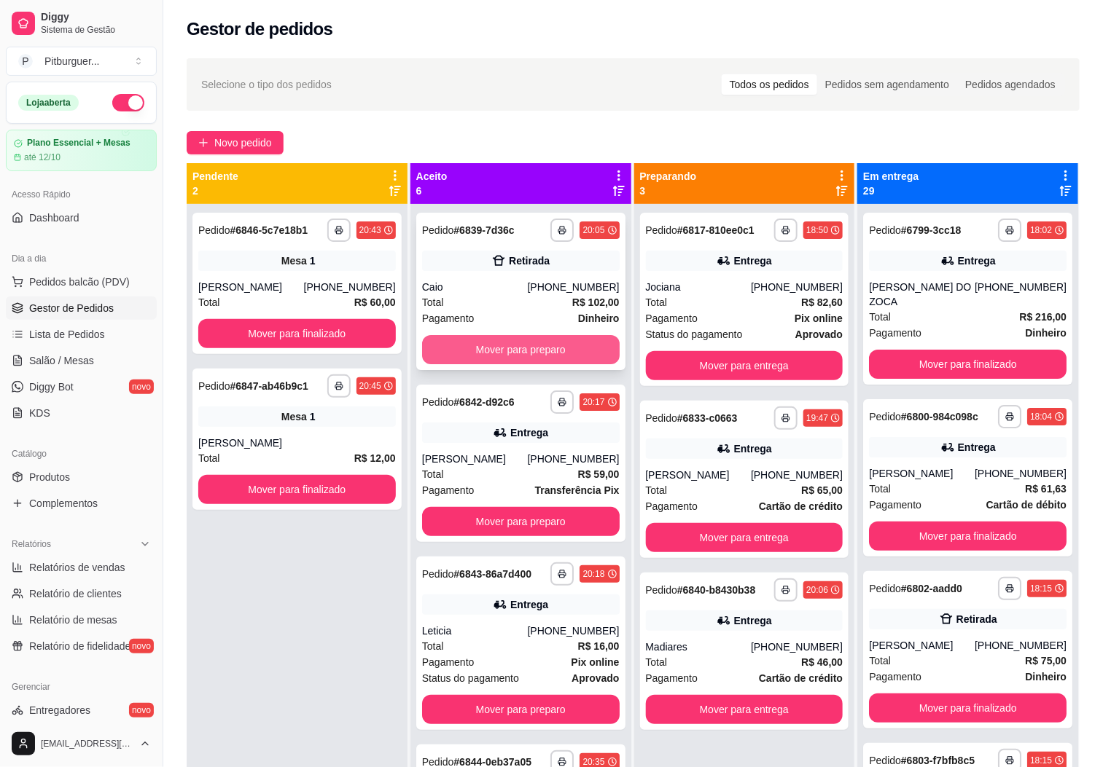
click at [510, 361] on button "Mover para preparo" at bounding box center [521, 349] width 198 height 29
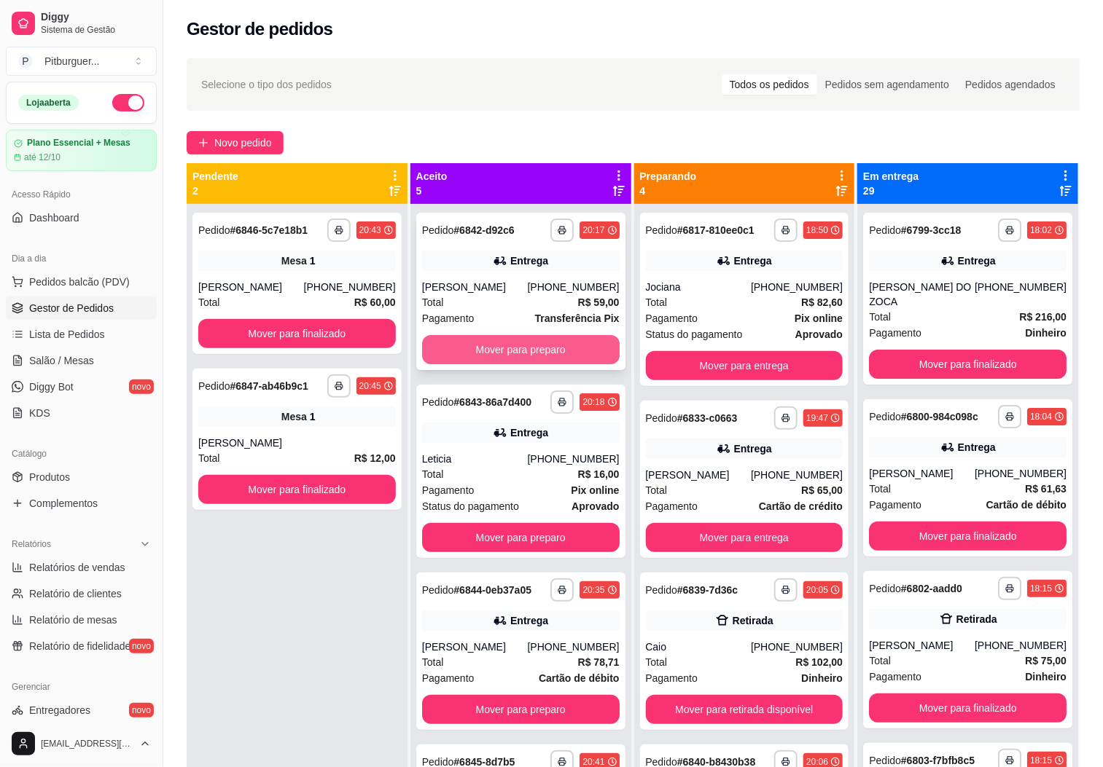
click at [514, 343] on button "Mover para preparo" at bounding box center [521, 349] width 198 height 29
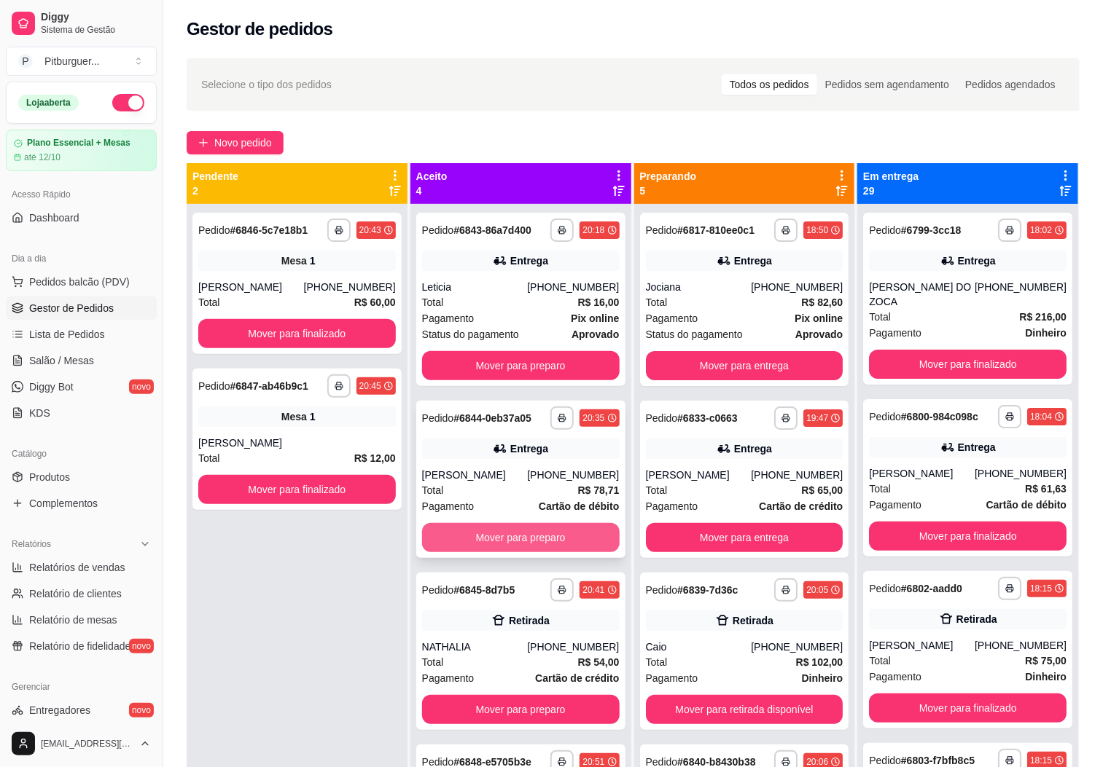
click at [512, 542] on button "Mover para preparo" at bounding box center [521, 537] width 198 height 29
click at [507, 533] on button "Mover para preparo" at bounding box center [521, 537] width 198 height 29
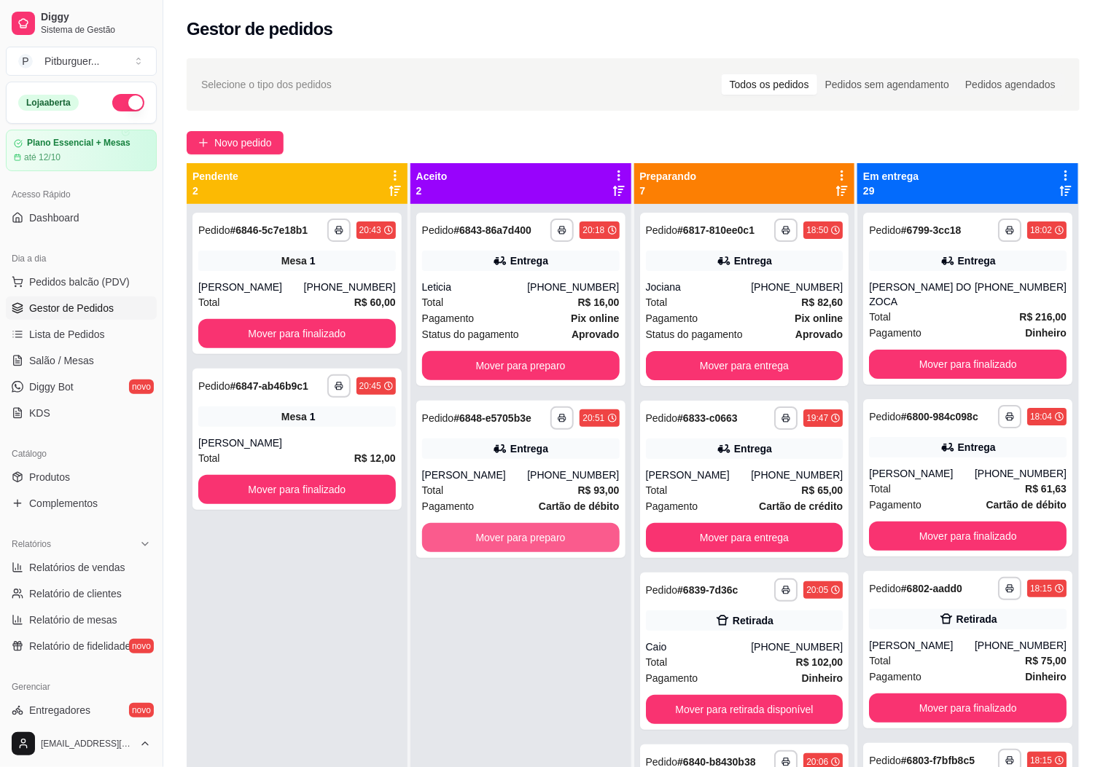
click at [507, 533] on button "Mover para preparo" at bounding box center [521, 537] width 198 height 29
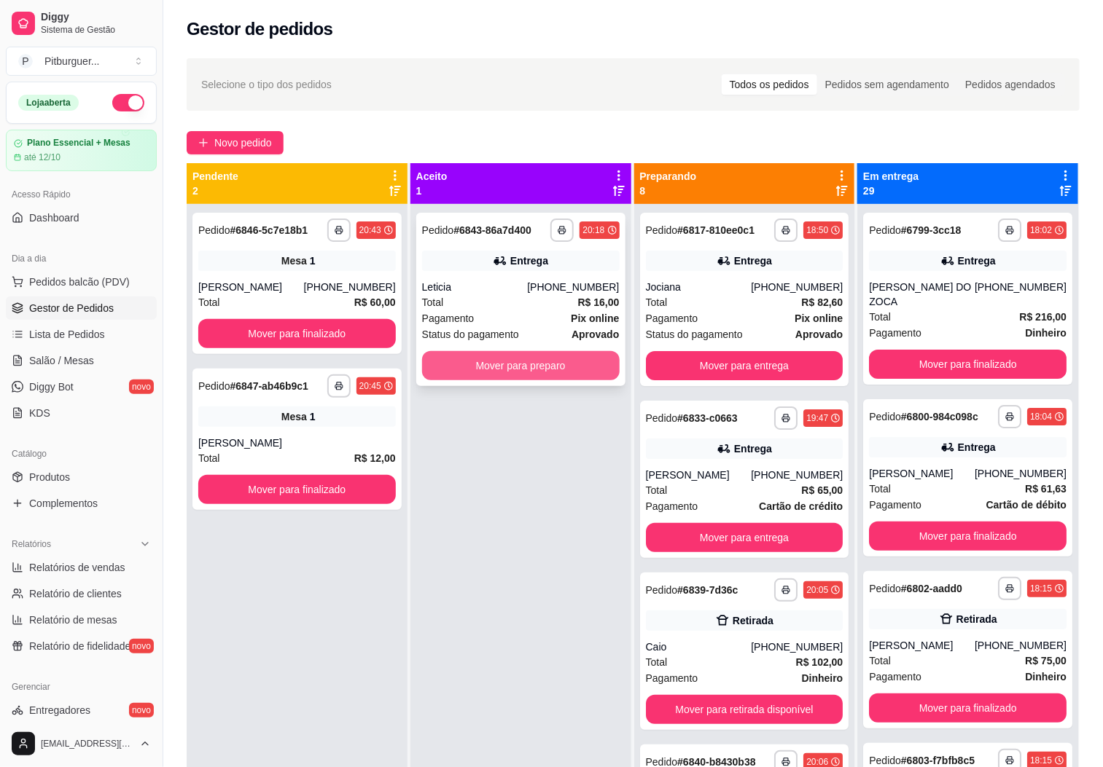
click at [541, 370] on button "Mover para preparo" at bounding box center [521, 365] width 198 height 29
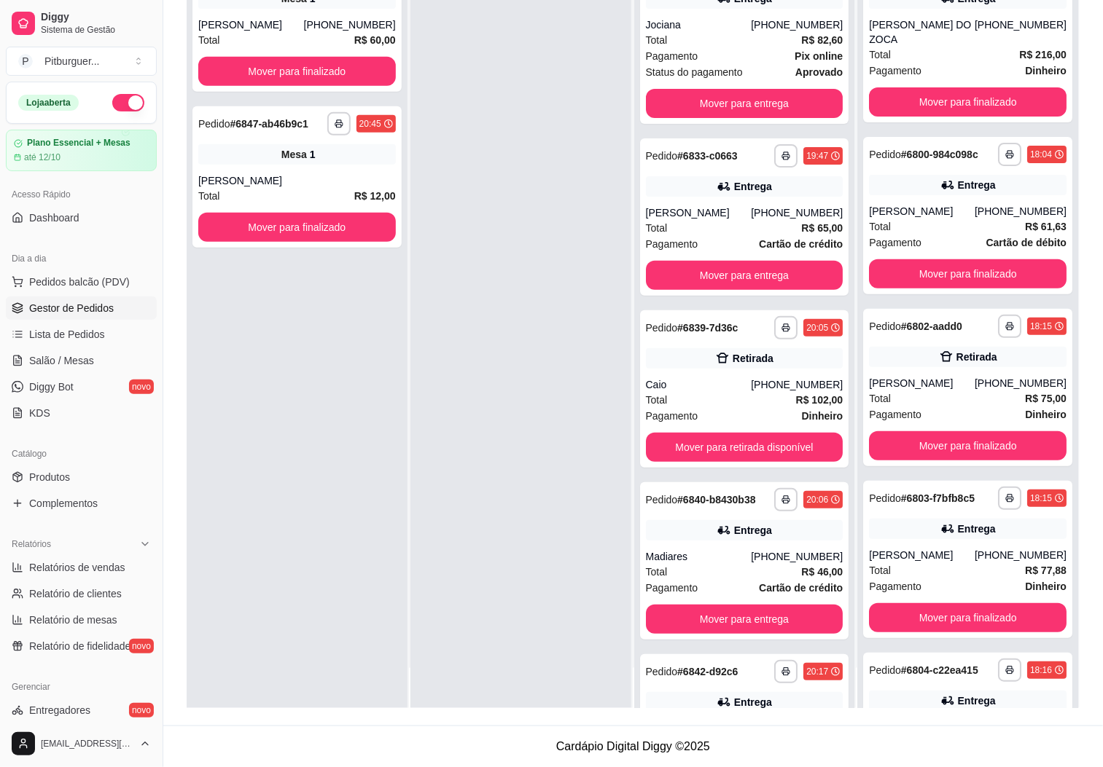
drag, startPoint x: 730, startPoint y: 554, endPoint x: 448, endPoint y: 329, distance: 360.9
click at [448, 329] on div at bounding box center [520, 325] width 221 height 767
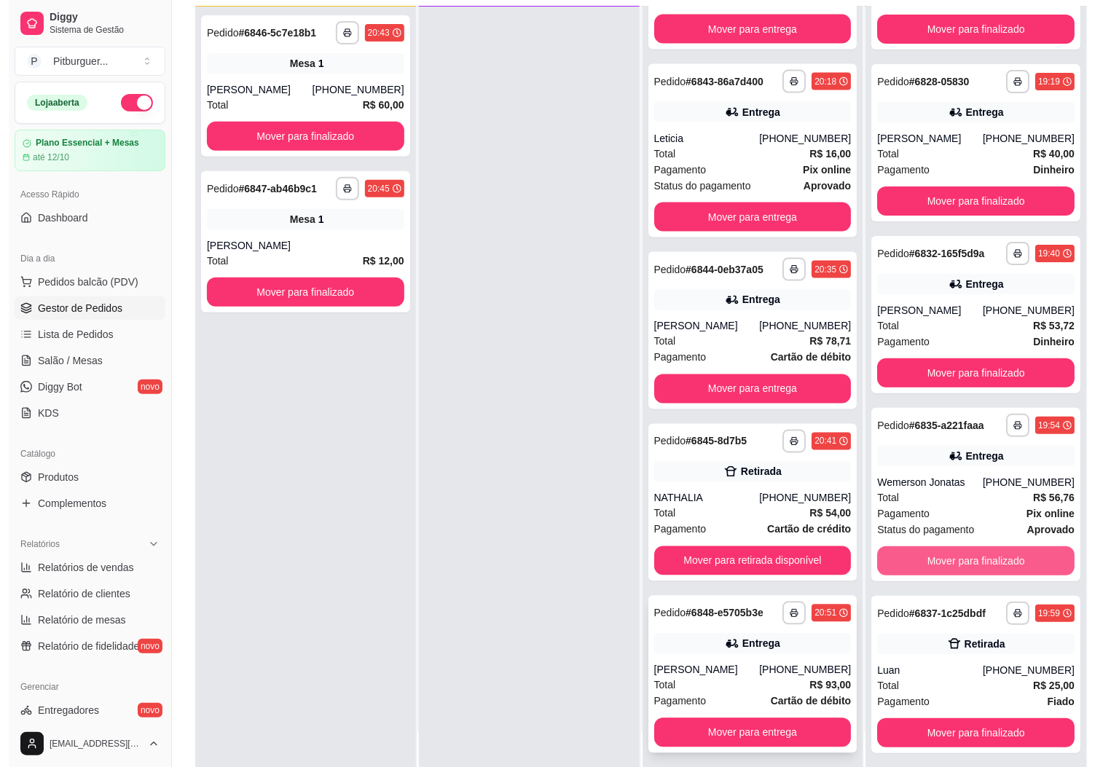
scroll to position [223, 0]
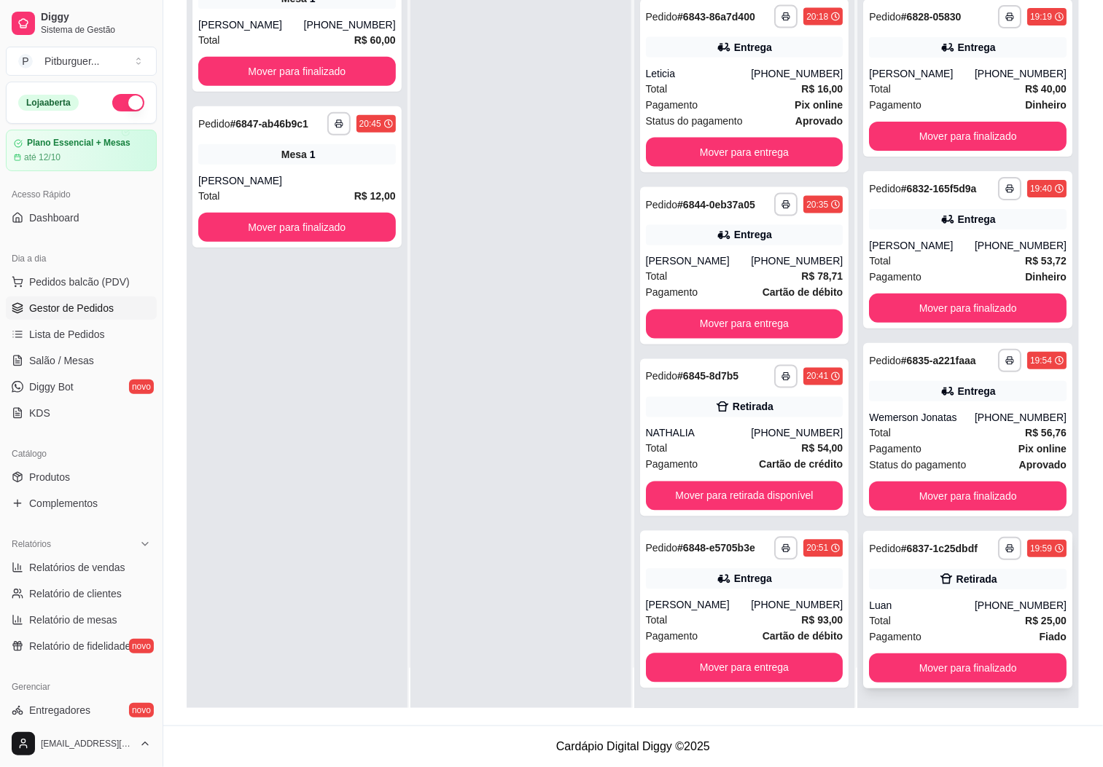
click at [892, 601] on div "Luan" at bounding box center [922, 605] width 106 height 15
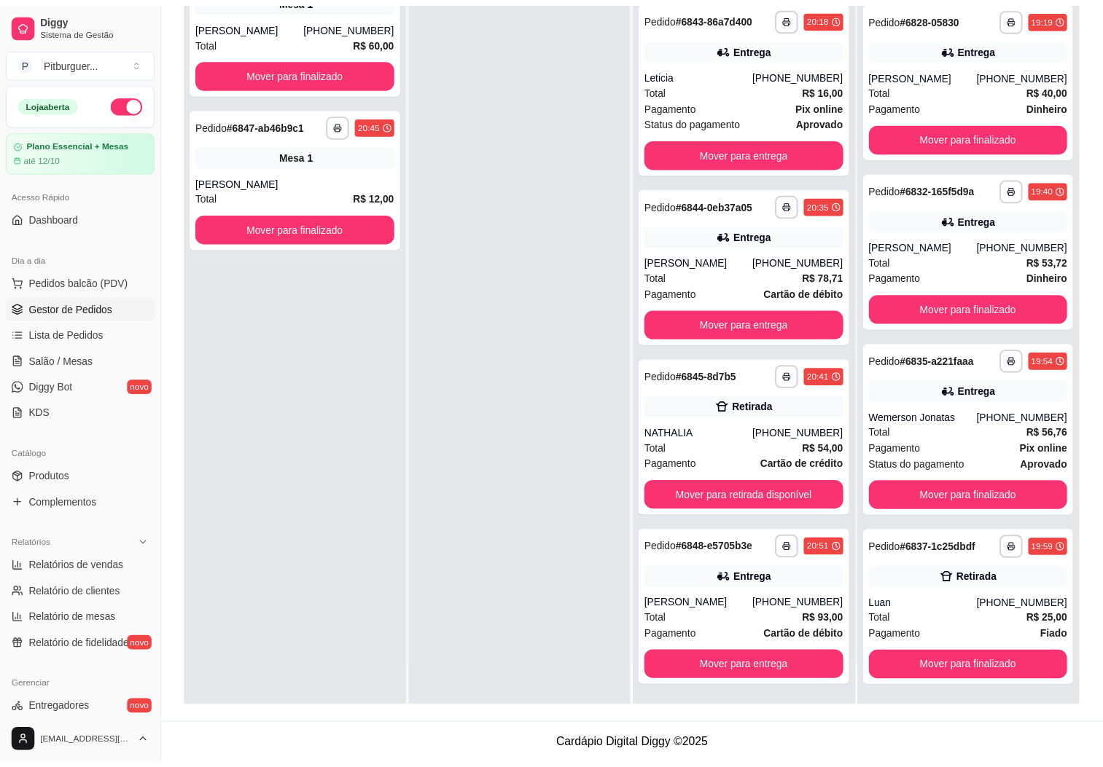
scroll to position [4371, 0]
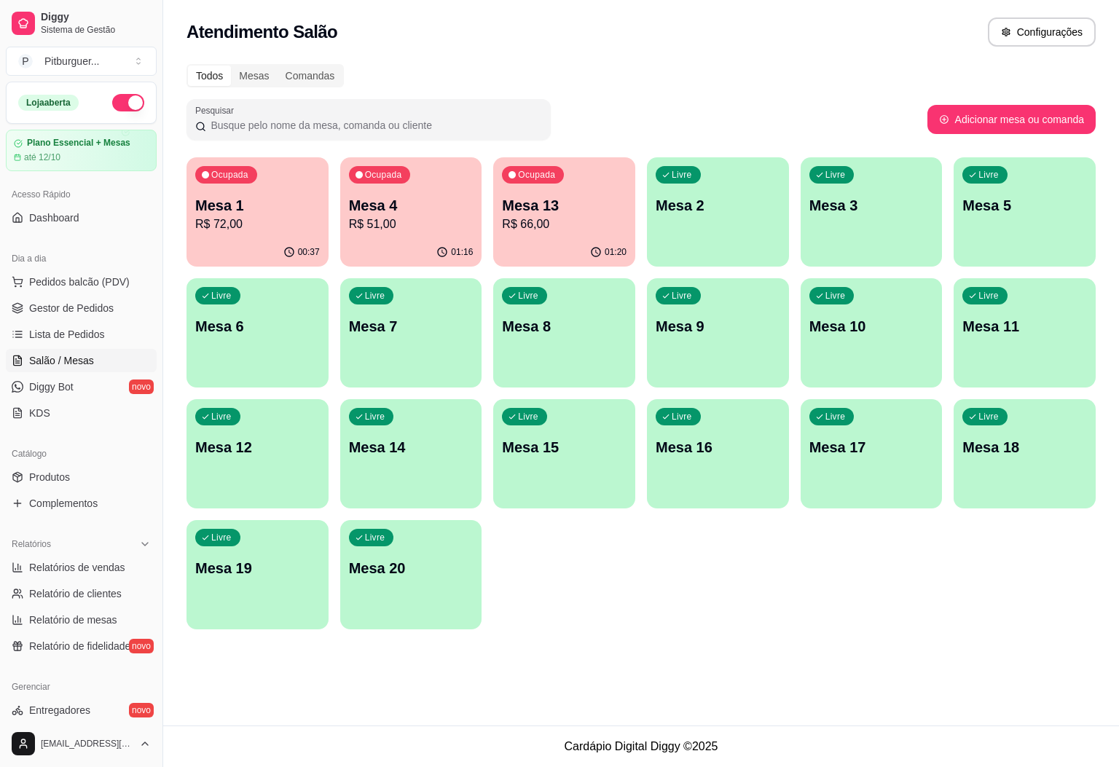
click at [267, 212] on p "Mesa 1" at bounding box center [257, 205] width 125 height 20
click at [383, 189] on div "Ocupada Mesa 4 R$ 51,00" at bounding box center [412, 198] width 138 height 79
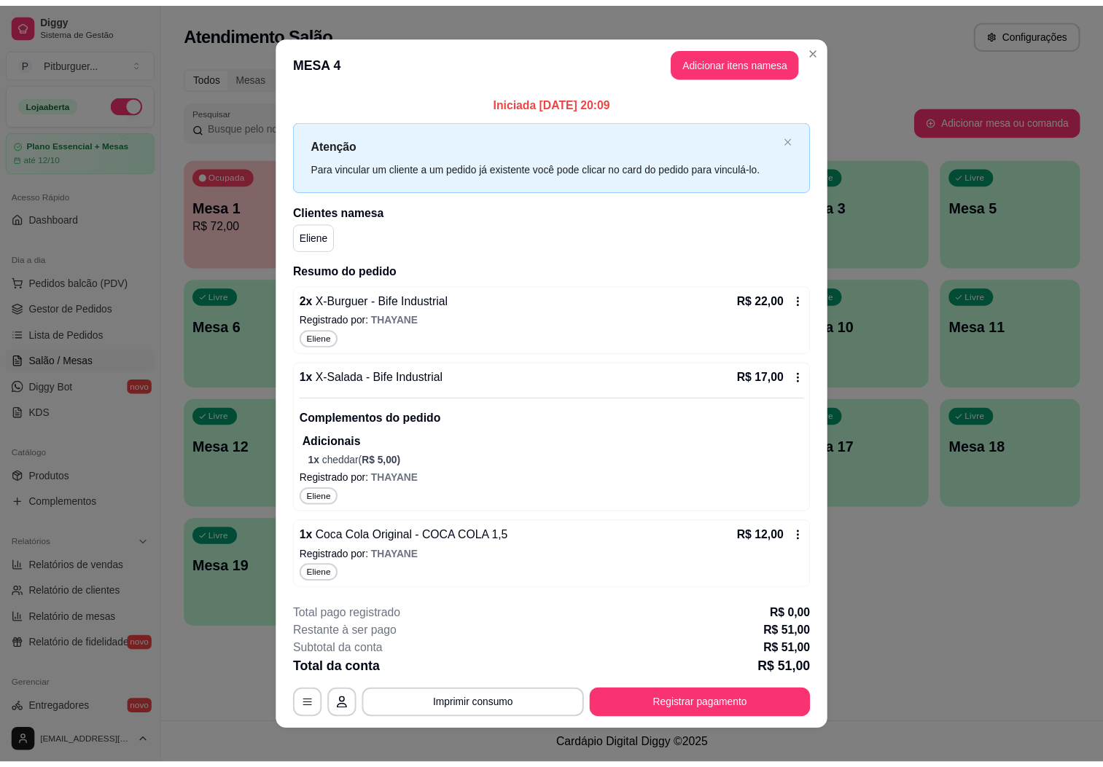
scroll to position [11, 0]
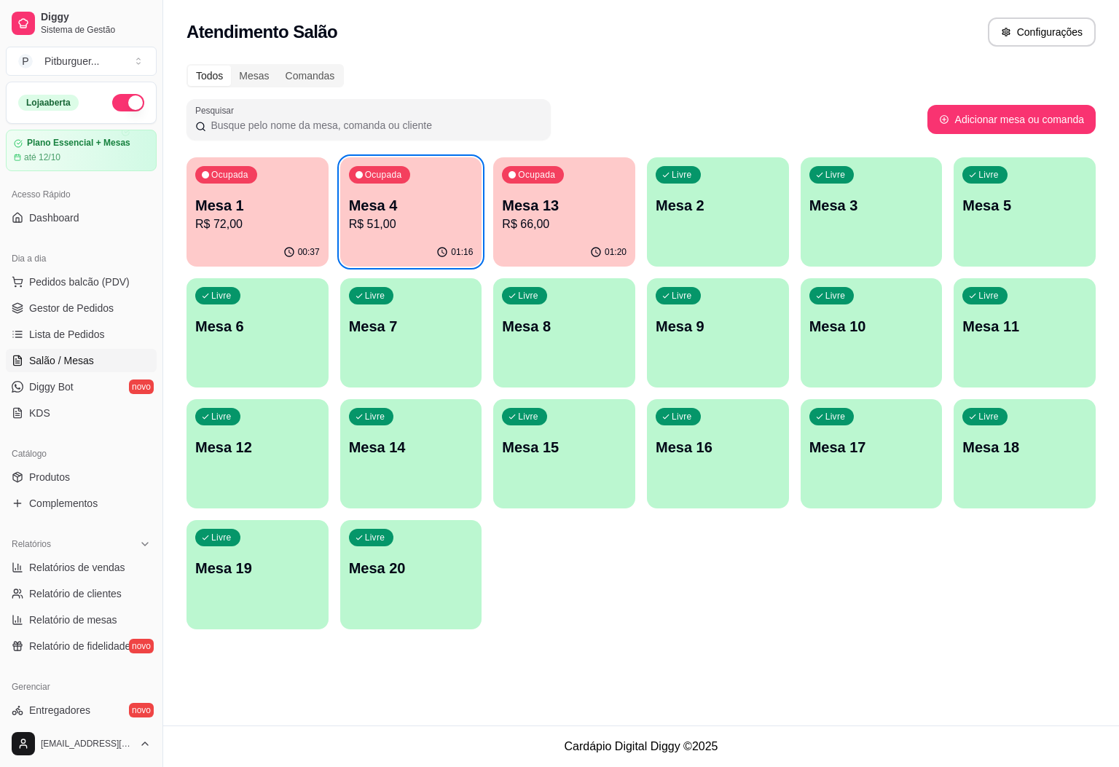
click at [575, 206] on p "Mesa 13" at bounding box center [564, 205] width 125 height 20
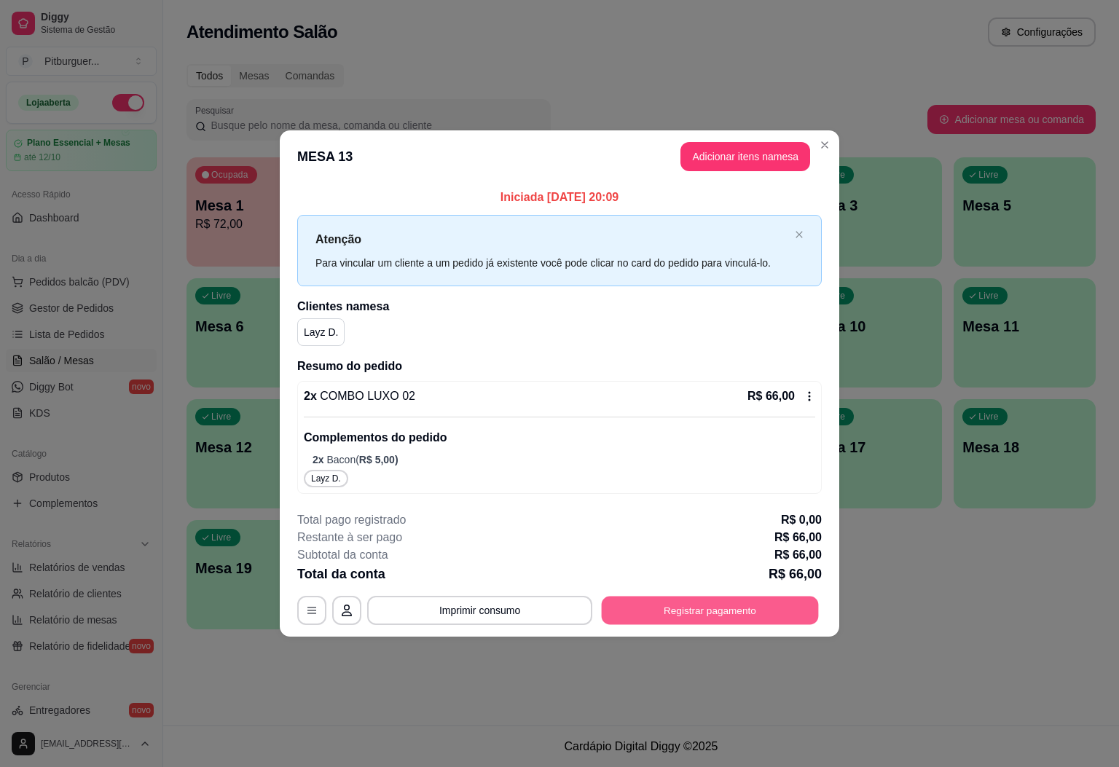
click at [708, 608] on button "Registrar pagamento" at bounding box center [710, 610] width 217 height 28
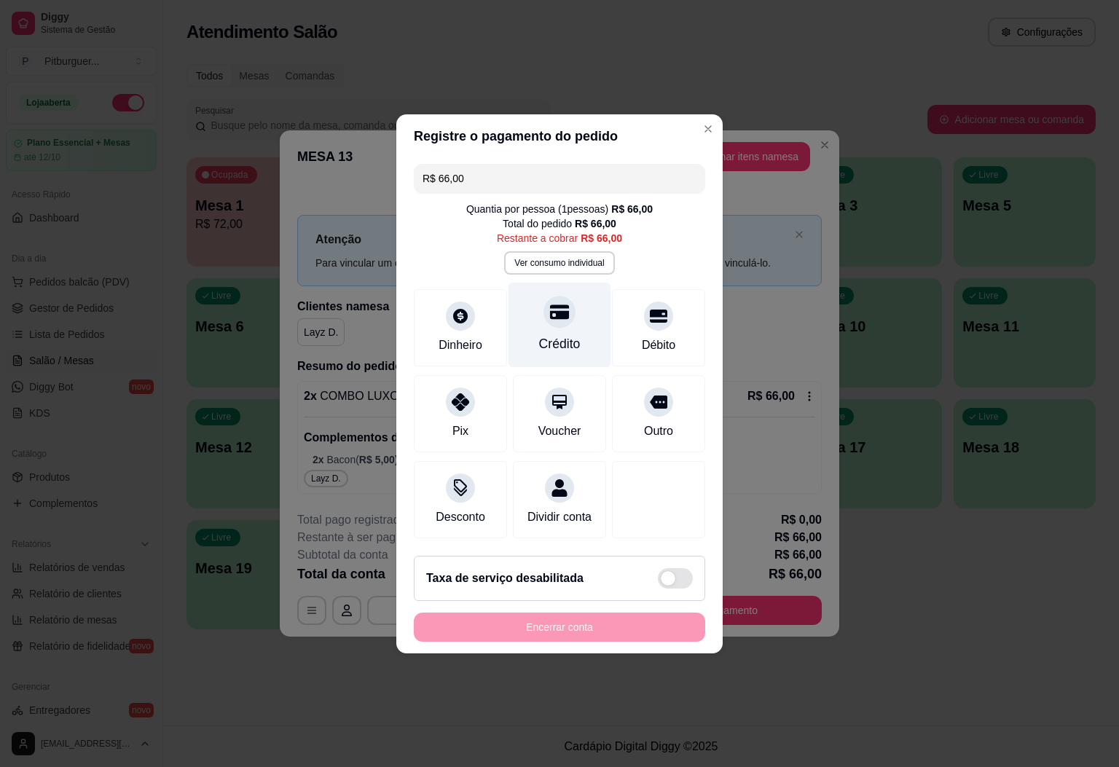
click at [567, 335] on div "Crédito" at bounding box center [560, 344] width 42 height 19
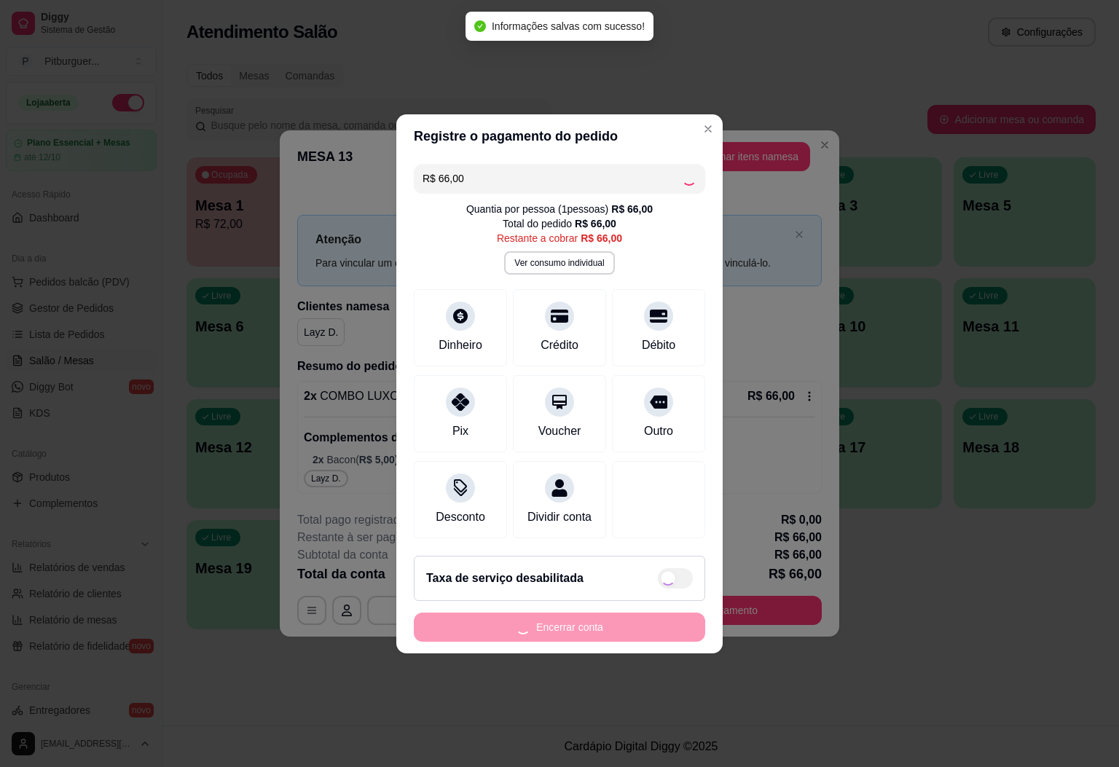
type input "R$ 0,00"
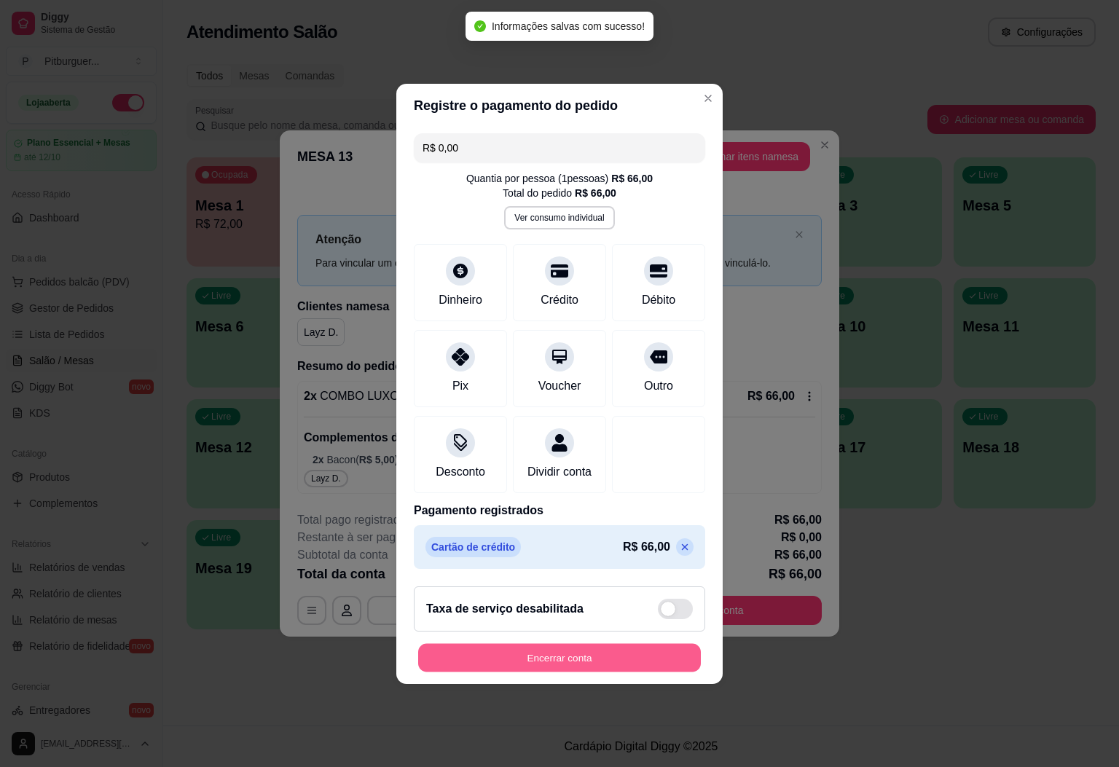
click at [593, 665] on button "Encerrar conta" at bounding box center [559, 658] width 283 height 28
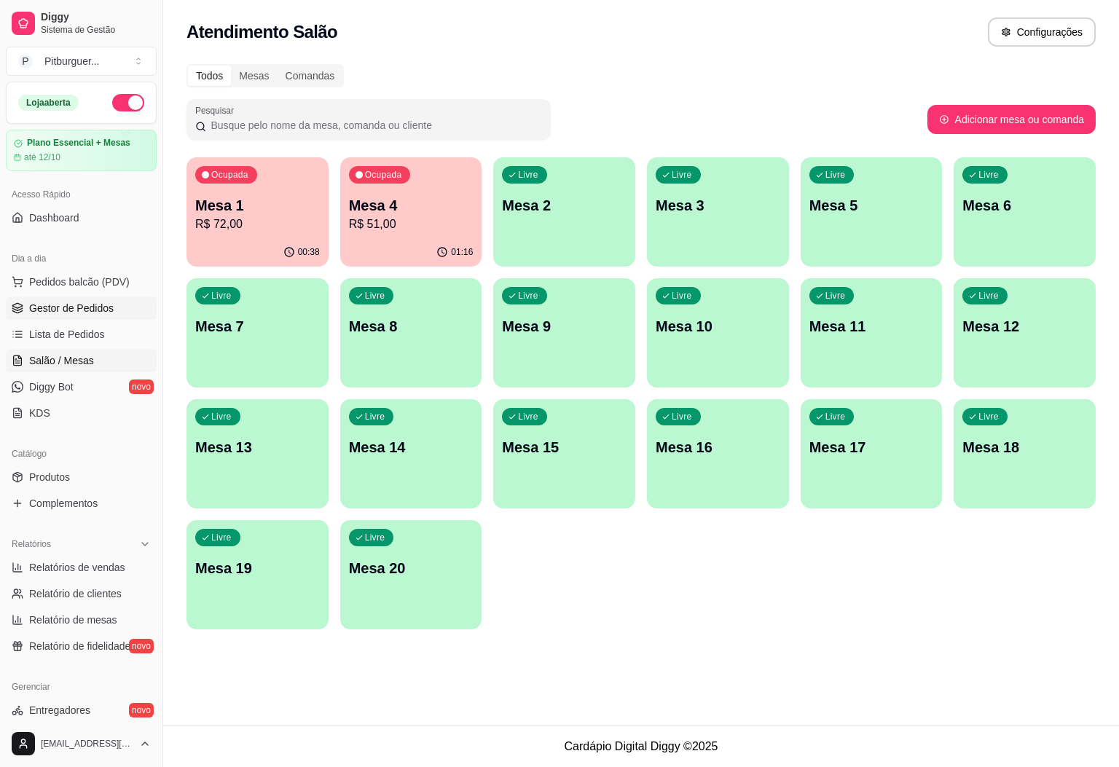
click at [49, 309] on span "Gestor de Pedidos" at bounding box center [71, 308] width 85 height 15
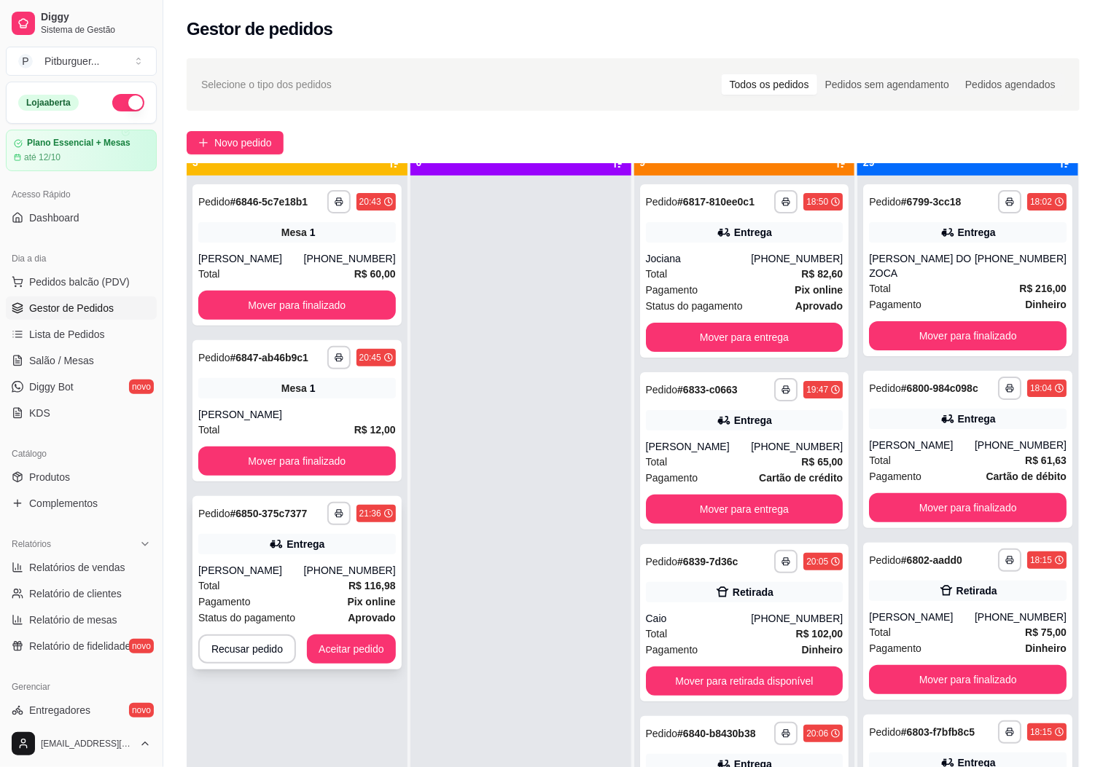
scroll to position [40, 0]
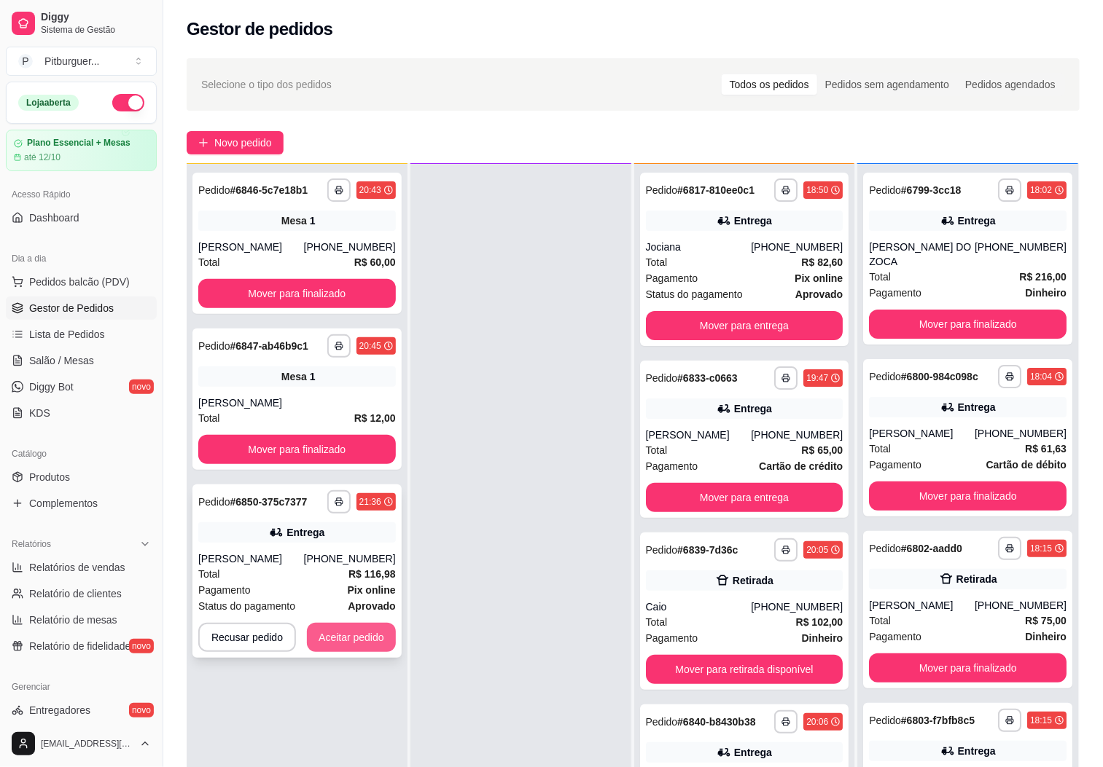
click at [352, 633] on button "Aceitar pedido" at bounding box center [351, 637] width 89 height 29
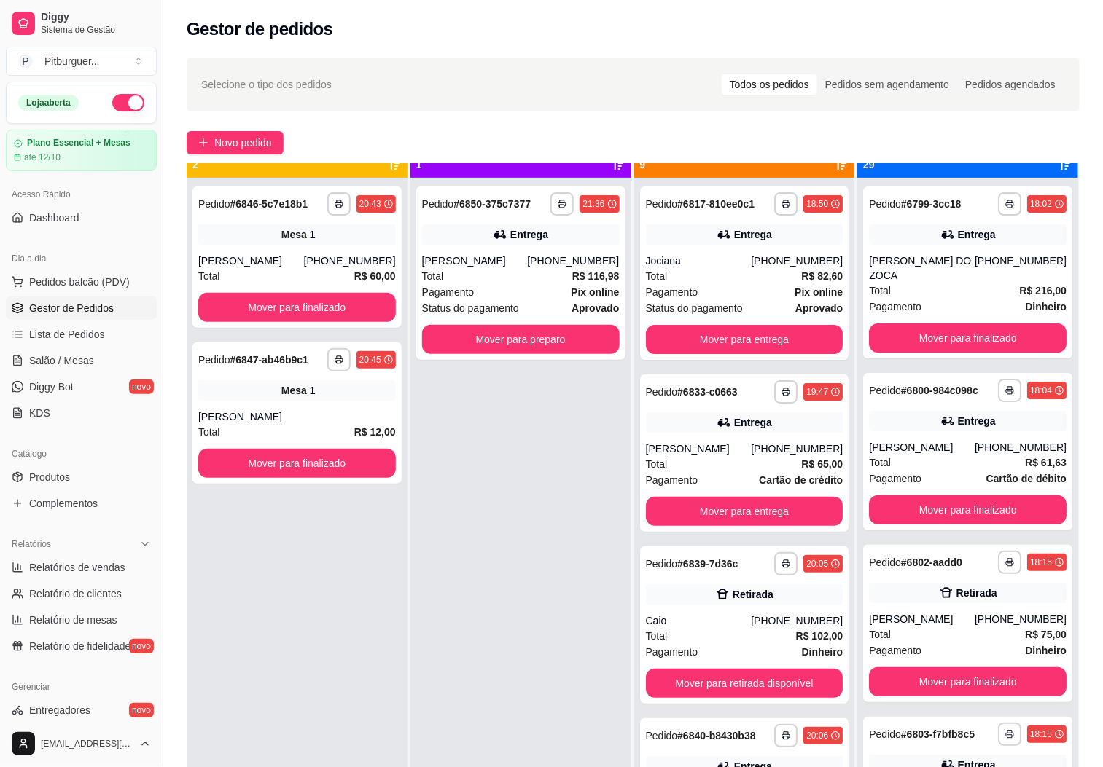
scroll to position [0, 0]
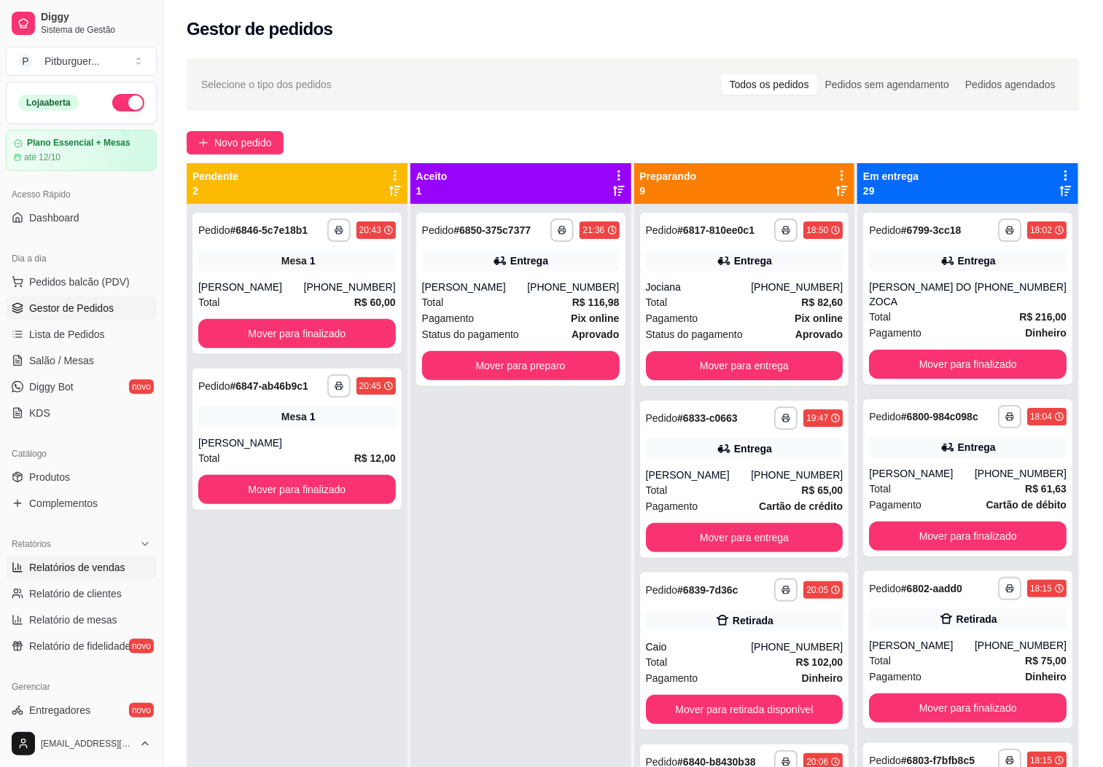
click at [86, 567] on span "Relatórios de vendas" at bounding box center [77, 567] width 96 height 15
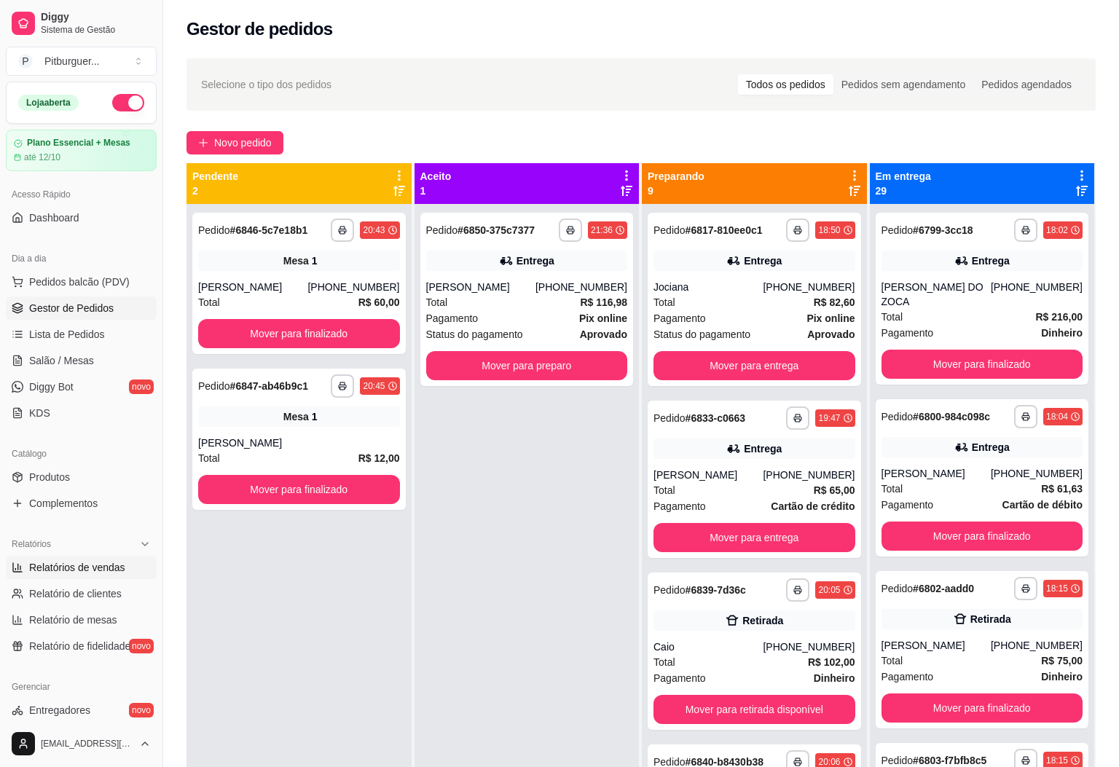
select select "ALL"
select select "0"
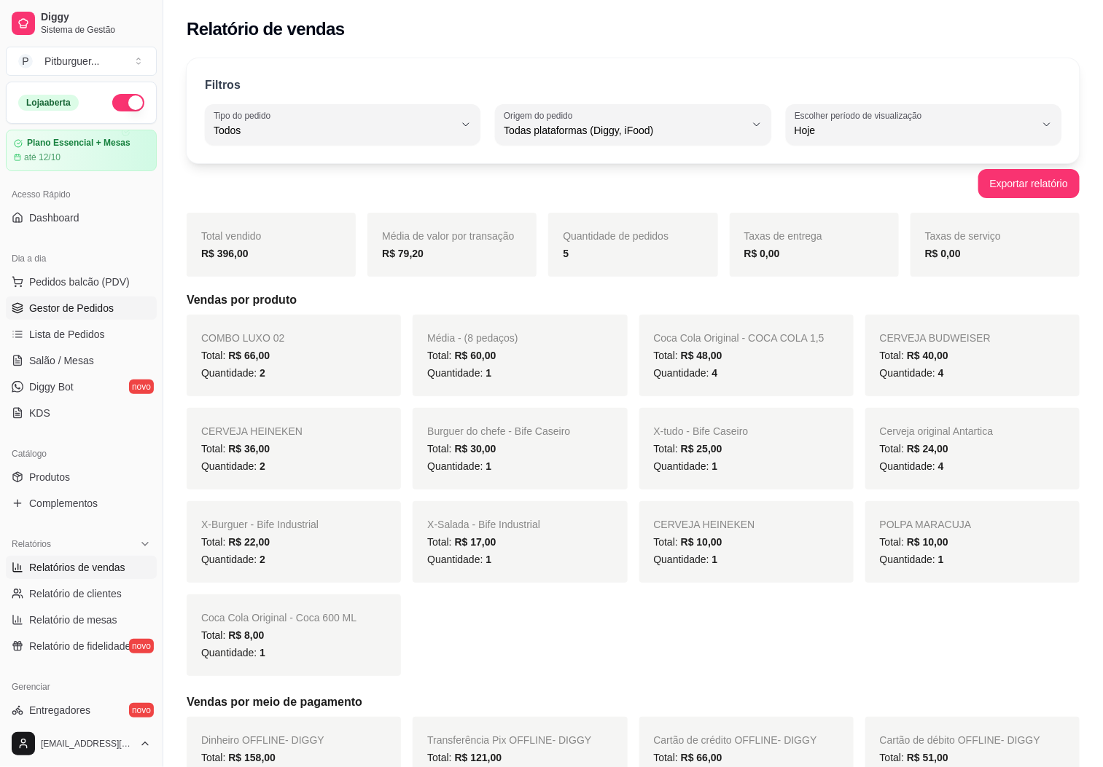
click at [101, 309] on span "Gestor de Pedidos" at bounding box center [71, 308] width 85 height 15
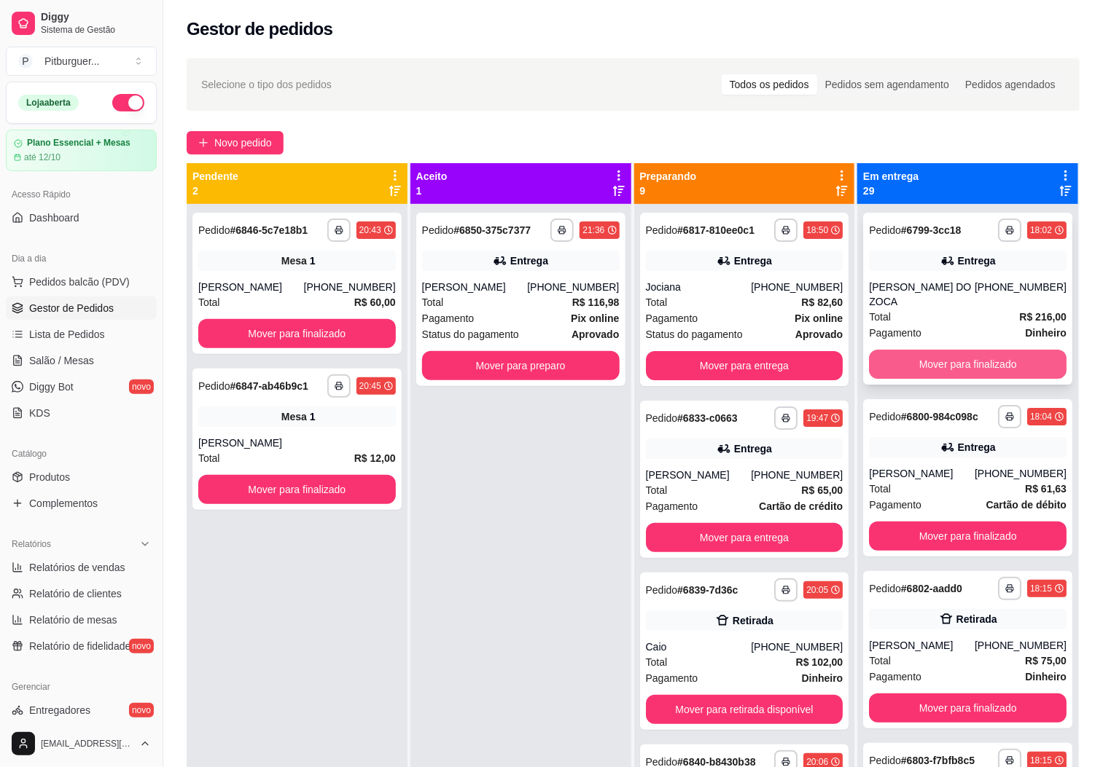
click at [976, 351] on button "Mover para finalizado" at bounding box center [968, 364] width 198 height 29
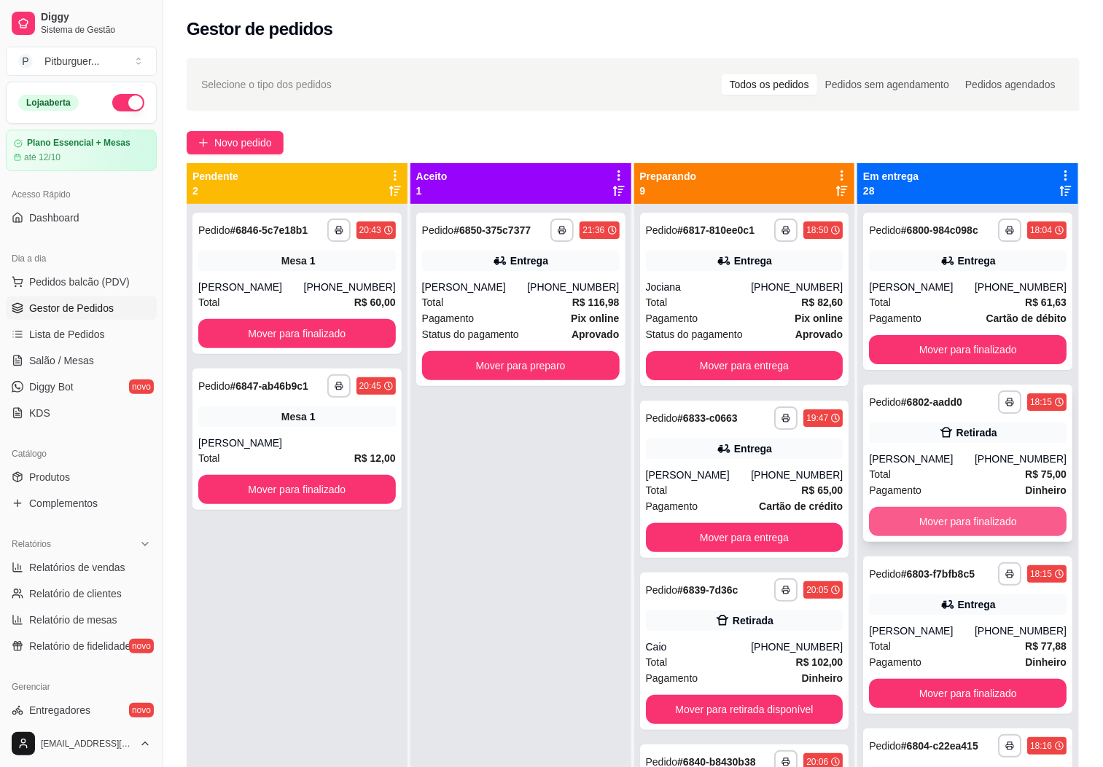
click at [982, 523] on button "Mover para finalizado" at bounding box center [968, 521] width 198 height 29
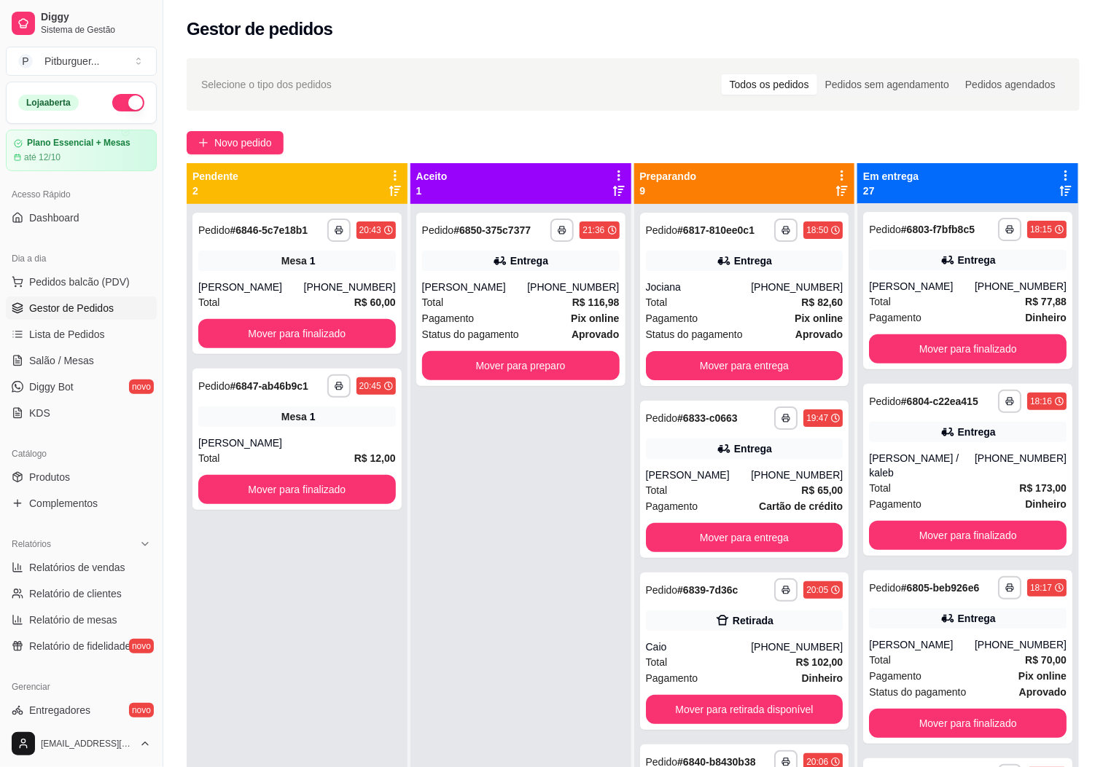
scroll to position [195, 0]
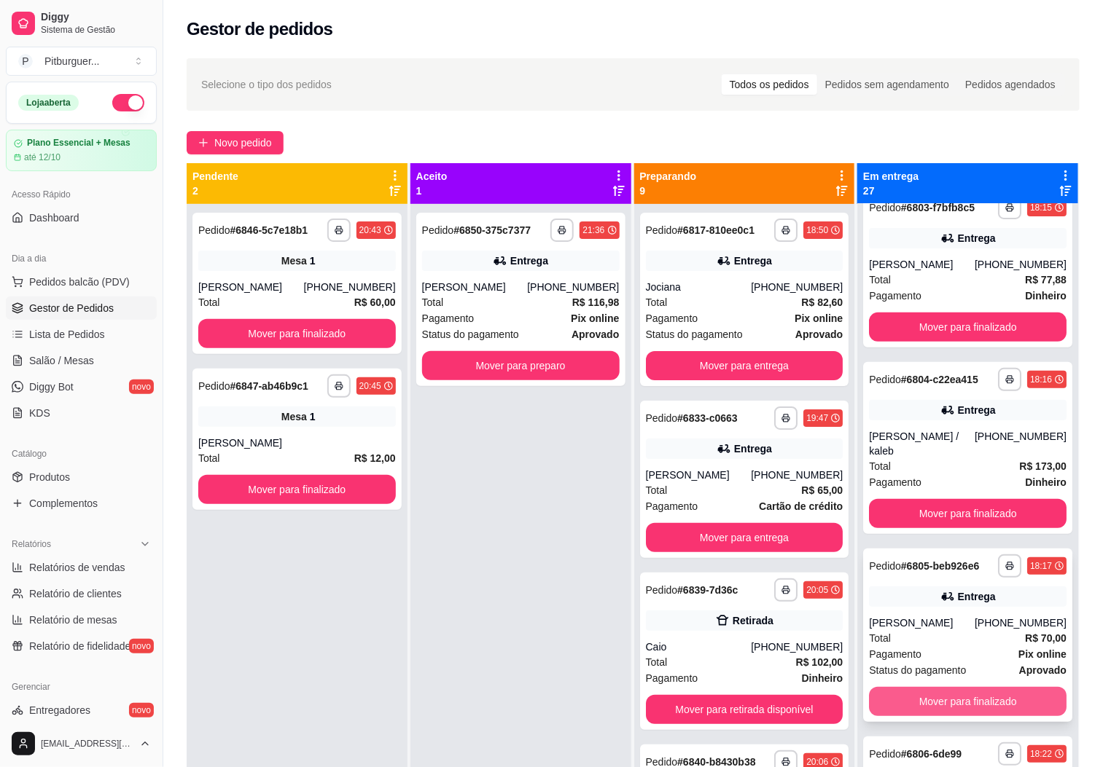
click at [966, 716] on button "Mover para finalizado" at bounding box center [968, 701] width 198 height 29
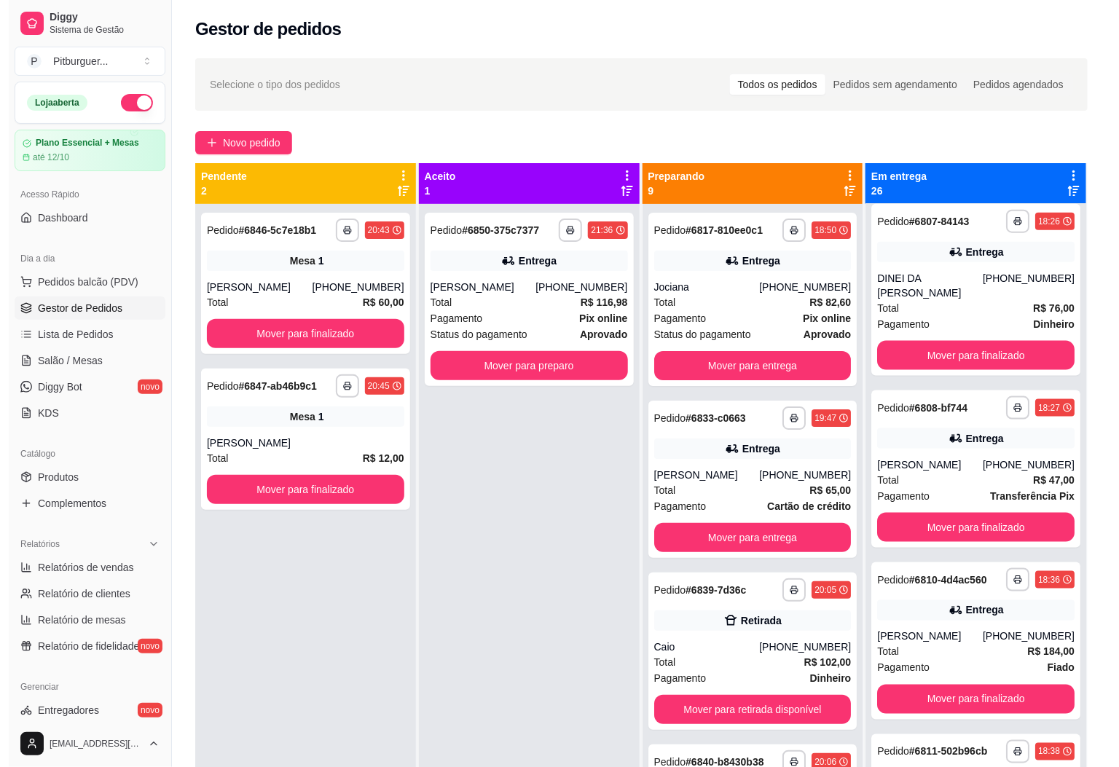
scroll to position [718, 0]
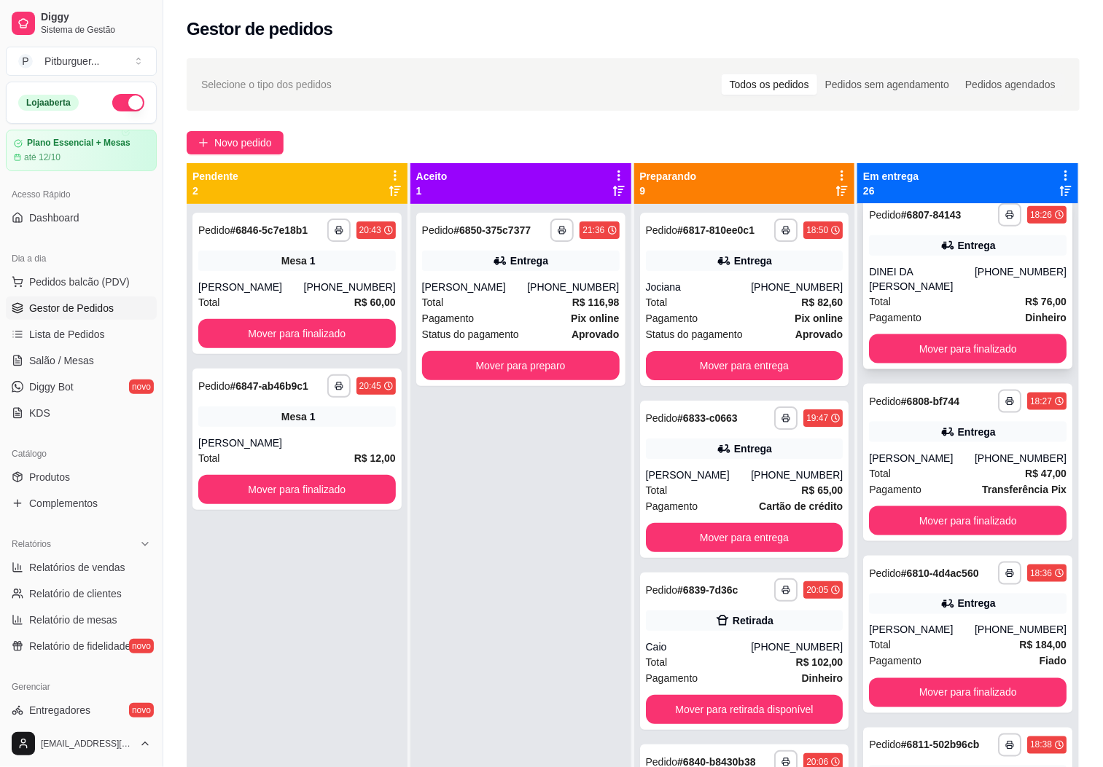
click at [904, 272] on div "DINEI DA [PERSON_NAME]" at bounding box center [922, 279] width 106 height 29
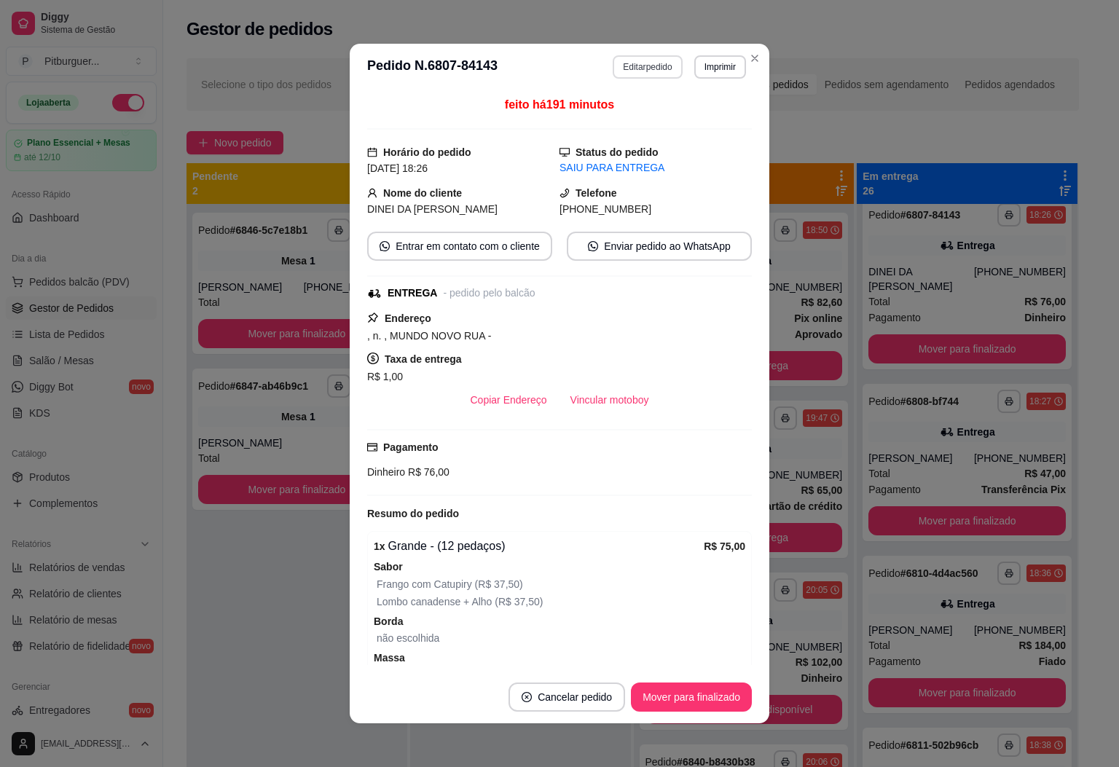
click at [630, 73] on button "Editar pedido" at bounding box center [647, 66] width 69 height 23
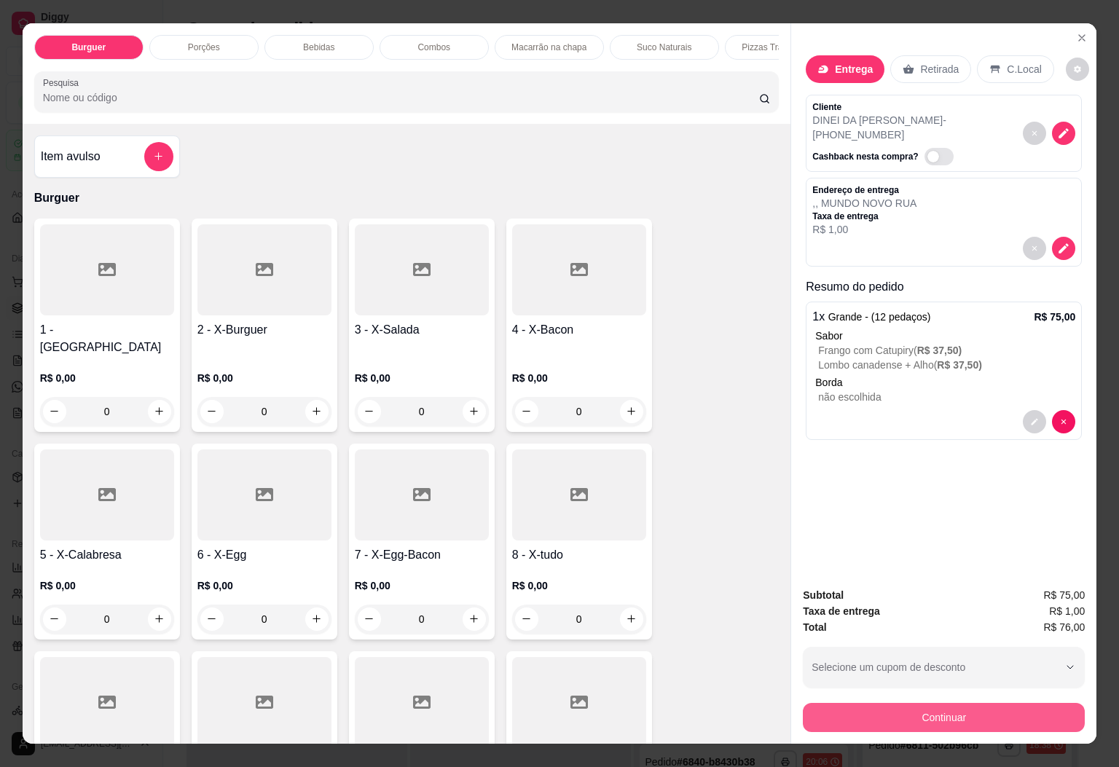
click at [928, 713] on button "Continuar" at bounding box center [944, 717] width 282 height 29
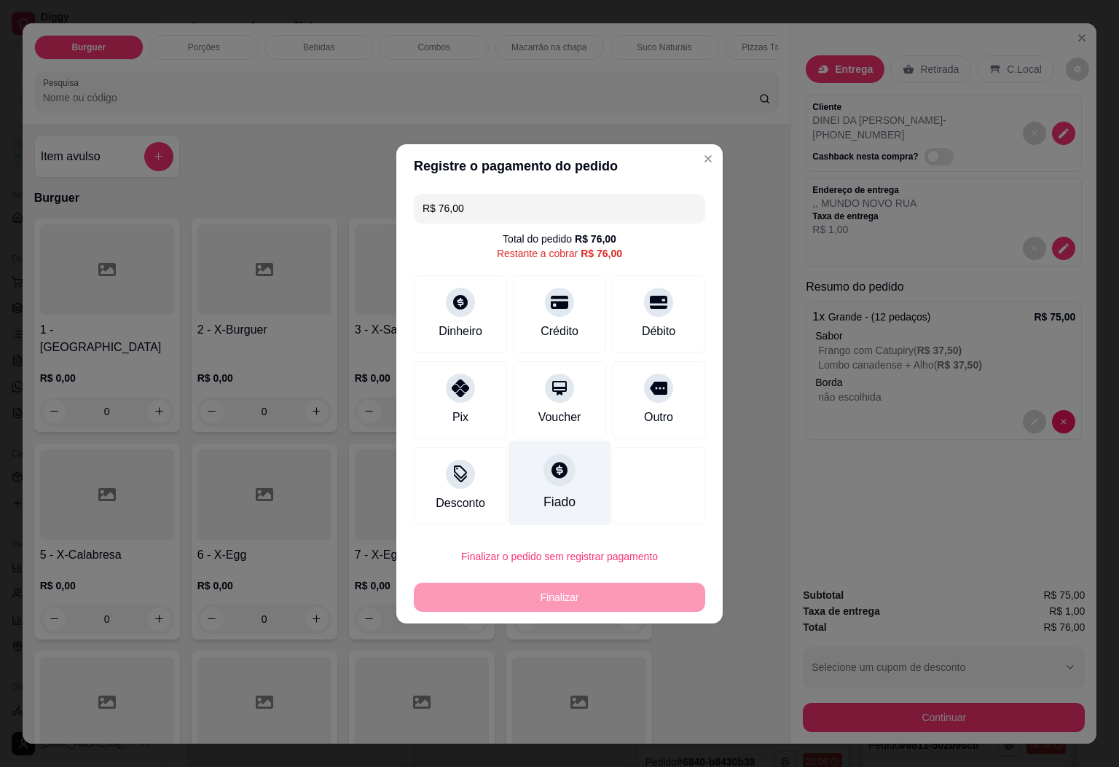
click at [544, 495] on div "Fiado" at bounding box center [560, 502] width 32 height 19
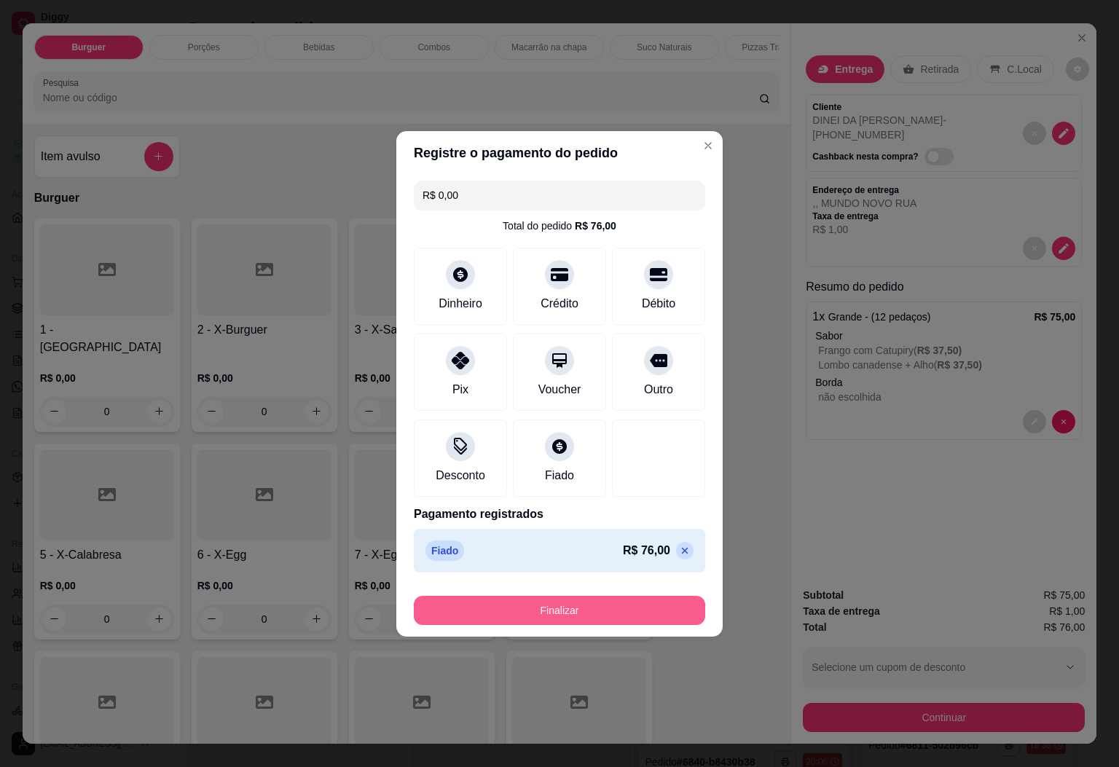
click at [579, 617] on button "Finalizar" at bounding box center [560, 610] width 292 height 29
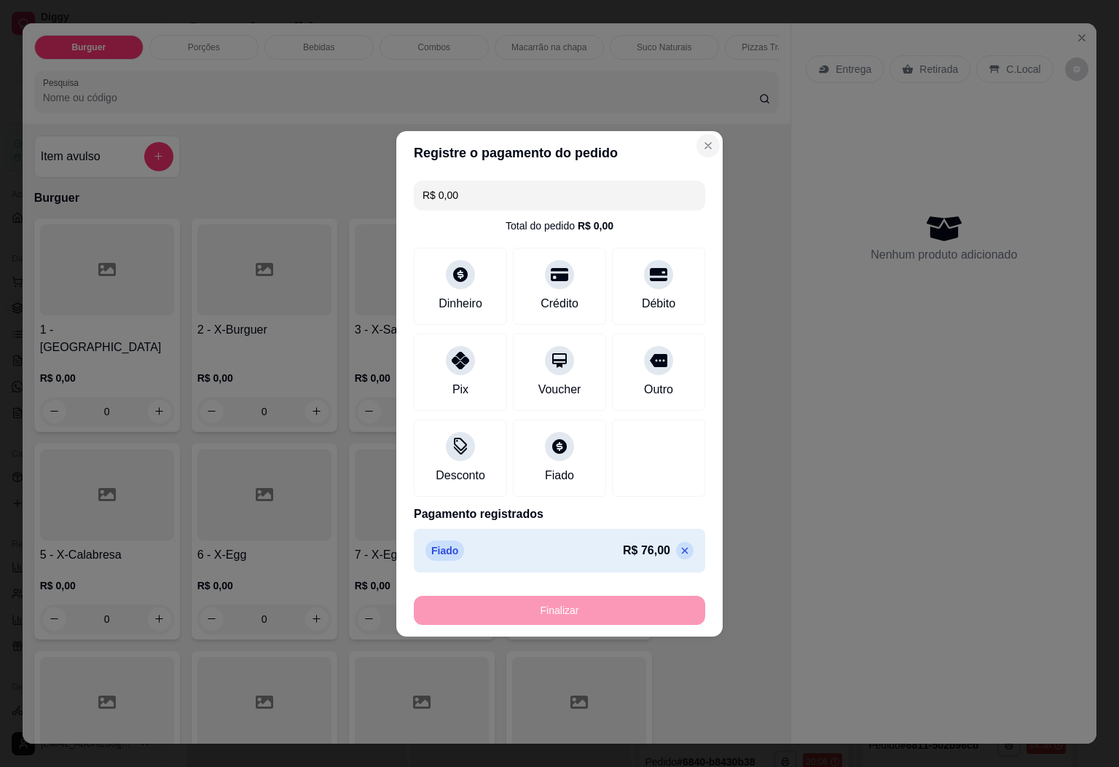
type input "-R$ 76,00"
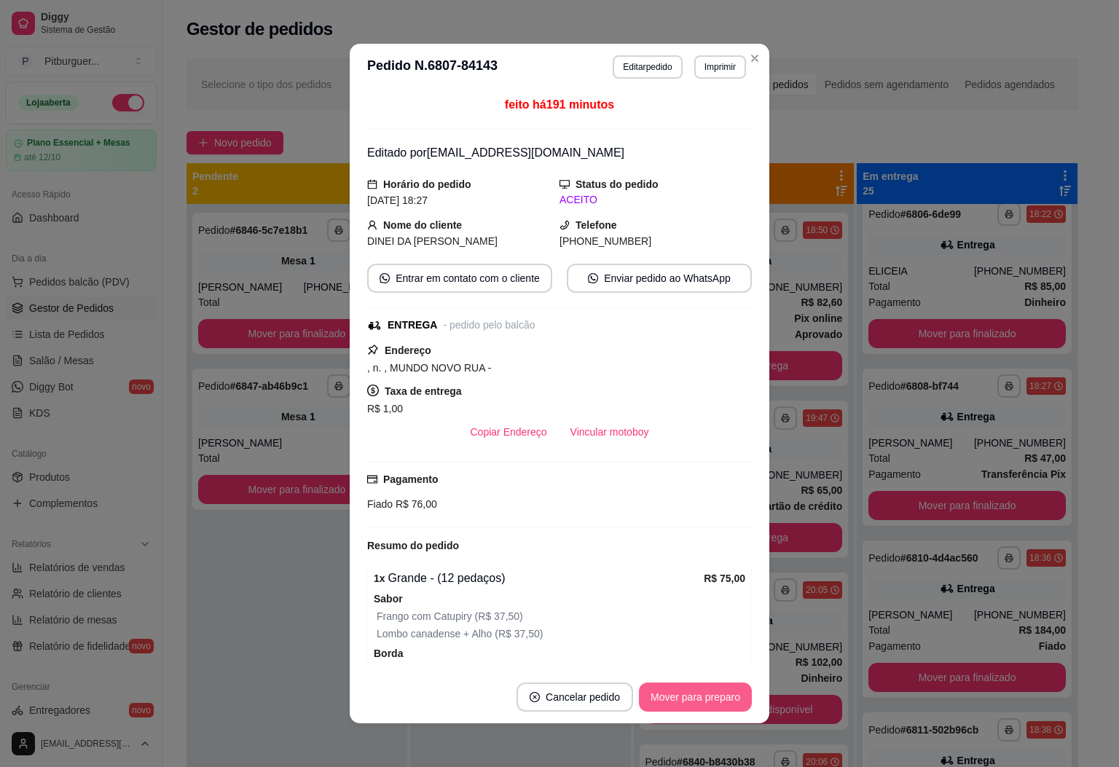
click at [661, 696] on button "Mover para preparo" at bounding box center [695, 697] width 113 height 29
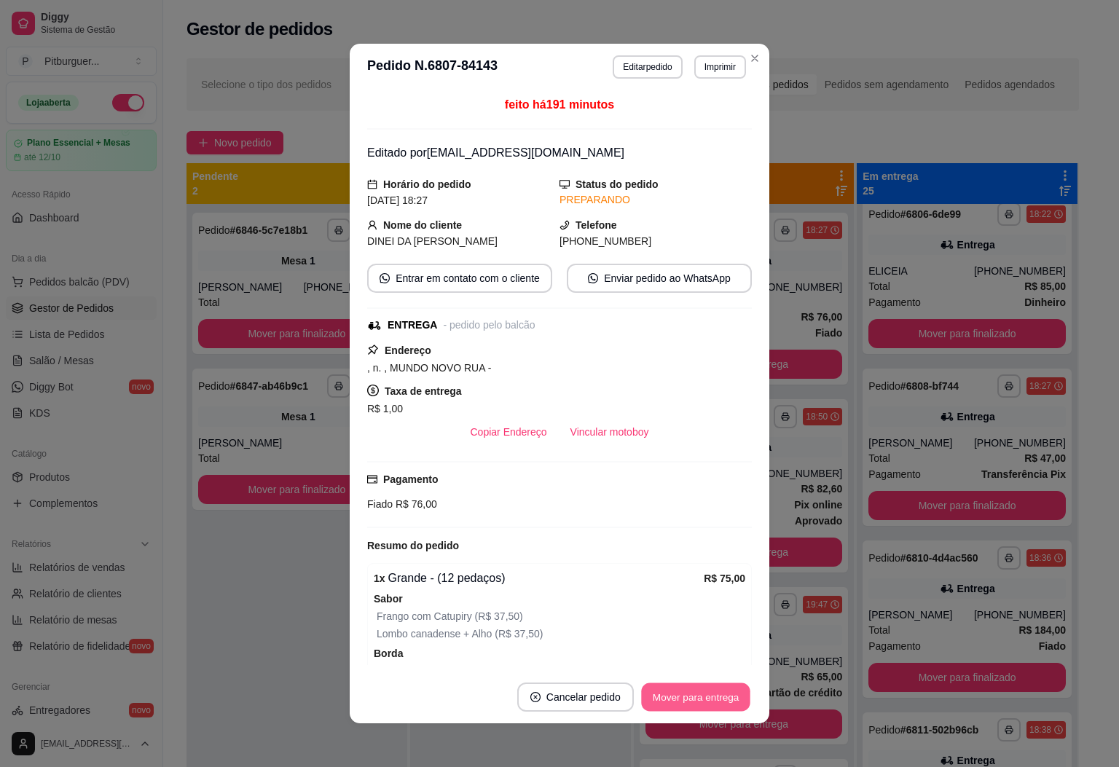
click at [661, 696] on button "Mover para entrega" at bounding box center [695, 698] width 109 height 28
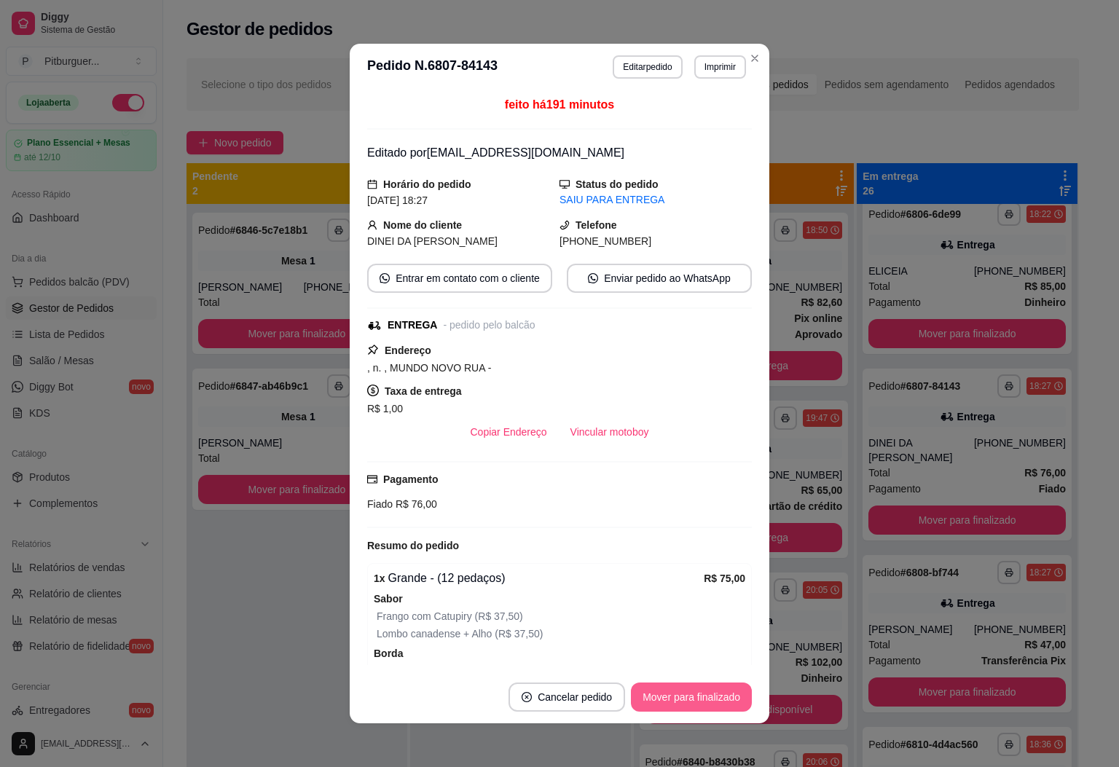
scroll to position [718, 0]
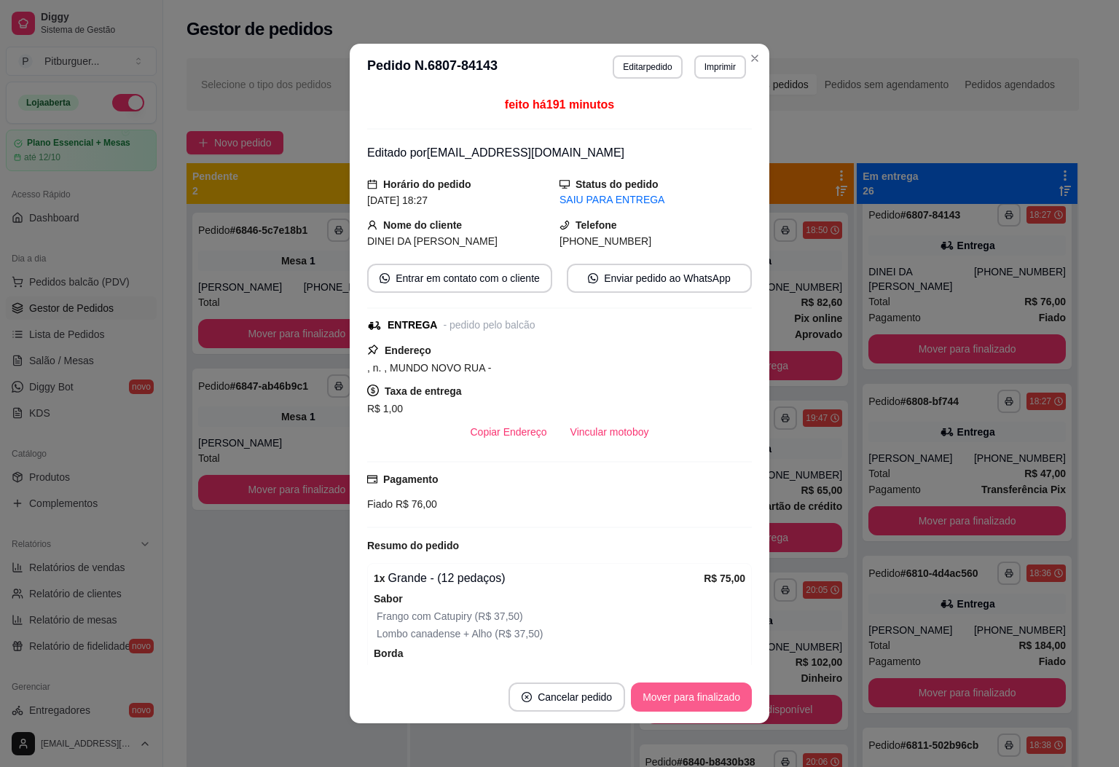
click at [670, 692] on button "Mover para finalizado" at bounding box center [691, 697] width 121 height 29
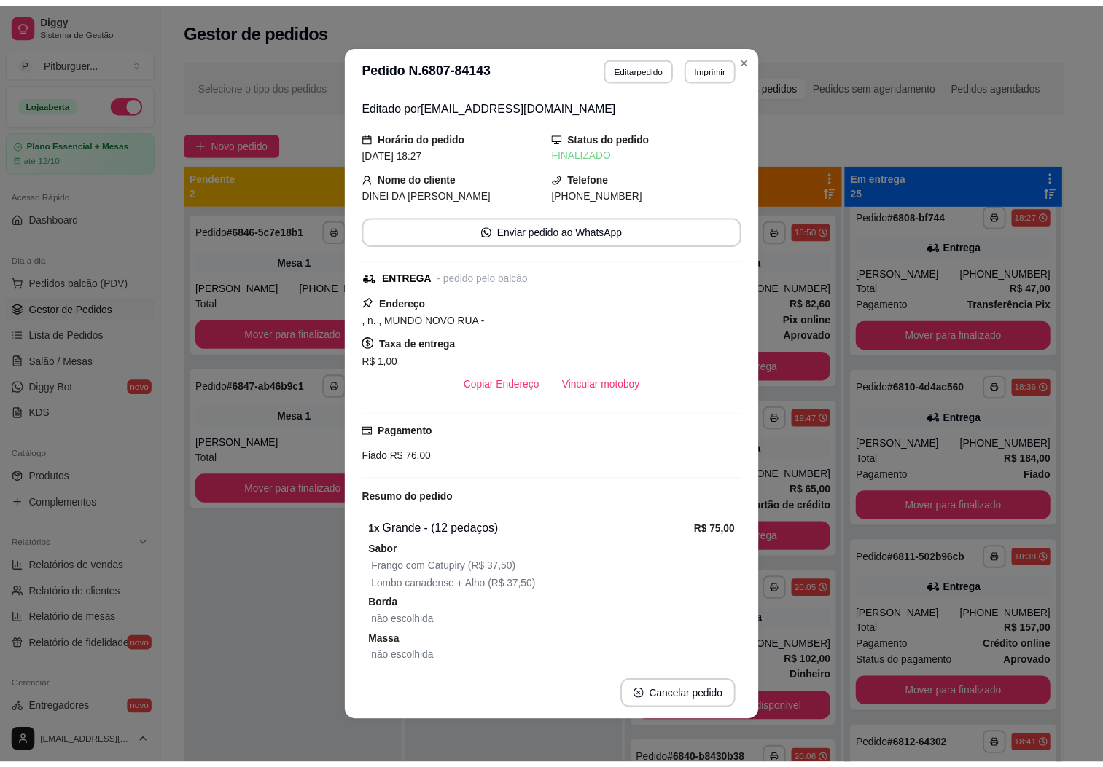
scroll to position [547, 0]
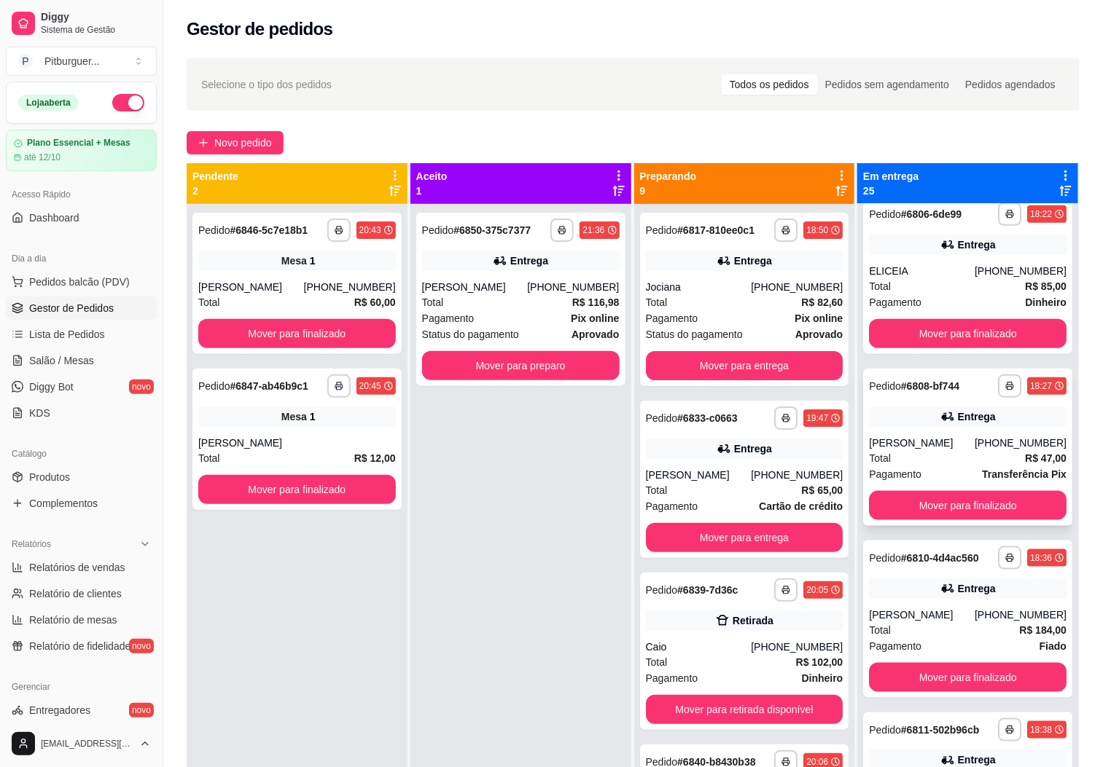
click at [973, 520] on div "**********" at bounding box center [967, 447] width 209 height 157
click at [938, 492] on button "Mover para finalizado" at bounding box center [968, 506] width 192 height 28
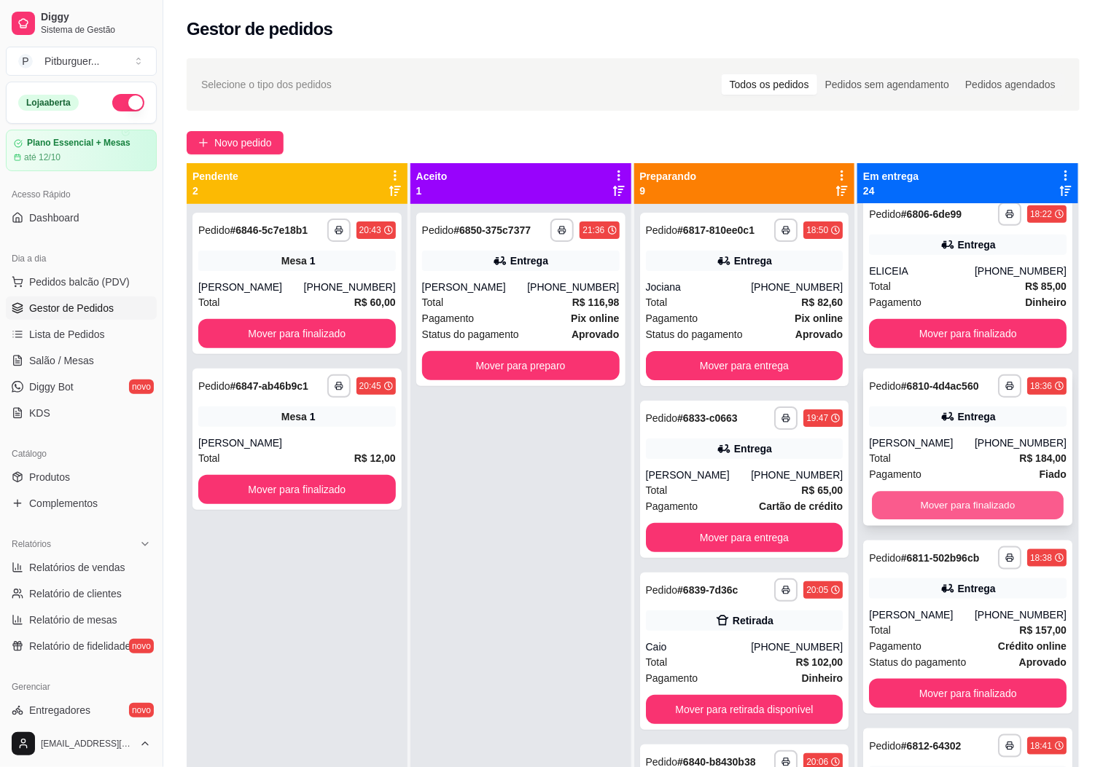
click at [945, 493] on button "Mover para finalizado" at bounding box center [968, 506] width 192 height 28
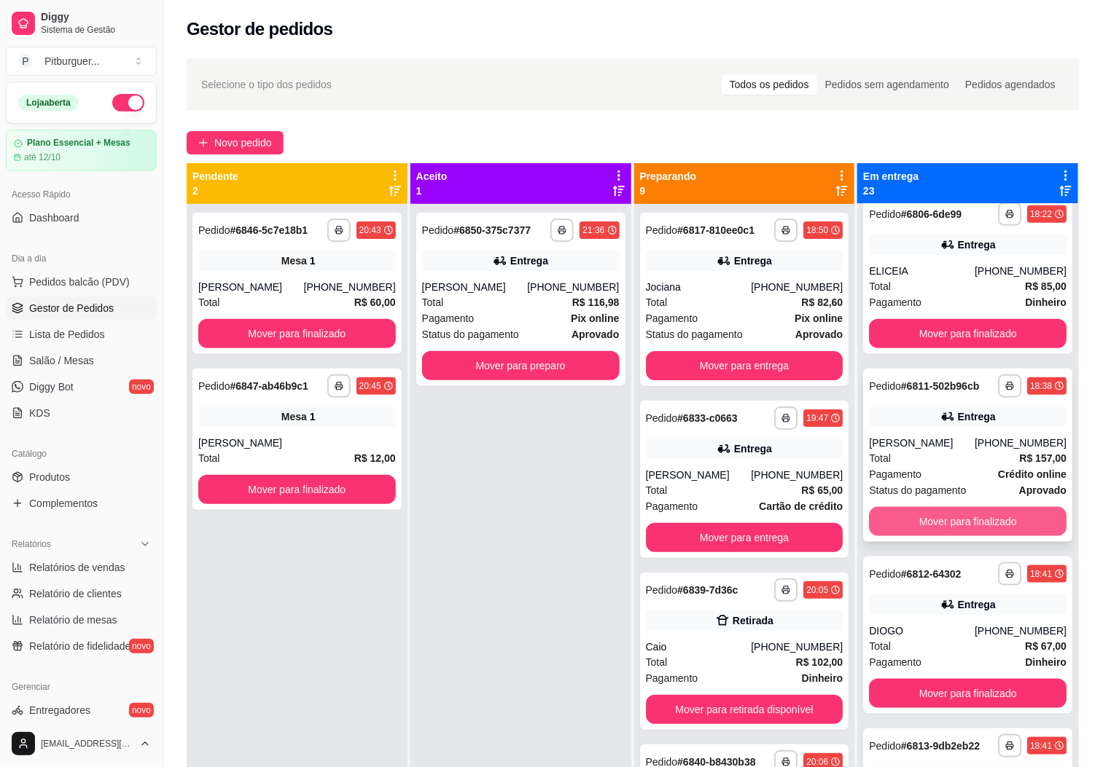
click at [958, 512] on button "Mover para finalizado" at bounding box center [968, 521] width 198 height 29
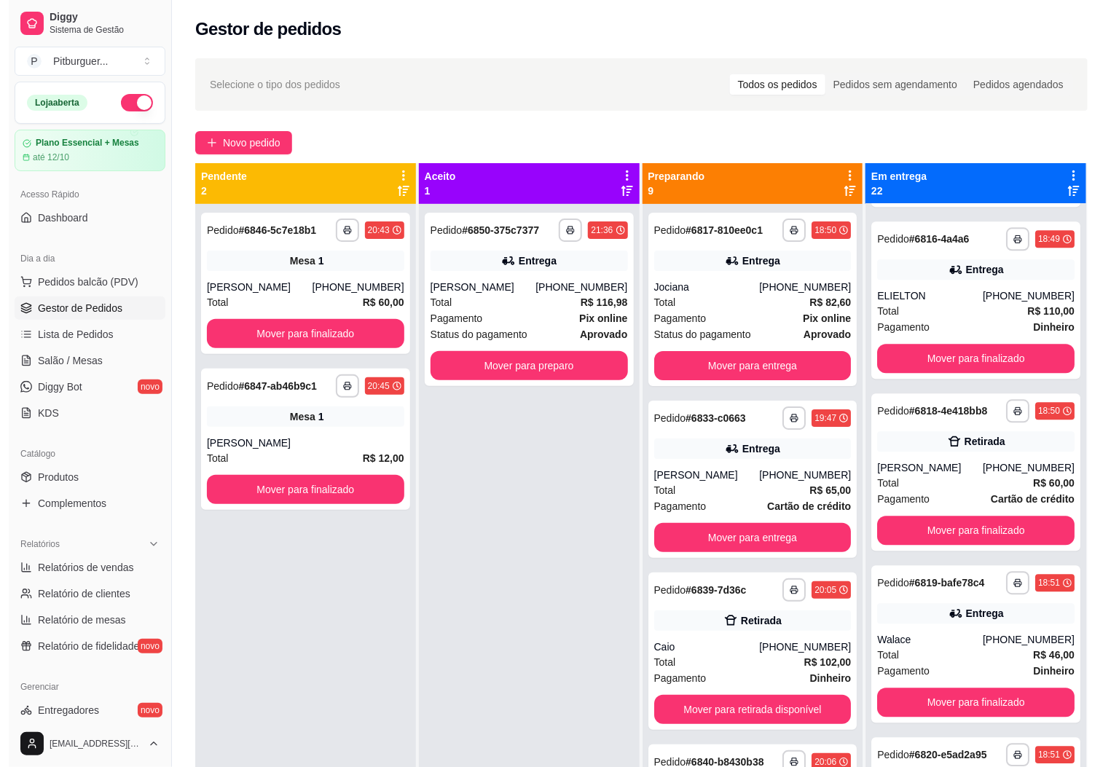
scroll to position [1446, 0]
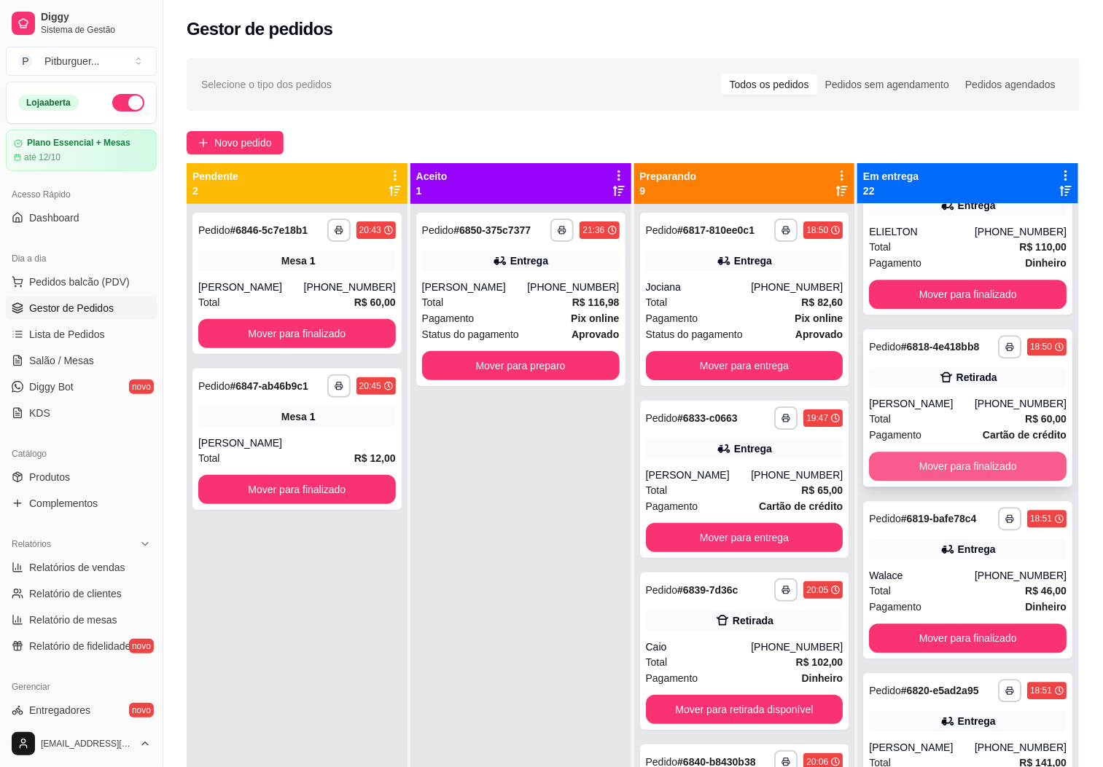
click at [971, 460] on button "Mover para finalizado" at bounding box center [968, 466] width 198 height 29
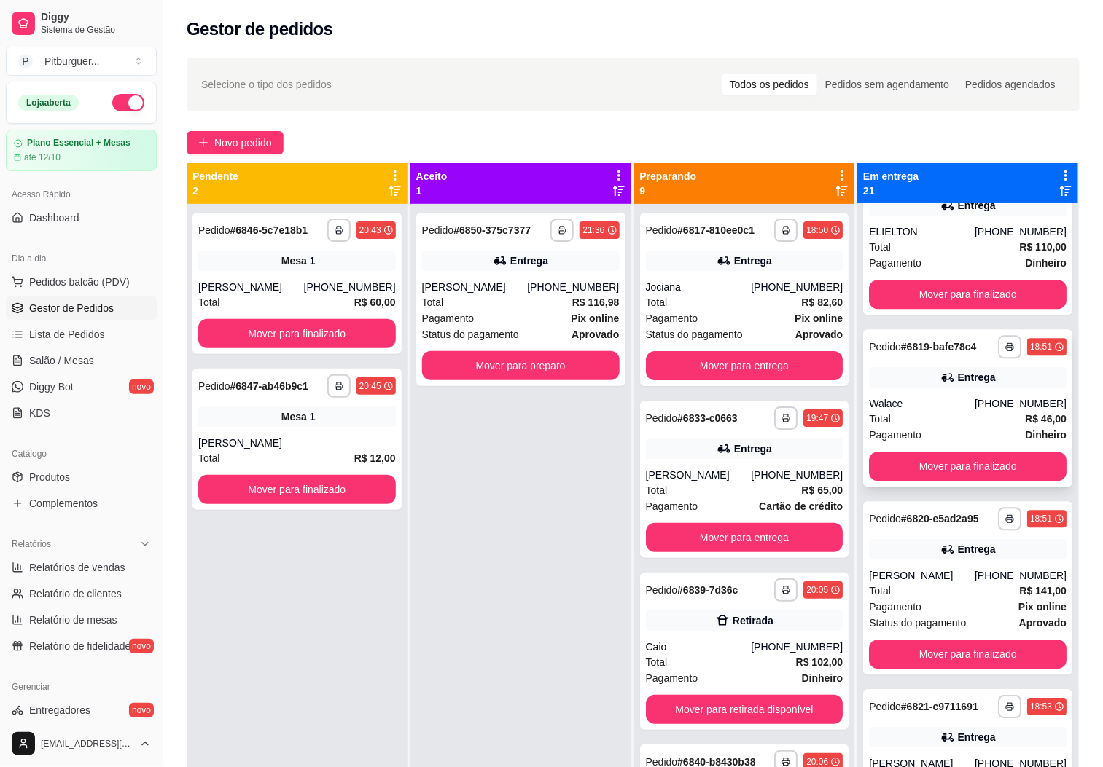
click at [969, 442] on div "Pagamento Dinheiro" at bounding box center [968, 435] width 198 height 16
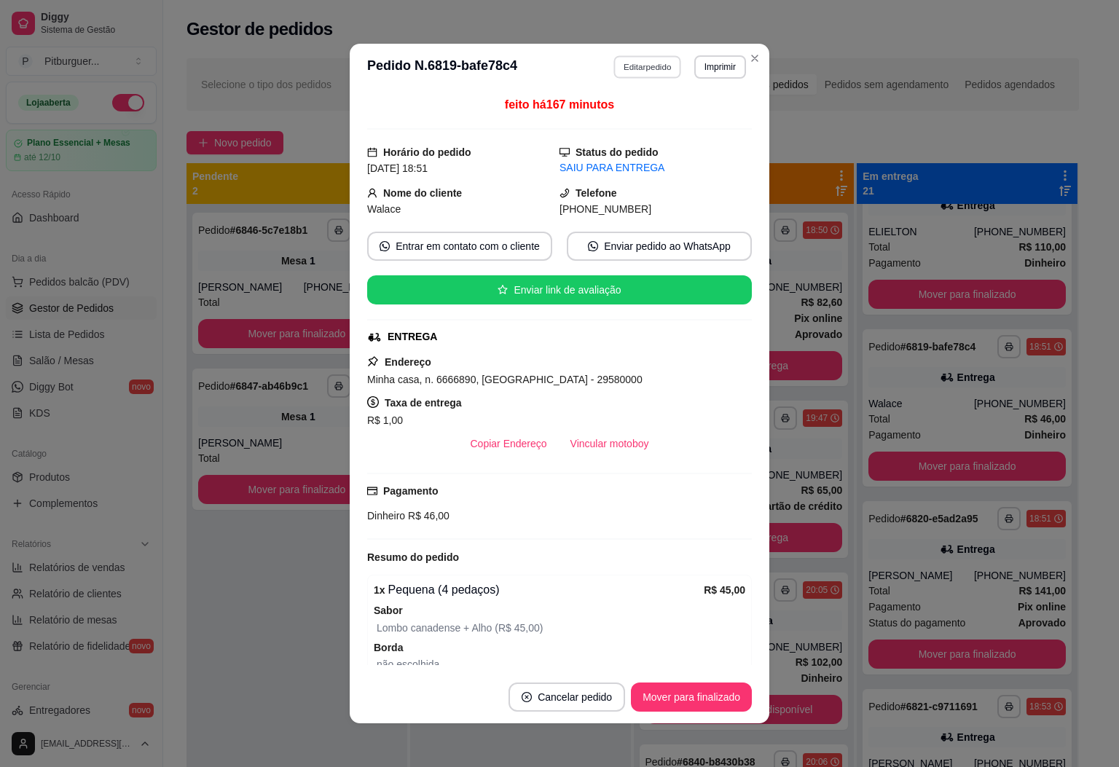
click at [625, 64] on button "Editar pedido" at bounding box center [648, 66] width 68 height 23
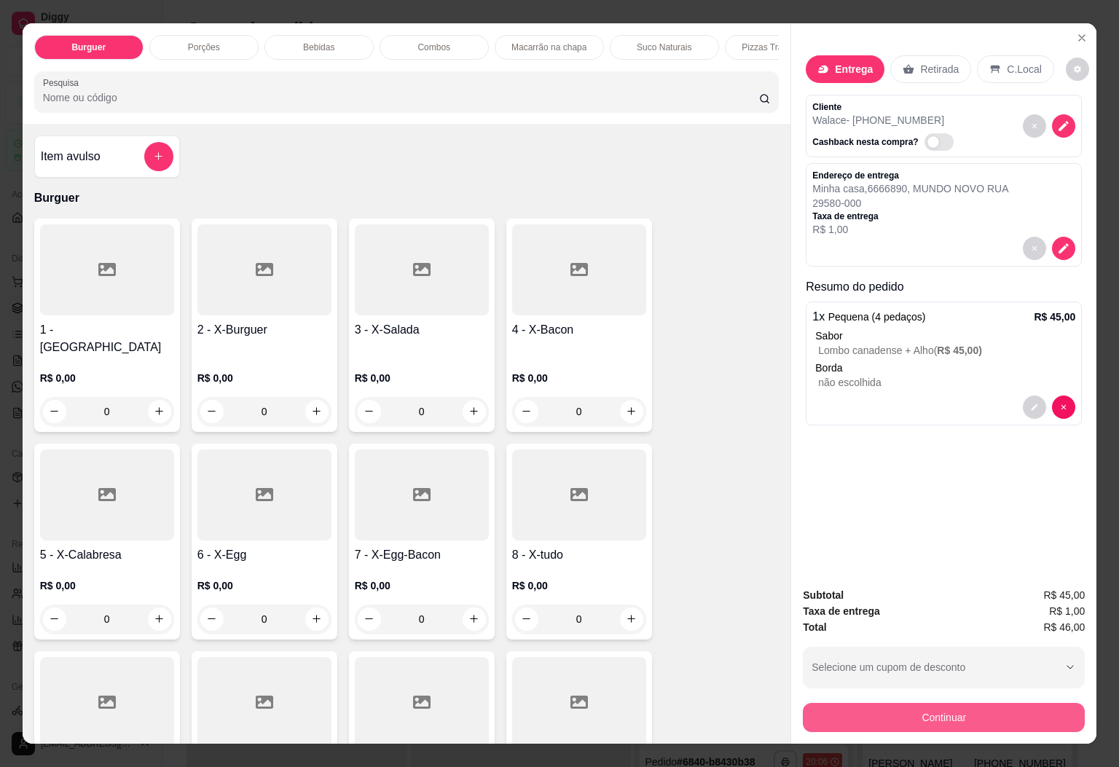
click at [861, 715] on button "Continuar" at bounding box center [944, 717] width 282 height 29
click at [555, 459] on div "Fiado" at bounding box center [560, 482] width 103 height 85
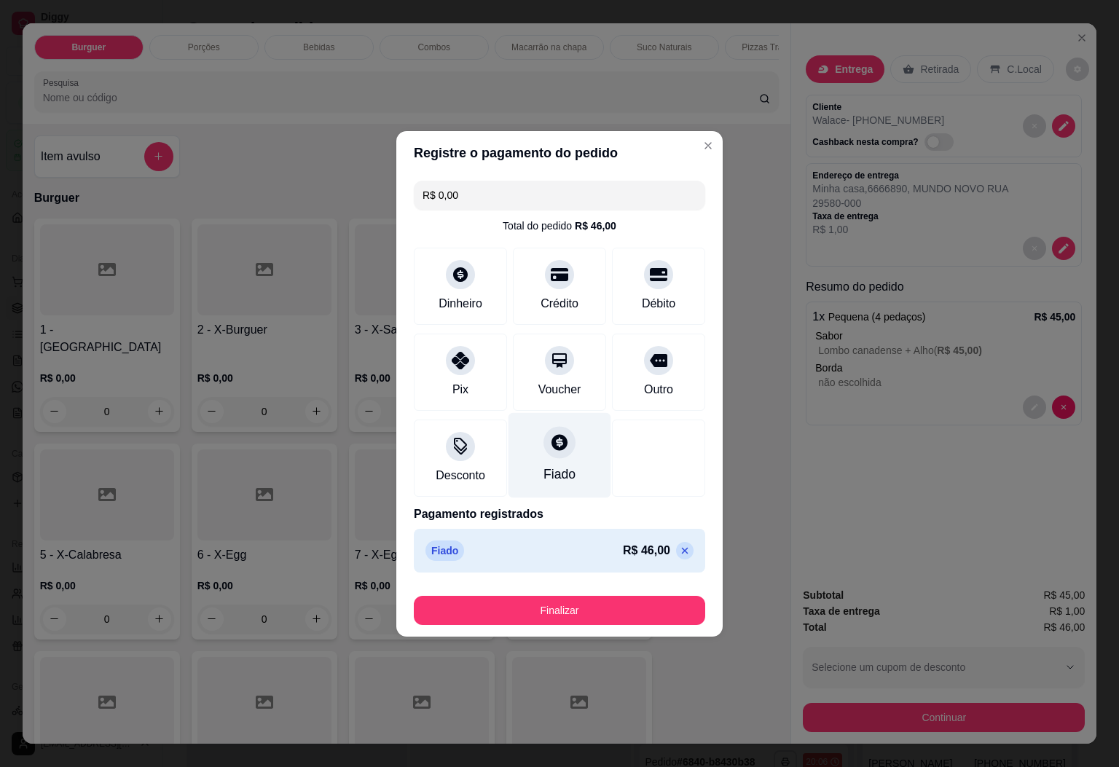
click at [553, 484] on div "Fiado" at bounding box center [560, 474] width 32 height 19
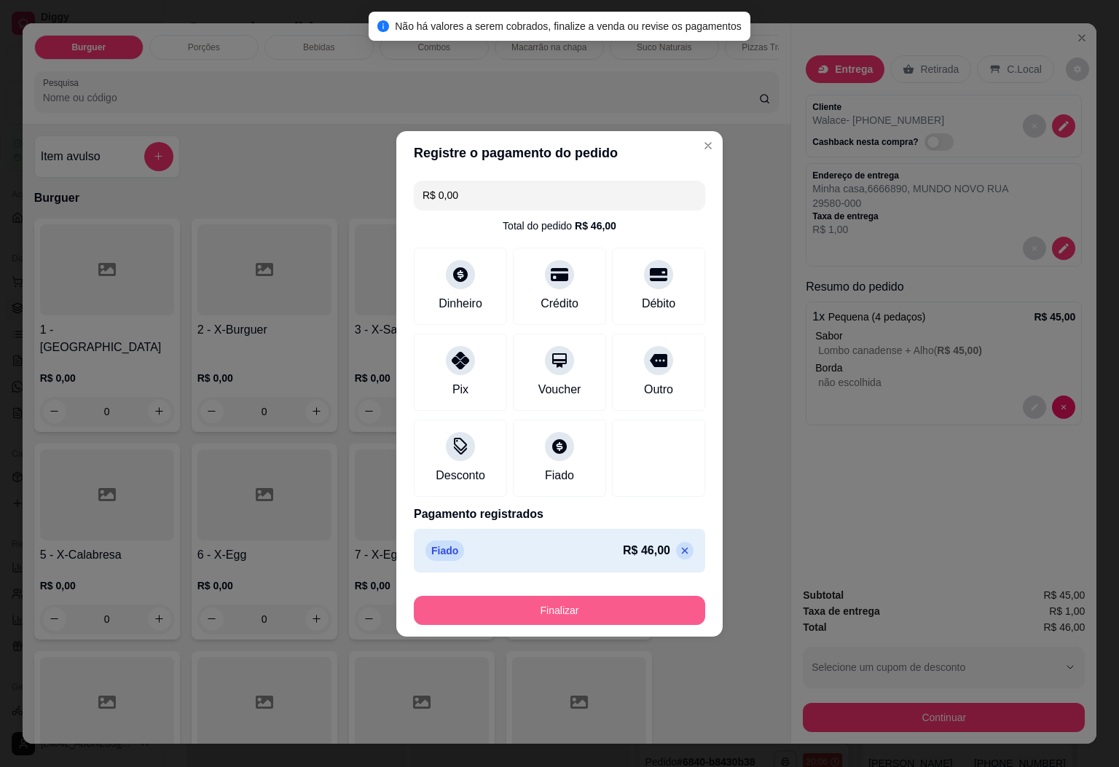
click at [571, 612] on button "Finalizar" at bounding box center [560, 610] width 292 height 29
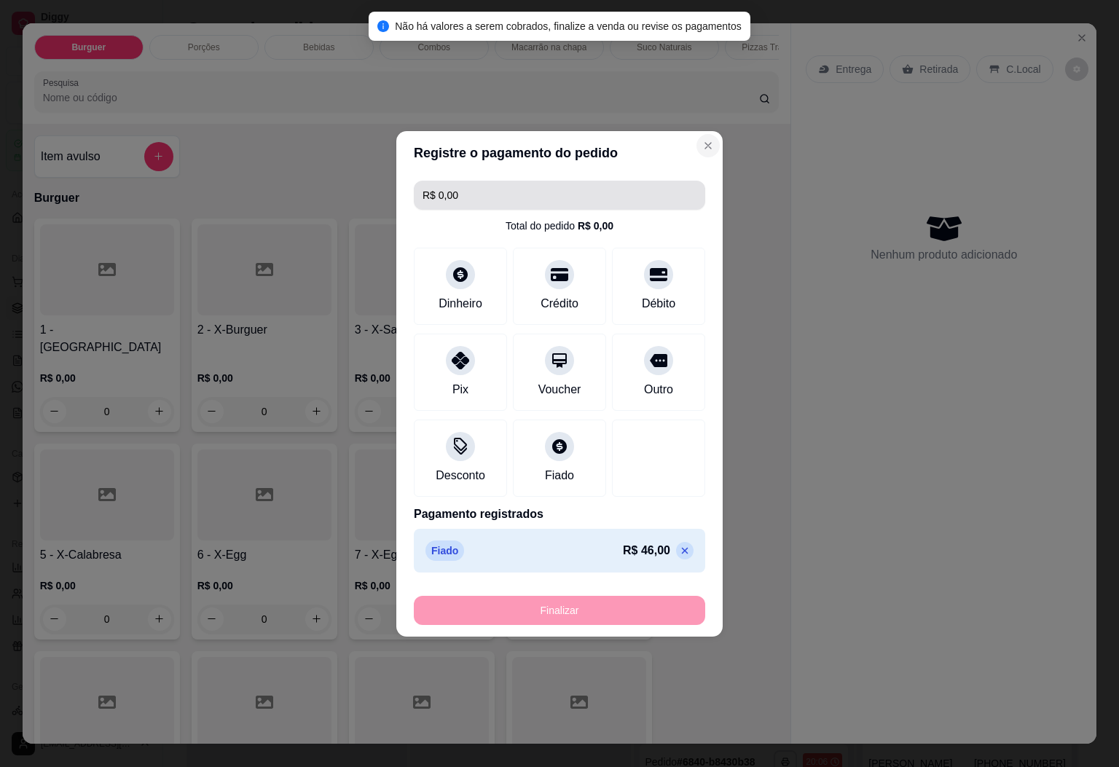
type input "-R$ 46,00"
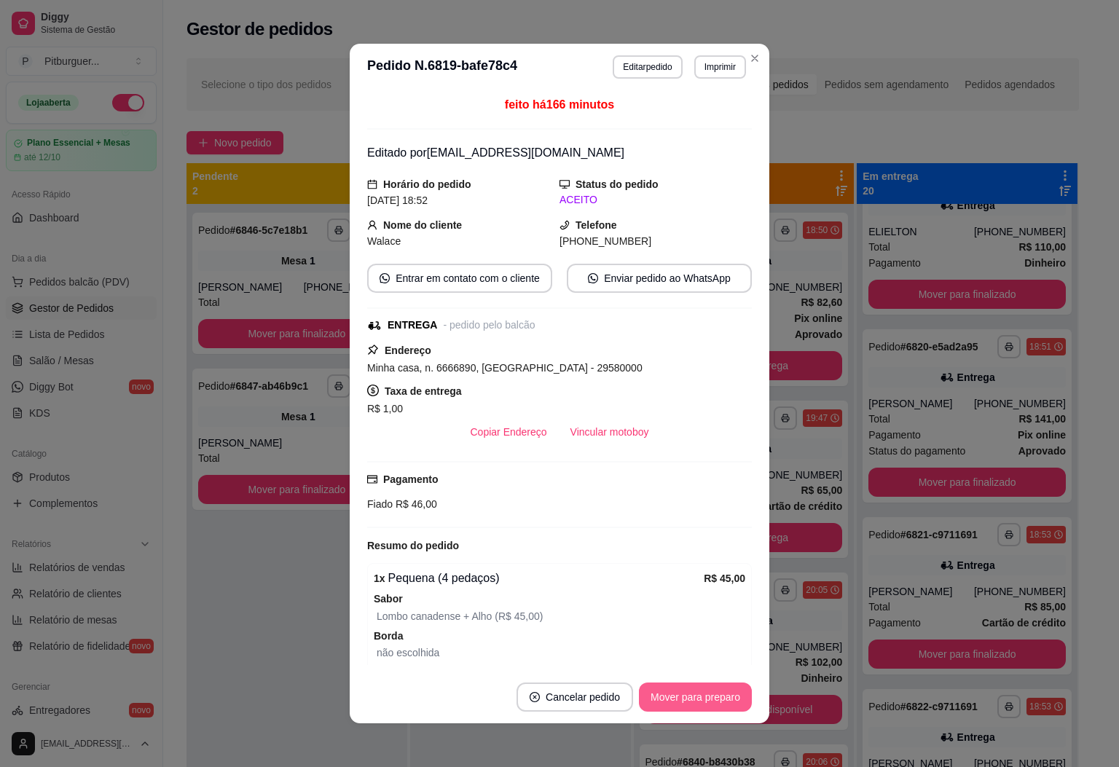
click at [705, 713] on footer "Cancelar pedido Mover para preparo" at bounding box center [560, 697] width 420 height 52
click at [706, 706] on button "Mover para preparo" at bounding box center [695, 697] width 113 height 29
click at [708, 696] on button "Mover para entrega" at bounding box center [696, 697] width 112 height 29
click at [708, 696] on button "Mover para finalizado" at bounding box center [691, 697] width 121 height 29
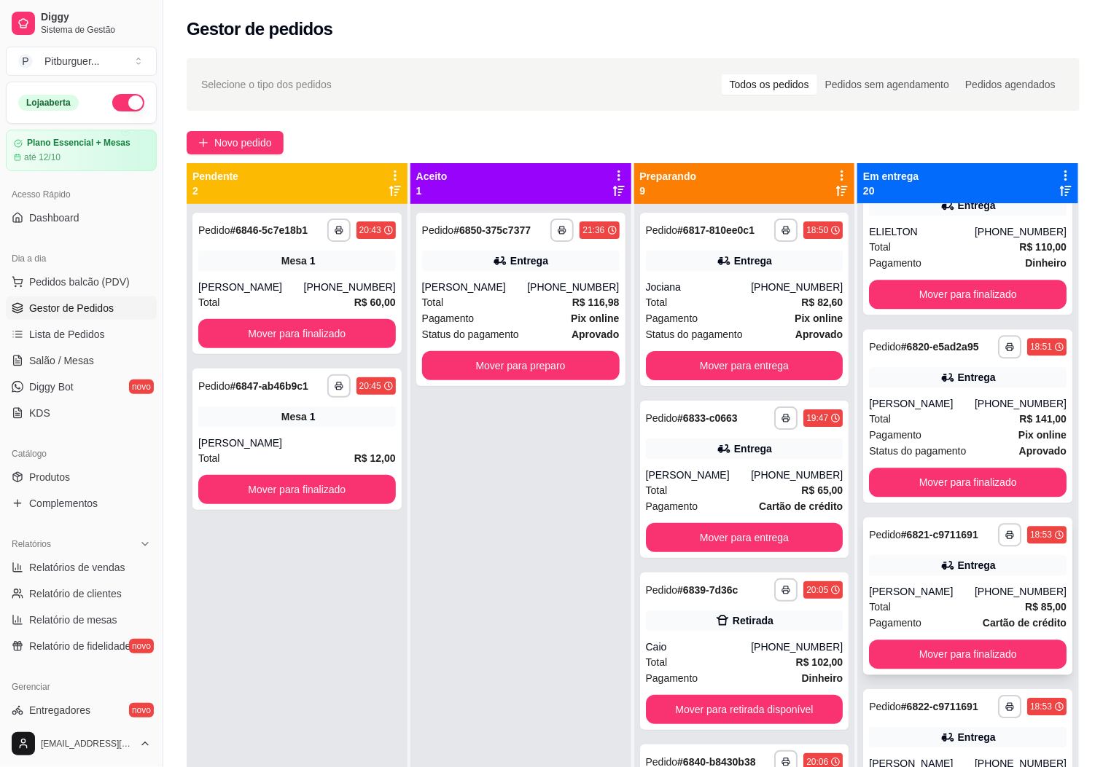
click at [931, 615] on div "Total R$ 85,00" at bounding box center [968, 607] width 198 height 16
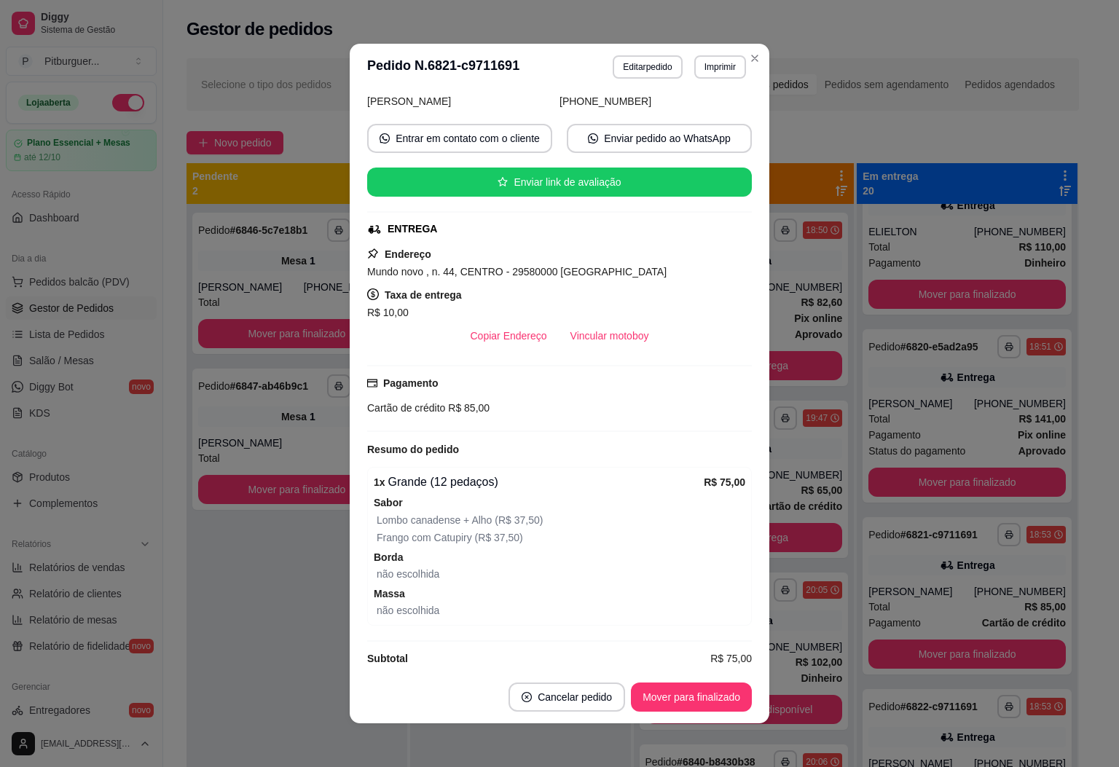
scroll to position [147, 0]
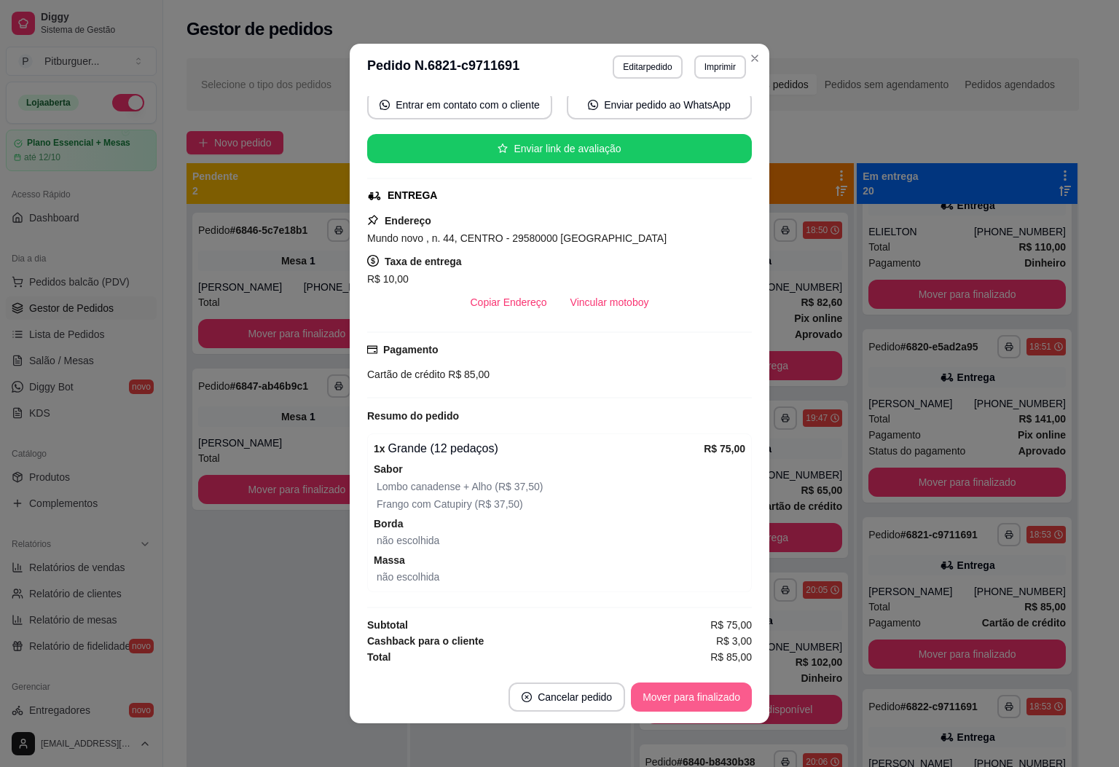
click at [704, 687] on button "Mover para finalizado" at bounding box center [691, 697] width 121 height 29
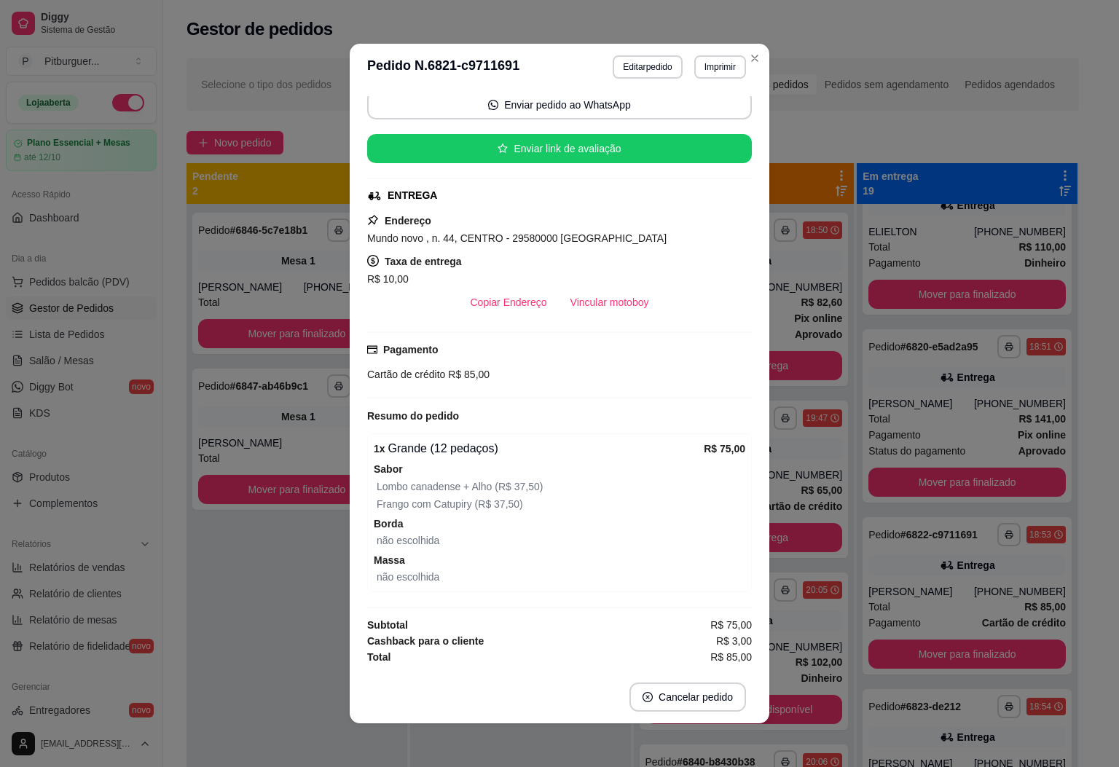
scroll to position [112, 0]
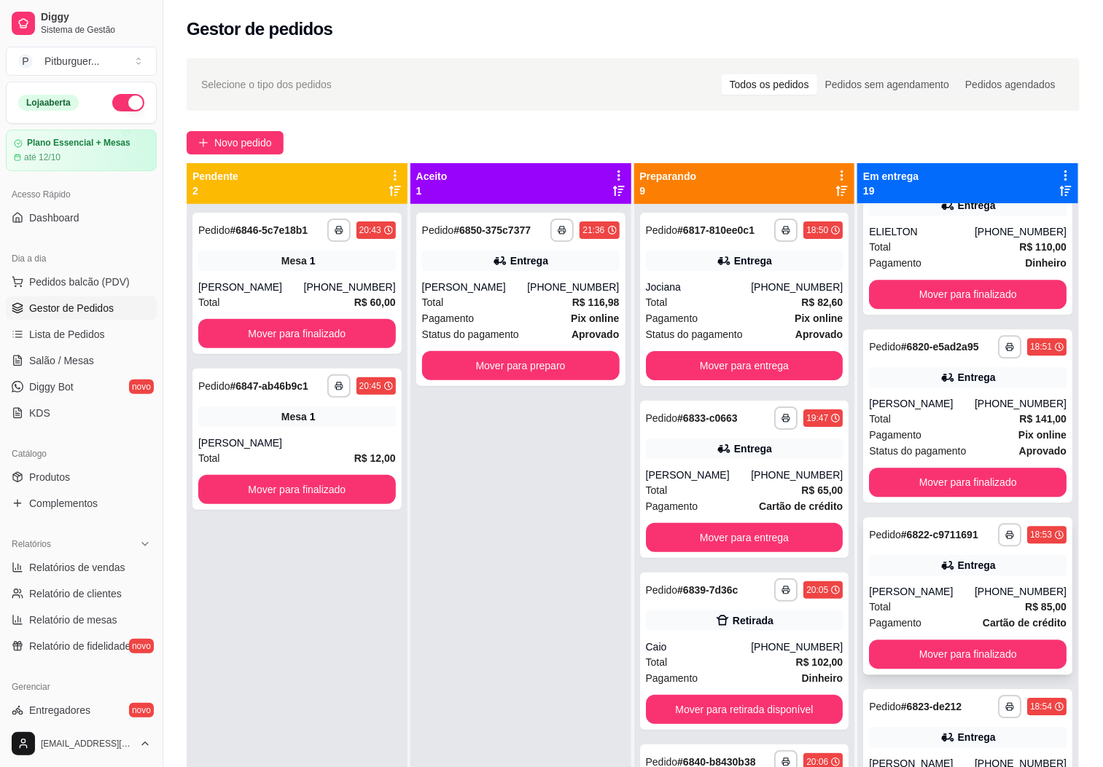
click at [915, 615] on div "Total R$ 85,00" at bounding box center [968, 607] width 198 height 16
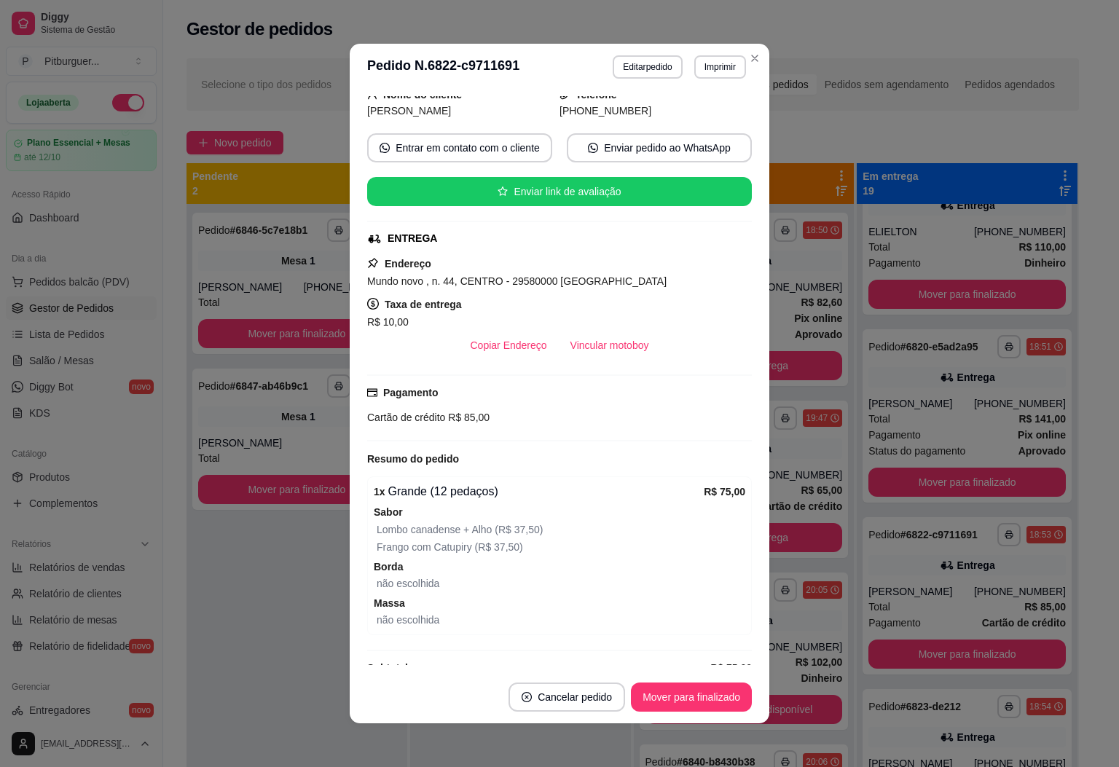
scroll to position [147, 0]
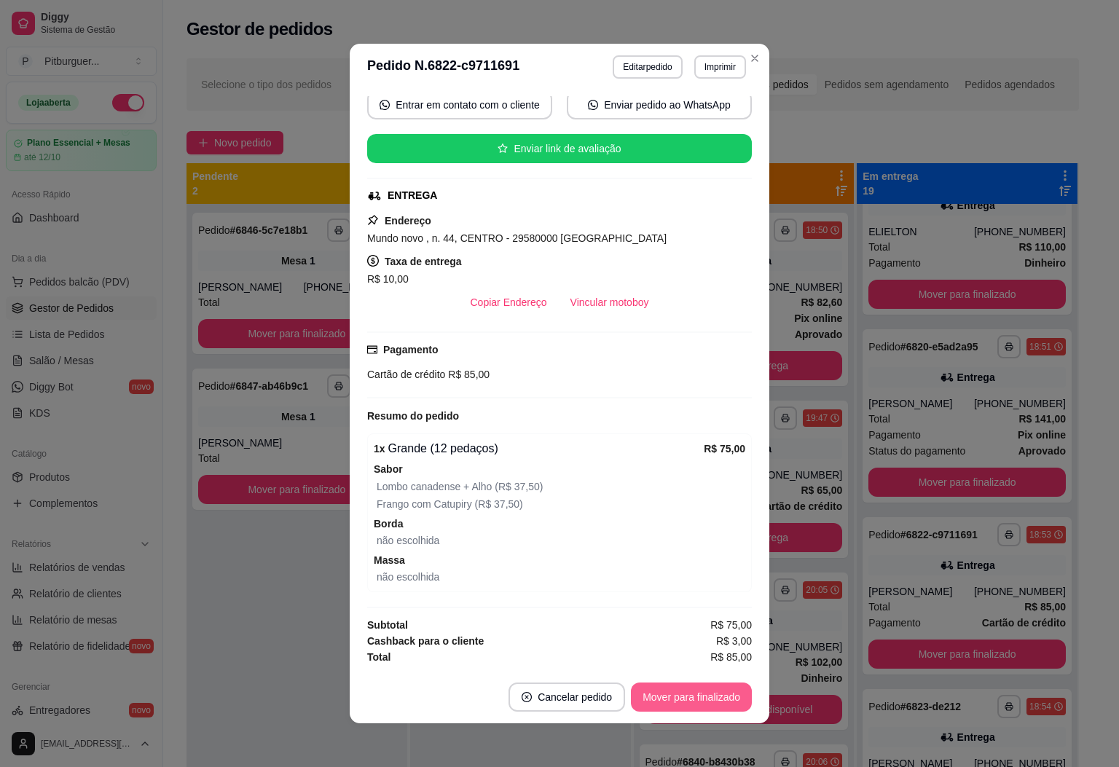
click at [702, 697] on button "Mover para finalizado" at bounding box center [691, 697] width 121 height 29
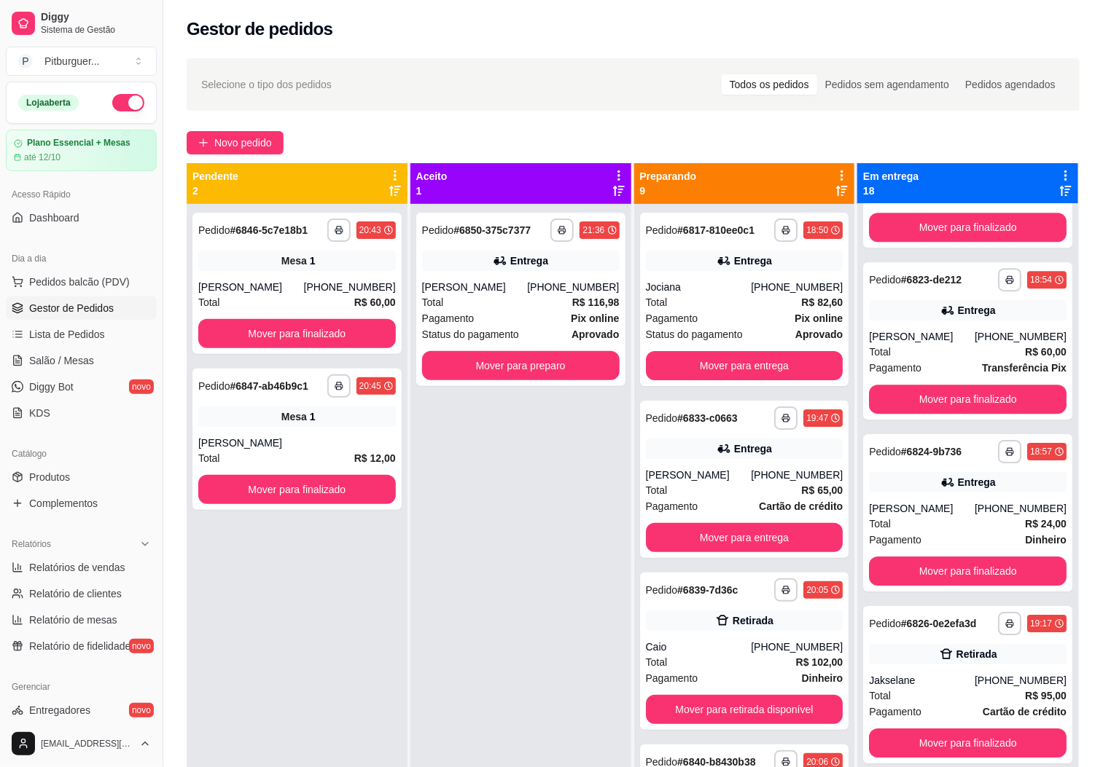
scroll to position [1735, 0]
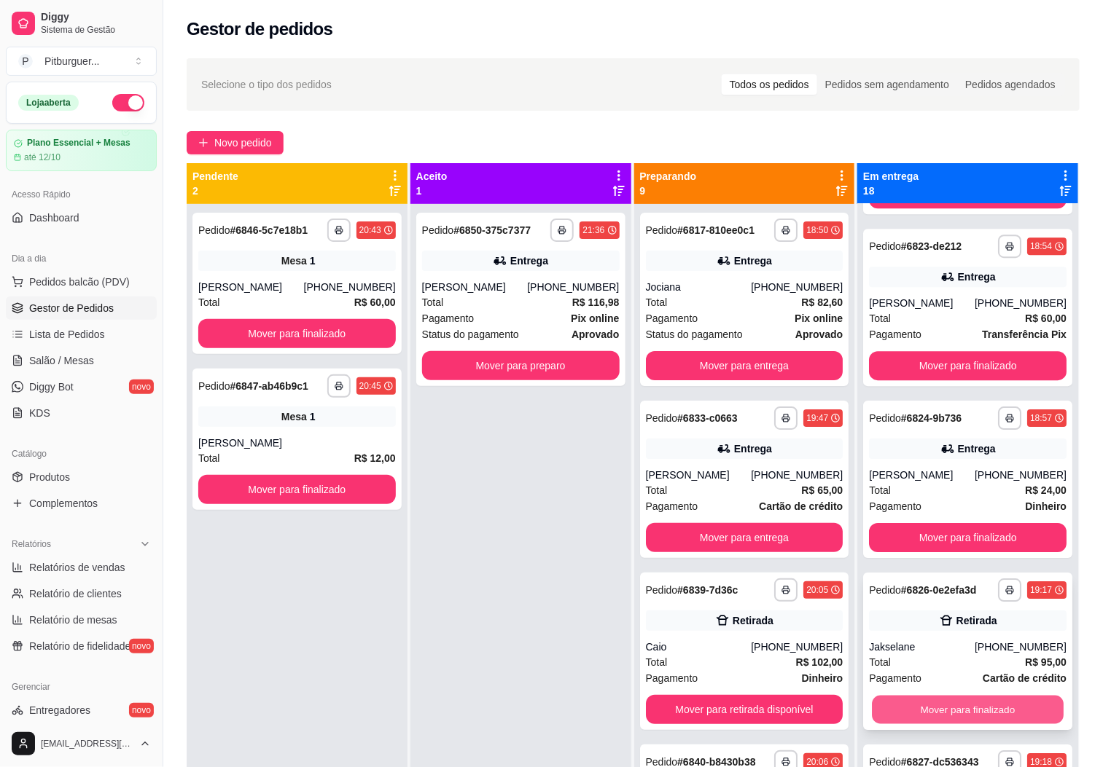
click at [934, 724] on button "Mover para finalizado" at bounding box center [968, 710] width 192 height 28
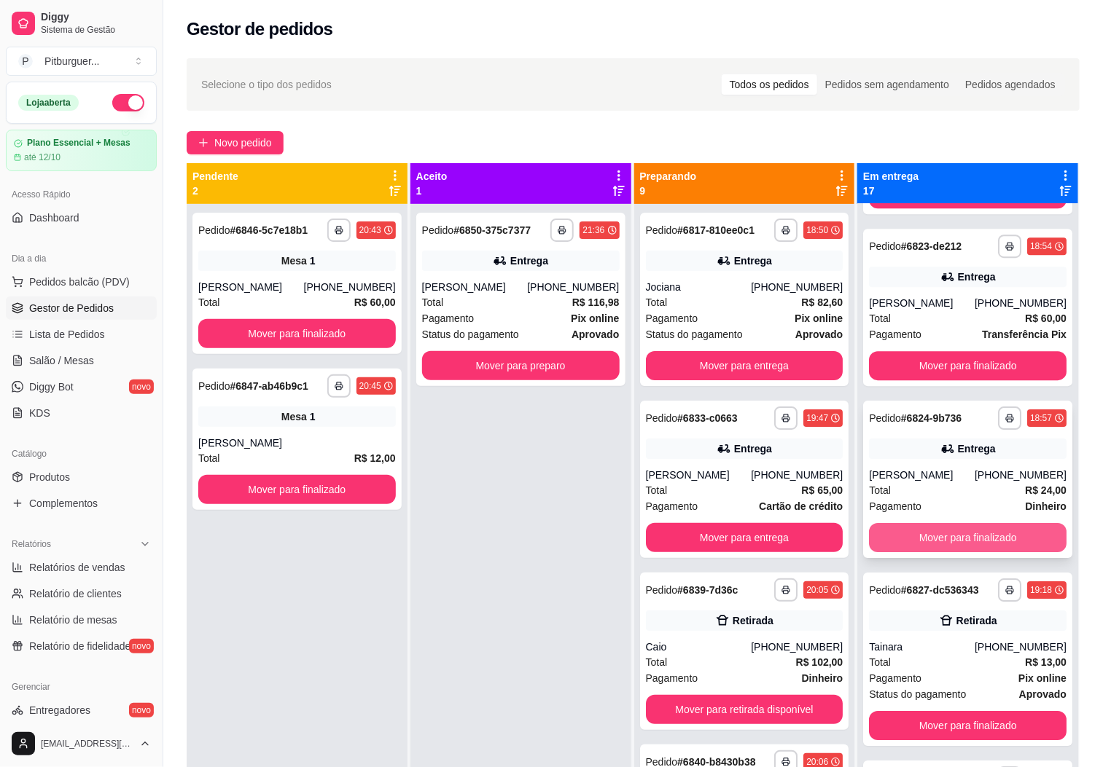
click at [1013, 552] on button "Mover para finalizado" at bounding box center [968, 537] width 198 height 29
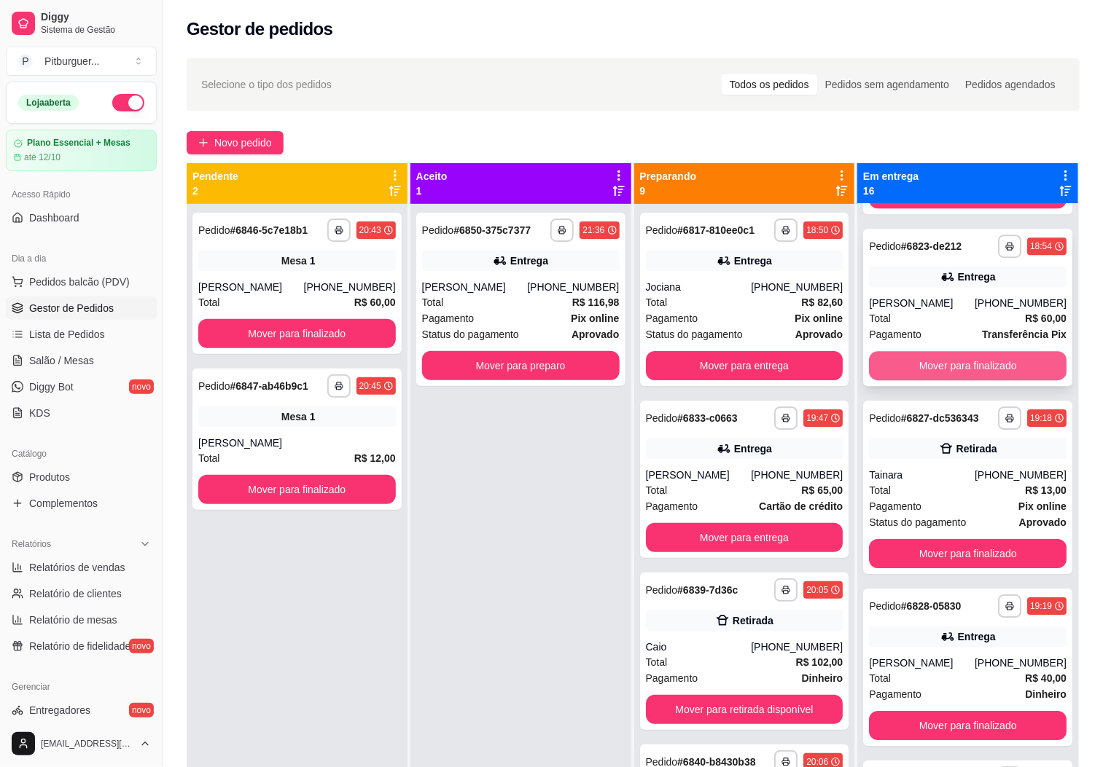
click at [973, 379] on button "Mover para finalizado" at bounding box center [968, 365] width 198 height 29
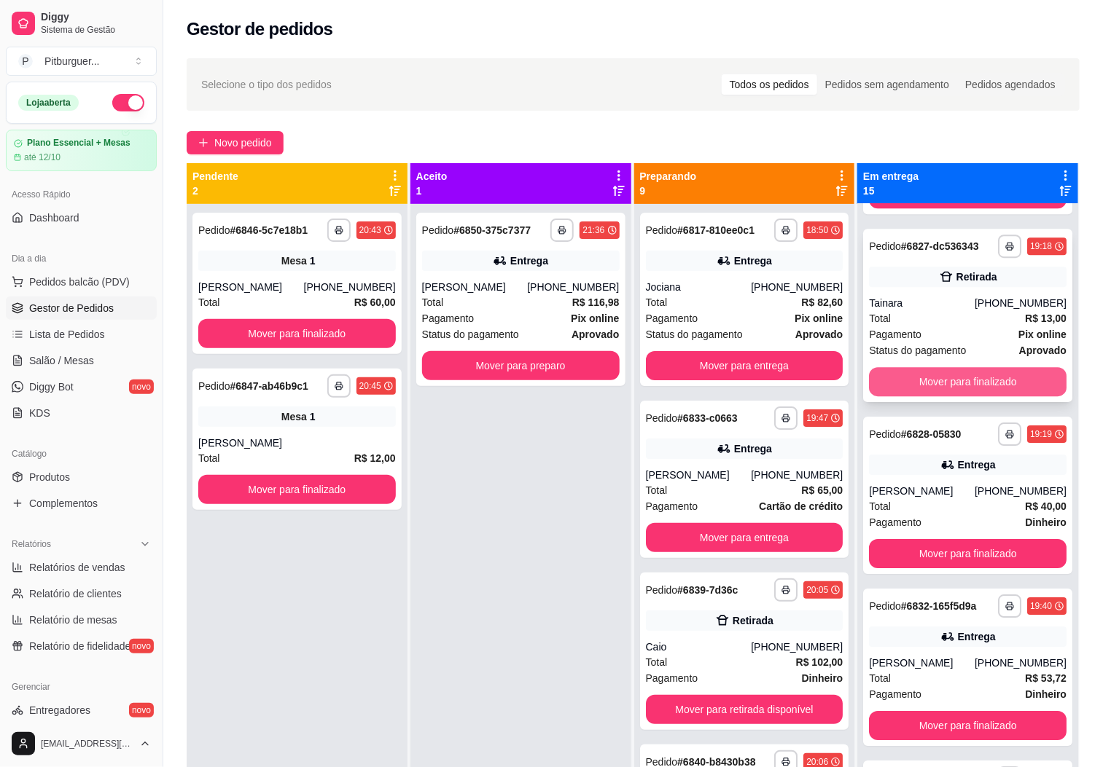
click at [934, 396] on button "Mover para finalizado" at bounding box center [968, 381] width 198 height 29
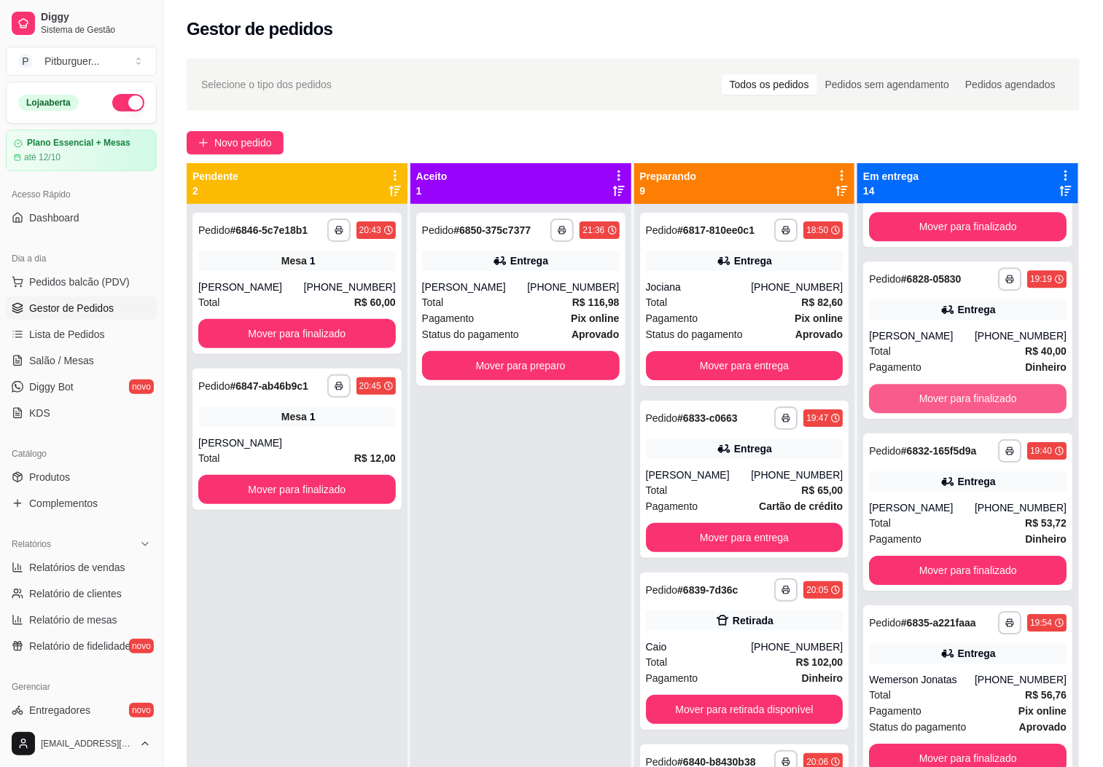
scroll to position [1721, 0]
click at [931, 400] on button "Mover para finalizado" at bounding box center [968, 398] width 198 height 29
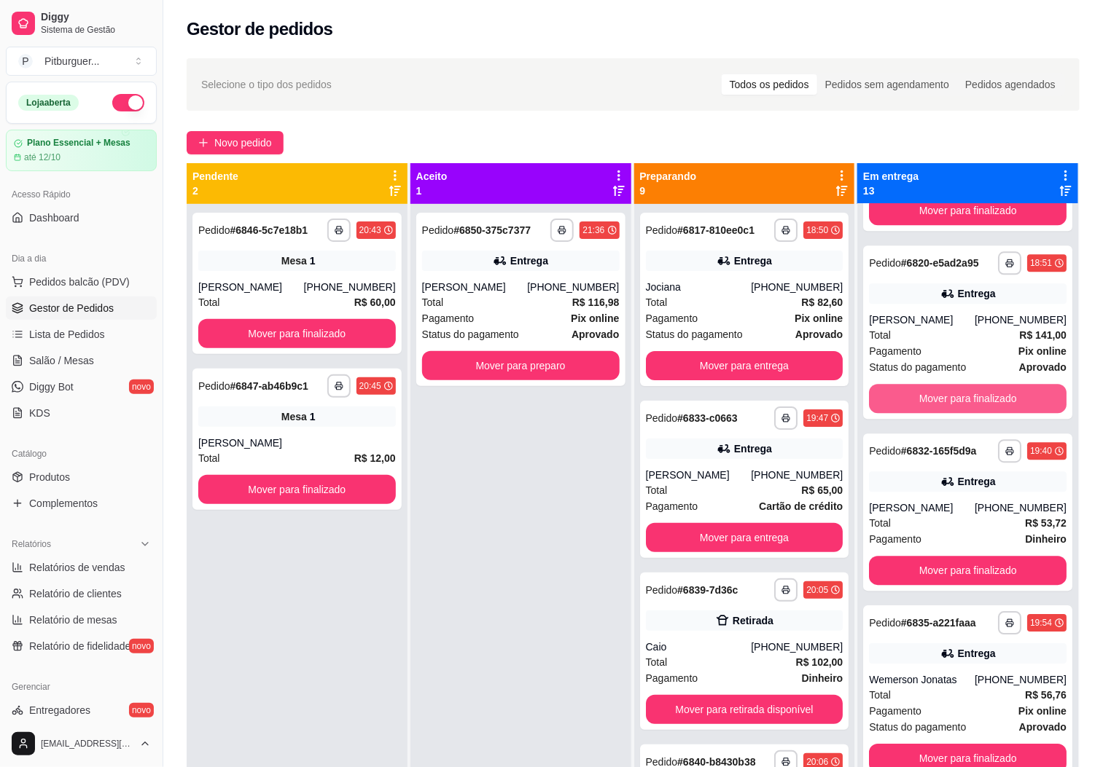
click at [931, 400] on button "Mover para finalizado" at bounding box center [968, 398] width 198 height 29
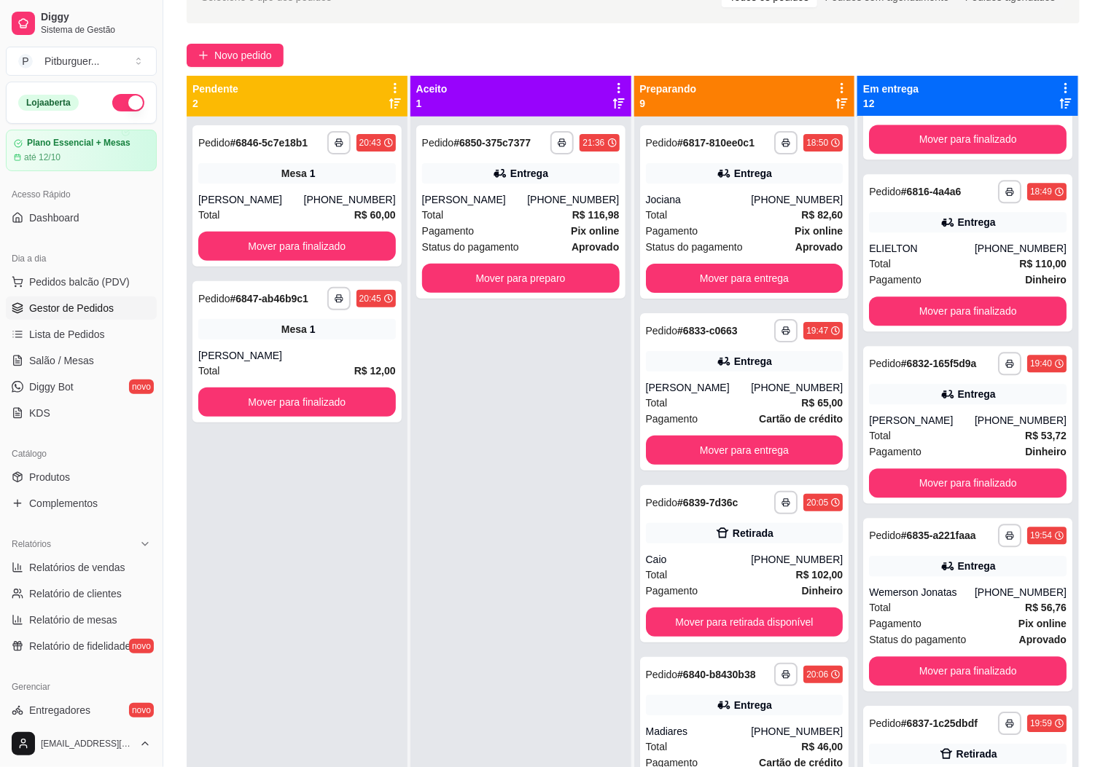
scroll to position [96, 0]
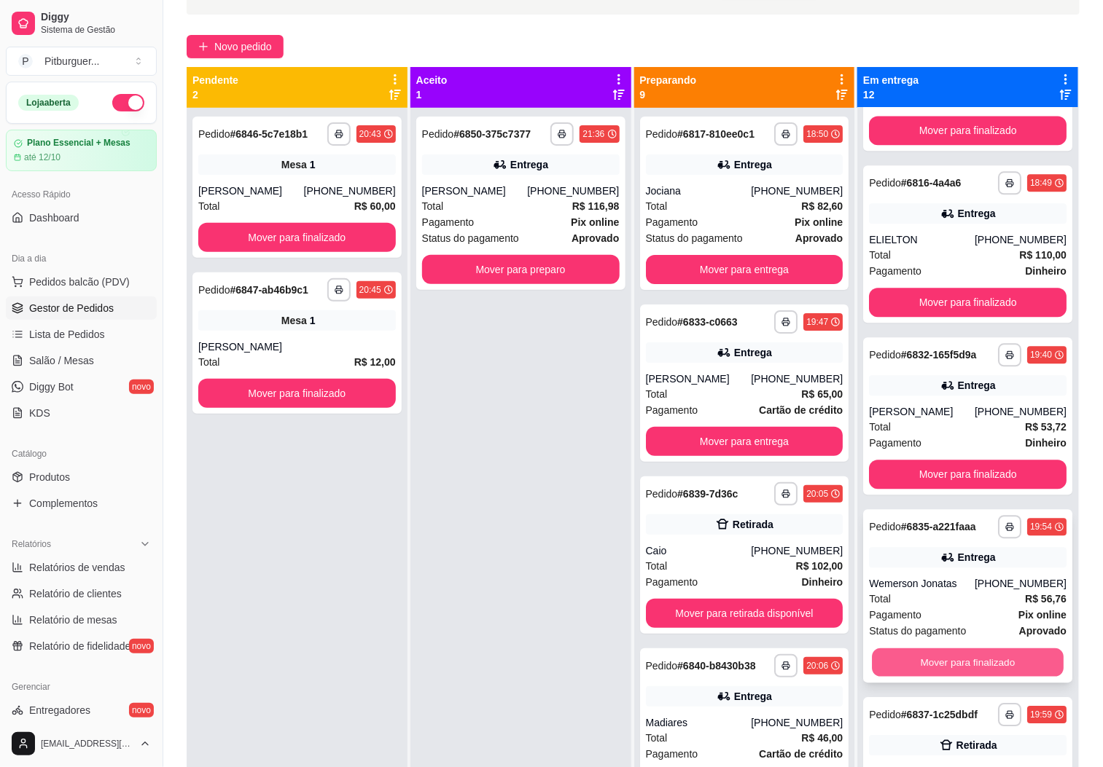
click at [917, 670] on button "Mover para finalizado" at bounding box center [968, 663] width 192 height 28
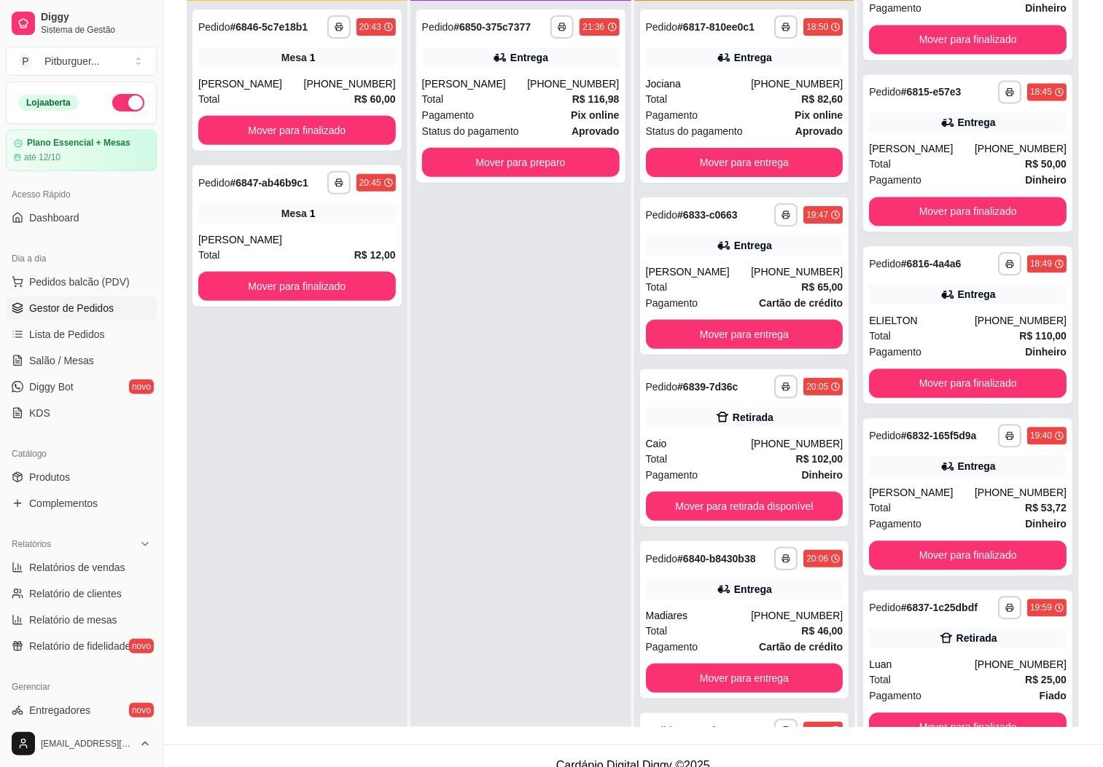
scroll to position [223, 0]
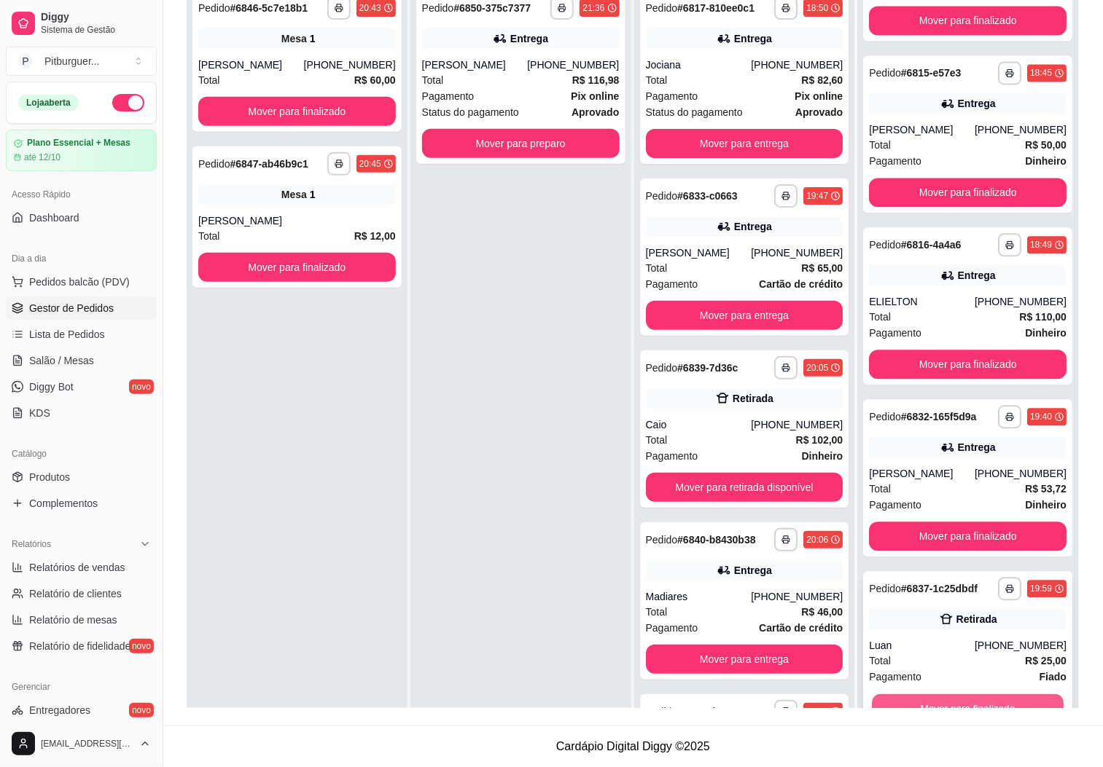
click at [966, 698] on button "Mover para finalizado" at bounding box center [968, 709] width 192 height 28
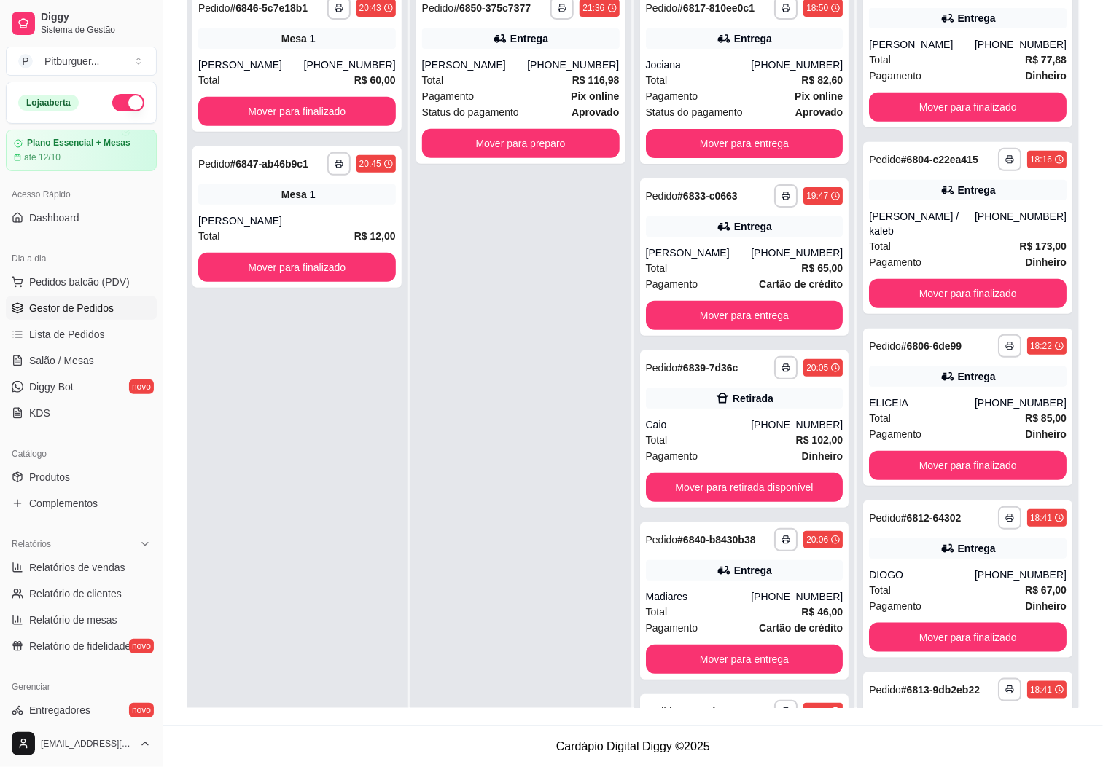
scroll to position [0, 0]
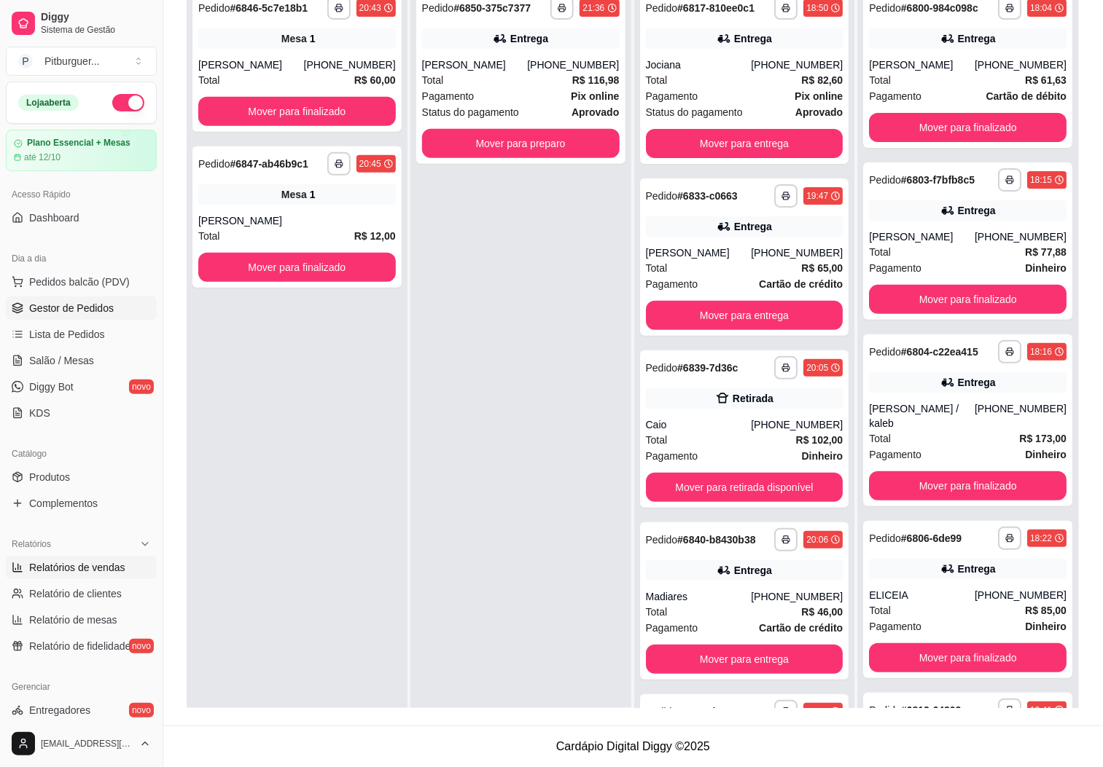
click at [94, 560] on link "Relatórios de vendas" at bounding box center [81, 567] width 151 height 23
select select "ALL"
select select "0"
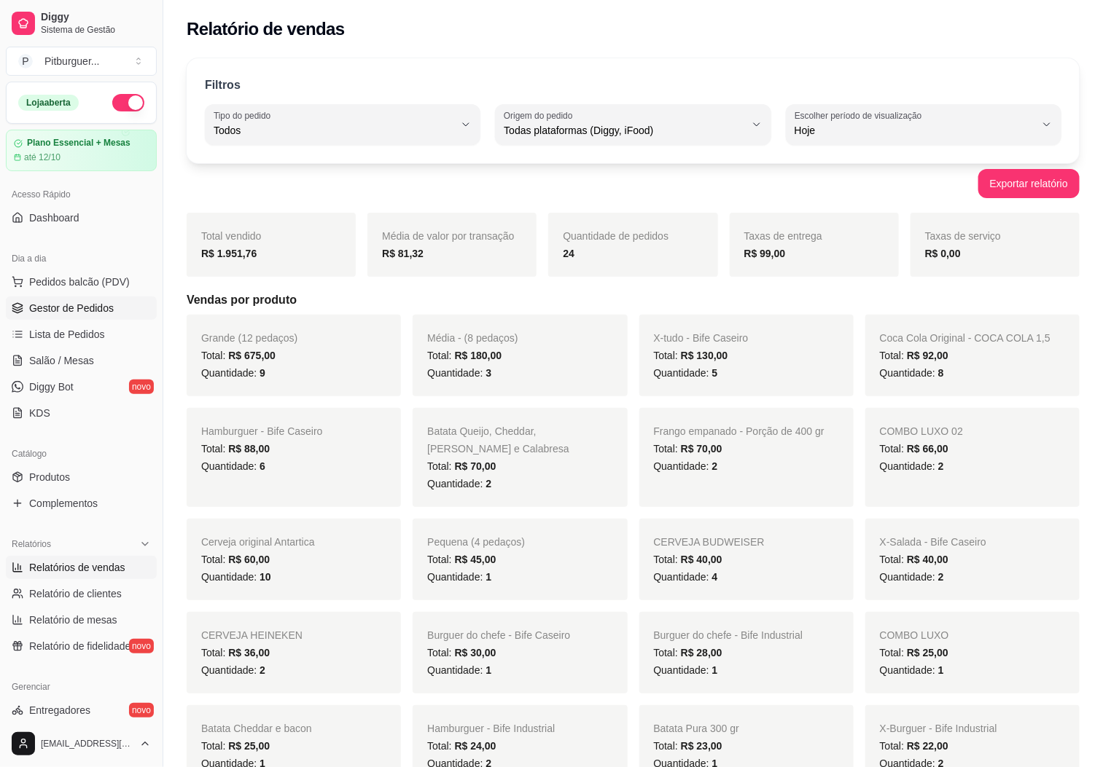
click at [69, 302] on span "Gestor de Pedidos" at bounding box center [71, 308] width 85 height 15
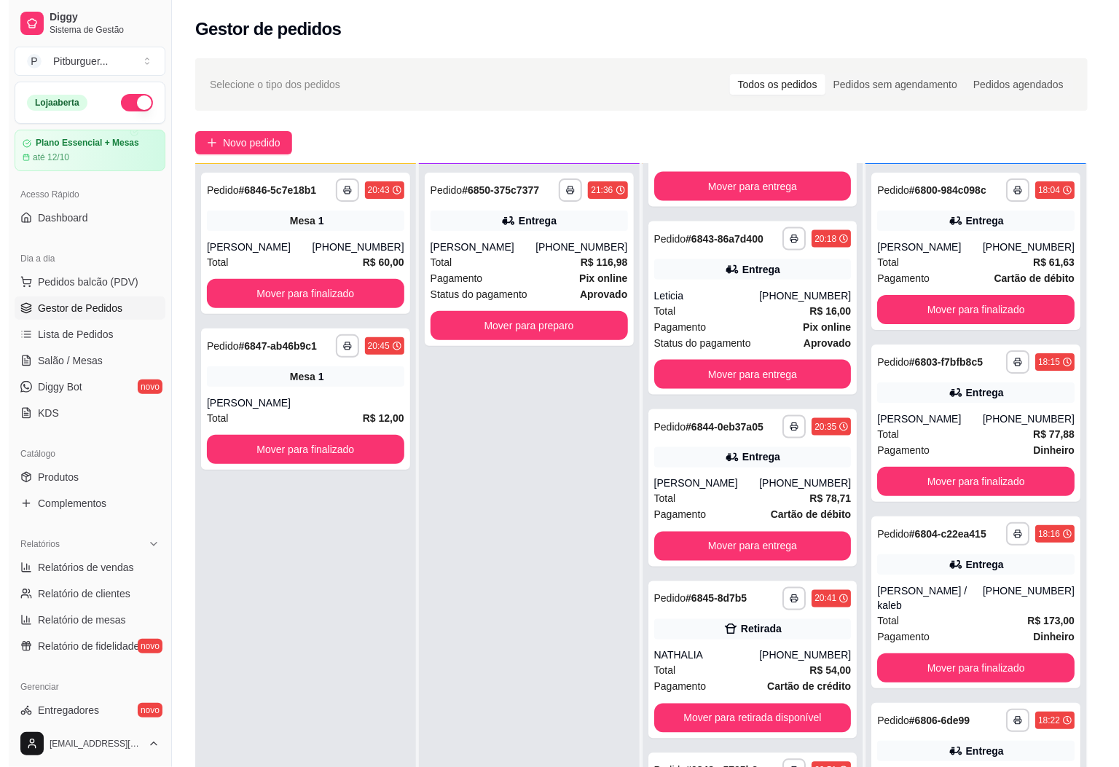
scroll to position [223, 0]
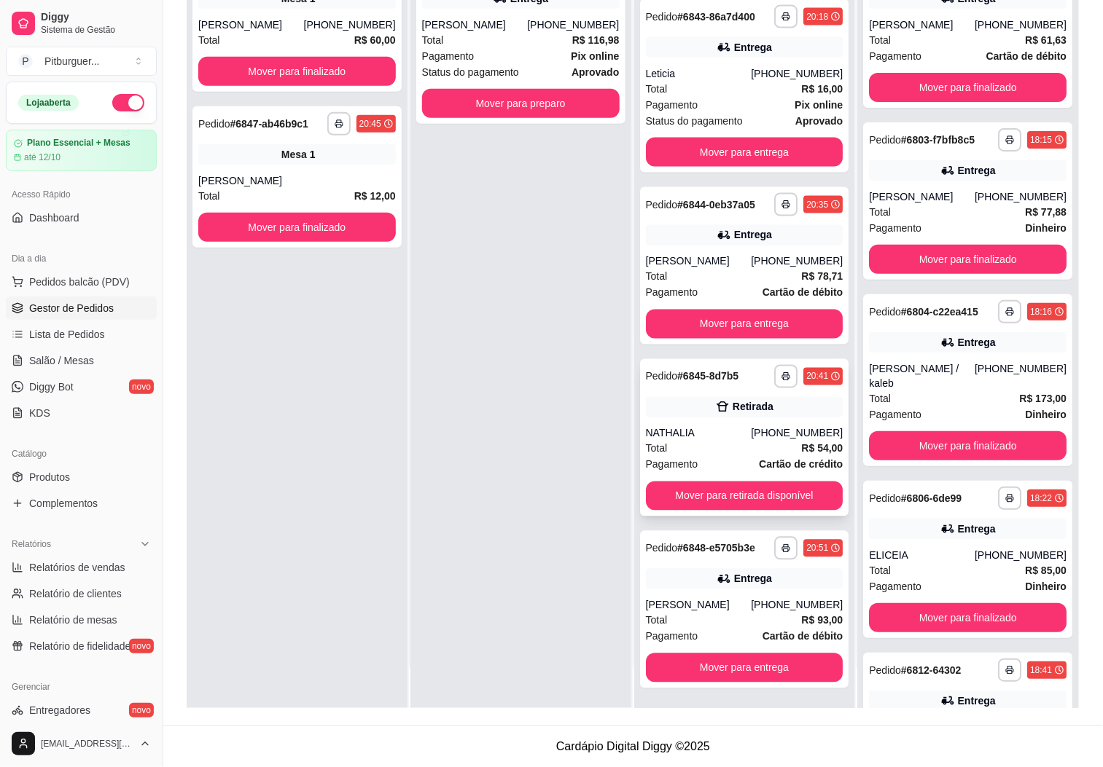
click at [694, 457] on div "Pagamento Cartão de crédito" at bounding box center [745, 465] width 198 height 16
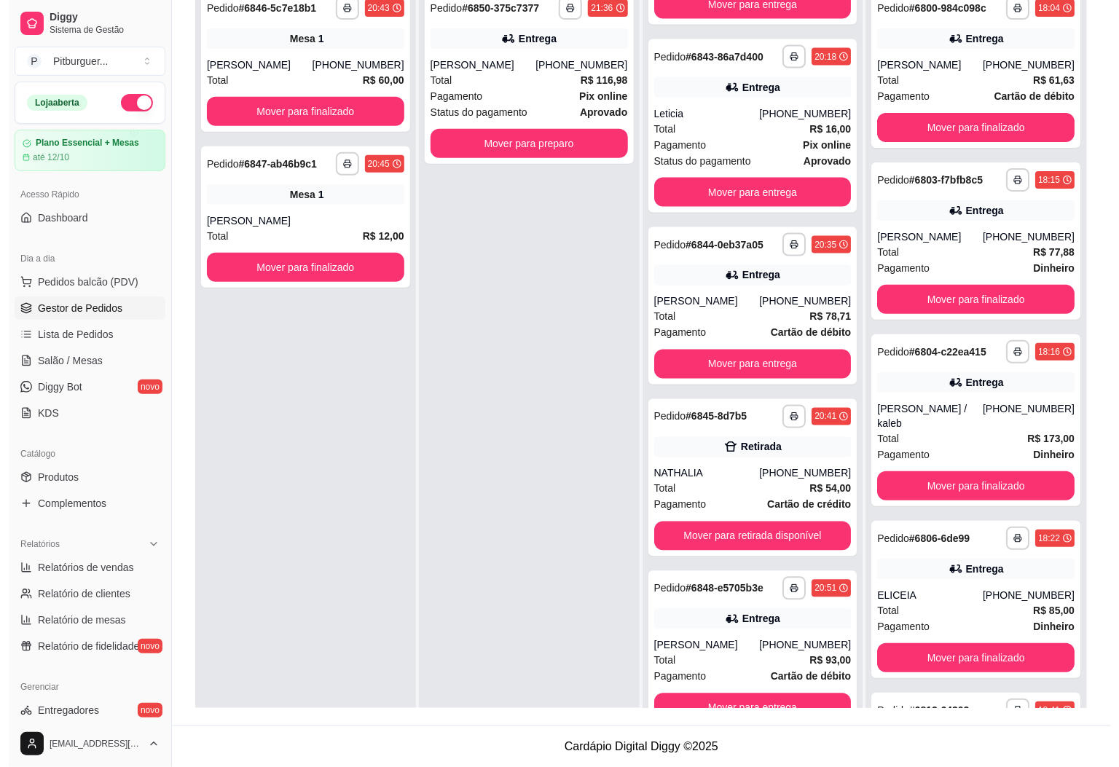
scroll to position [0, 0]
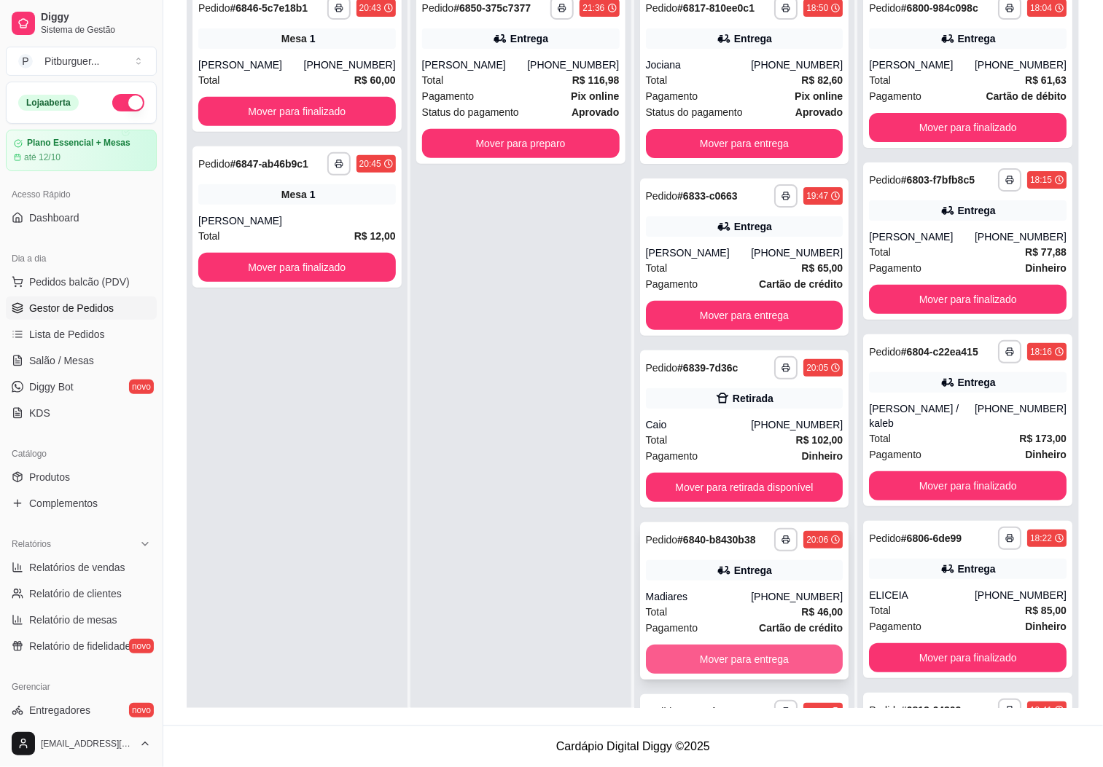
click at [781, 672] on button "Mover para entrega" at bounding box center [745, 659] width 198 height 29
click at [670, 440] on div "Total R$ 102,00" at bounding box center [745, 440] width 198 height 16
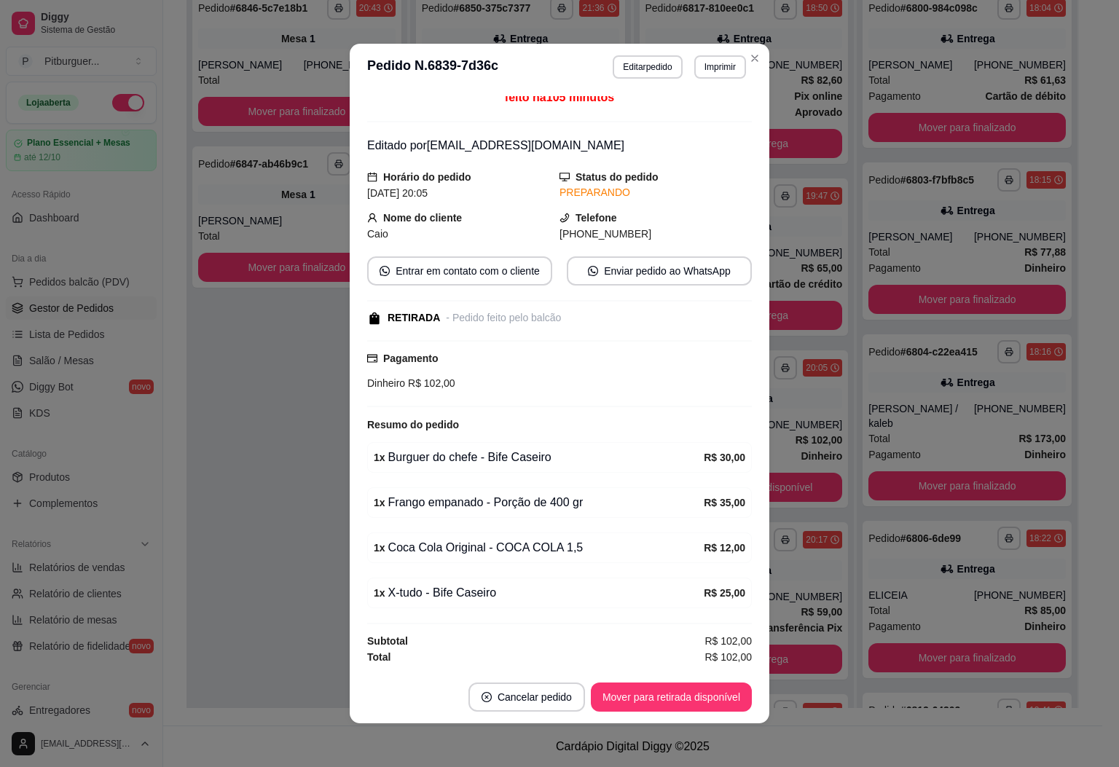
scroll to position [16, 0]
click at [643, 74] on button "Editar pedido" at bounding box center [648, 66] width 68 height 23
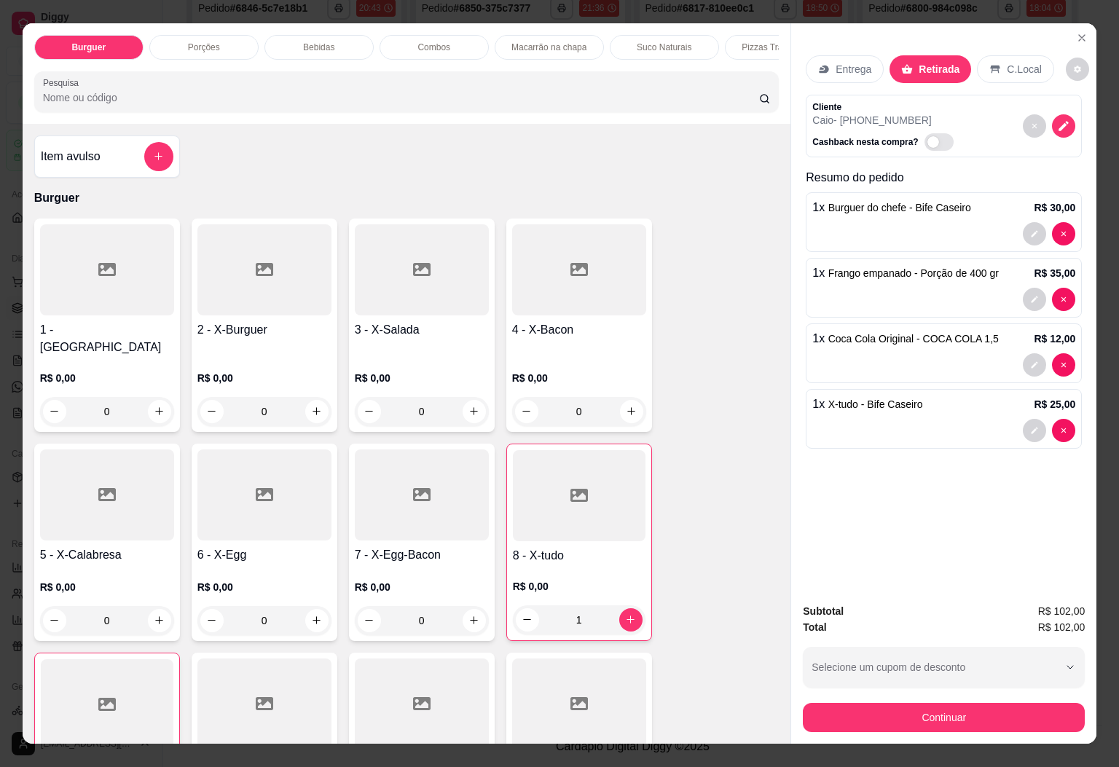
click at [198, 42] on p "Porções" at bounding box center [204, 48] width 32 height 12
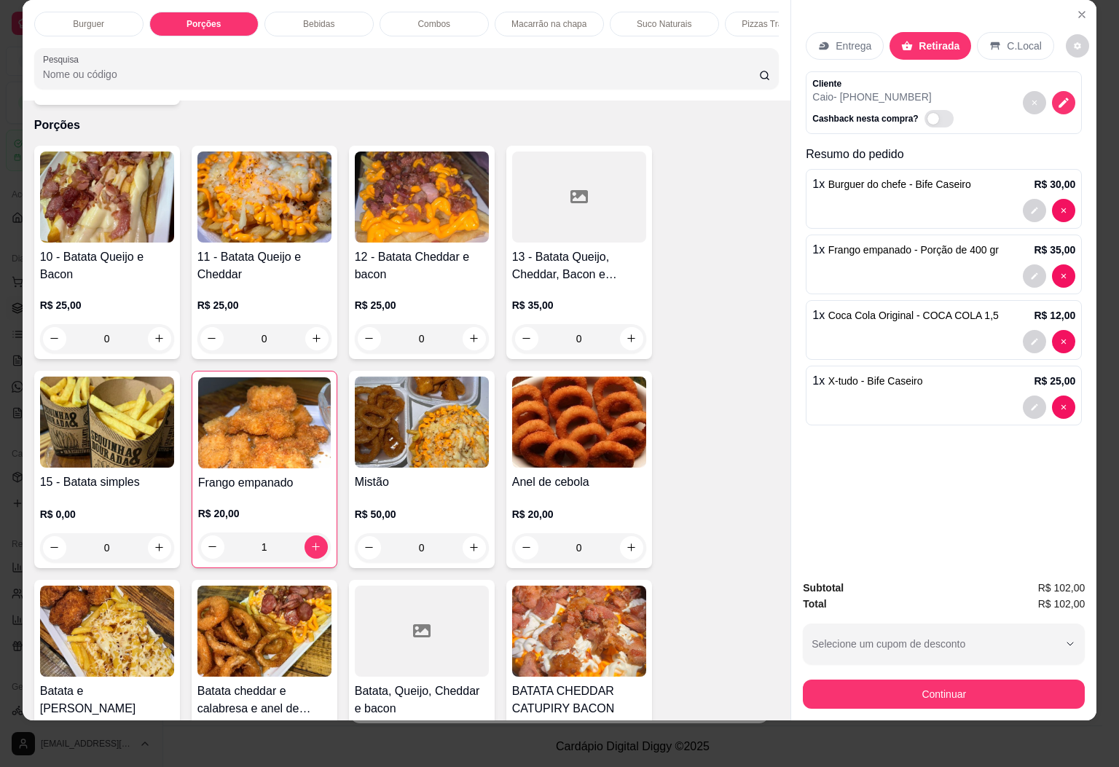
click at [142, 184] on img at bounding box center [107, 197] width 134 height 91
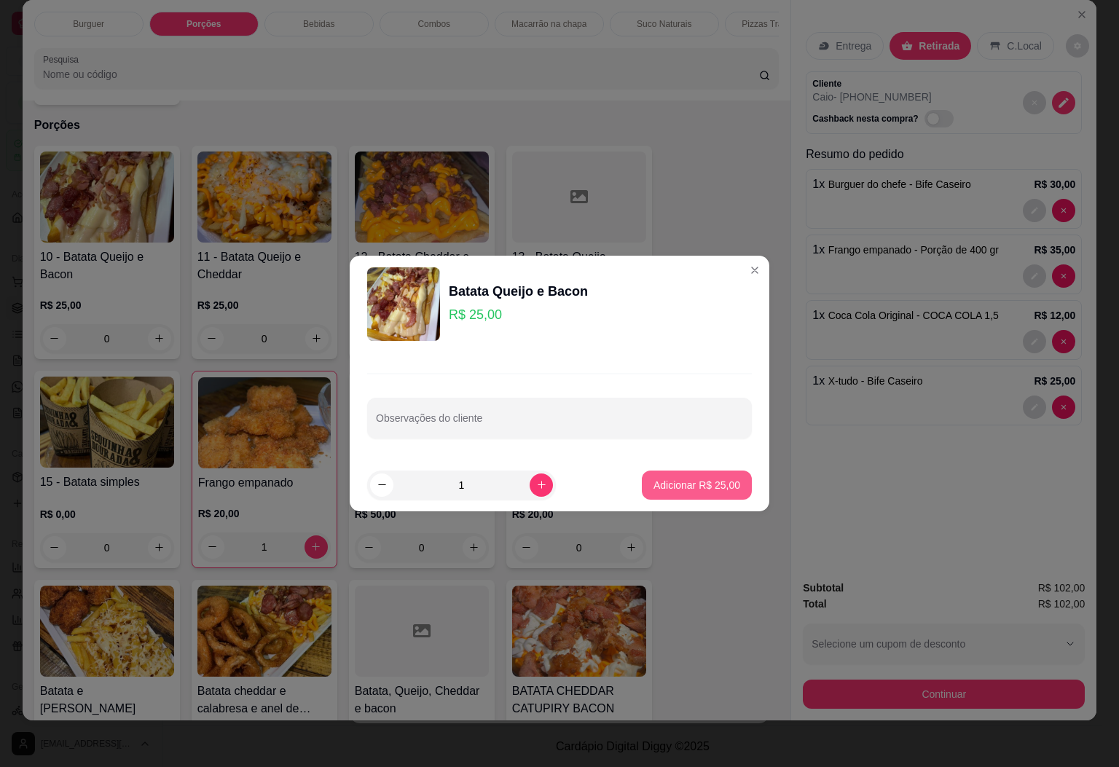
click at [700, 493] on button "Adicionar R$ 25,00" at bounding box center [697, 485] width 110 height 29
type input "1"
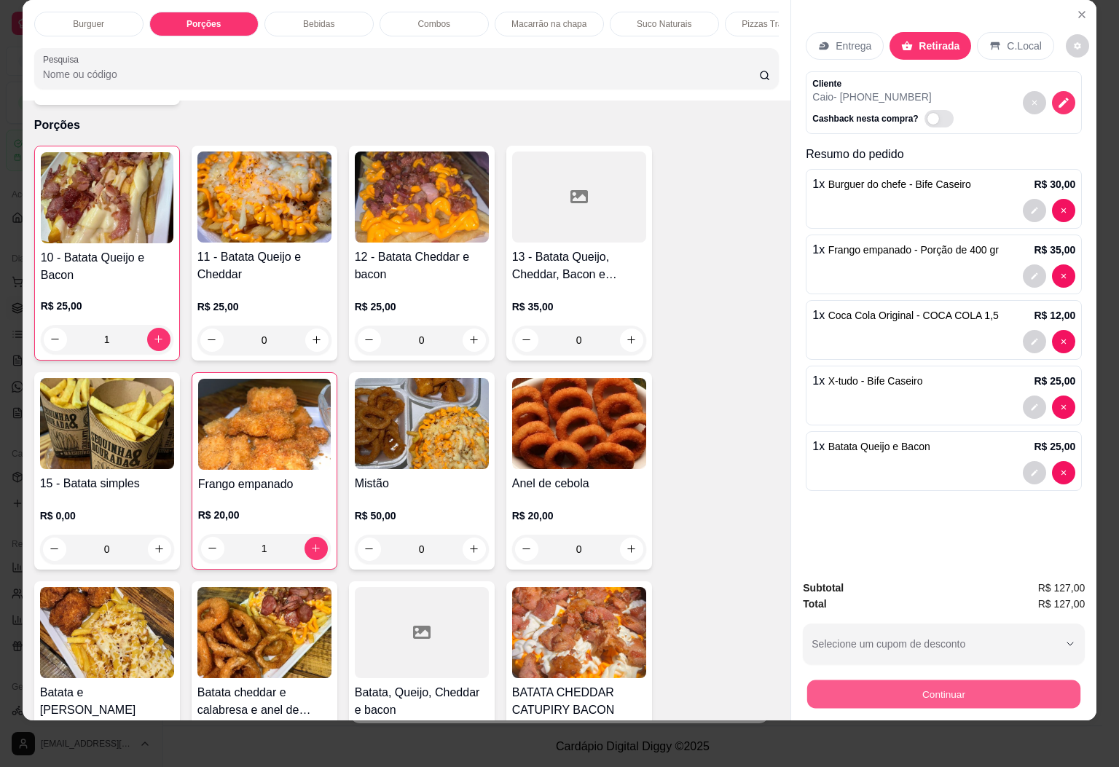
click at [940, 682] on button "Continuar" at bounding box center [944, 695] width 273 height 28
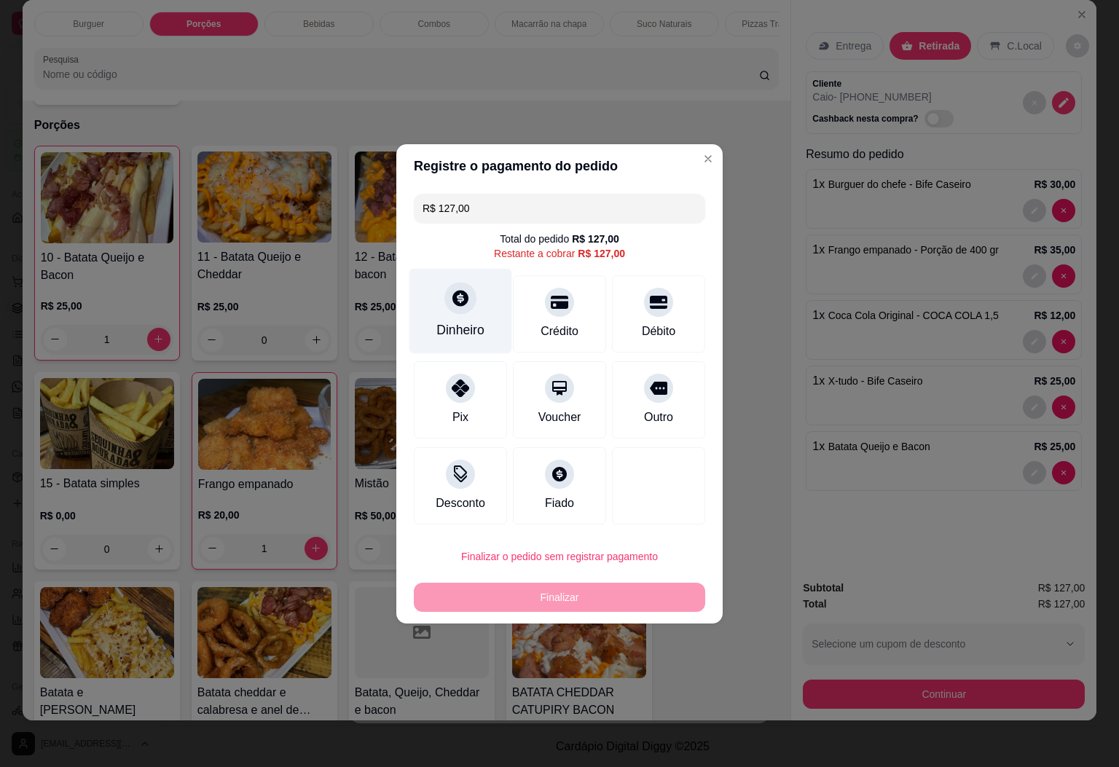
click at [445, 291] on div "Dinheiro" at bounding box center [461, 310] width 103 height 85
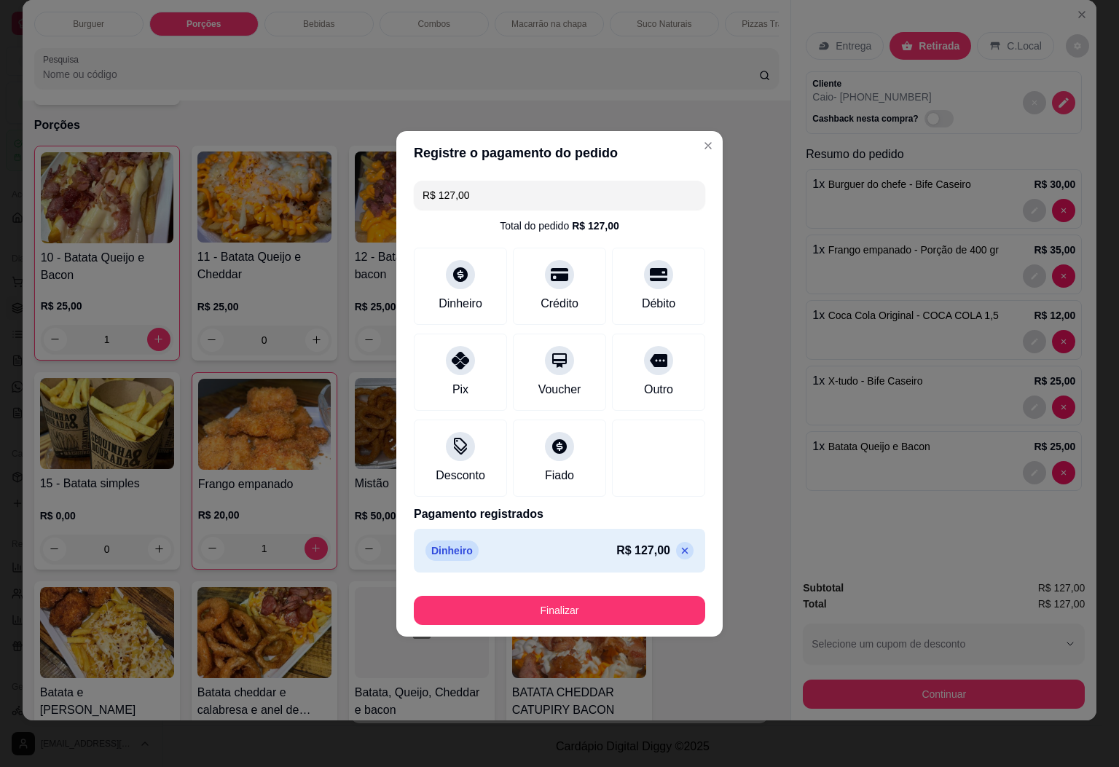
type input "R$ 0,00"
click at [609, 602] on button "Finalizar" at bounding box center [560, 610] width 292 height 29
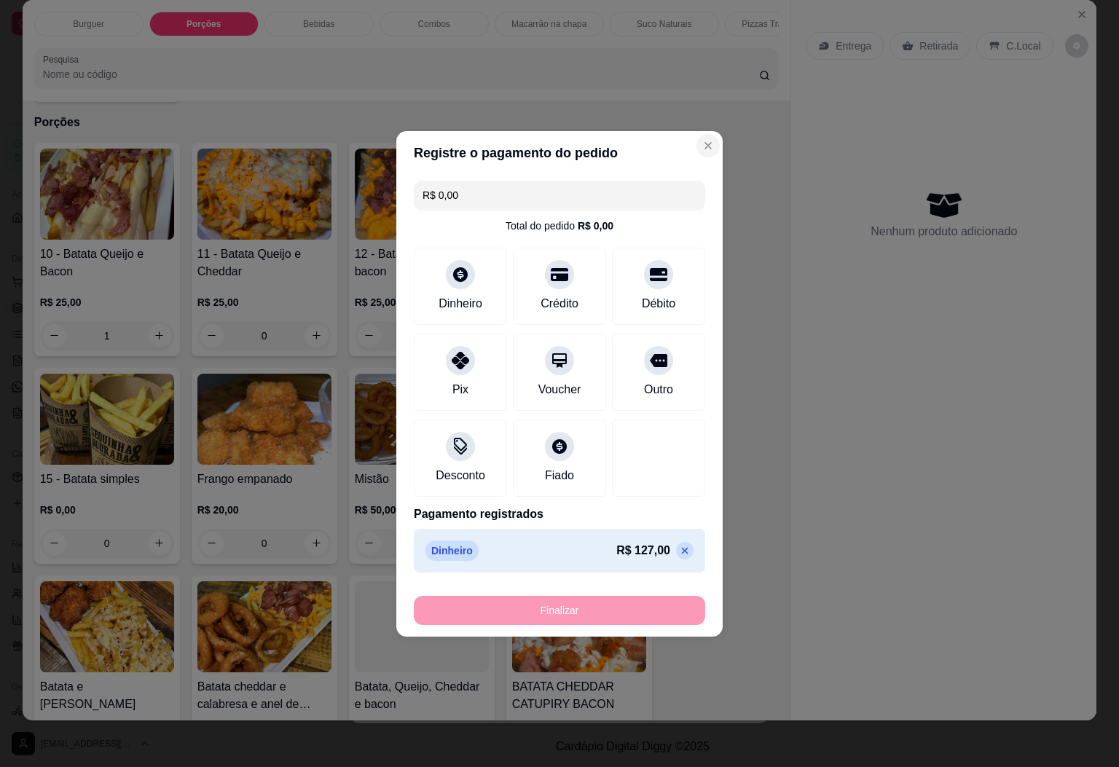
type input "0"
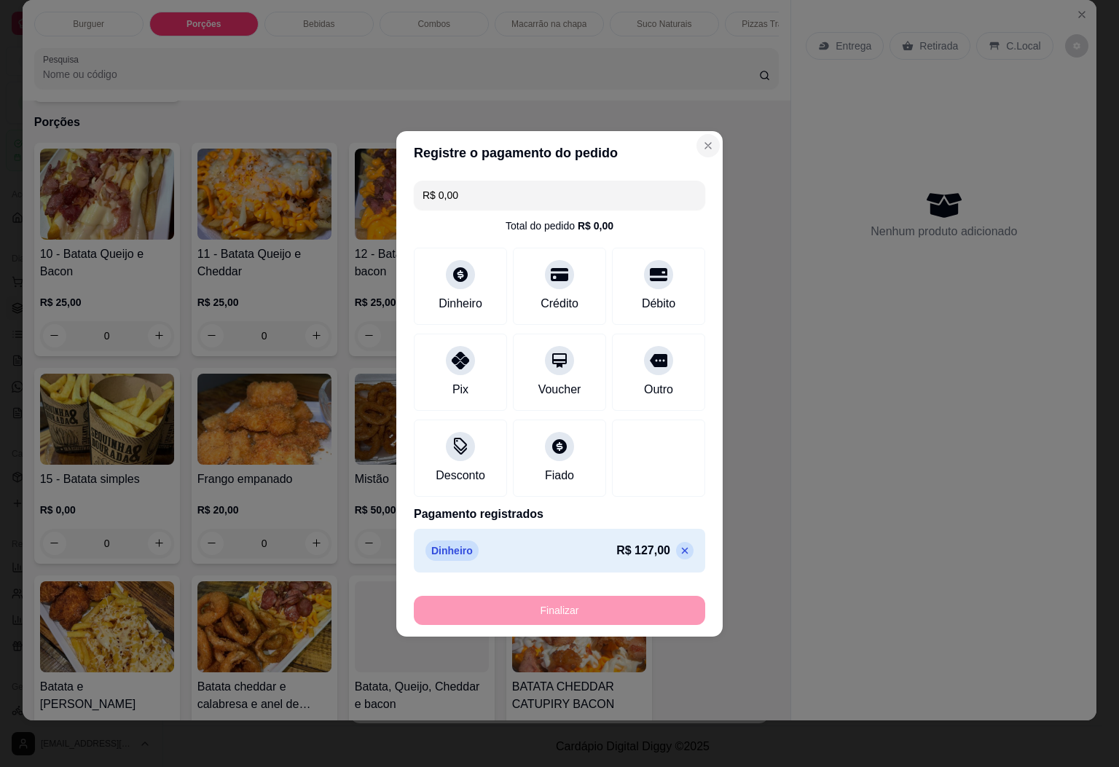
type input "-R$ 127,00"
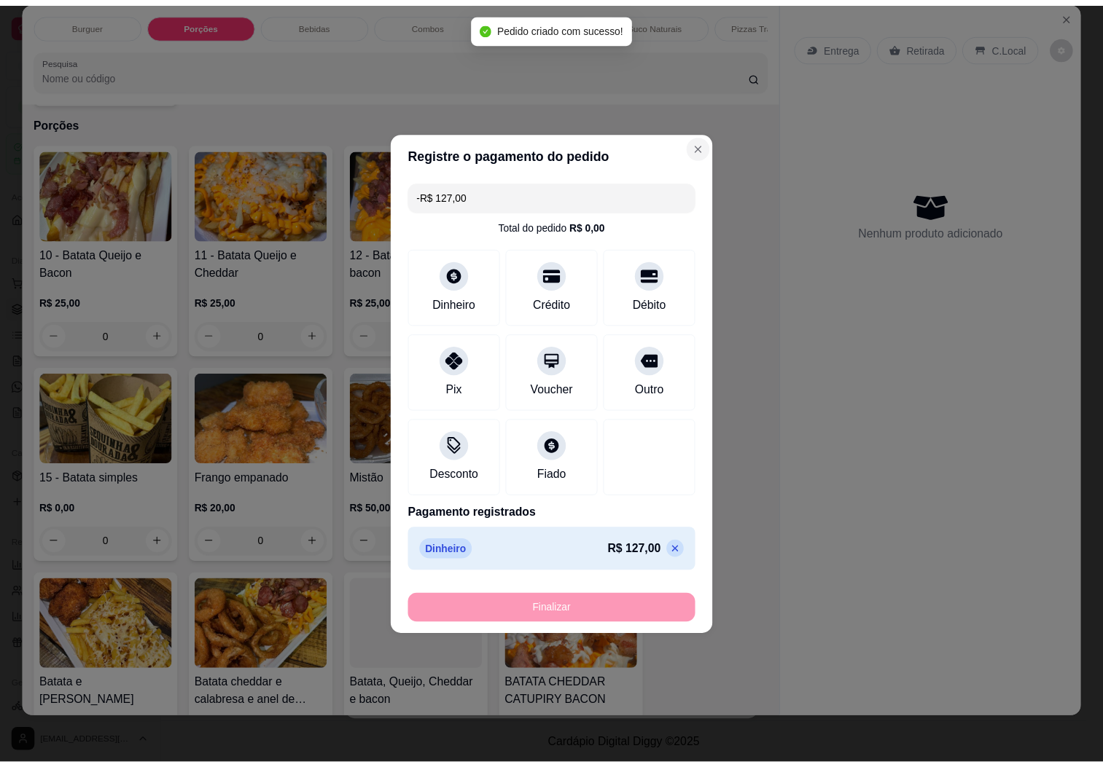
scroll to position [926, 0]
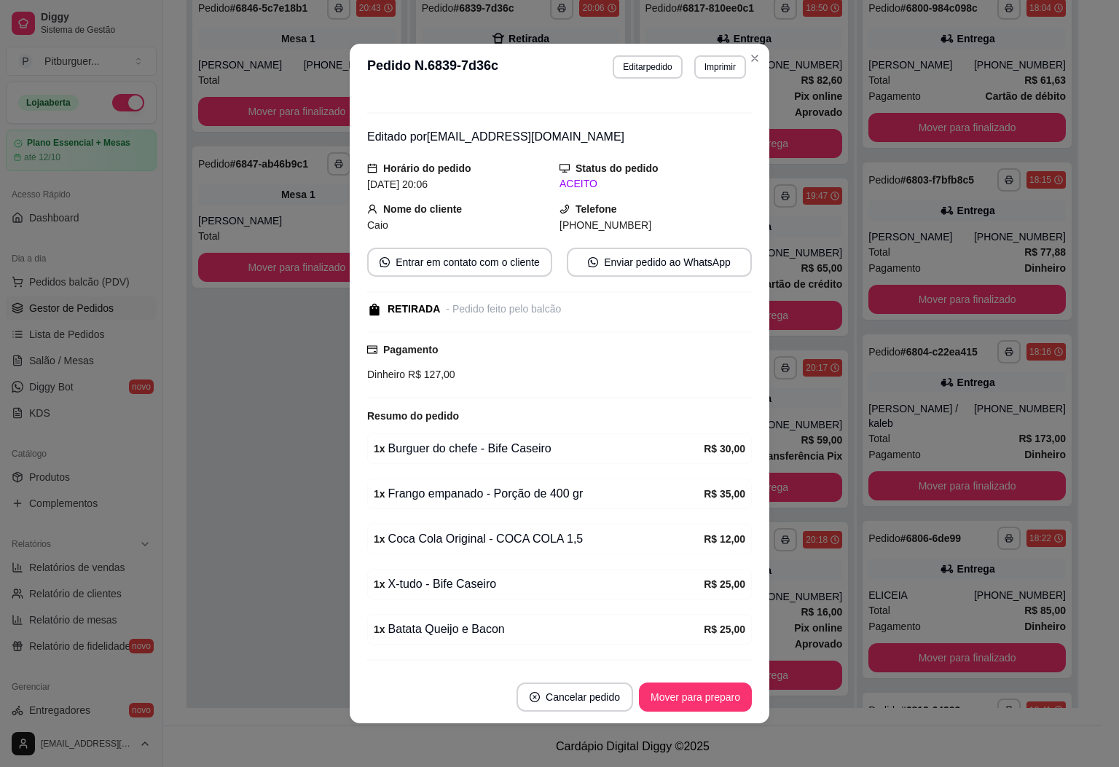
click at [681, 144] on div "feito há 104 minutos Editado por tarcisio12313@hotmail.com Horário do pedido 20…" at bounding box center [559, 380] width 385 height 569
click at [751, 44] on header "**********" at bounding box center [560, 67] width 420 height 47
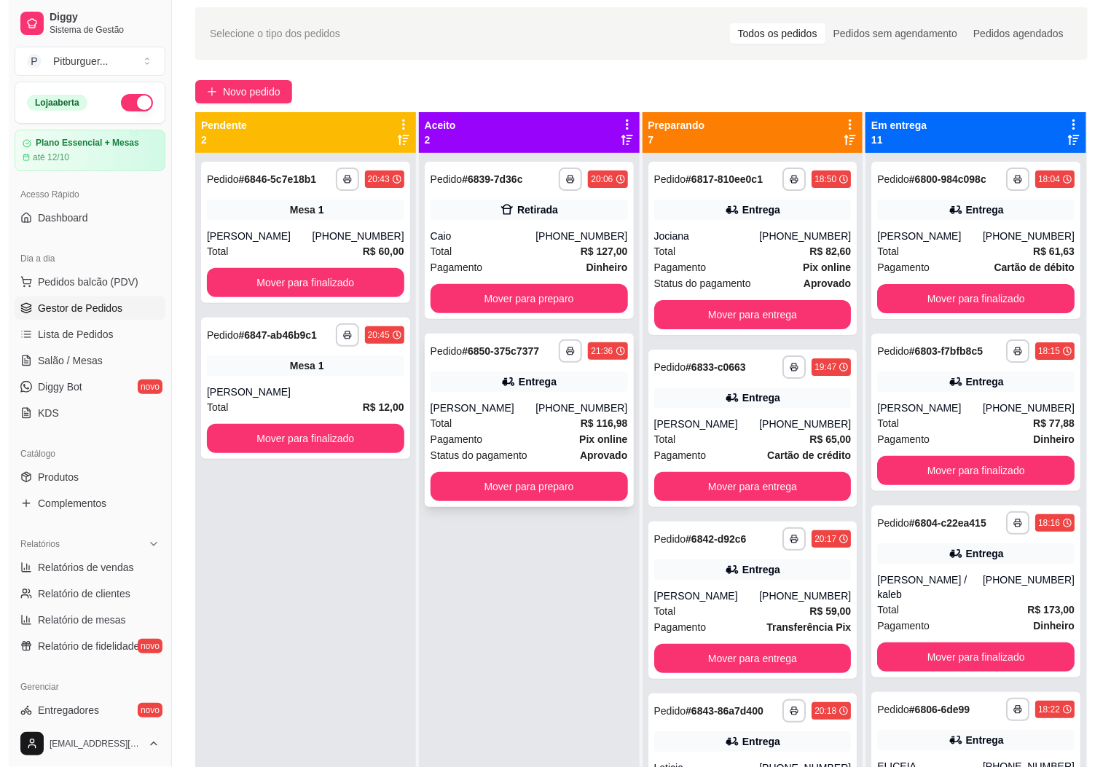
scroll to position [0, 0]
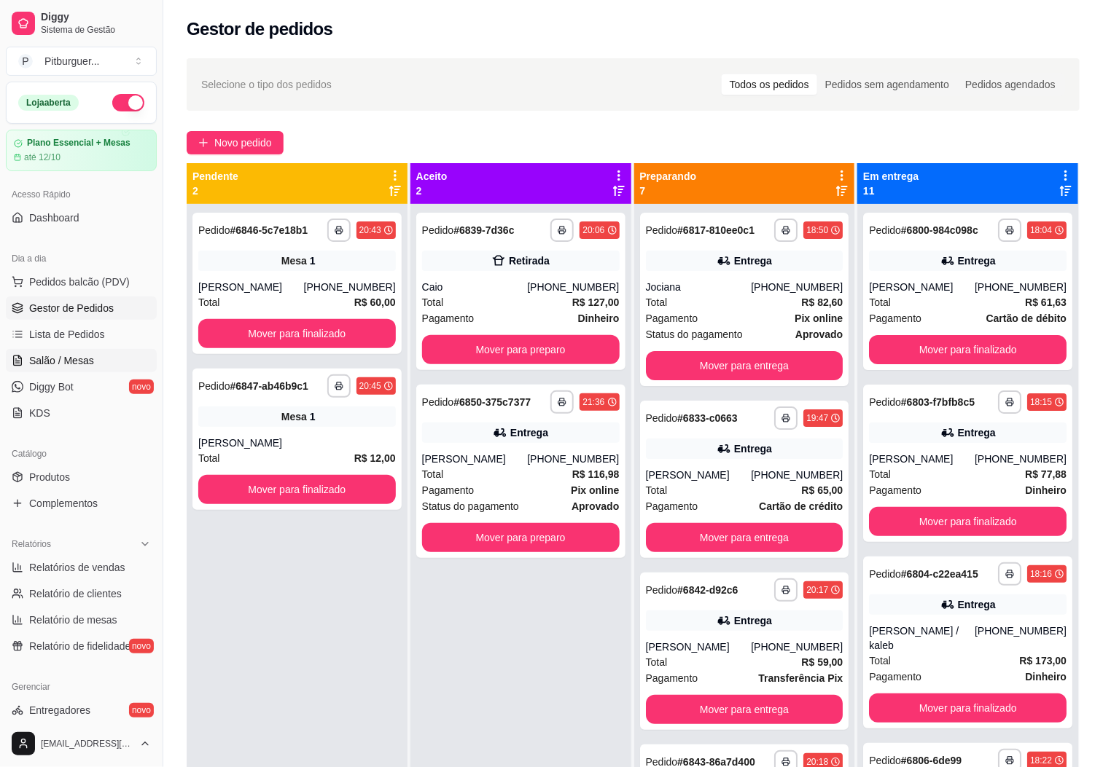
click at [70, 359] on span "Salão / Mesas" at bounding box center [61, 360] width 65 height 15
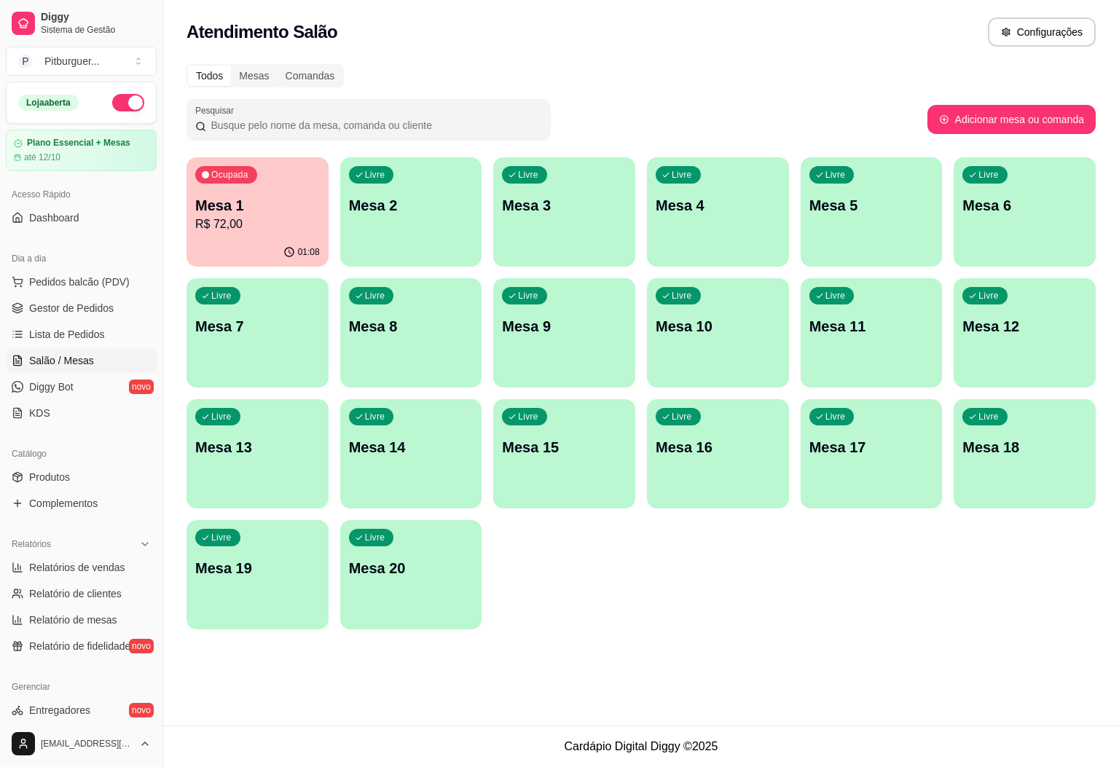
click at [245, 208] on p "Mesa 1" at bounding box center [257, 205] width 125 height 20
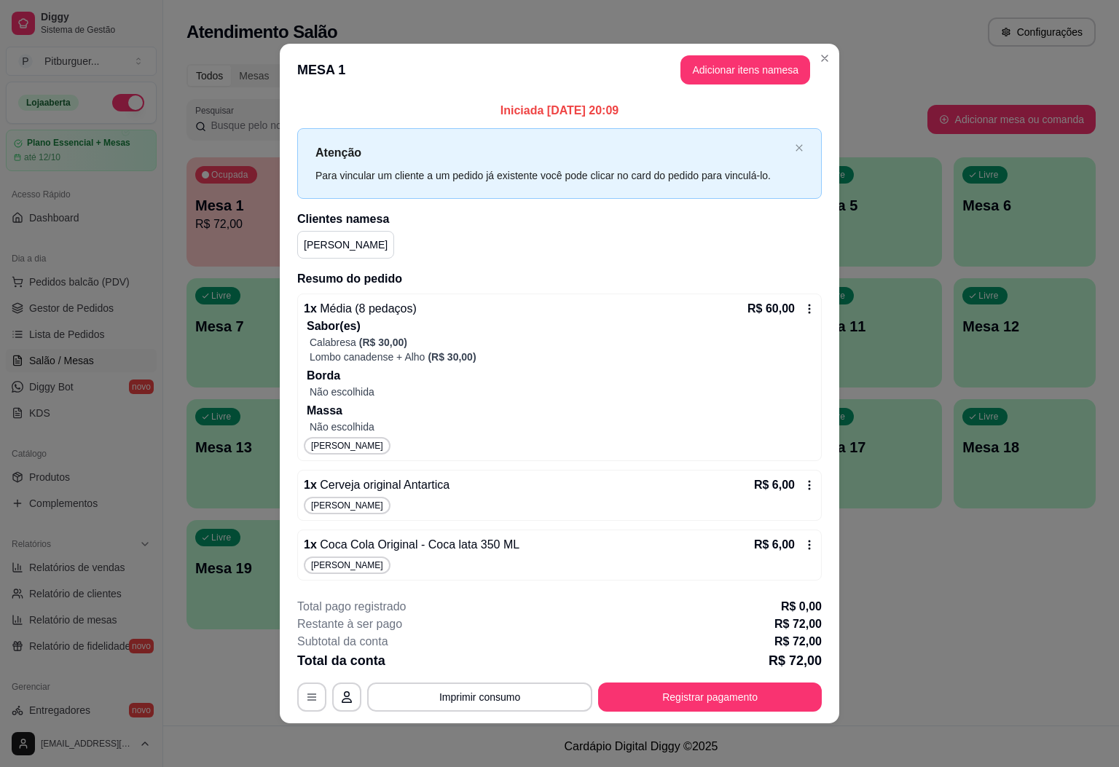
scroll to position [4, 0]
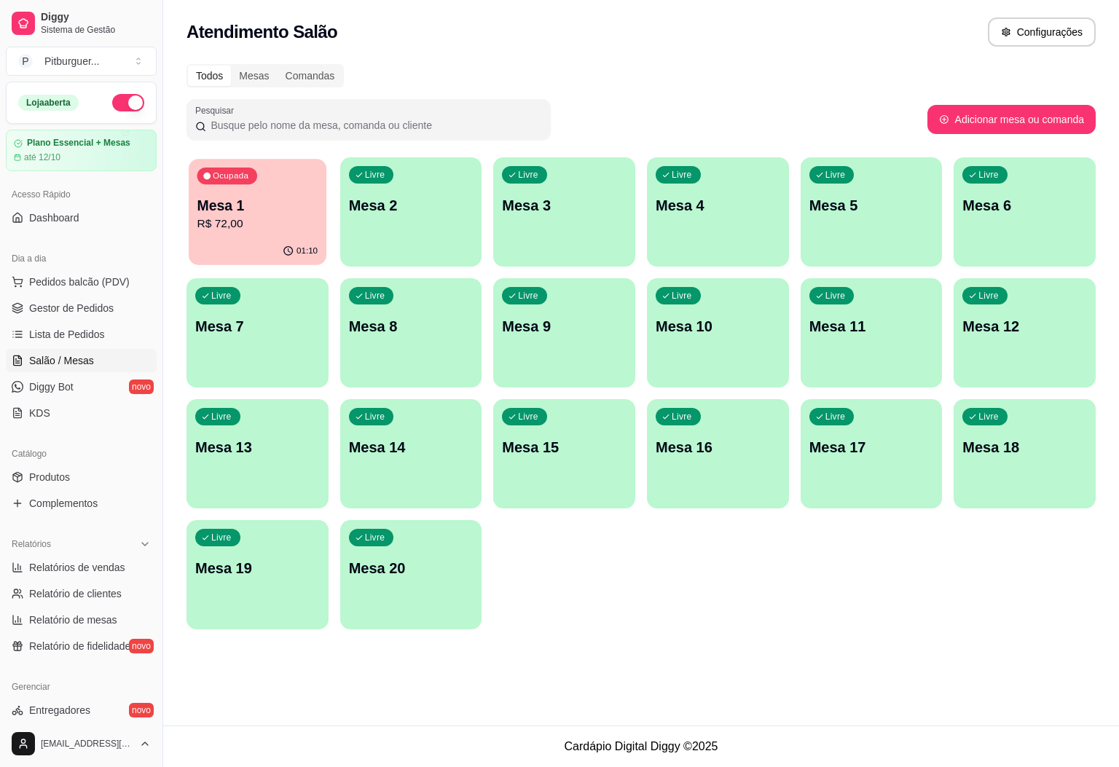
click at [217, 204] on p "Mesa 1" at bounding box center [258, 206] width 121 height 20
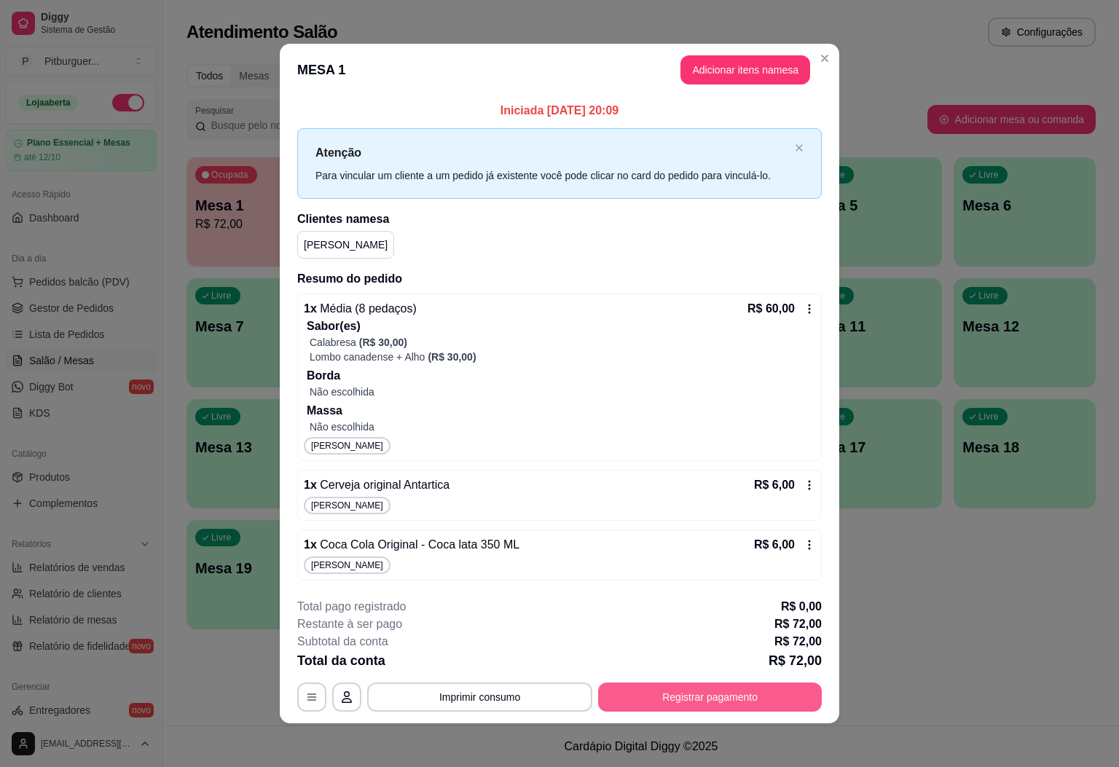
click at [694, 697] on button "Registrar pagamento" at bounding box center [710, 697] width 224 height 29
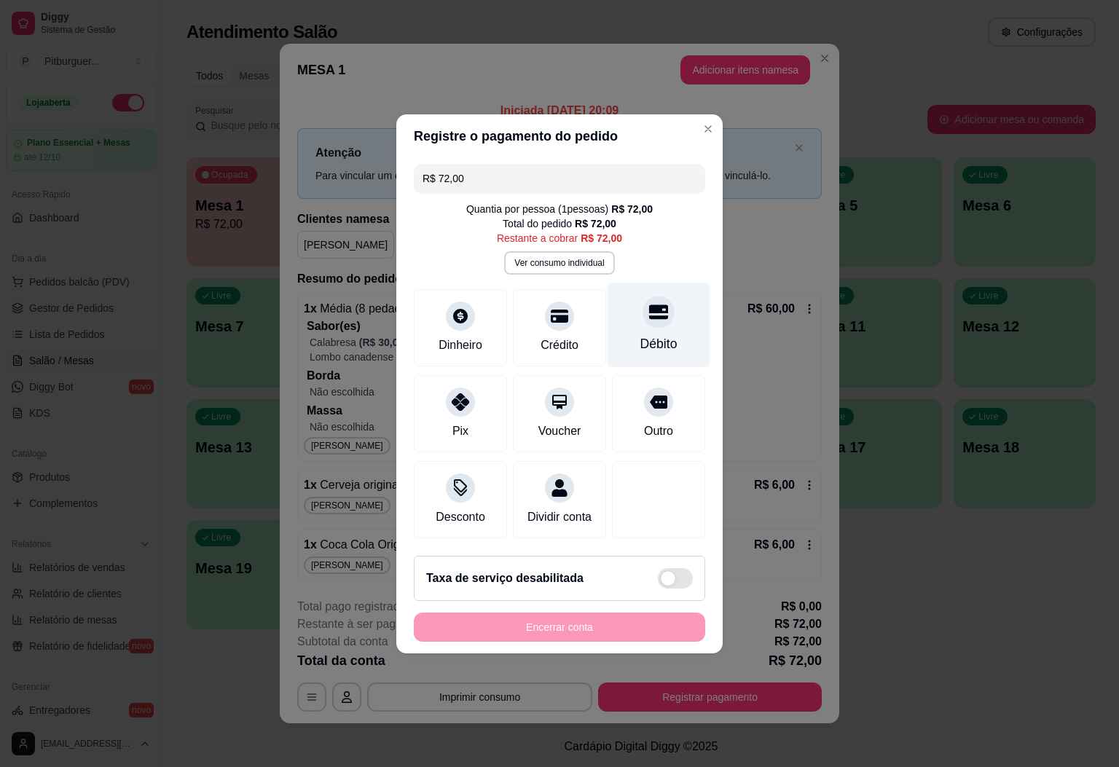
click at [643, 313] on div at bounding box center [659, 312] width 32 height 32
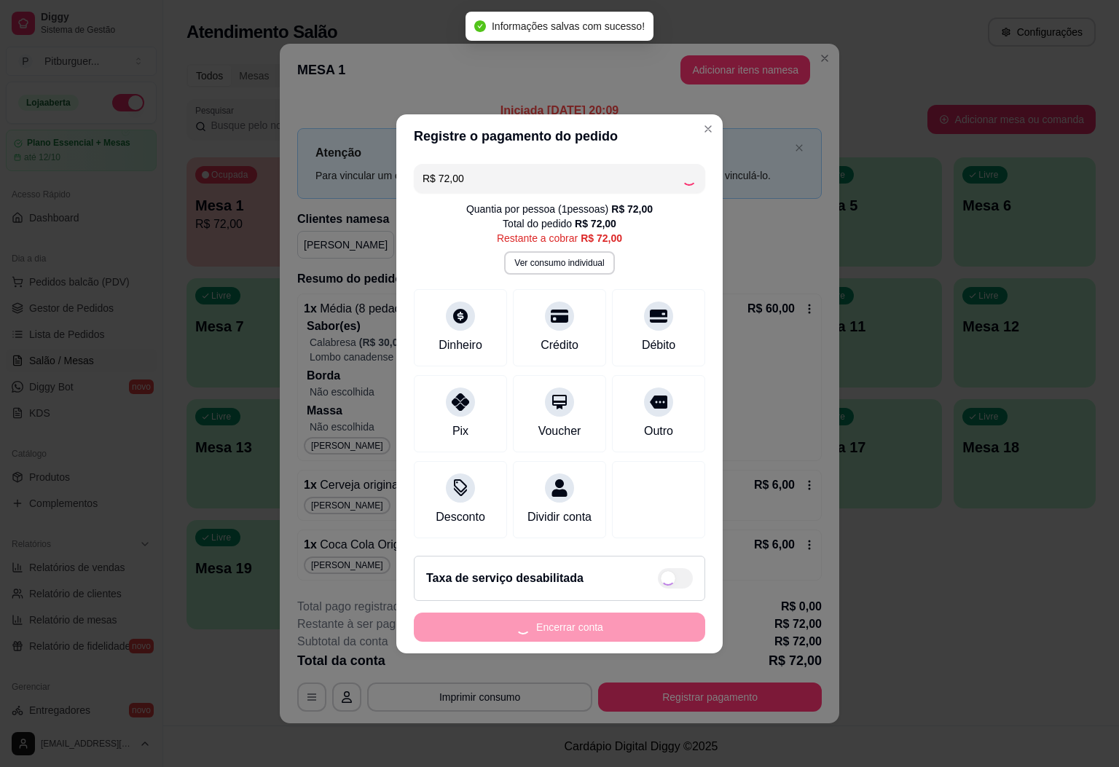
type input "R$ 0,00"
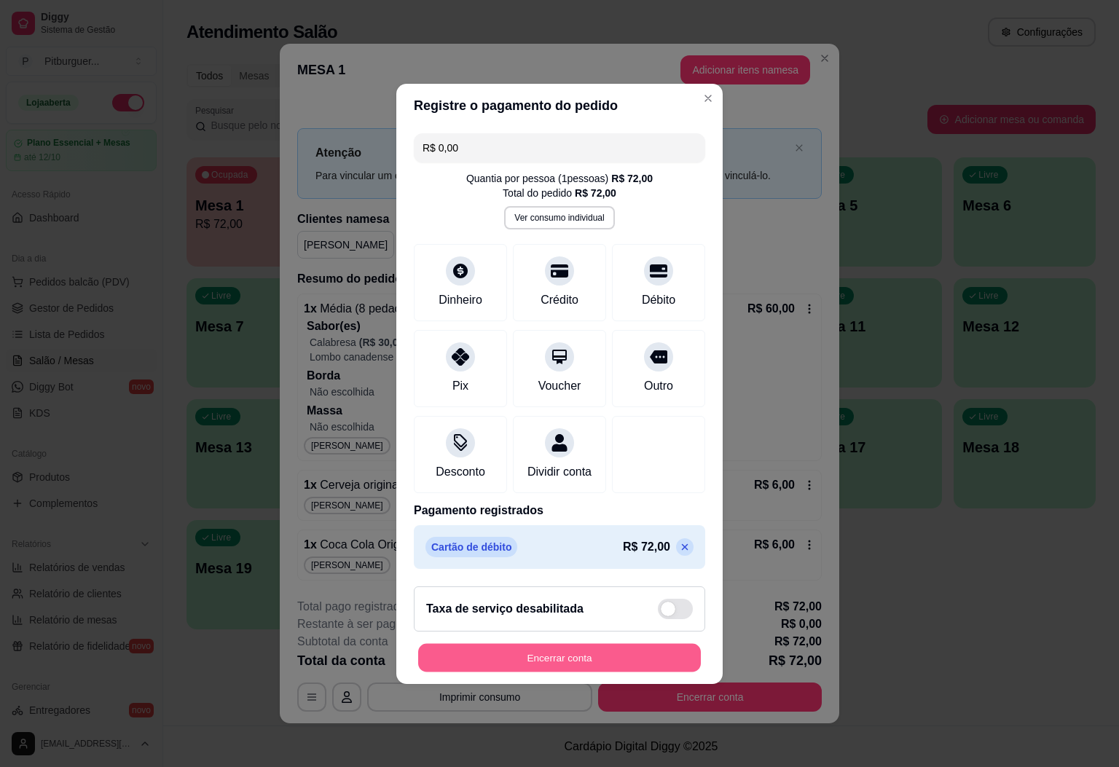
click at [527, 671] on button "Encerrar conta" at bounding box center [559, 658] width 283 height 28
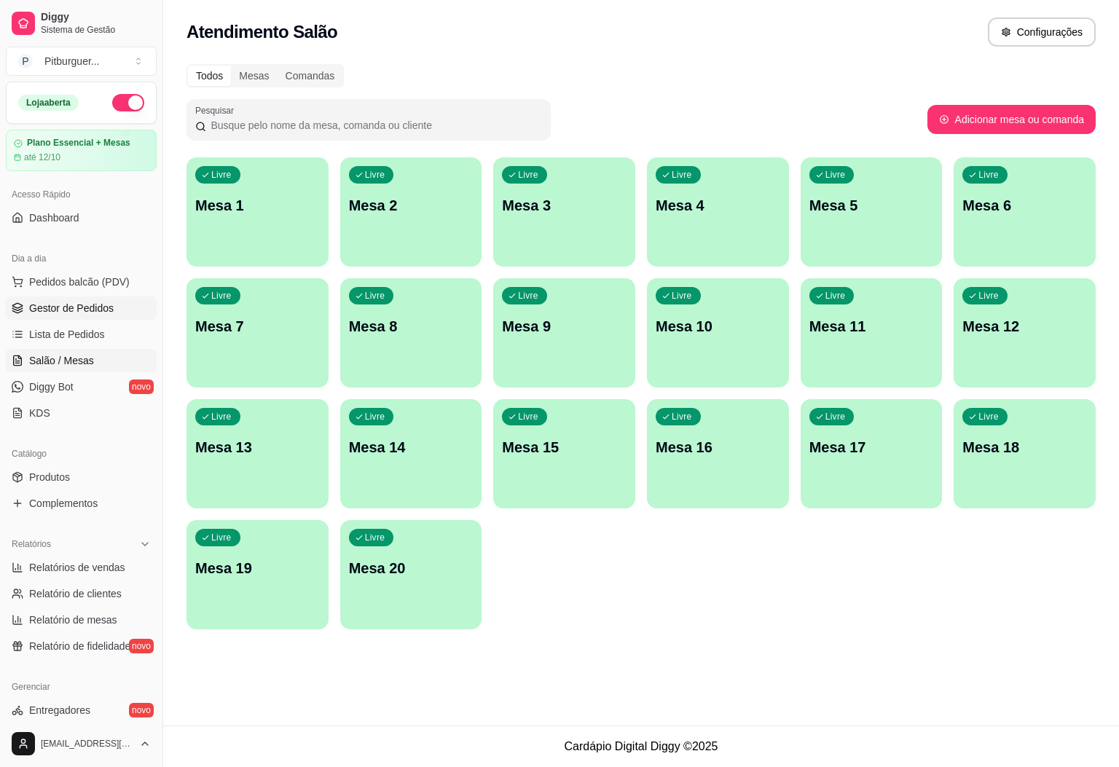
click at [77, 319] on link "Gestor de Pedidos" at bounding box center [81, 308] width 151 height 23
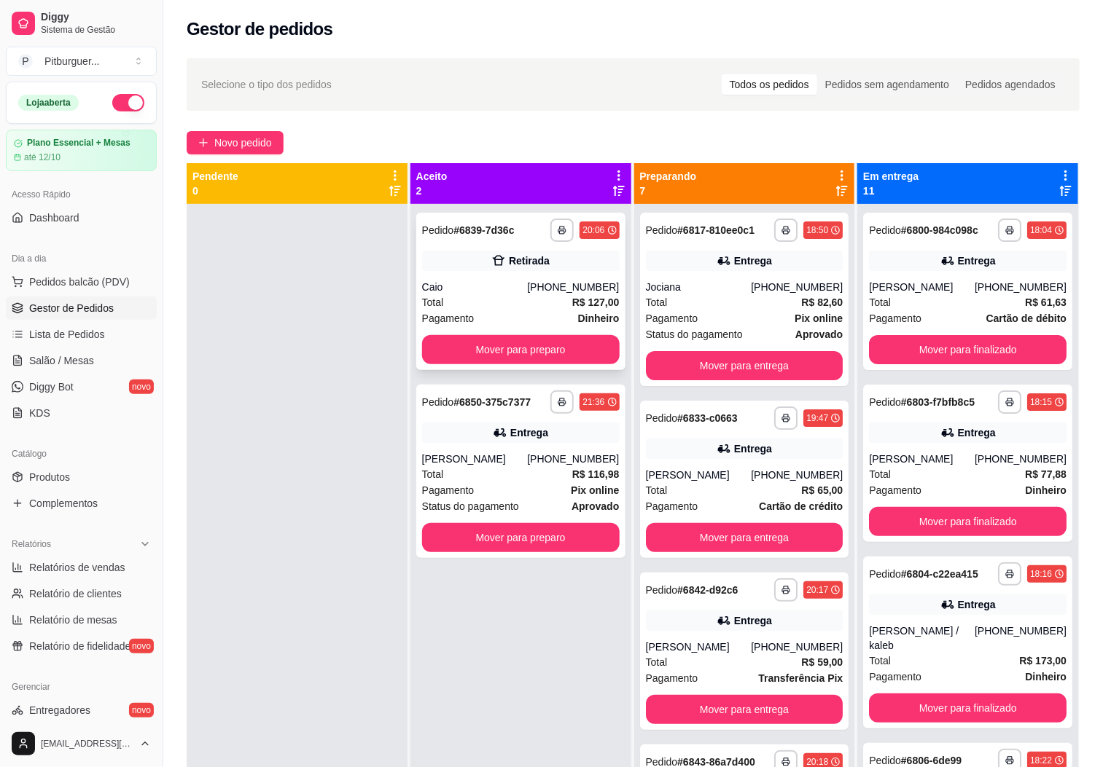
click at [429, 310] on span "Pagamento" at bounding box center [448, 318] width 52 height 16
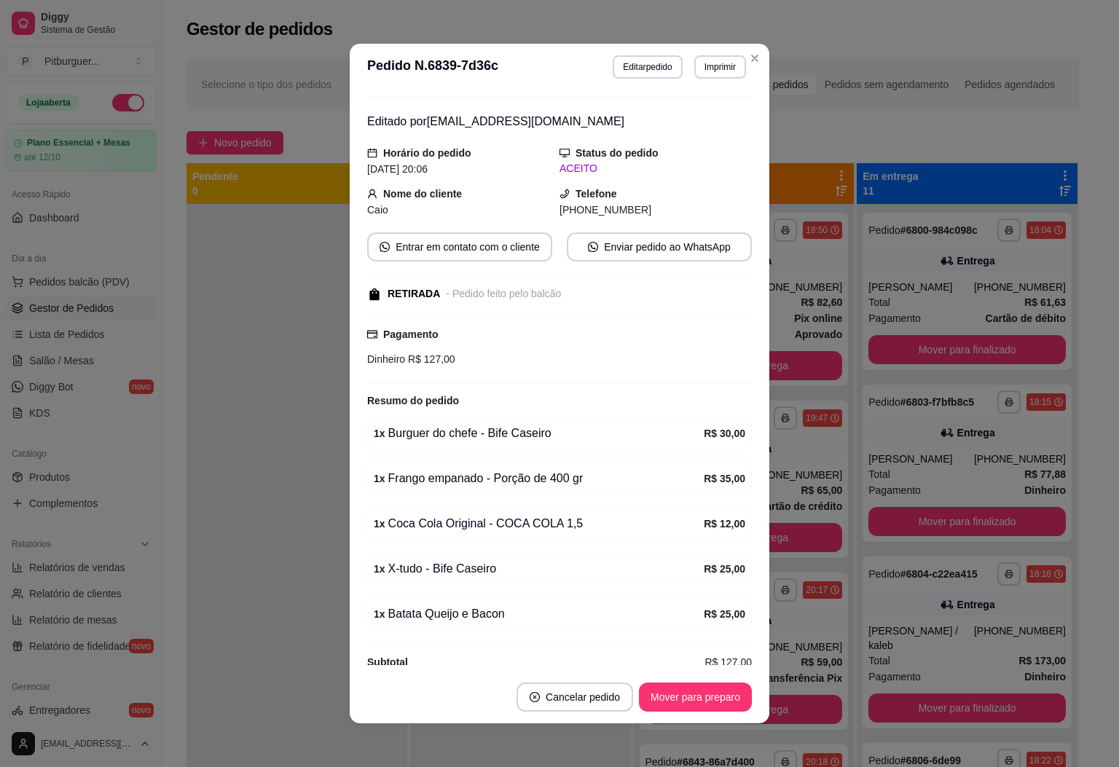
scroll to position [62, 0]
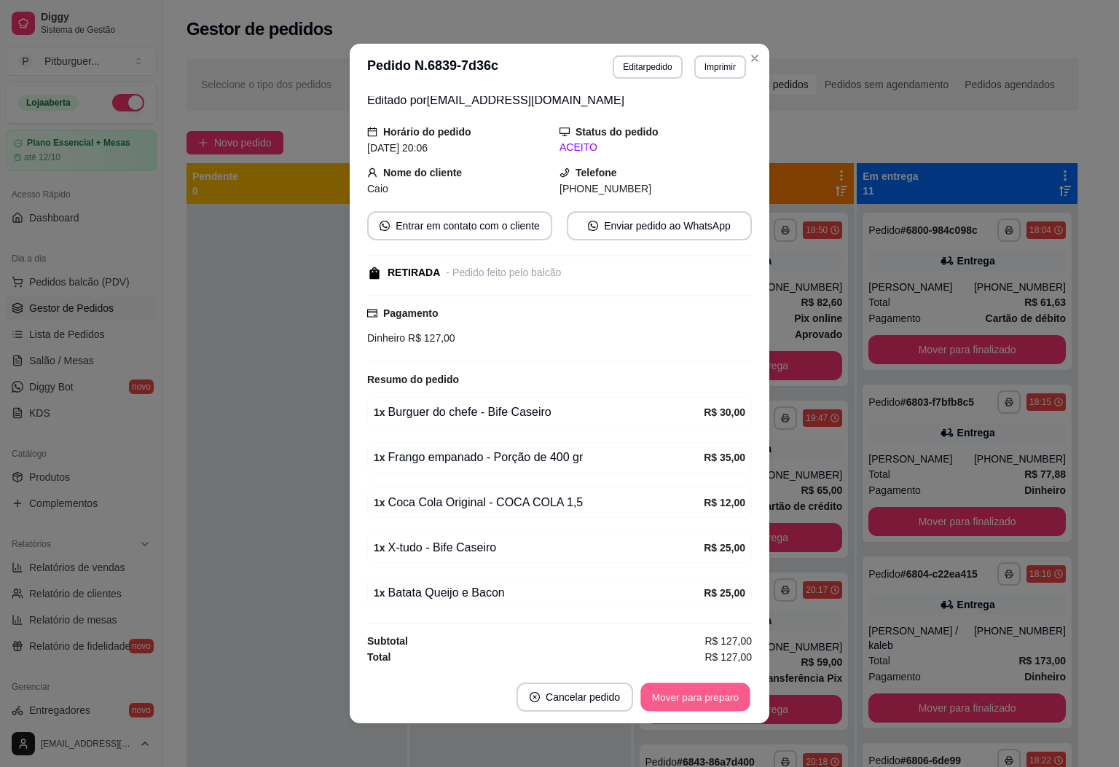
click at [685, 697] on button "Mover para preparo" at bounding box center [695, 698] width 109 height 28
click at [649, 75] on button "Editar pedido" at bounding box center [648, 66] width 68 height 23
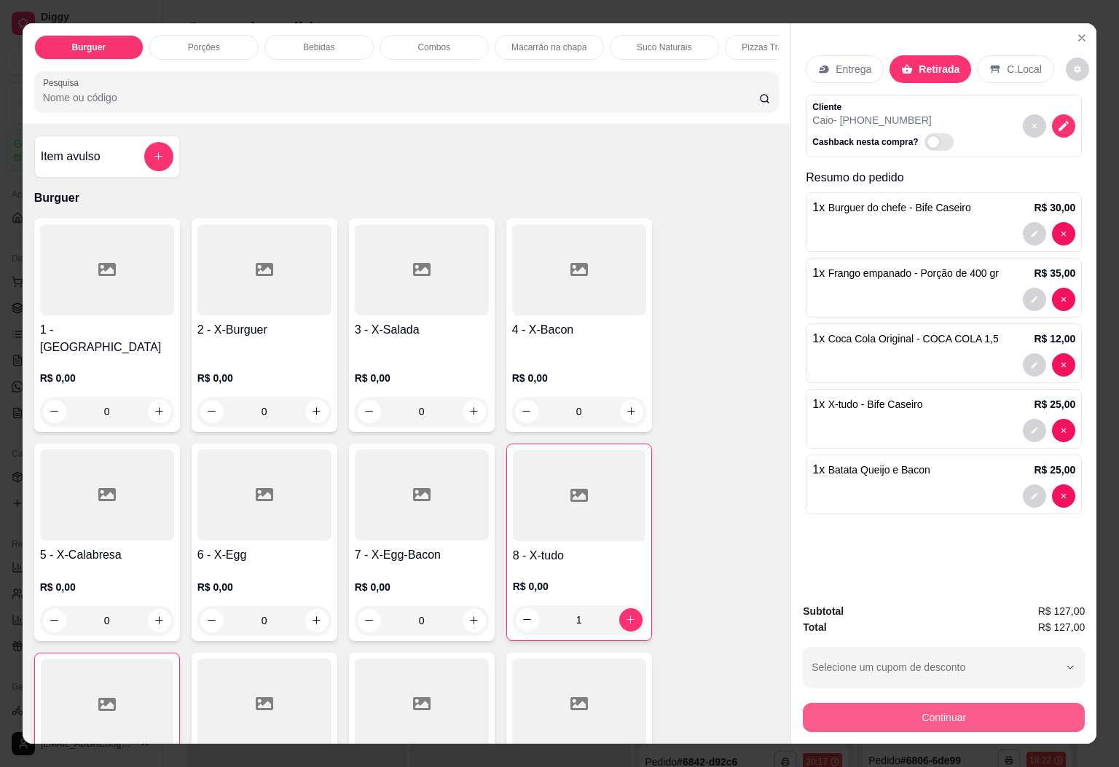
click at [952, 715] on button "Continuar" at bounding box center [944, 717] width 282 height 29
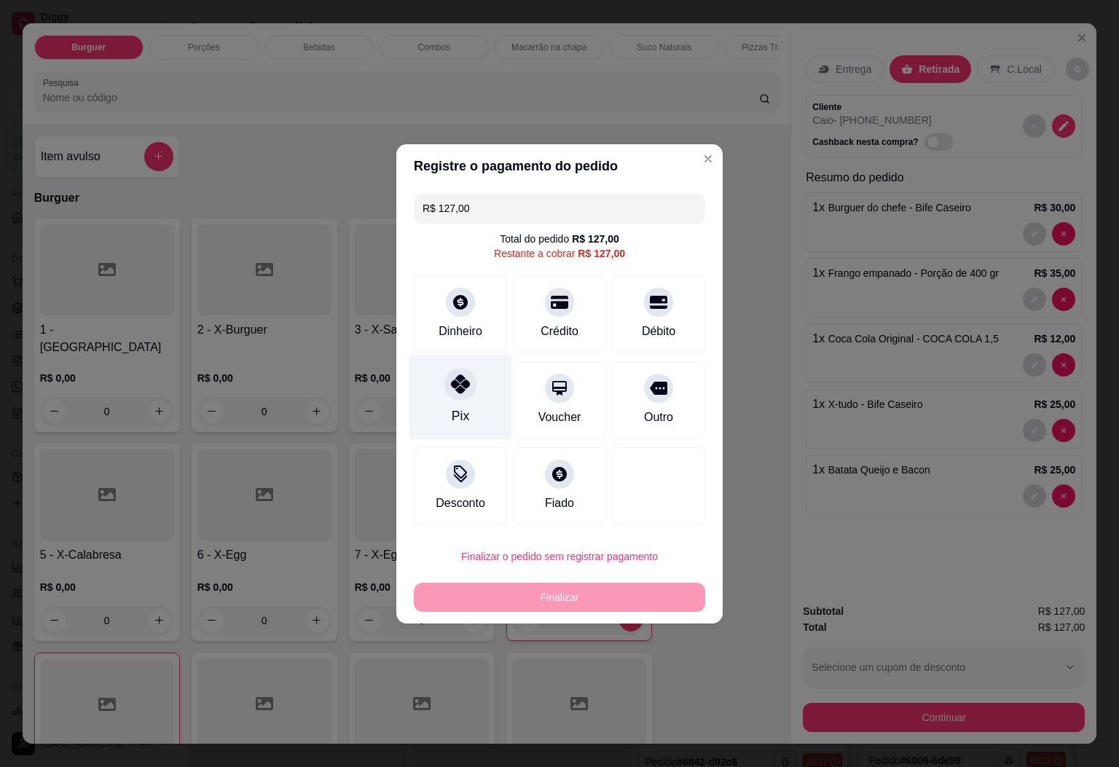
click at [483, 405] on div "Pix" at bounding box center [461, 396] width 103 height 85
type input "R$ 0,00"
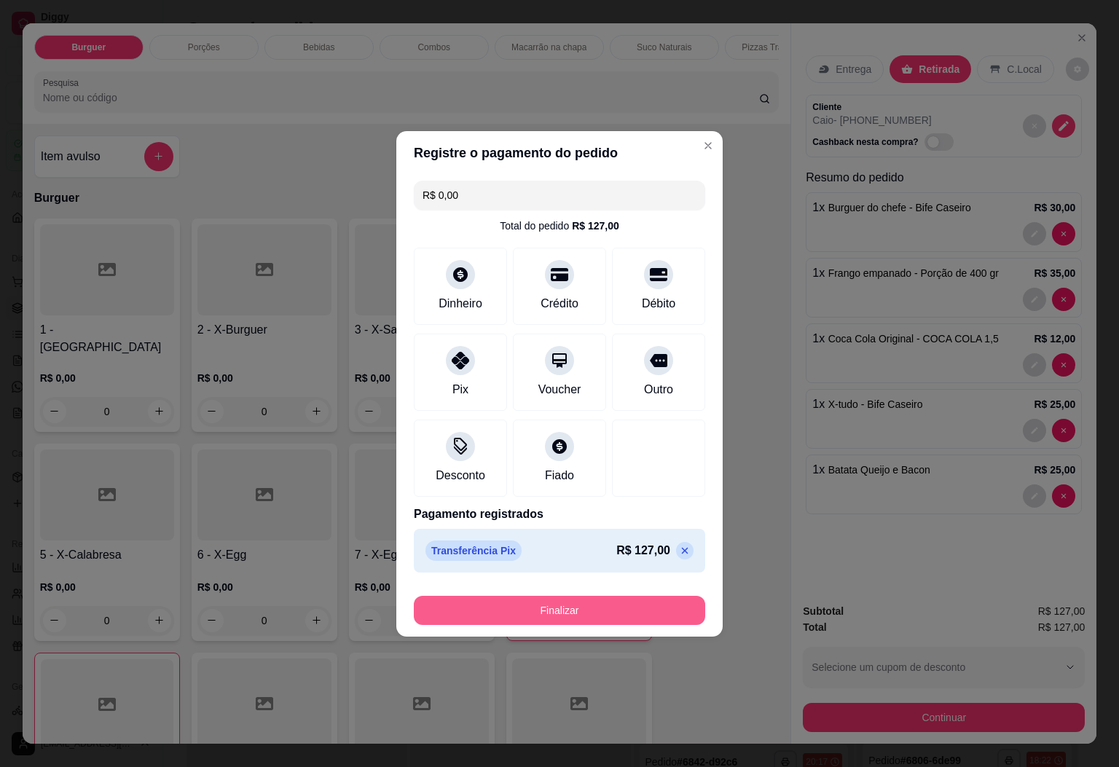
click at [615, 619] on button "Finalizar" at bounding box center [560, 610] width 292 height 29
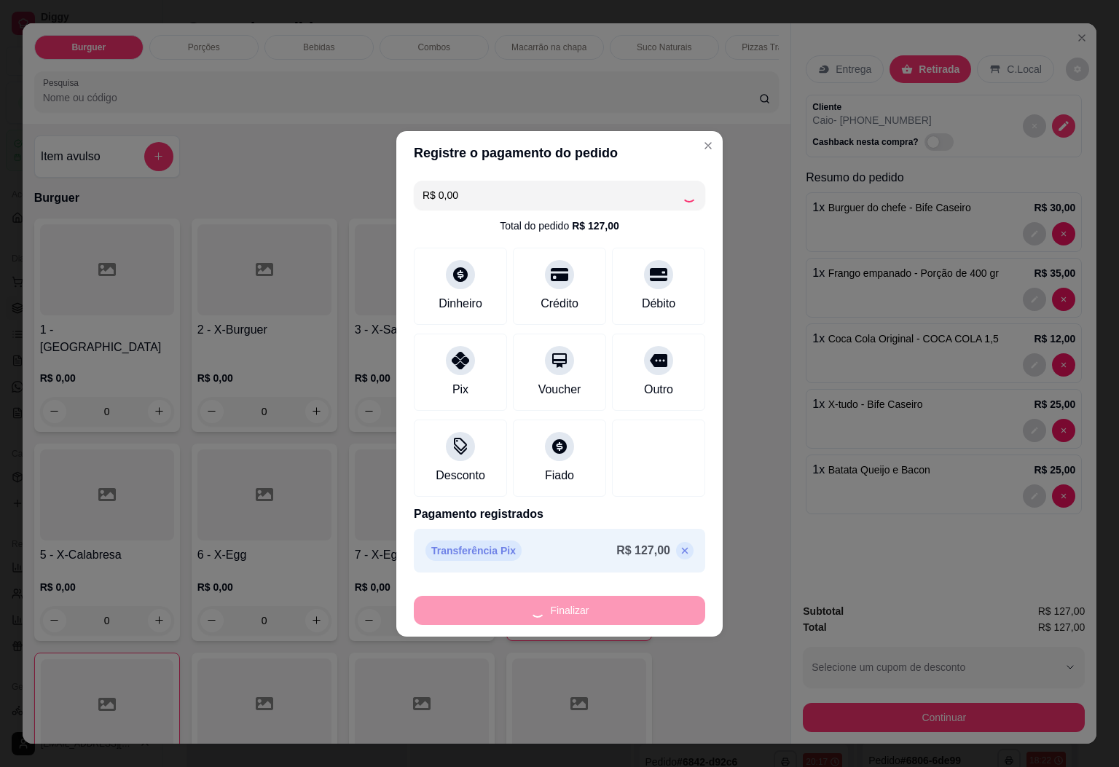
type input "0"
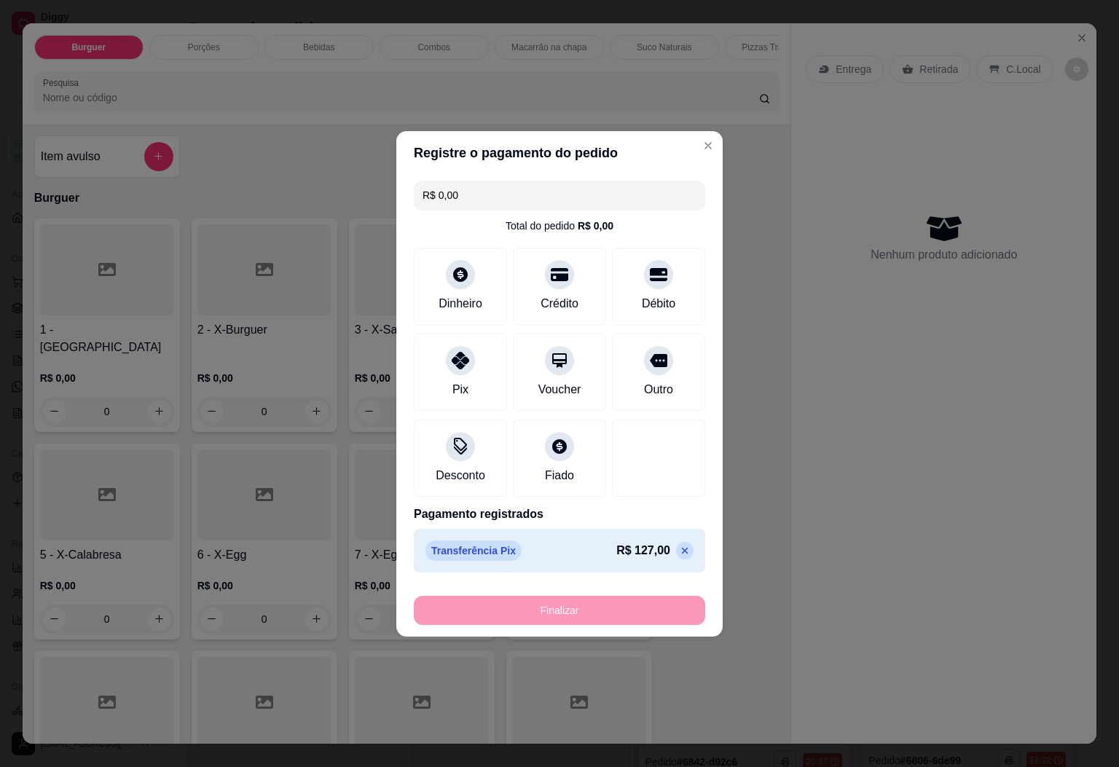
type input "-R$ 127,00"
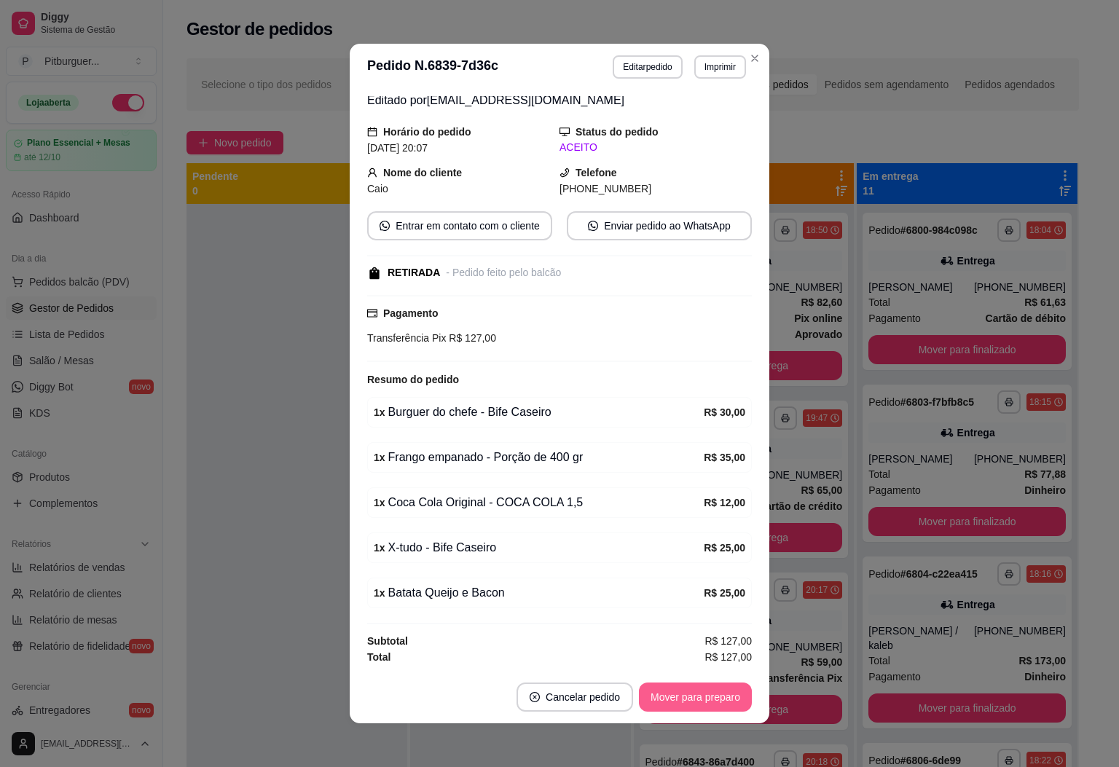
click at [718, 695] on button "Mover para preparo" at bounding box center [695, 697] width 113 height 29
click at [718, 695] on button "Mover para retirada disponível" at bounding box center [671, 697] width 161 height 29
click at [716, 695] on button "Mover para finalizado" at bounding box center [691, 697] width 121 height 29
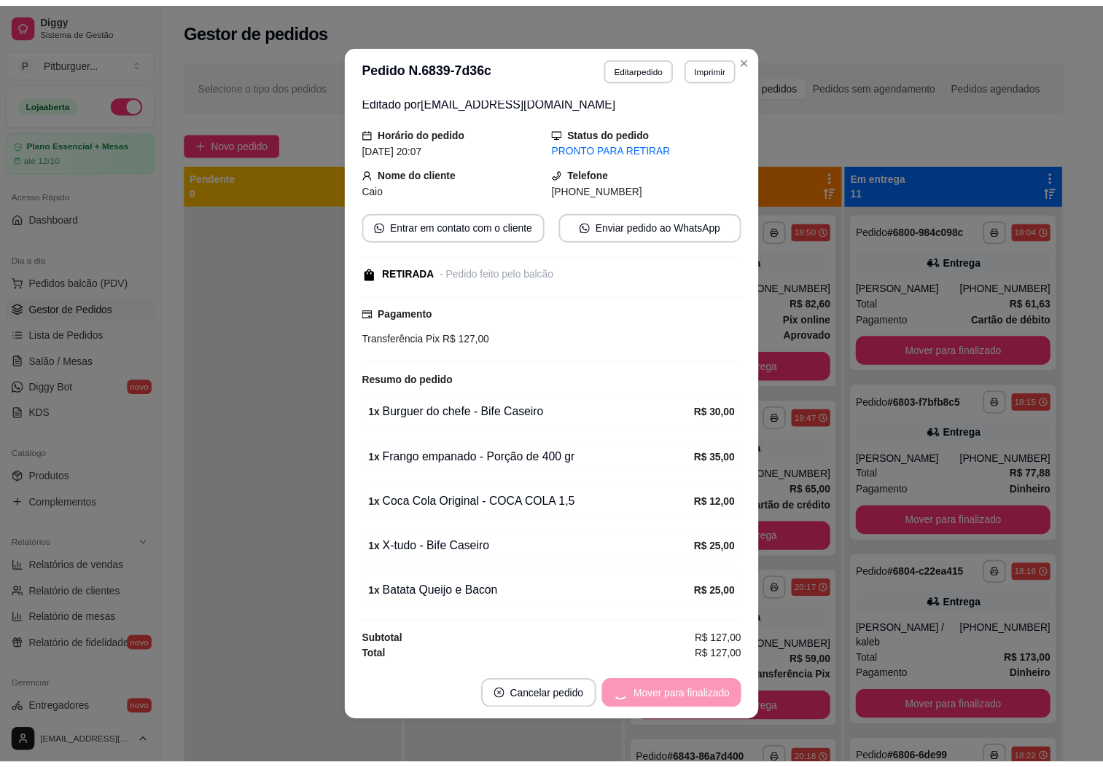
scroll to position [13, 0]
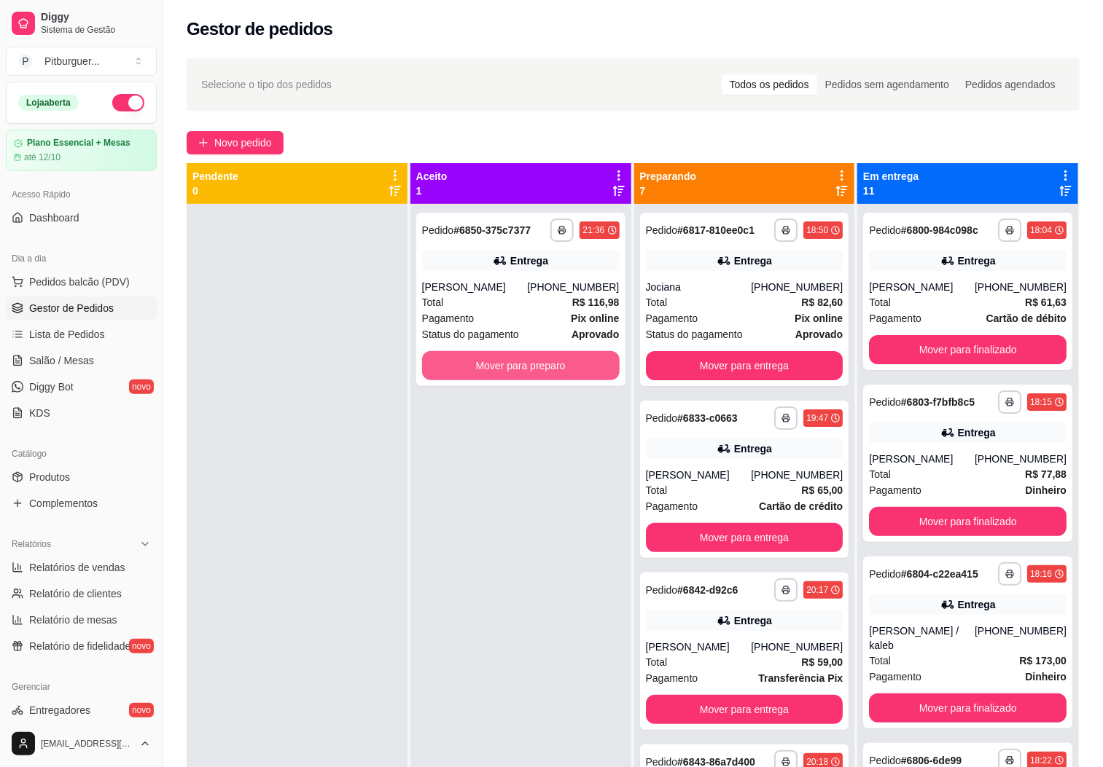
drag, startPoint x: 602, startPoint y: 378, endPoint x: 216, endPoint y: 488, distance: 400.9
click at [216, 488] on div at bounding box center [297, 587] width 221 height 767
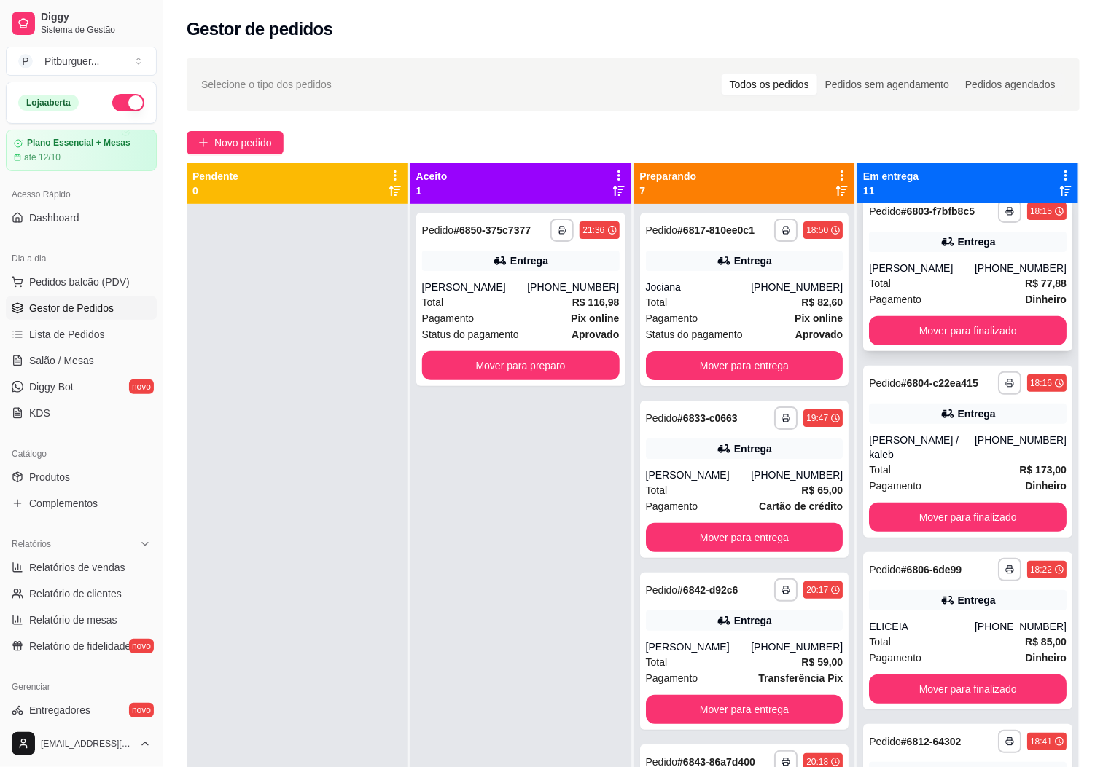
scroll to position [0, 0]
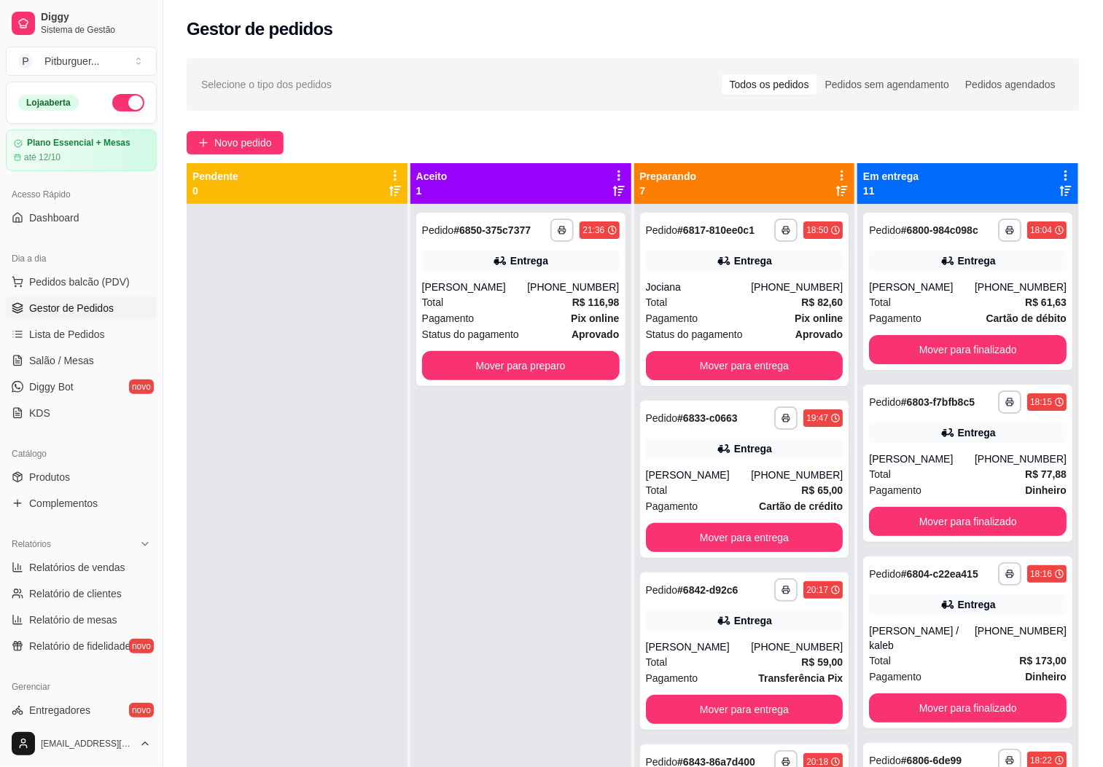
click at [509, 501] on div "**********" at bounding box center [520, 587] width 221 height 767
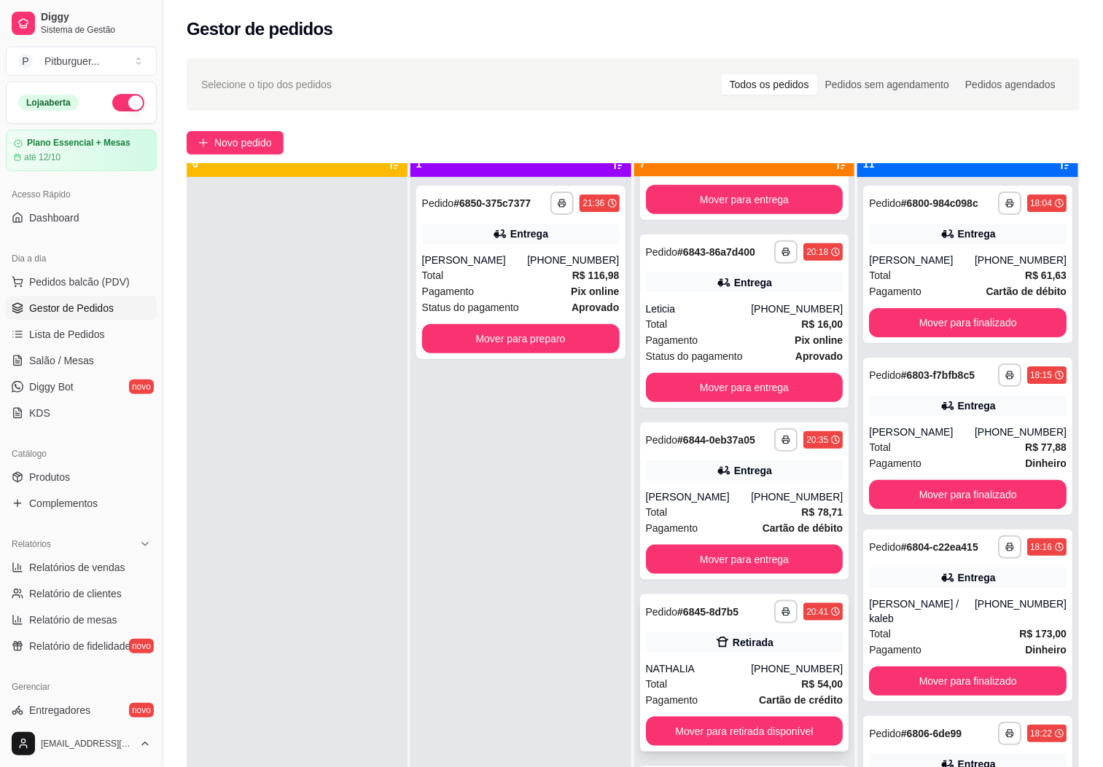
scroll to position [40, 0]
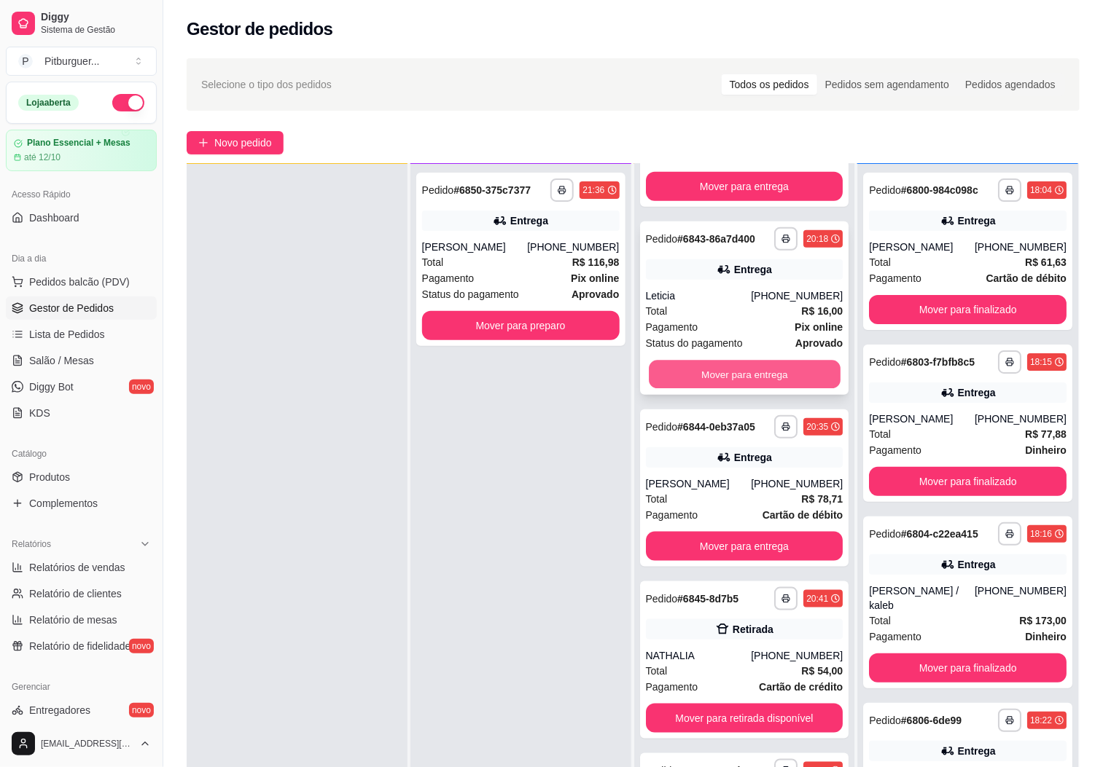
click at [722, 361] on button "Mover para entrega" at bounding box center [745, 375] width 192 height 28
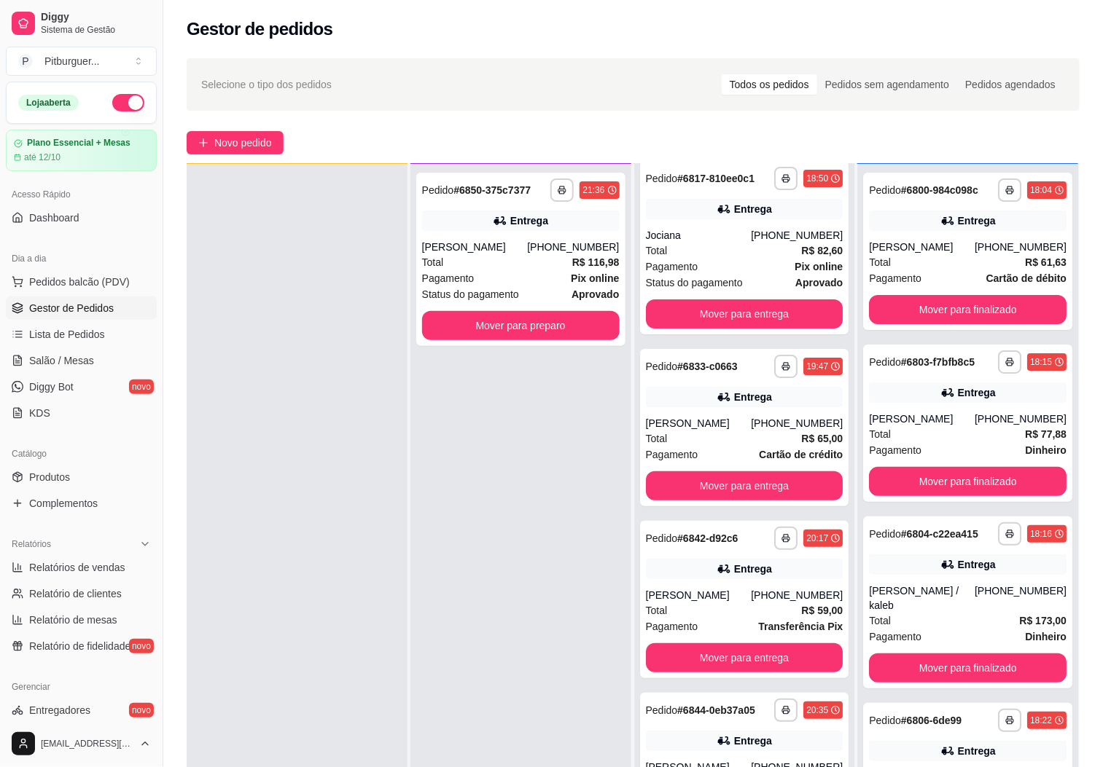
scroll to position [0, 0]
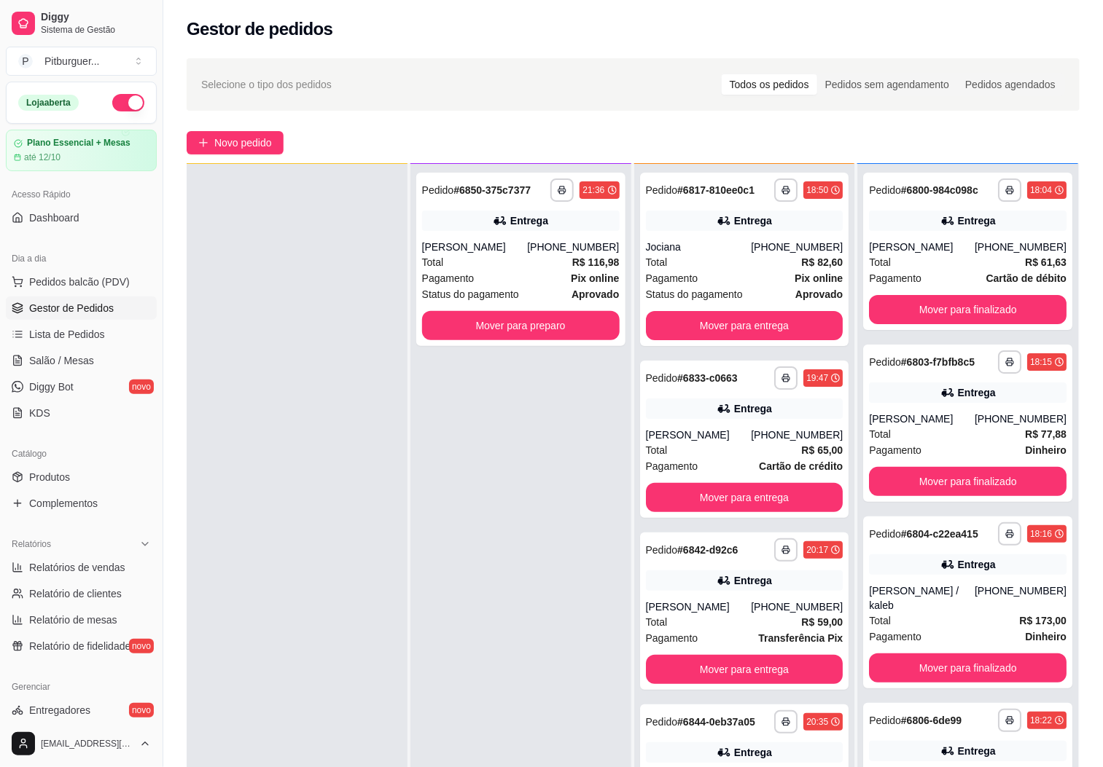
click at [431, 438] on div "**********" at bounding box center [520, 547] width 221 height 767
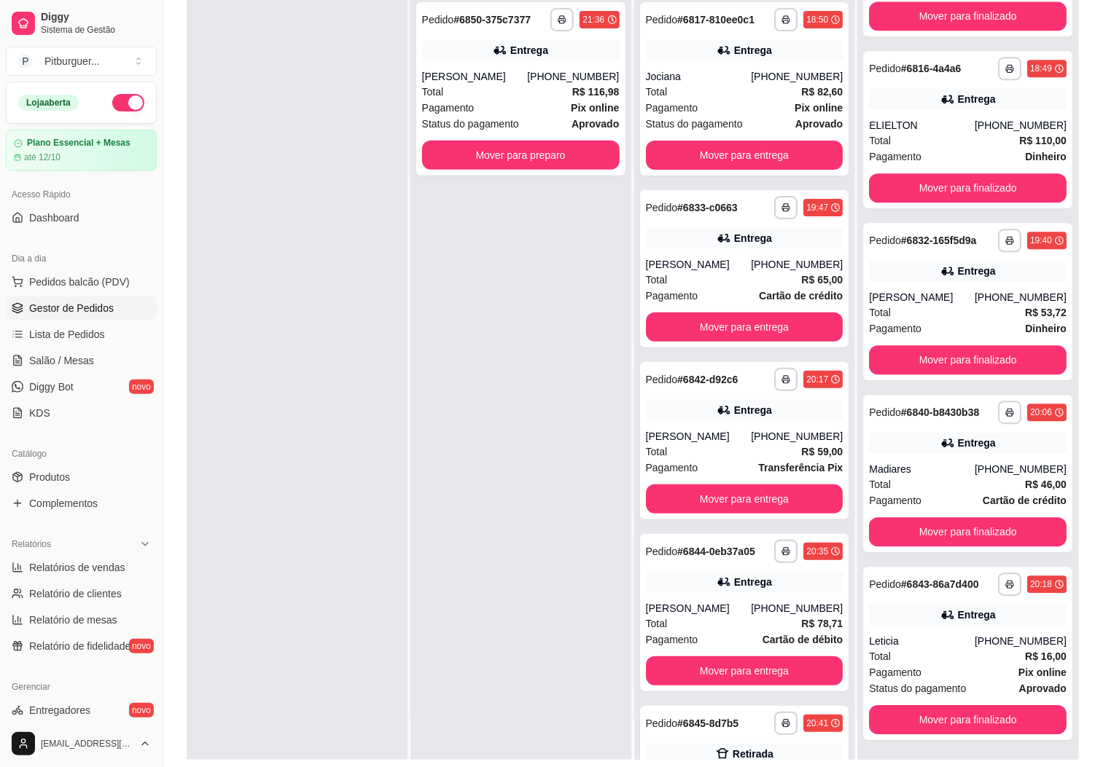
scroll to position [223, 0]
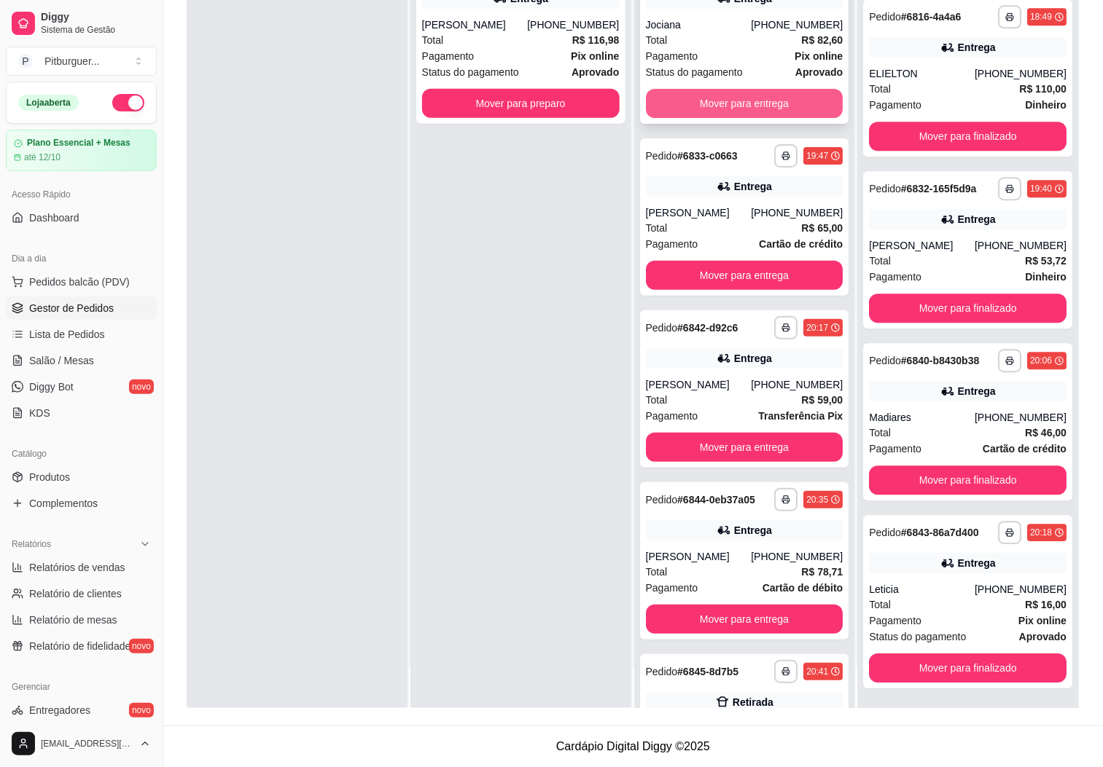
click at [700, 103] on button "Mover para entrega" at bounding box center [745, 103] width 198 height 29
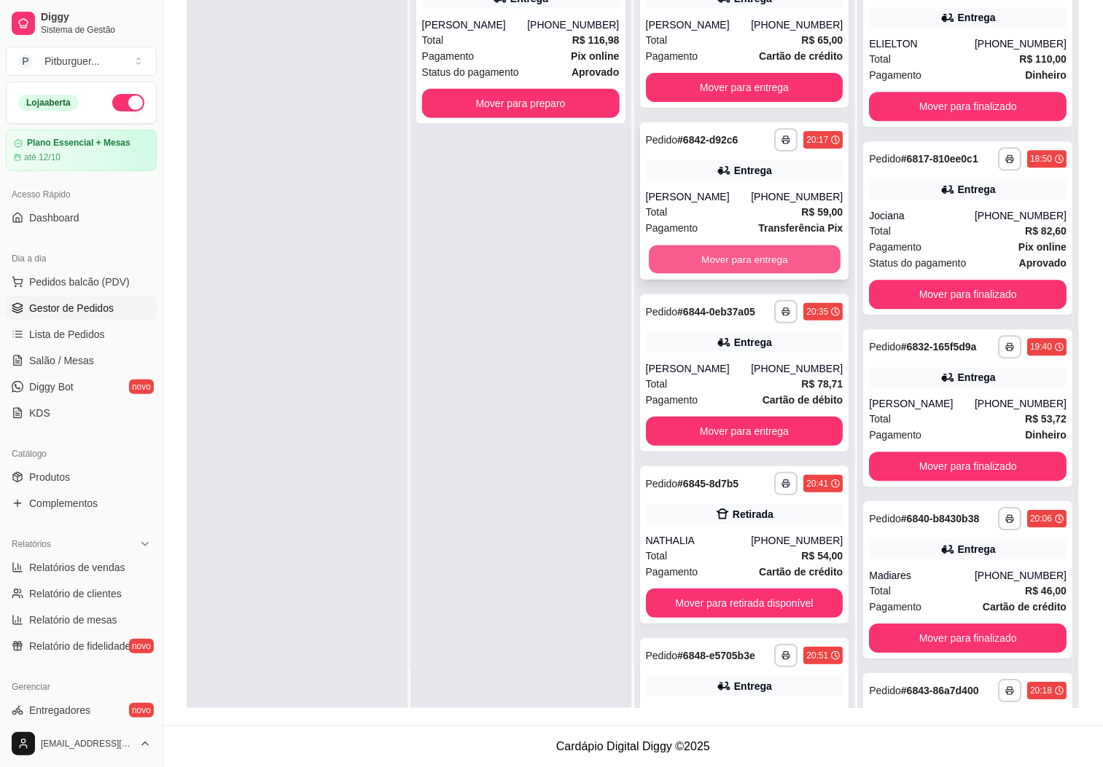
click at [674, 261] on button "Mover para entrega" at bounding box center [745, 260] width 192 height 28
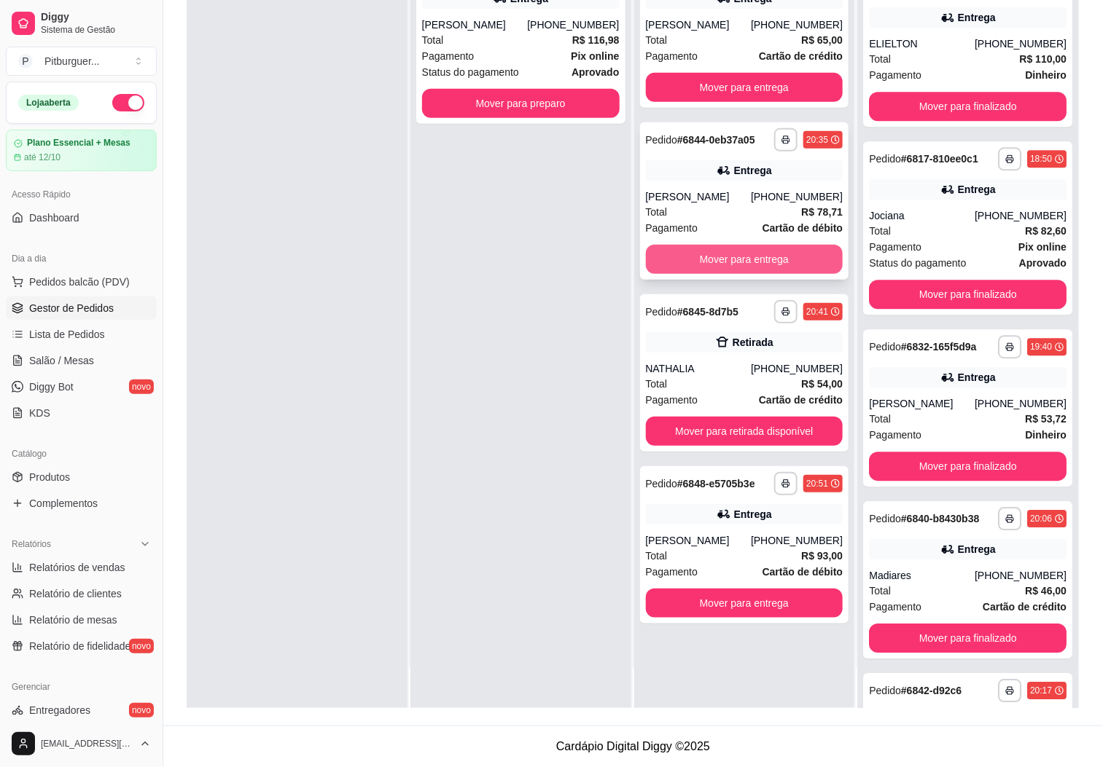
click at [717, 254] on button "Mover para entrega" at bounding box center [745, 259] width 198 height 29
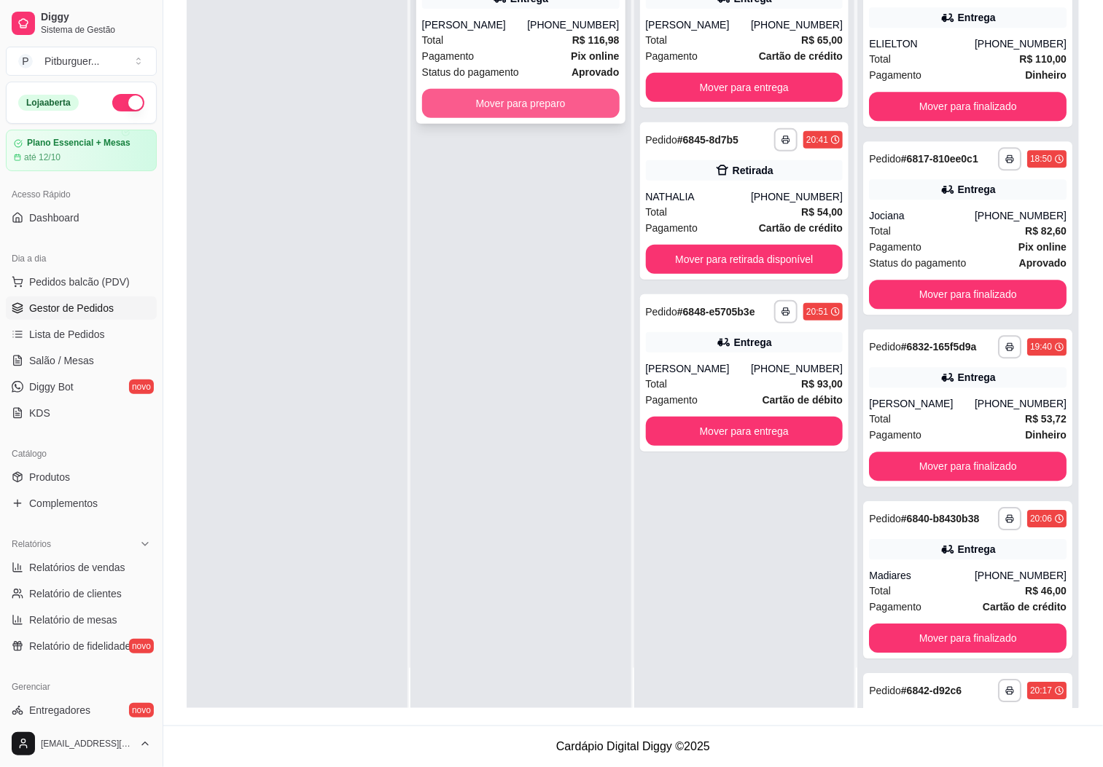
click at [542, 107] on button "Mover para preparo" at bounding box center [521, 103] width 198 height 29
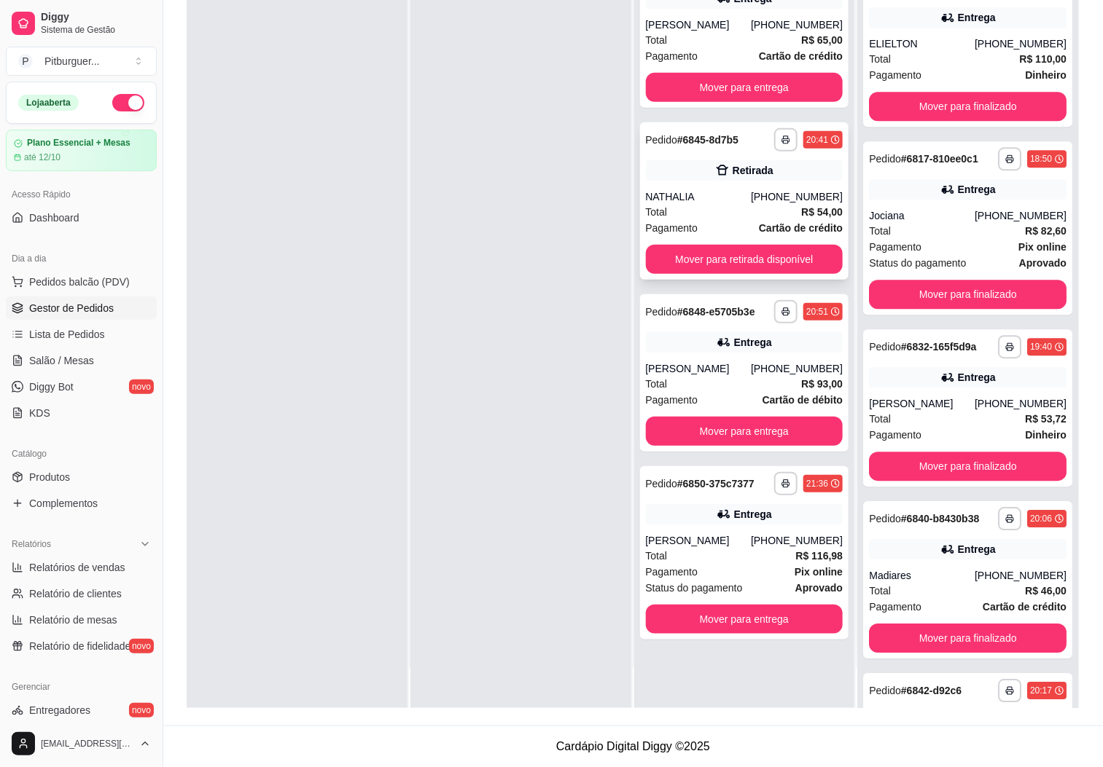
click at [698, 198] on div "NATHALIA" at bounding box center [699, 196] width 106 height 15
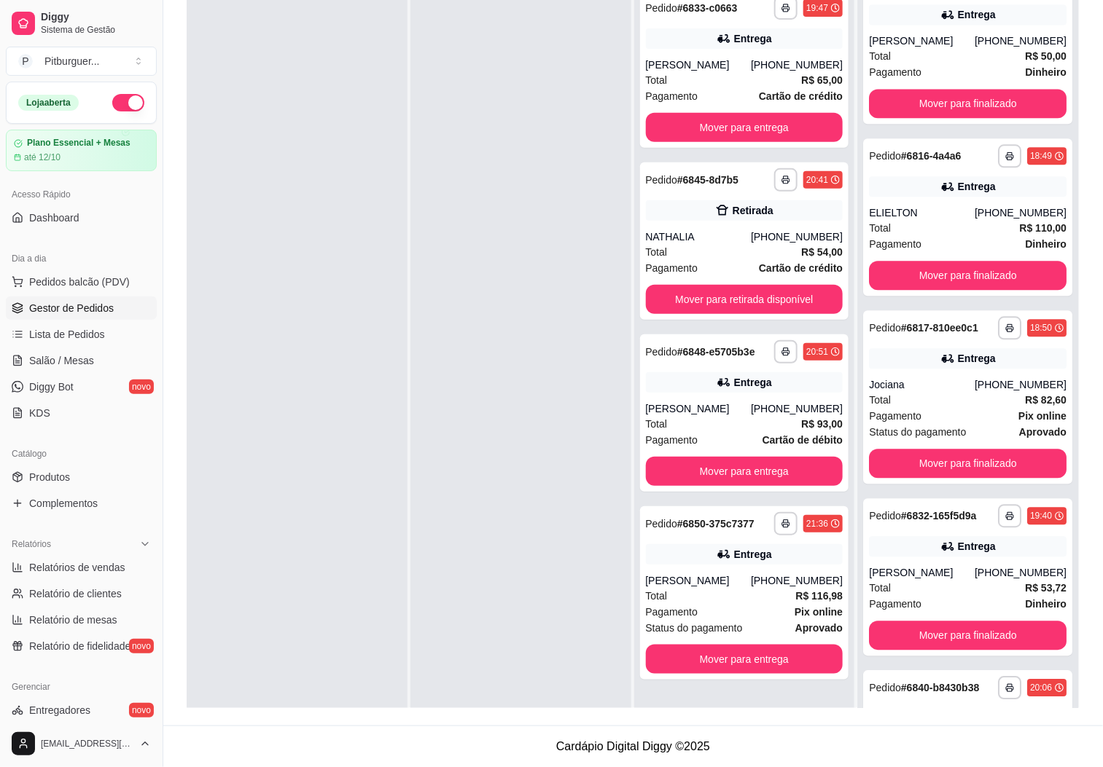
scroll to position [1279, 0]
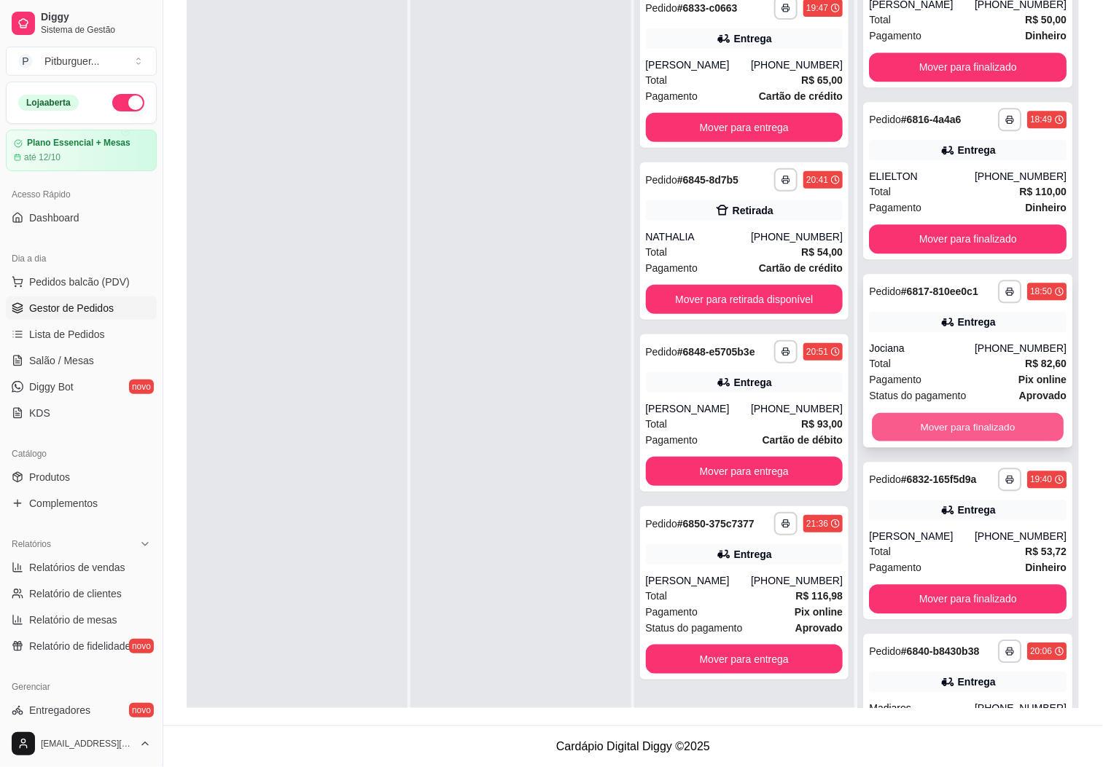
click at [999, 439] on button "Mover para finalizado" at bounding box center [968, 427] width 192 height 28
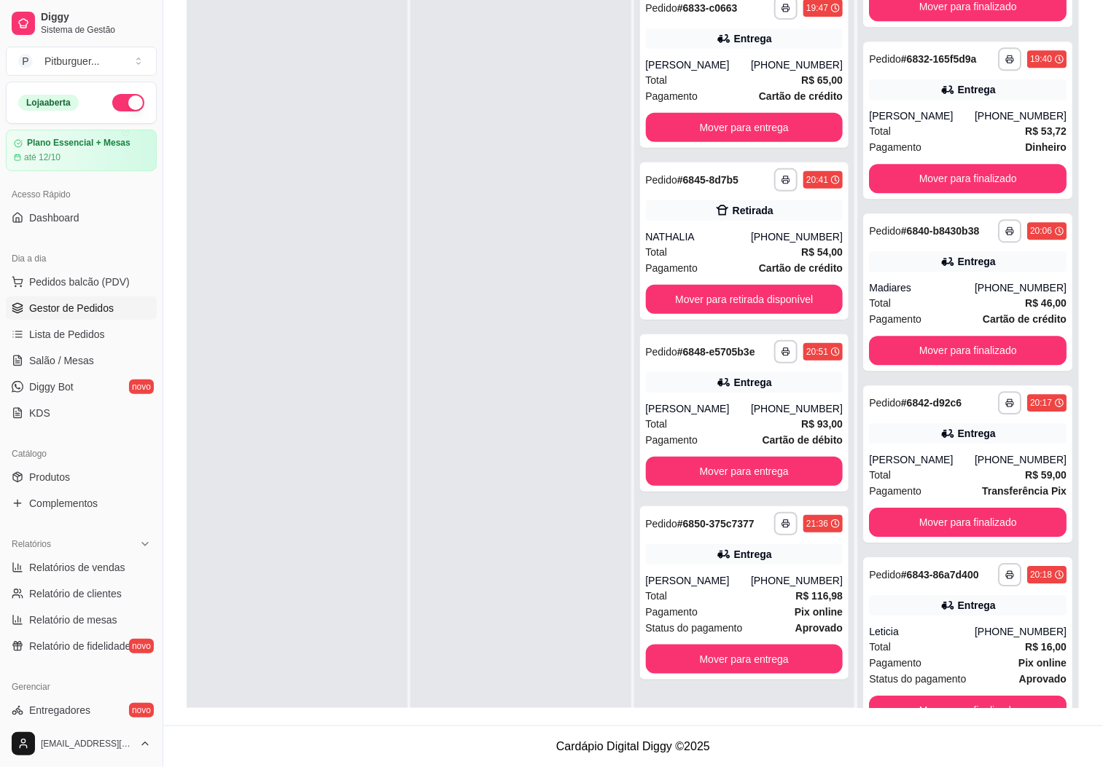
scroll to position [1527, 0]
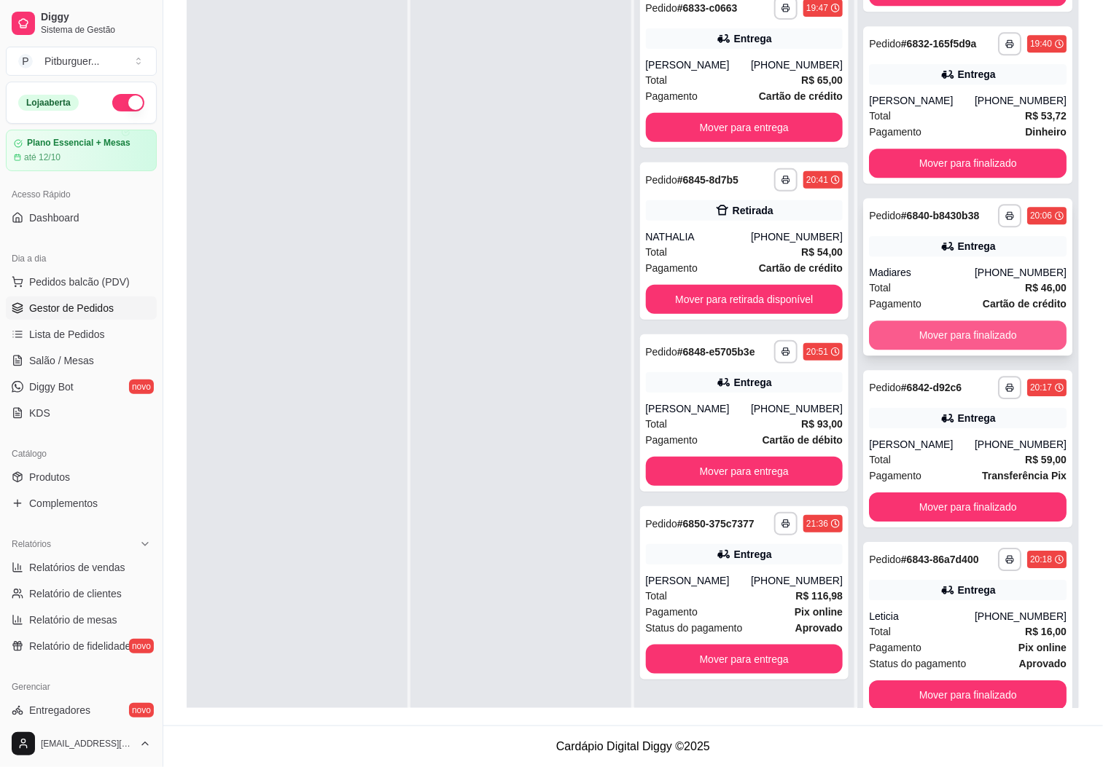
click at [950, 350] on button "Mover para finalizado" at bounding box center [968, 335] width 198 height 29
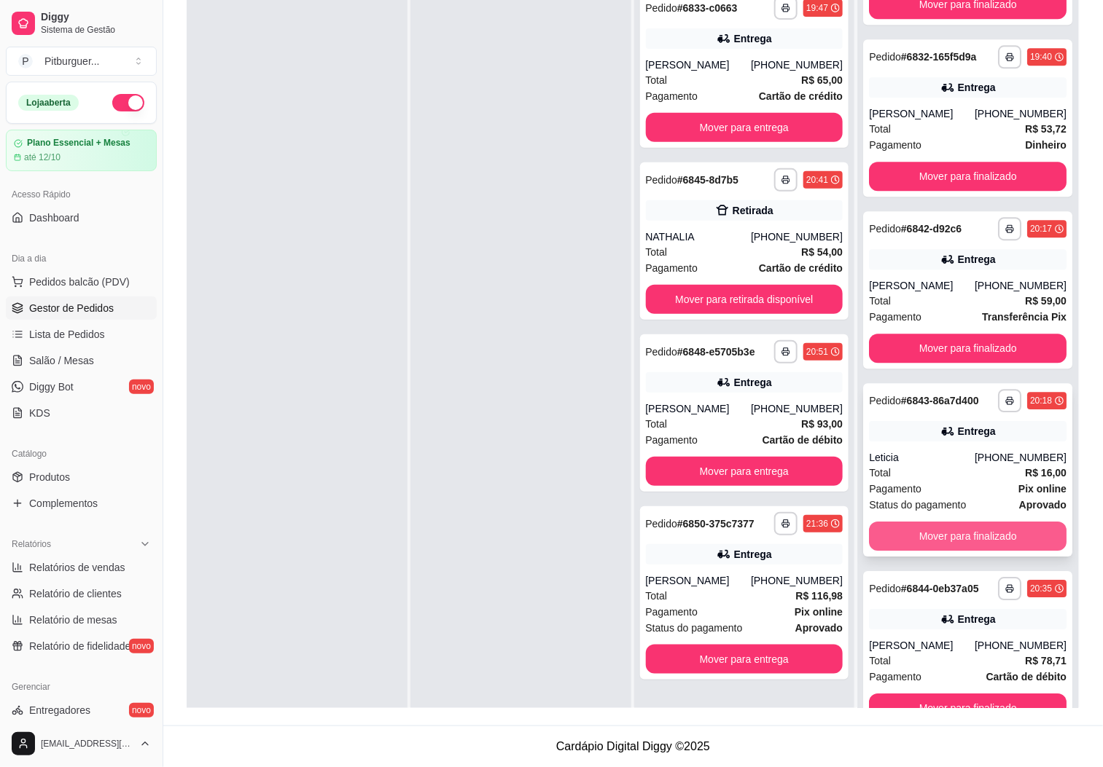
click at [1000, 547] on button "Mover para finalizado" at bounding box center [968, 536] width 198 height 29
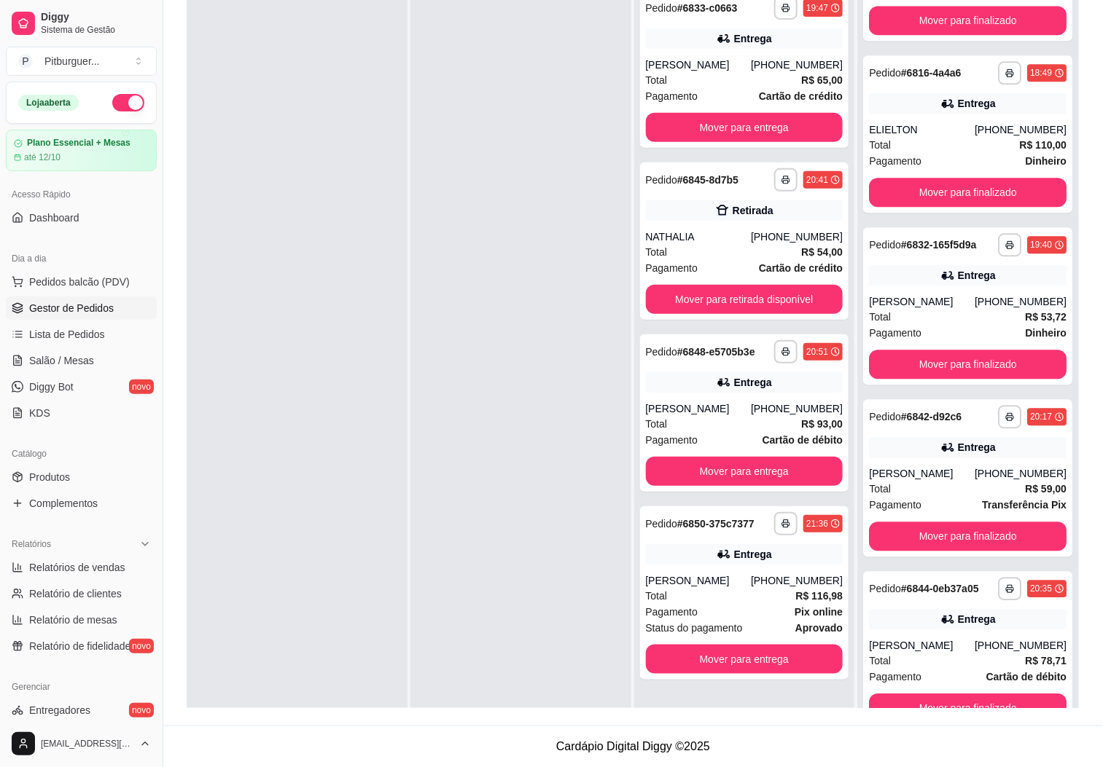
scroll to position [1345, 0]
click at [943, 525] on button "Mover para finalizado" at bounding box center [968, 536] width 198 height 29
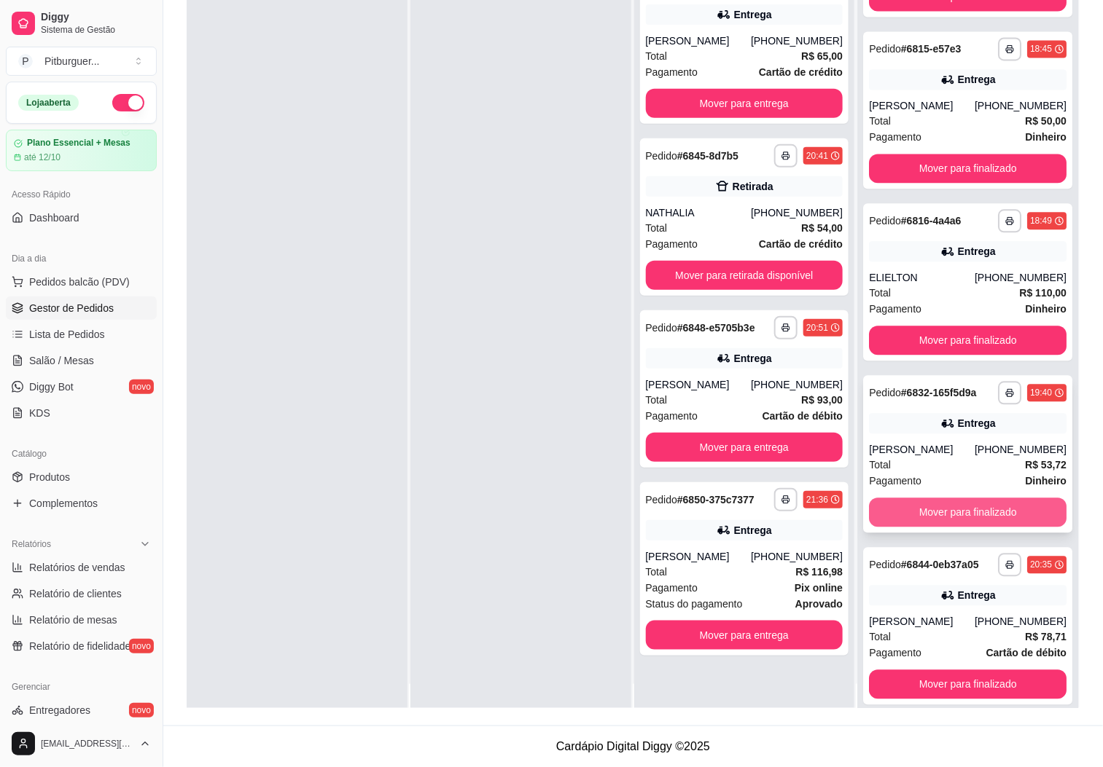
scroll to position [40, 0]
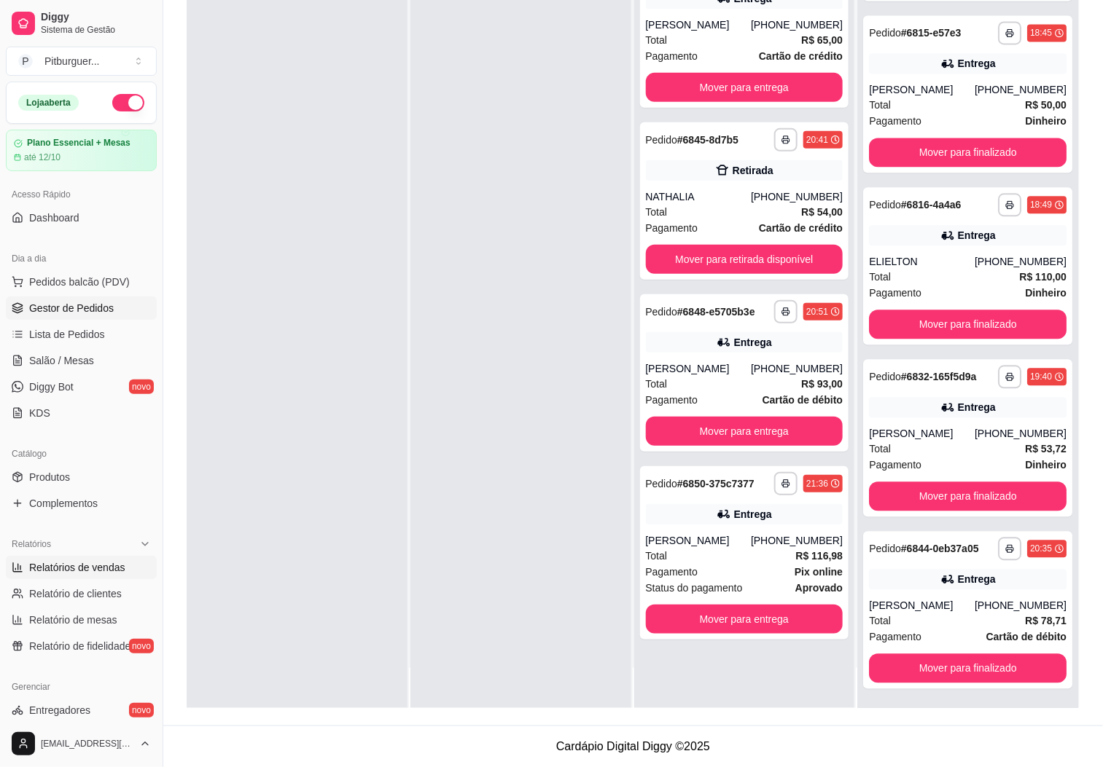
click at [47, 566] on span "Relatórios de vendas" at bounding box center [77, 567] width 96 height 15
select select "ALL"
select select "0"
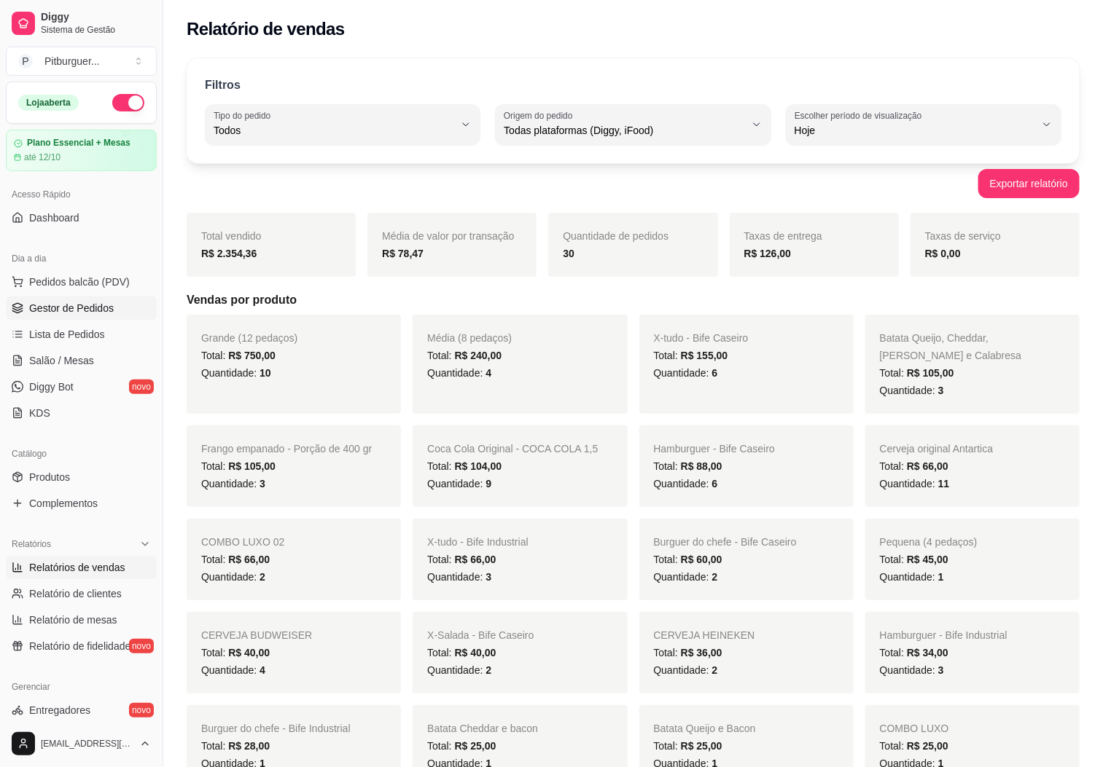
click at [99, 320] on link "Gestor de Pedidos" at bounding box center [81, 308] width 151 height 23
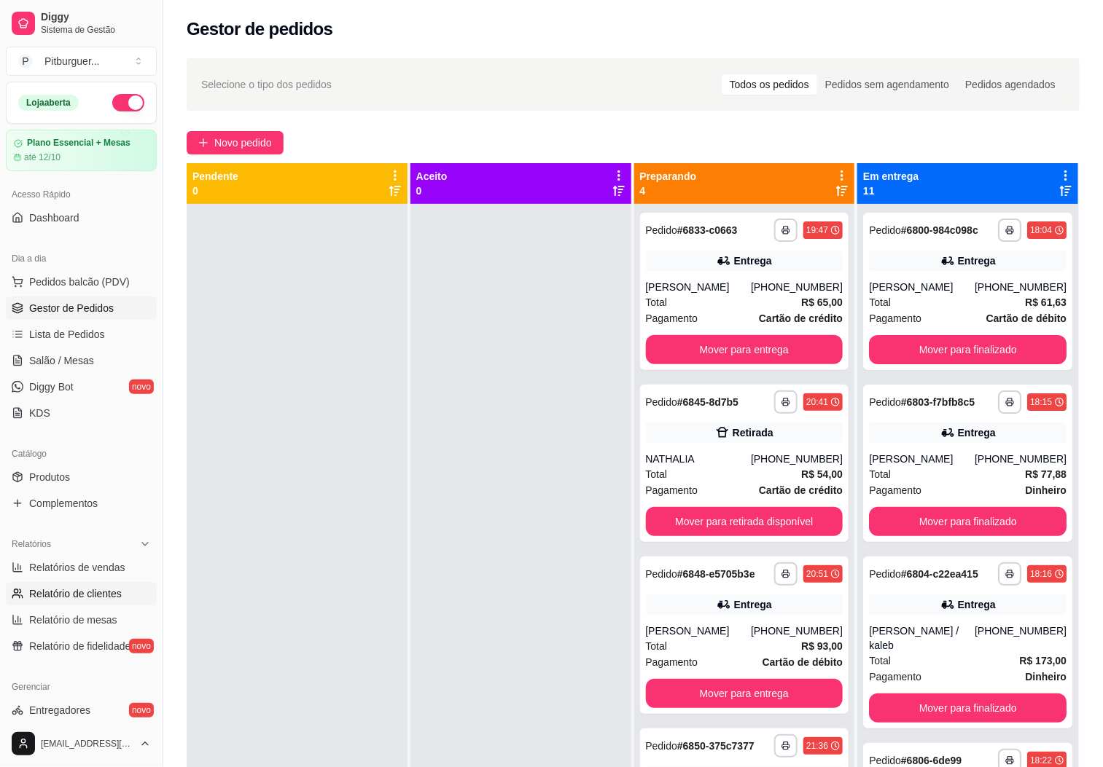
click at [83, 582] on link "Relatório de clientes" at bounding box center [81, 593] width 151 height 23
select select "30"
select select "HIGHEST_TOTAL_SPENT_WITH_ORDERS"
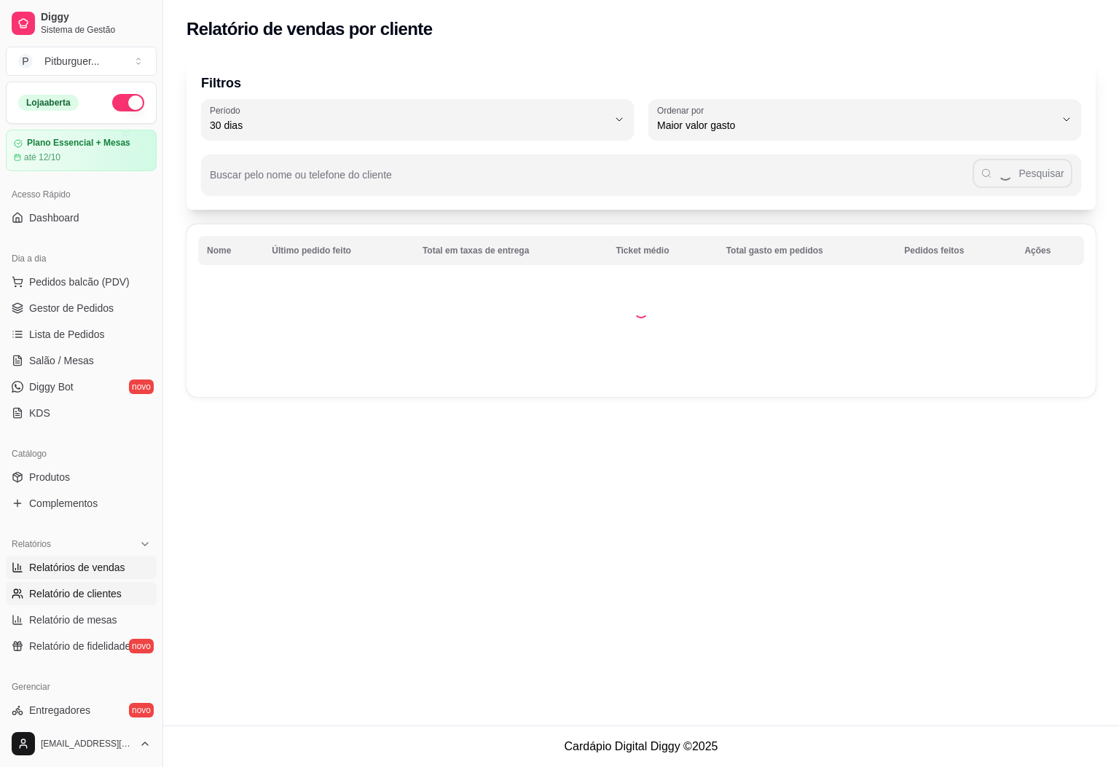
click at [88, 560] on span "Relatórios de vendas" at bounding box center [77, 567] width 96 height 15
select select "ALL"
select select "0"
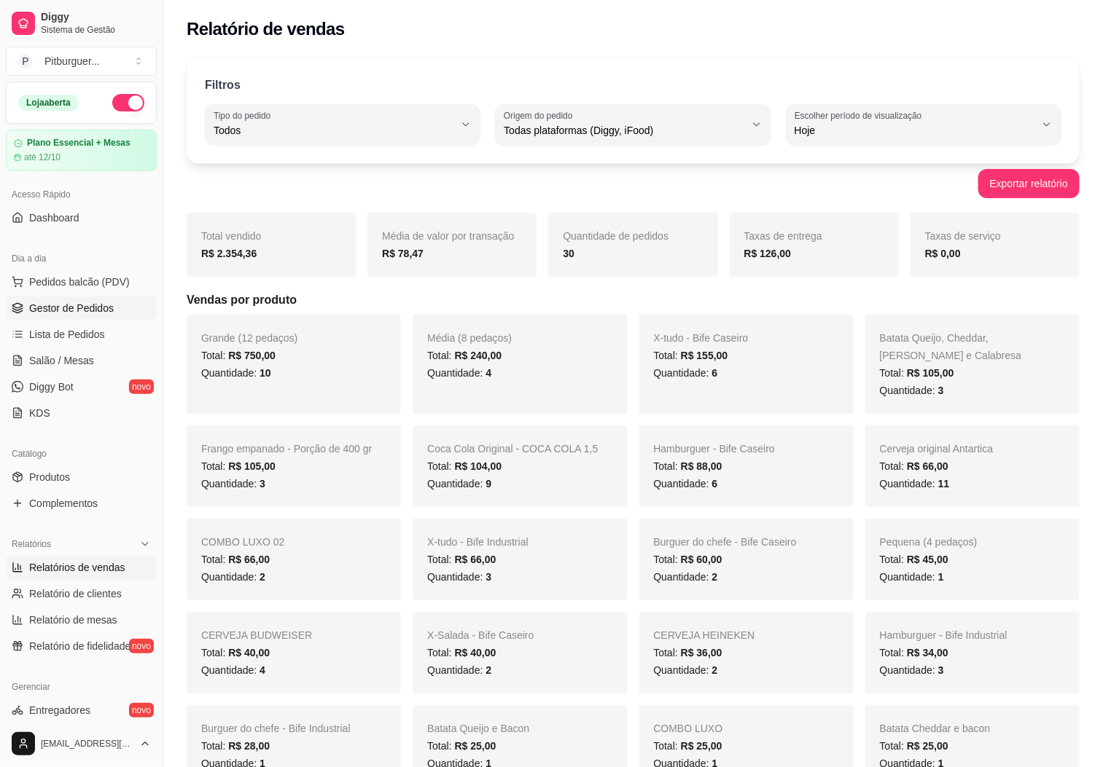
click at [99, 308] on span "Gestor de Pedidos" at bounding box center [71, 308] width 85 height 15
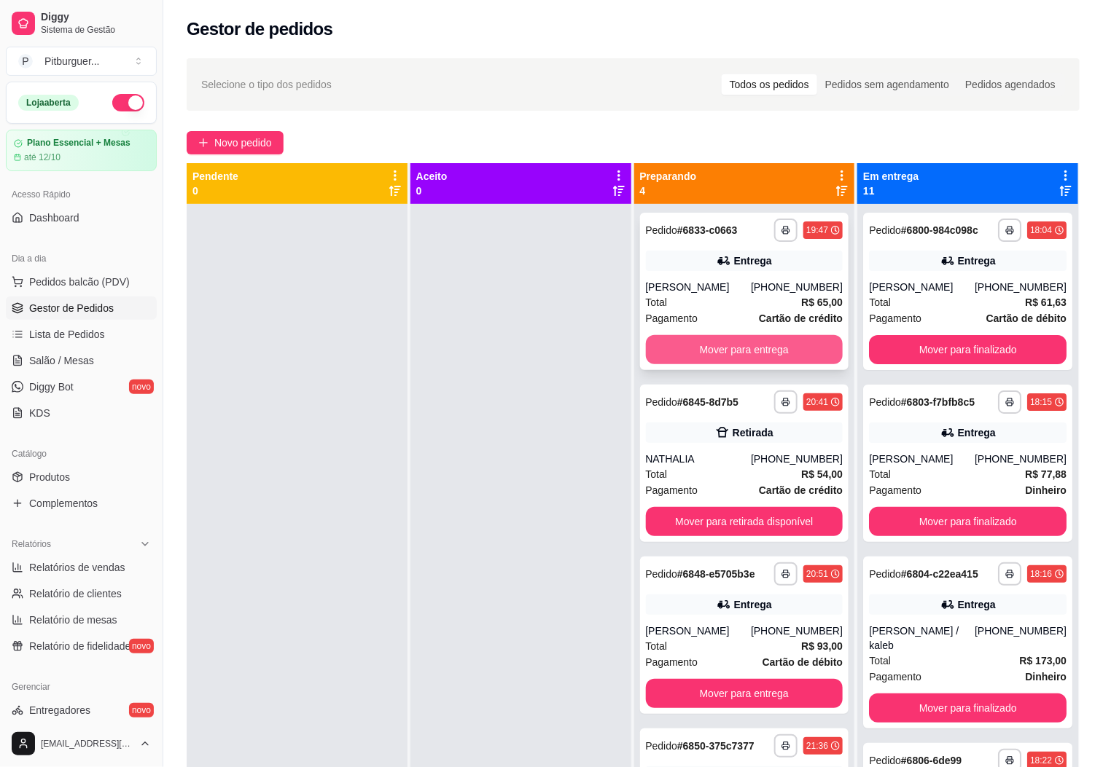
click at [746, 342] on button "Mover para entrega" at bounding box center [745, 349] width 198 height 29
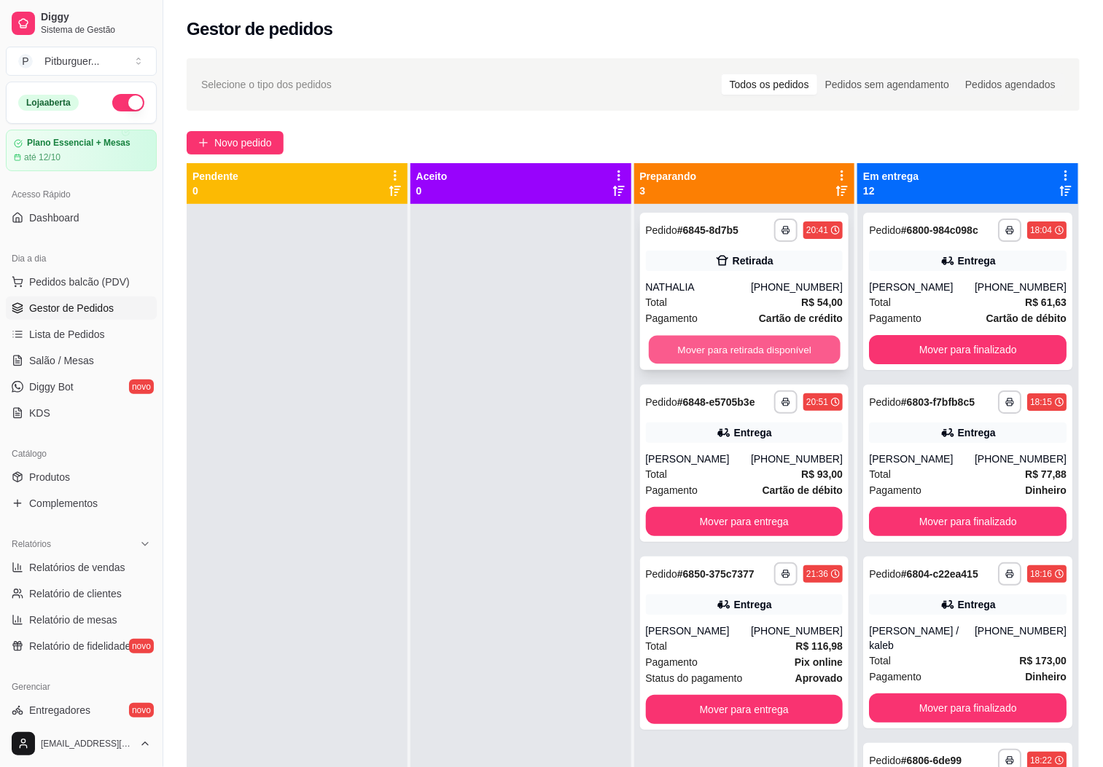
click at [709, 348] on button "Mover para retirada disponível" at bounding box center [745, 350] width 192 height 28
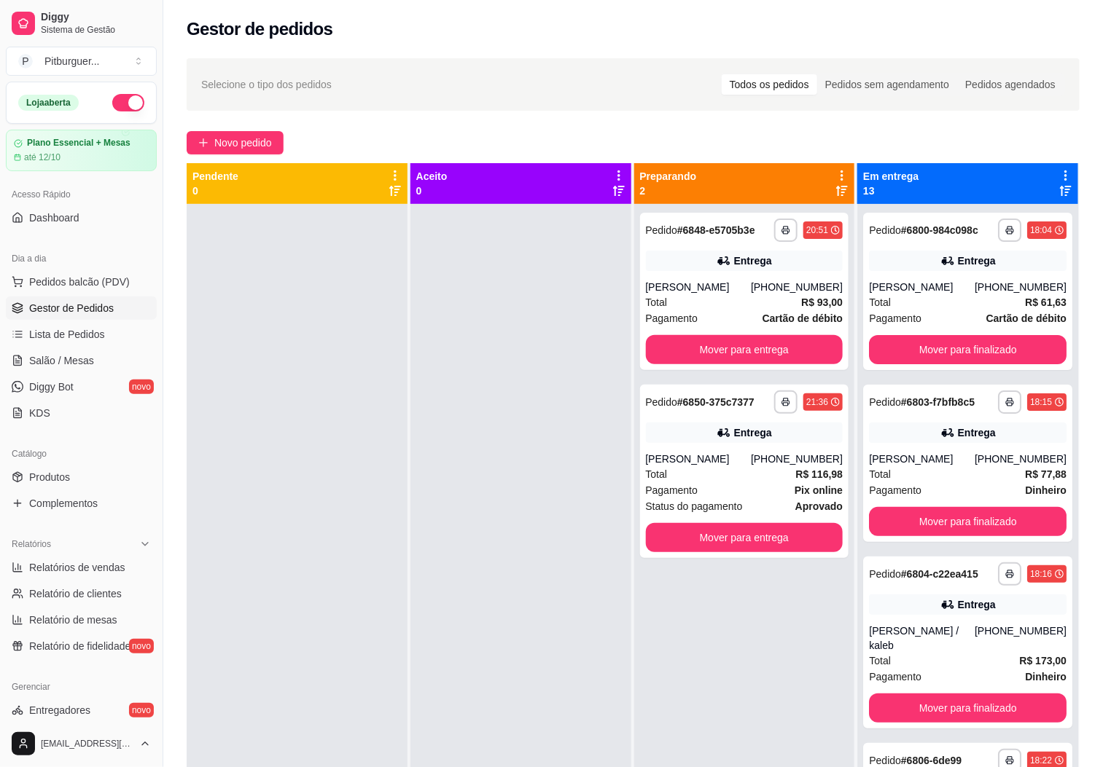
click at [74, 302] on span "Gestor de Pedidos" at bounding box center [71, 308] width 85 height 15
click at [84, 285] on span "Pedidos balcão (PDV)" at bounding box center [79, 282] width 101 height 15
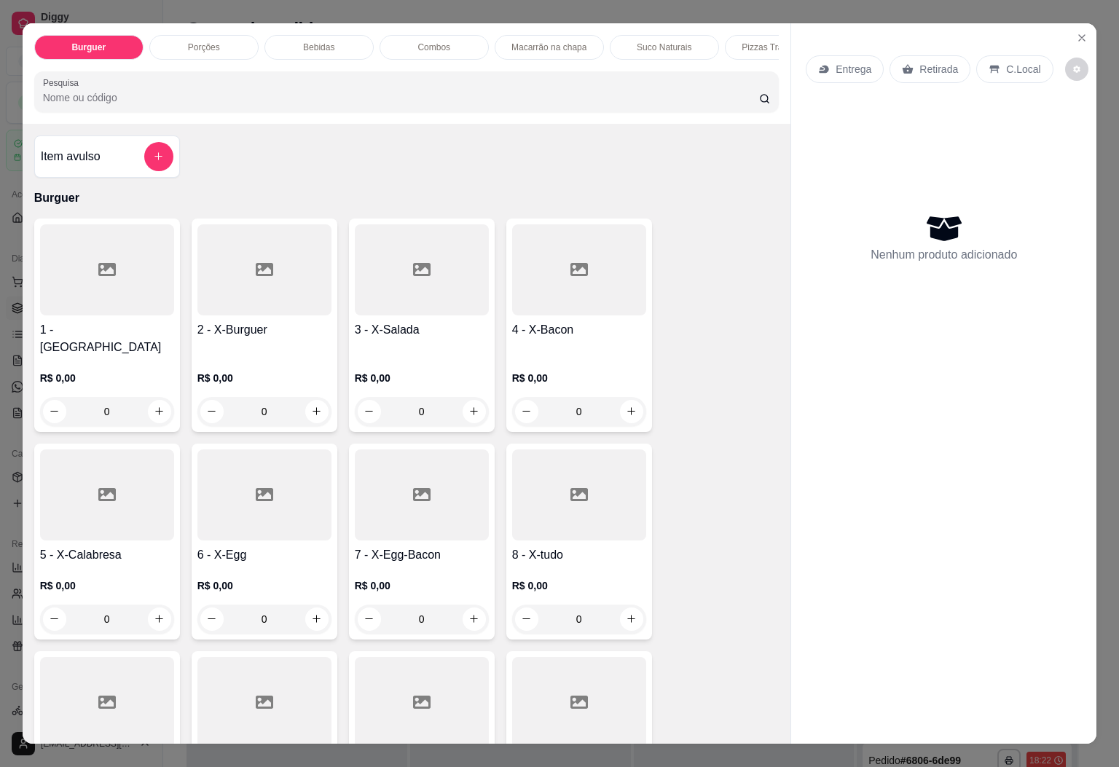
click at [751, 42] on p "Pizzas Tradicionais" at bounding box center [779, 48] width 75 height 12
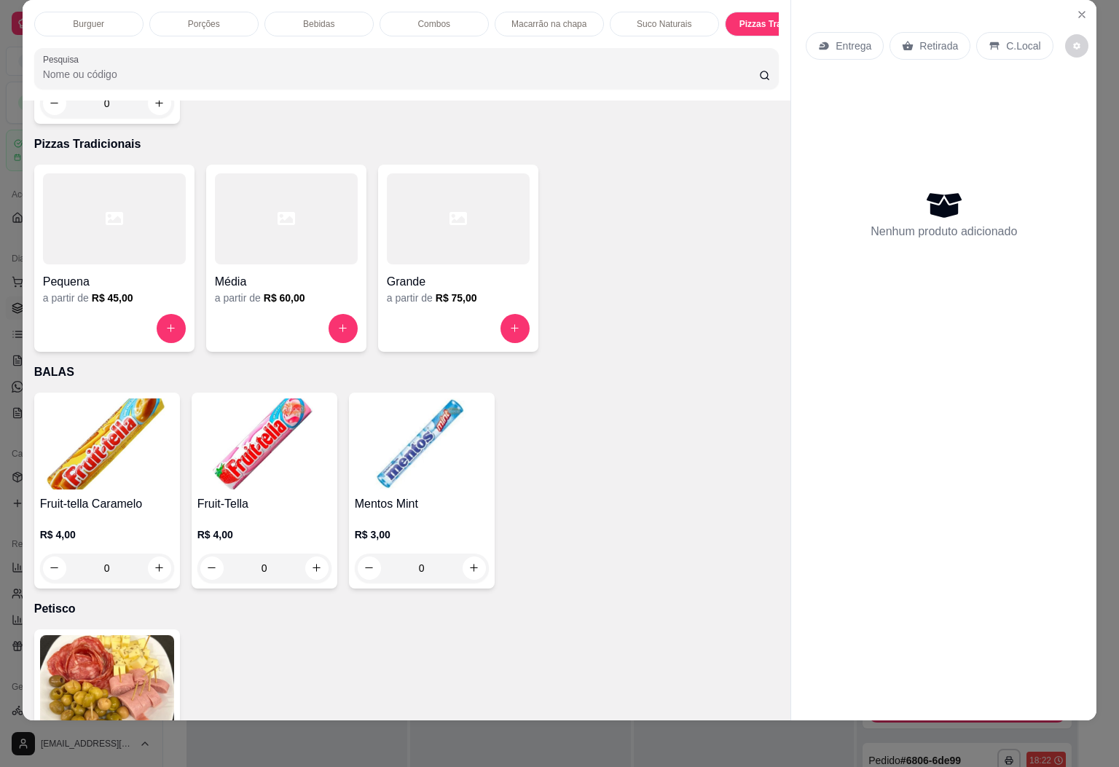
click at [278, 212] on icon at bounding box center [286, 218] width 17 height 13
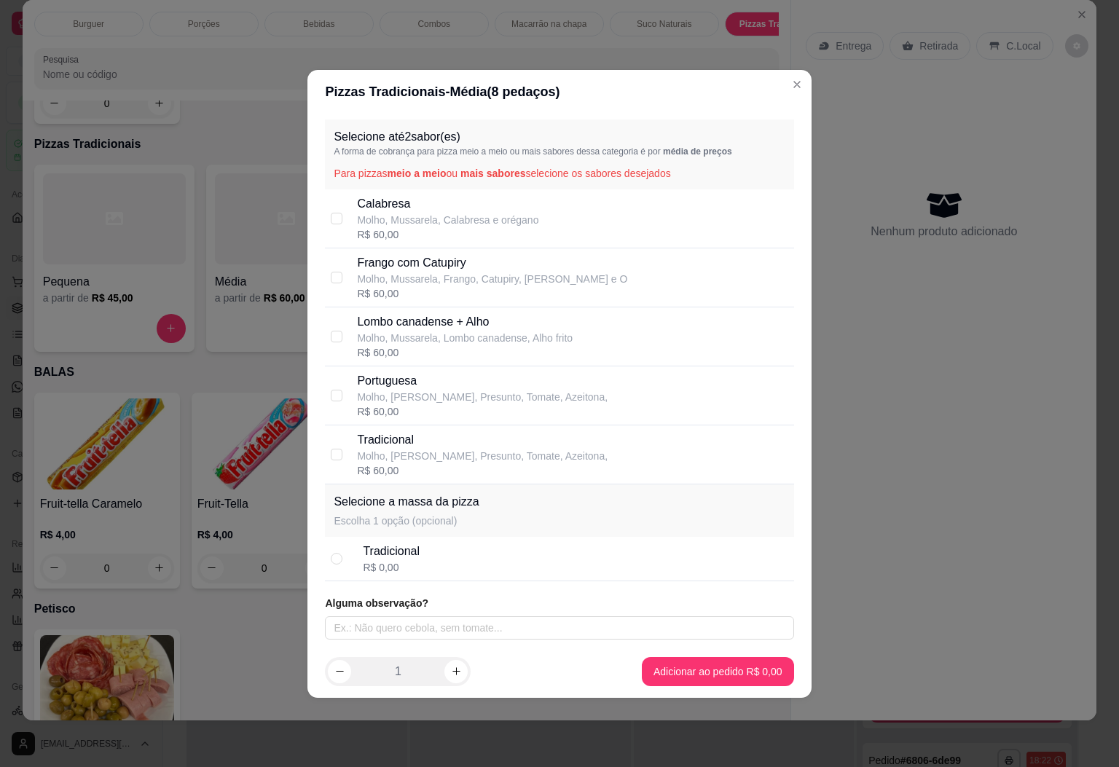
click at [361, 204] on p "Calabresa" at bounding box center [447, 203] width 181 height 17
checkbox input "true"
click at [372, 254] on p "Frango com Catupiry" at bounding box center [492, 262] width 270 height 17
checkbox input "true"
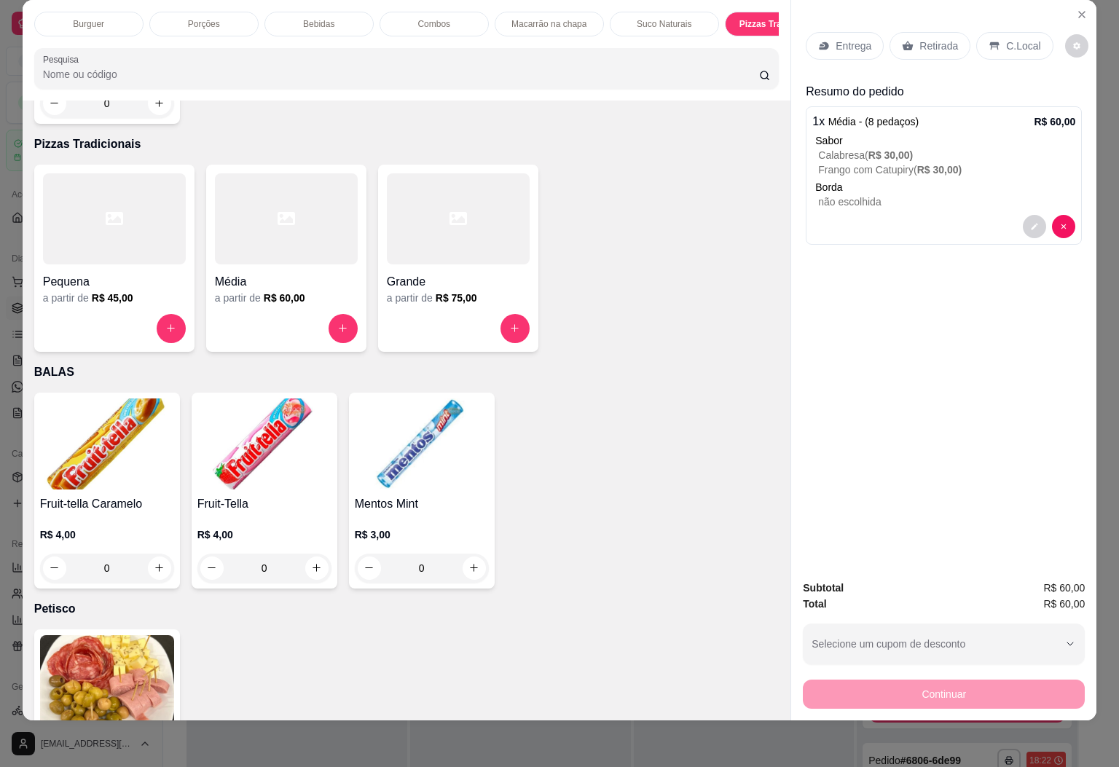
click at [821, 40] on icon at bounding box center [824, 46] width 12 height 12
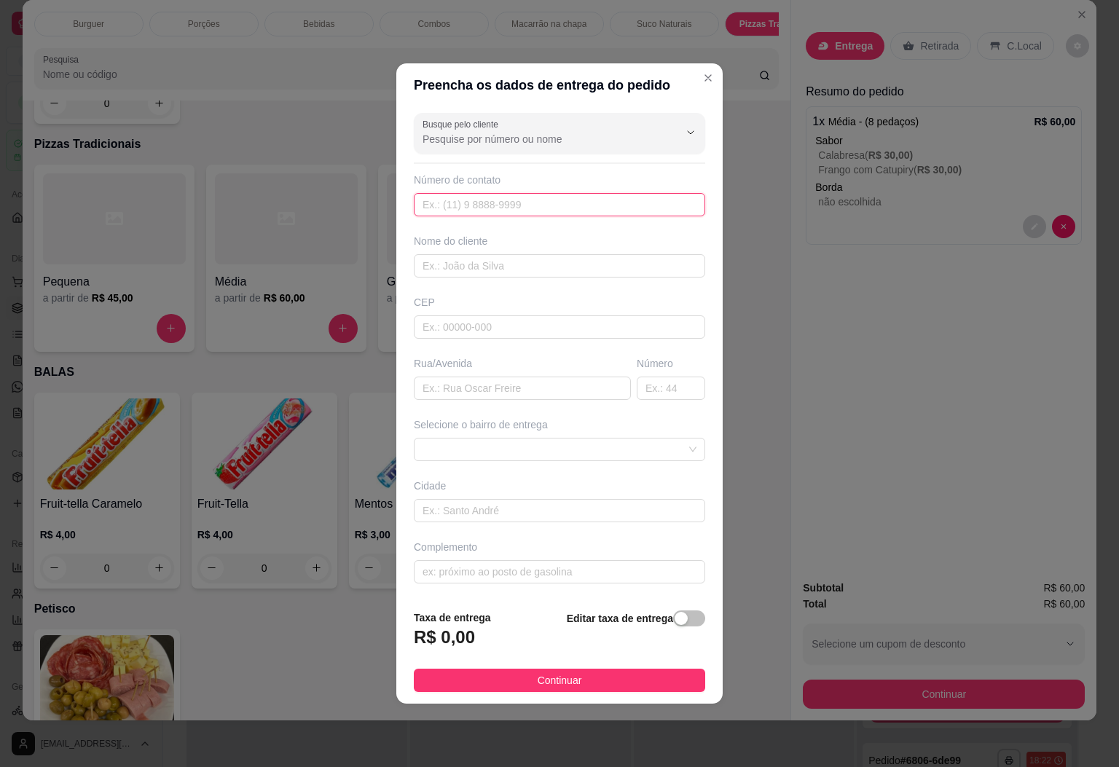
click at [458, 198] on input "text" at bounding box center [560, 204] width 292 height 23
paste input "(28) 99964-1262"
type input "(28) 99964-1262"
click at [501, 272] on input "text" at bounding box center [560, 265] width 292 height 23
type input "MARIA CLARA"
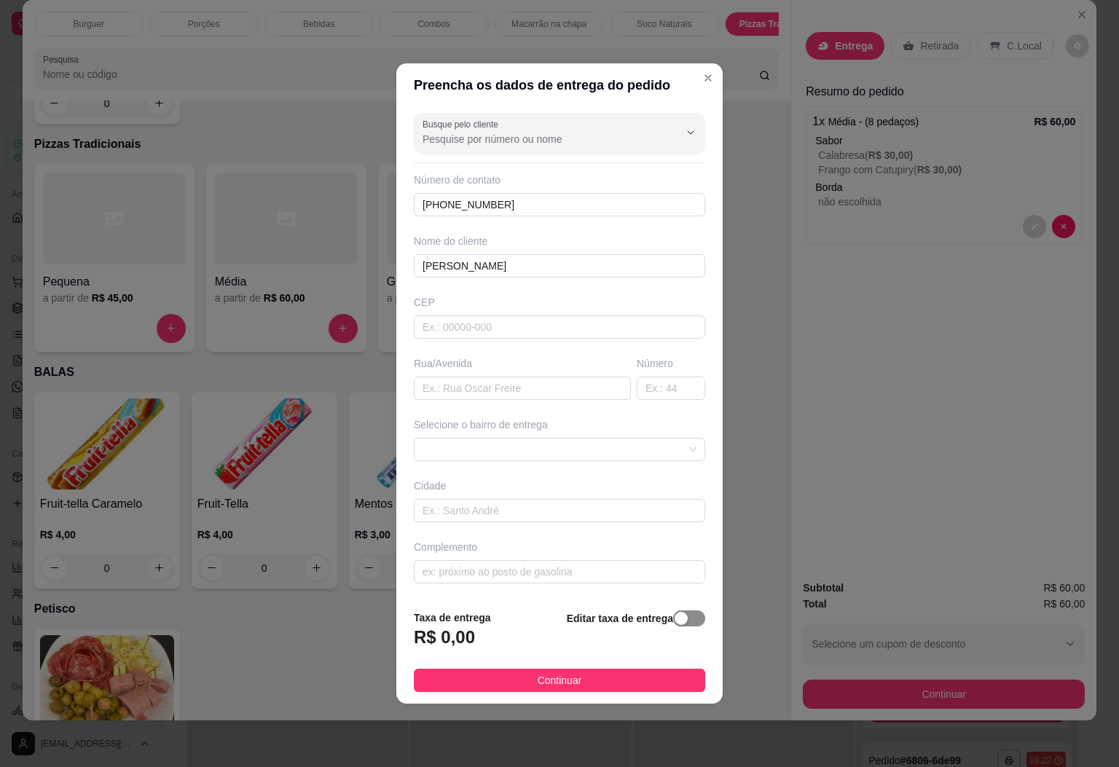
click at [675, 619] on div "button" at bounding box center [681, 618] width 13 height 13
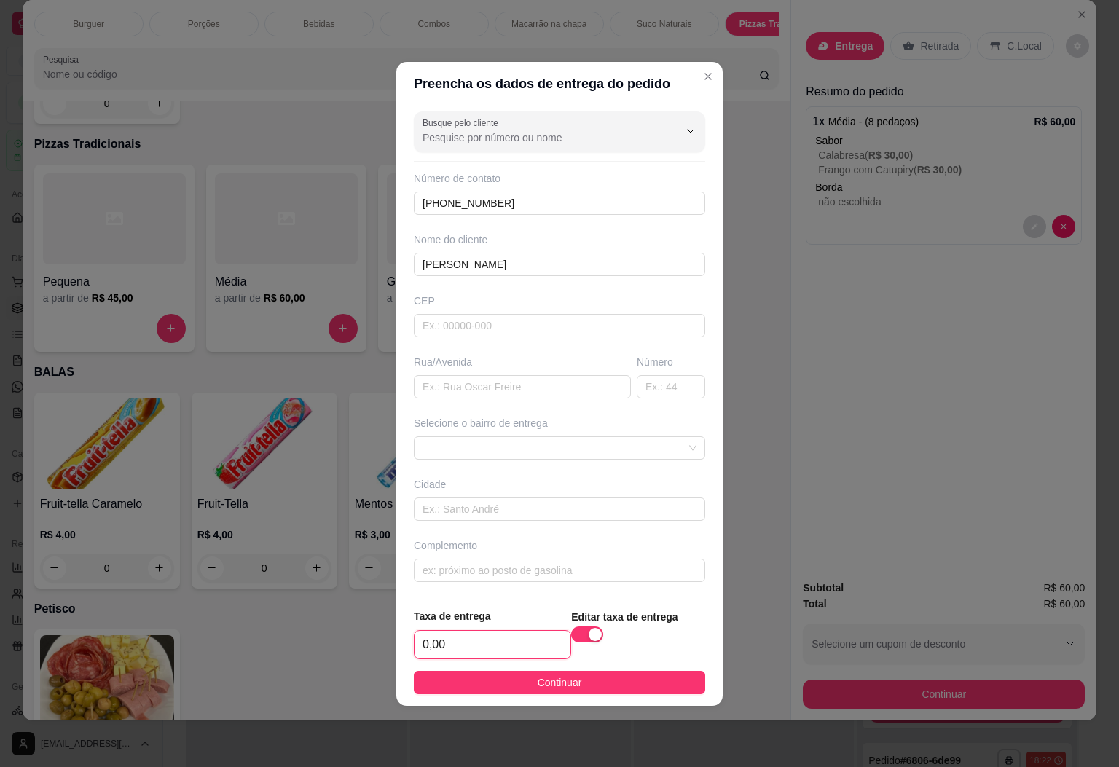
click at [496, 654] on input "0,00" at bounding box center [493, 645] width 156 height 28
type input "8,00"
click at [523, 679] on button "Continuar" at bounding box center [560, 682] width 292 height 23
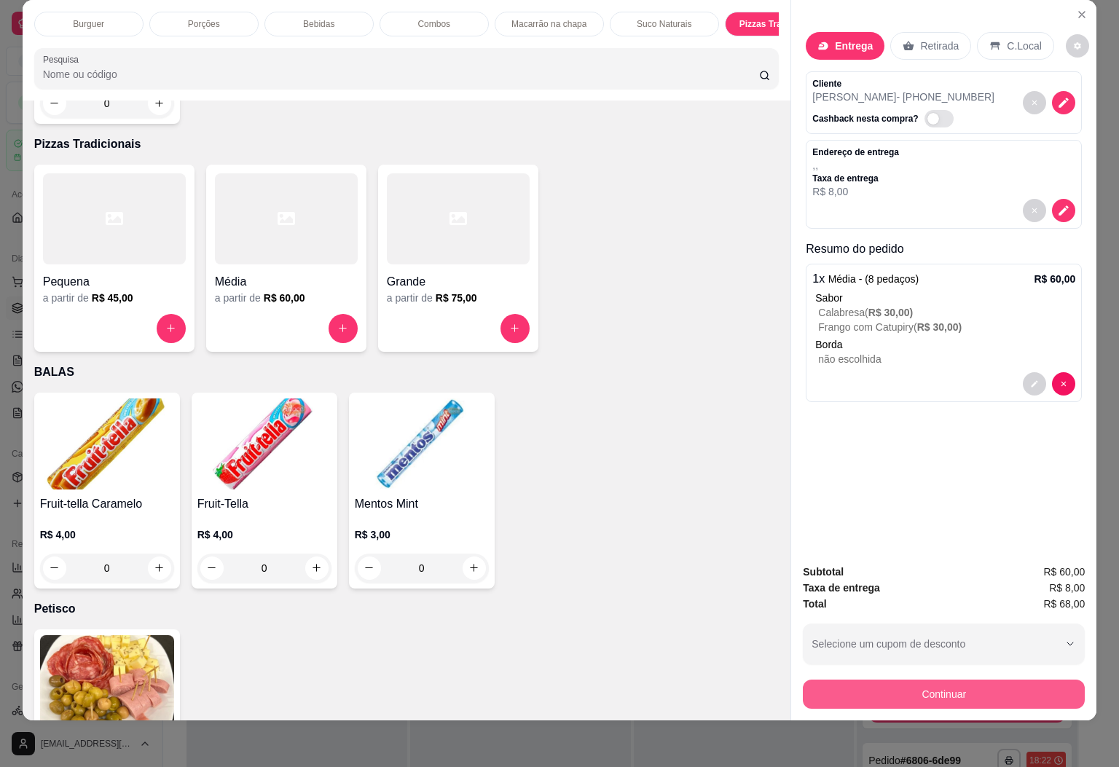
click at [960, 685] on button "Continuar" at bounding box center [944, 694] width 282 height 29
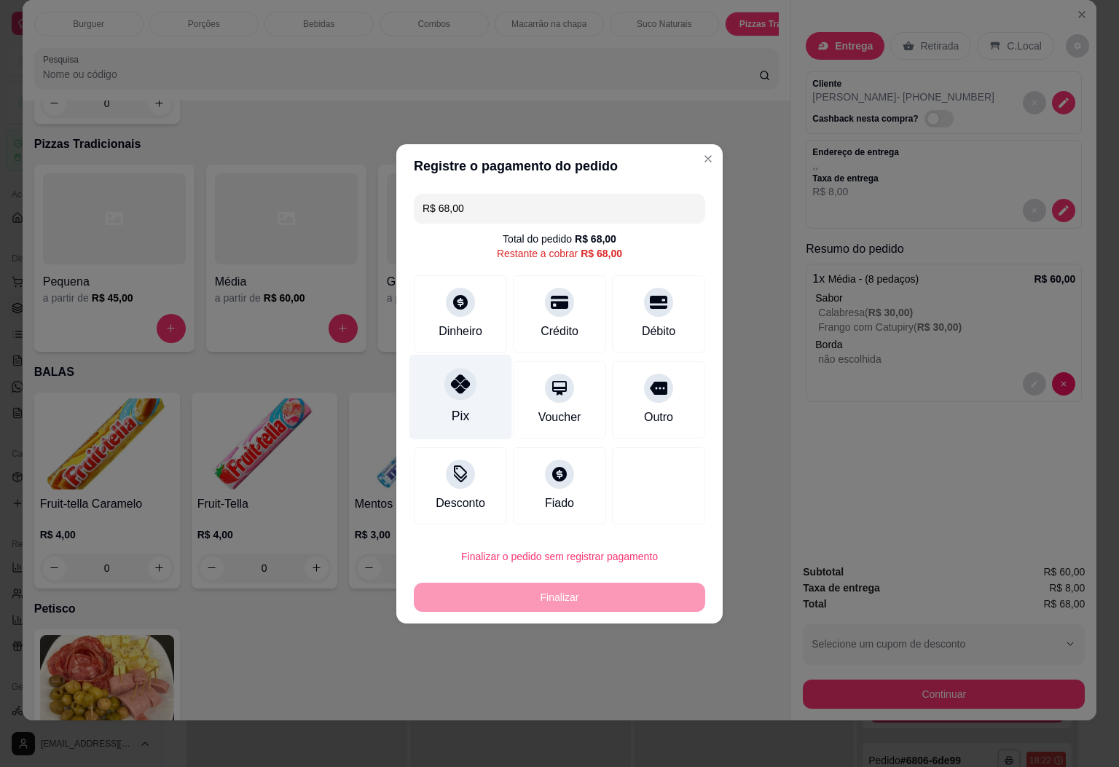
click at [439, 394] on div "Pix" at bounding box center [461, 396] width 103 height 85
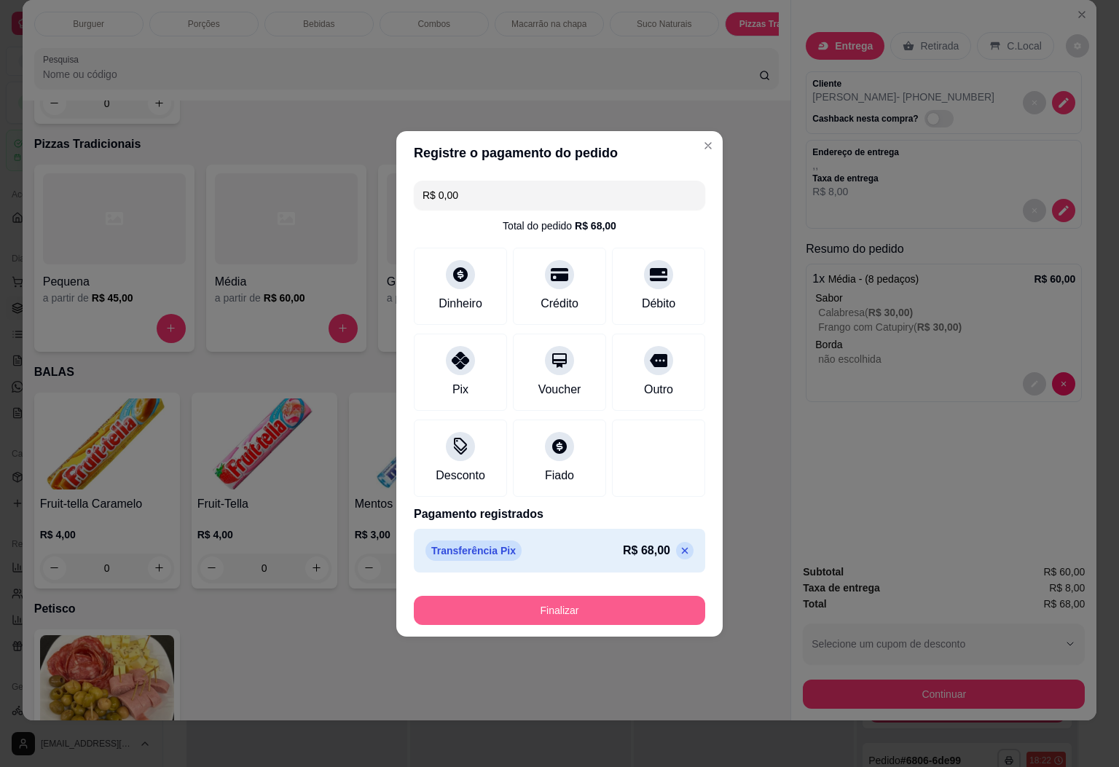
click at [635, 602] on button "Finalizar" at bounding box center [560, 610] width 292 height 29
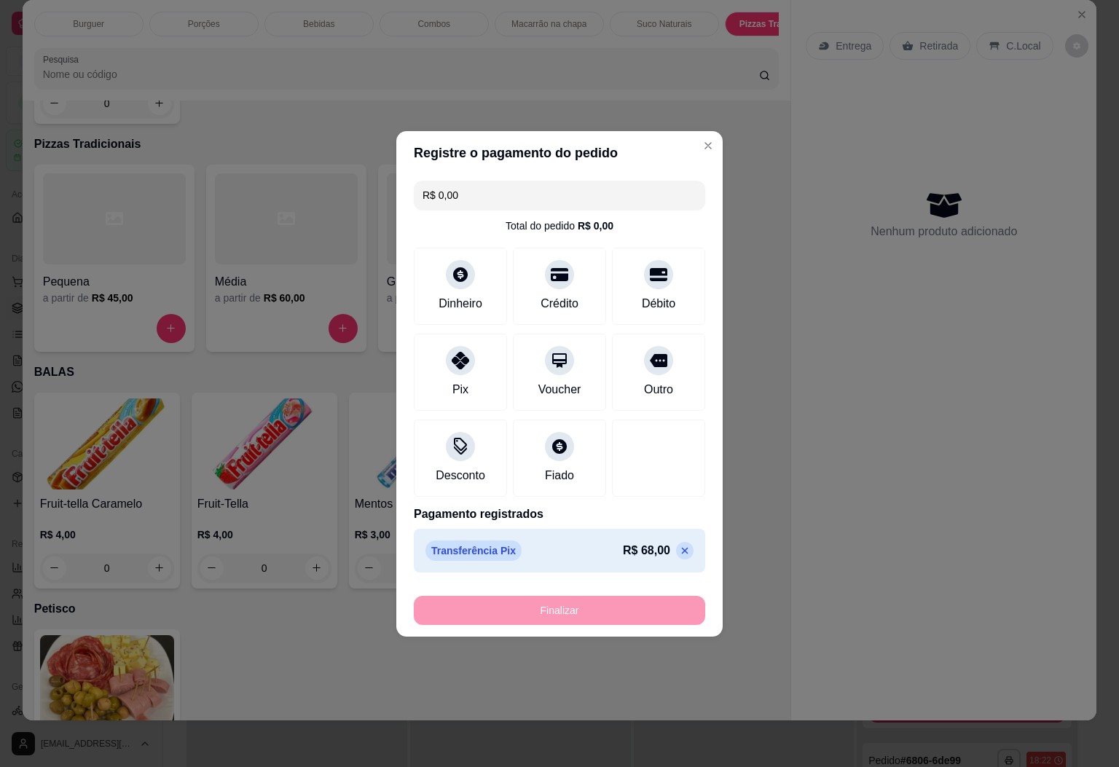
type input "-R$ 68,00"
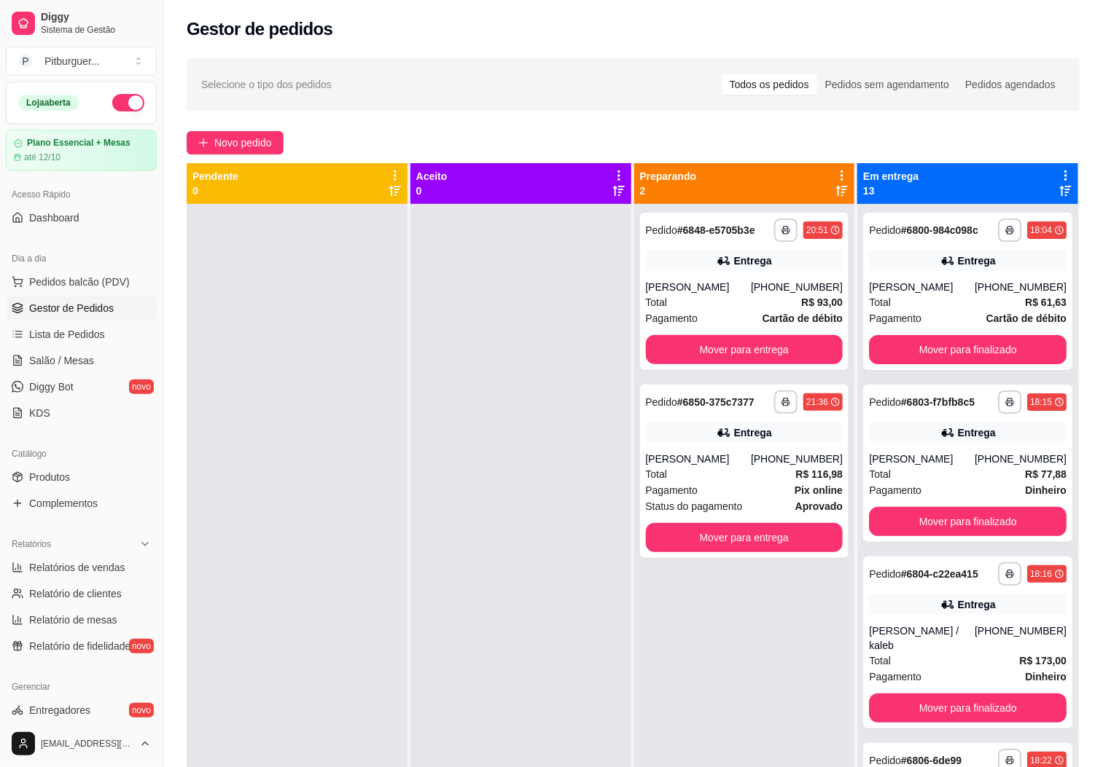
drag, startPoint x: 890, startPoint y: 62, endPoint x: 400, endPoint y: 565, distance: 702.0
click at [400, 565] on div at bounding box center [297, 587] width 221 height 767
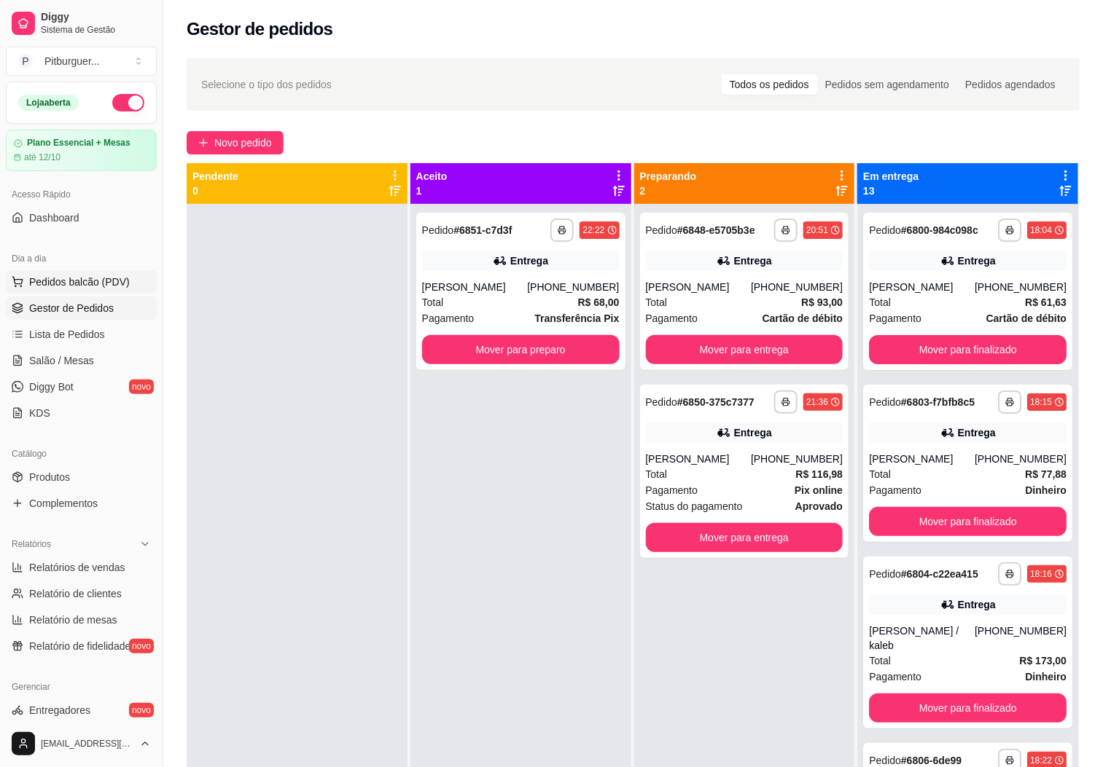
click at [39, 284] on span "Pedidos balcão (PDV)" at bounding box center [79, 282] width 101 height 15
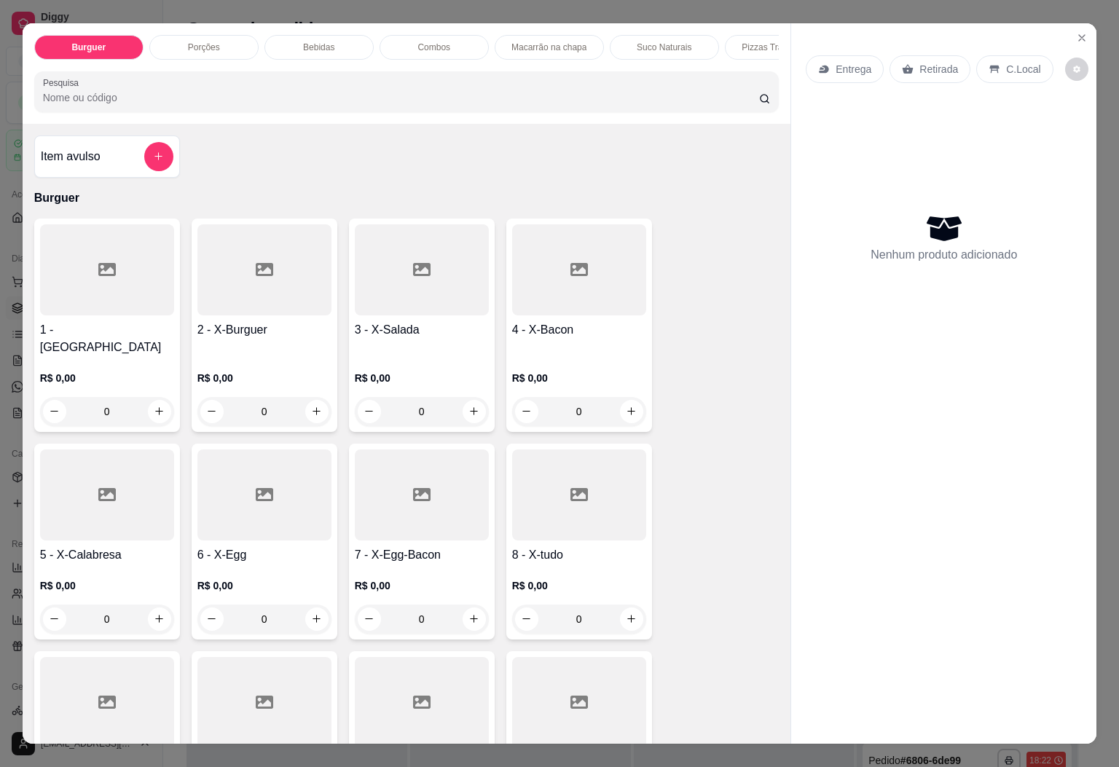
click at [353, 37] on div "Bebidas" at bounding box center [319, 47] width 109 height 25
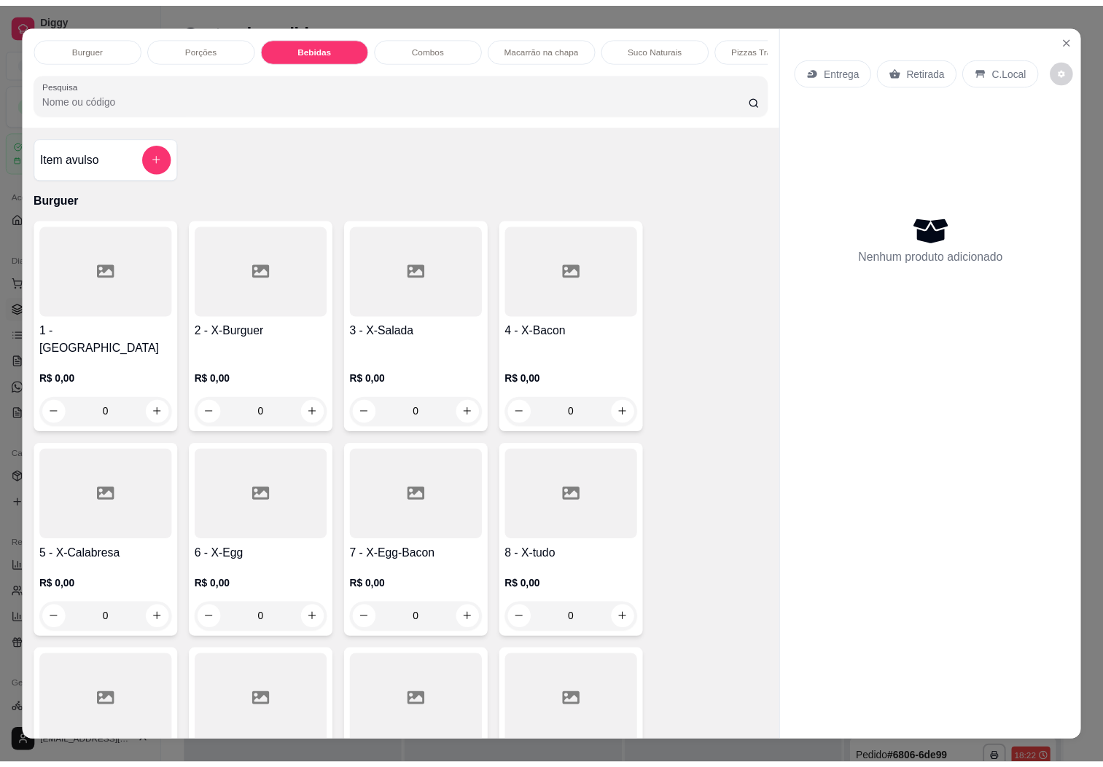
scroll to position [31, 0]
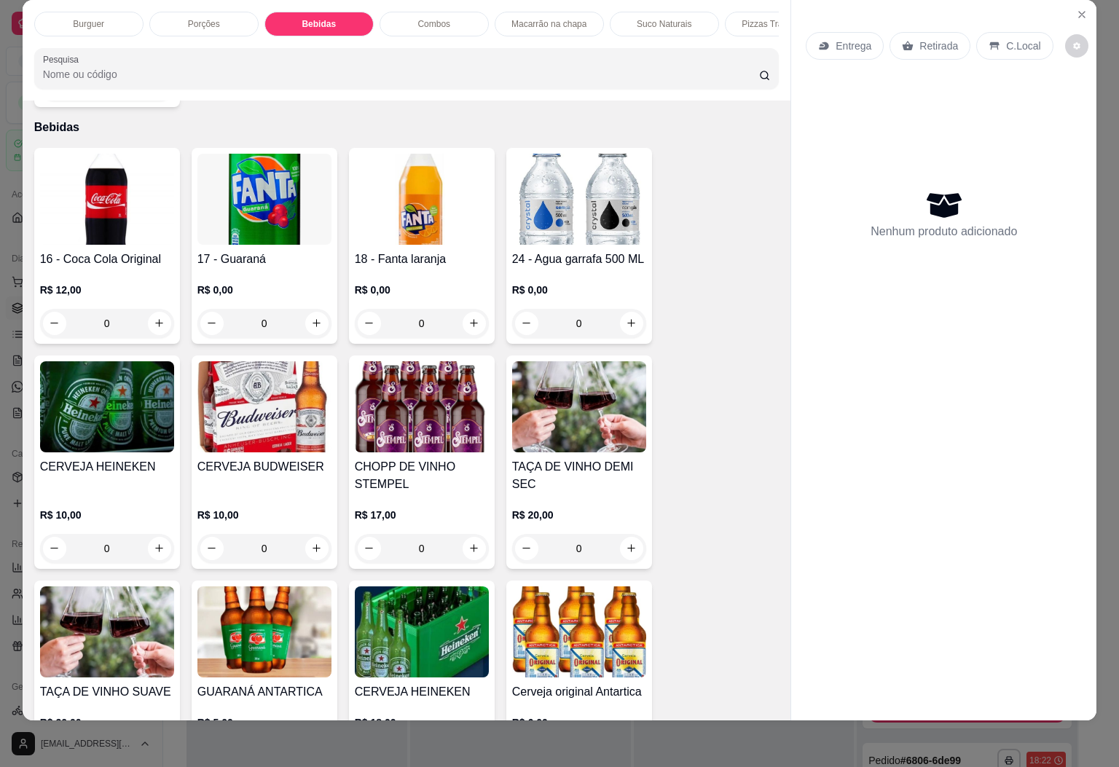
click at [416, 394] on img at bounding box center [422, 406] width 134 height 91
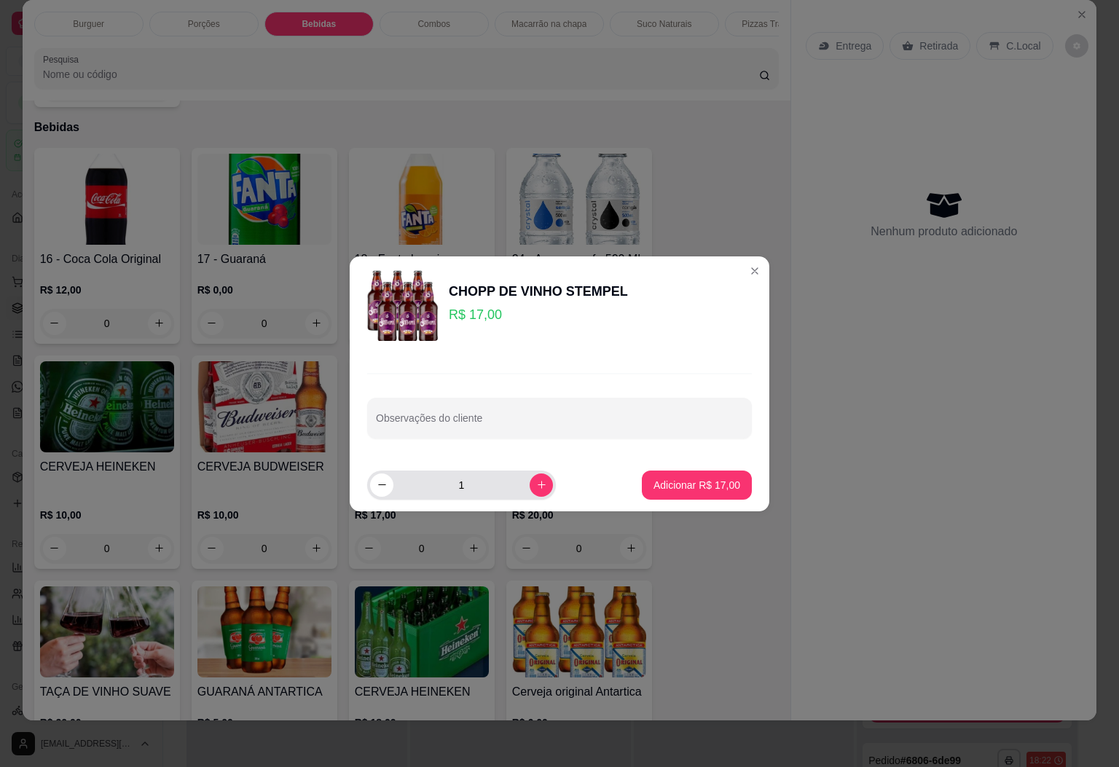
click at [541, 482] on div "1" at bounding box center [461, 485] width 183 height 29
click at [536, 488] on icon "increase-product-quantity" at bounding box center [541, 485] width 11 height 11
type input "2"
click at [689, 482] on p "Adicionar R$ 34,00" at bounding box center [697, 485] width 87 height 15
type input "2"
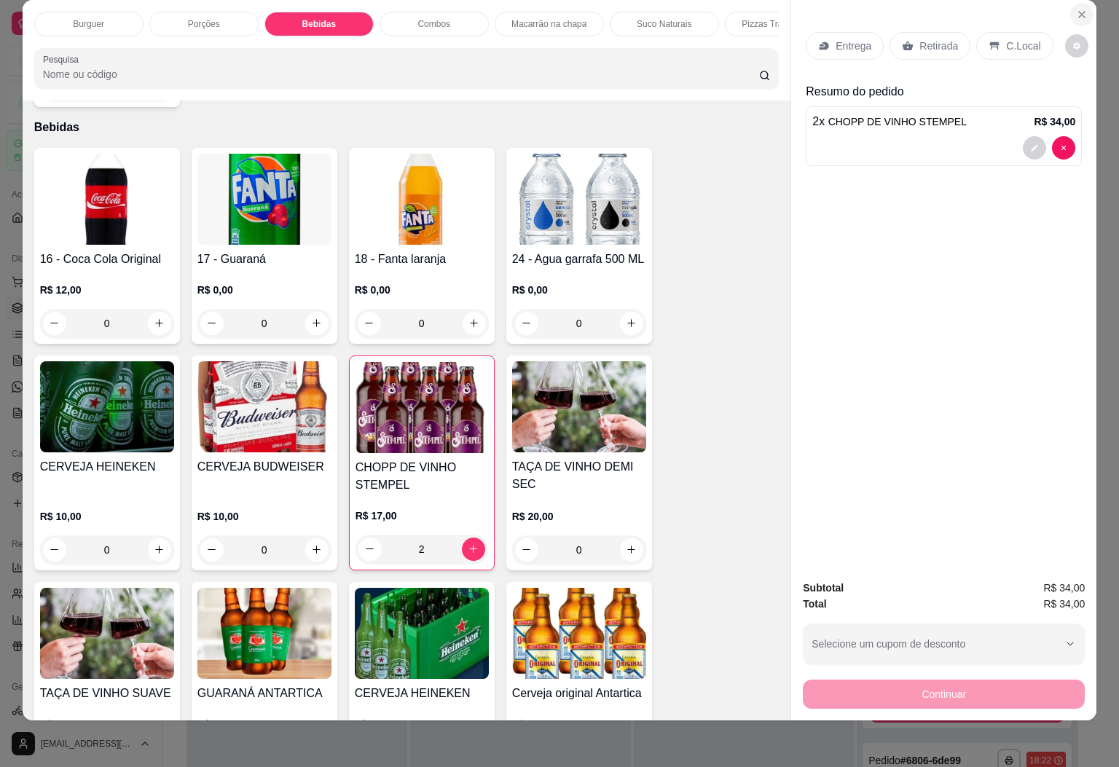
click at [1071, 5] on button "Close" at bounding box center [1082, 14] width 23 height 23
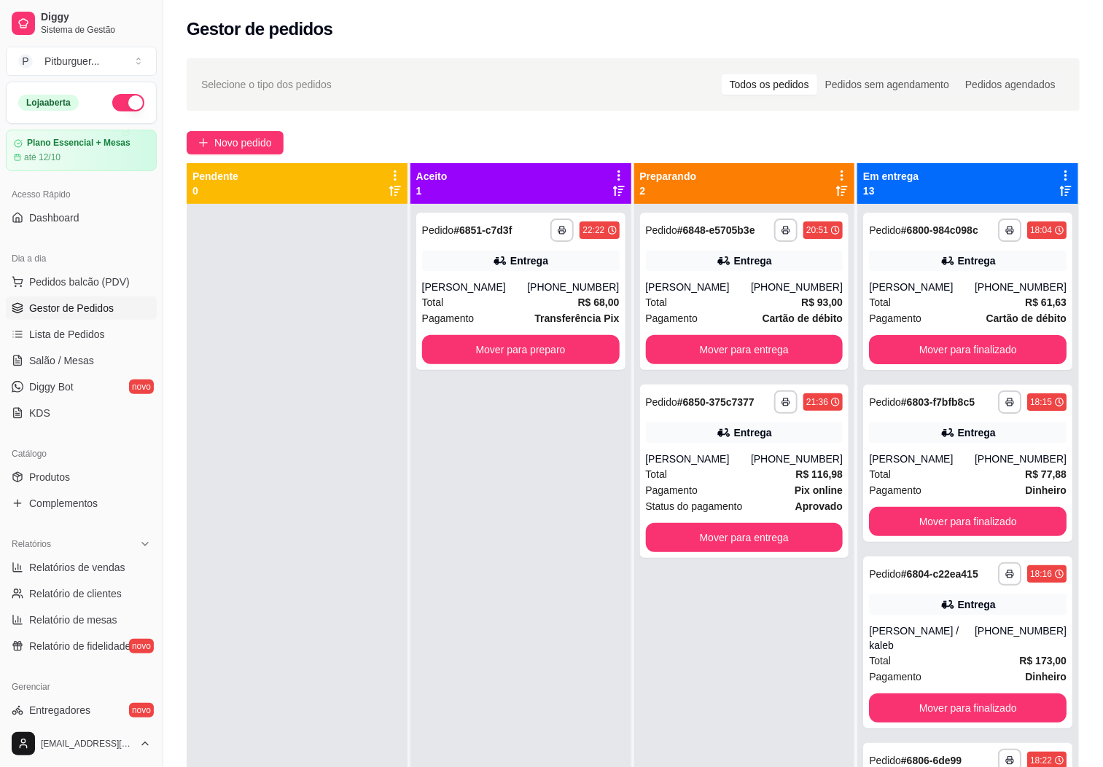
click at [433, 426] on div "**********" at bounding box center [520, 587] width 221 height 767
click at [504, 346] on button "Mover para preparo" at bounding box center [521, 349] width 198 height 29
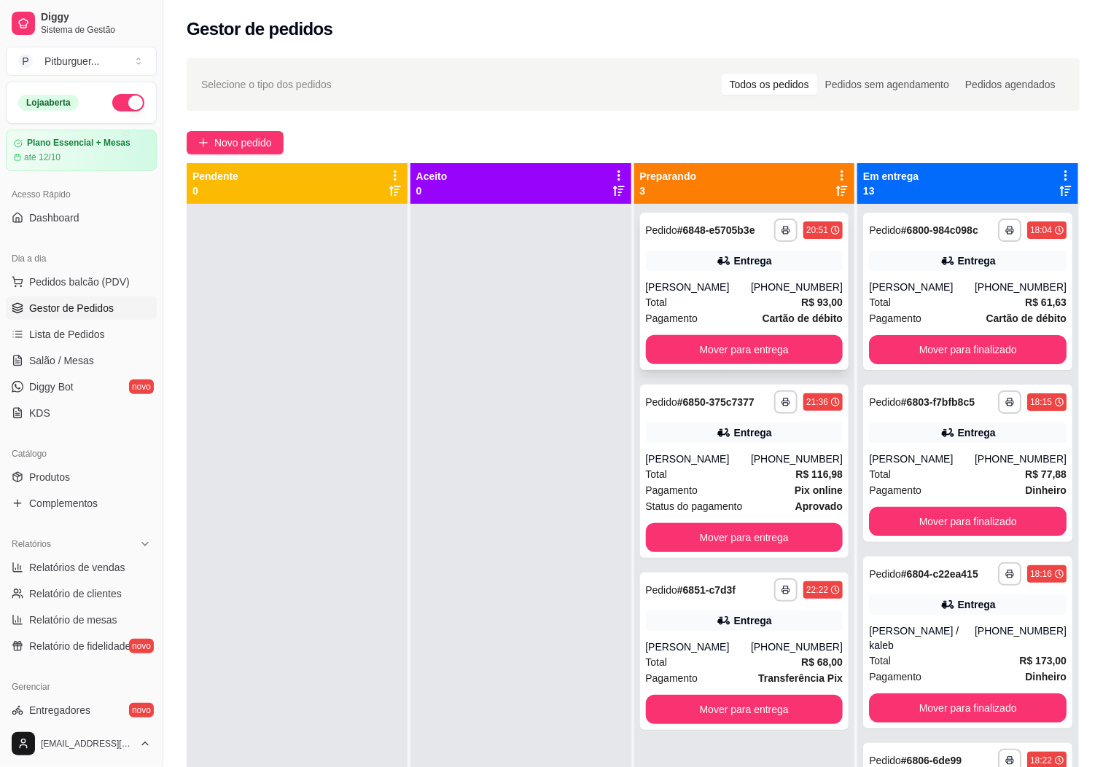
click at [693, 332] on div "**********" at bounding box center [744, 291] width 209 height 157
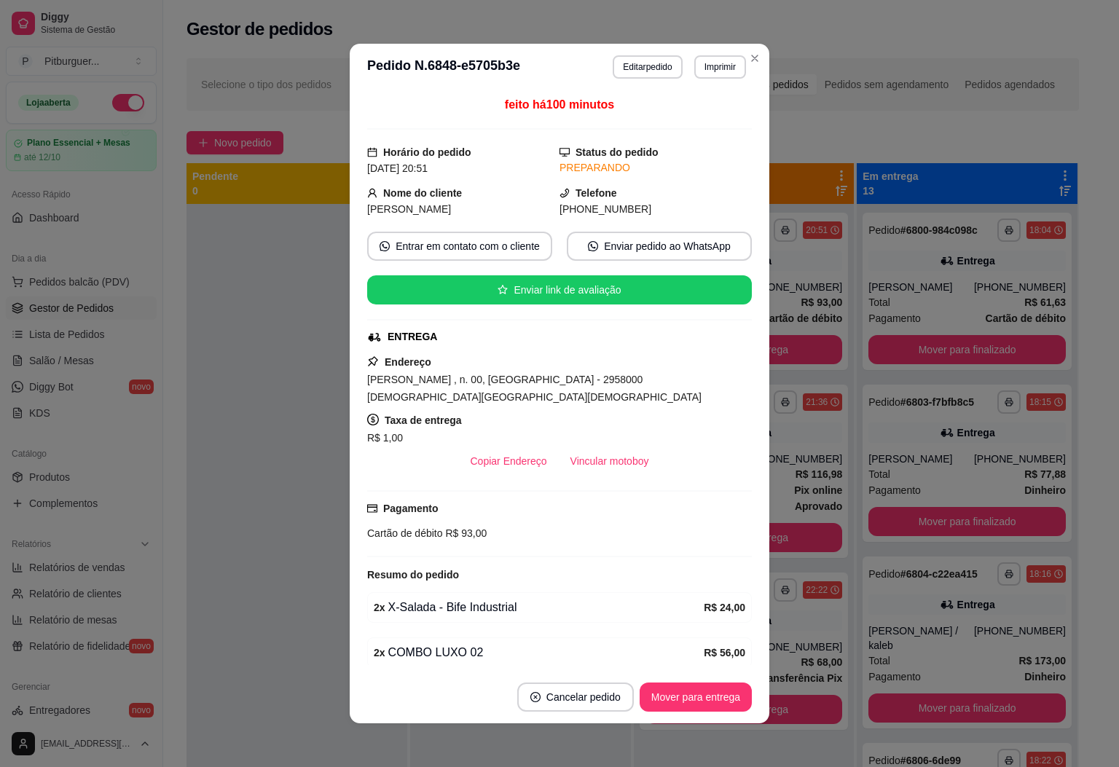
click at [753, 357] on div "feito há 100 minutos Horário do pedido 20/09/2025 20:51 Status do pedido PREPAR…" at bounding box center [560, 380] width 420 height 581
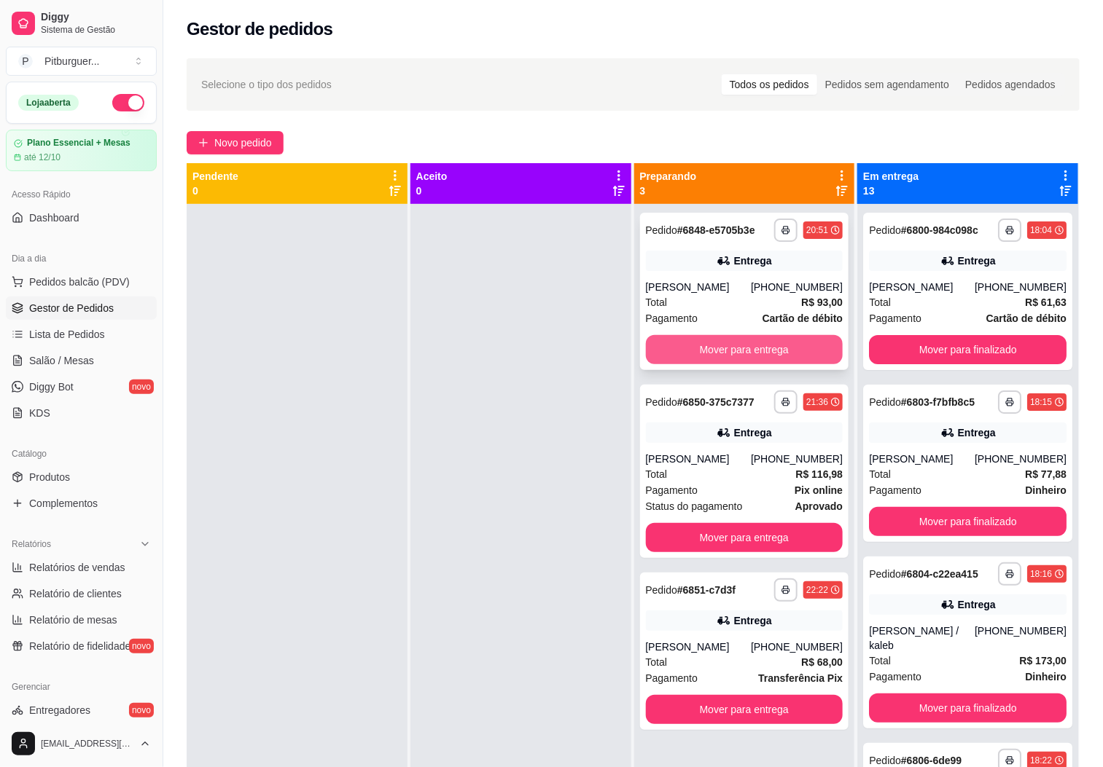
click at [768, 350] on button "Mover para entrega" at bounding box center [745, 349] width 198 height 29
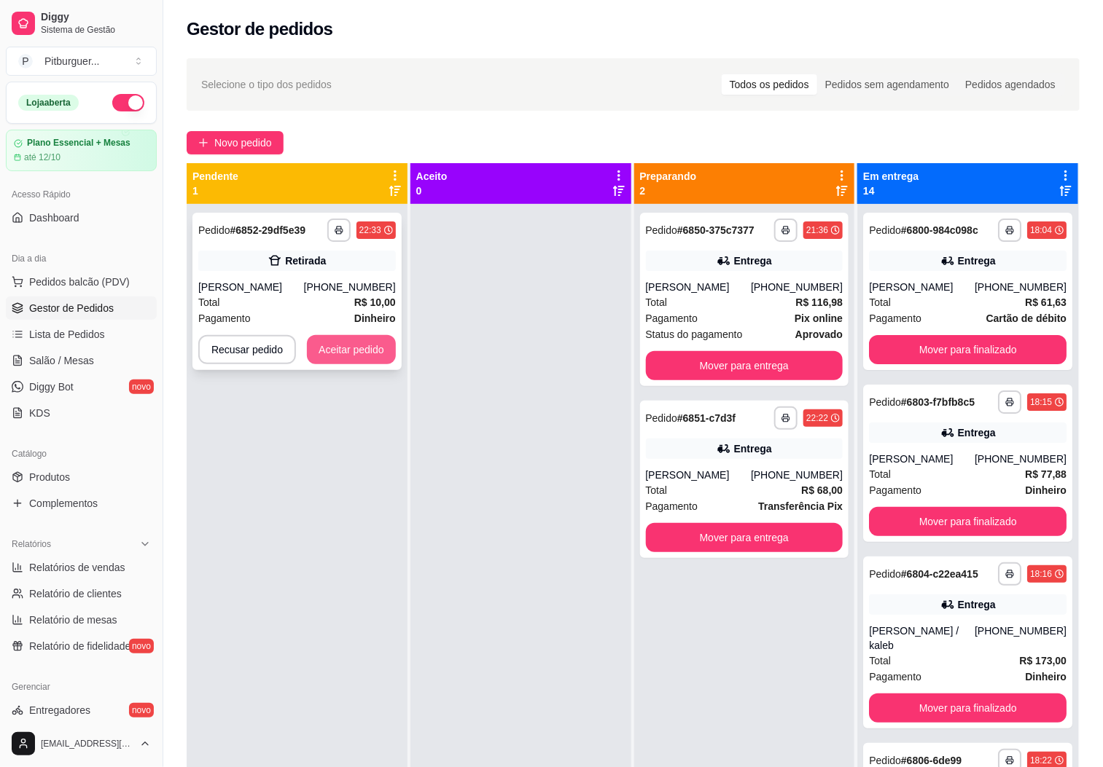
click at [361, 342] on button "Aceitar pedido" at bounding box center [351, 349] width 89 height 29
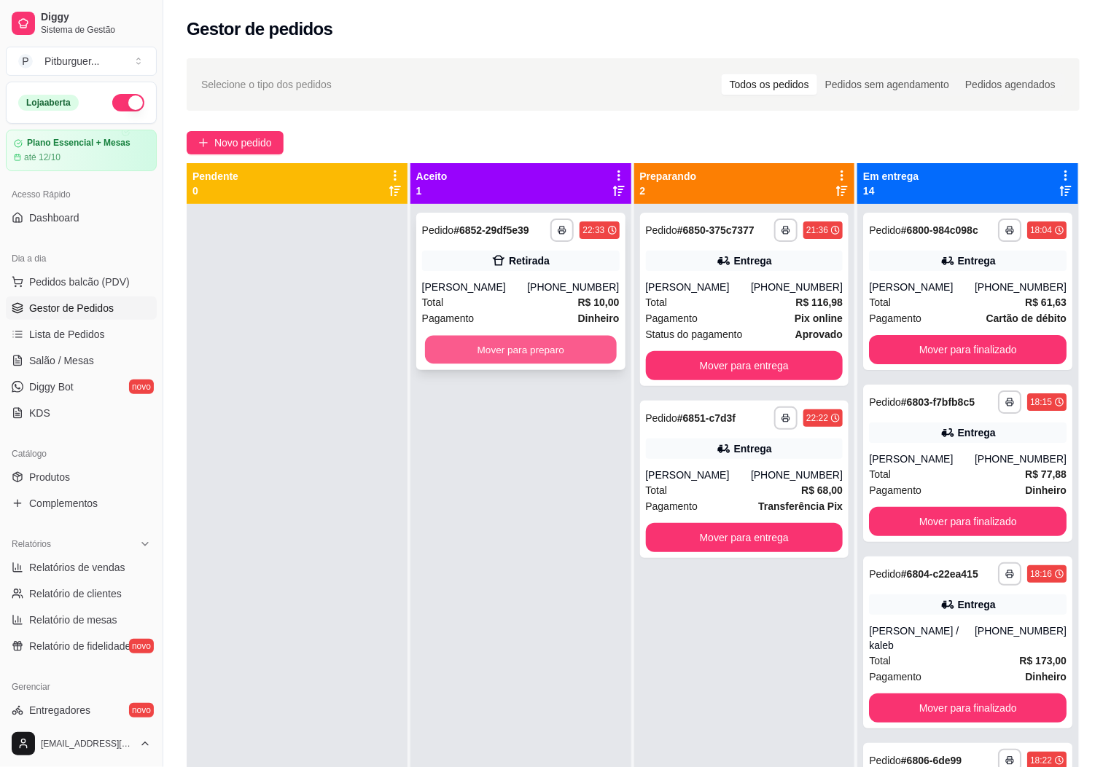
click at [517, 353] on button "Mover para preparo" at bounding box center [521, 350] width 192 height 28
click at [564, 357] on button "Mover para preparo" at bounding box center [521, 350] width 192 height 28
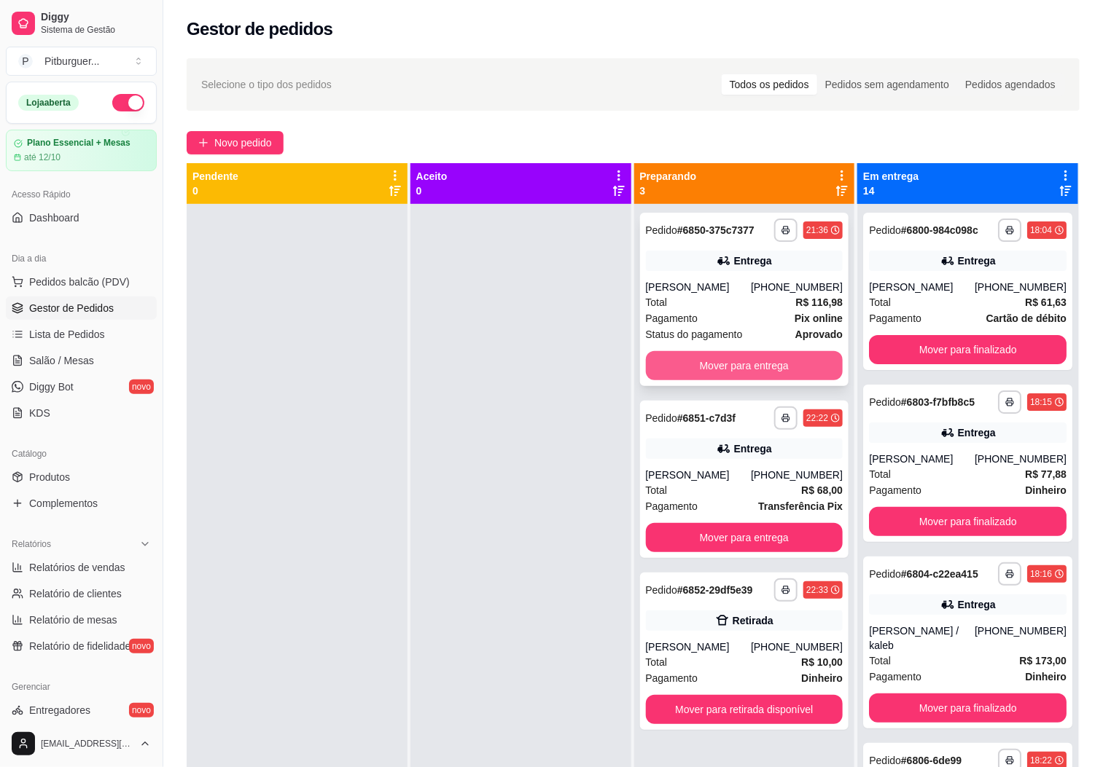
click at [704, 361] on button "Mover para entrega" at bounding box center [745, 365] width 198 height 29
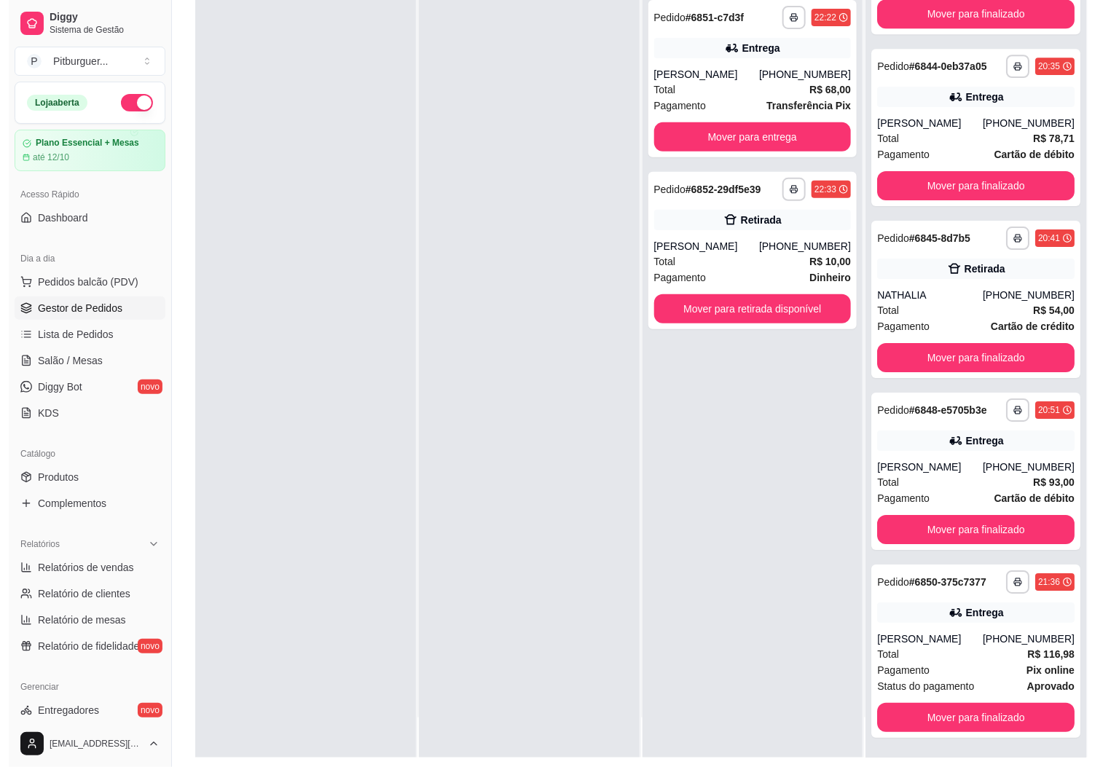
scroll to position [223, 0]
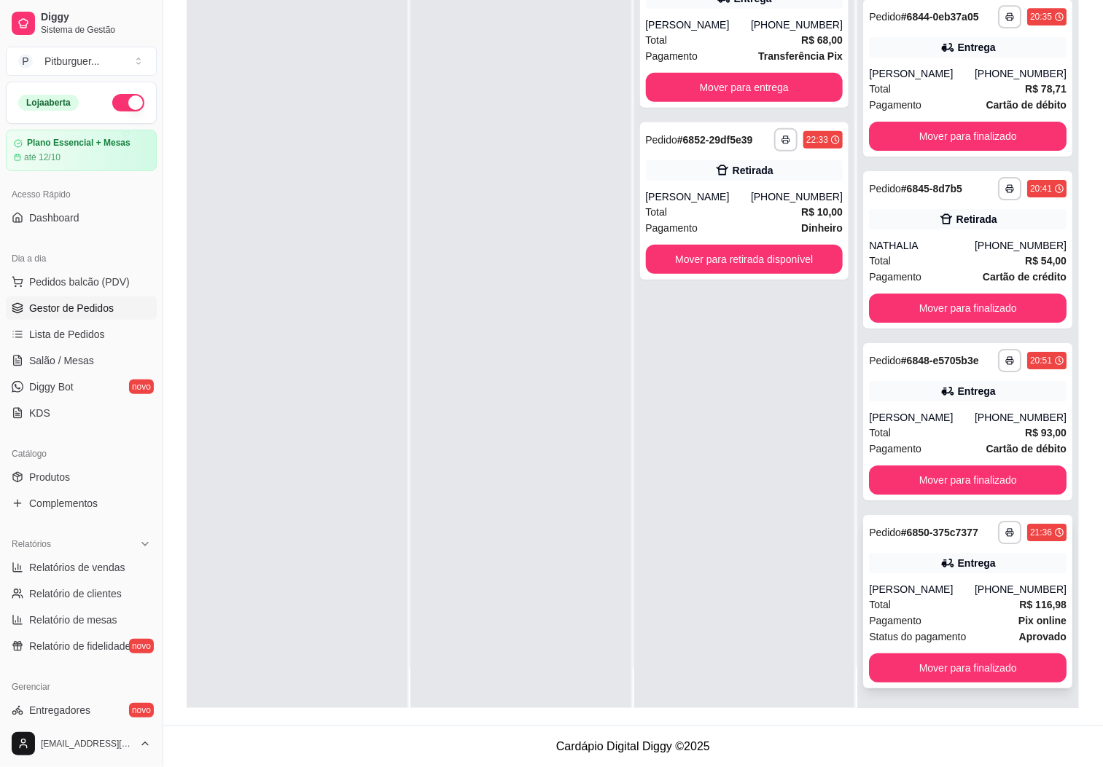
click at [917, 606] on div "Total R$ 116,98" at bounding box center [968, 605] width 198 height 16
click at [925, 669] on button "Mover para finalizado" at bounding box center [968, 668] width 198 height 29
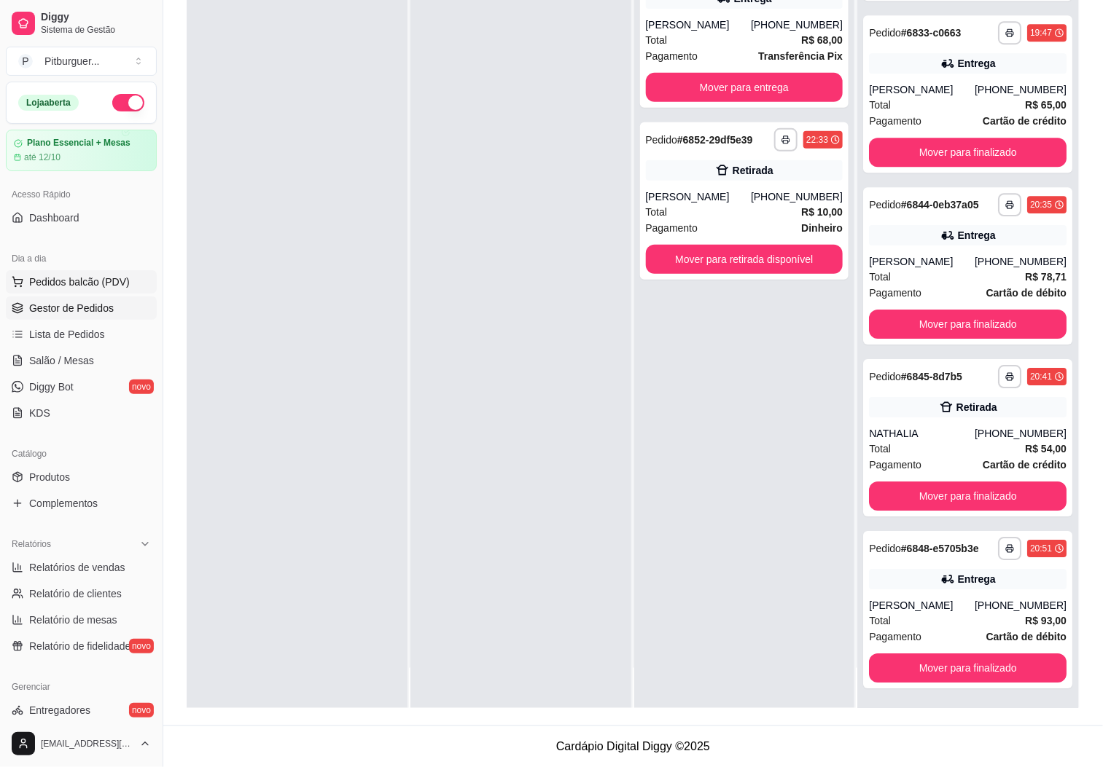
scroll to position [1701, 0]
click at [53, 560] on link "Relatórios de vendas" at bounding box center [81, 567] width 151 height 23
select select "ALL"
select select "0"
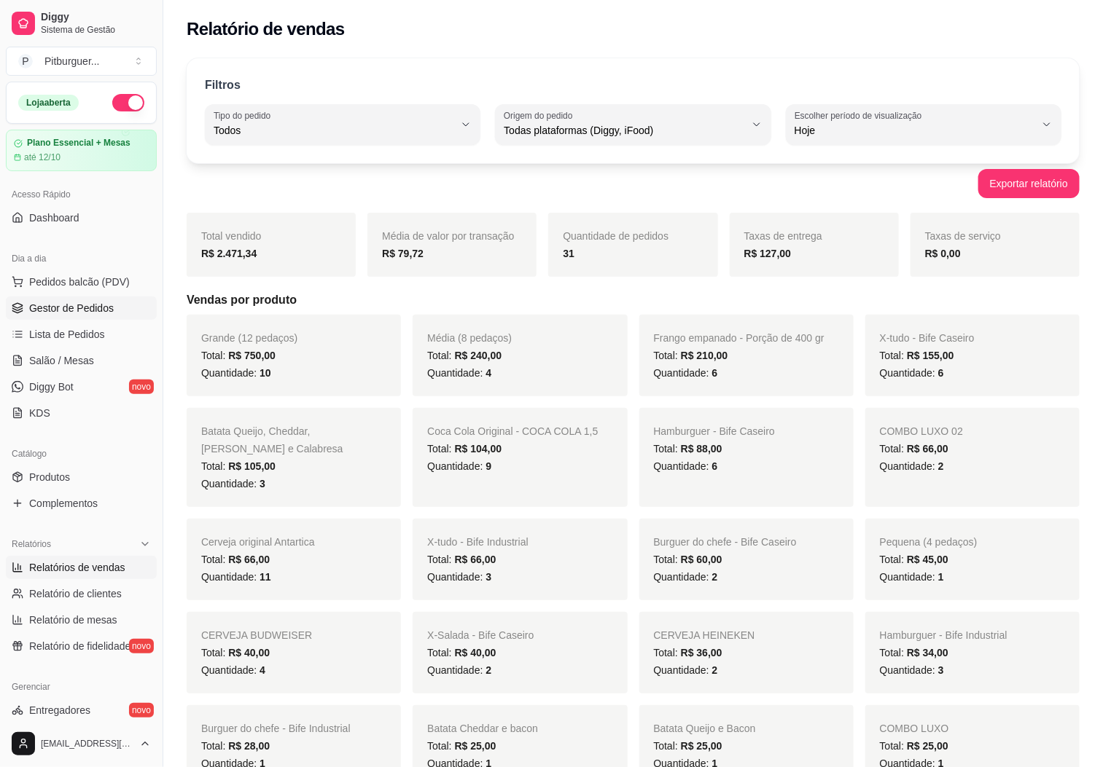
click at [63, 305] on span "Gestor de Pedidos" at bounding box center [71, 308] width 85 height 15
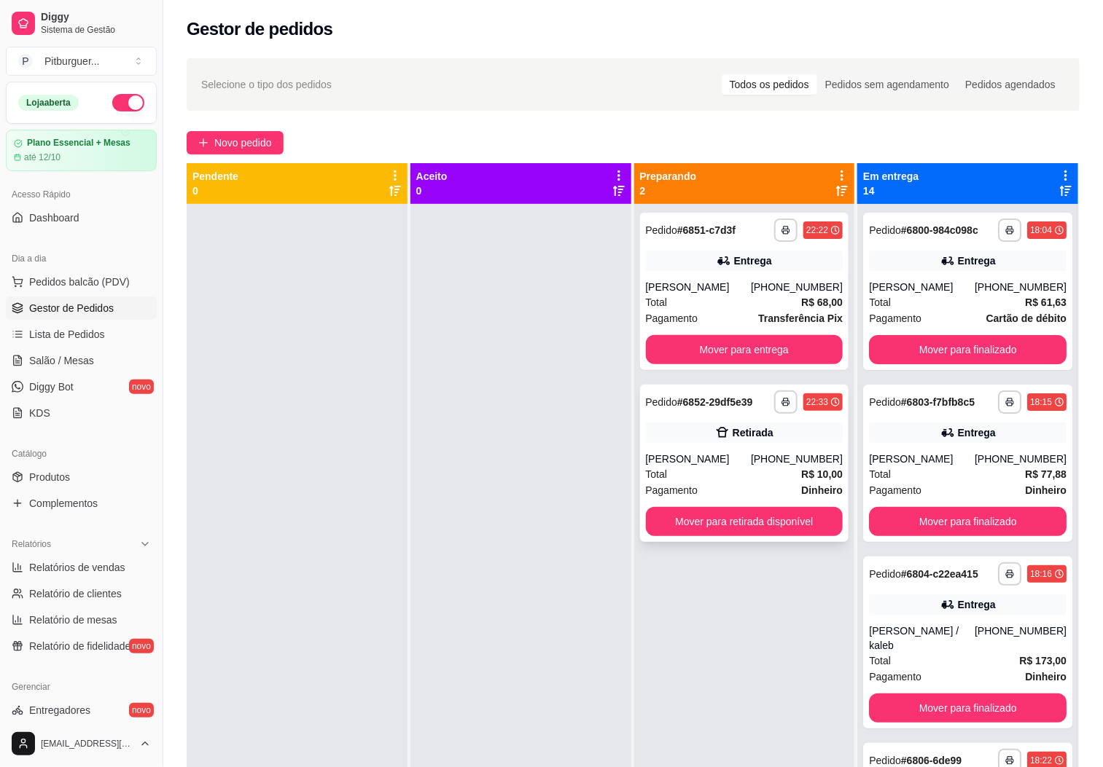
click at [711, 470] on div "Total R$ 10,00" at bounding box center [745, 474] width 198 height 16
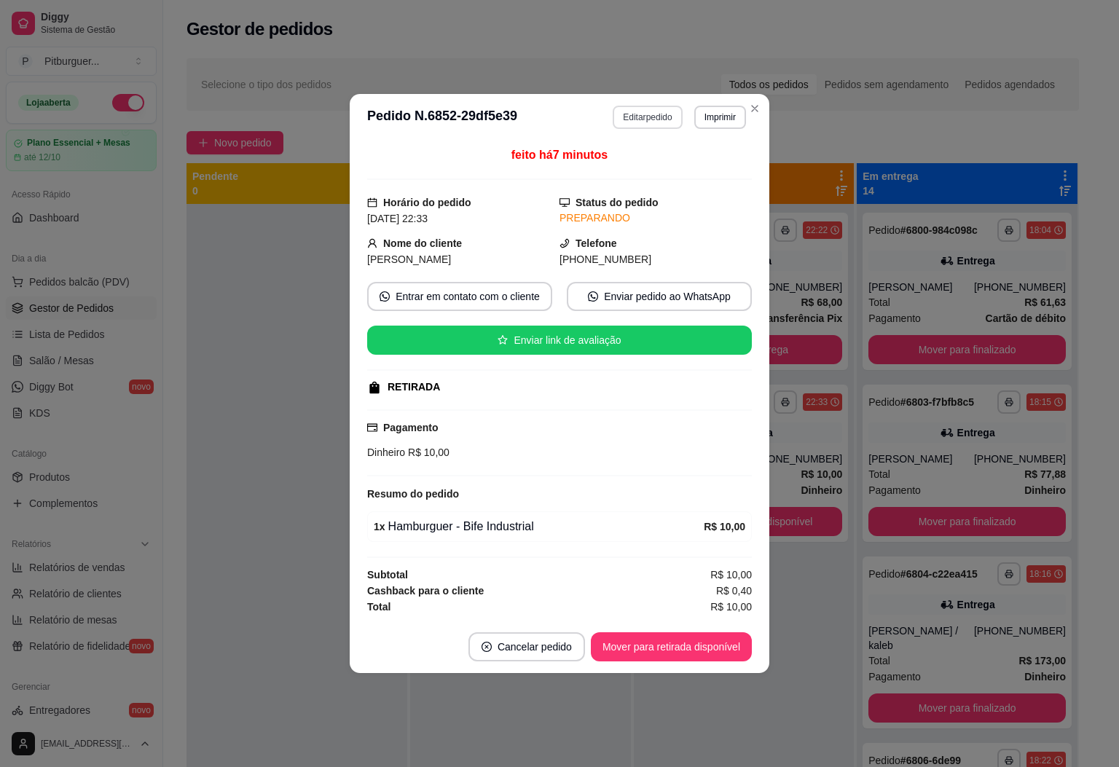
click at [654, 121] on button "Editar pedido" at bounding box center [647, 117] width 69 height 23
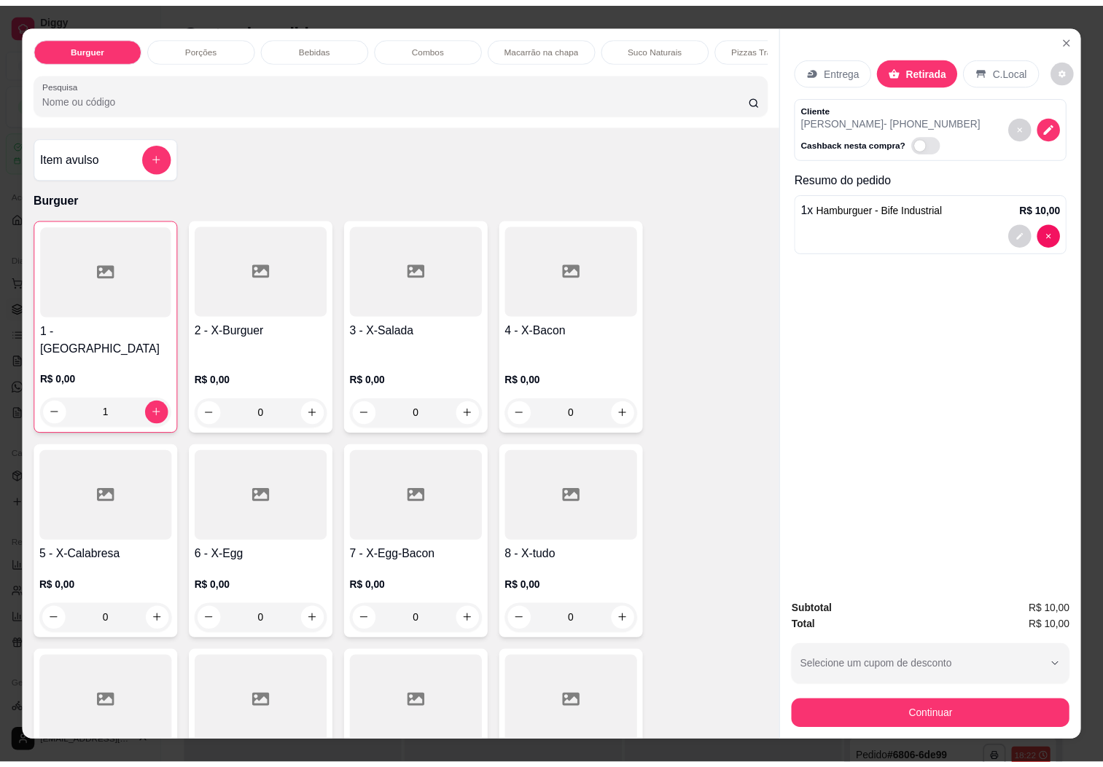
scroll to position [656, 0]
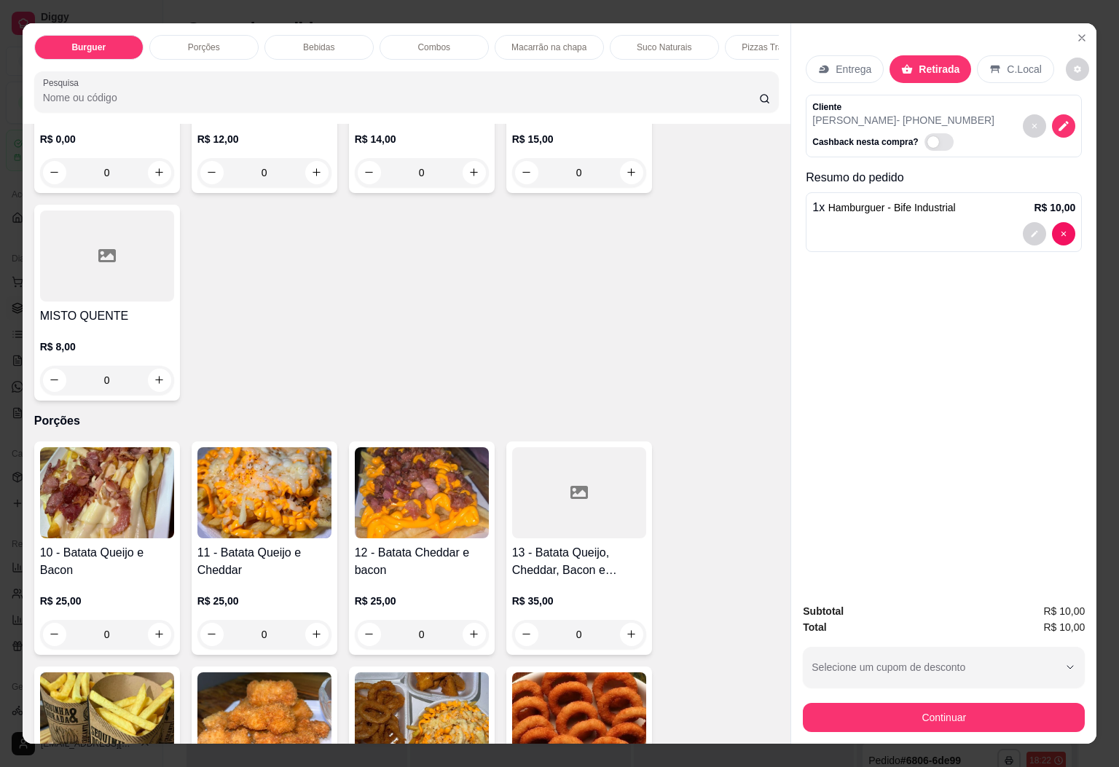
click at [69, 308] on h4 "MISTO QUENTE" at bounding box center [107, 316] width 134 height 17
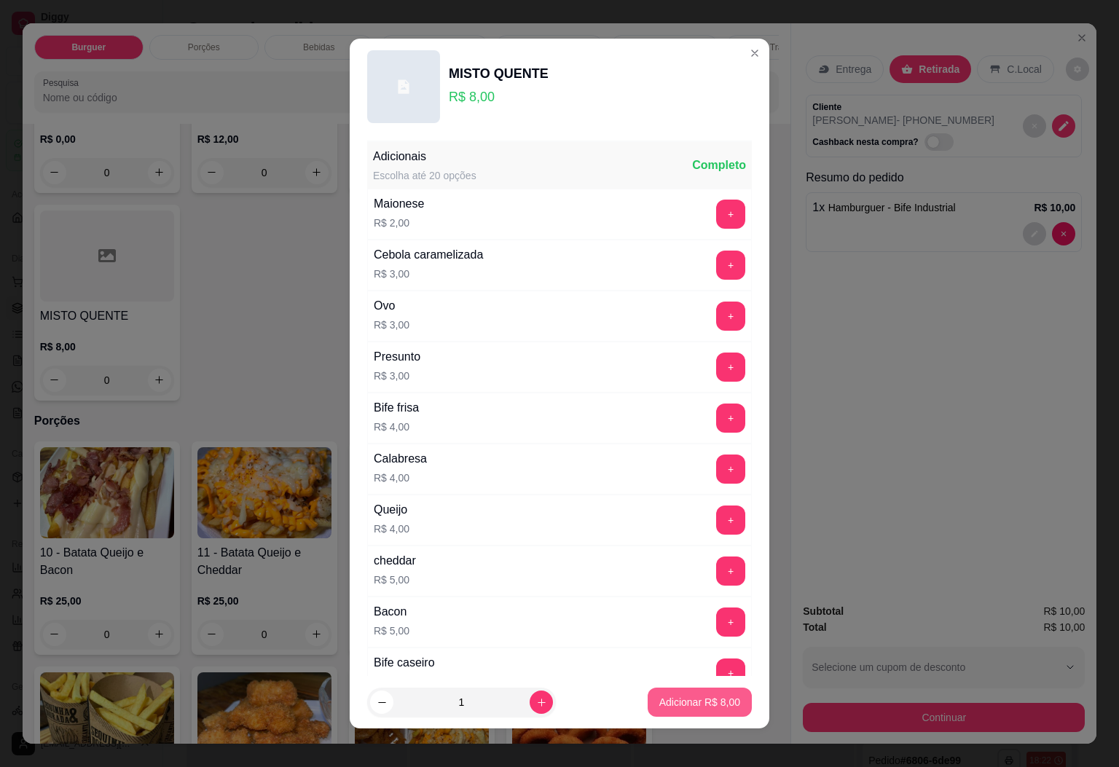
click at [711, 711] on button "Adicionar R$ 8,00" at bounding box center [700, 702] width 104 height 29
type input "1"
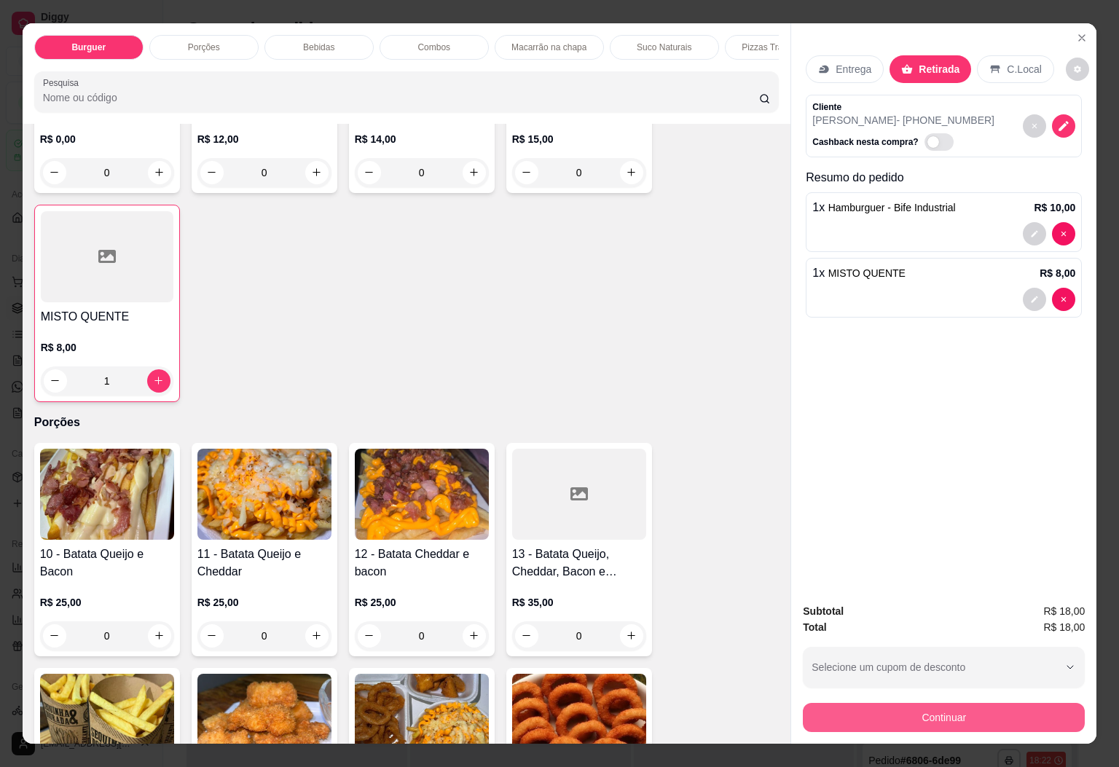
click at [947, 703] on button "Continuar" at bounding box center [944, 717] width 282 height 29
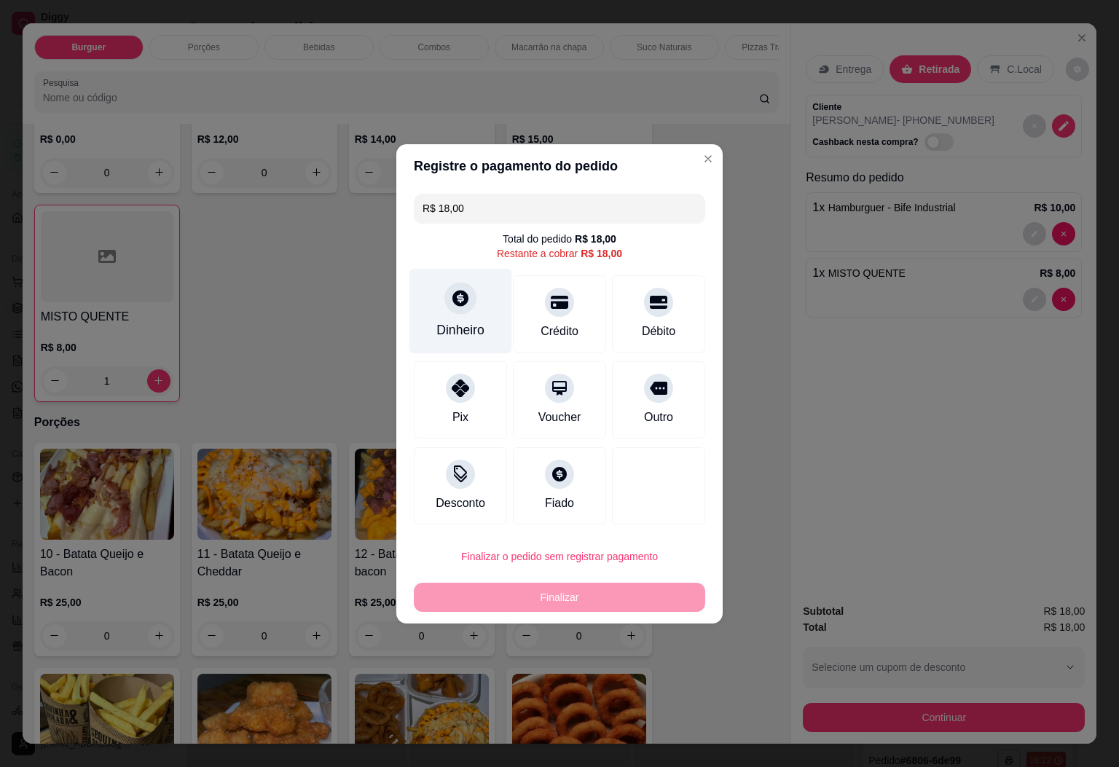
click at [455, 311] on div at bounding box center [461, 298] width 32 height 32
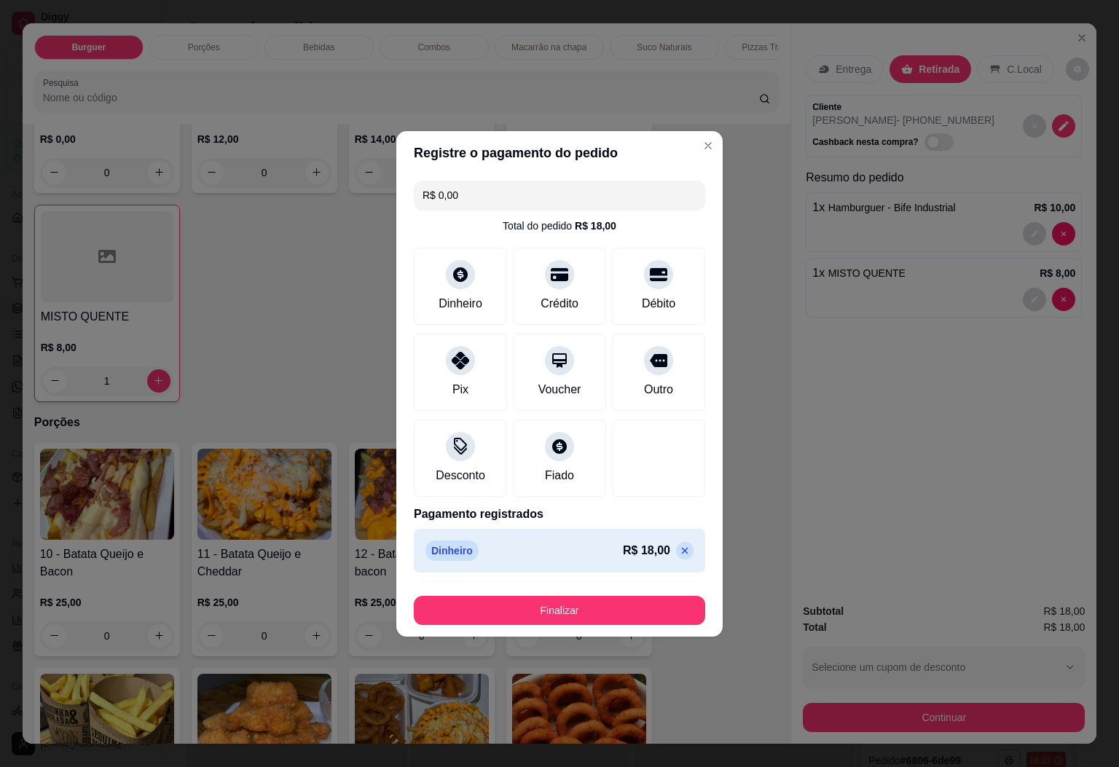
type input "R$ 0,00"
click at [599, 606] on button "Finalizar" at bounding box center [560, 610] width 292 height 29
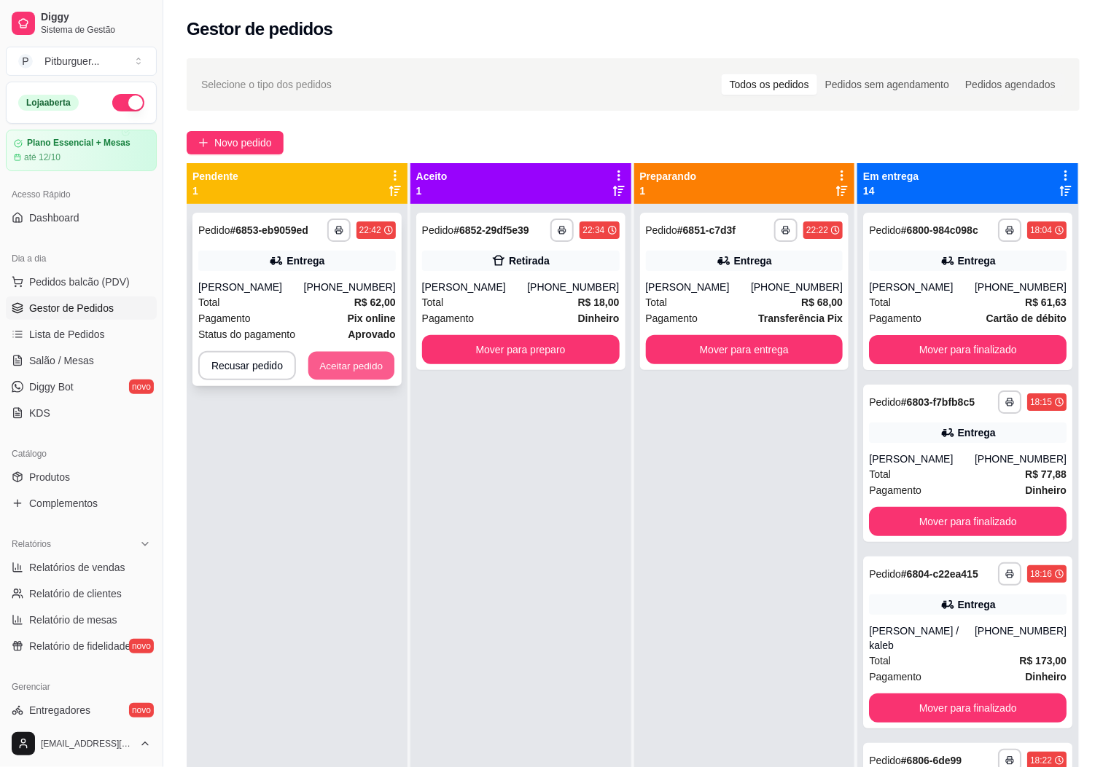
click at [337, 364] on button "Aceitar pedido" at bounding box center [351, 366] width 86 height 28
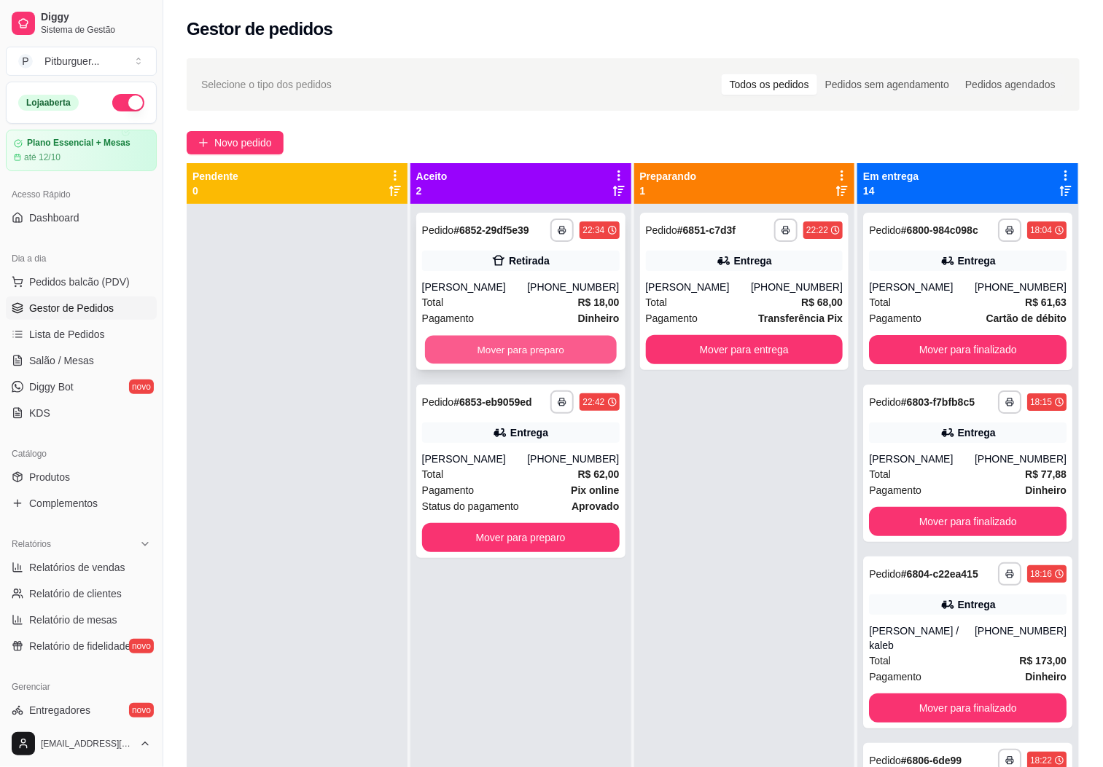
click at [503, 348] on button "Mover para preparo" at bounding box center [521, 350] width 192 height 28
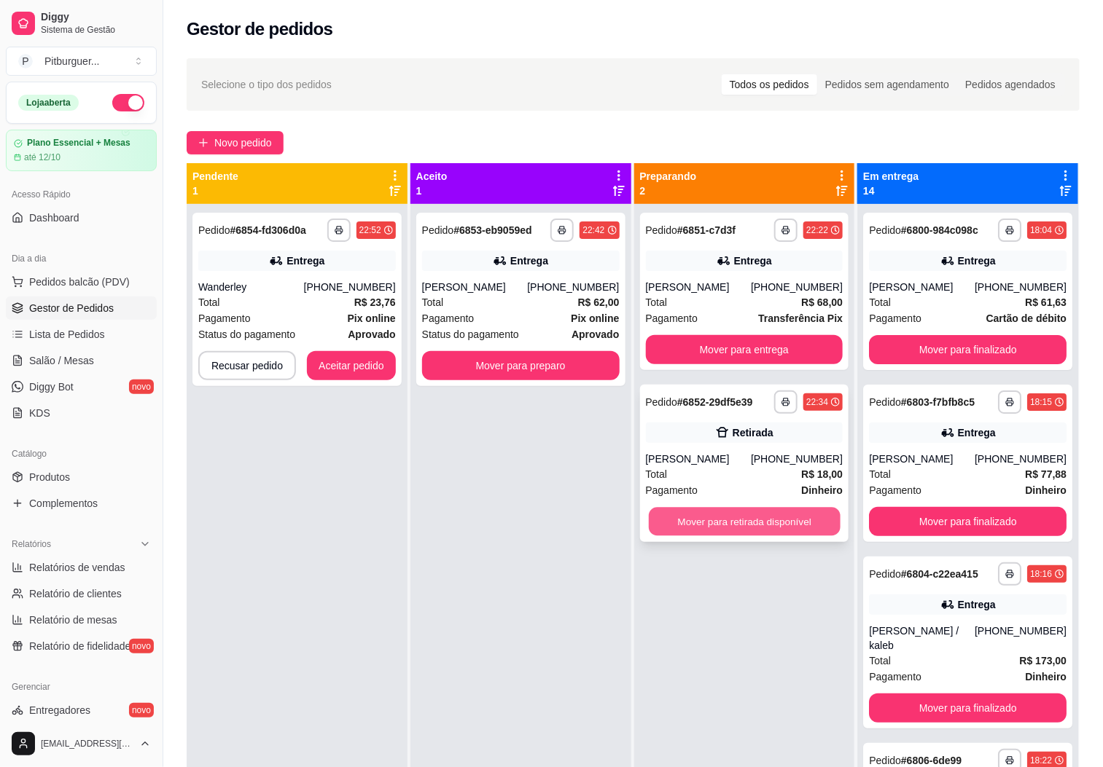
click at [708, 520] on button "Mover para retirada disponível" at bounding box center [745, 522] width 192 height 28
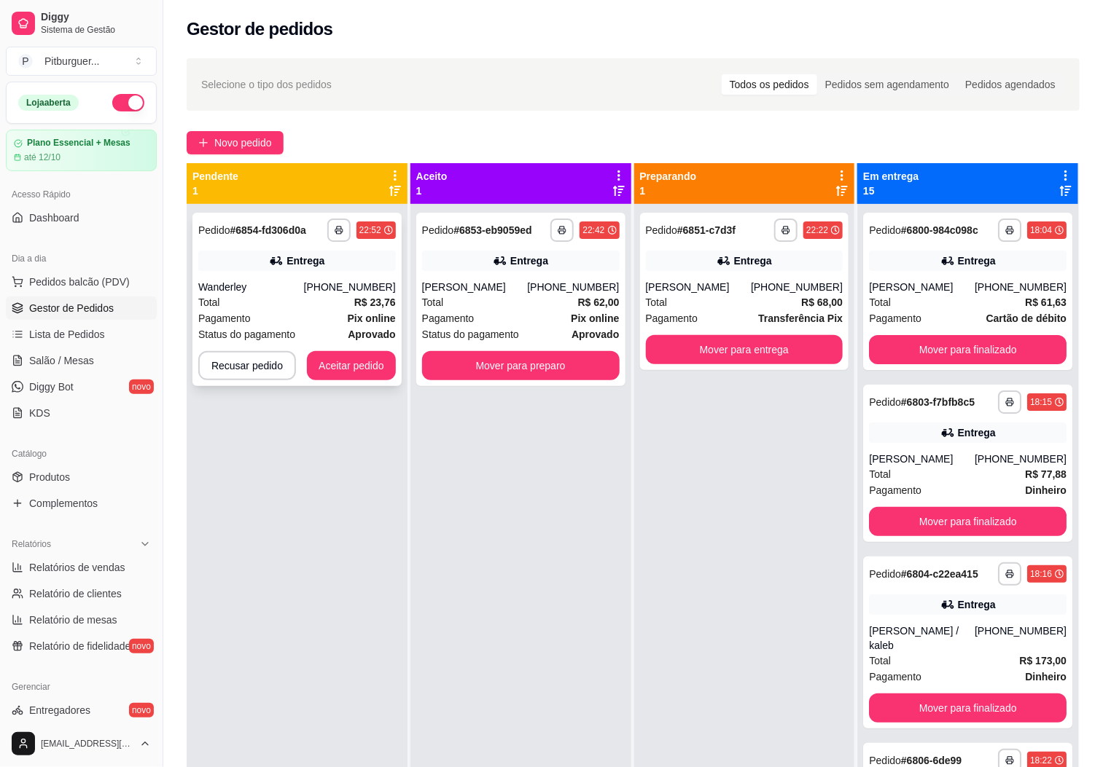
click at [331, 348] on div "**********" at bounding box center [296, 299] width 209 height 173
click at [328, 368] on button "Aceitar pedido" at bounding box center [351, 366] width 86 height 28
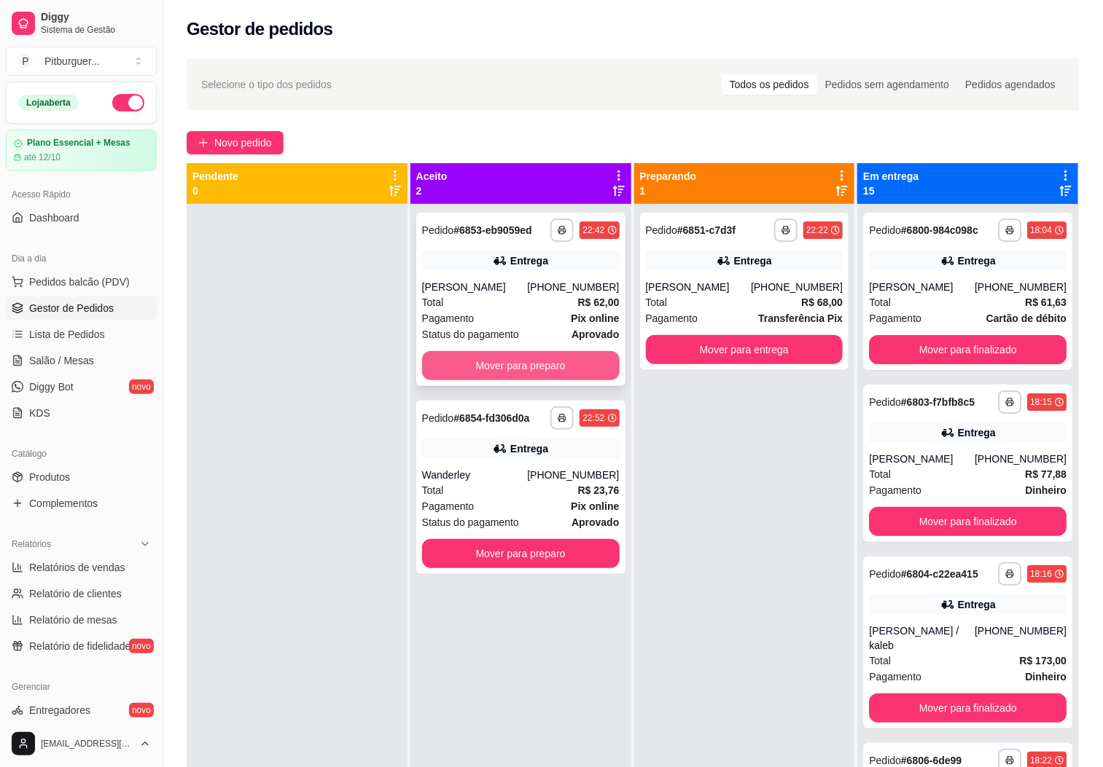
click at [540, 375] on button "Mover para preparo" at bounding box center [521, 365] width 198 height 29
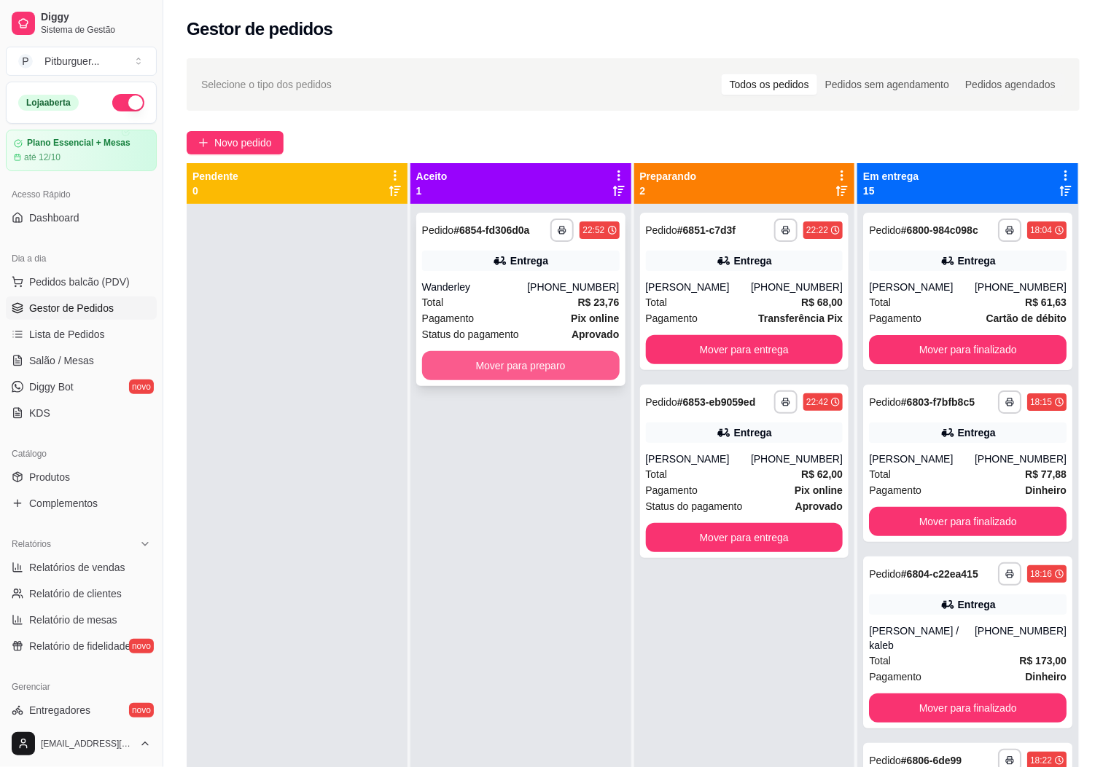
click at [532, 366] on button "Mover para preparo" at bounding box center [521, 365] width 198 height 29
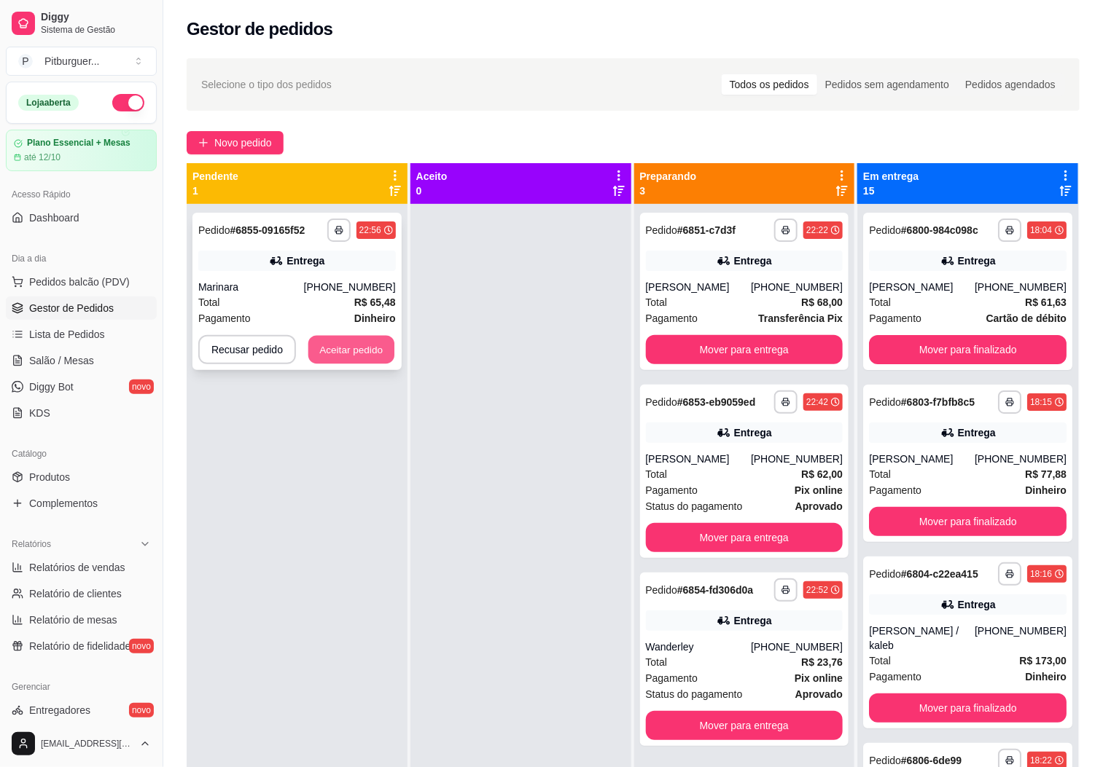
click at [333, 344] on button "Aceitar pedido" at bounding box center [351, 350] width 86 height 28
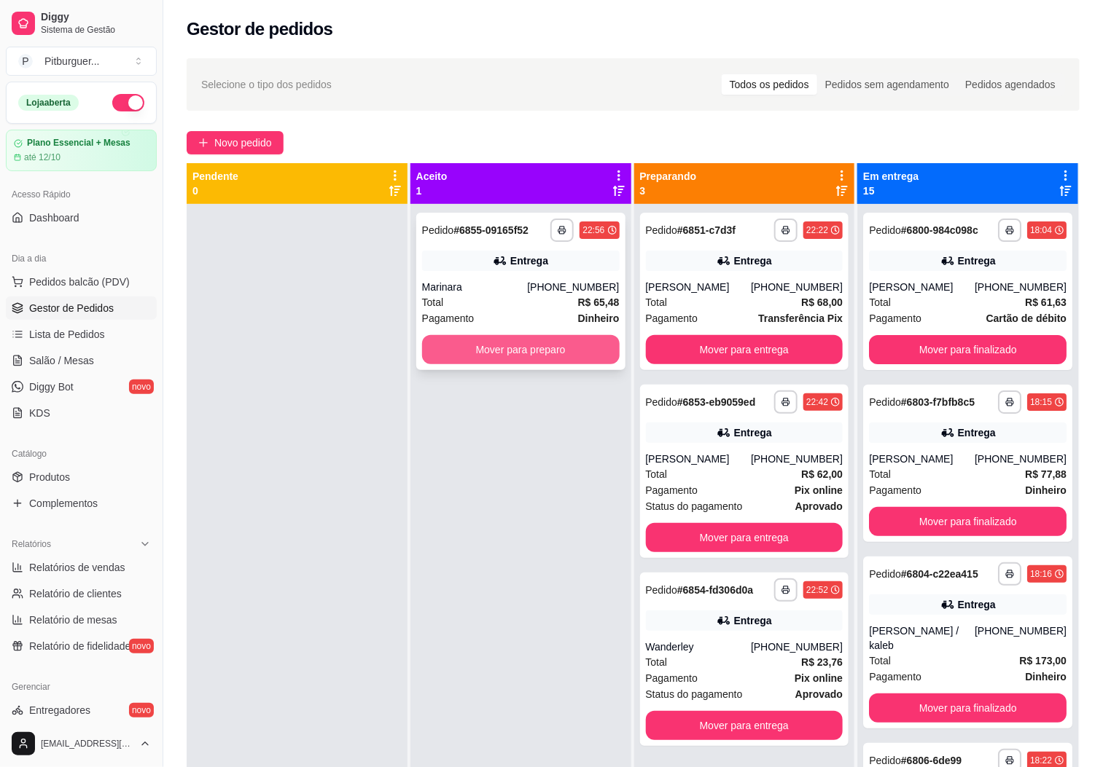
click at [468, 345] on button "Mover para preparo" at bounding box center [521, 349] width 198 height 29
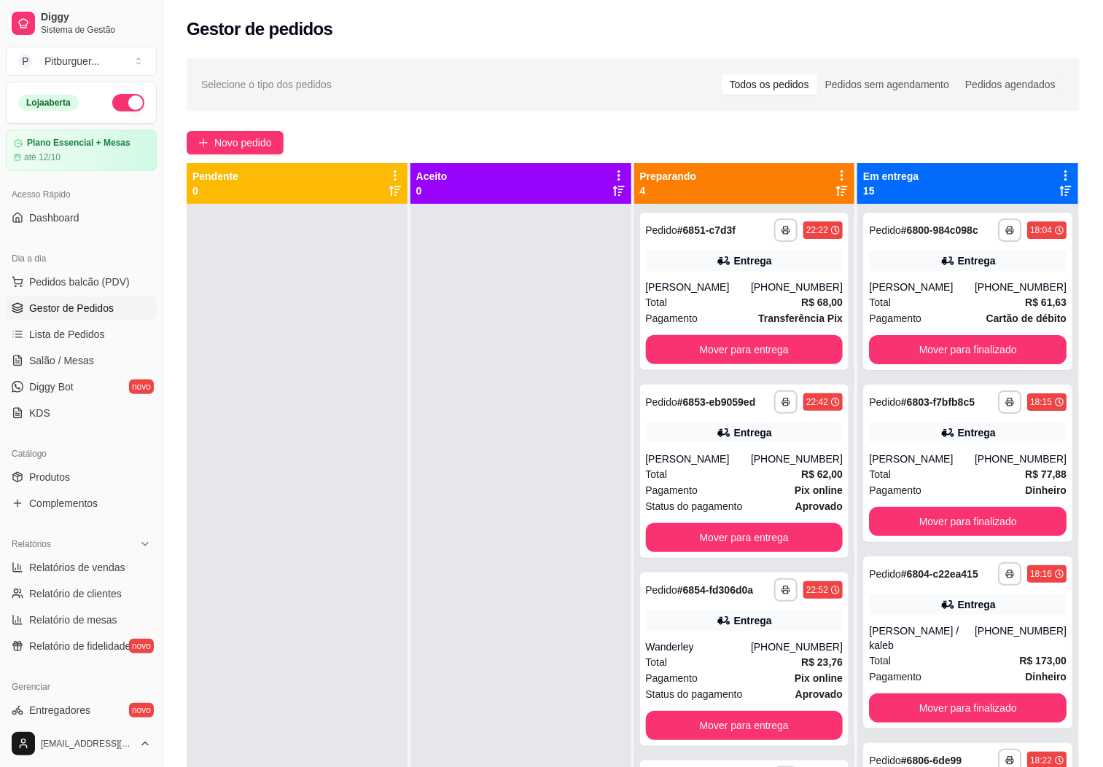
click at [274, 198] on div "Pendente 0" at bounding box center [296, 183] width 209 height 29
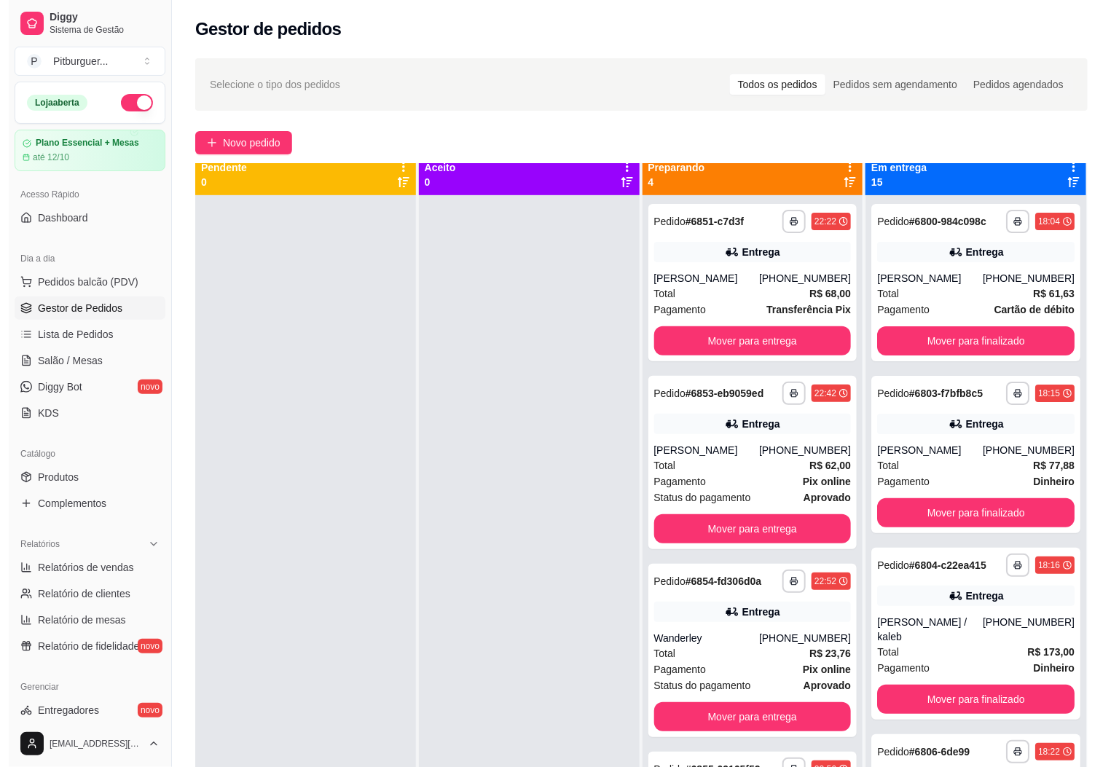
scroll to position [0, 0]
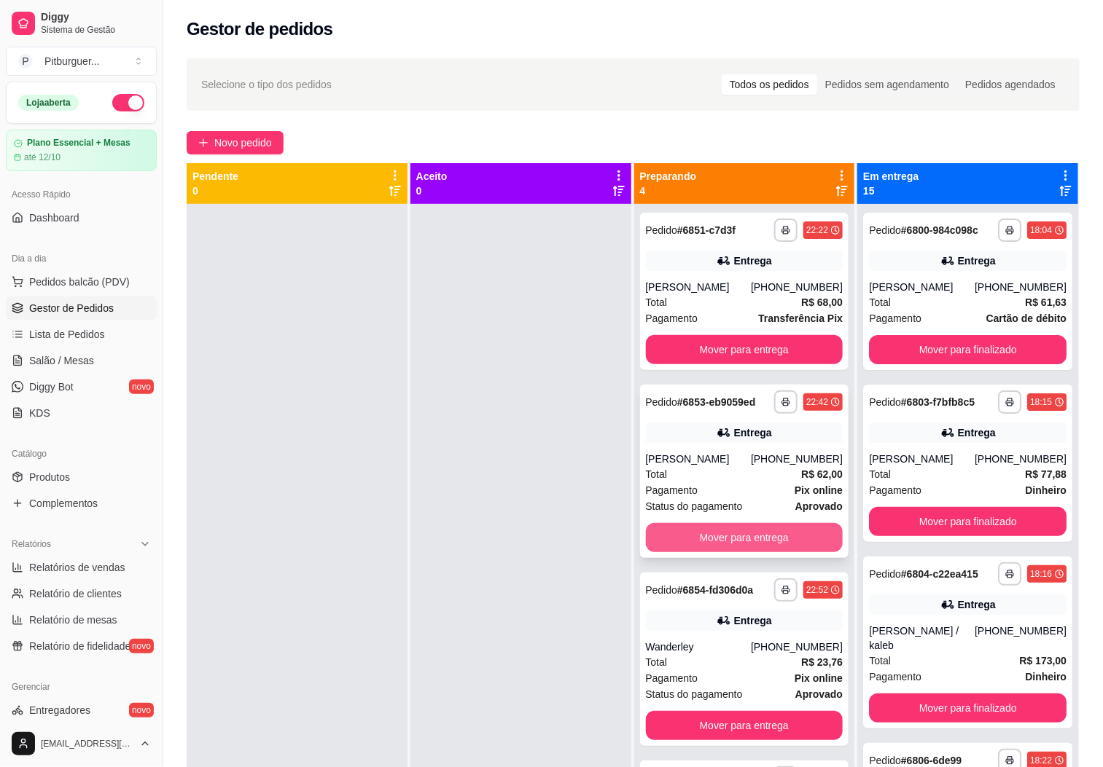
click at [772, 540] on button "Mover para entrega" at bounding box center [745, 537] width 198 height 29
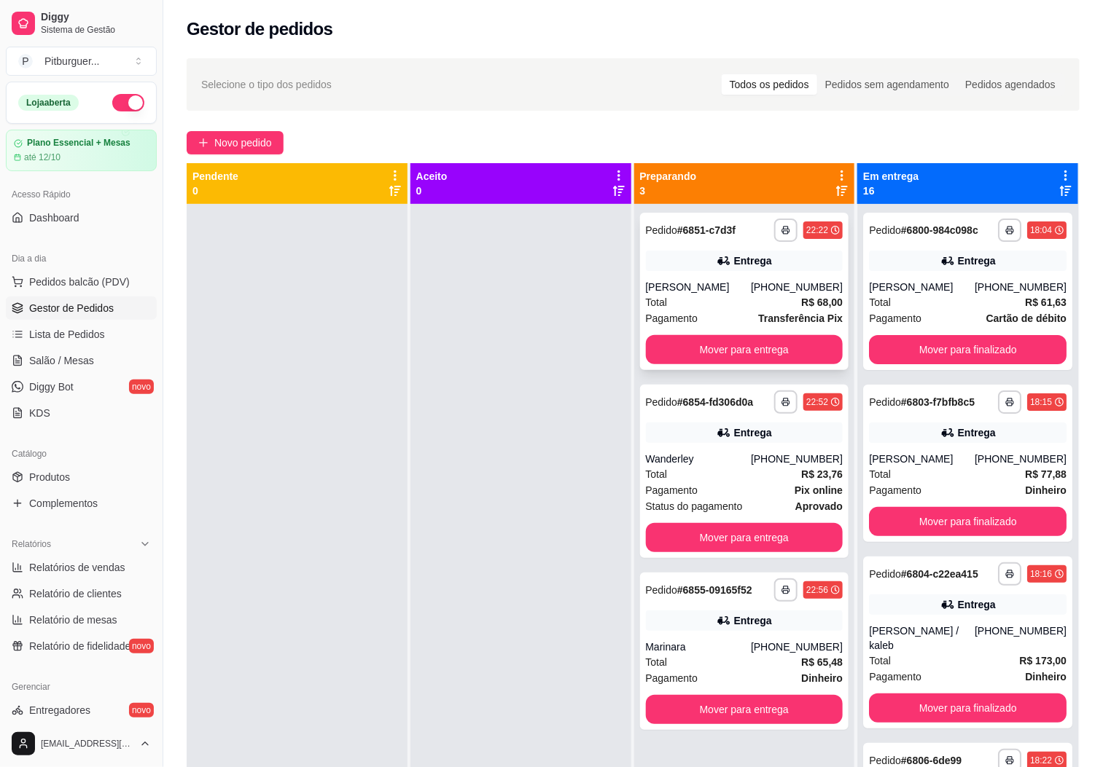
click at [735, 262] on div "Entrega" at bounding box center [753, 261] width 38 height 15
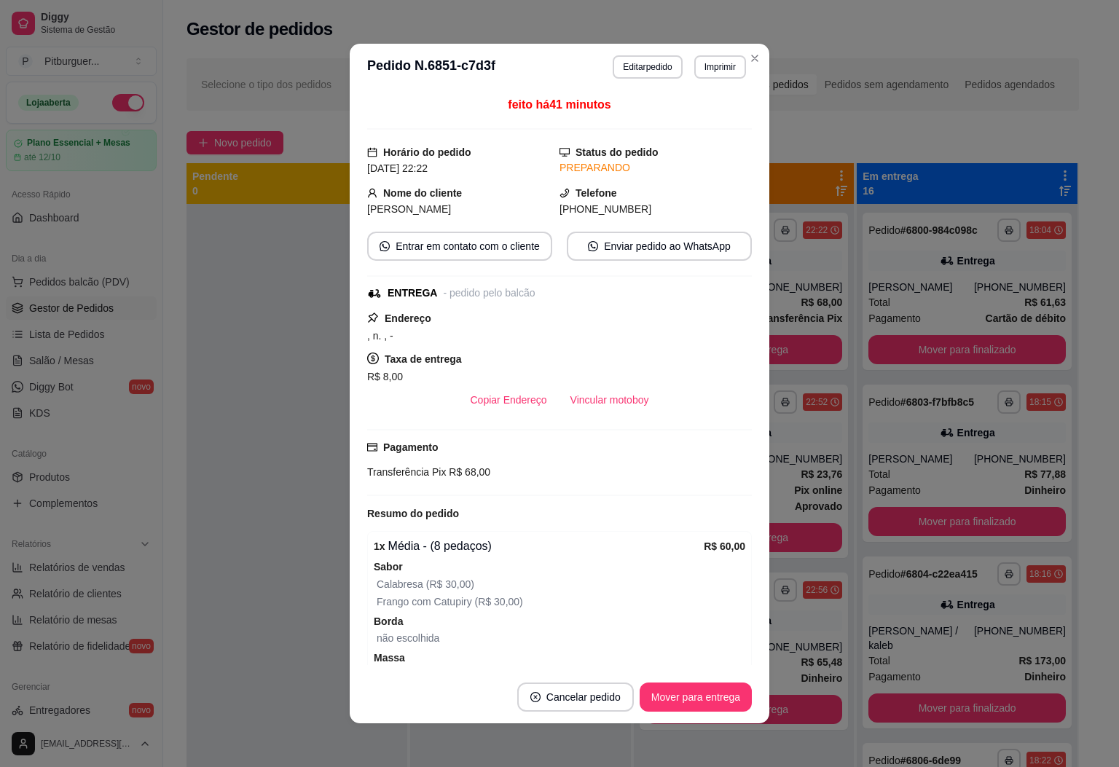
scroll to position [88, 0]
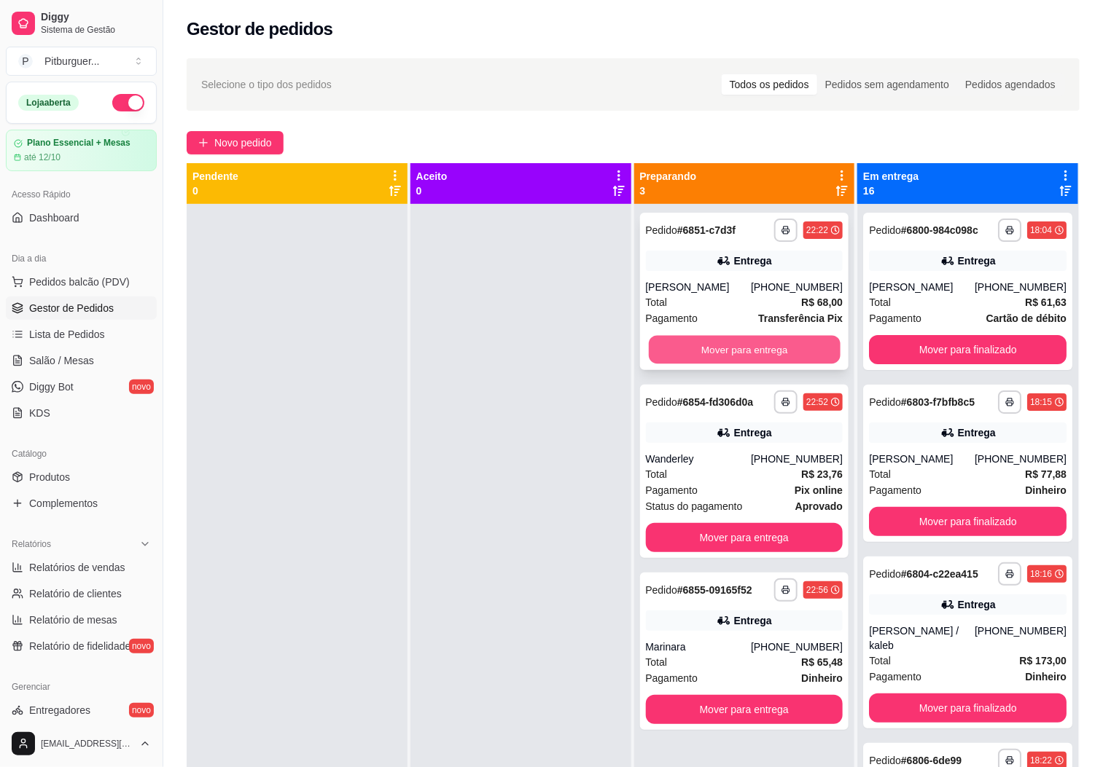
click at [772, 354] on button "Mover para entrega" at bounding box center [745, 350] width 192 height 28
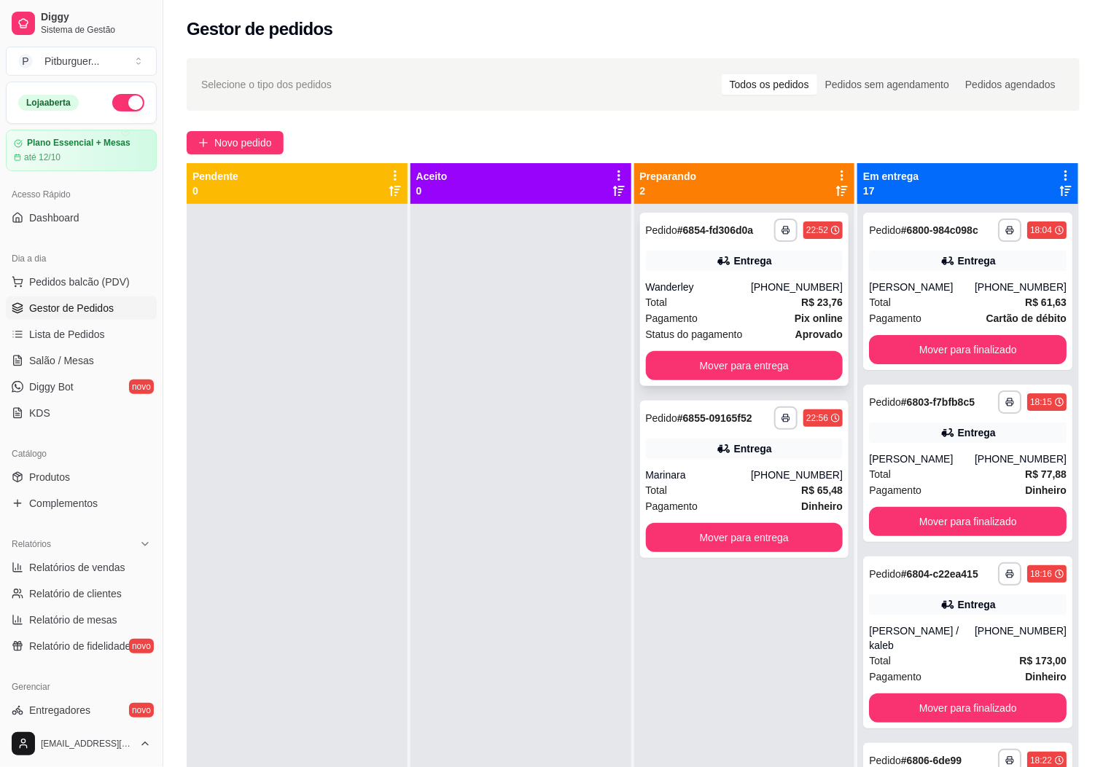
click at [766, 311] on div "Pagamento Pix online" at bounding box center [745, 318] width 198 height 16
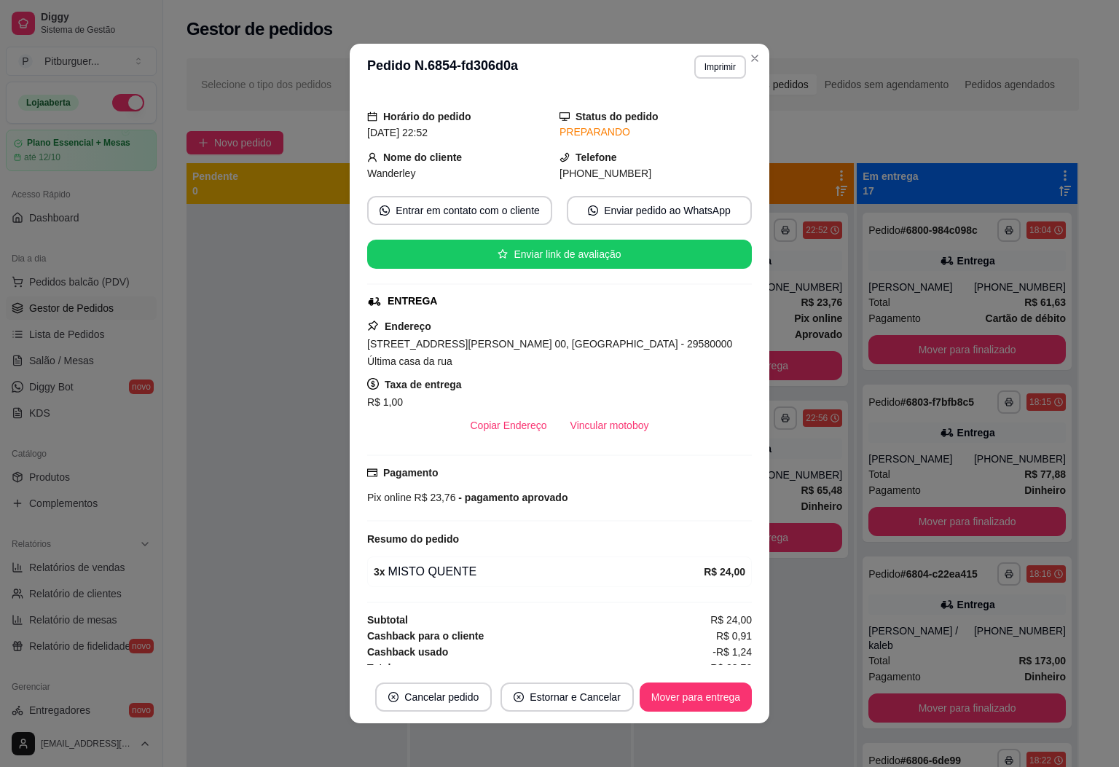
scroll to position [53, 0]
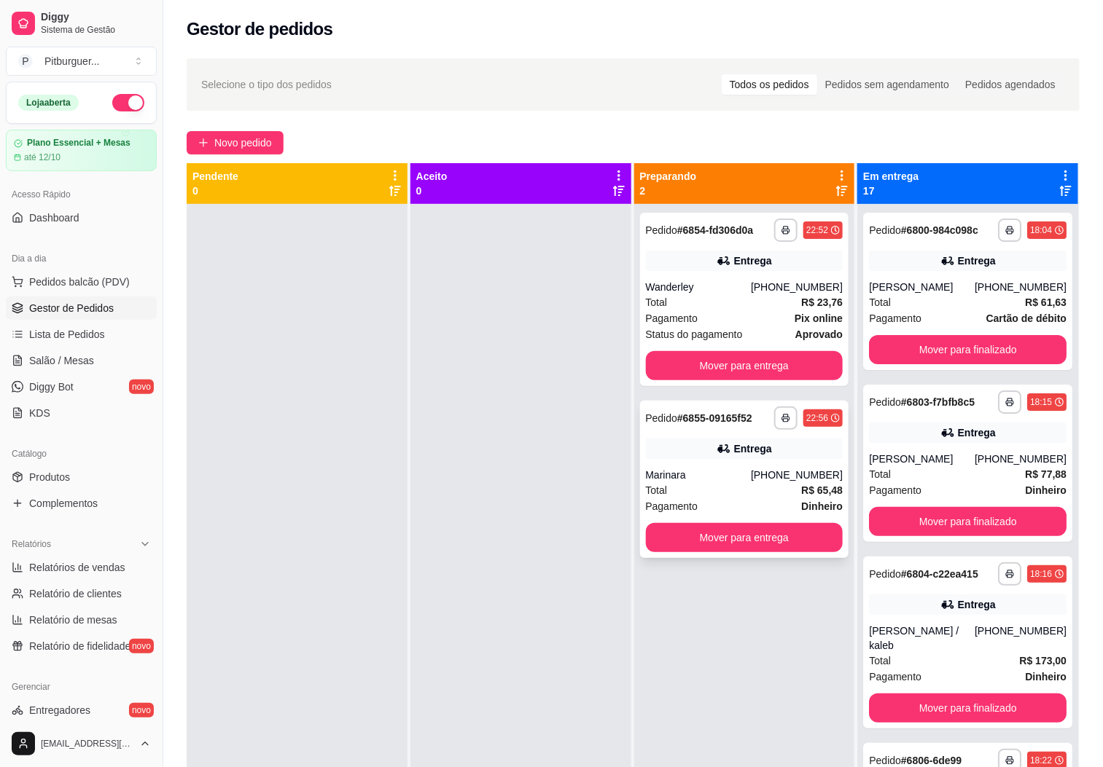
click at [700, 501] on div "Pagamento Dinheiro" at bounding box center [745, 507] width 198 height 16
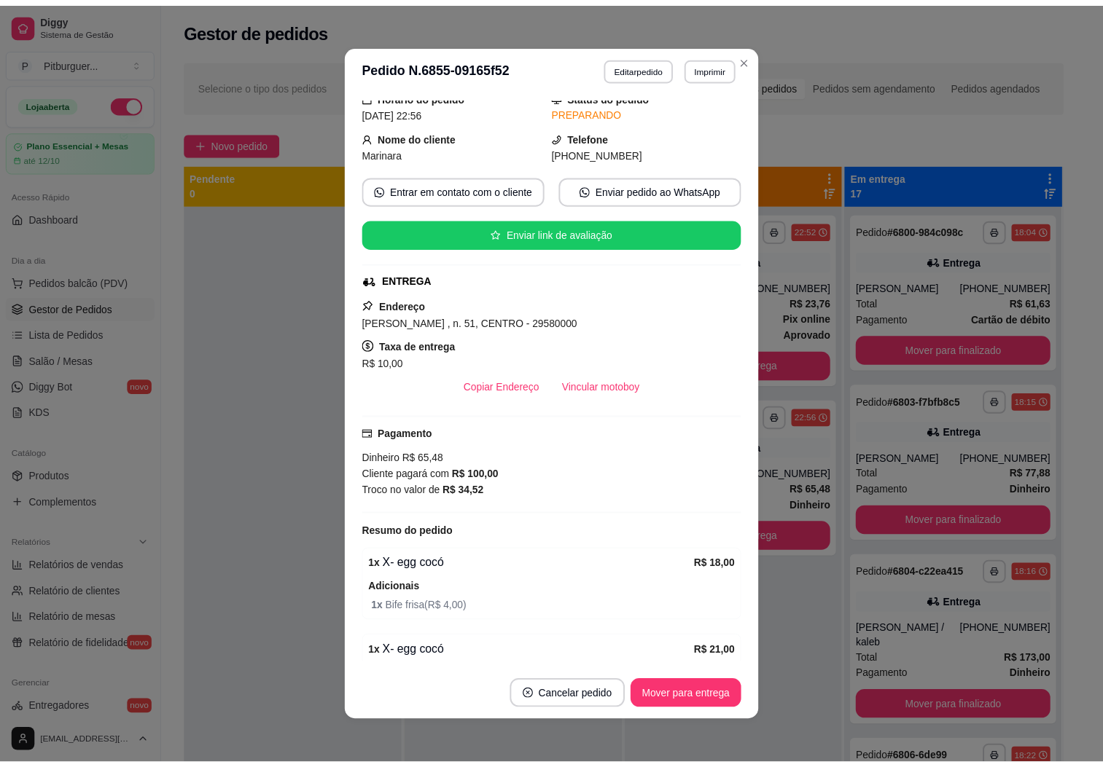
scroll to position [0, 0]
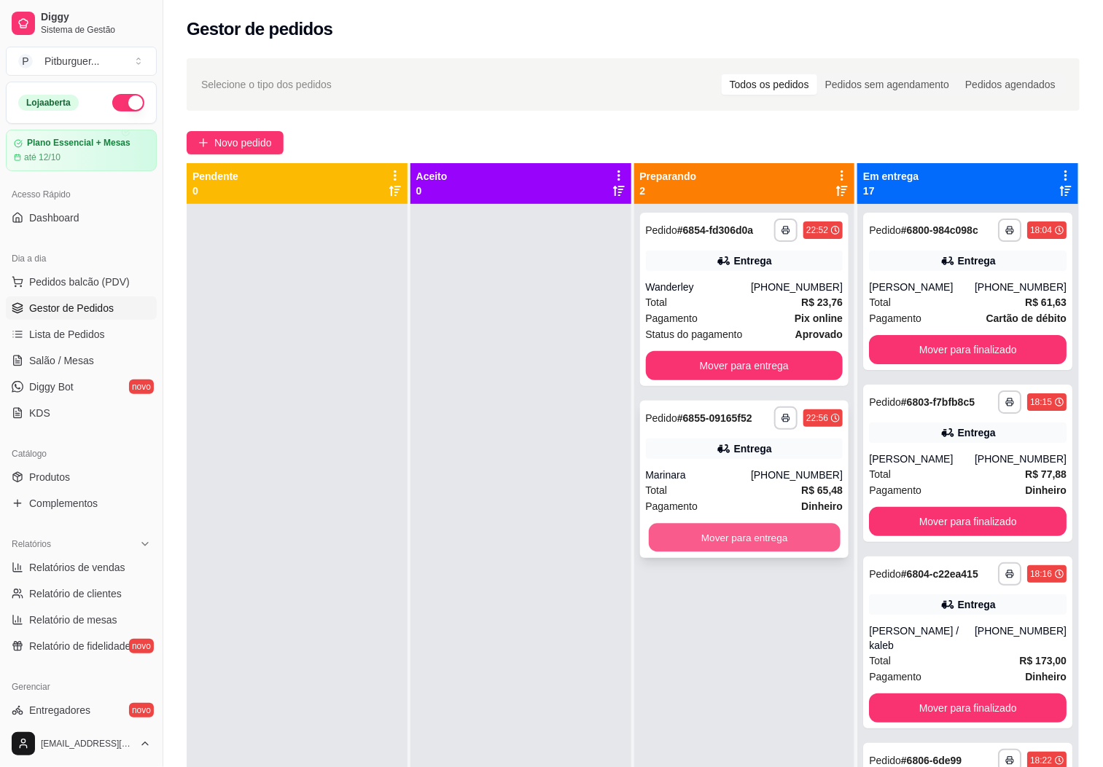
click at [737, 543] on button "Mover para entrega" at bounding box center [745, 538] width 192 height 28
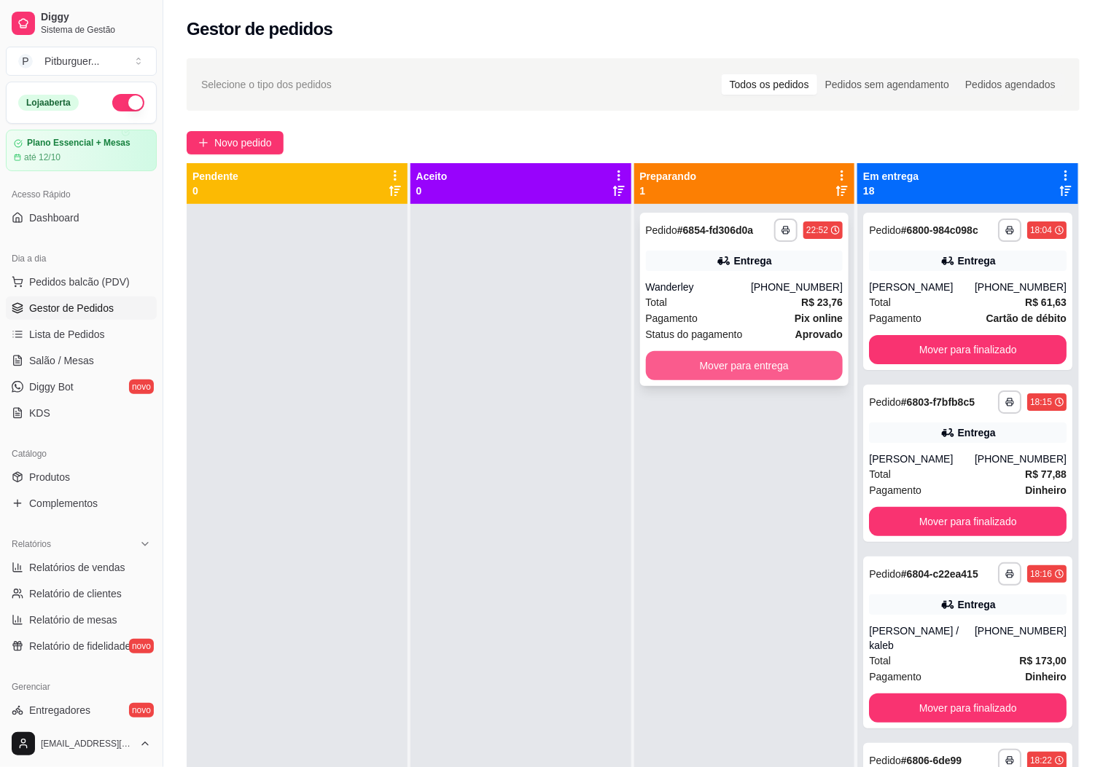
click at [733, 355] on button "Mover para entrega" at bounding box center [745, 365] width 198 height 29
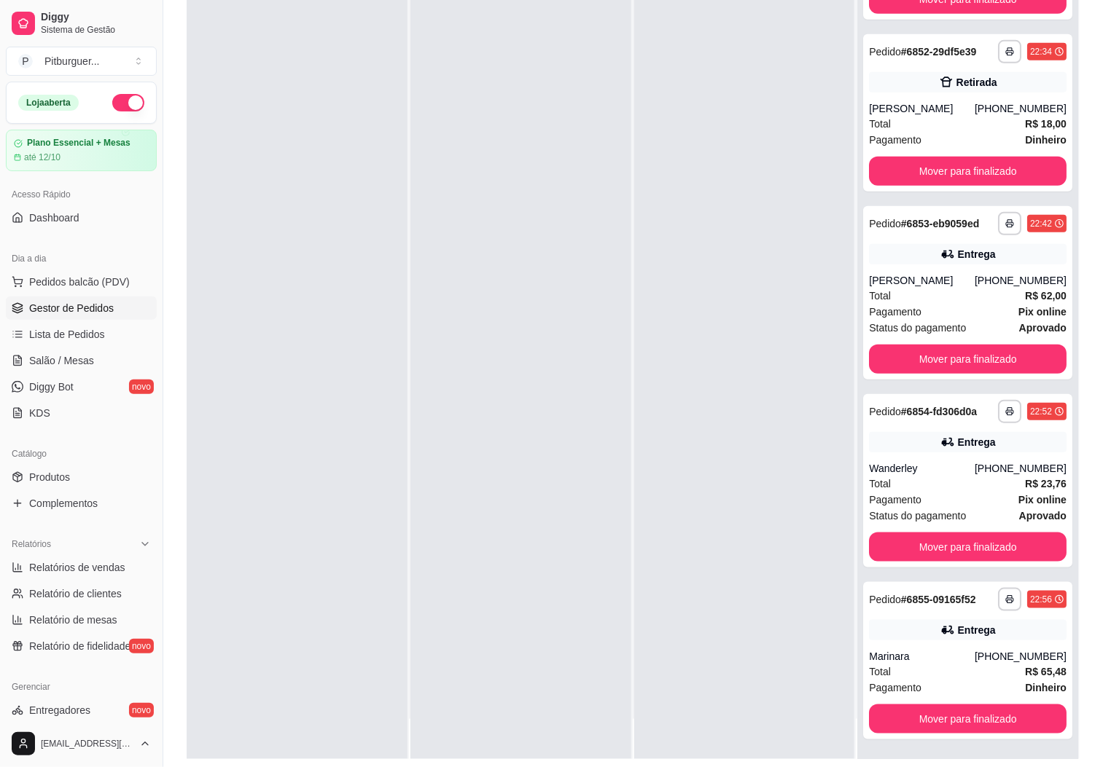
scroll to position [223, 0]
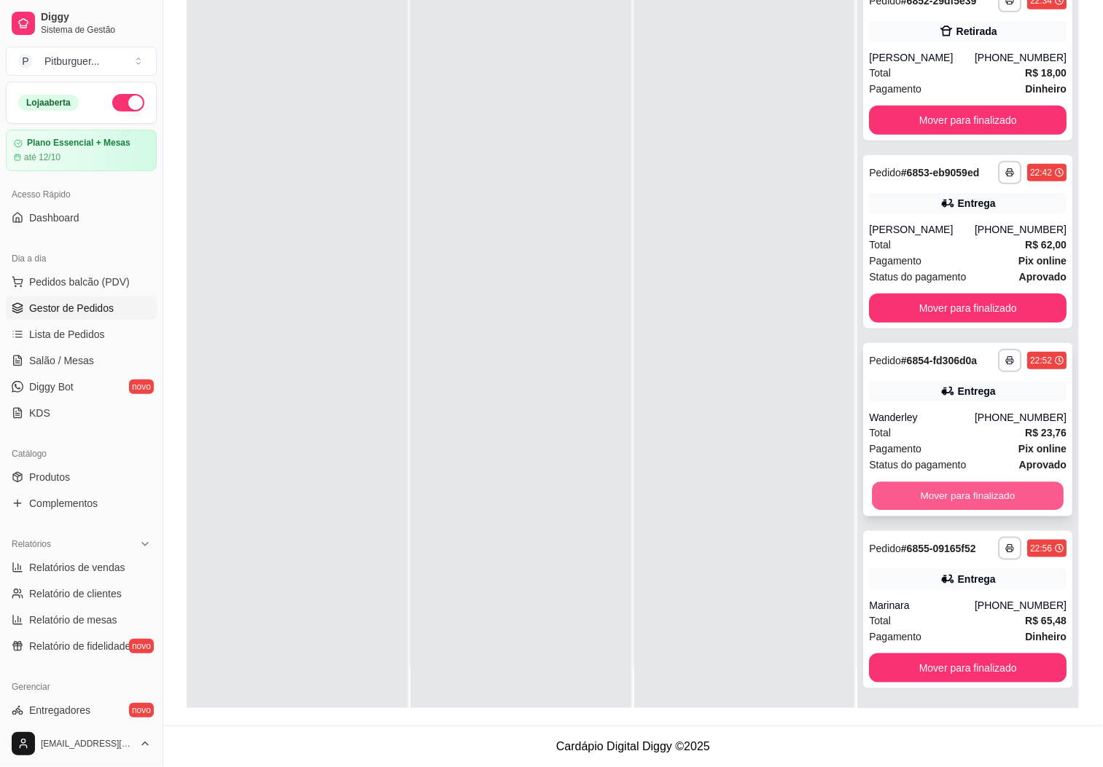
click at [910, 501] on button "Mover para finalizado" at bounding box center [968, 496] width 192 height 28
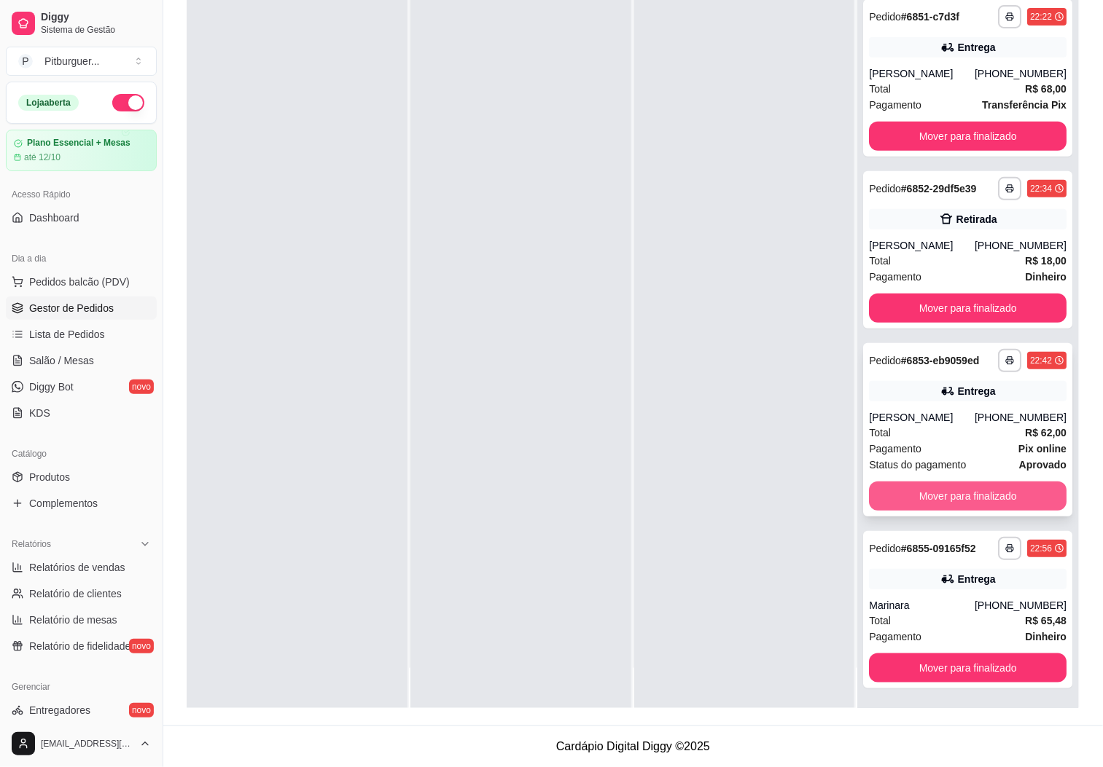
scroll to position [2416, 0]
click at [908, 499] on button "Mover para finalizado" at bounding box center [968, 496] width 198 height 29
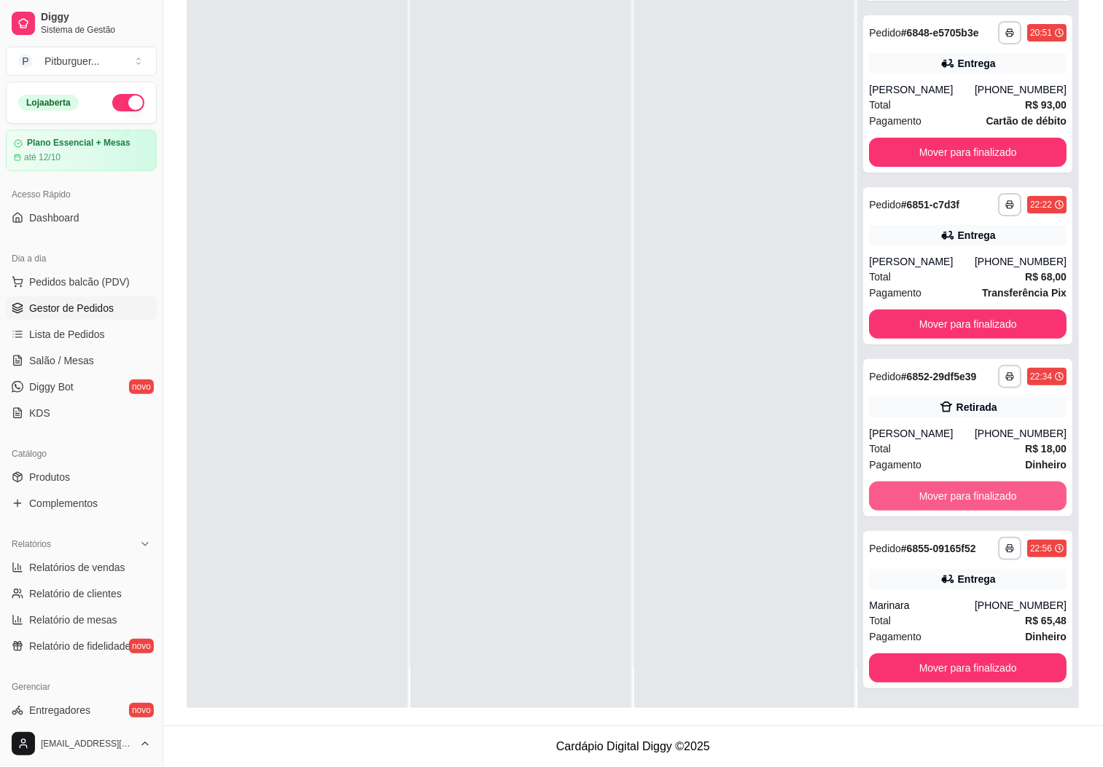
scroll to position [2216, 0]
click at [996, 501] on button "Mover para finalizado" at bounding box center [968, 496] width 198 height 29
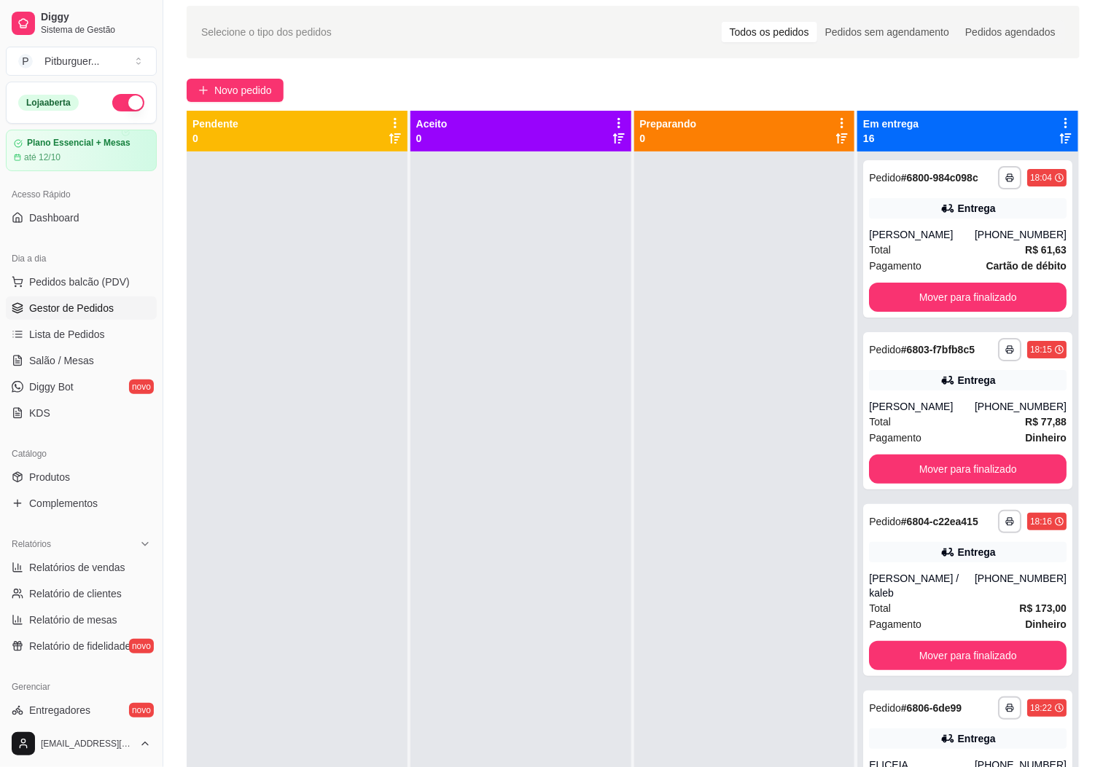
scroll to position [0, 0]
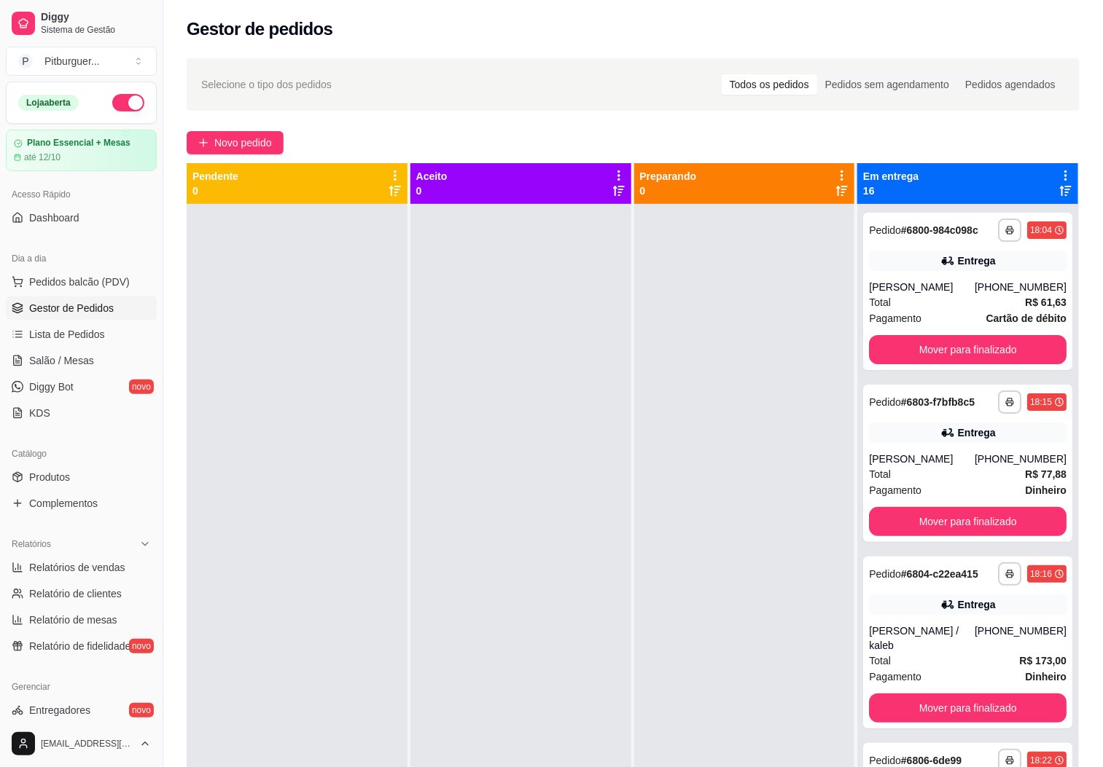
click at [673, 352] on div at bounding box center [744, 587] width 221 height 767
click at [901, 361] on button "Mover para finalizado" at bounding box center [968, 350] width 192 height 28
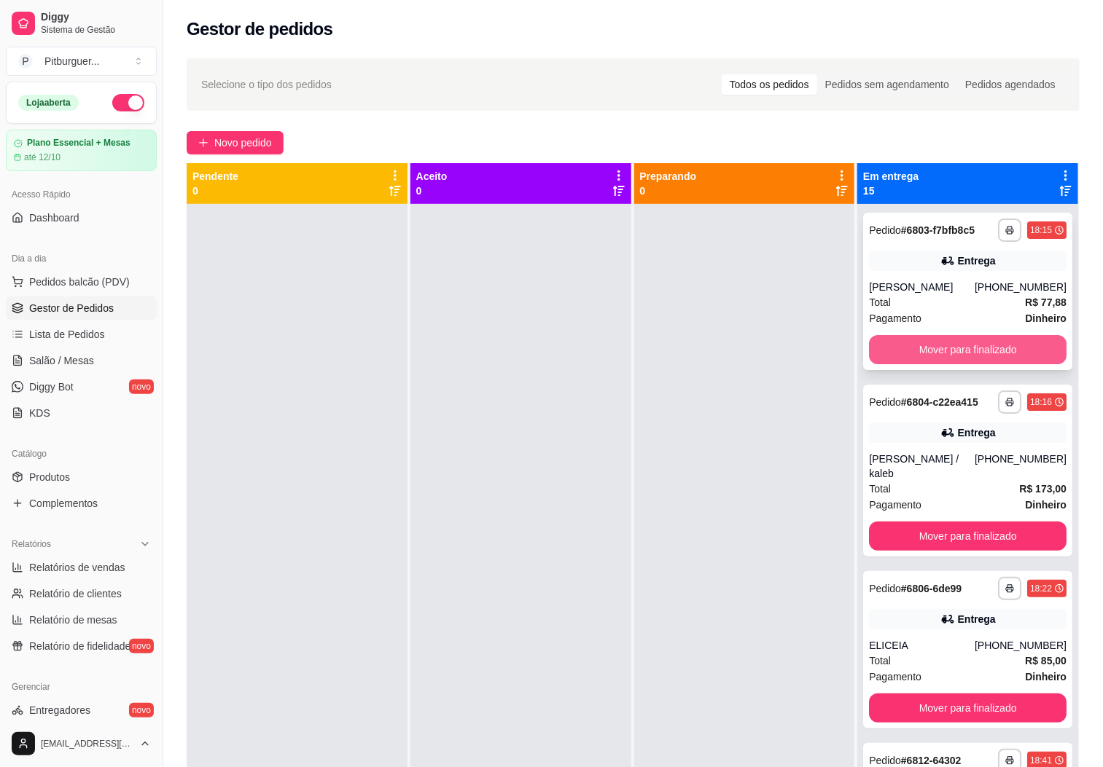
click at [906, 348] on button "Mover para finalizado" at bounding box center [968, 349] width 198 height 29
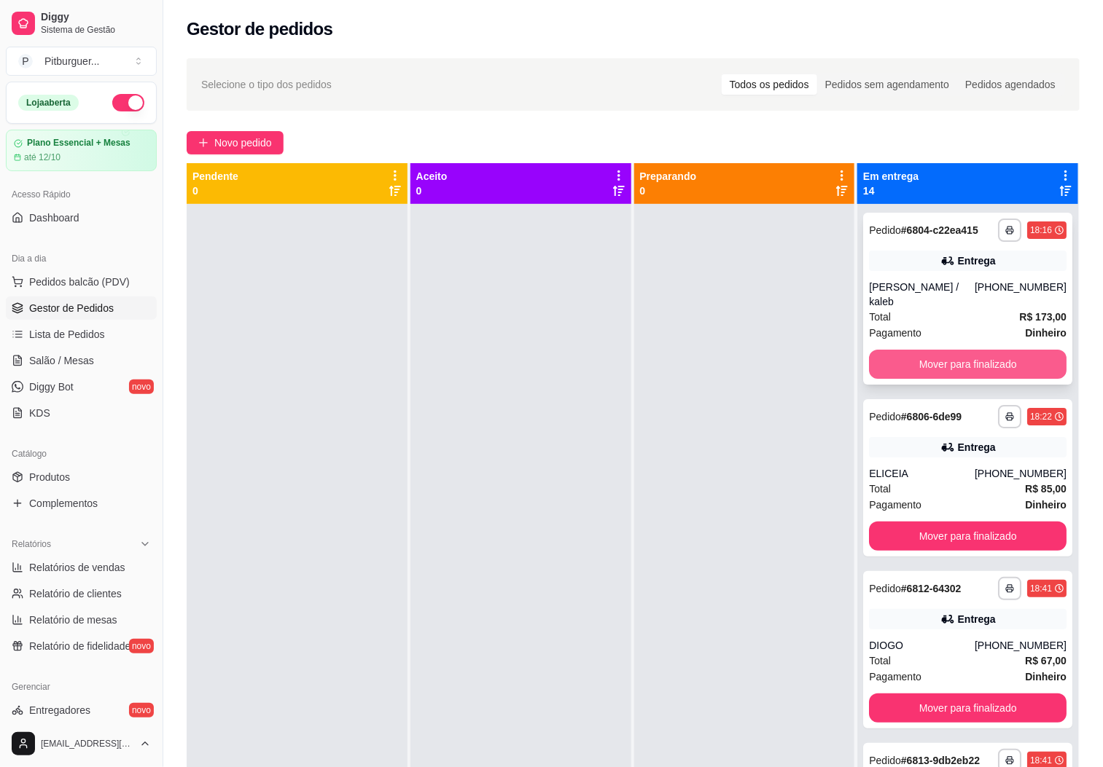
click at [908, 350] on button "Mover para finalizado" at bounding box center [968, 364] width 198 height 29
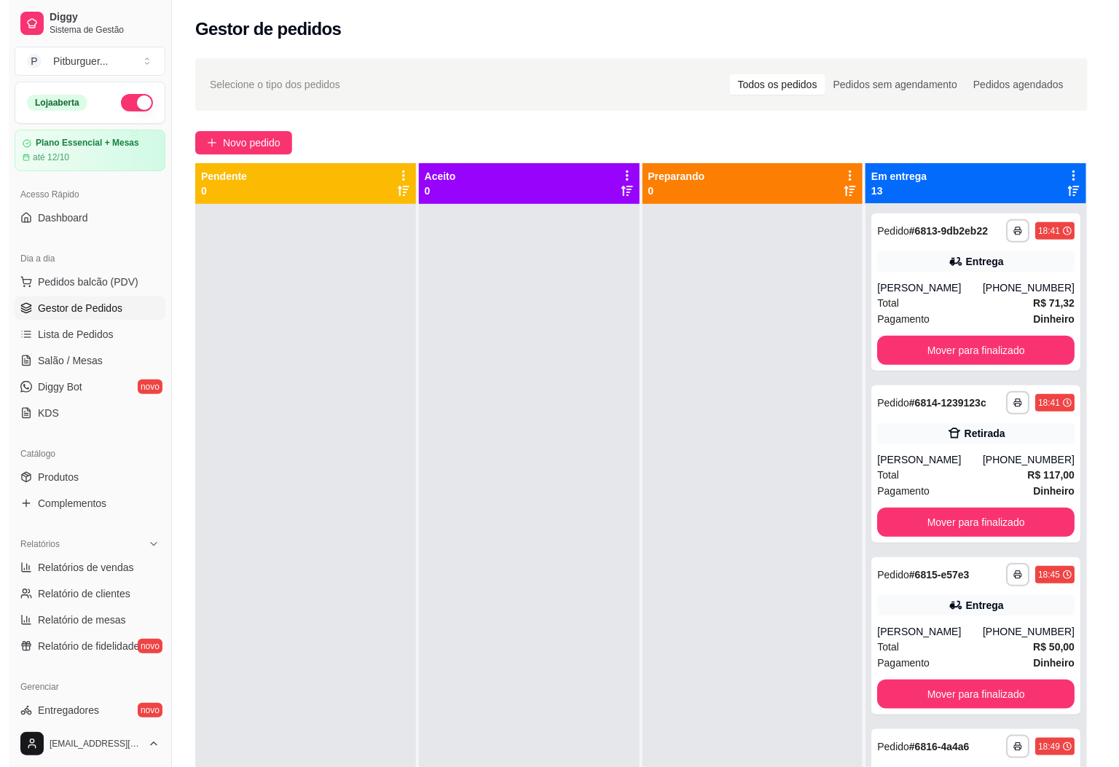
scroll to position [359, 0]
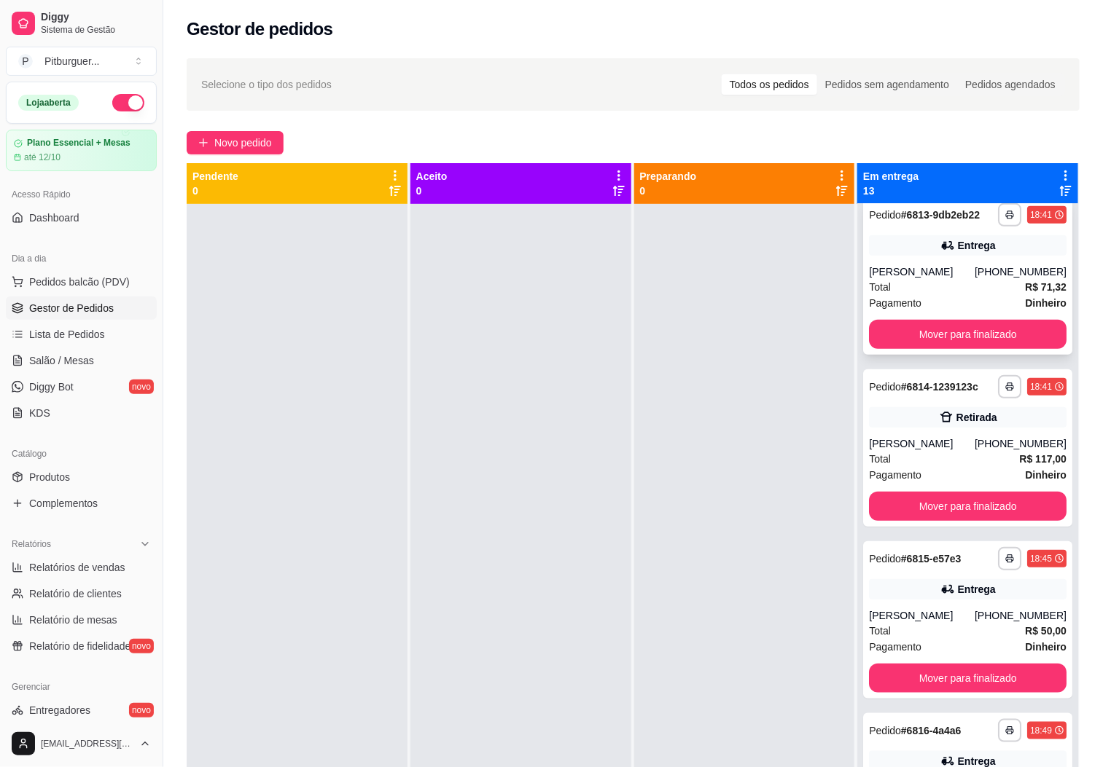
click at [955, 306] on div "Pagamento Dinheiro" at bounding box center [968, 303] width 198 height 16
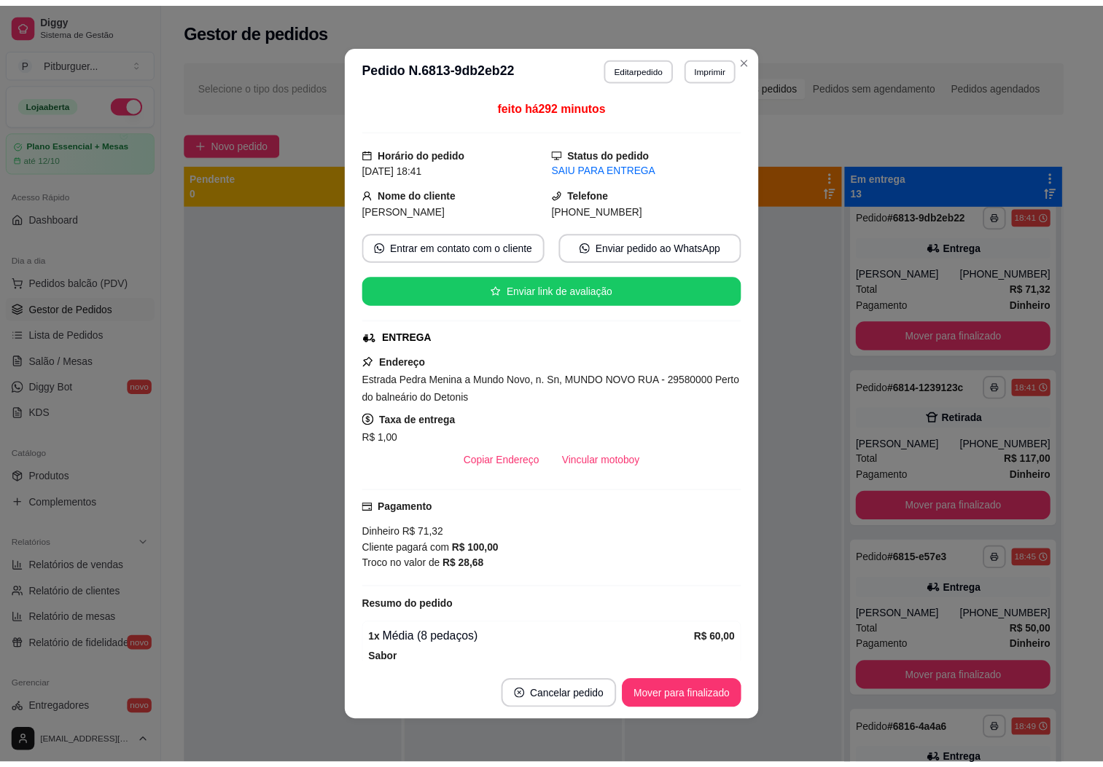
scroll to position [260, 0]
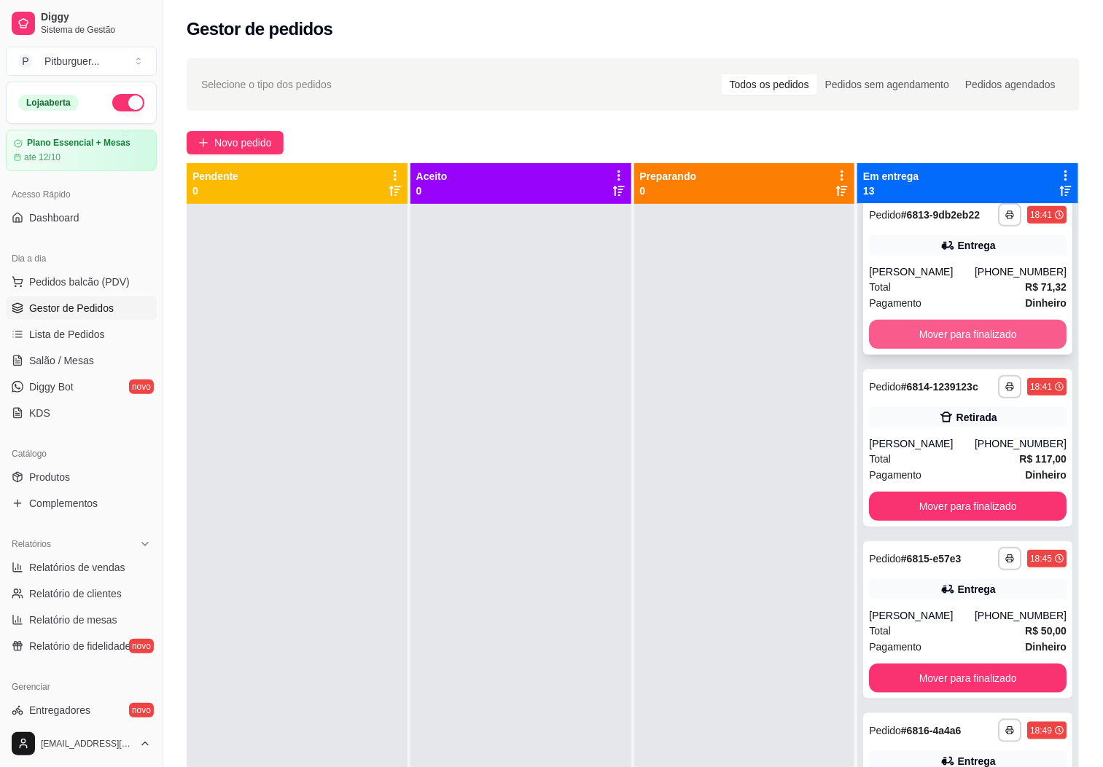
click at [927, 346] on button "Mover para finalizado" at bounding box center [968, 334] width 198 height 29
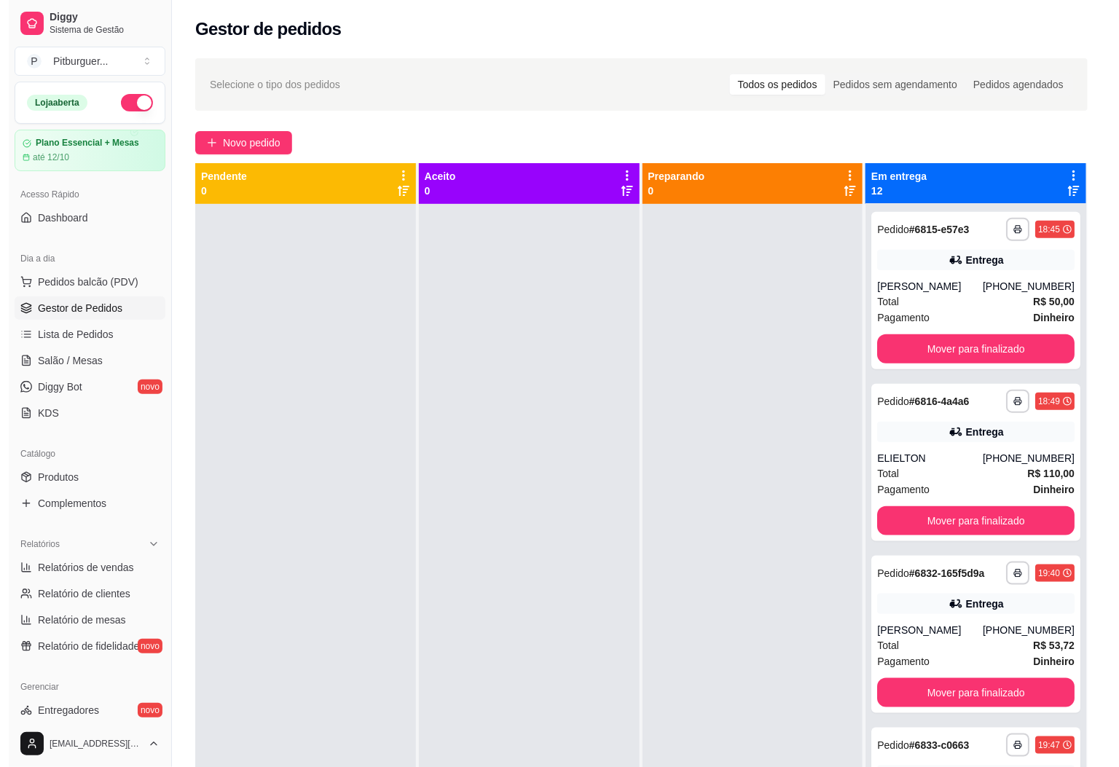
scroll to position [520, 0]
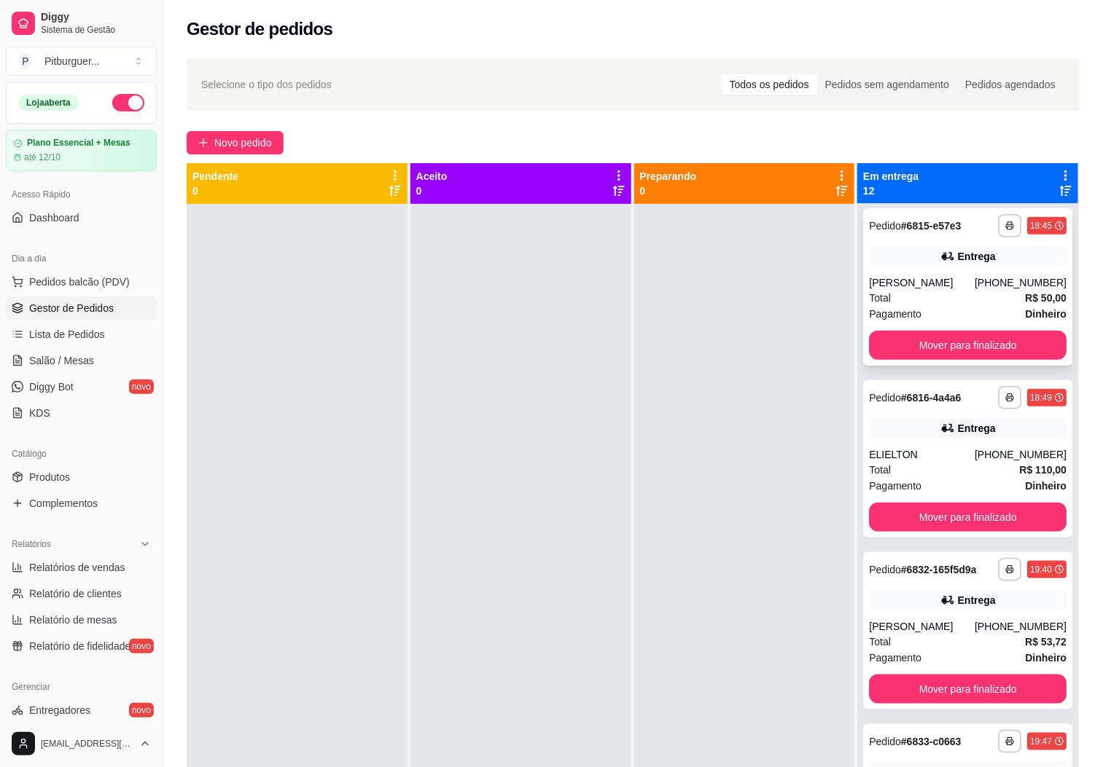
click at [891, 293] on div "Total R$ 50,00" at bounding box center [968, 298] width 198 height 16
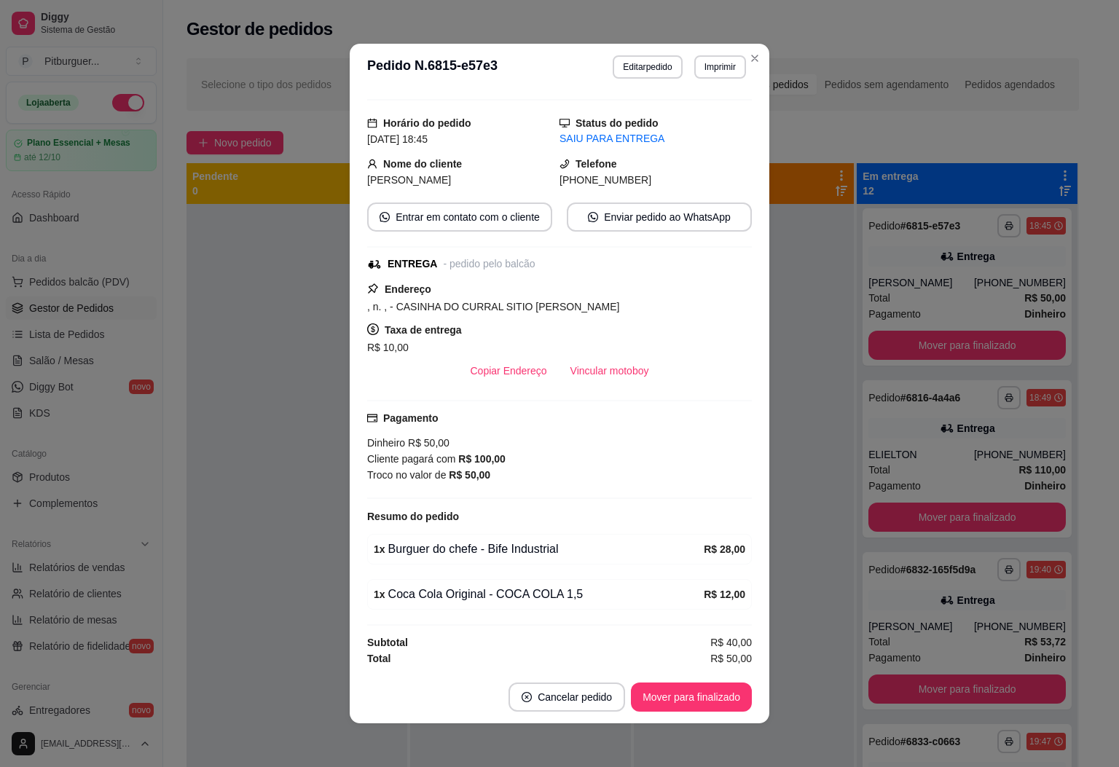
scroll to position [38, 0]
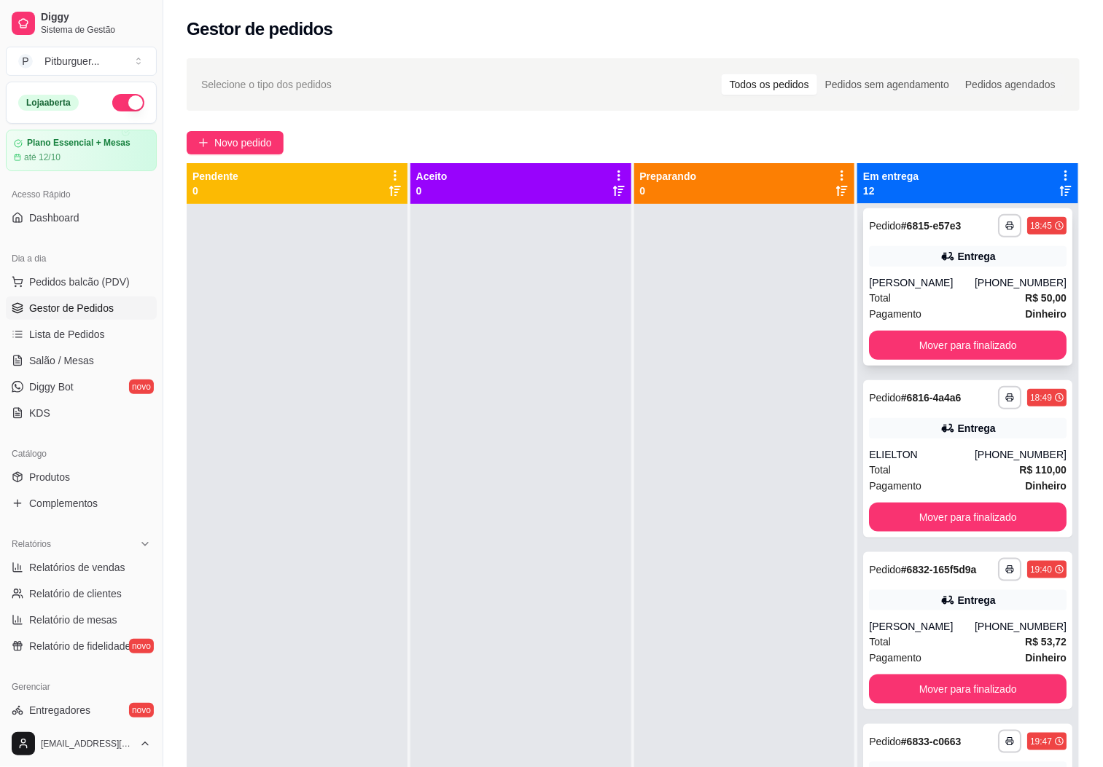
click at [882, 300] on div "Total R$ 50,00" at bounding box center [968, 298] width 198 height 16
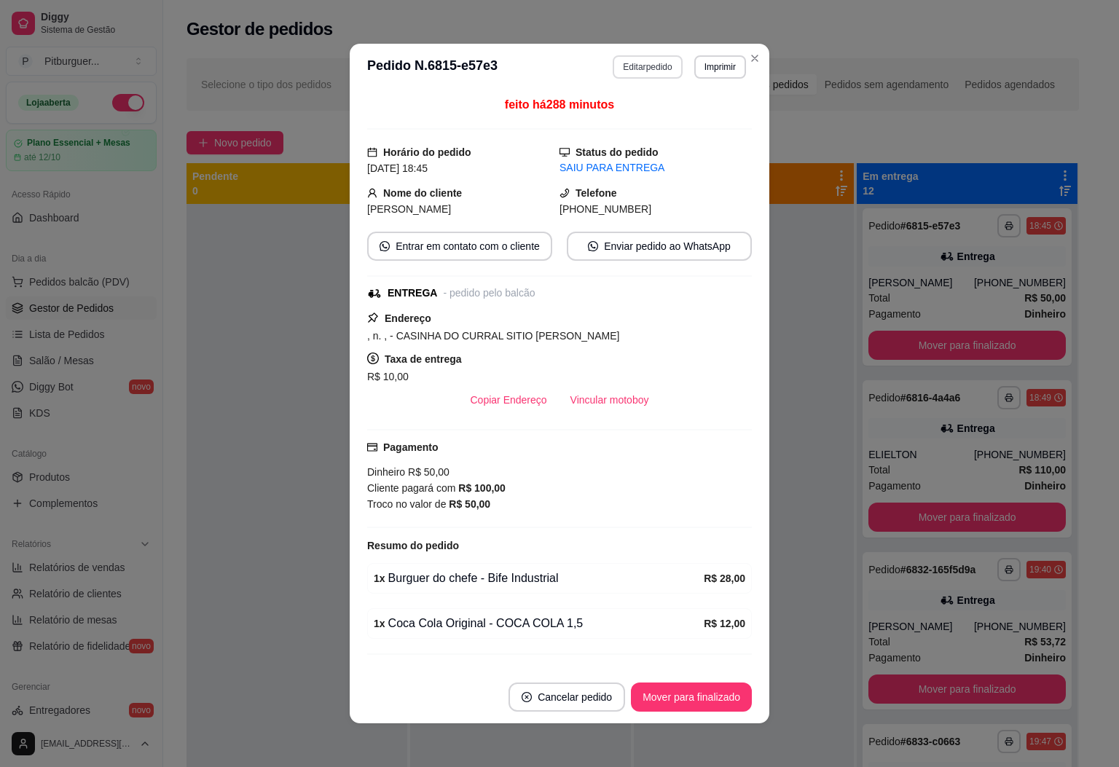
click at [635, 74] on button "Editar pedido" at bounding box center [647, 66] width 69 height 23
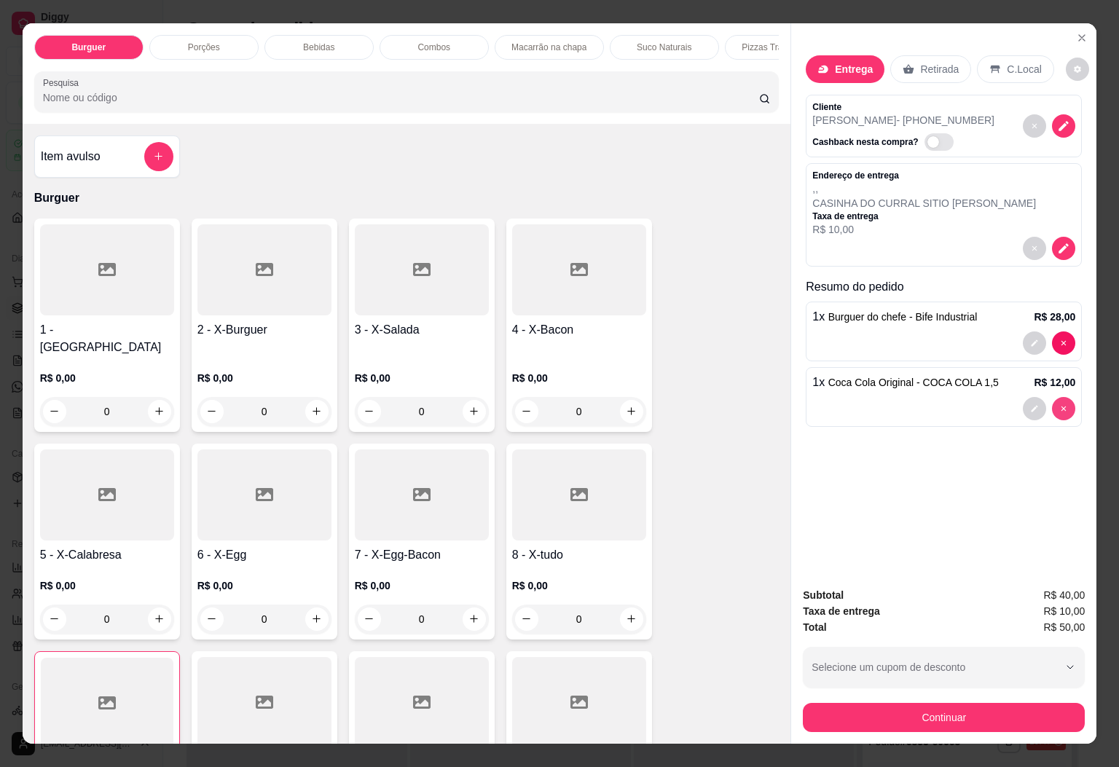
type input "0"
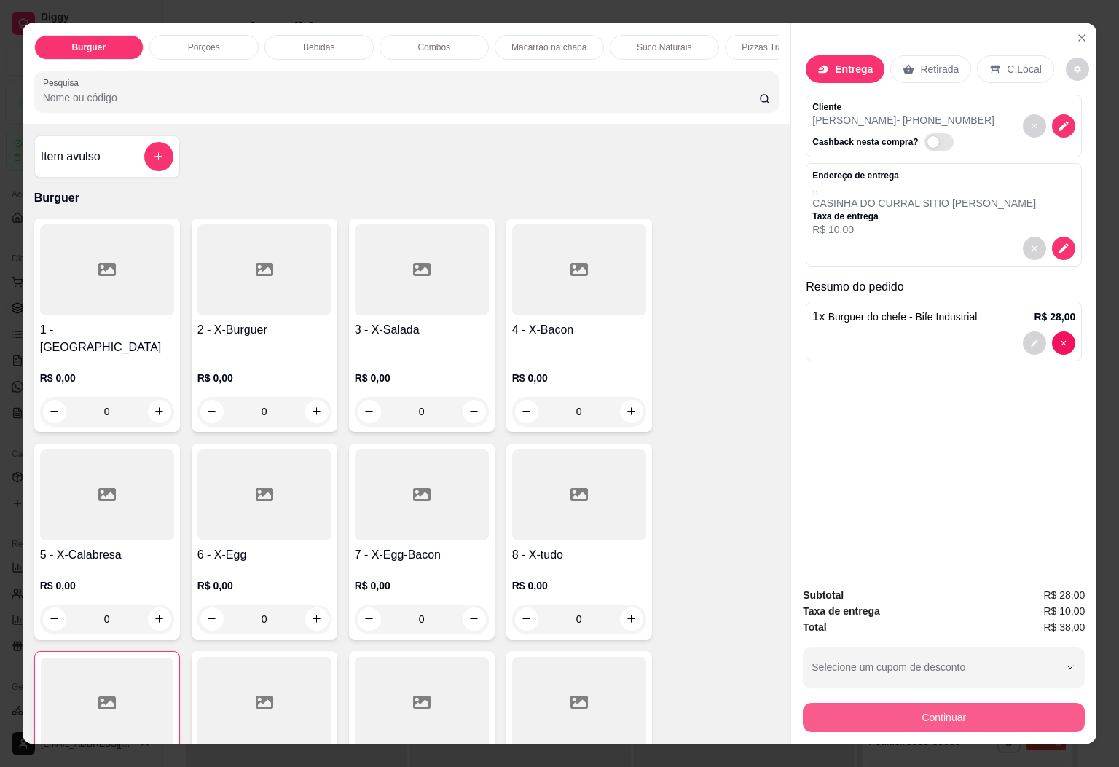
click at [966, 711] on button "Continuar" at bounding box center [944, 717] width 282 height 29
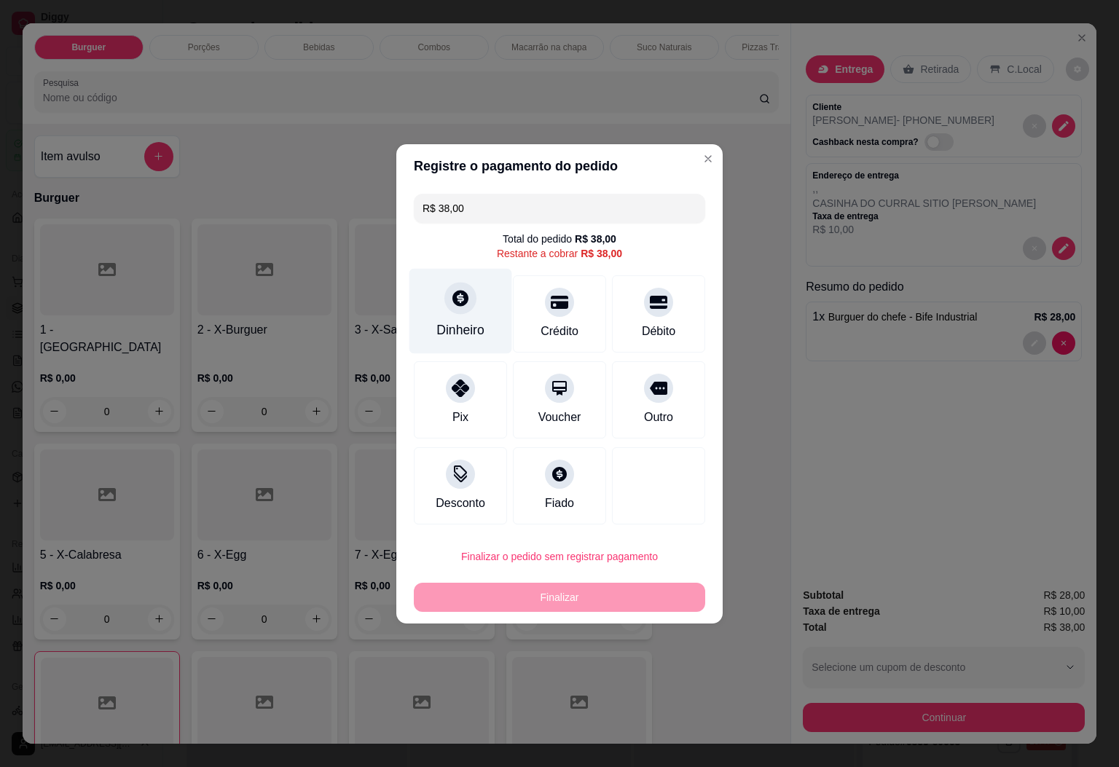
click at [477, 316] on div "Dinheiro" at bounding box center [461, 310] width 103 height 85
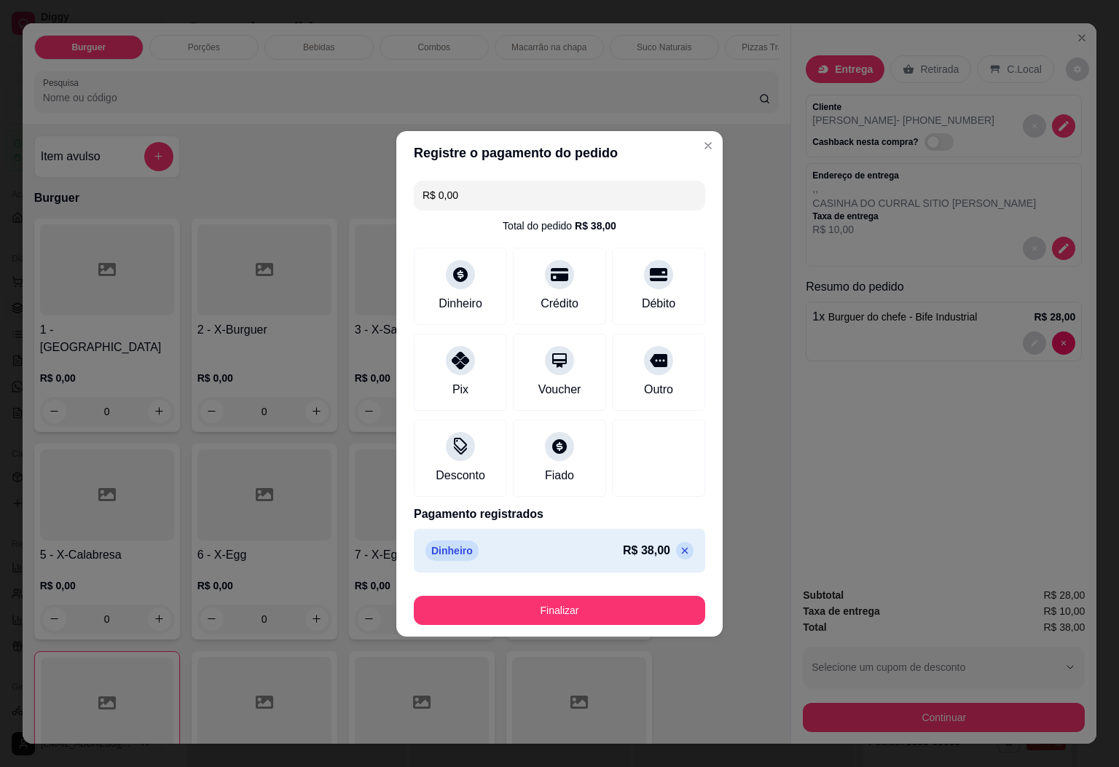
type input "R$ 0,00"
click at [603, 610] on button "Finalizar" at bounding box center [560, 610] width 292 height 29
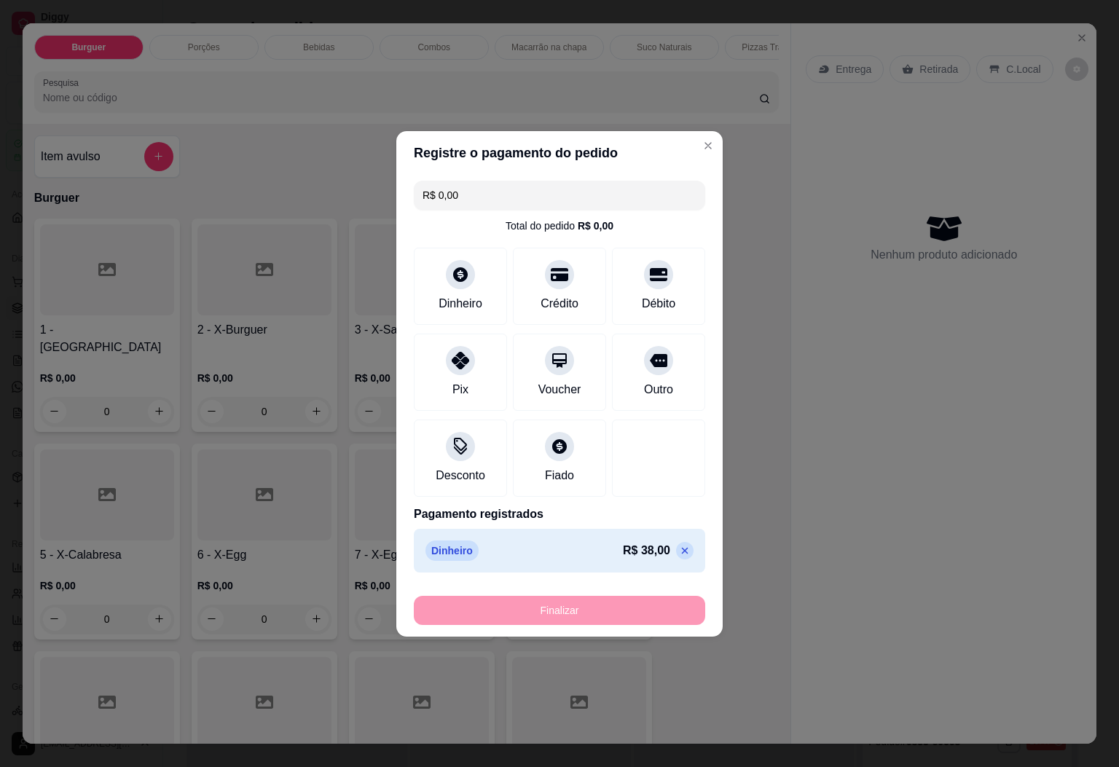
type input "0"
type input "-R$ 38,00"
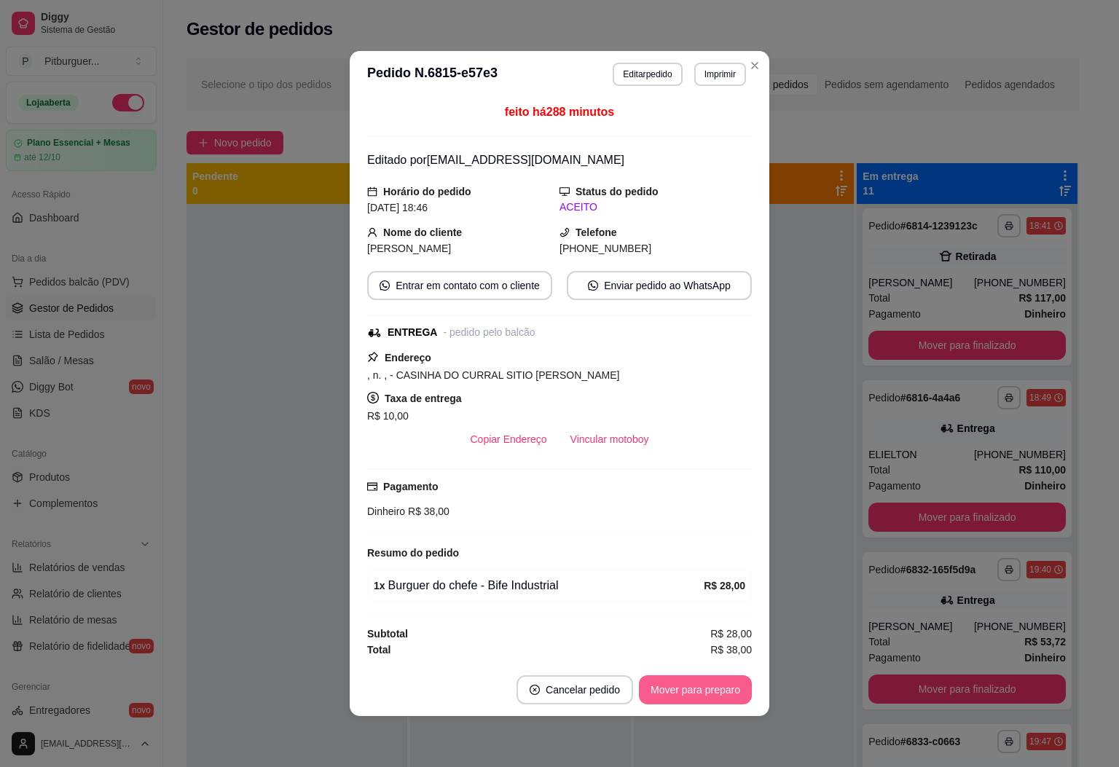
click at [702, 700] on button "Mover para preparo" at bounding box center [695, 690] width 113 height 29
click at [702, 700] on button "Mover para entrega" at bounding box center [696, 690] width 112 height 29
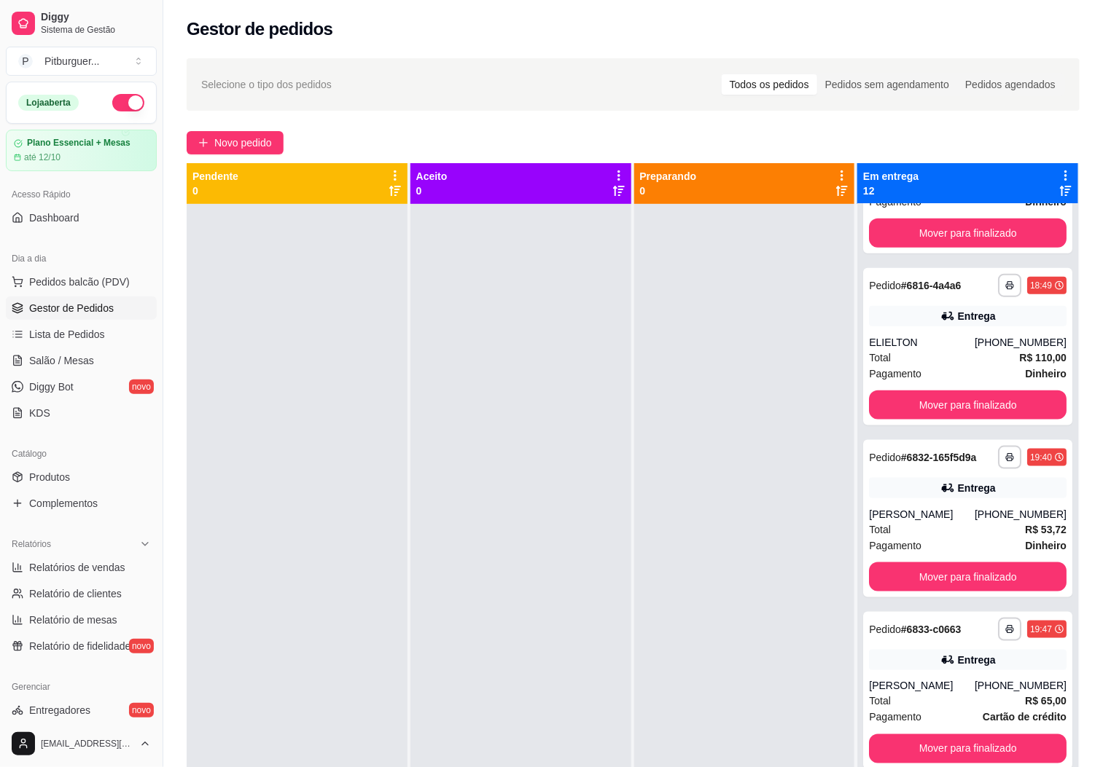
scroll to position [681, 0]
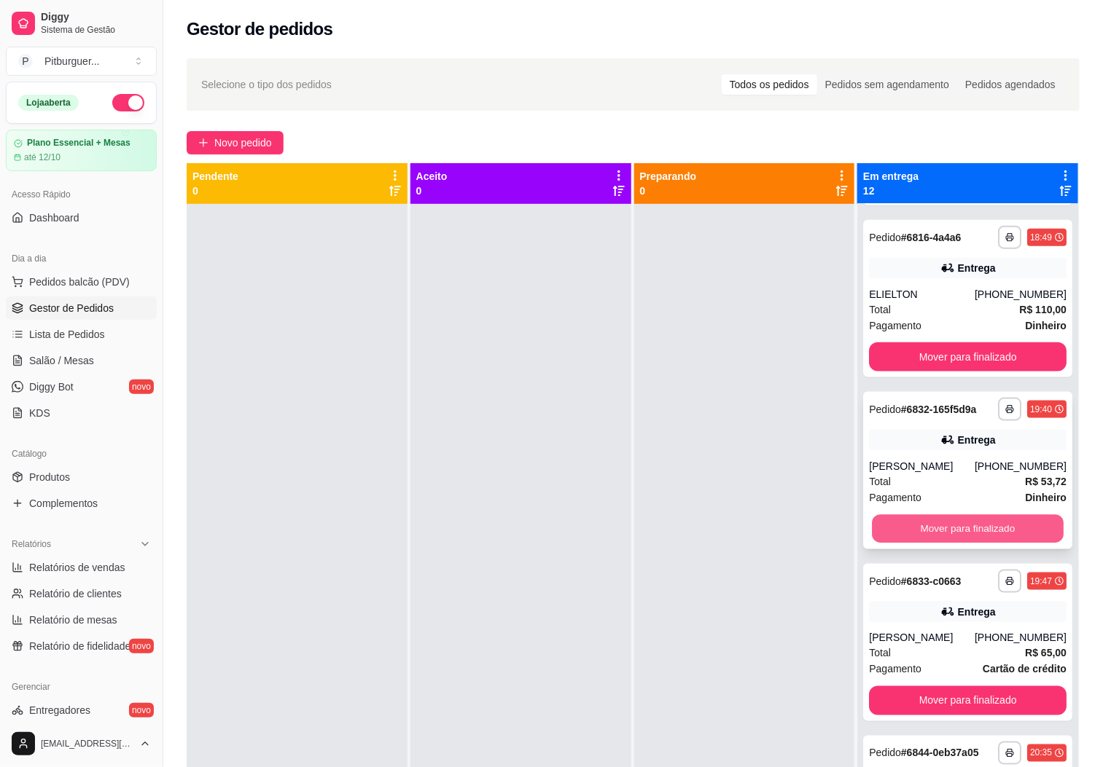
click at [954, 527] on button "Mover para finalizado" at bounding box center [968, 529] width 192 height 28
click at [954, 527] on button "Mover para finalizado" at bounding box center [968, 529] width 198 height 29
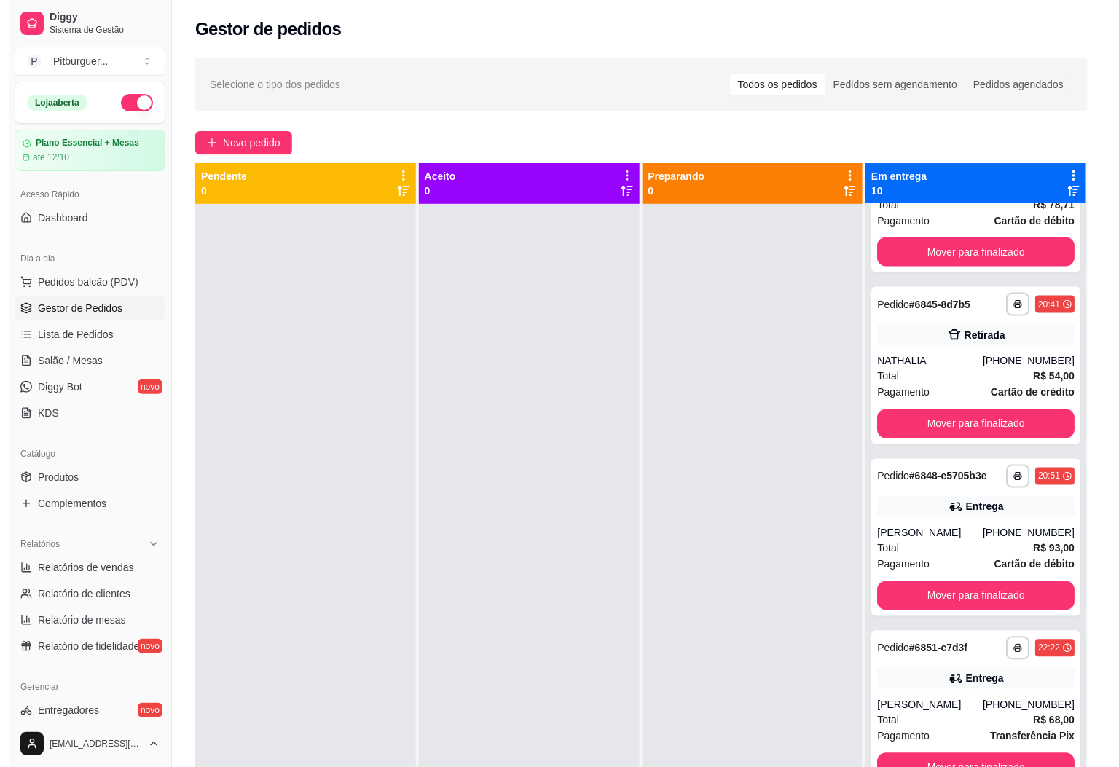
scroll to position [982, 0]
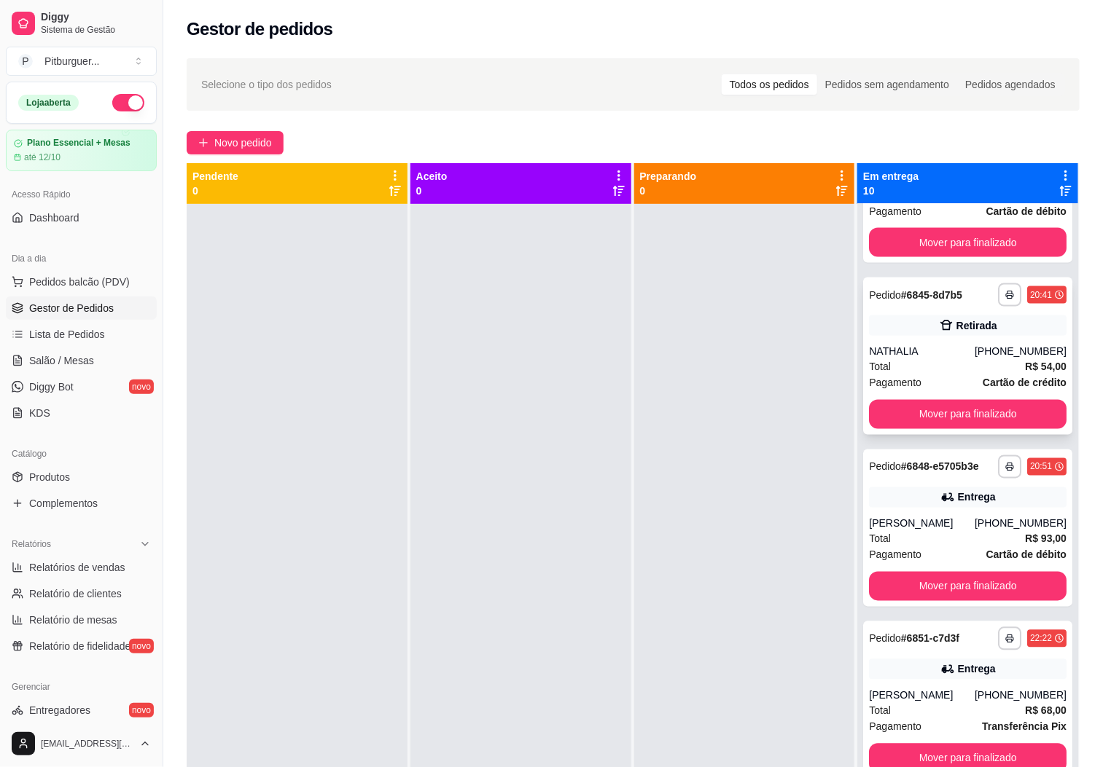
click at [926, 361] on div "Total R$ 54,00" at bounding box center [968, 367] width 198 height 16
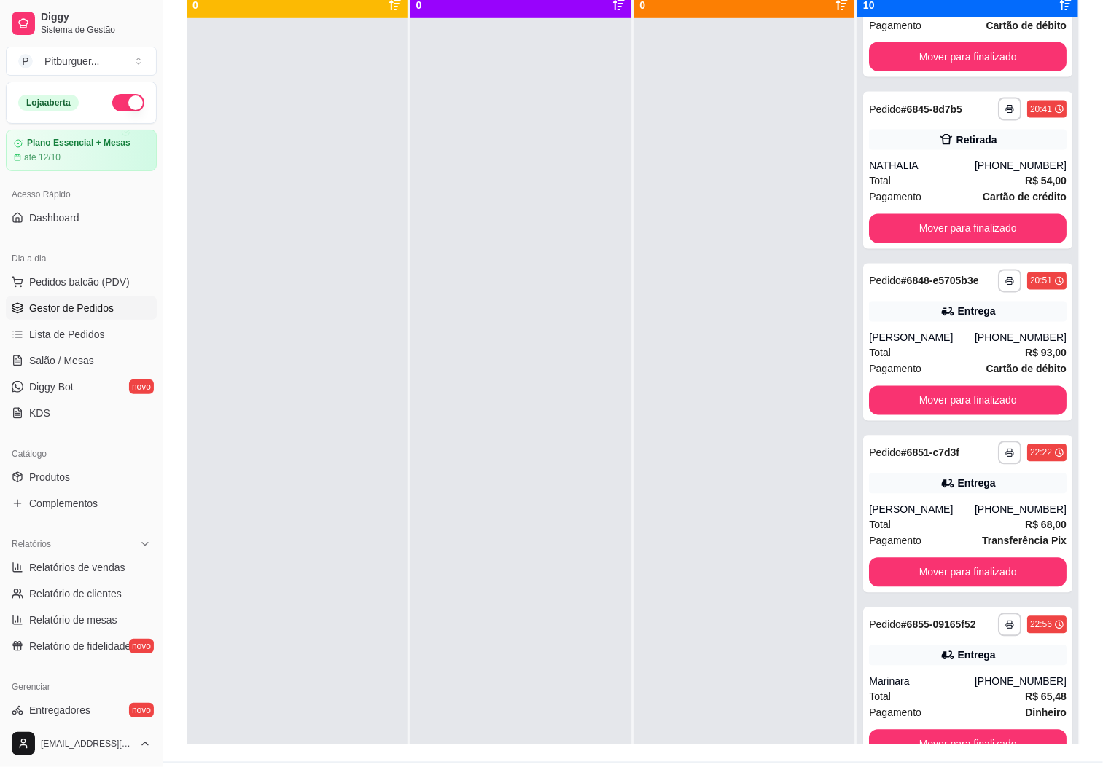
scroll to position [202, 0]
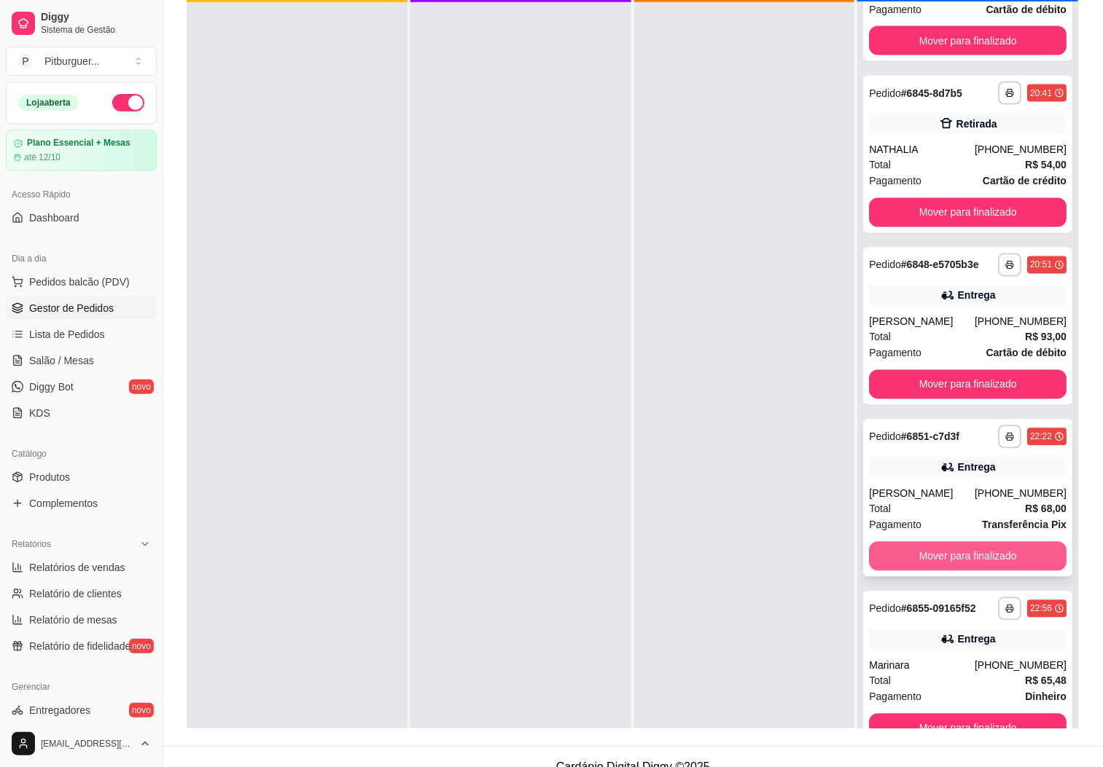
click at [988, 571] on button "Mover para finalizado" at bounding box center [968, 556] width 198 height 29
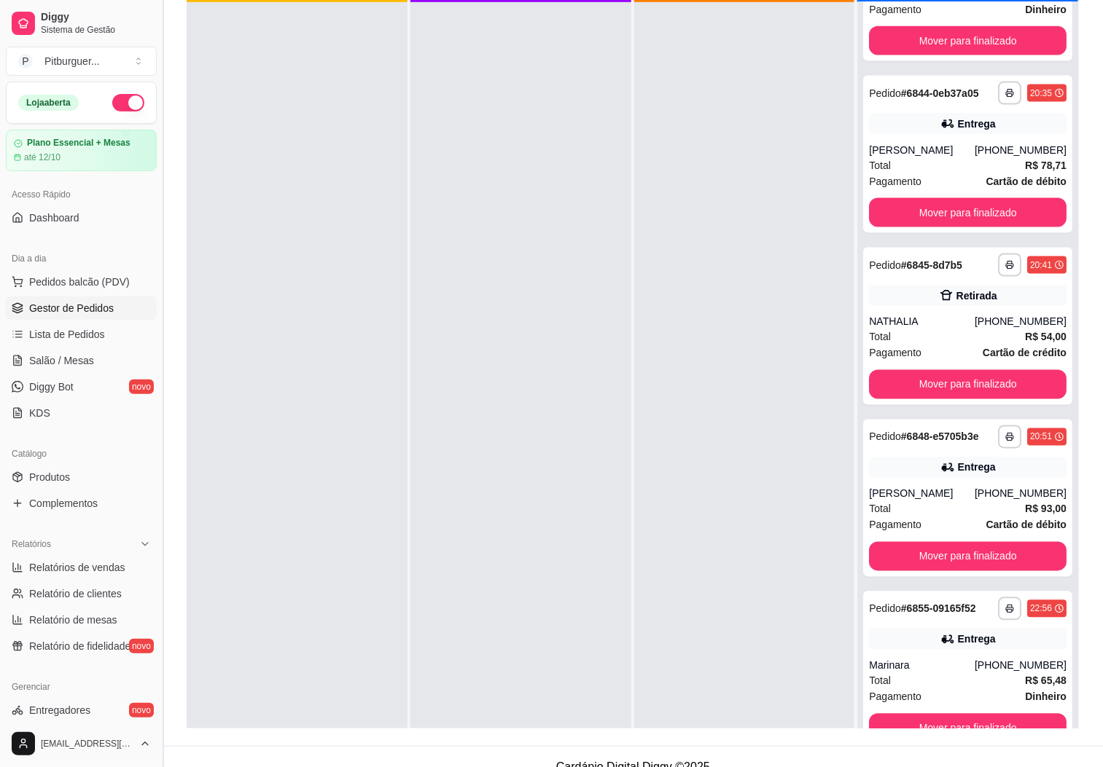
click at [157, 510] on button "Toggle Sidebar" at bounding box center [163, 383] width 12 height 767
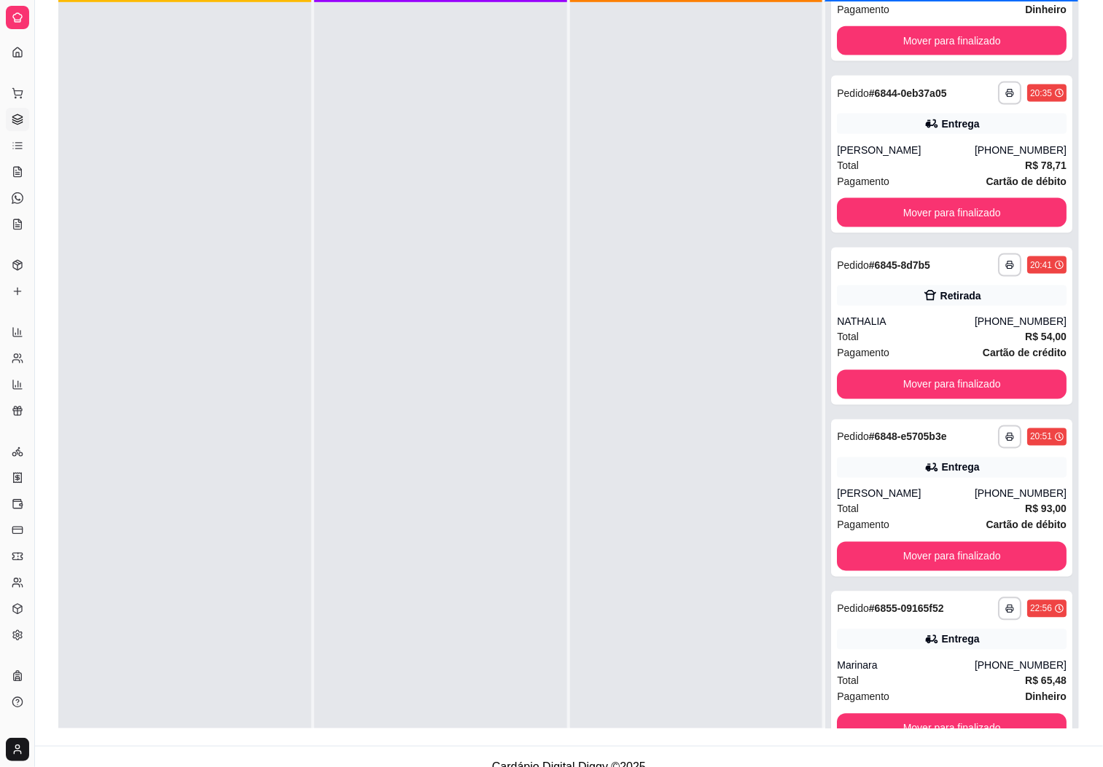
scroll to position [794, 0]
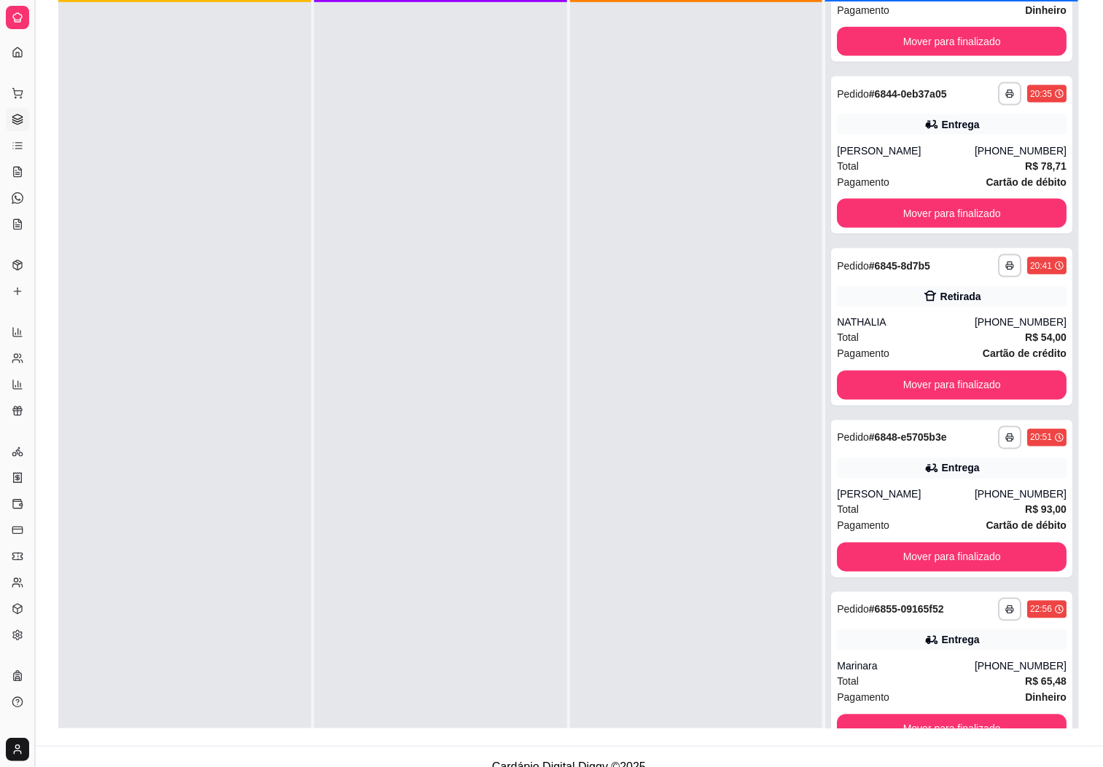
click at [36, 495] on button "Toggle Sidebar" at bounding box center [34, 383] width 12 height 767
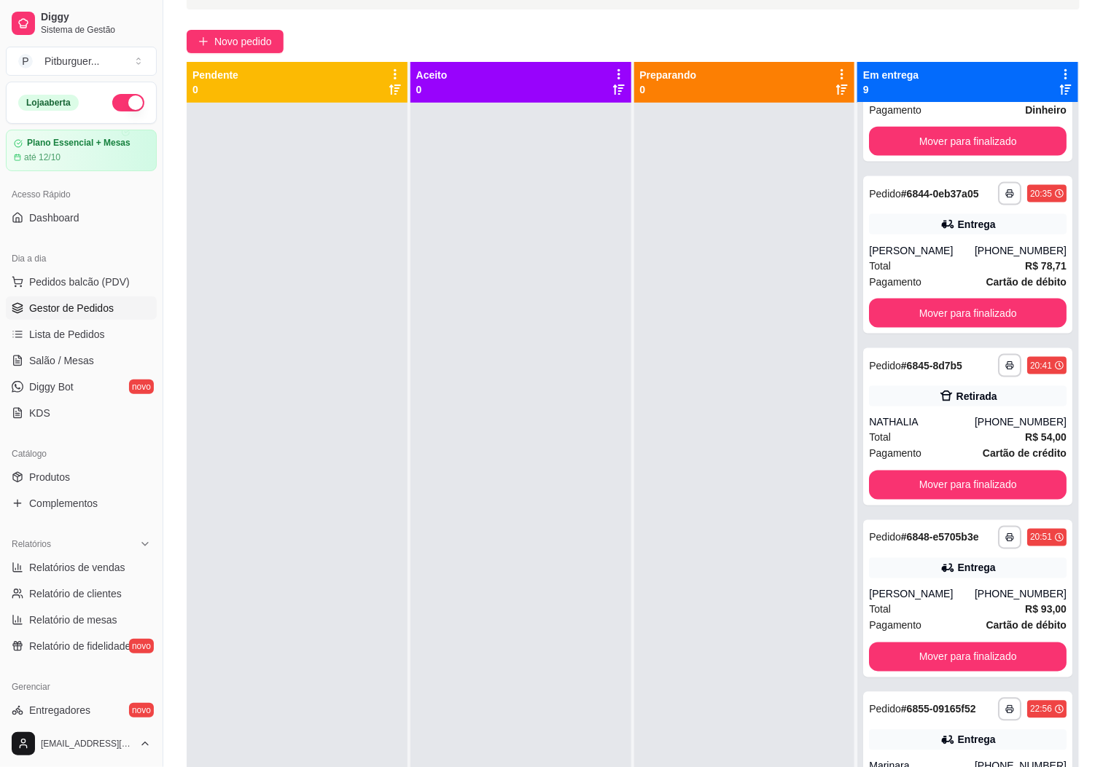
scroll to position [0, 0]
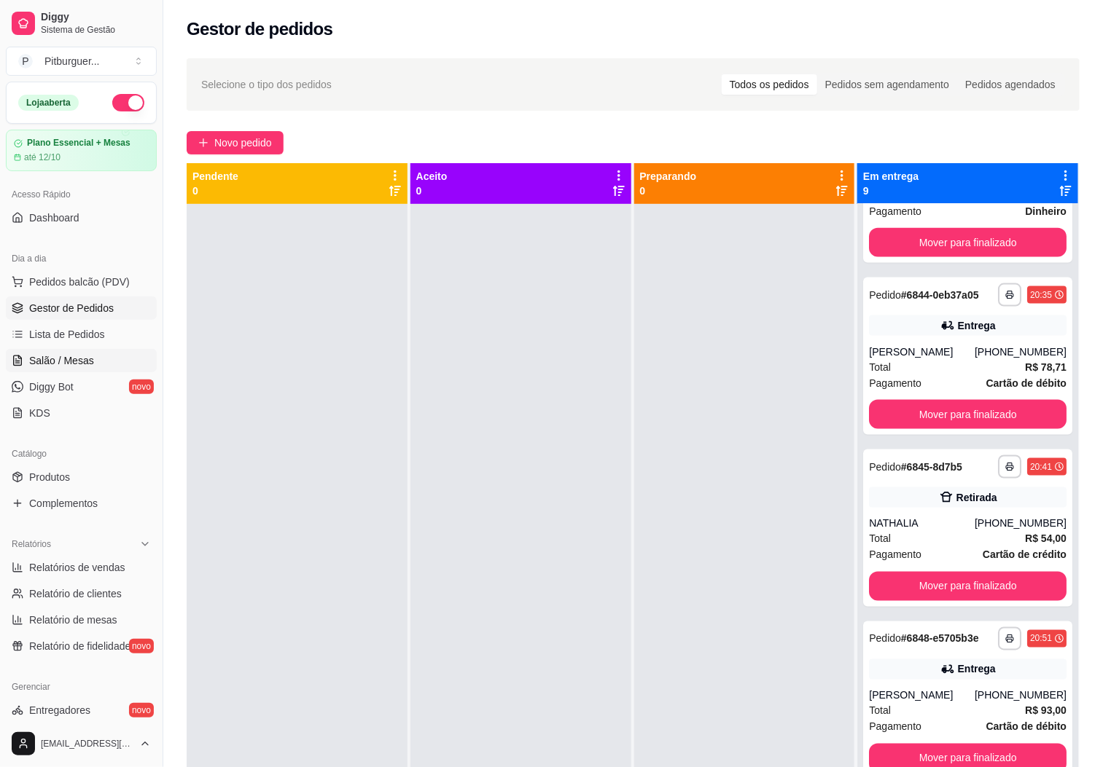
click at [68, 357] on span "Salão / Mesas" at bounding box center [61, 360] width 65 height 15
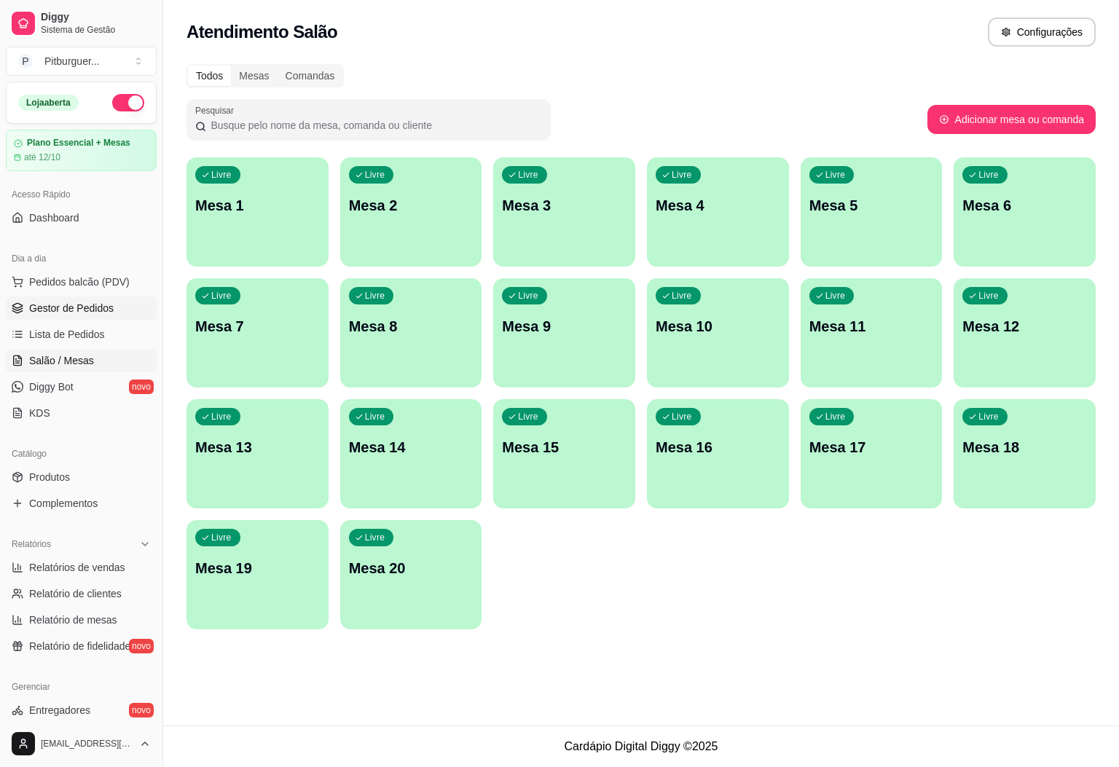
click at [42, 313] on span "Gestor de Pedidos" at bounding box center [71, 308] width 85 height 15
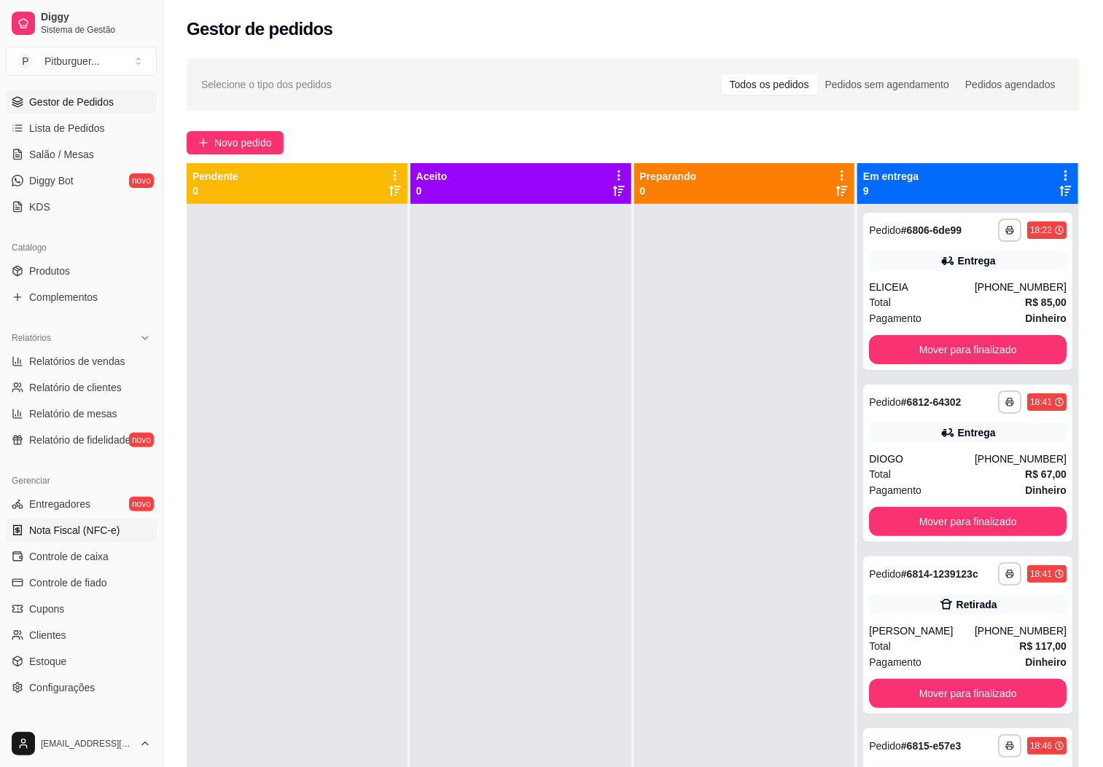
scroll to position [282, 0]
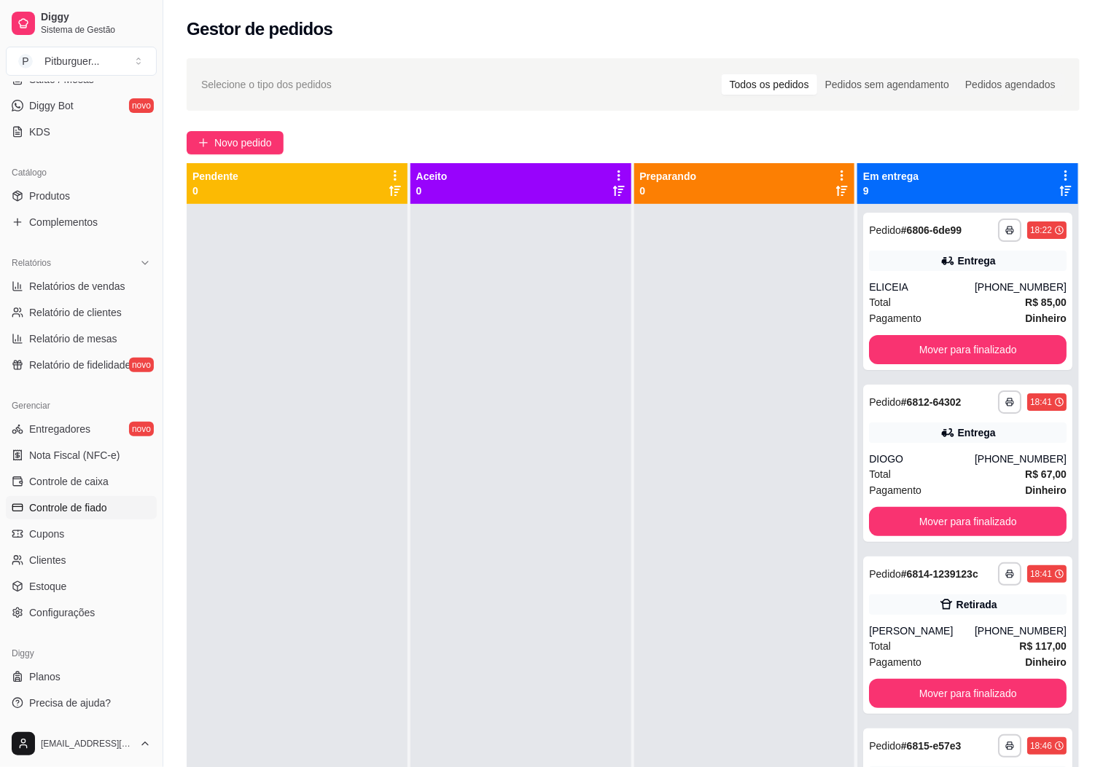
click at [112, 517] on link "Controle de fiado" at bounding box center [81, 507] width 151 height 23
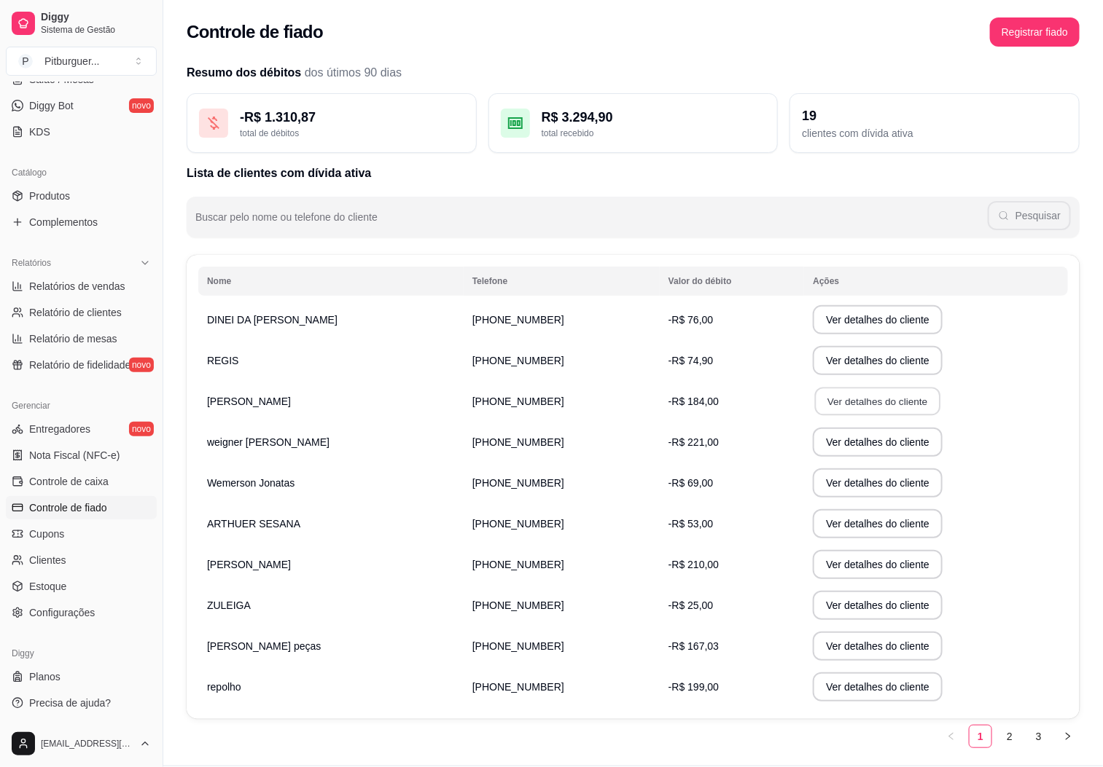
click at [888, 413] on button "Ver detalhes do cliente" at bounding box center [877, 402] width 125 height 28
click at [870, 564] on button "Ver detalhes do cliente" at bounding box center [877, 565] width 125 height 28
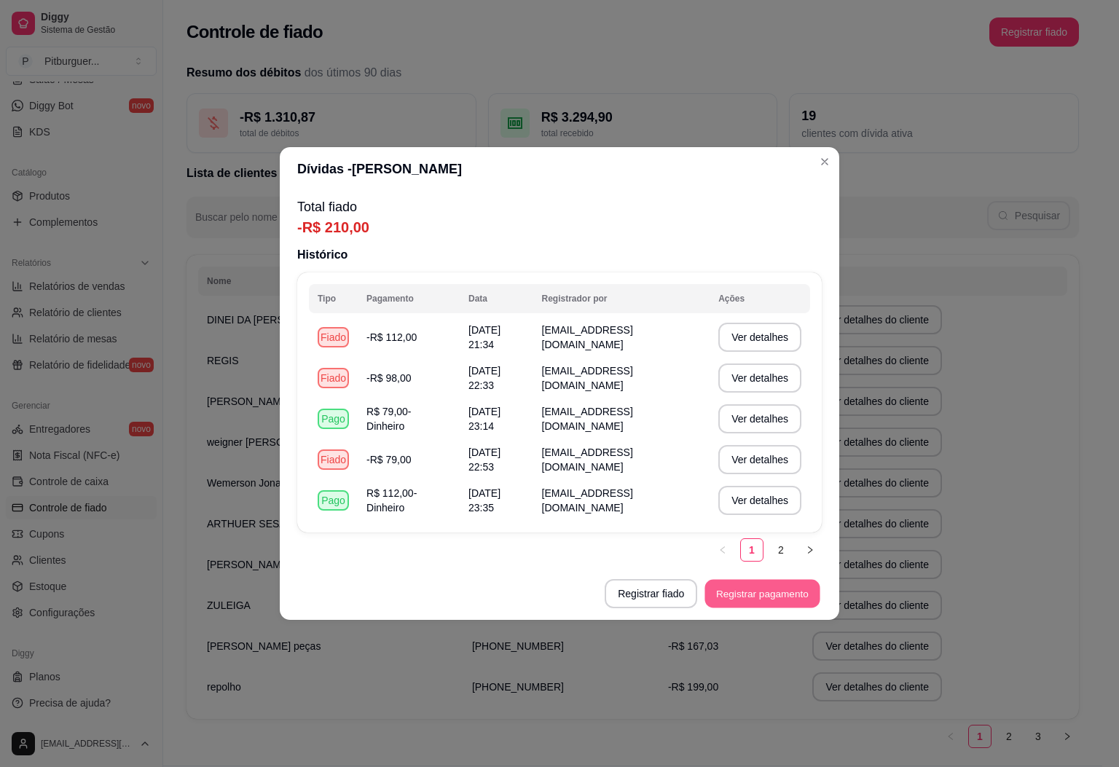
click at [740, 593] on button "Registrar pagamento" at bounding box center [762, 594] width 115 height 28
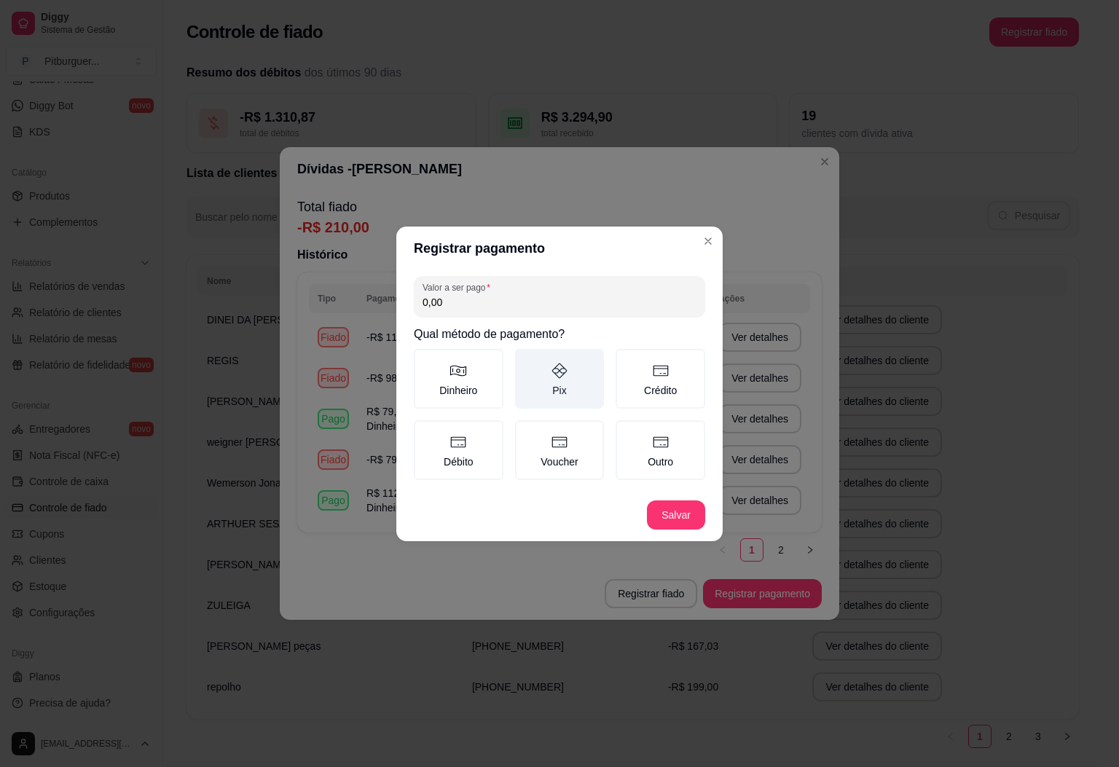
click at [568, 385] on label "Pix" at bounding box center [560, 379] width 90 height 60
click at [526, 360] on button "Pix" at bounding box center [521, 354] width 12 height 12
click at [456, 302] on input "0,00" at bounding box center [560, 302] width 274 height 15
type input "98,00"
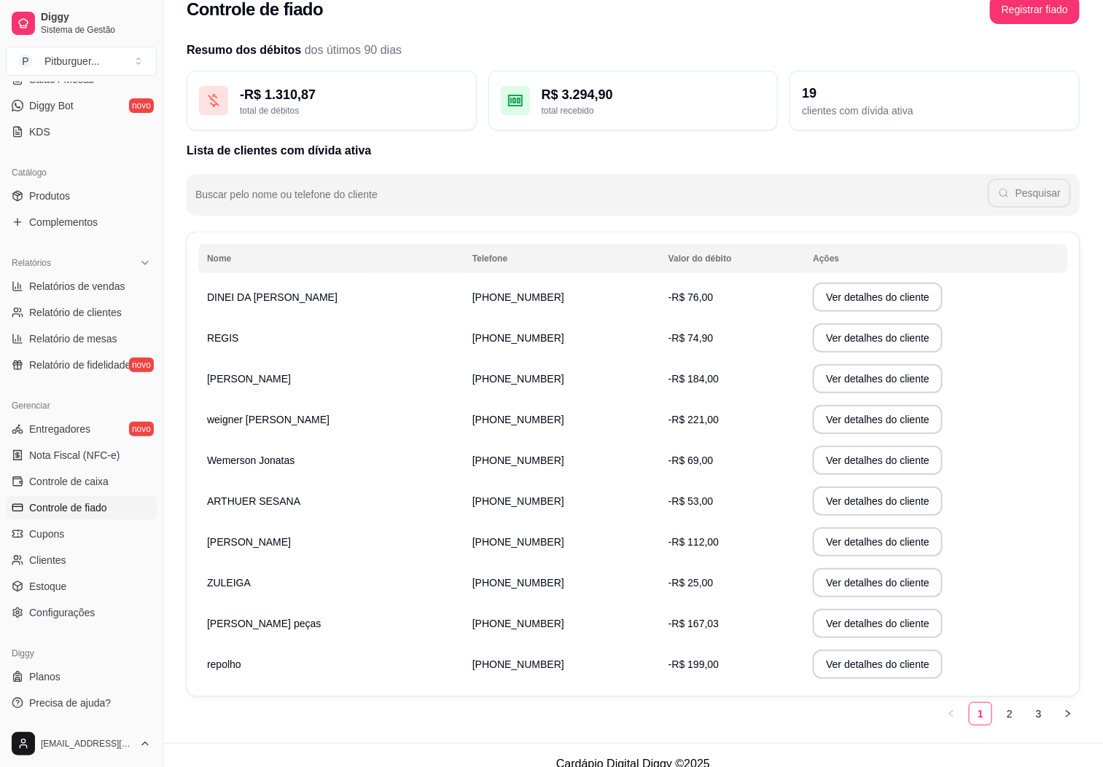
scroll to position [40, 0]
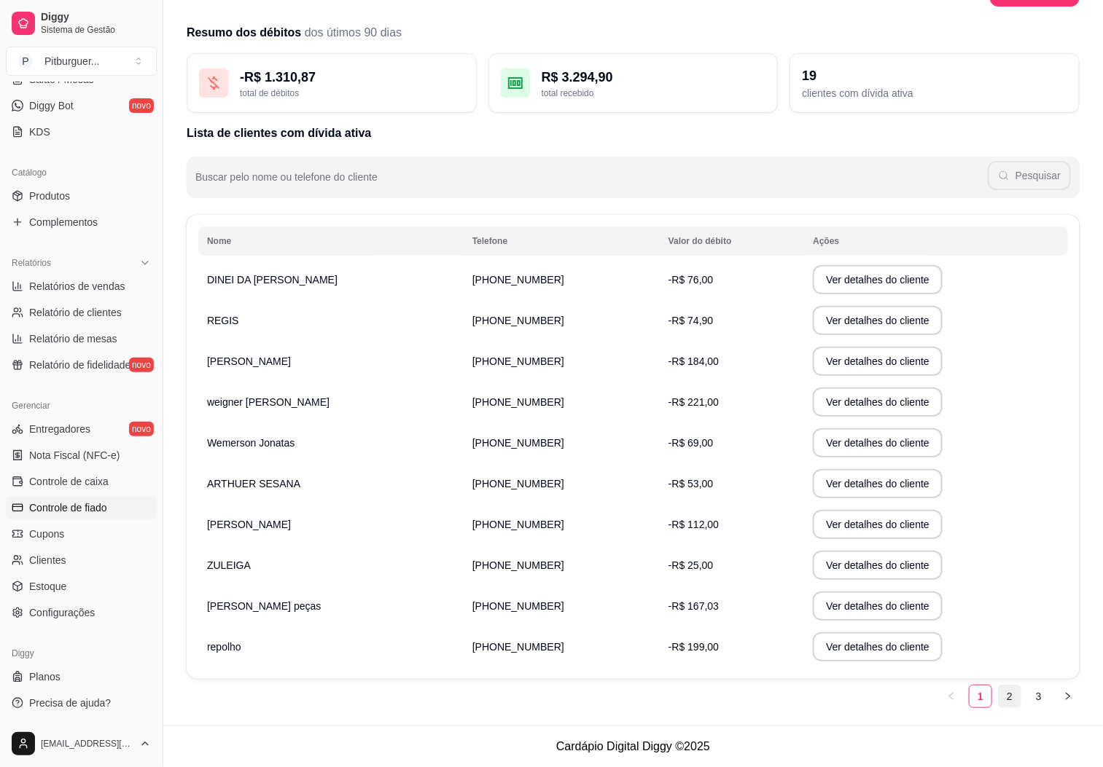
click at [1004, 693] on link "2" at bounding box center [1009, 697] width 22 height 22
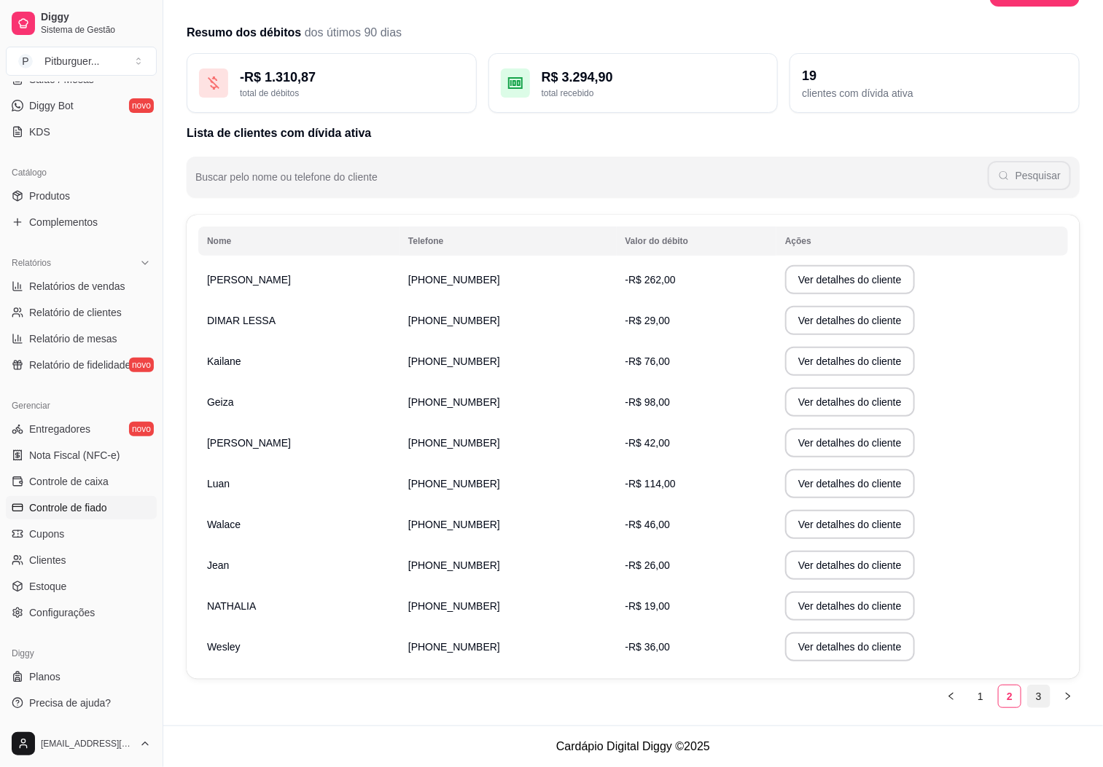
click at [1028, 700] on link "3" at bounding box center [1039, 697] width 22 height 22
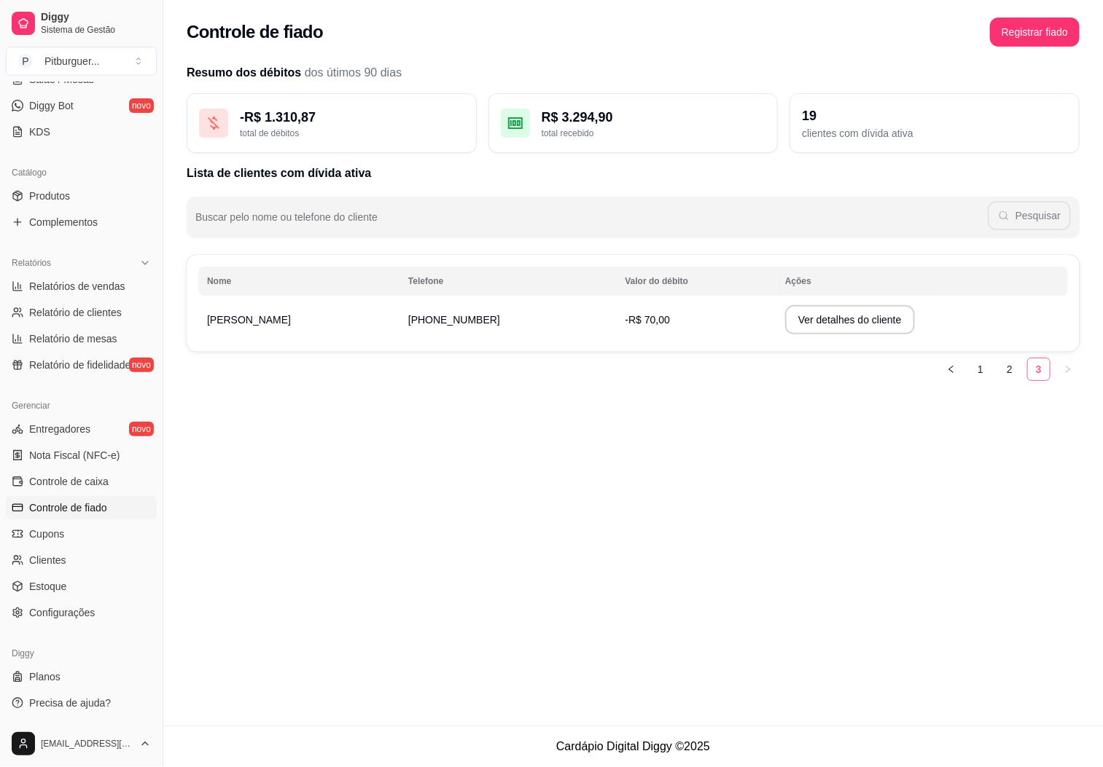
scroll to position [0, 0]
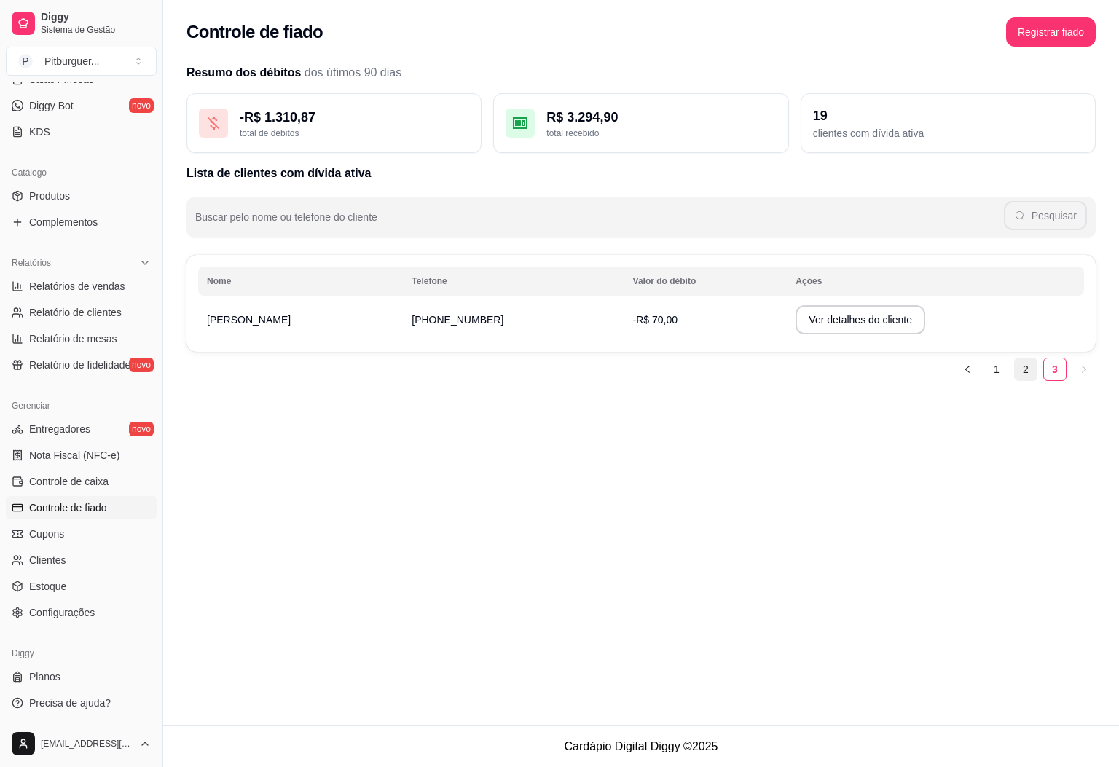
click at [1031, 381] on li "2" at bounding box center [1026, 369] width 23 height 23
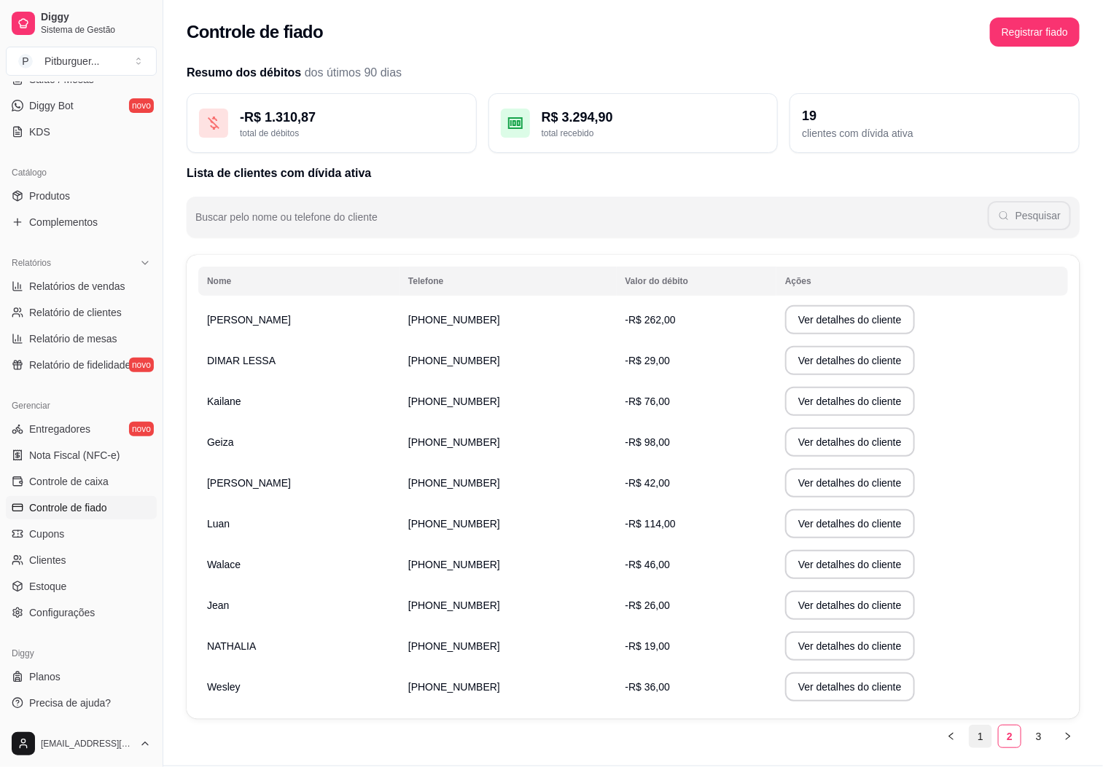
click at [980, 730] on link "1" at bounding box center [980, 737] width 22 height 22
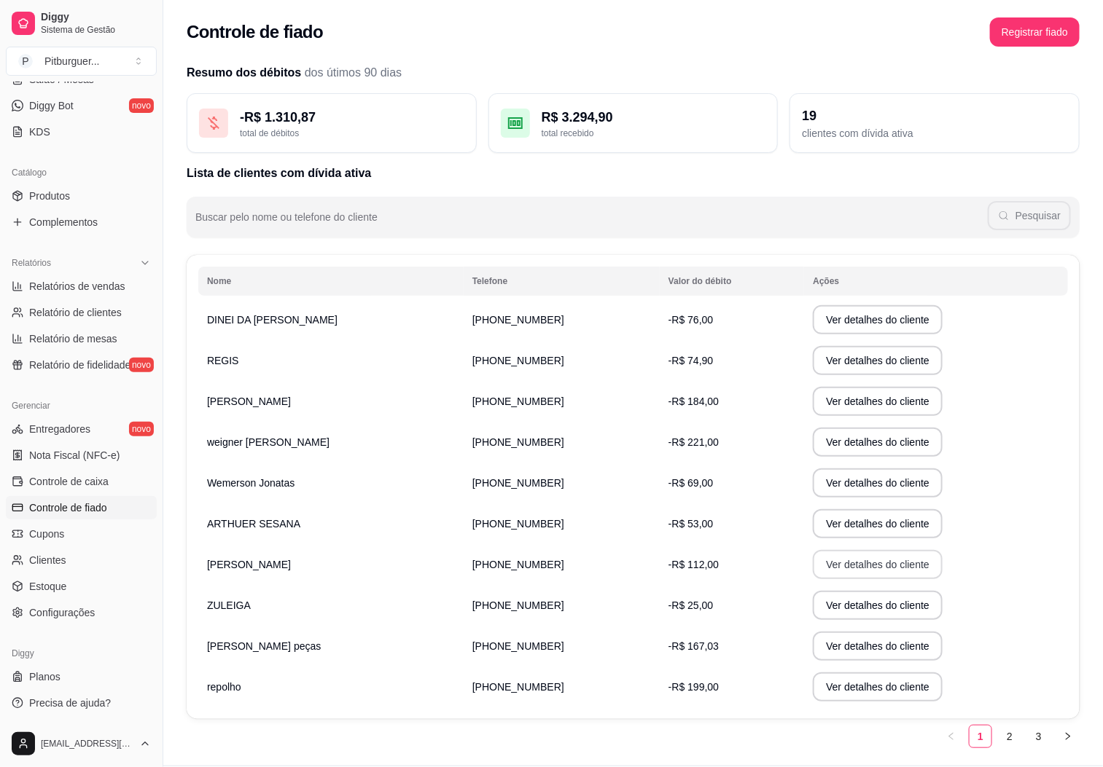
click at [833, 566] on button "Ver detalhes do cliente" at bounding box center [878, 564] width 130 height 29
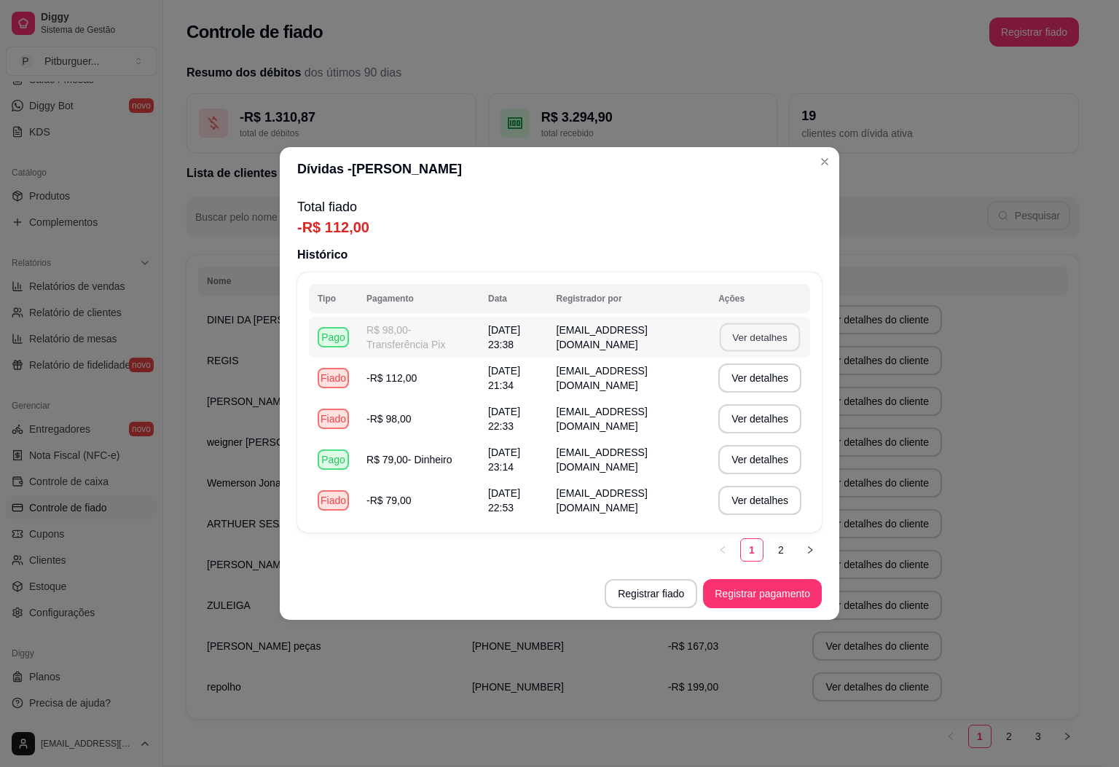
click at [751, 342] on button "Ver detalhes" at bounding box center [760, 338] width 80 height 28
click at [770, 376] on button "Ver detalhes" at bounding box center [760, 378] width 83 height 29
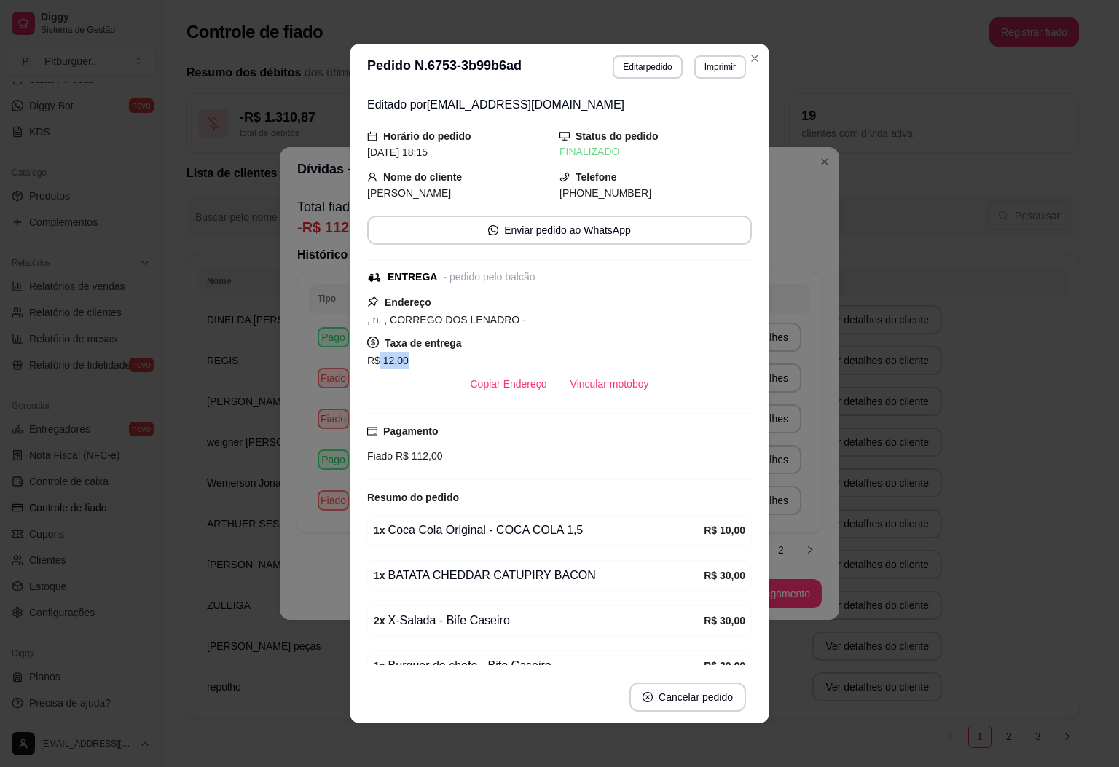
drag, startPoint x: 412, startPoint y: 361, endPoint x: 370, endPoint y: 367, distance: 41.9
click at [370, 367] on div "R$ 12,00" at bounding box center [559, 360] width 385 height 17
click at [752, 58] on icon "Close" at bounding box center [755, 58] width 12 height 12
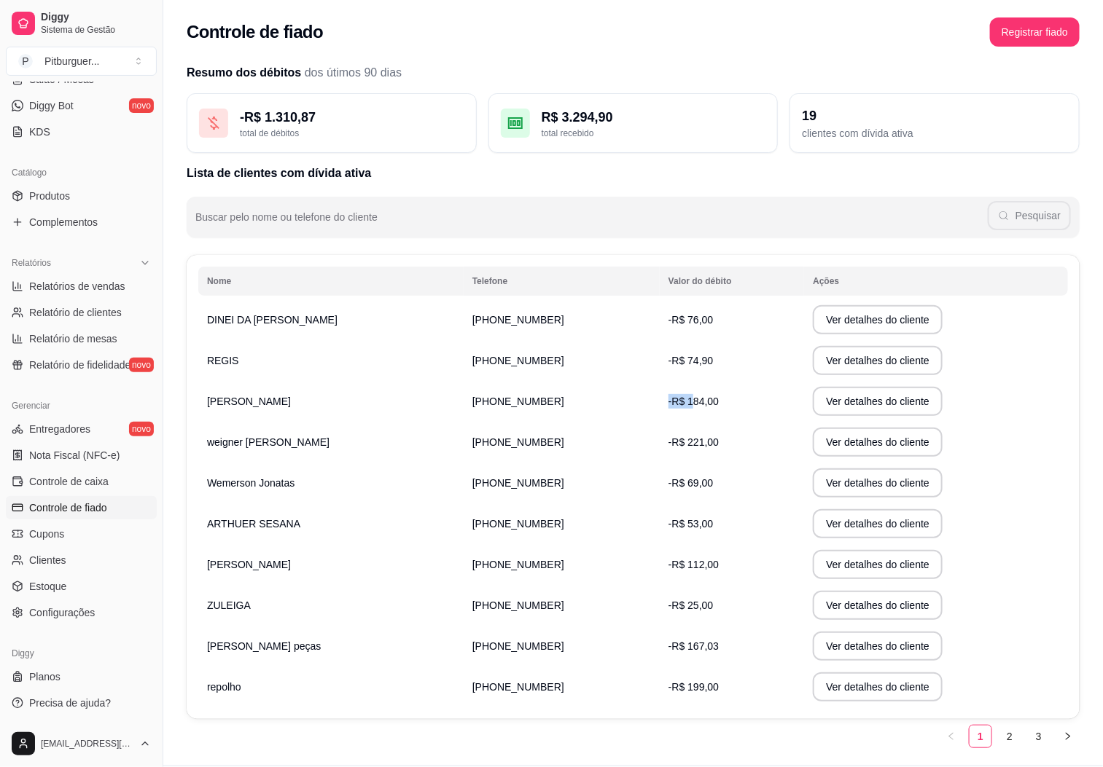
drag, startPoint x: 741, startPoint y: 381, endPoint x: 669, endPoint y: 398, distance: 74.1
click at [669, 398] on td "-R$ 184,00" at bounding box center [732, 401] width 144 height 41
click at [606, 523] on td "(28) 9 9986-4517" at bounding box center [562, 524] width 196 height 41
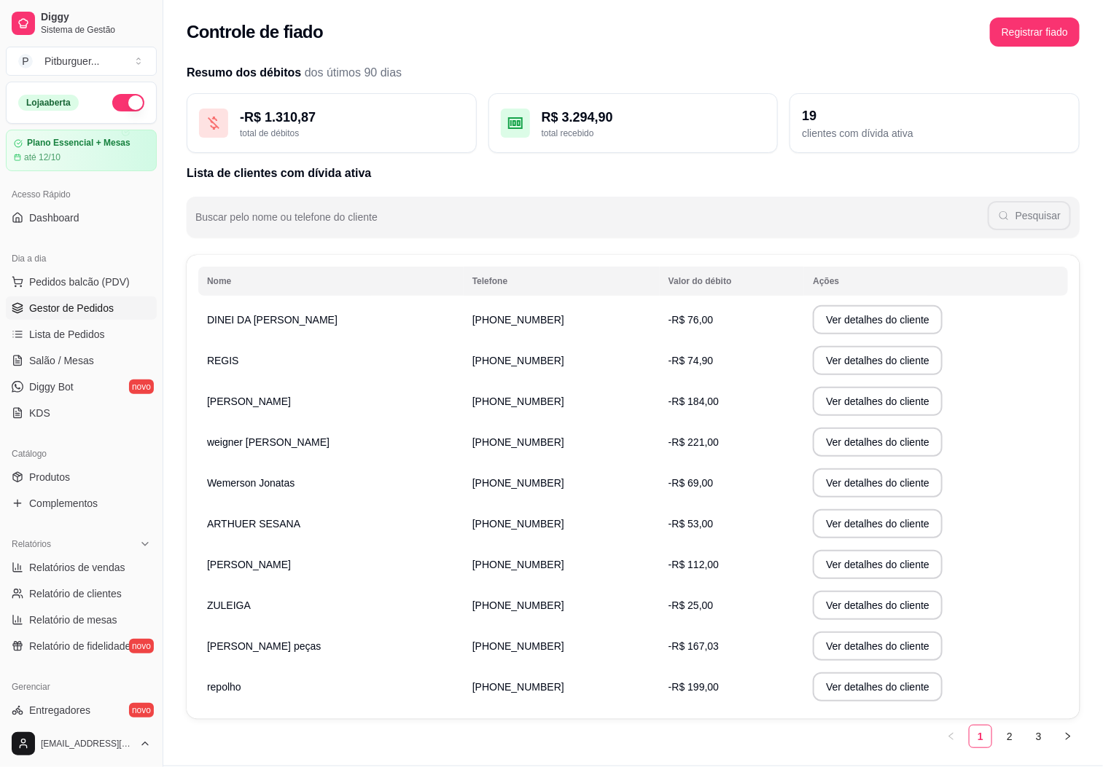
click at [86, 311] on span "Gestor de Pedidos" at bounding box center [71, 308] width 85 height 15
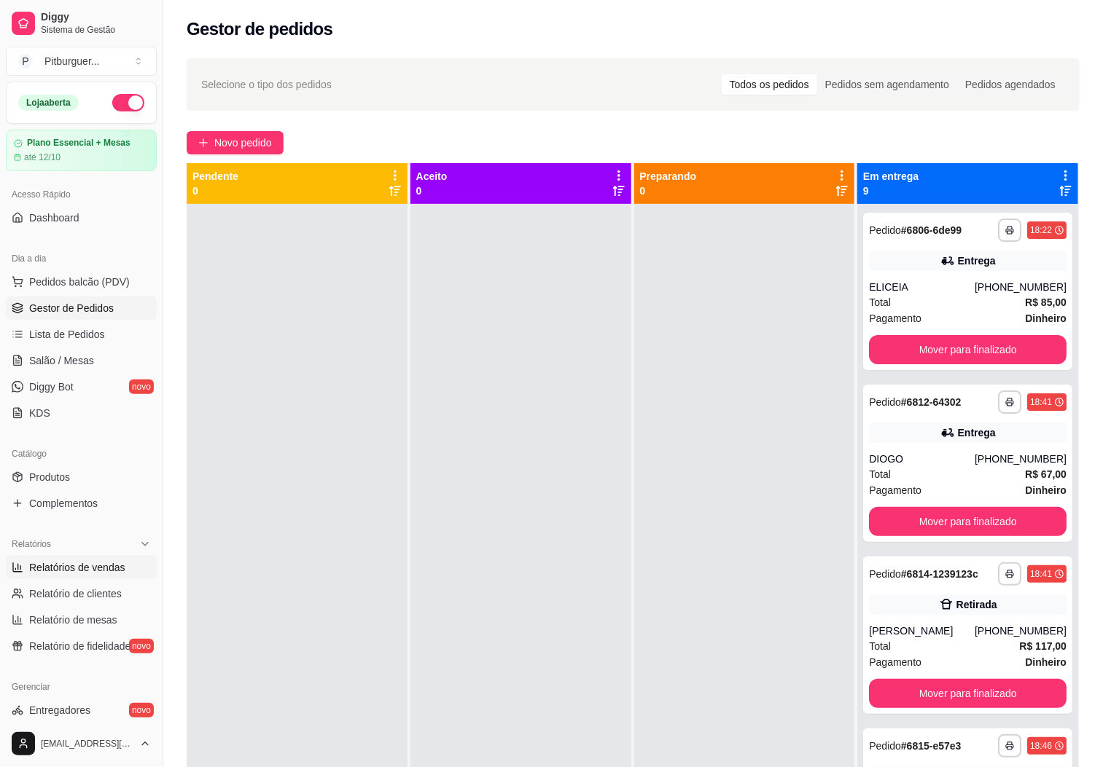
click at [95, 560] on span "Relatórios de vendas" at bounding box center [77, 567] width 96 height 15
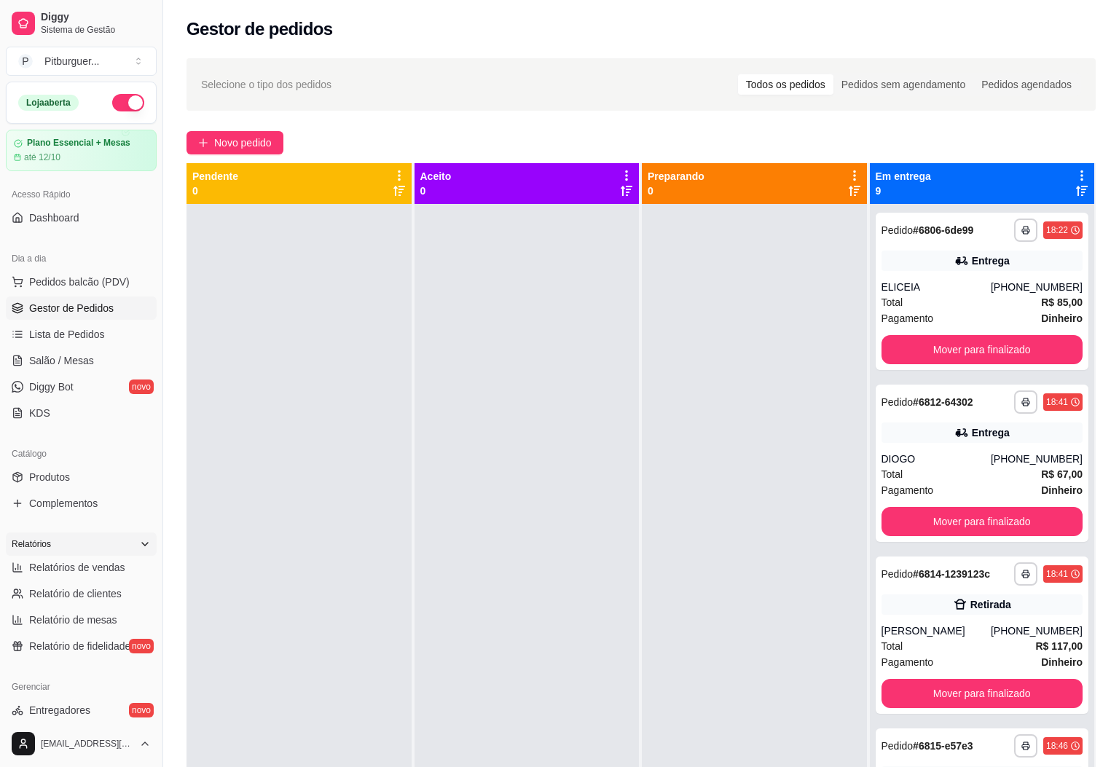
select select "ALL"
select select "0"
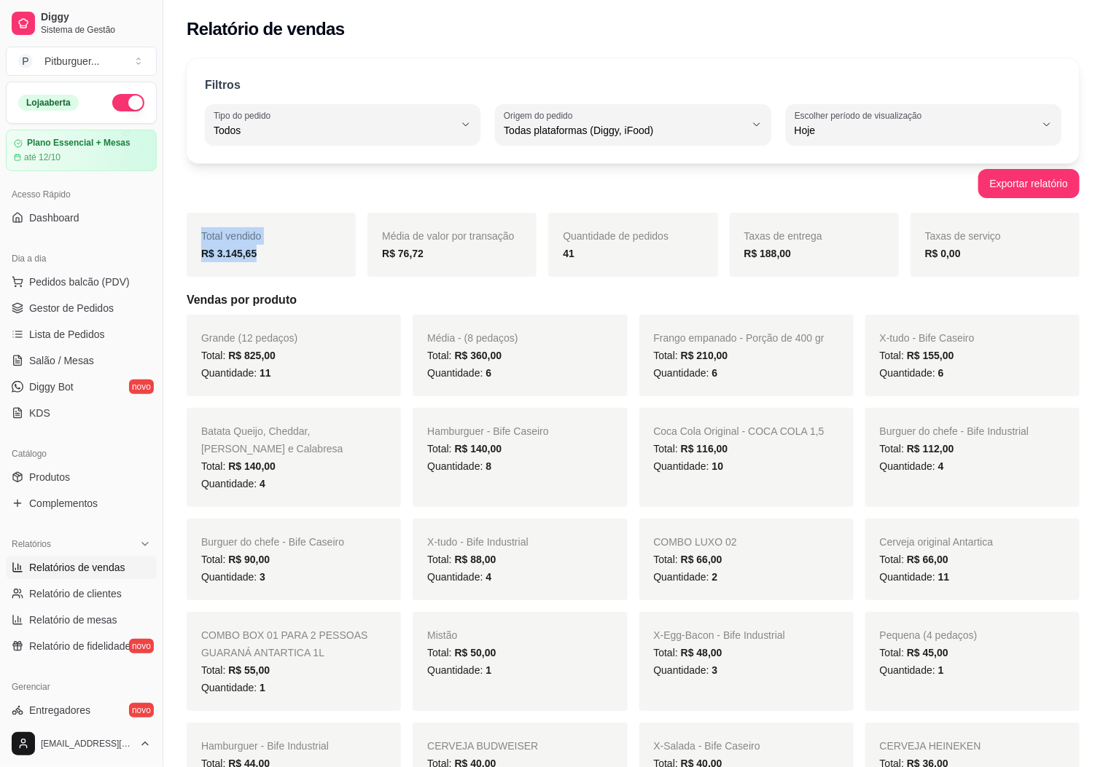
drag, startPoint x: 289, startPoint y: 262, endPoint x: 197, endPoint y: 245, distance: 93.5
click at [197, 245] on div "Total vendido R$ 3.145,65" at bounding box center [271, 245] width 169 height 64
click at [203, 175] on div "Exportar relatório" at bounding box center [633, 183] width 893 height 29
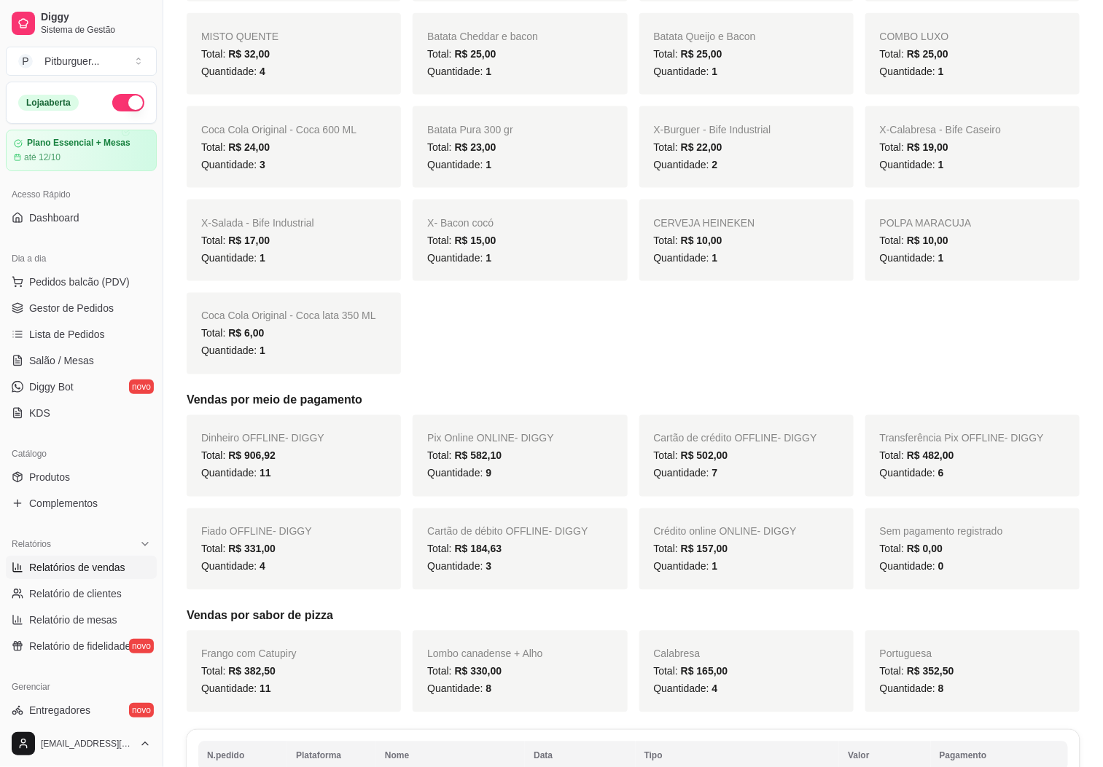
scroll to position [799, 0]
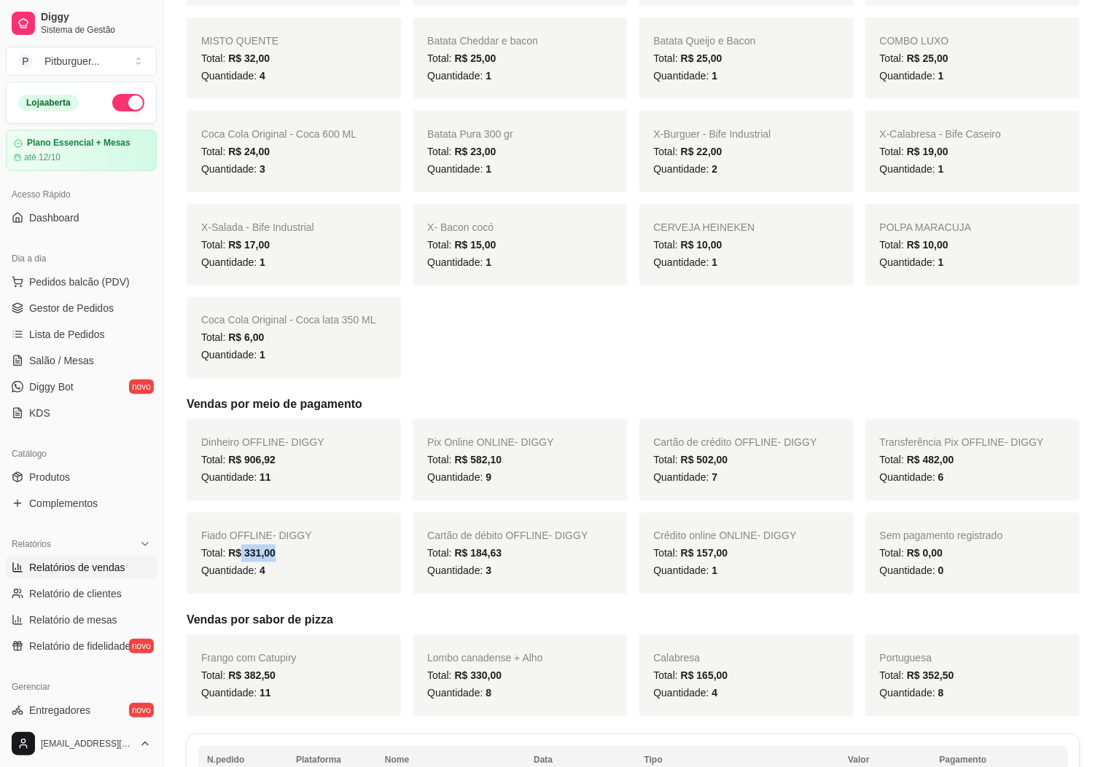
drag, startPoint x: 296, startPoint y: 555, endPoint x: 238, endPoint y: 560, distance: 57.7
click at [238, 560] on div "Total: R$ 331,00" at bounding box center [293, 553] width 185 height 17
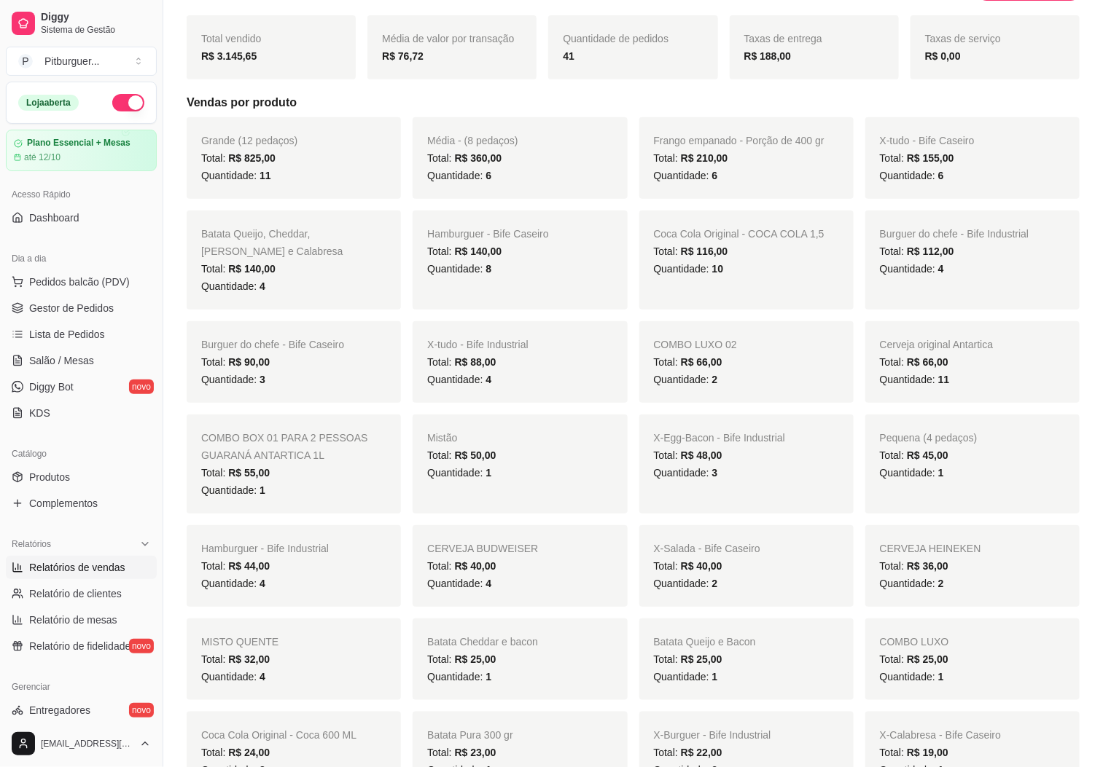
scroll to position [0, 0]
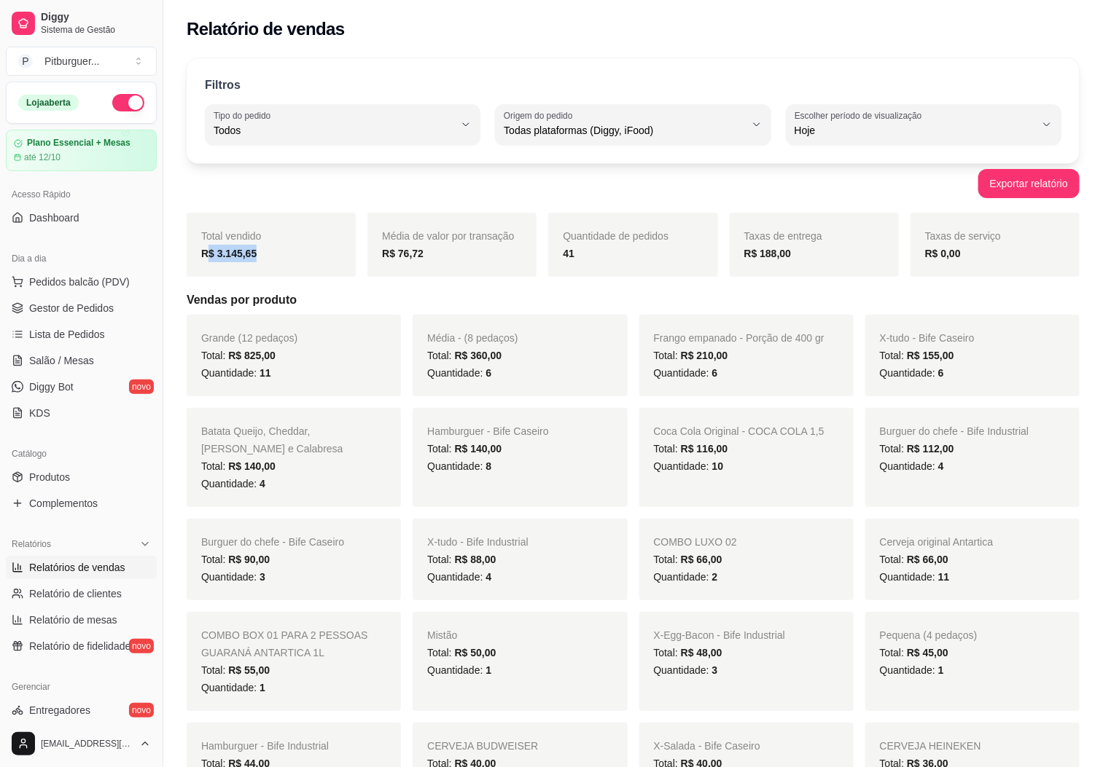
drag, startPoint x: 272, startPoint y: 254, endPoint x: 208, endPoint y: 254, distance: 64.1
click at [208, 254] on div "R$ 3.145,65" at bounding box center [271, 253] width 140 height 17
click at [96, 319] on link "Gestor de Pedidos" at bounding box center [81, 308] width 151 height 23
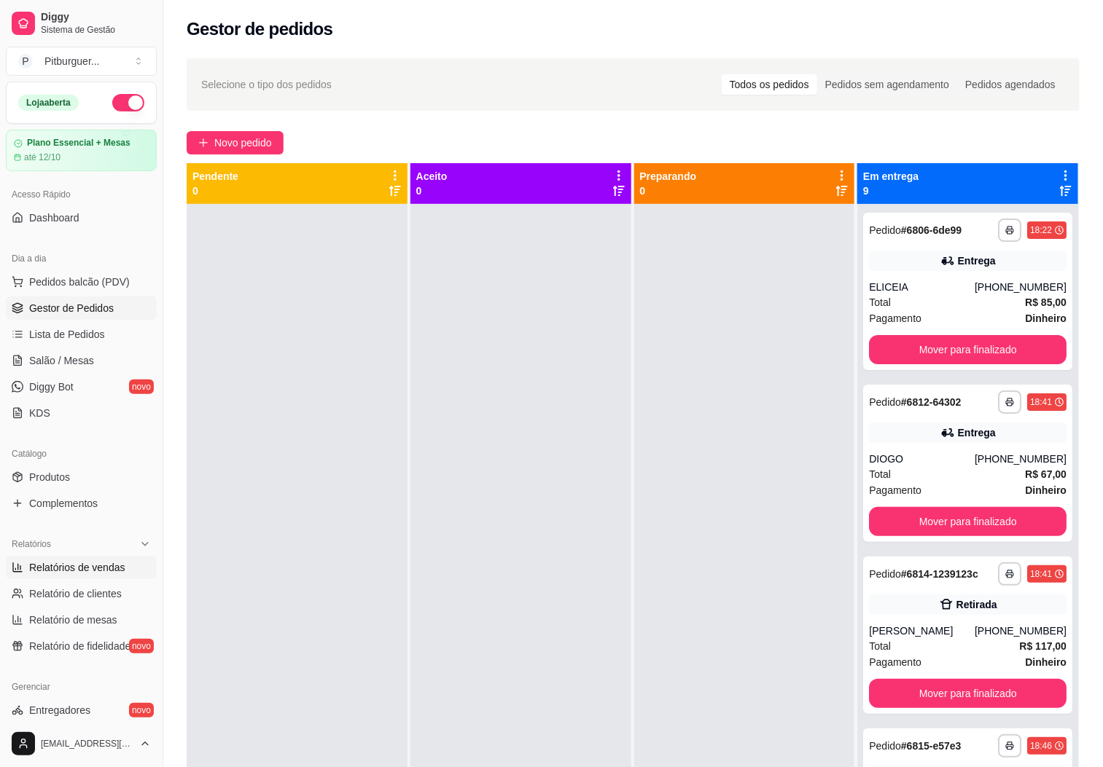
click at [99, 575] on span "Relatórios de vendas" at bounding box center [77, 567] width 96 height 15
select select "ALL"
select select "0"
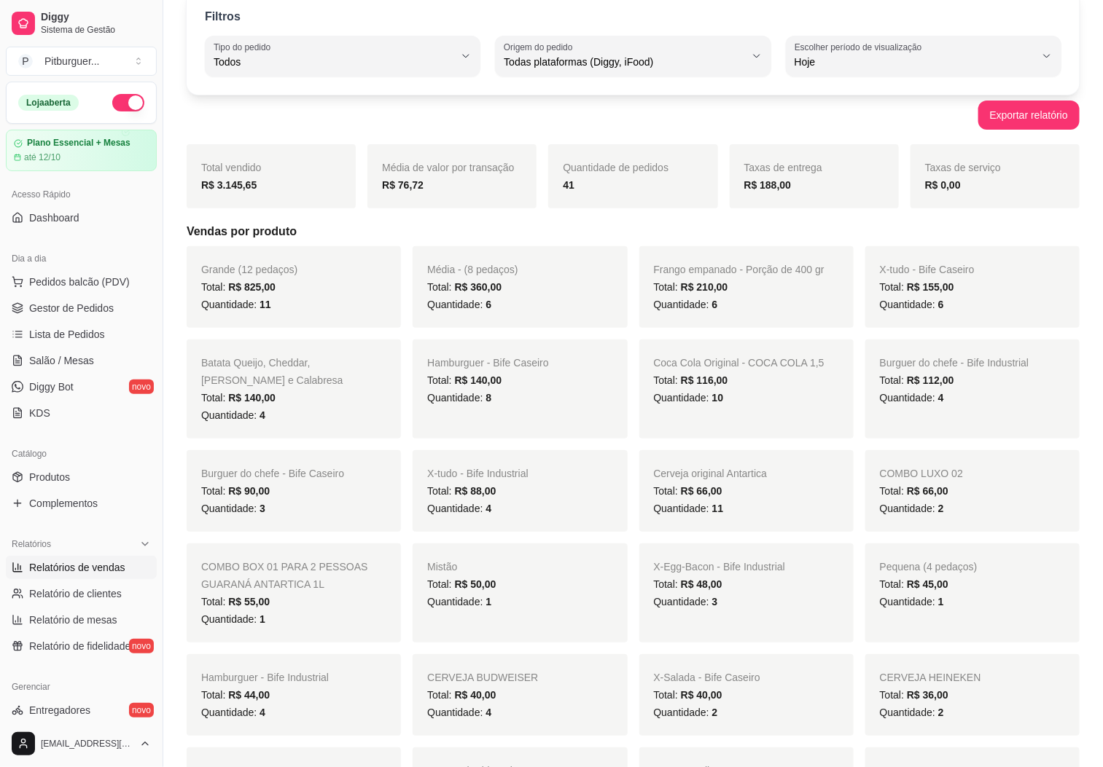
scroll to position [50, 0]
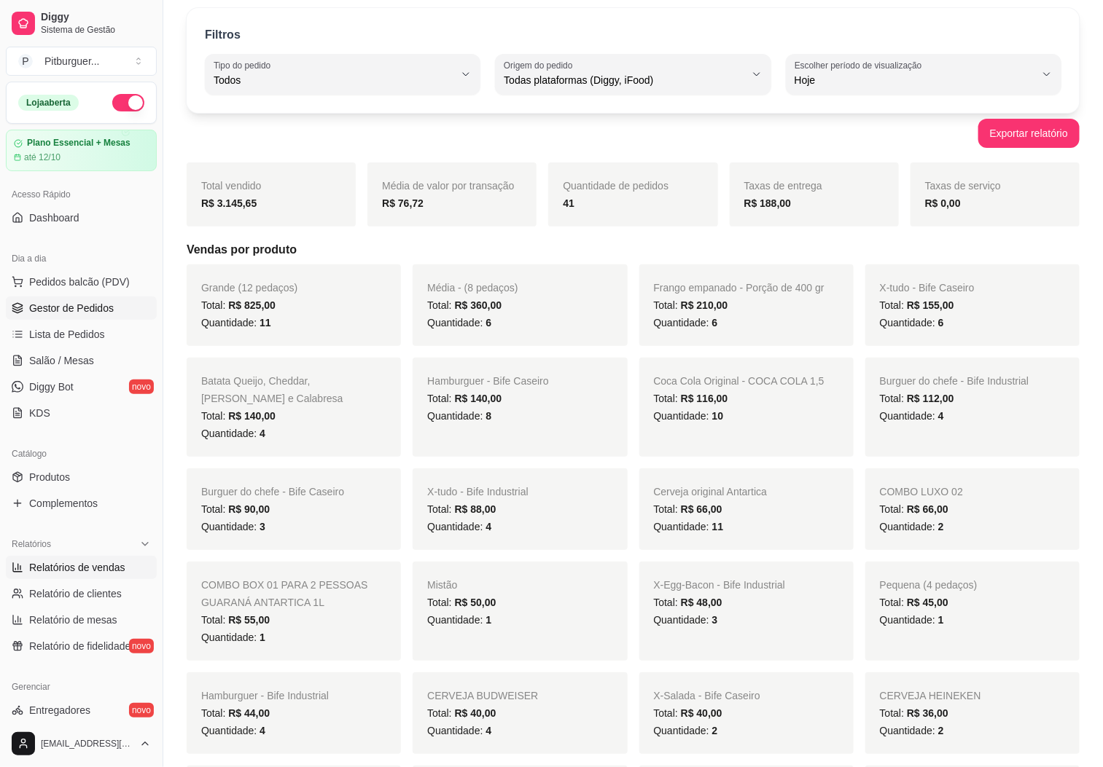
click at [101, 311] on span "Gestor de Pedidos" at bounding box center [71, 308] width 85 height 15
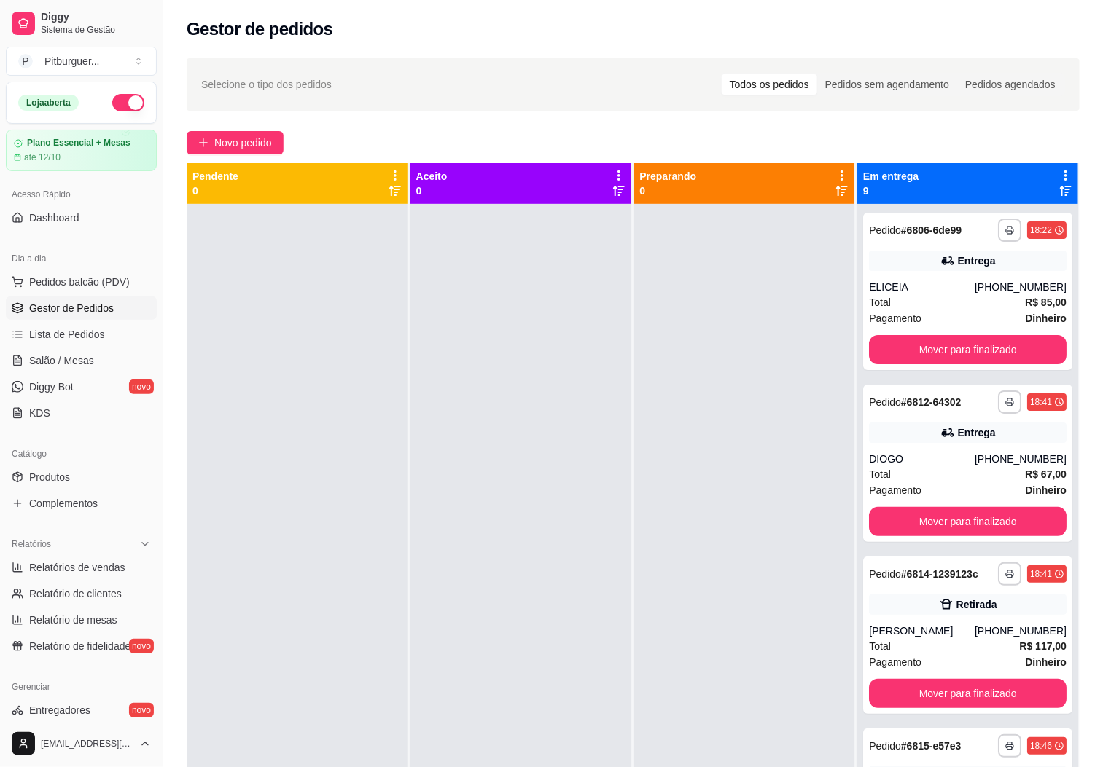
click at [678, 694] on div at bounding box center [744, 587] width 221 height 767
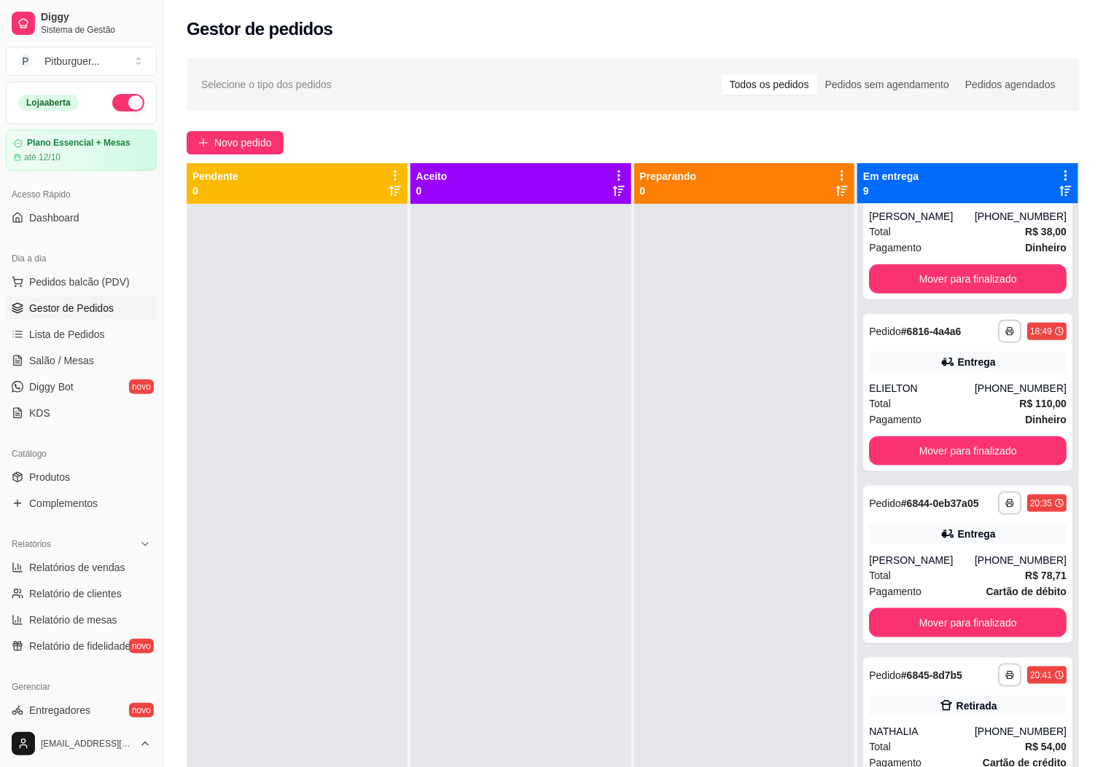
scroll to position [611, 0]
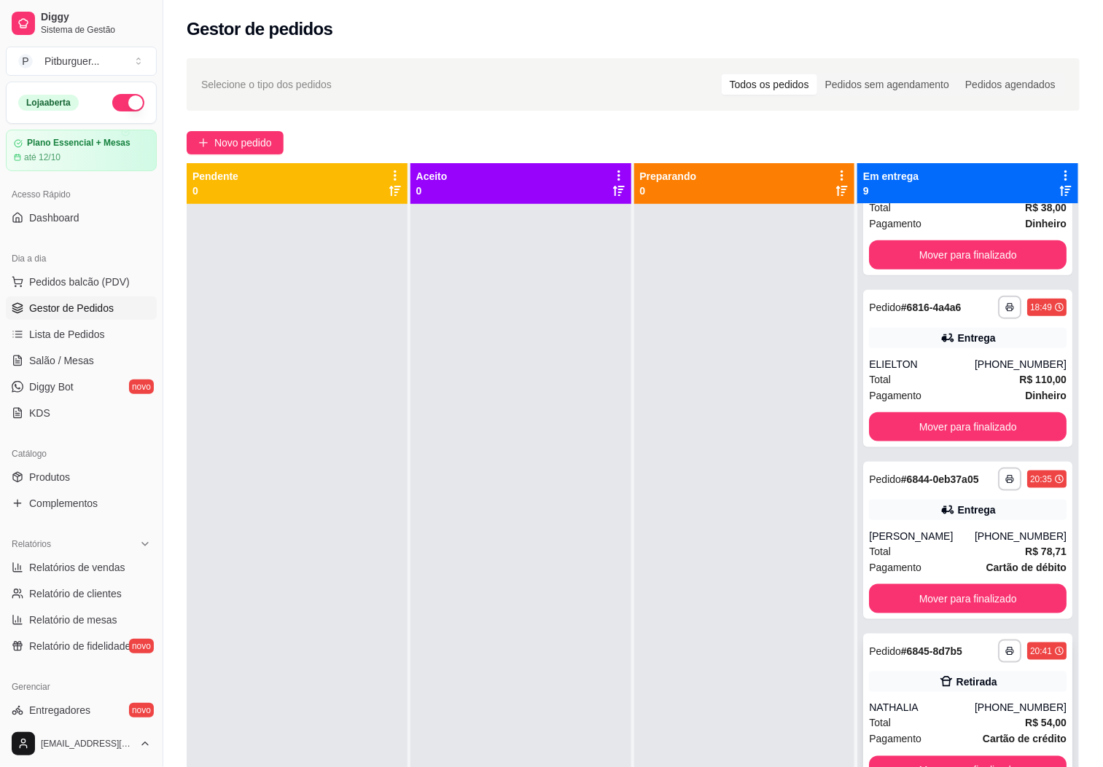
click at [899, 706] on div "**********" at bounding box center [967, 712] width 209 height 157
drag, startPoint x: 156, startPoint y: 363, endPoint x: 155, endPoint y: 391, distance: 28.4
click at [155, 391] on div "Diggy Sistema de Gestão P Pitburguer ... Loja aberta Plano Essencial + Mesas at…" at bounding box center [81, 383] width 163 height 767
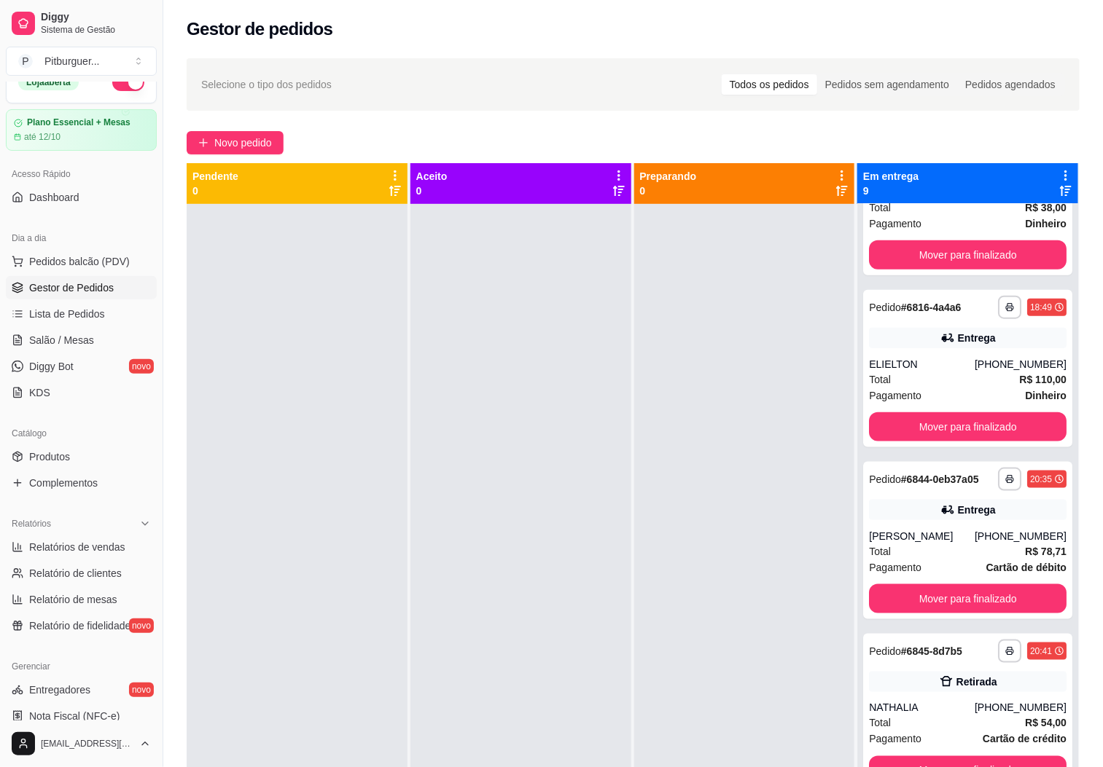
scroll to position [22, 0]
click at [81, 469] on ul "Produtos Complementos" at bounding box center [81, 469] width 151 height 50
click at [81, 467] on link "Produtos" at bounding box center [81, 455] width 151 height 23
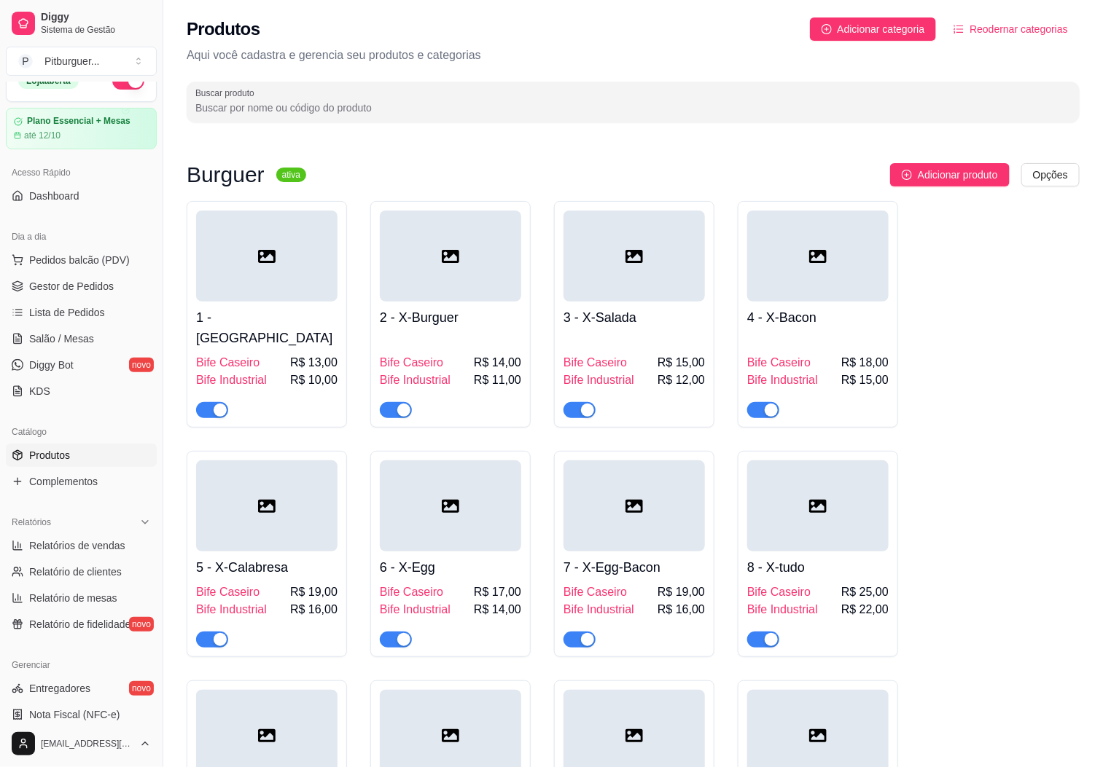
click at [1102, 72] on div "Produtos Adicionar categoria Reodernar categorias Aqui você cadastra e gerencia…" at bounding box center [632, 65] width 939 height 131
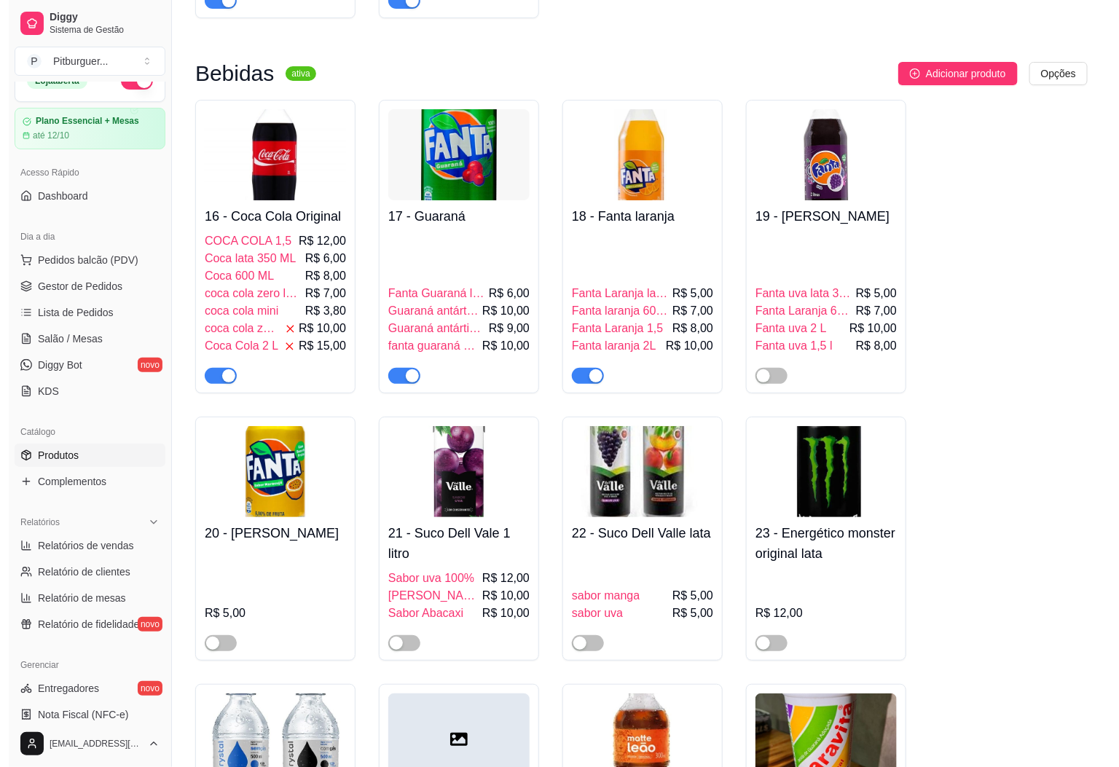
scroll to position [2181, 0]
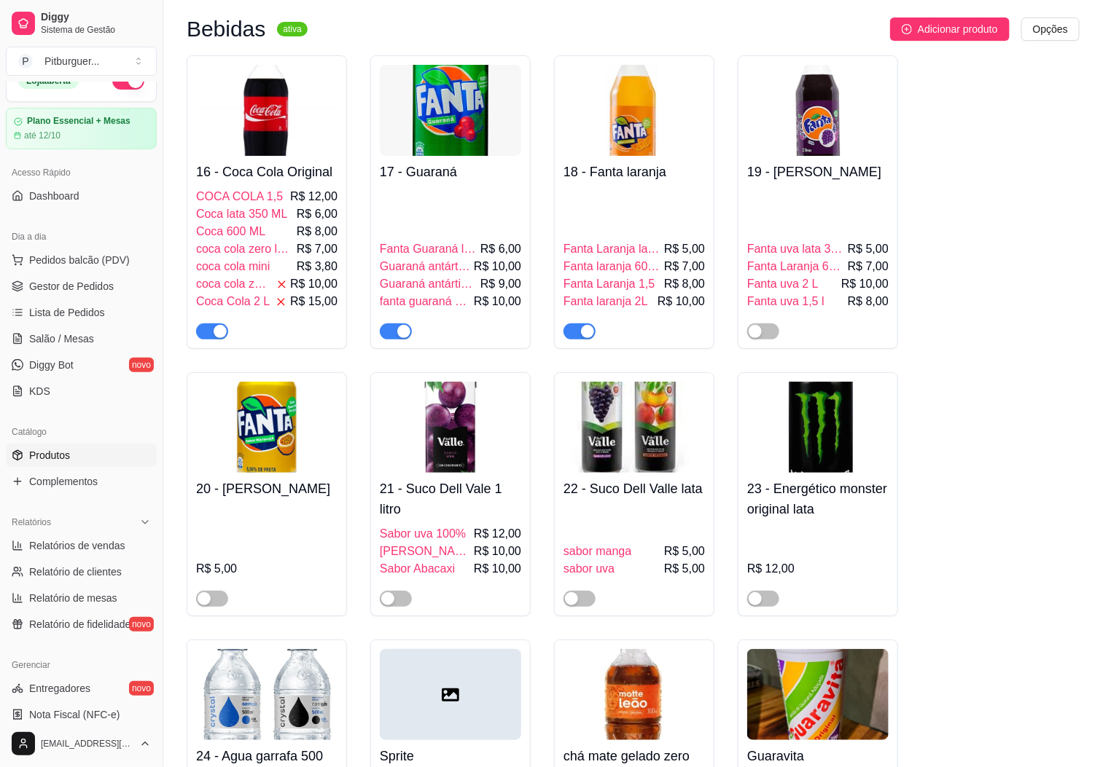
click at [818, 188] on div "Fanta uva lata 350 ML R$ 5,00 Fanta Laranja 600 Ml R$ 7,00 Fanta uva 2 L R$ 10,…" at bounding box center [817, 264] width 141 height 152
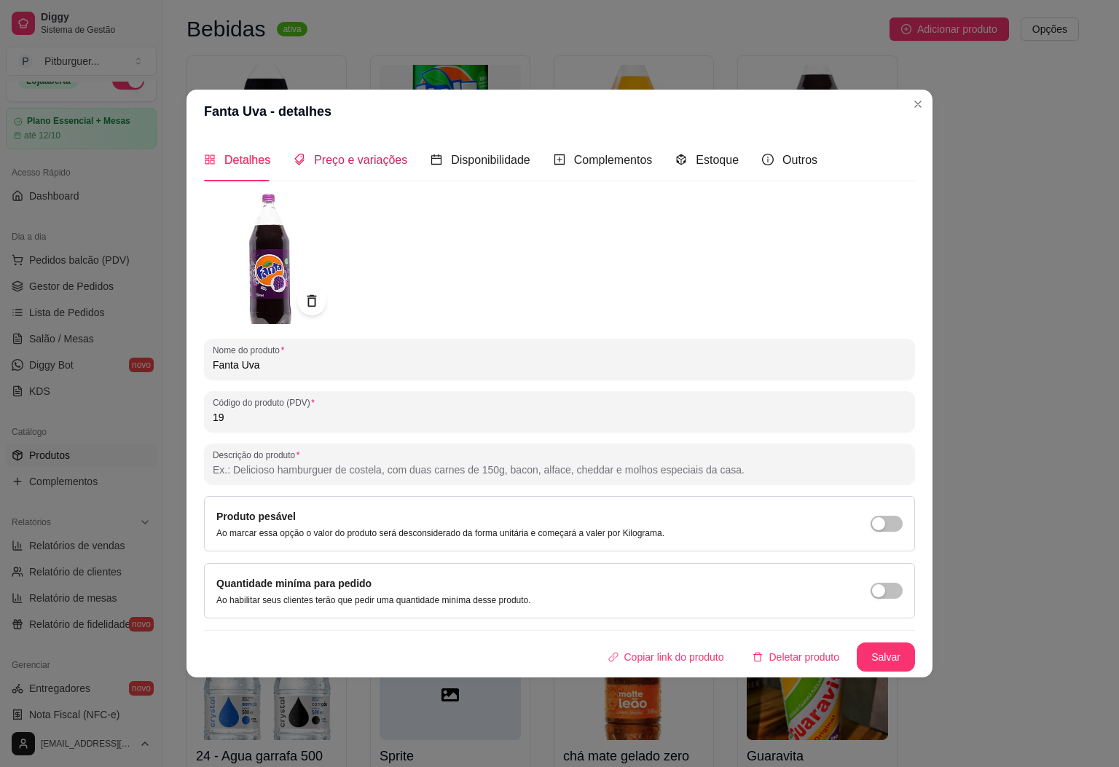
click at [374, 164] on span "Preço e variações" at bounding box center [360, 160] width 93 height 12
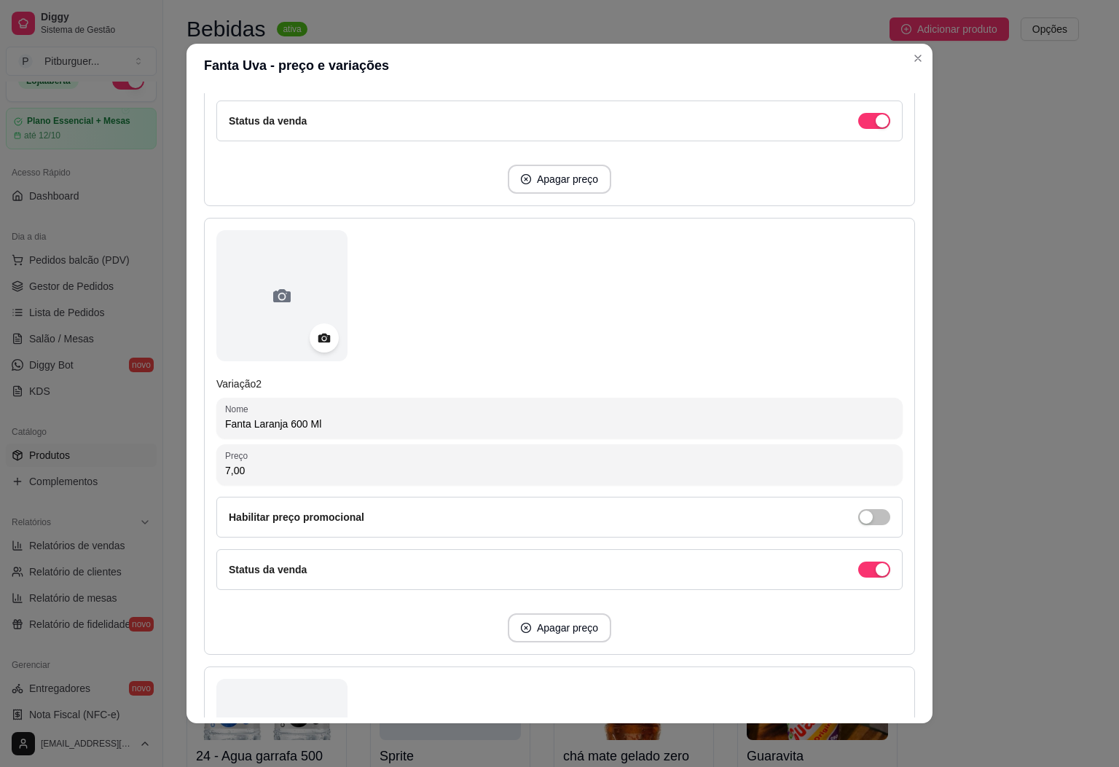
scroll to position [576, 0]
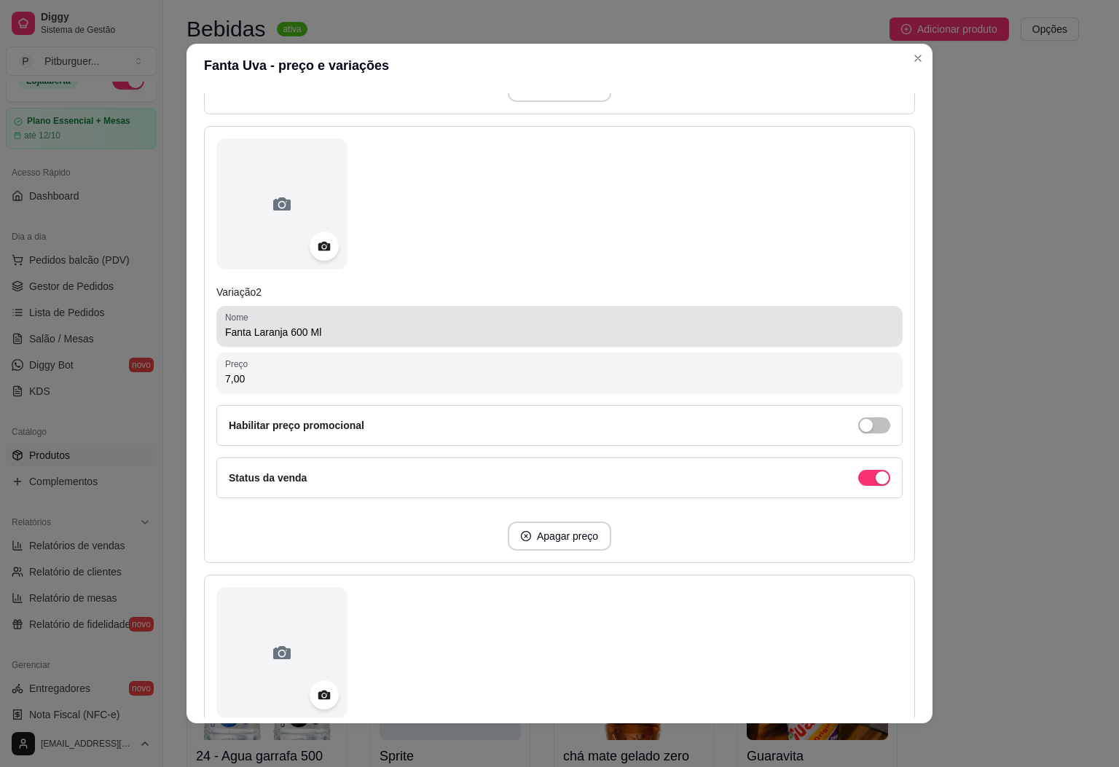
click at [278, 327] on input "Fanta Laranja 600 Ml" at bounding box center [559, 332] width 669 height 15
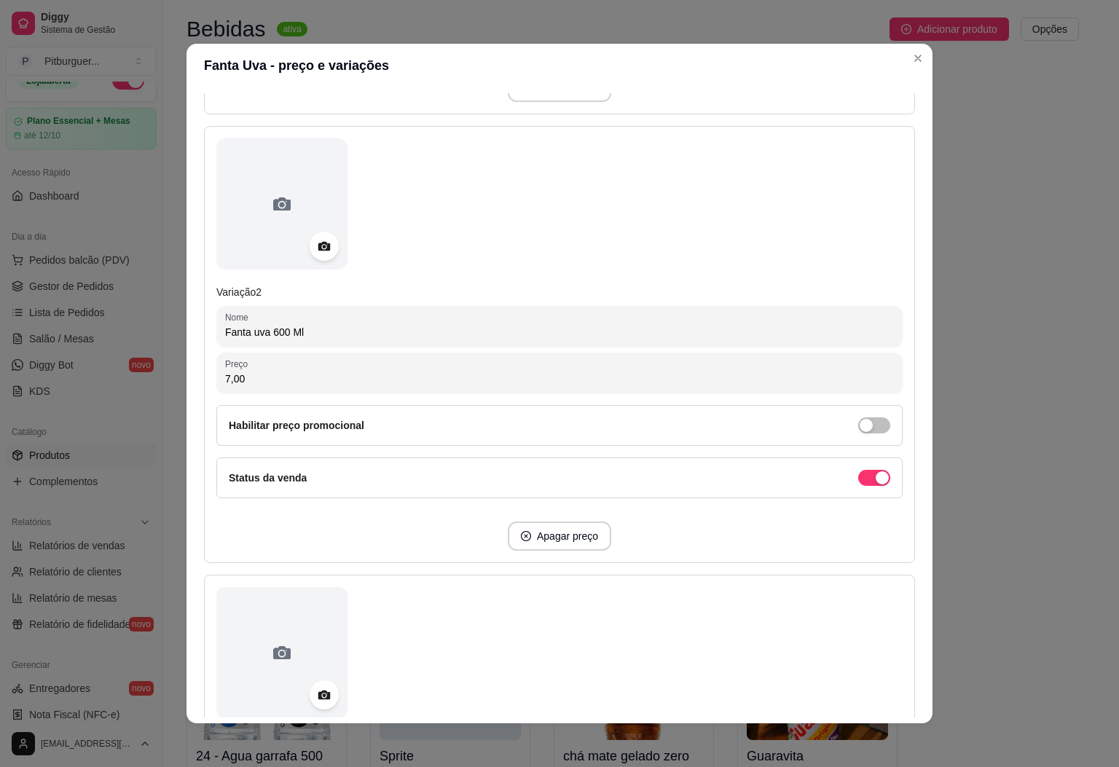
type input "Fanta uva 600 Ml"
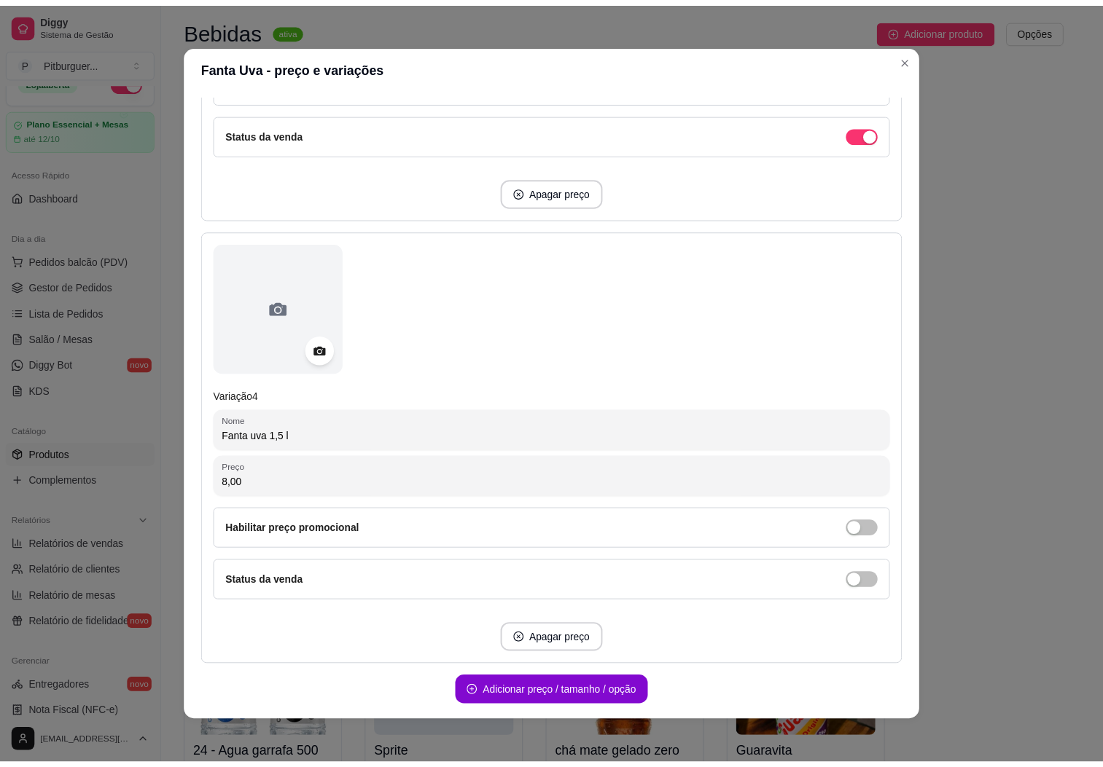
scroll to position [1433, 0]
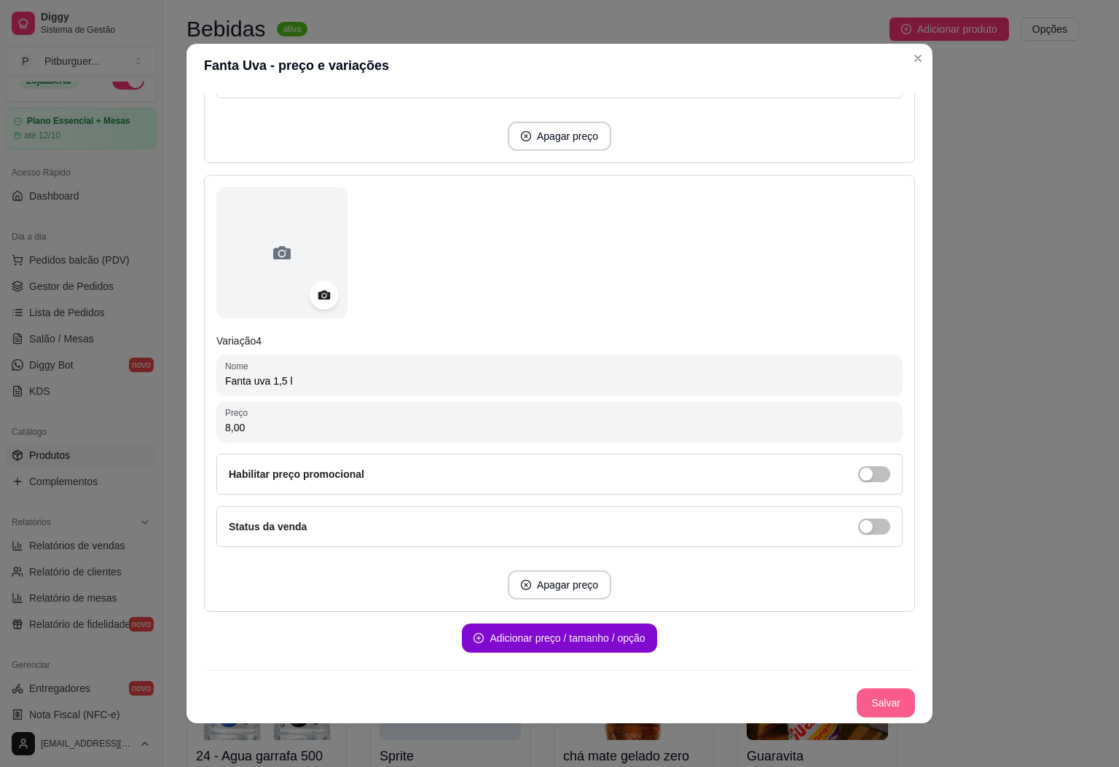
click at [864, 695] on button "Salvar" at bounding box center [886, 703] width 58 height 29
click at [860, 700] on button "Salvar" at bounding box center [886, 703] width 57 height 28
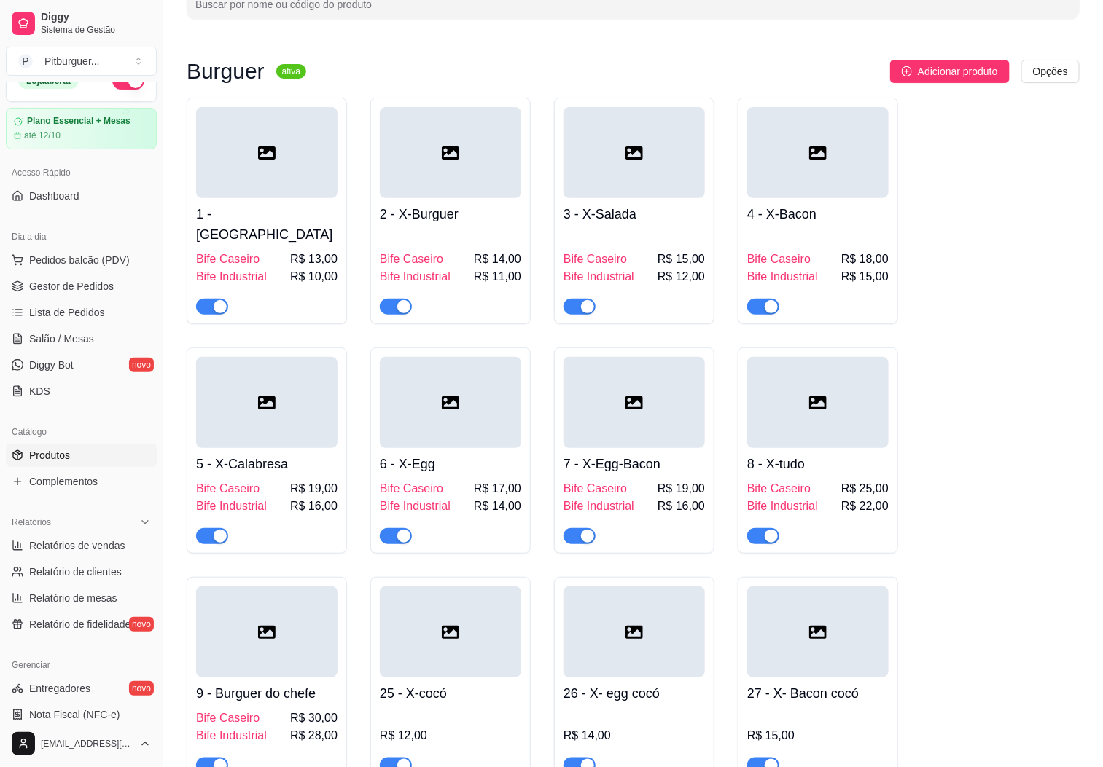
scroll to position [0, 0]
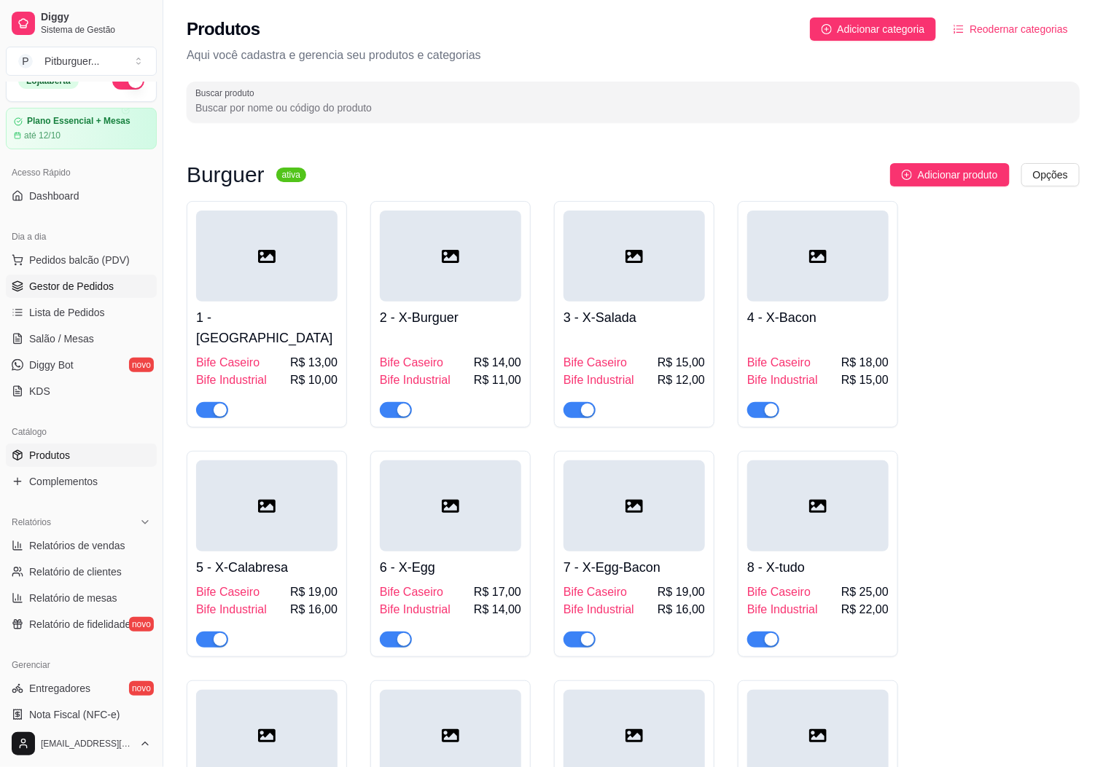
click at [84, 276] on link "Gestor de Pedidos" at bounding box center [81, 286] width 151 height 23
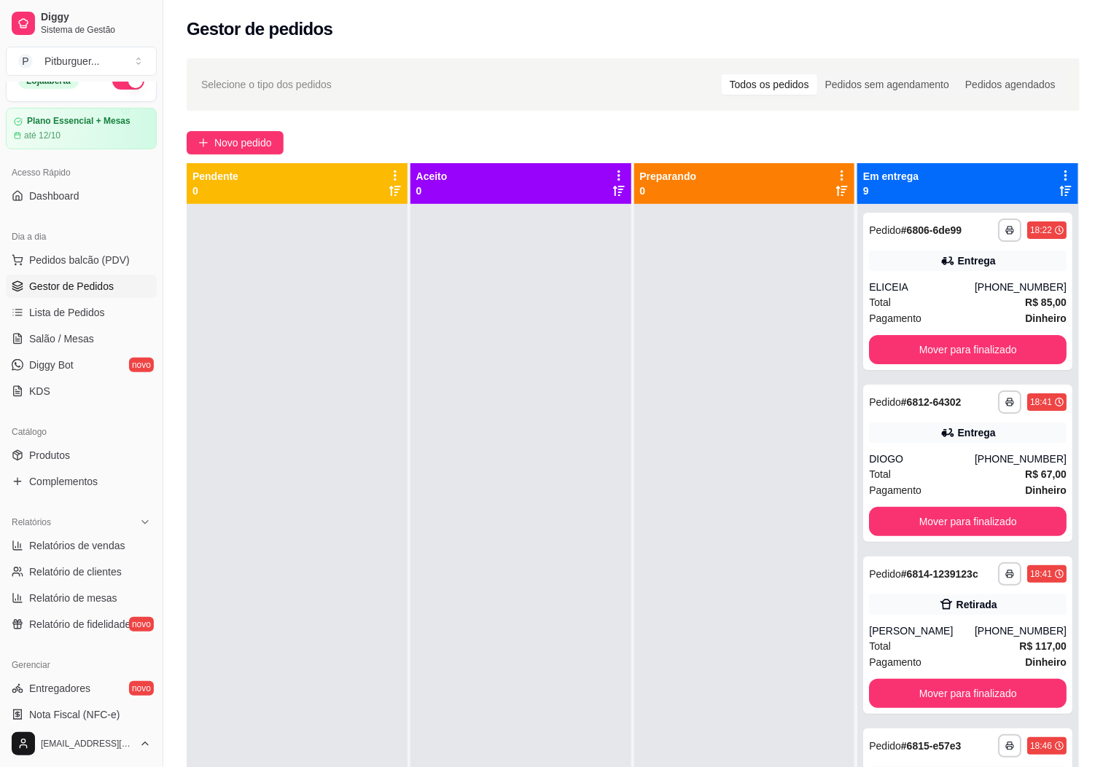
click at [368, 310] on div at bounding box center [297, 587] width 221 height 767
click at [516, 457] on div at bounding box center [520, 587] width 221 height 767
click at [669, 568] on div at bounding box center [744, 587] width 221 height 767
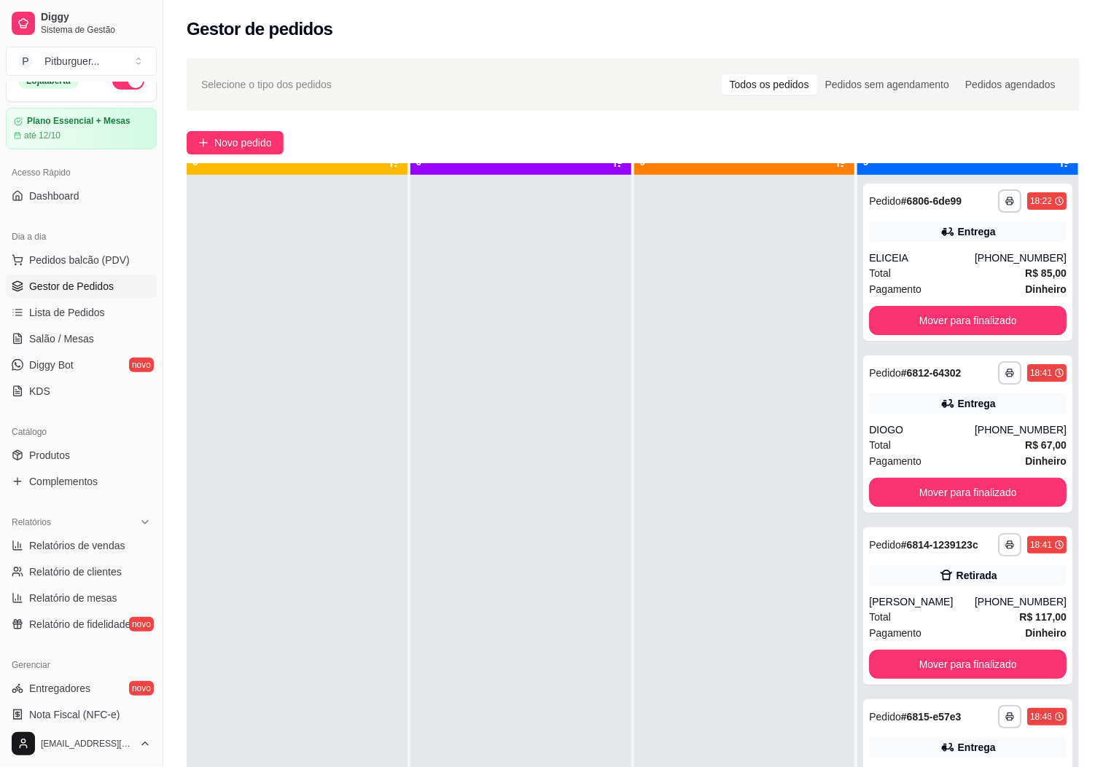
scroll to position [40, 0]
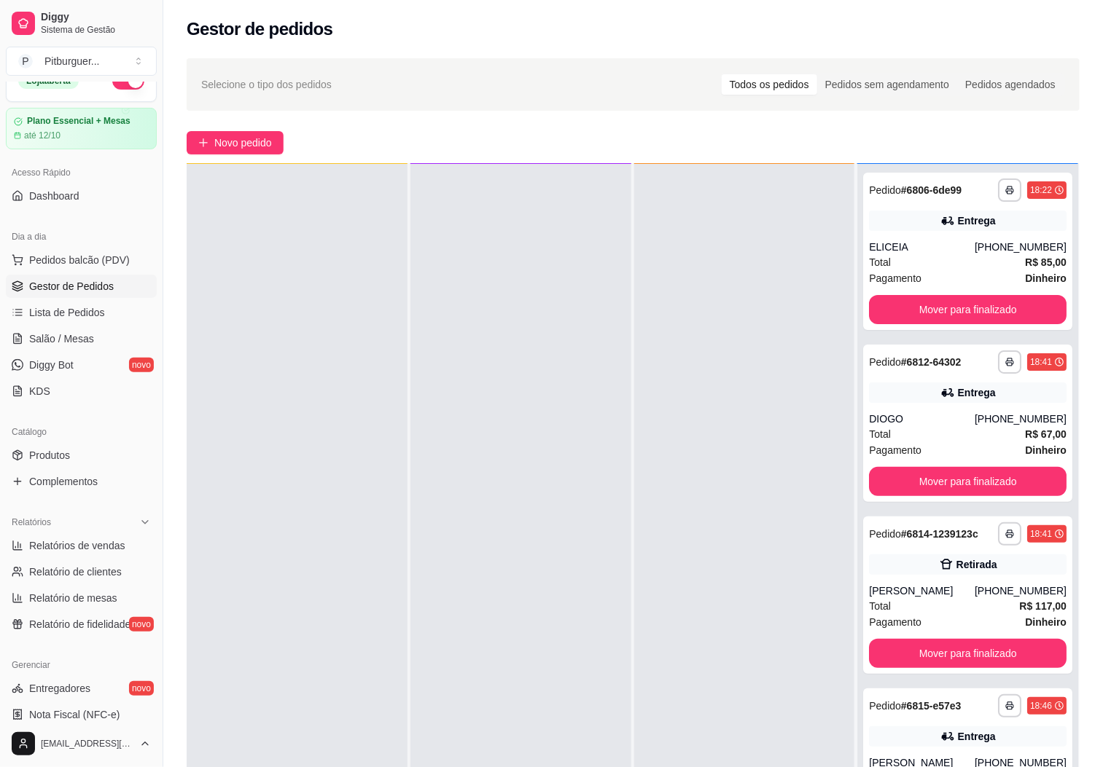
click at [757, 501] on div at bounding box center [744, 547] width 221 height 767
click at [920, 310] on button "Mover para finalizado" at bounding box center [968, 310] width 192 height 28
click at [906, 302] on button "Mover para finalizado" at bounding box center [968, 310] width 192 height 28
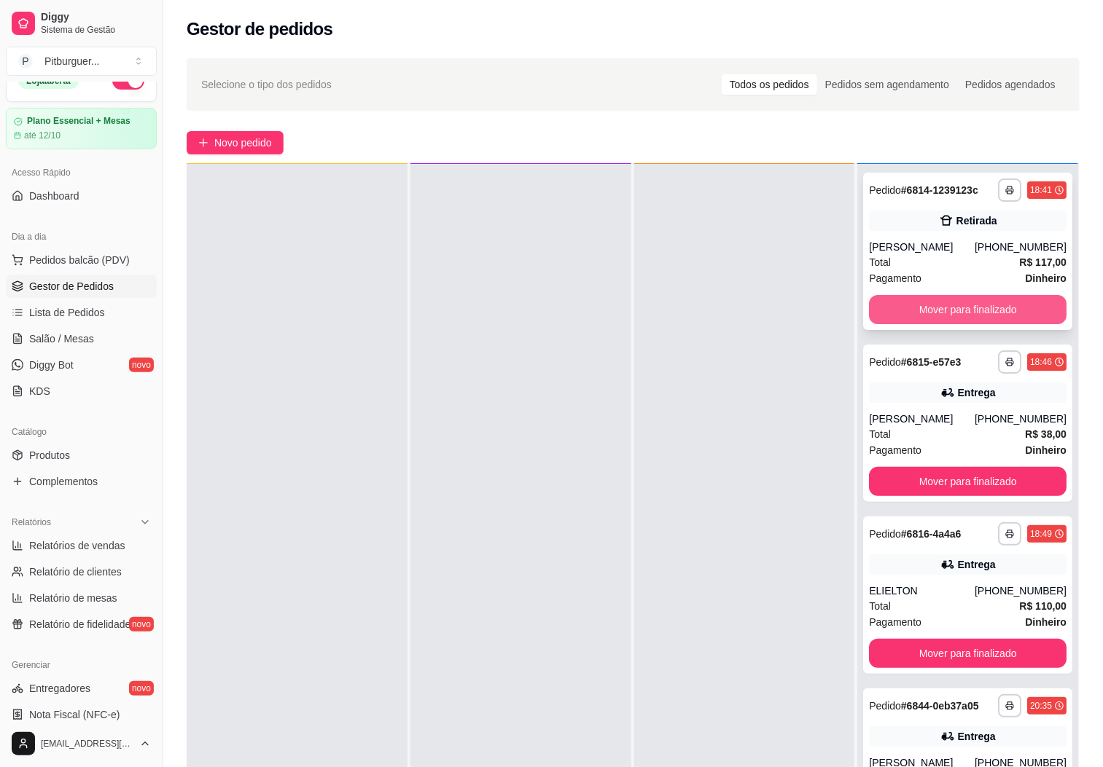
click at [942, 315] on button "Mover para finalizado" at bounding box center [968, 309] width 198 height 29
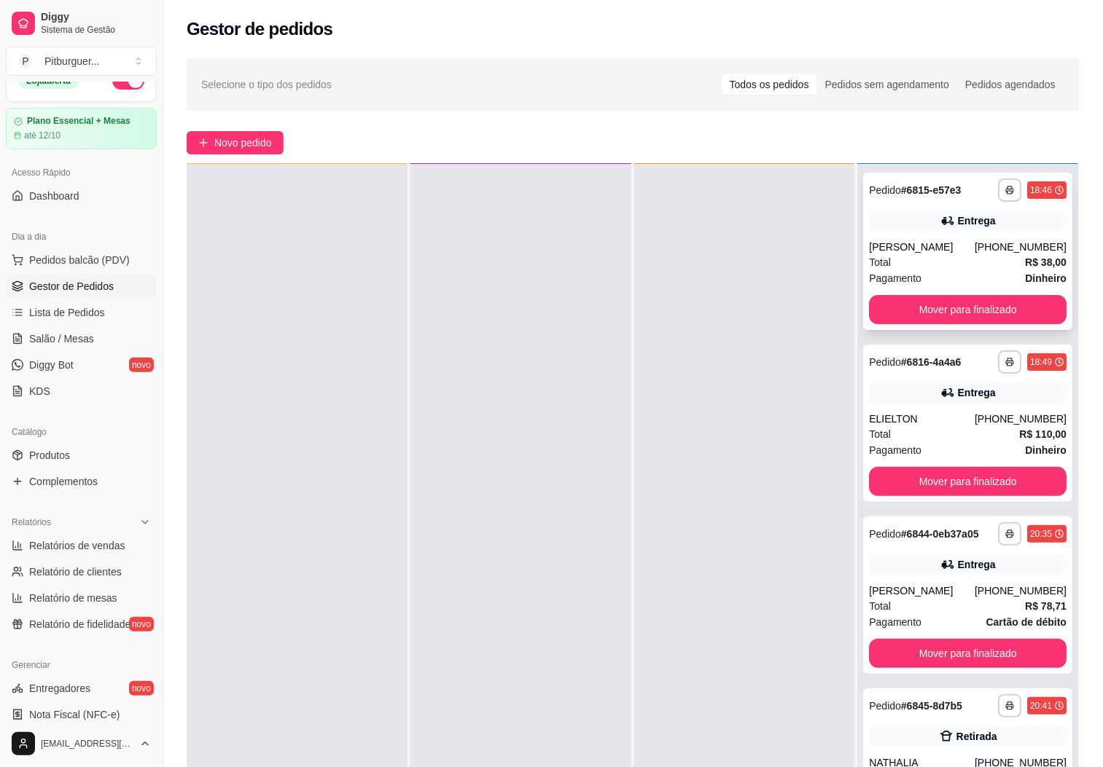
click at [914, 276] on div "Pagamento Dinheiro" at bounding box center [968, 278] width 198 height 16
click at [899, 319] on button "Mover para finalizado" at bounding box center [968, 309] width 198 height 29
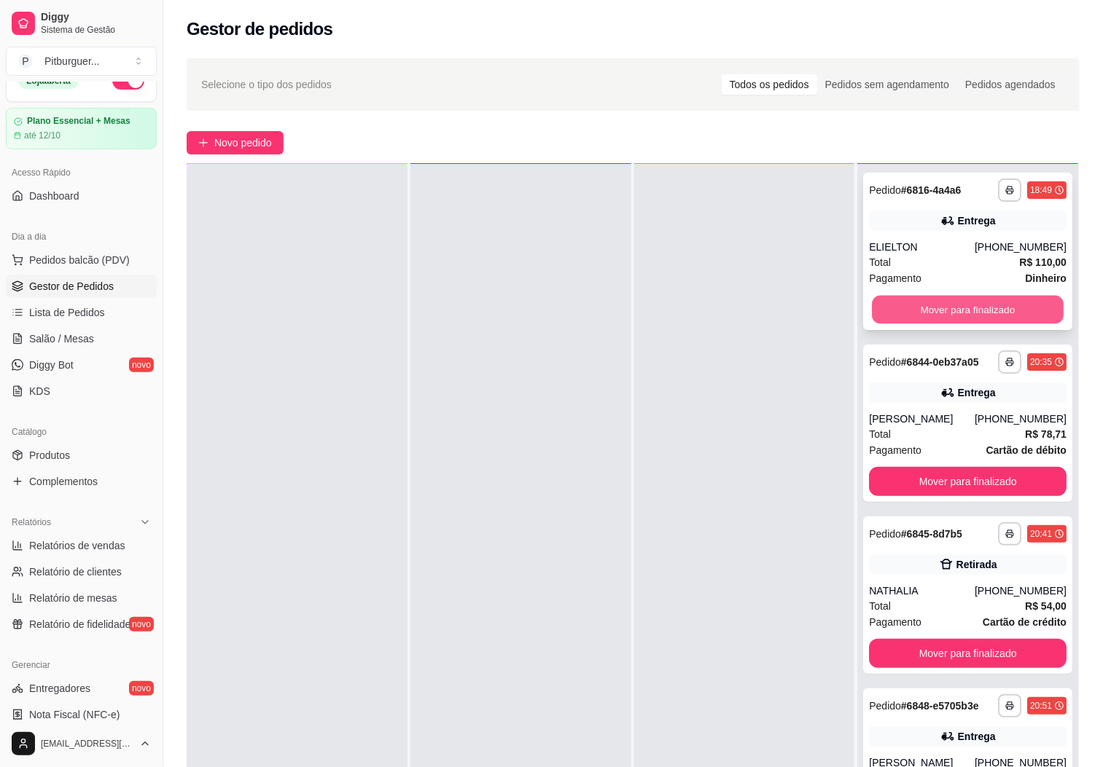
click at [975, 317] on button "Mover para finalizado" at bounding box center [968, 310] width 192 height 28
click at [975, 310] on button "Mover para finalizado" at bounding box center [968, 309] width 198 height 29
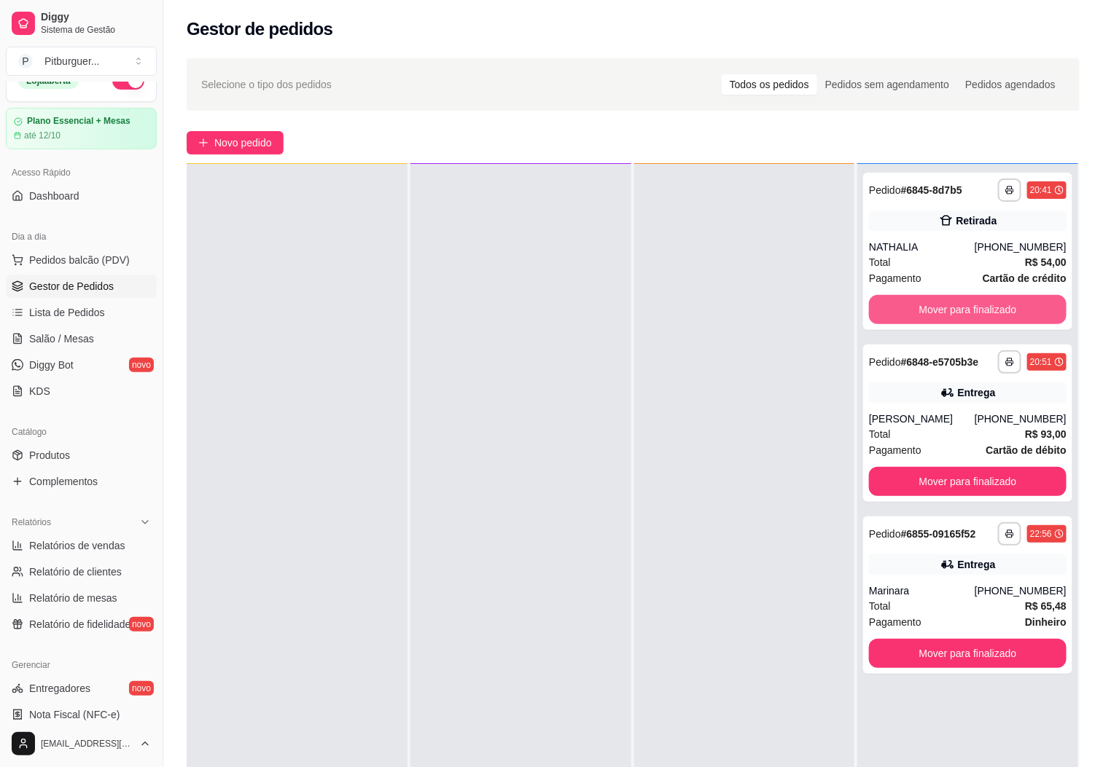
click at [975, 310] on button "Mover para finalizado" at bounding box center [968, 309] width 198 height 29
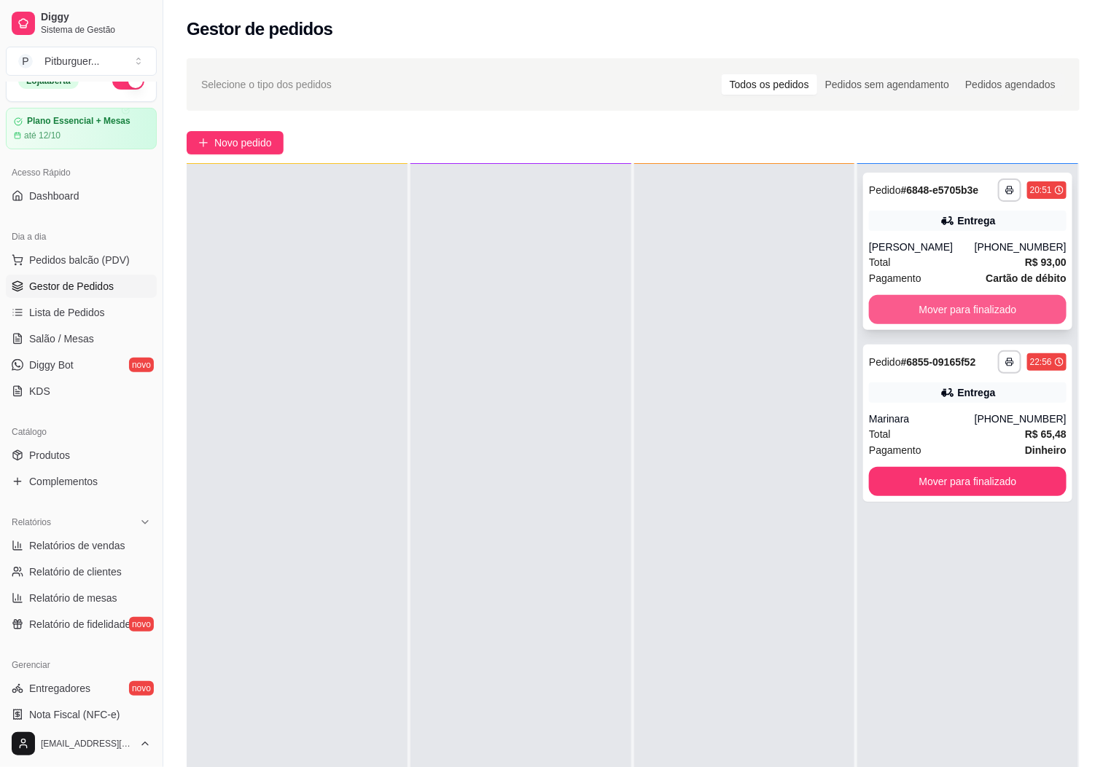
click at [939, 297] on button "Mover para finalizado" at bounding box center [968, 309] width 198 height 29
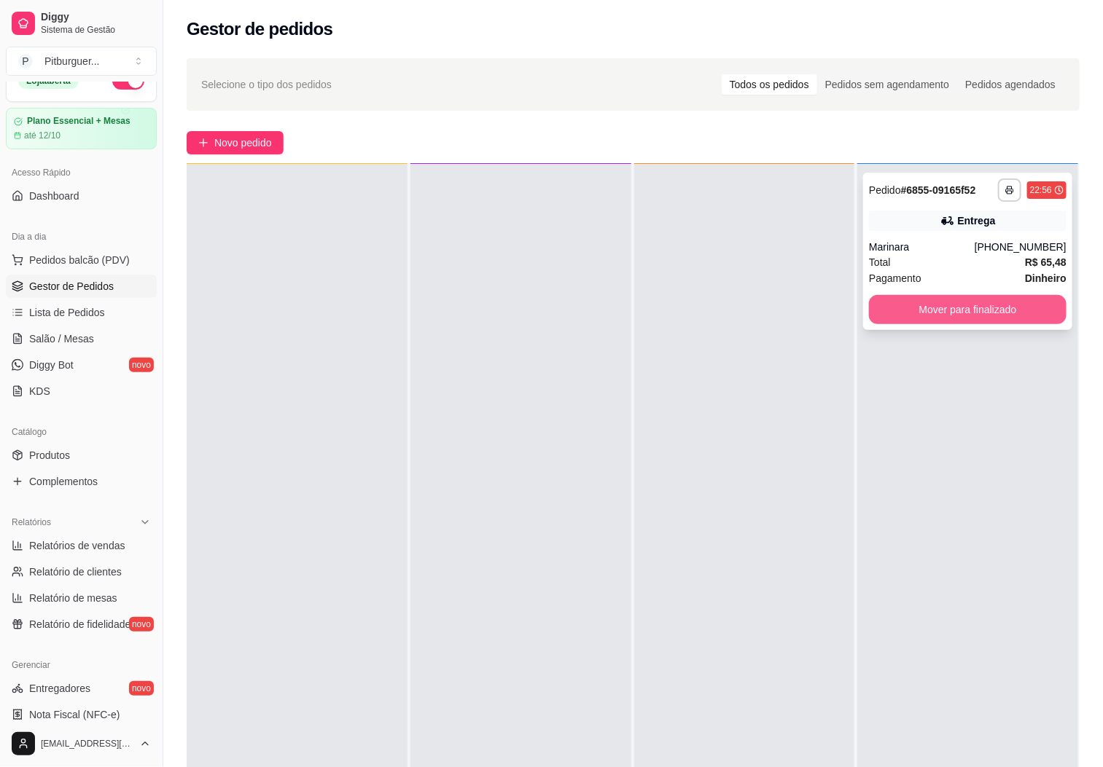
click at [932, 306] on button "Mover para finalizado" at bounding box center [968, 309] width 198 height 29
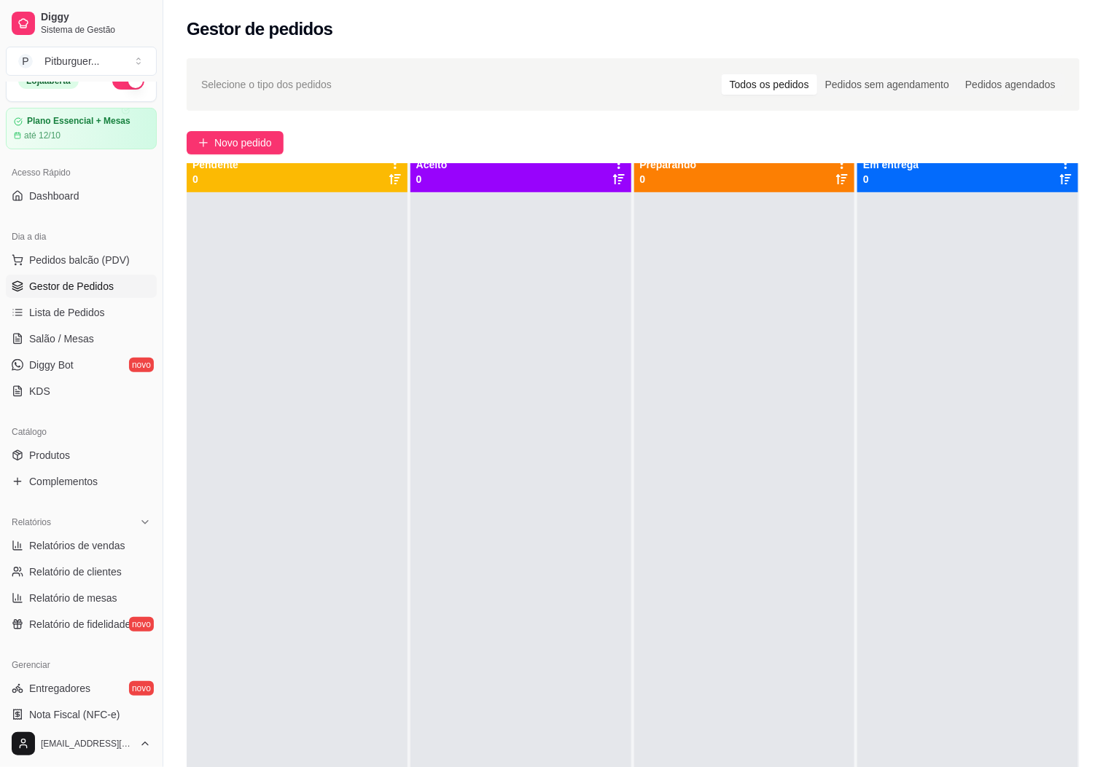
scroll to position [0, 0]
